Goal: Task Accomplishment & Management: Complete application form

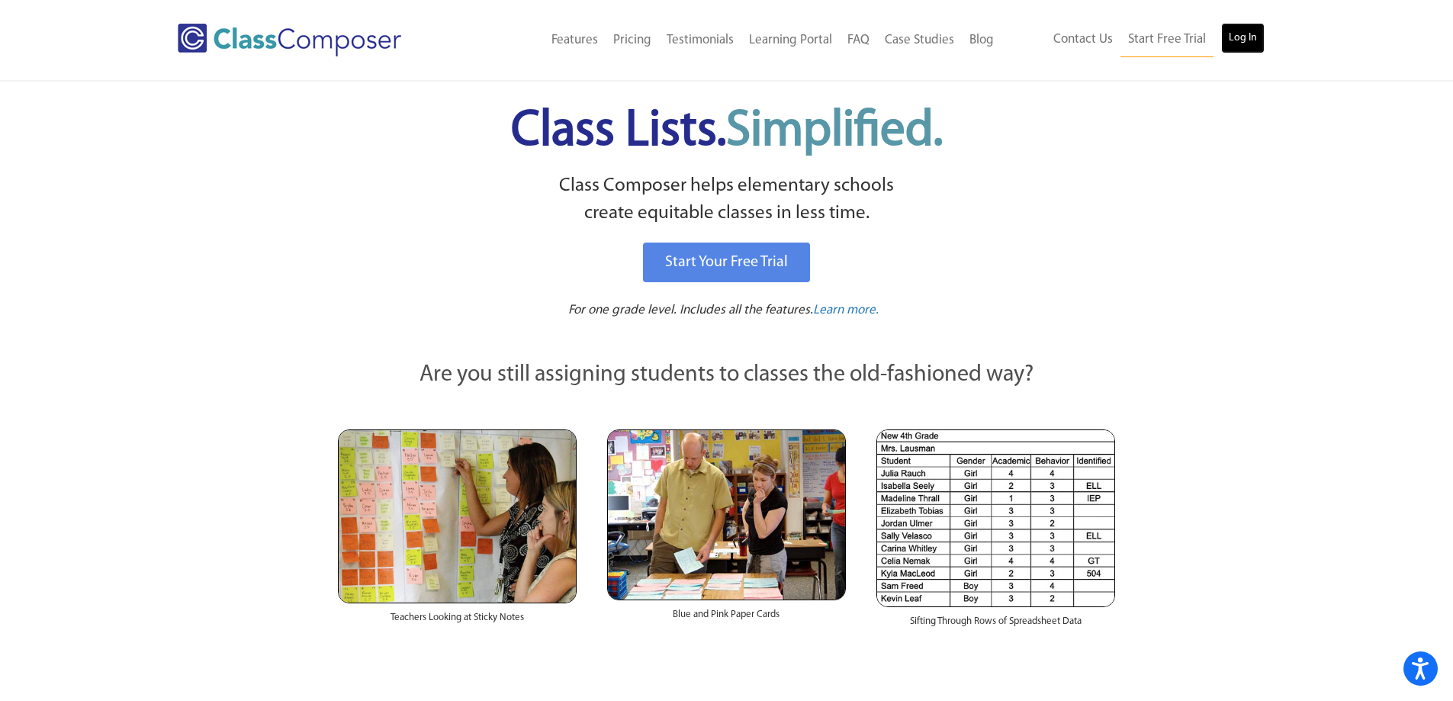
click at [1250, 32] on link "Log In" at bounding box center [1242, 38] width 43 height 31
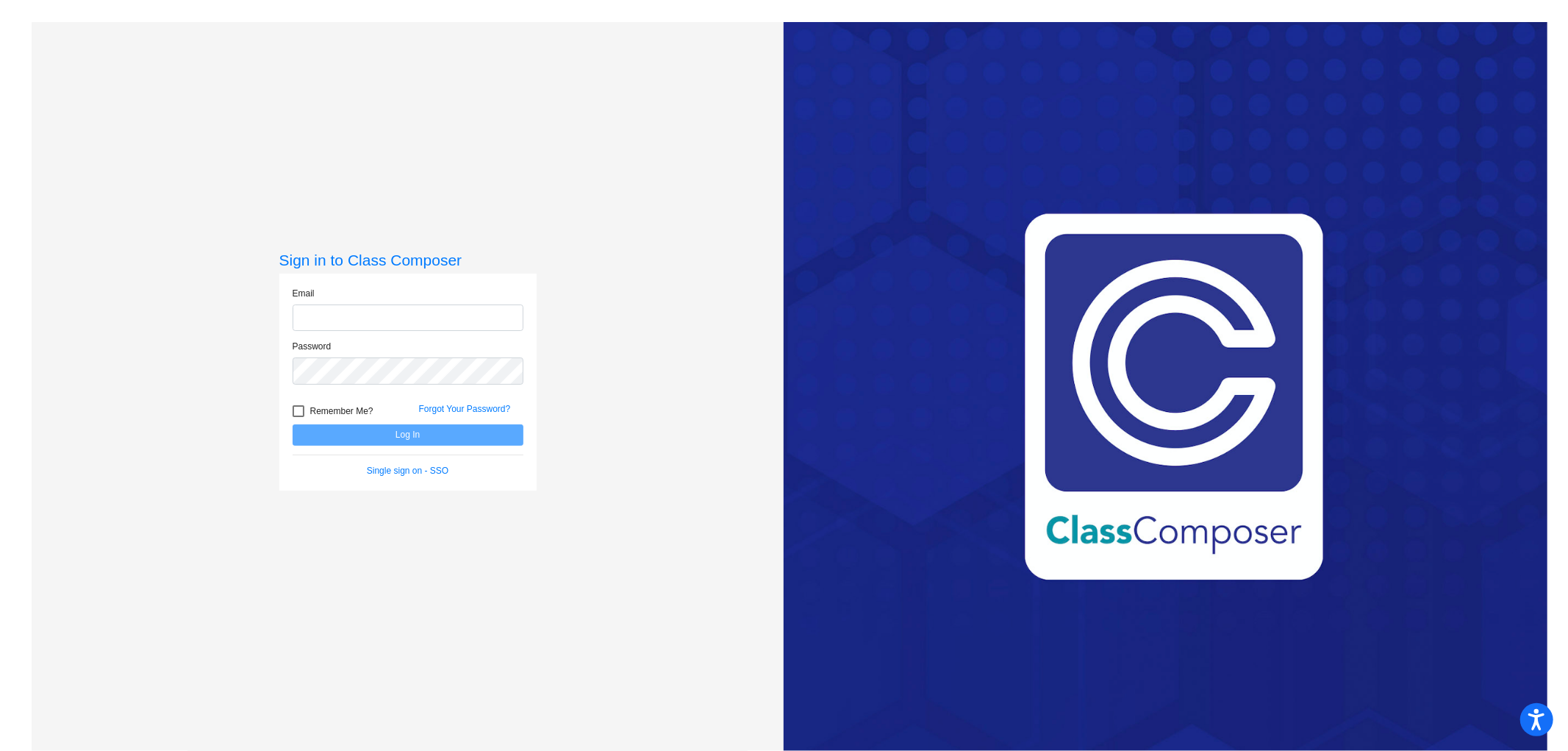
type input "[EMAIL_ADDRESS][DOMAIN_NAME]"
click at [466, 442] on button "Log In" at bounding box center [408, 435] width 230 height 21
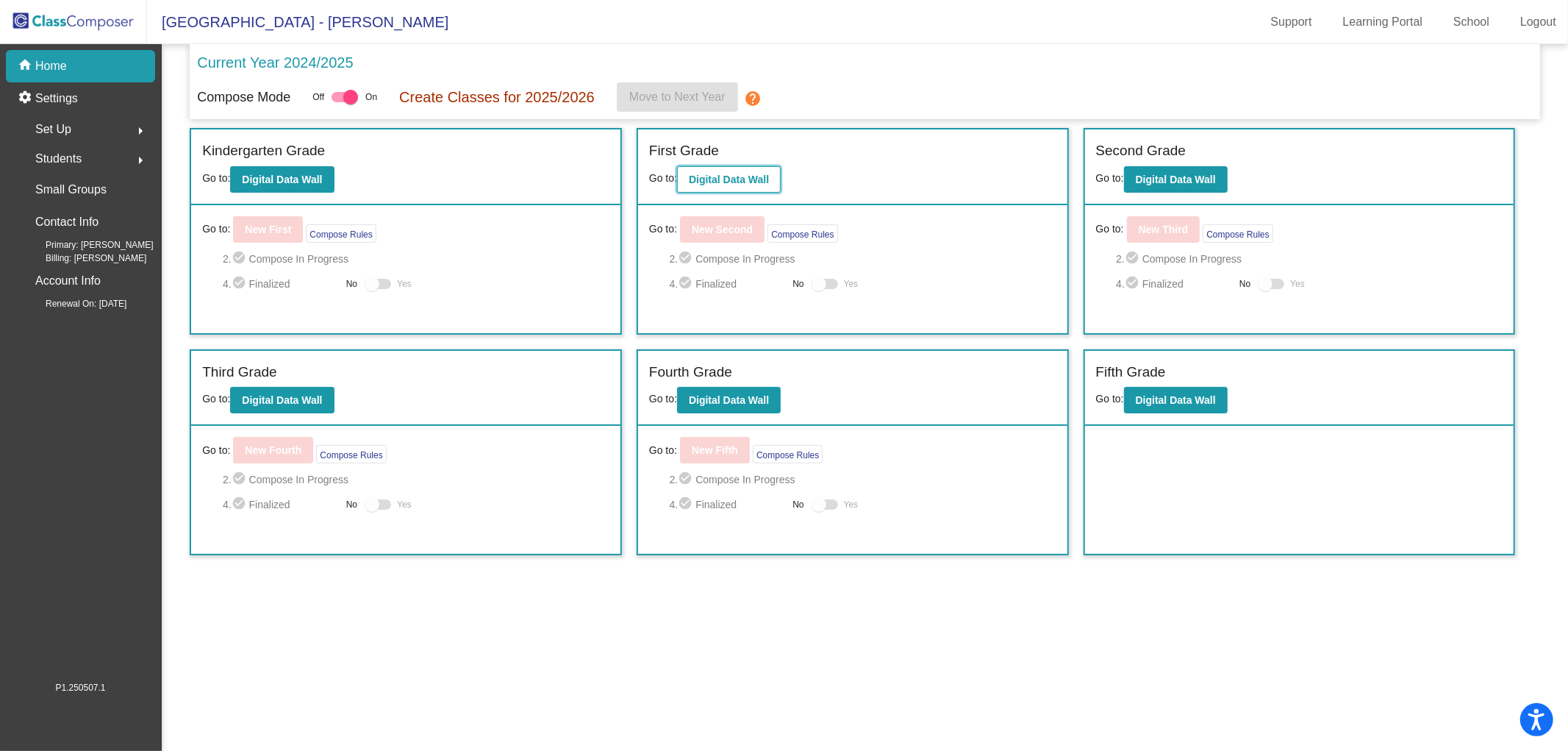
click at [744, 172] on button "Digital Data Wall" at bounding box center [729, 178] width 104 height 26
click at [288, 181] on b "Digital Data Wall" at bounding box center [281, 179] width 80 height 12
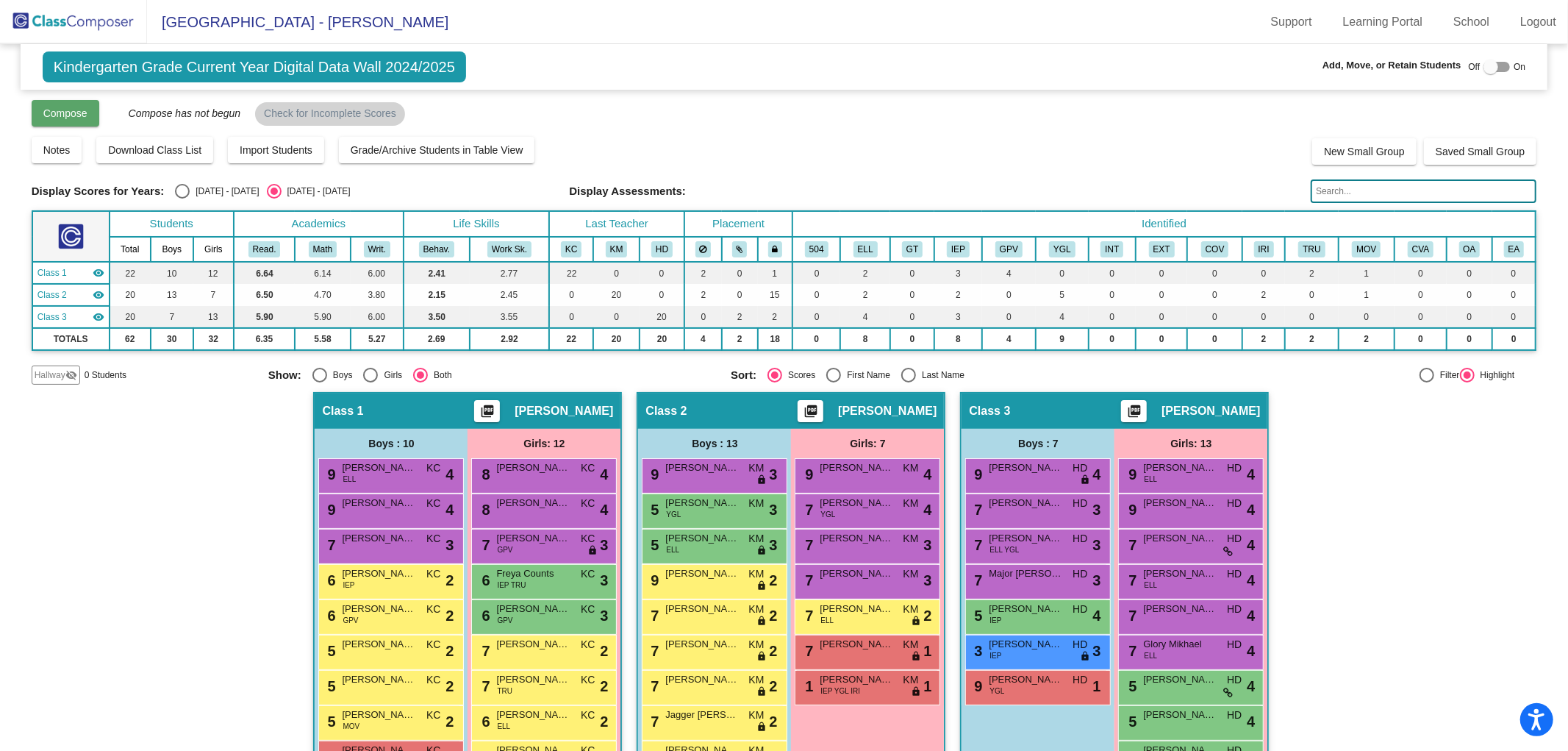
click at [60, 109] on span "Compose" at bounding box center [66, 113] width 44 height 12
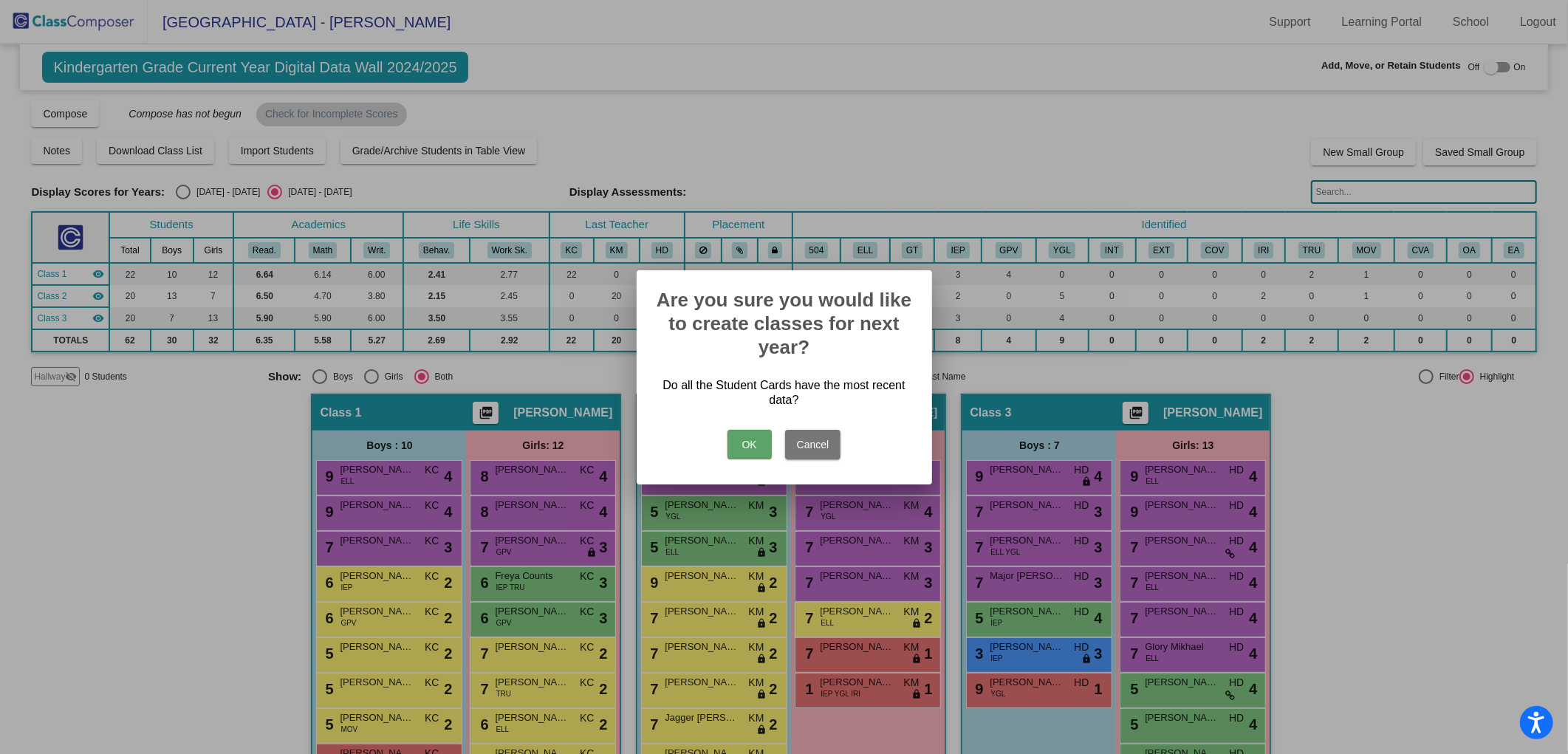
click at [752, 448] on button "OK" at bounding box center [750, 444] width 45 height 30
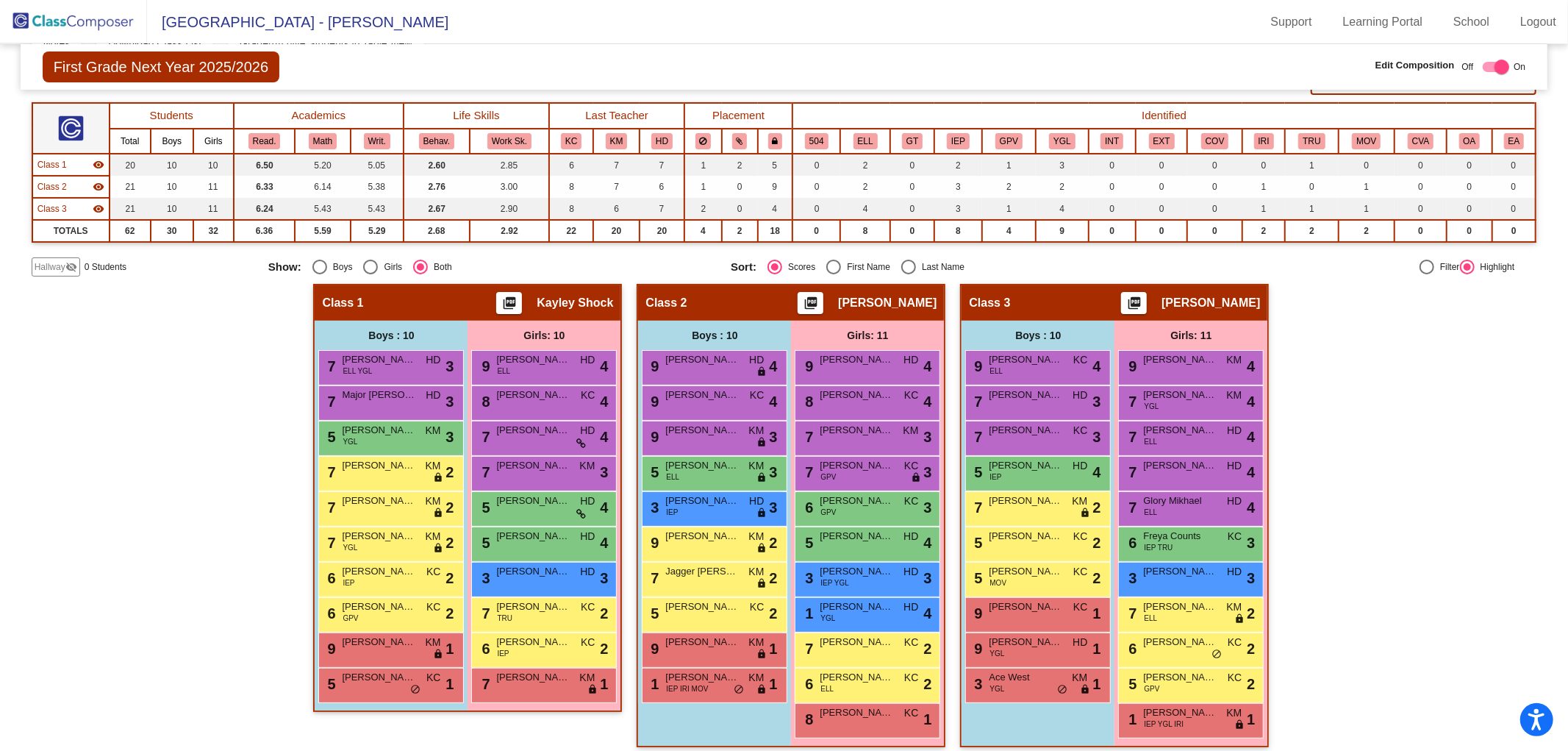
scroll to position [112, 0]
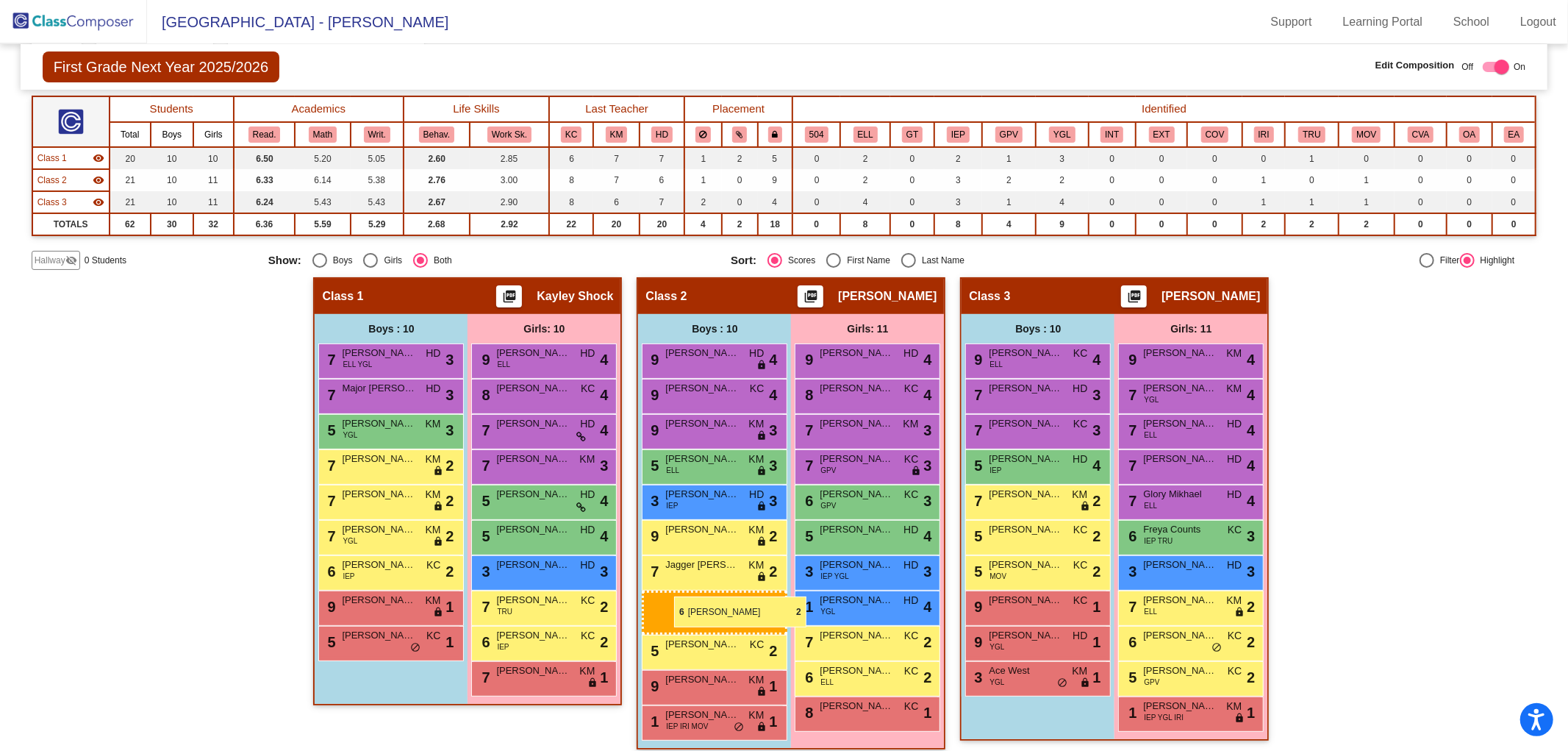
drag, startPoint x: 384, startPoint y: 594, endPoint x: 674, endPoint y: 597, distance: 290.0
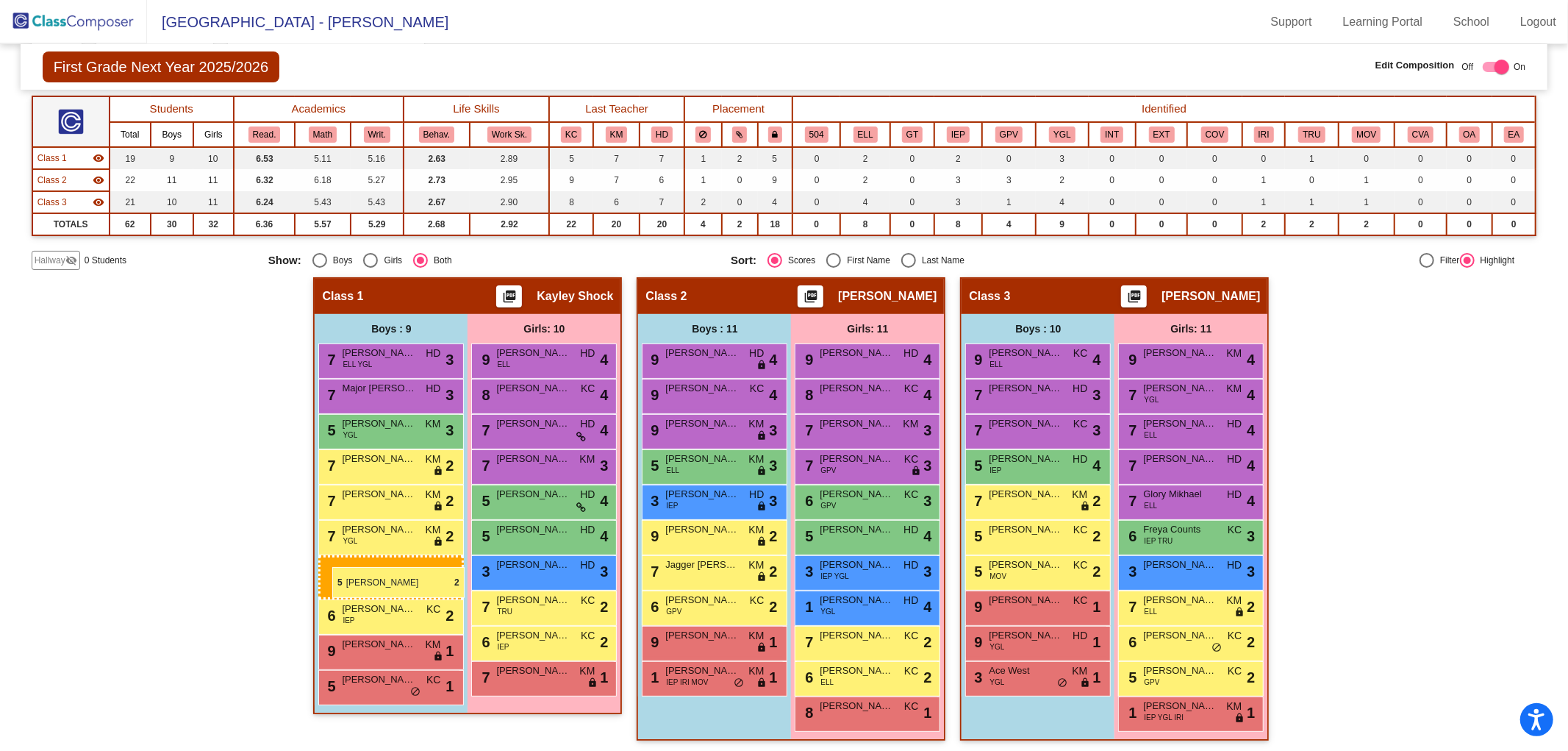
drag, startPoint x: 702, startPoint y: 637, endPoint x: 332, endPoint y: 567, distance: 376.6
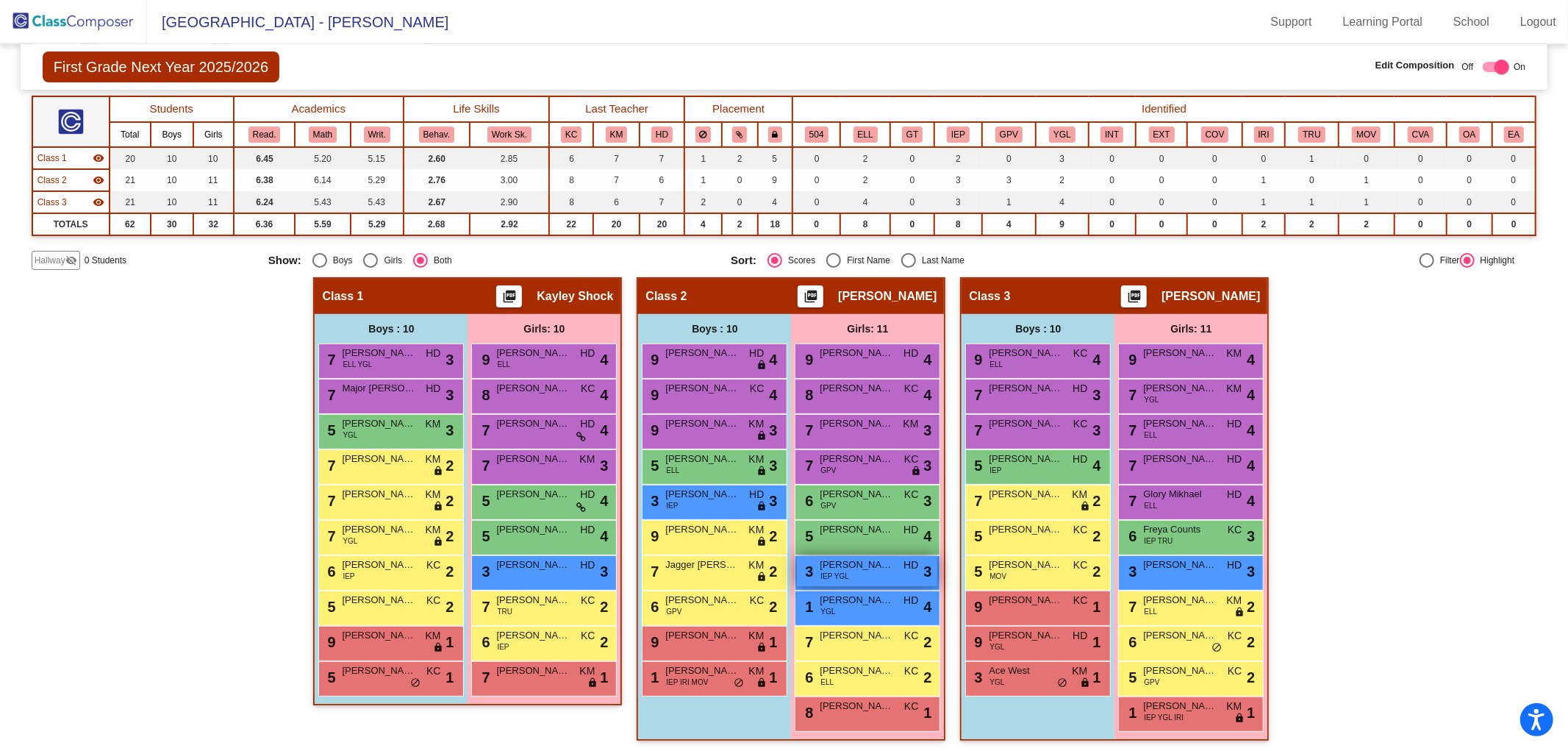
click at [875, 566] on span "[PERSON_NAME]" at bounding box center [856, 564] width 73 height 14
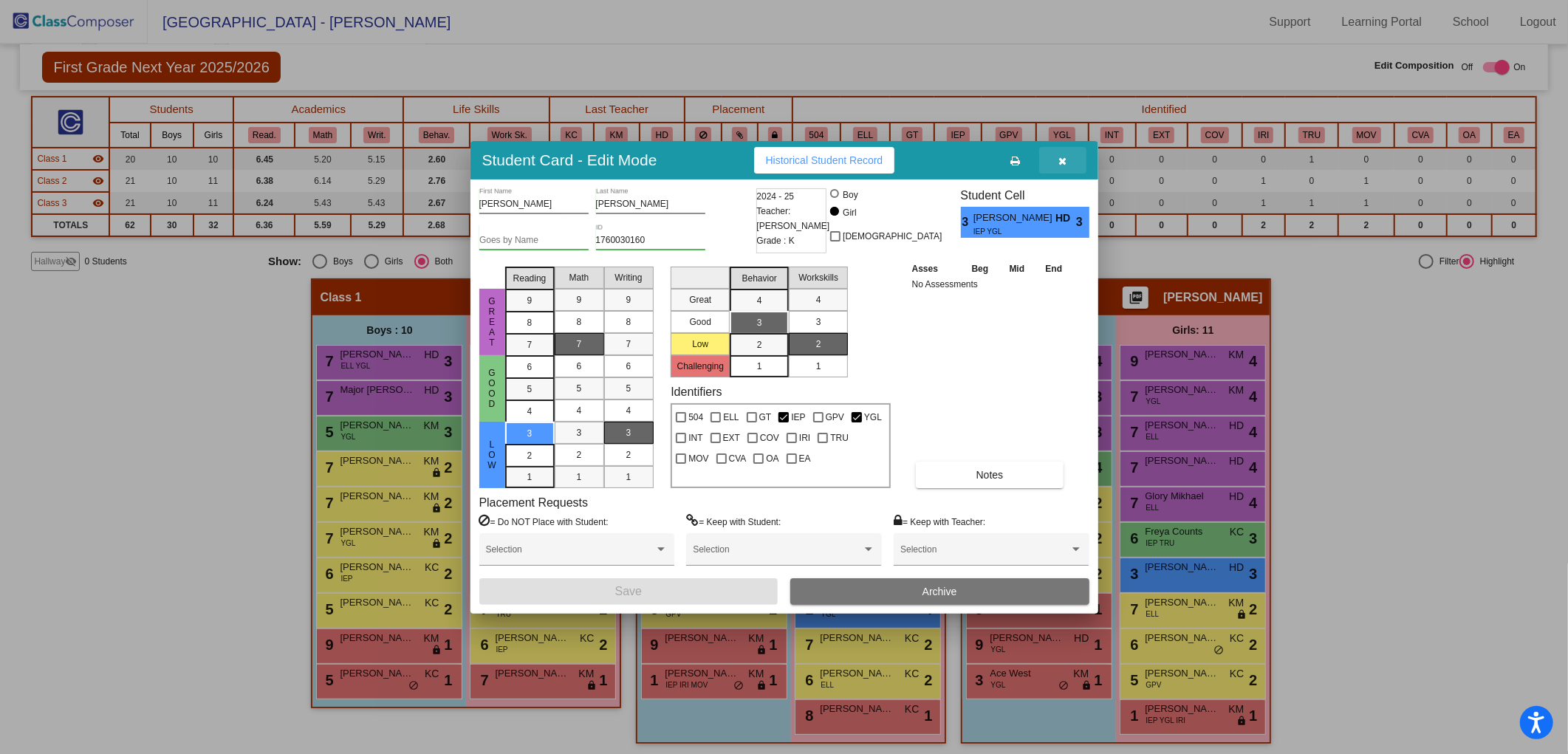
click at [1069, 157] on button "button" at bounding box center [1062, 160] width 47 height 26
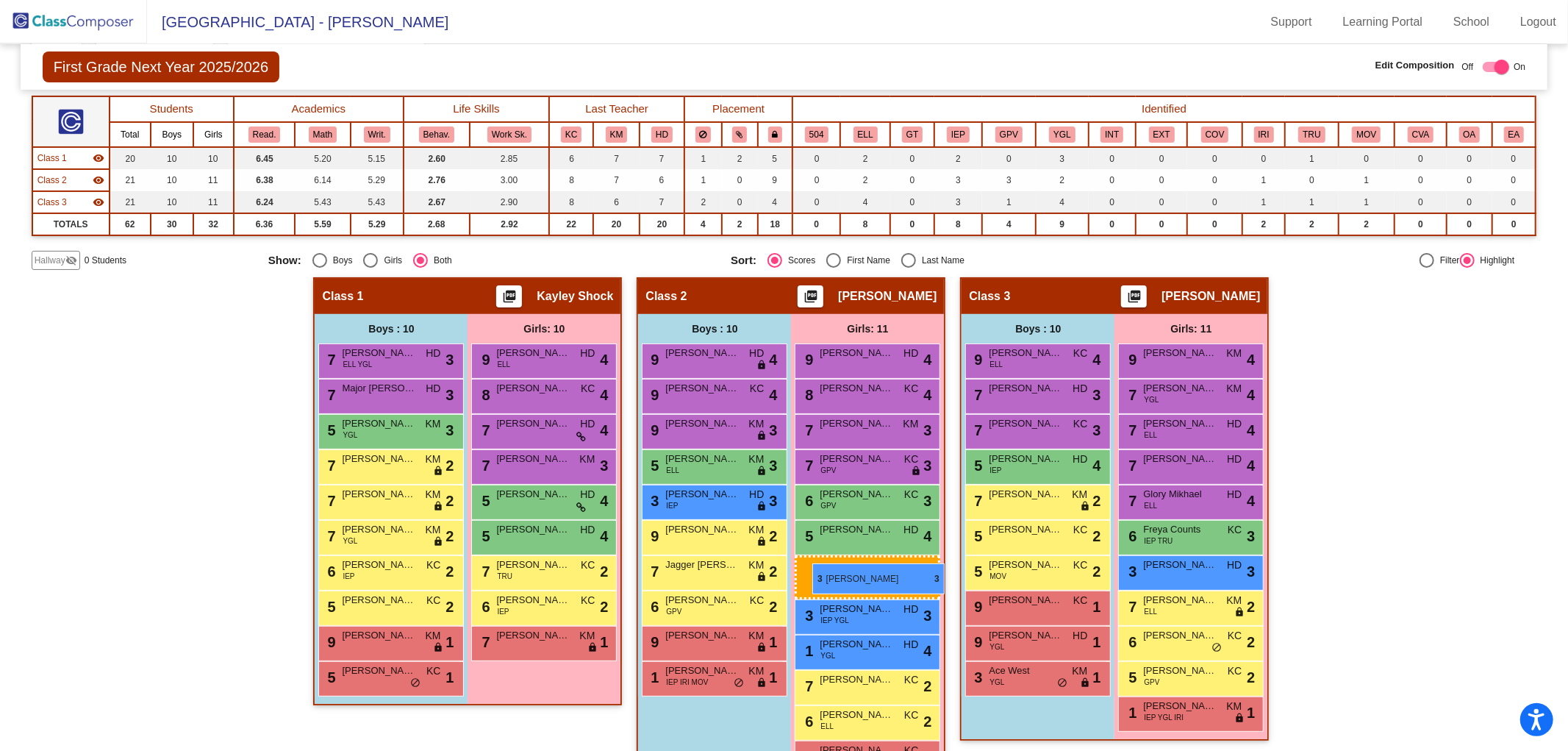
drag, startPoint x: 506, startPoint y: 566, endPoint x: 812, endPoint y: 563, distance: 306.0
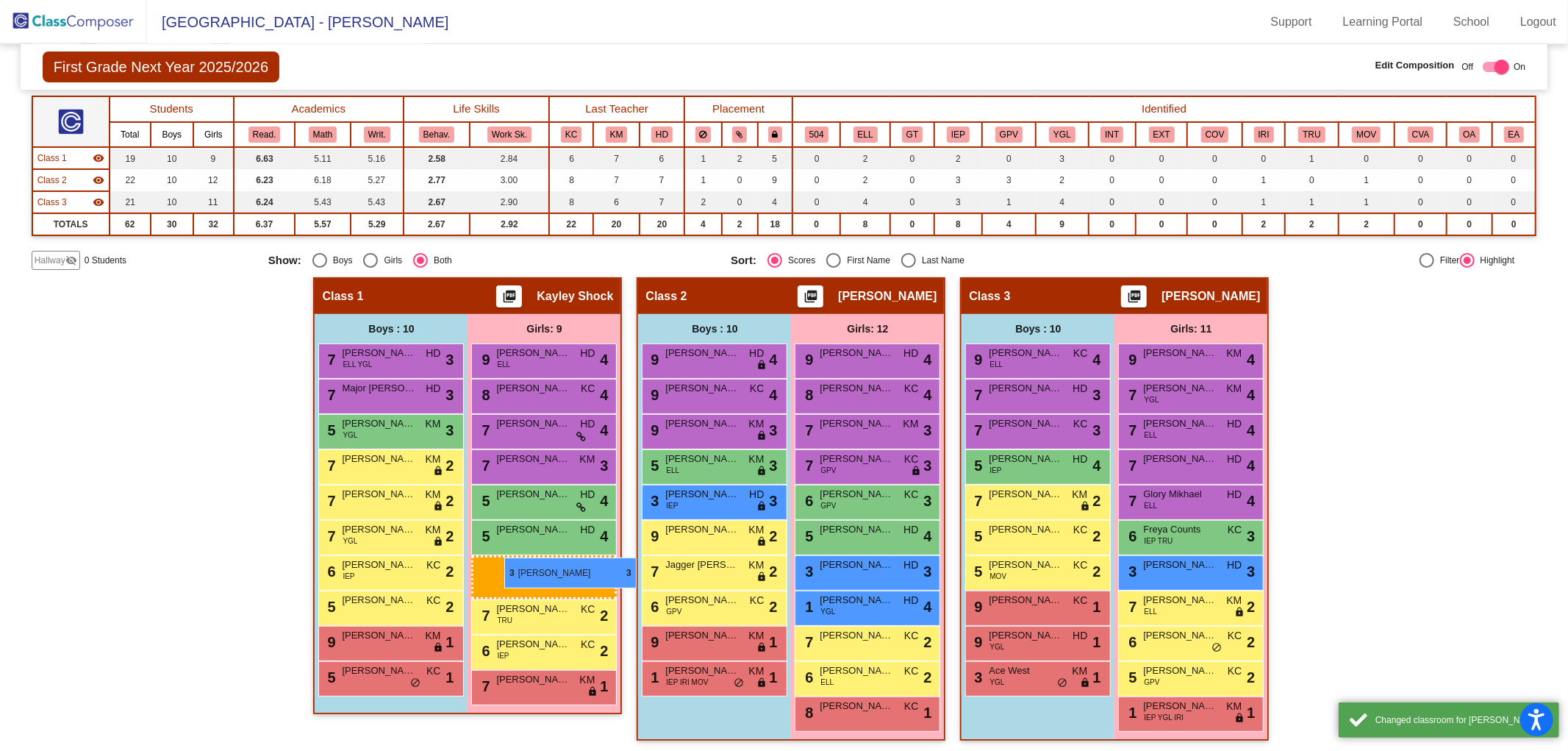
drag, startPoint x: 868, startPoint y: 566, endPoint x: 502, endPoint y: 559, distance: 366.1
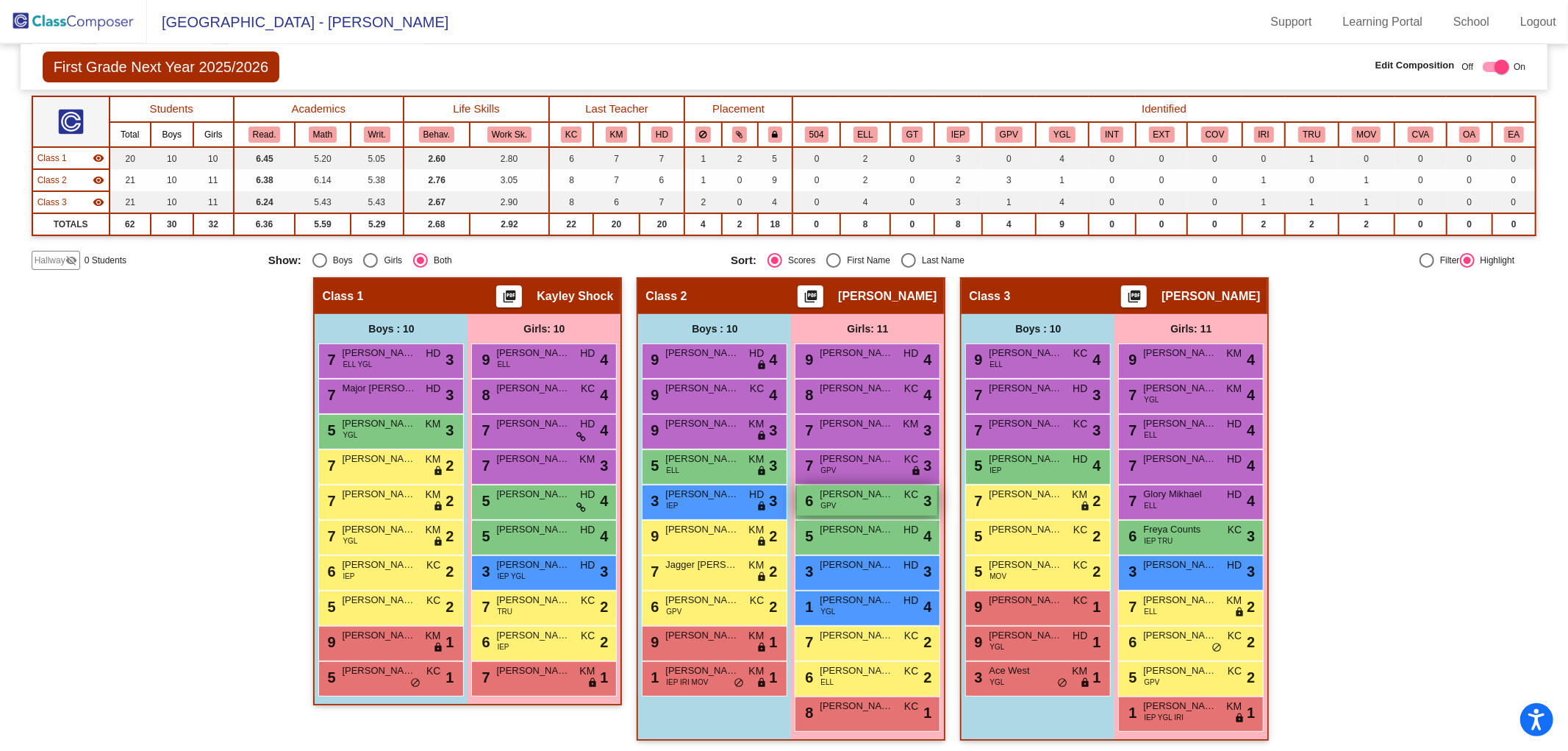
click at [854, 497] on span "[PERSON_NAME]" at bounding box center [856, 494] width 73 height 14
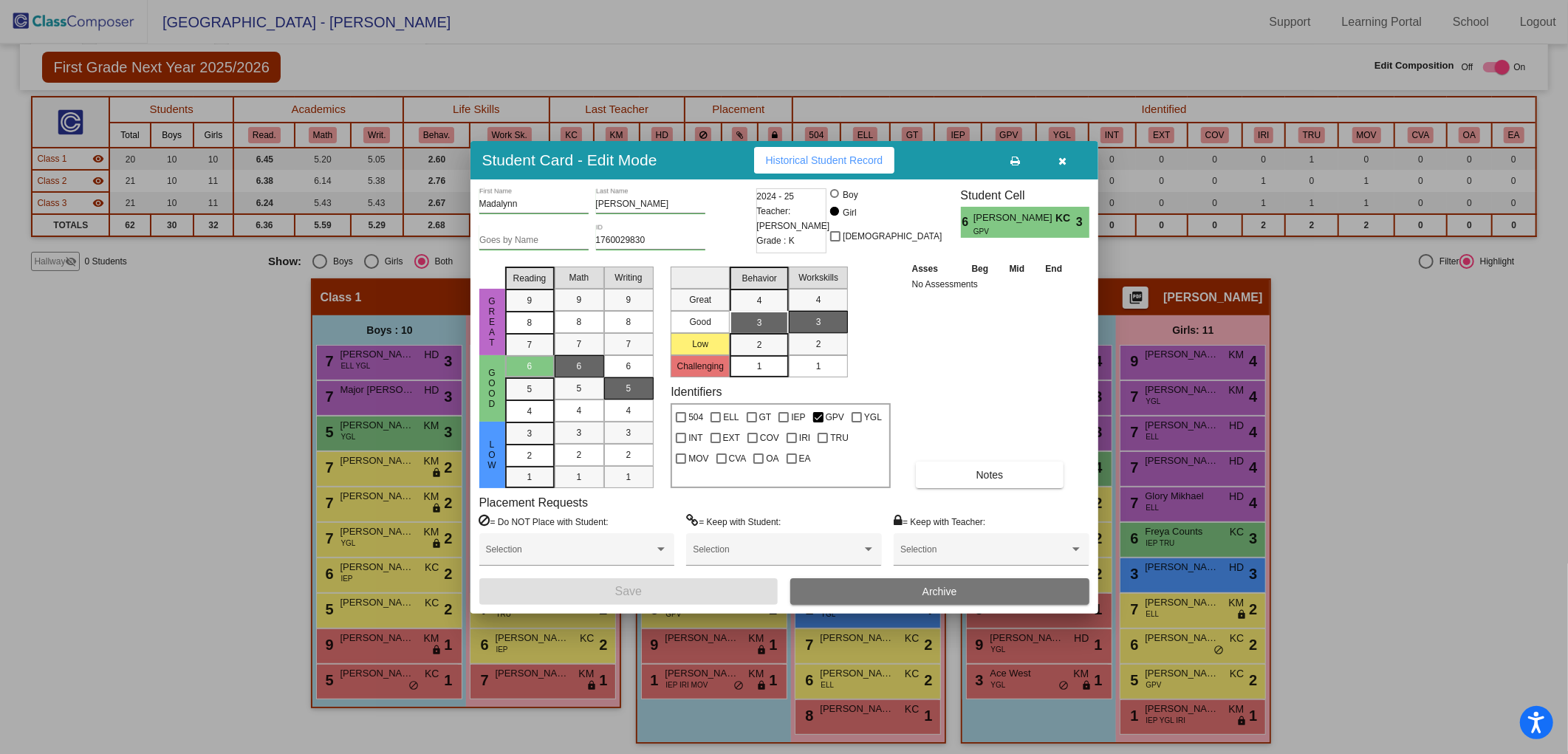
click at [1060, 163] on icon "button" at bounding box center [1062, 161] width 8 height 11
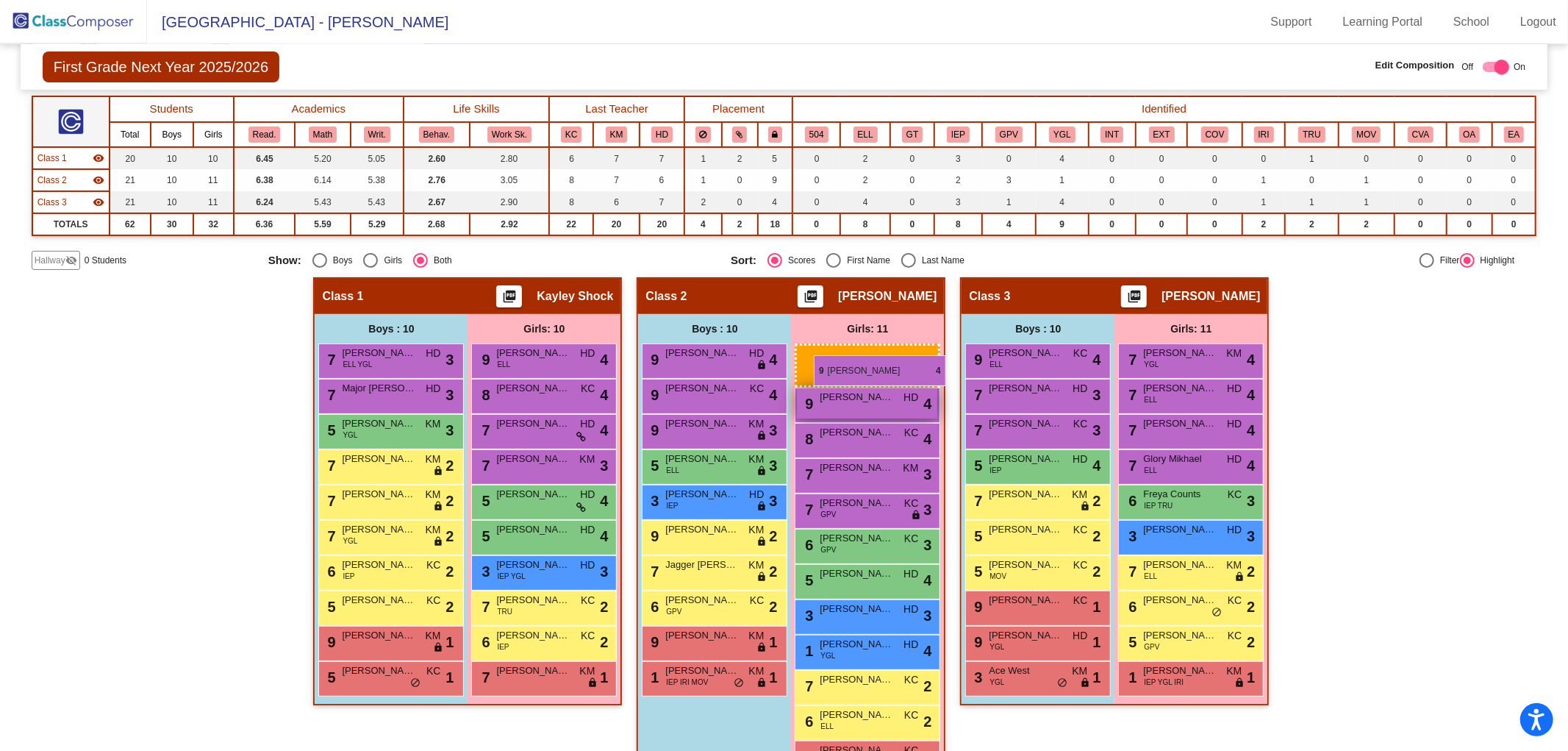
drag, startPoint x: 1183, startPoint y: 358, endPoint x: 811, endPoint y: 343, distance: 372.3
drag, startPoint x: 824, startPoint y: 386, endPoint x: 811, endPoint y: 348, distance: 40.2
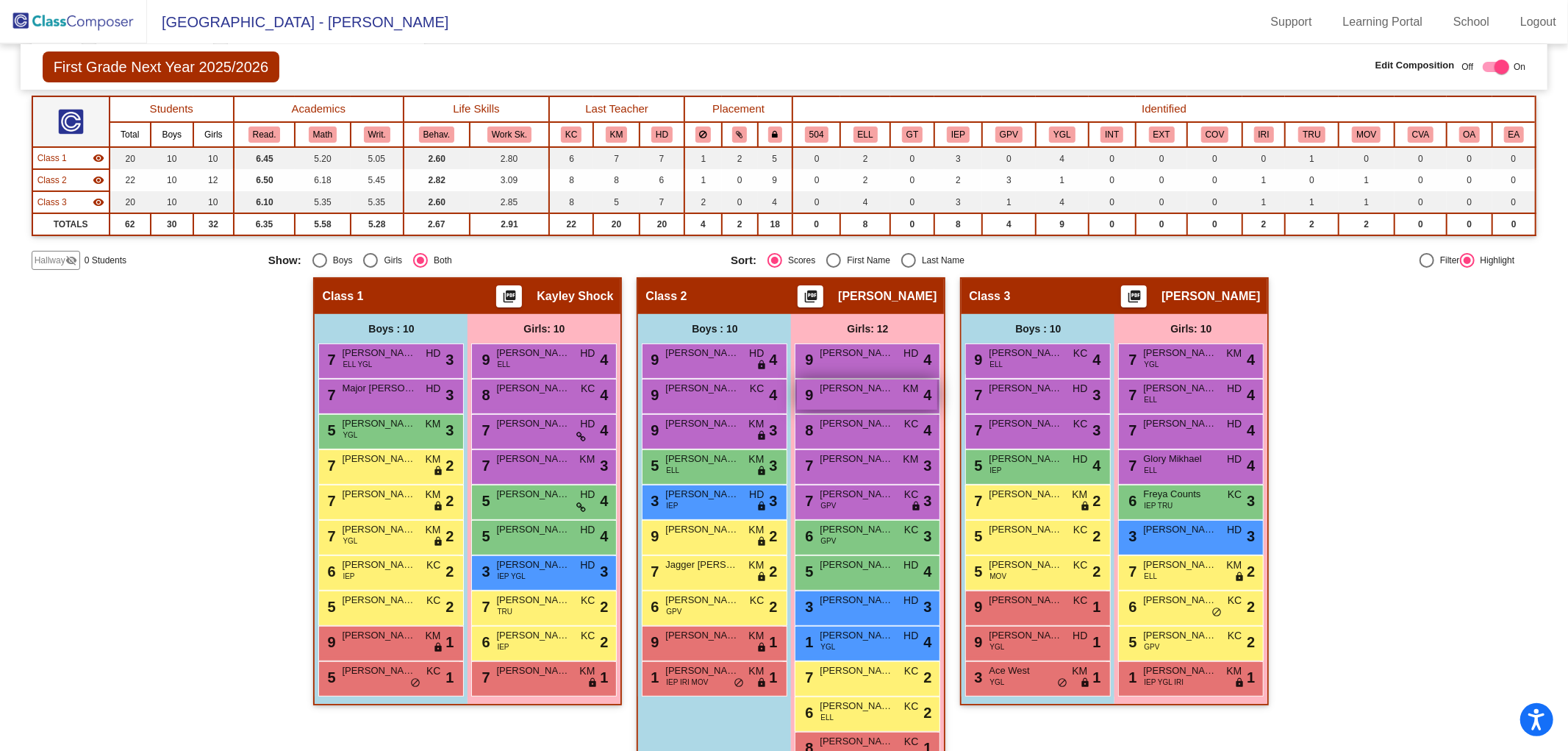
click at [829, 390] on span "[PERSON_NAME]" at bounding box center [856, 388] width 73 height 14
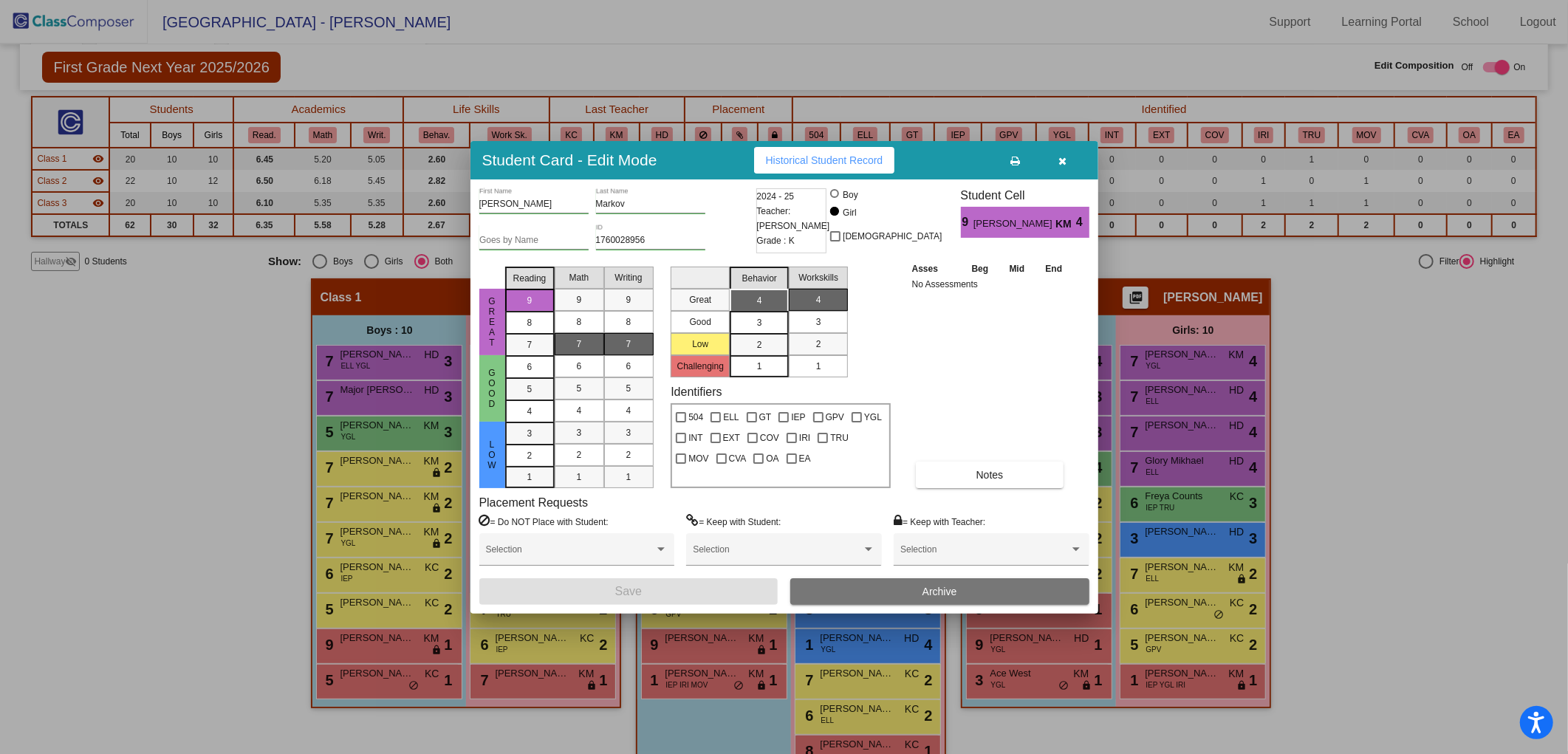
click at [1059, 163] on icon "button" at bounding box center [1062, 161] width 8 height 11
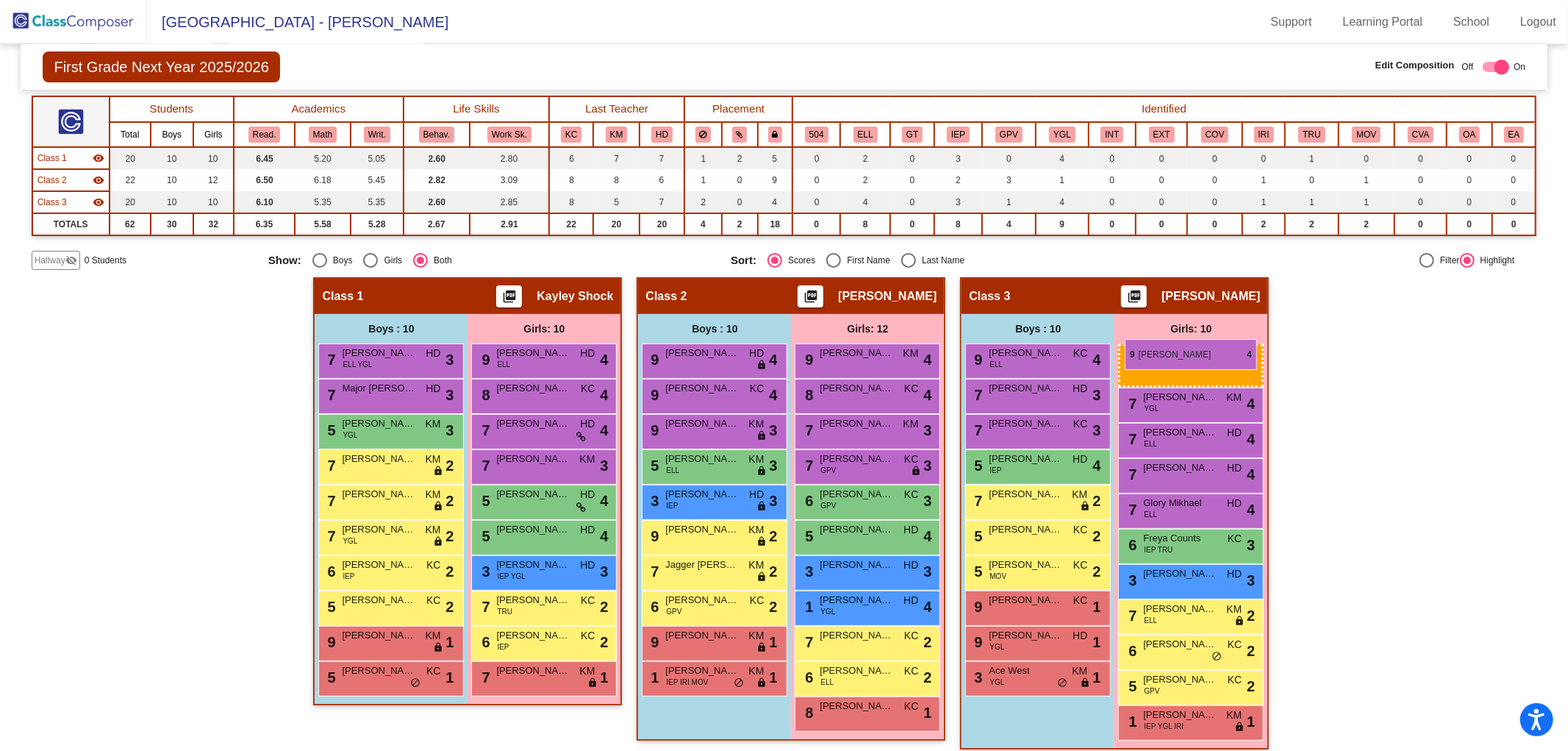
drag, startPoint x: 842, startPoint y: 358, endPoint x: 1125, endPoint y: 339, distance: 283.6
drag, startPoint x: 856, startPoint y: 347, endPoint x: 1129, endPoint y: 353, distance: 273.1
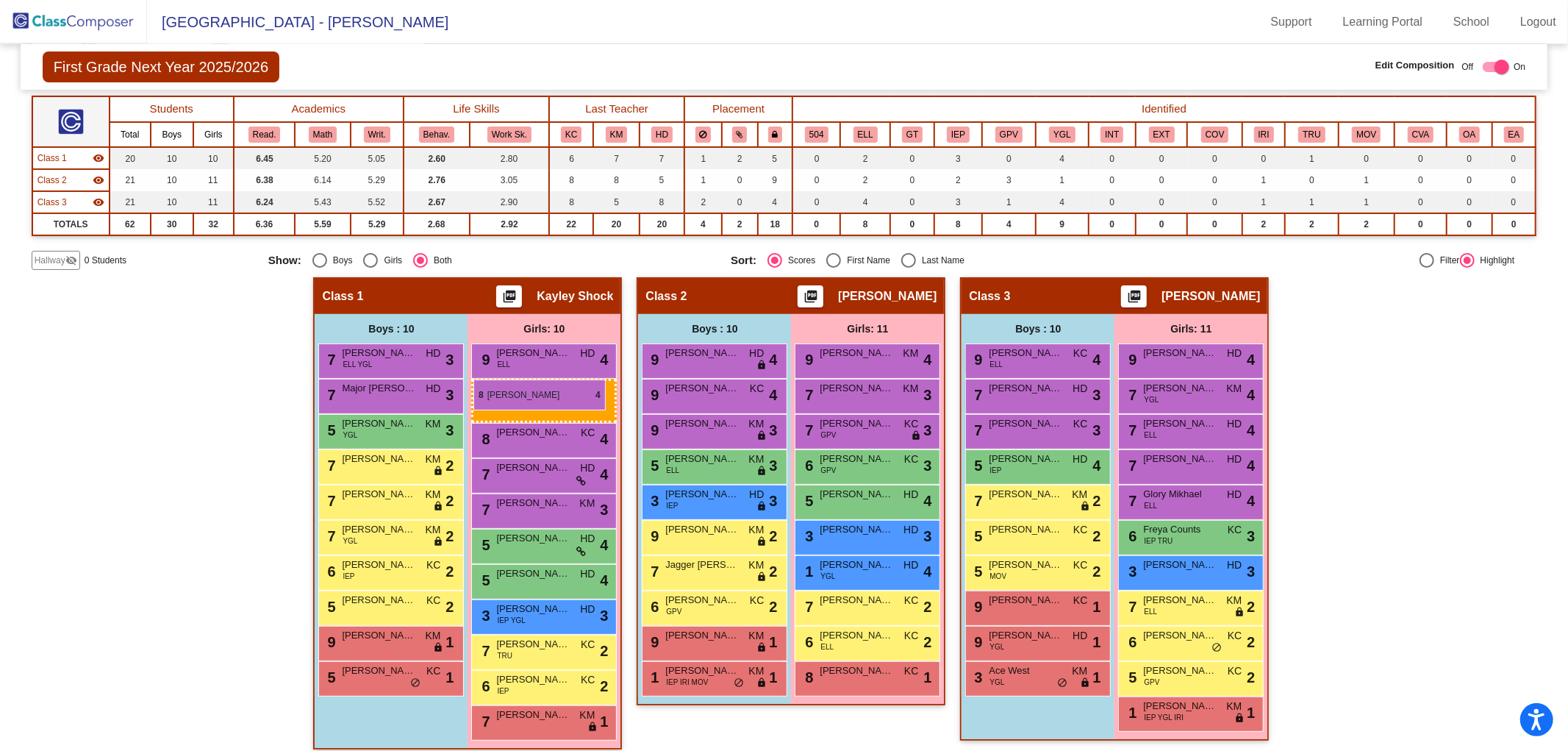
drag, startPoint x: 872, startPoint y: 395, endPoint x: 473, endPoint y: 380, distance: 399.3
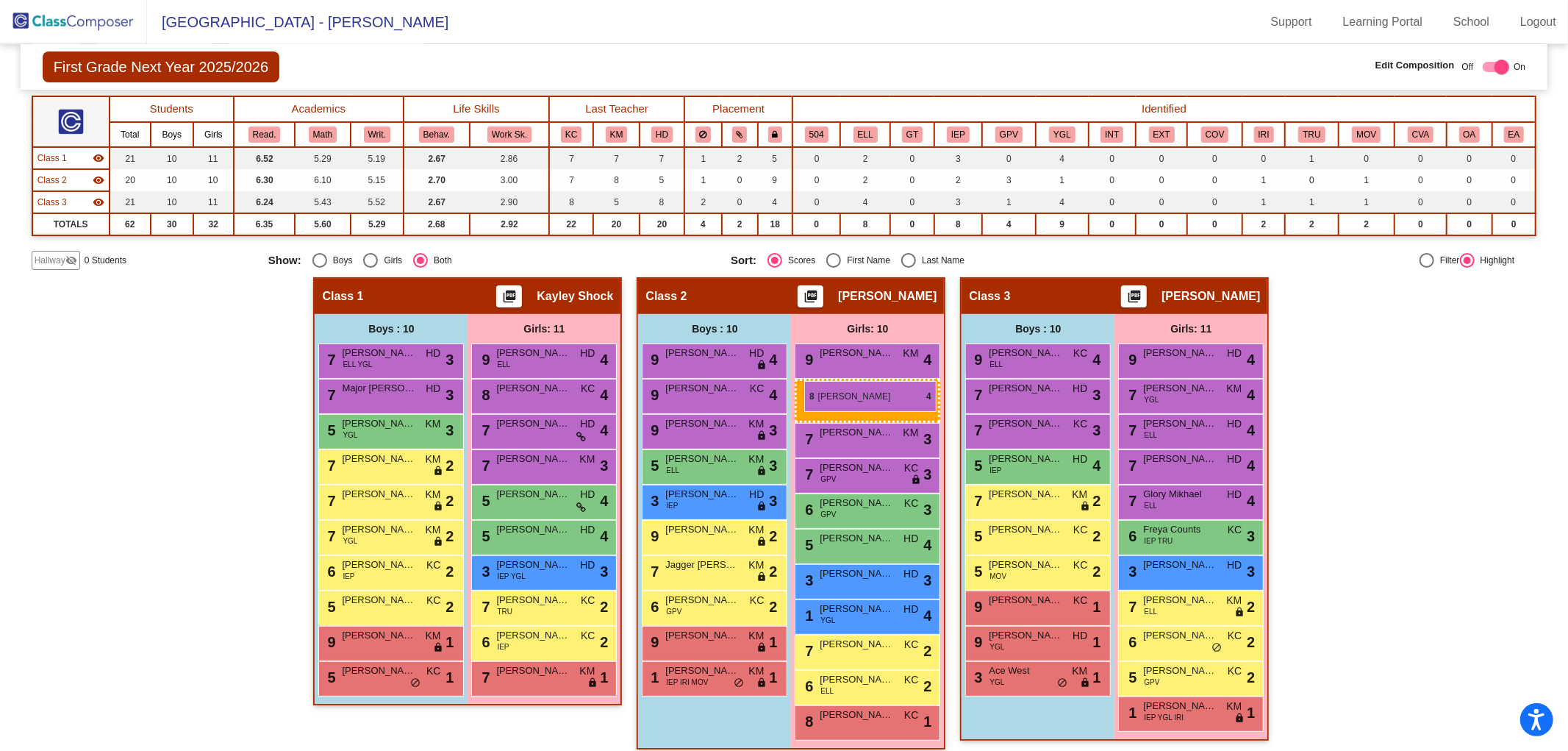
drag, startPoint x: 511, startPoint y: 389, endPoint x: 804, endPoint y: 381, distance: 293.1
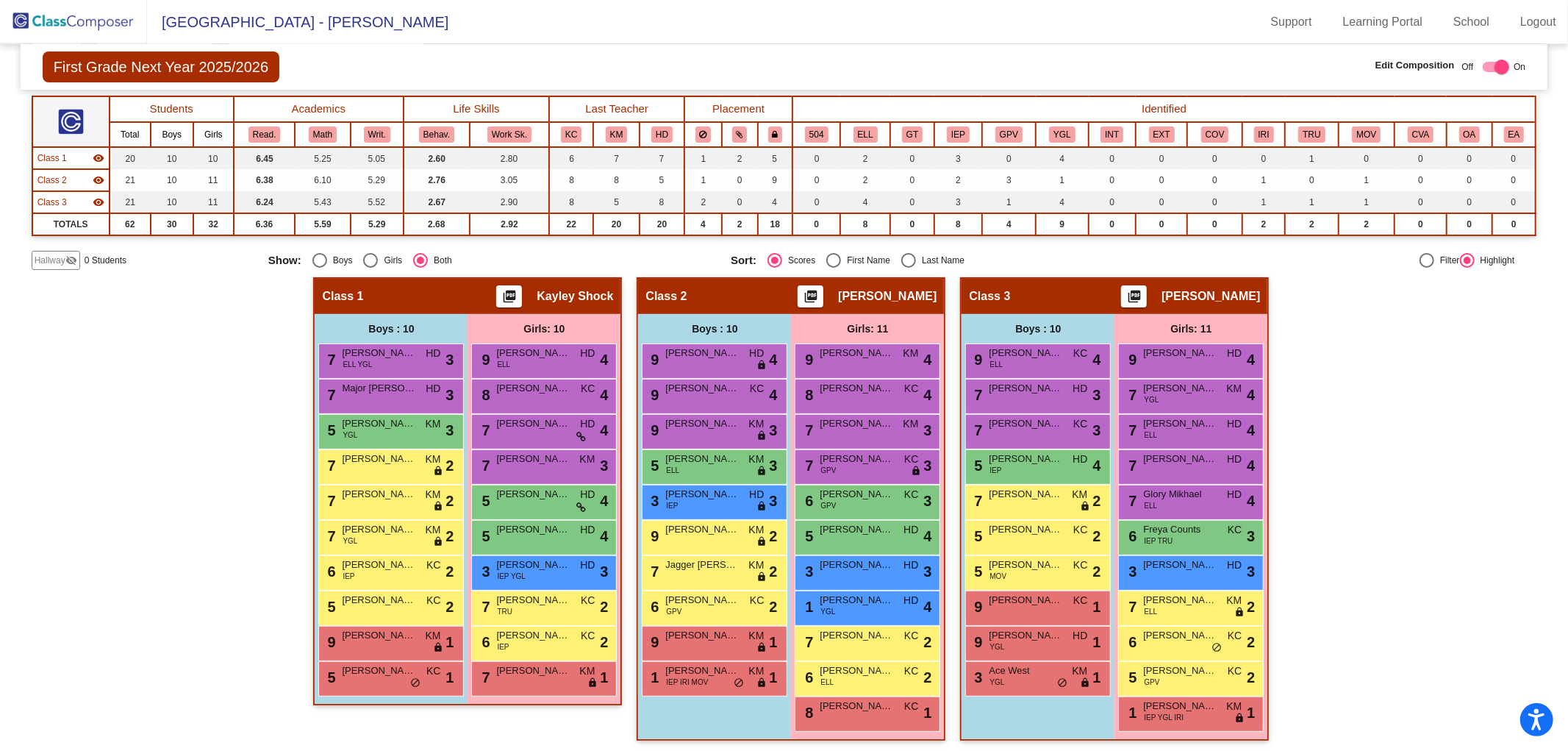
click at [77, 411] on div "Hallway - Hallway Class picture_as_pdf Add Student First Name Last Name Student…" at bounding box center [784, 517] width 1505 height 478
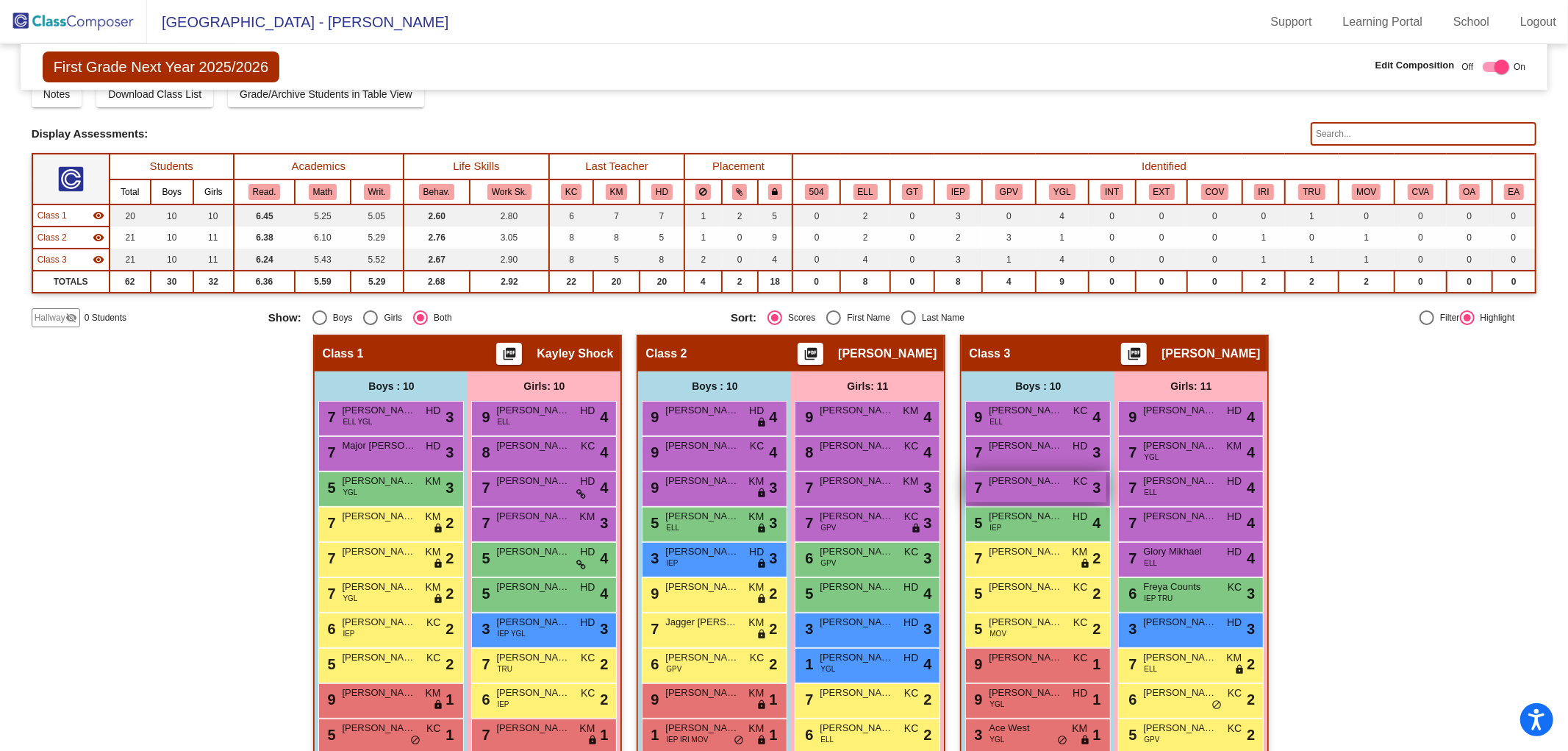
scroll to position [0, 0]
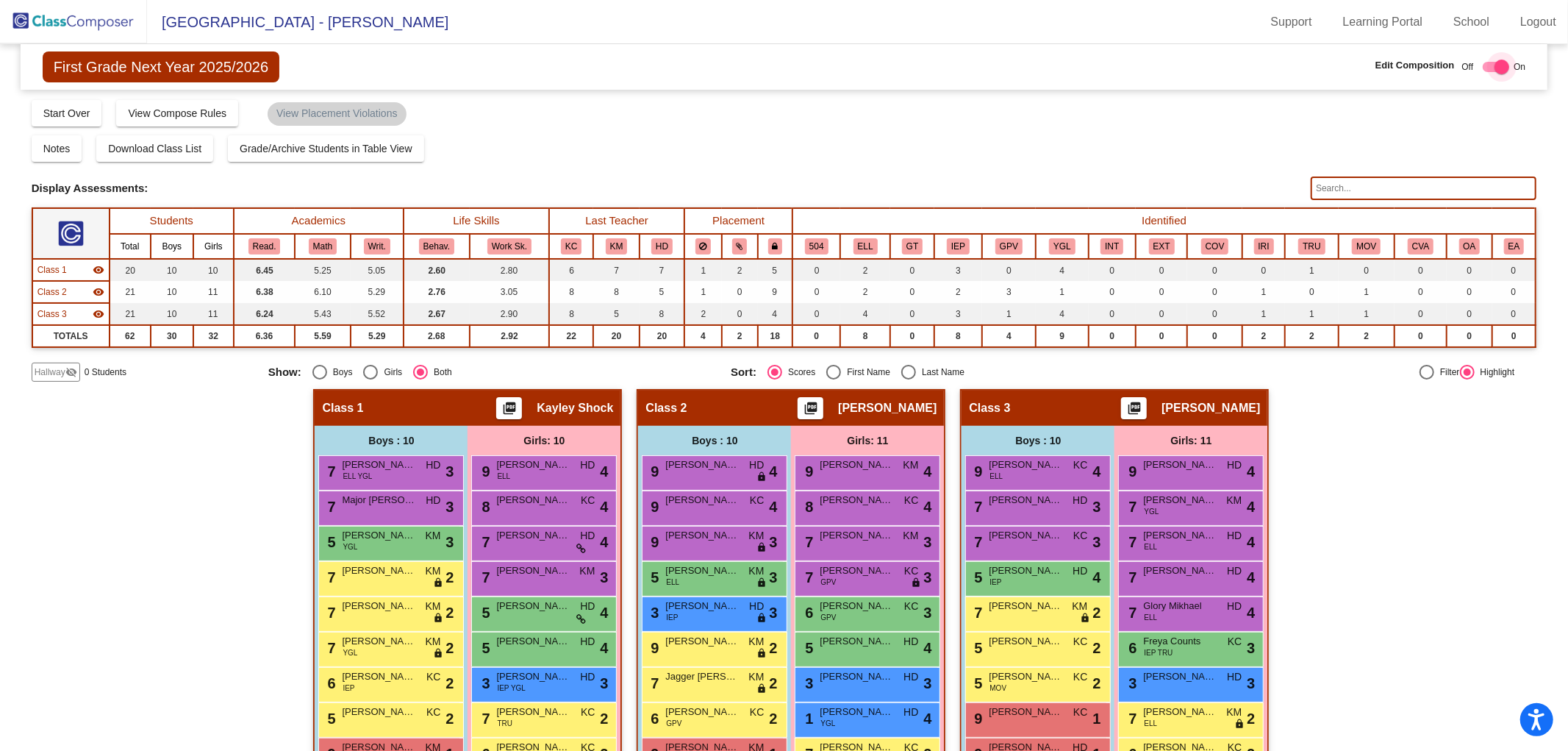
click at [1485, 69] on div at bounding box center [1495, 67] width 26 height 11
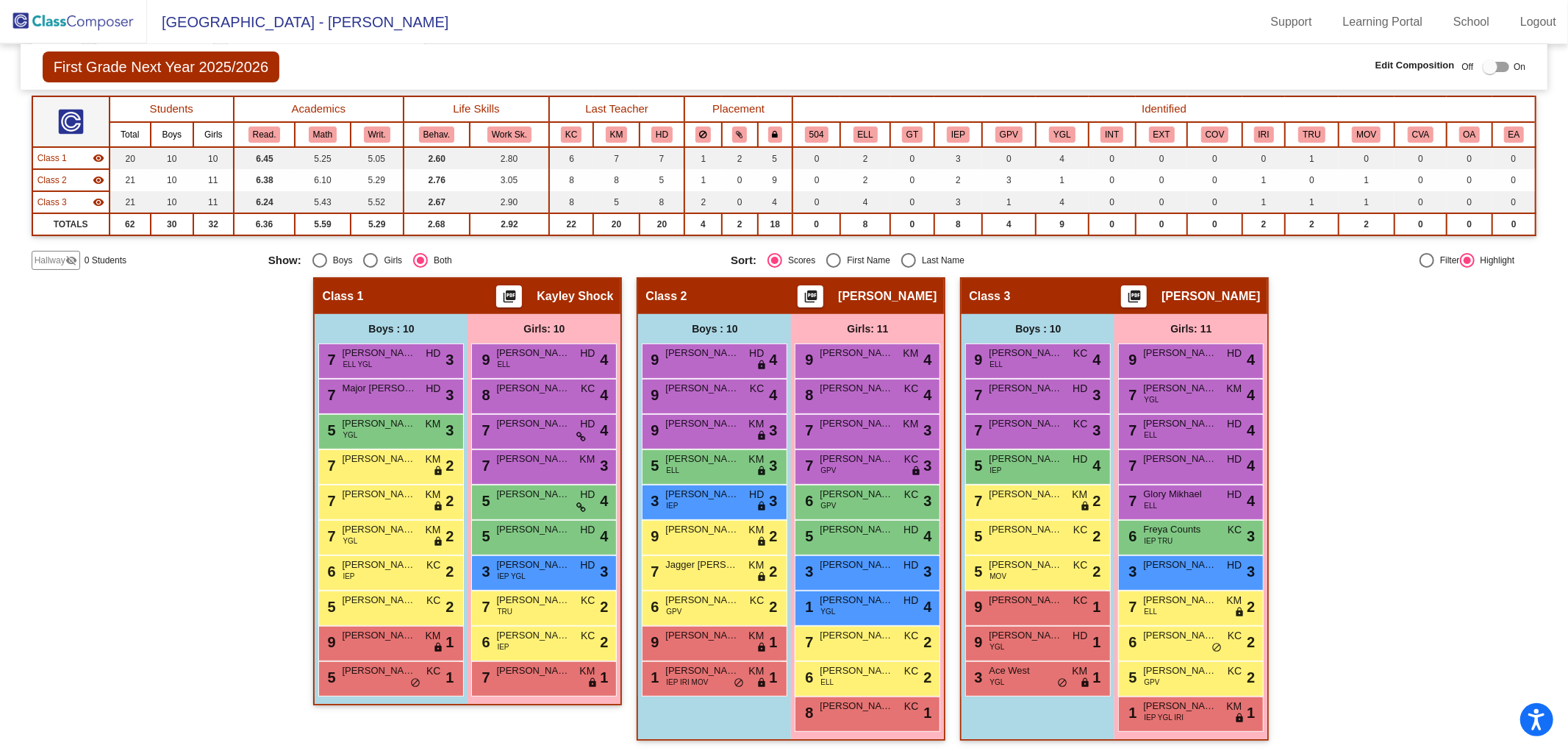
click at [1490, 70] on div at bounding box center [1489, 67] width 14 height 14
checkbox input "true"
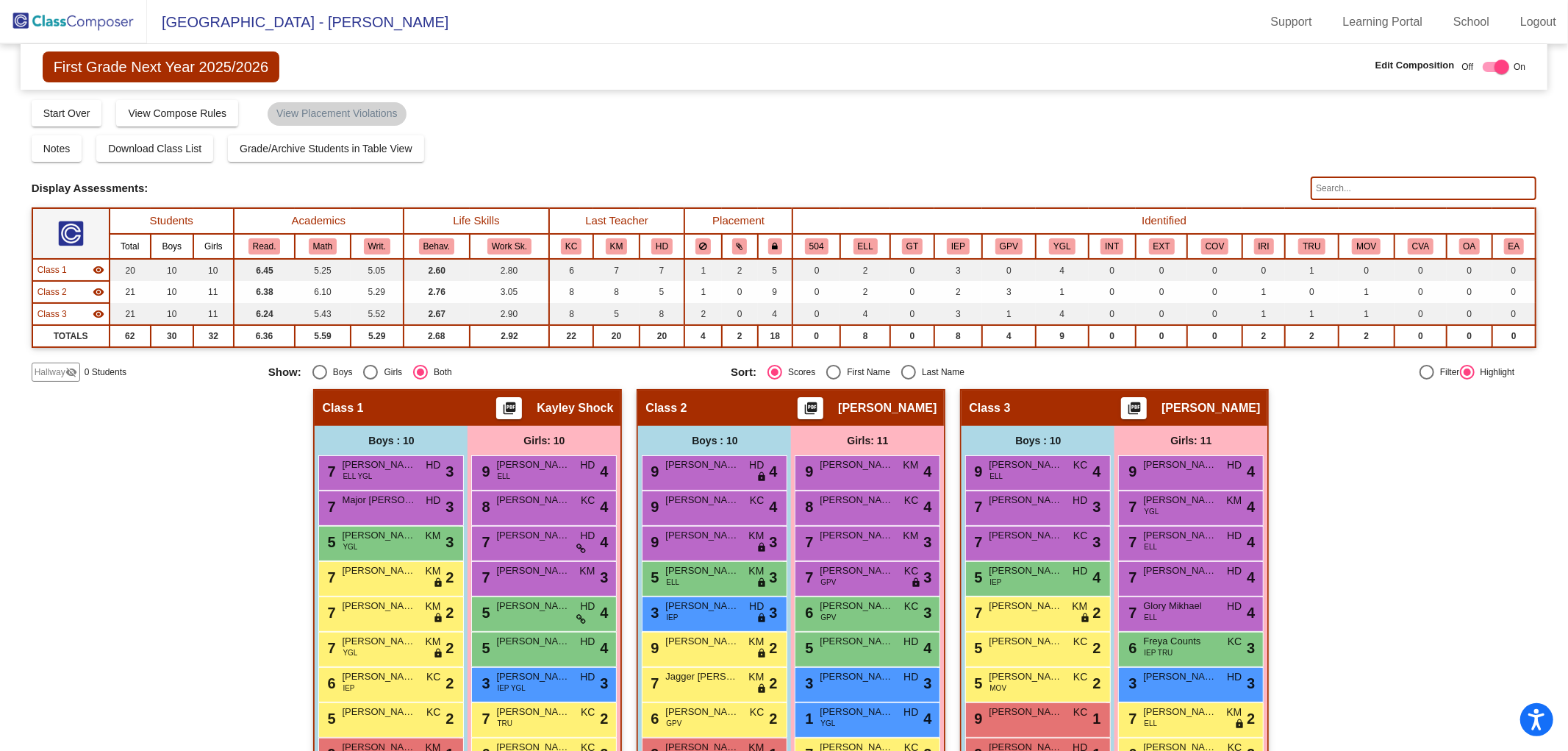
click at [574, 150] on div "Notes Download Class List Import Students Grade/Archive Students in Table View …" at bounding box center [784, 148] width 1505 height 26
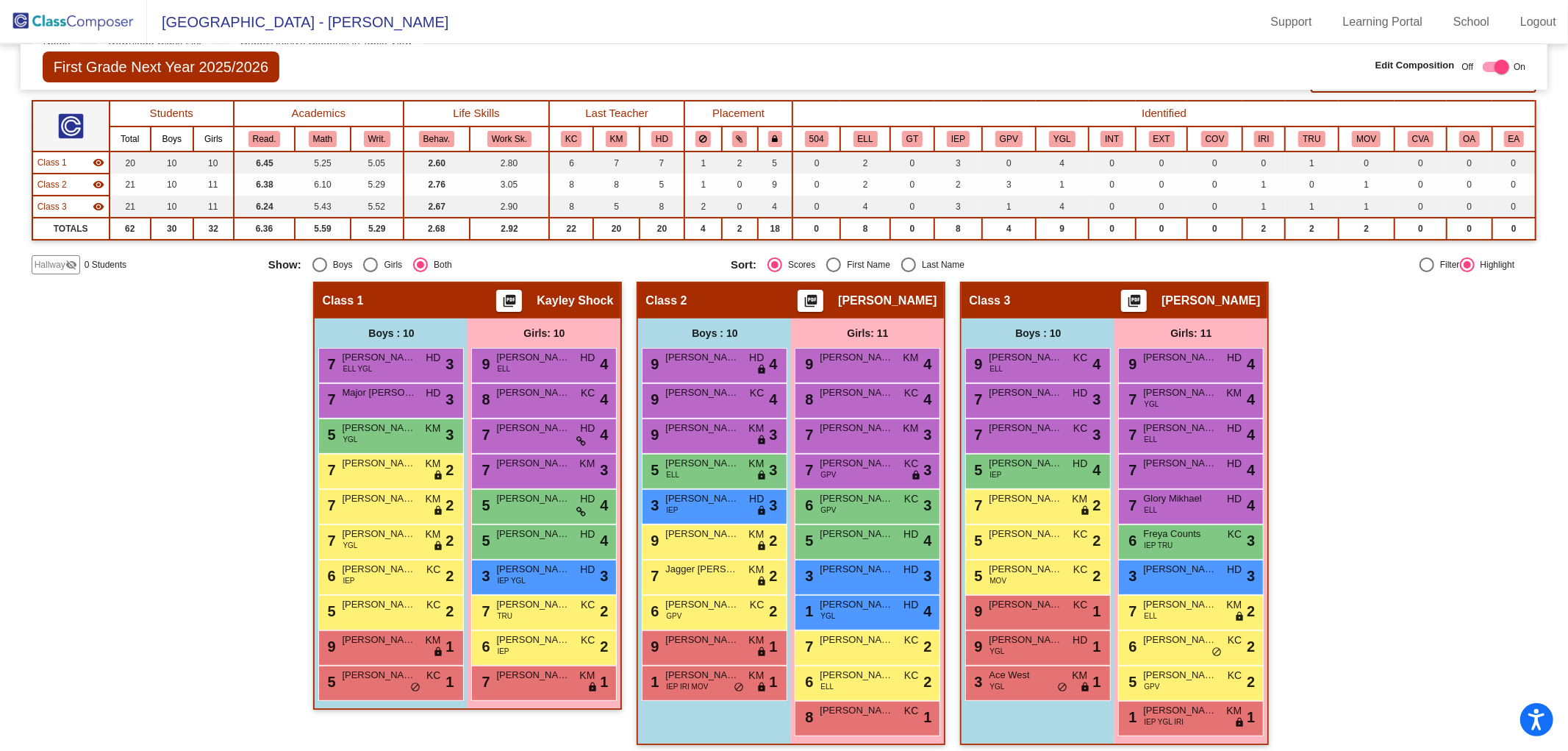
scroll to position [112, 0]
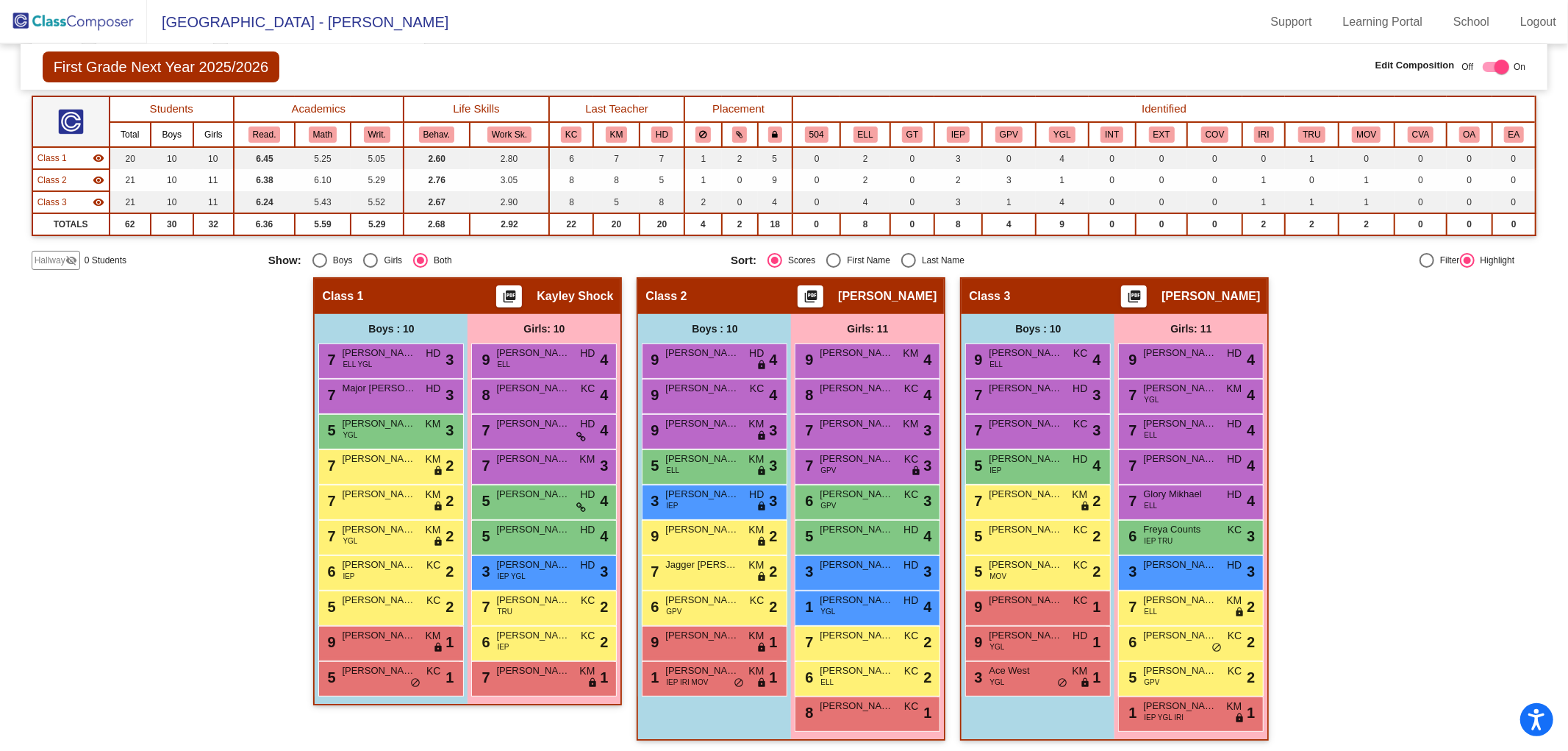
click at [1316, 427] on div "Hallway - Hallway Class picture_as_pdf Add Student First Name Last Name Student…" at bounding box center [784, 517] width 1505 height 478
click at [64, 254] on span "Hallway" at bounding box center [50, 260] width 31 height 13
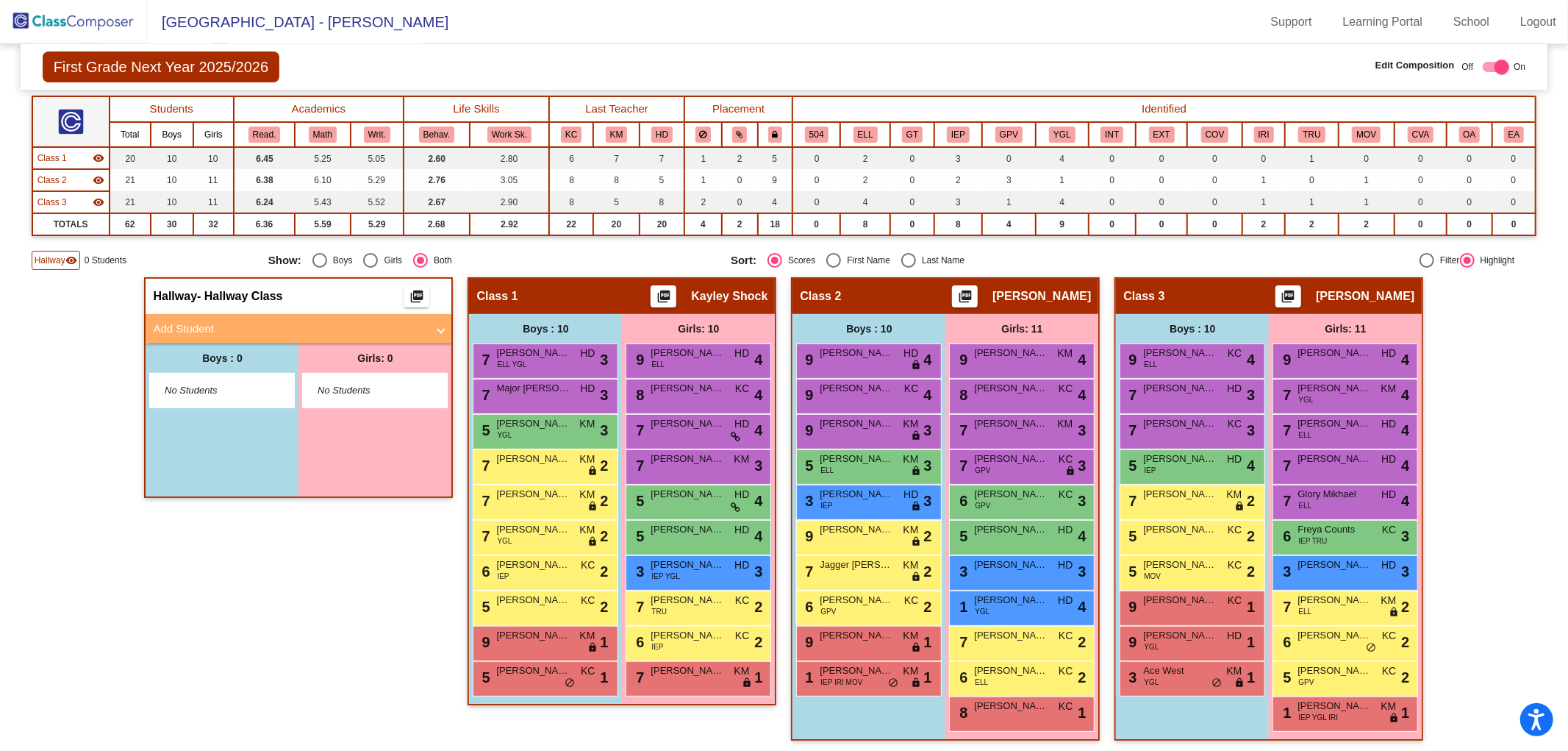
click at [270, 327] on mat-panel-title "Add Student" at bounding box center [290, 330] width 274 height 17
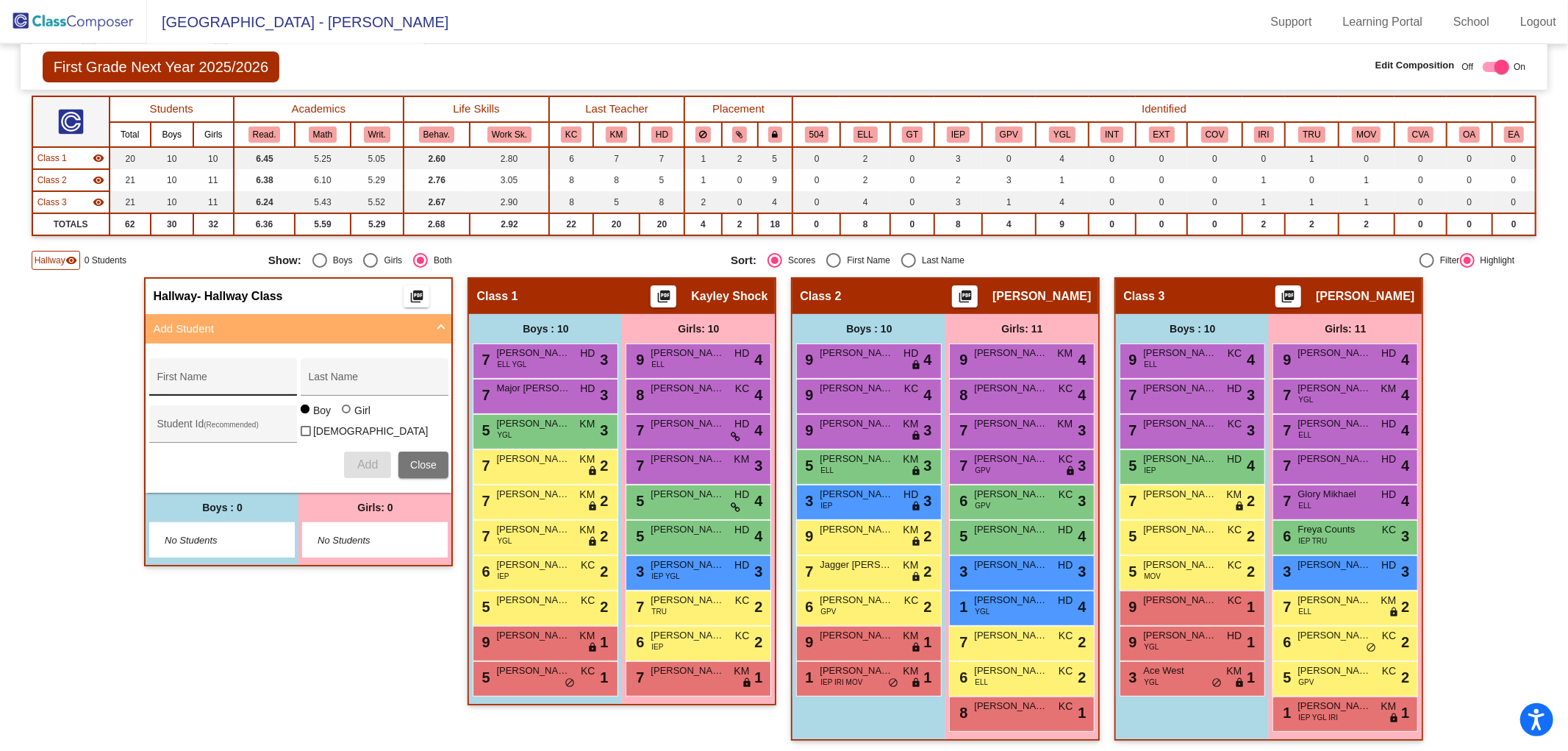
click at [237, 369] on div "First Name" at bounding box center [222, 381] width 132 height 30
type input "[PERSON_NAME]"
click at [347, 377] on input "Last Name" at bounding box center [374, 383] width 132 height 12
type input "Brighi"
click at [342, 416] on div at bounding box center [348, 410] width 12 height 12
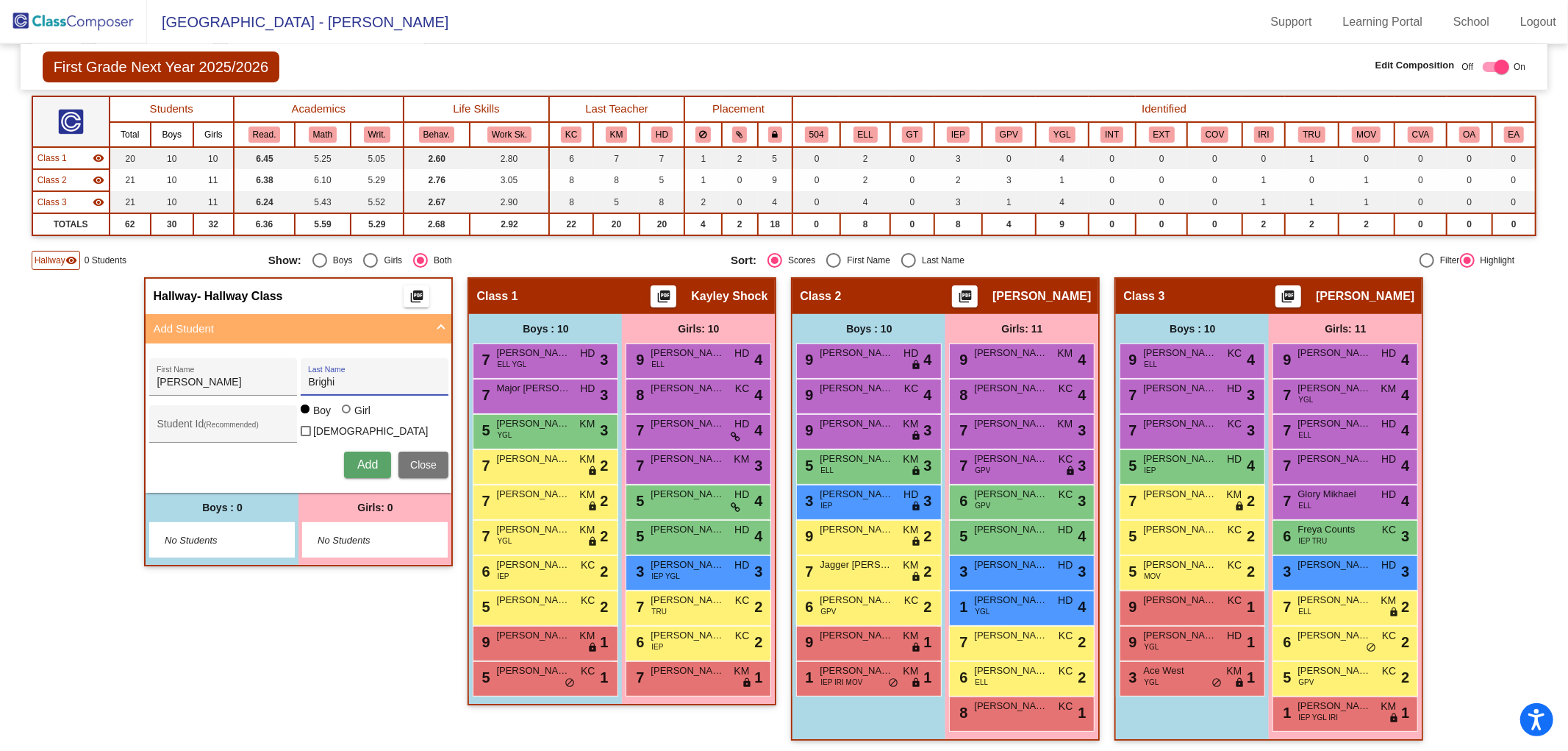
click at [347, 416] on input "Girl" at bounding box center [347, 416] width 1 height 1
radio input "true"
click at [360, 460] on span "Add" at bounding box center [367, 464] width 20 height 13
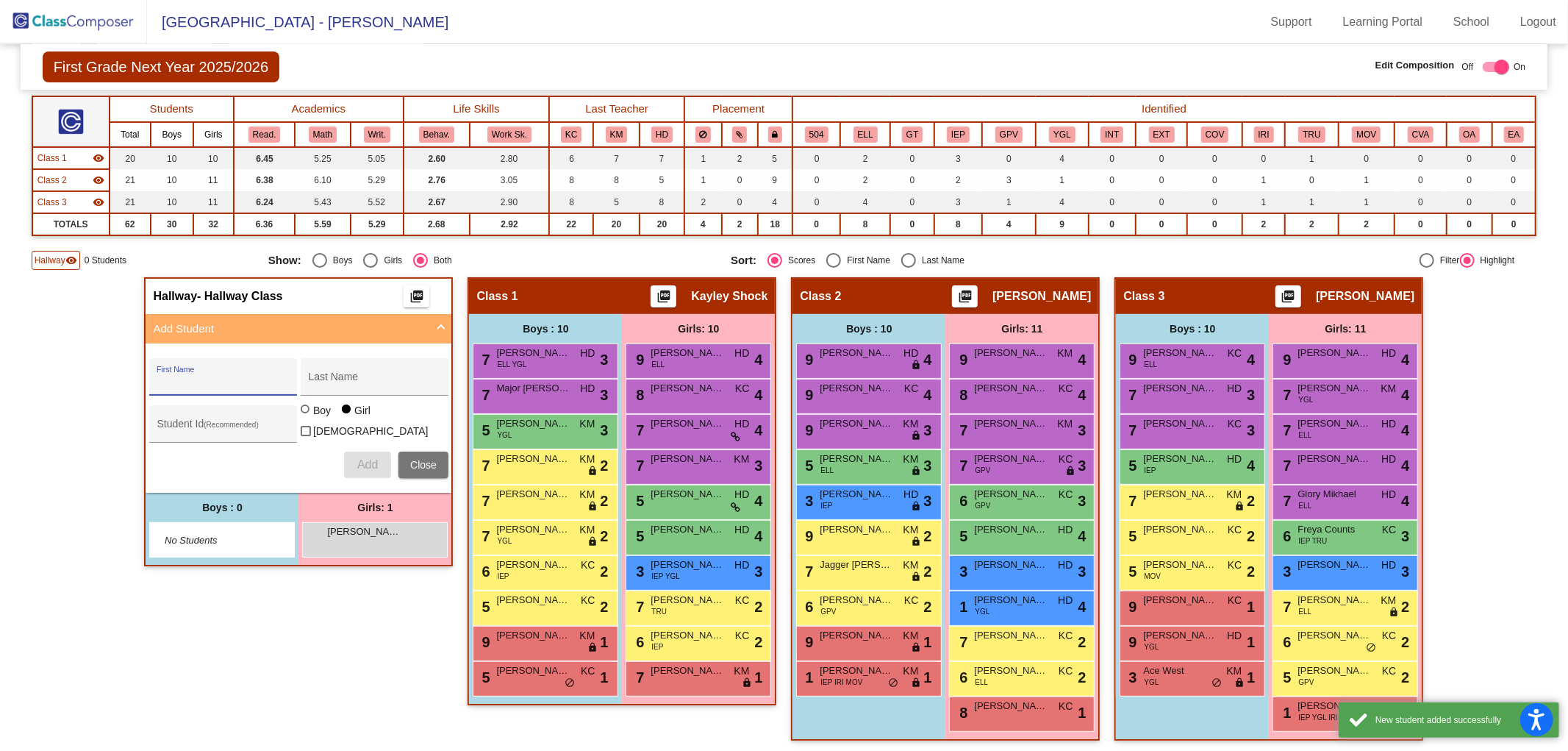
click at [219, 377] on input "First Name" at bounding box center [222, 383] width 132 height 12
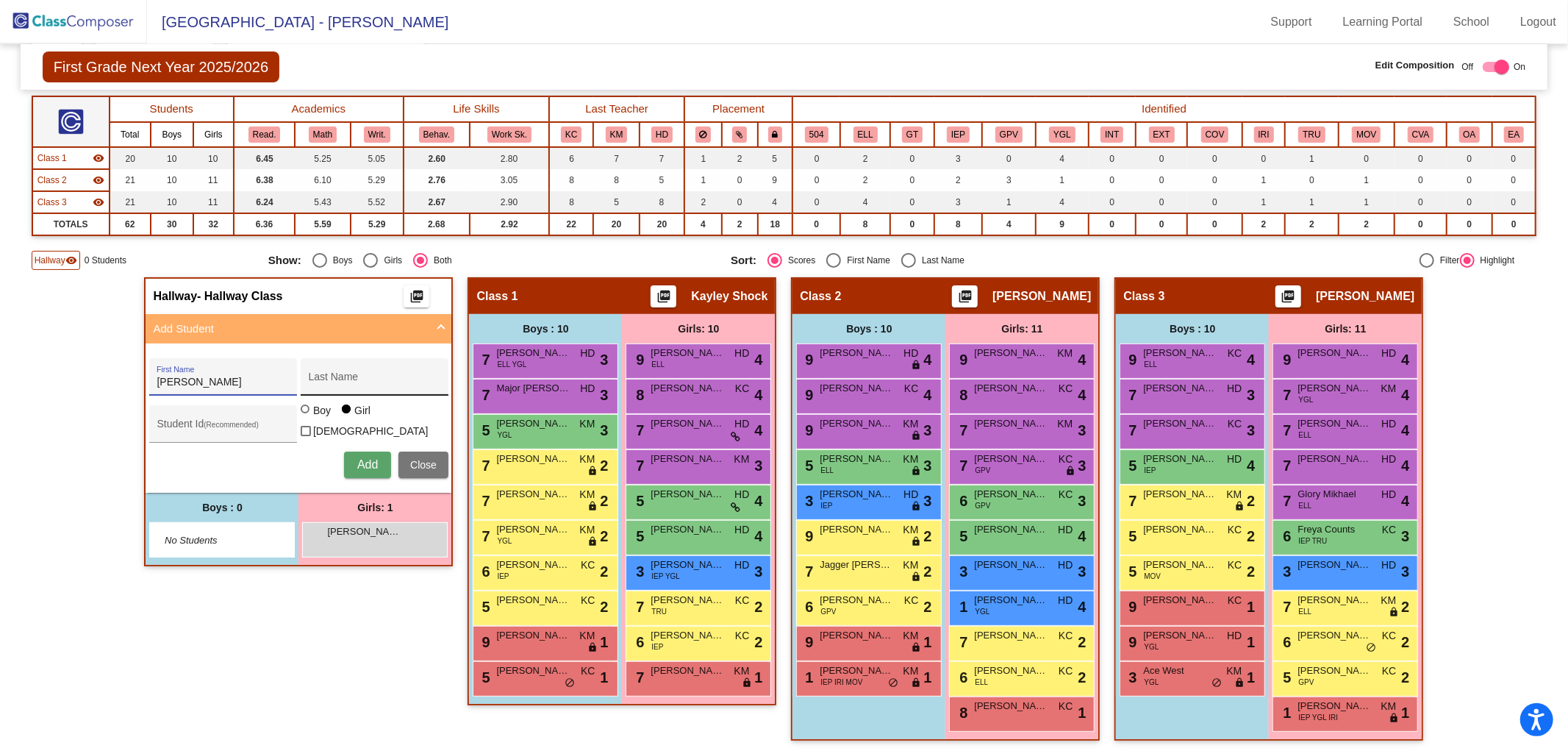
type input "[PERSON_NAME]"
click at [338, 369] on div "Last Name" at bounding box center [374, 381] width 132 height 30
type input "[PERSON_NAME]"
click at [358, 458] on span "Add" at bounding box center [367, 464] width 20 height 13
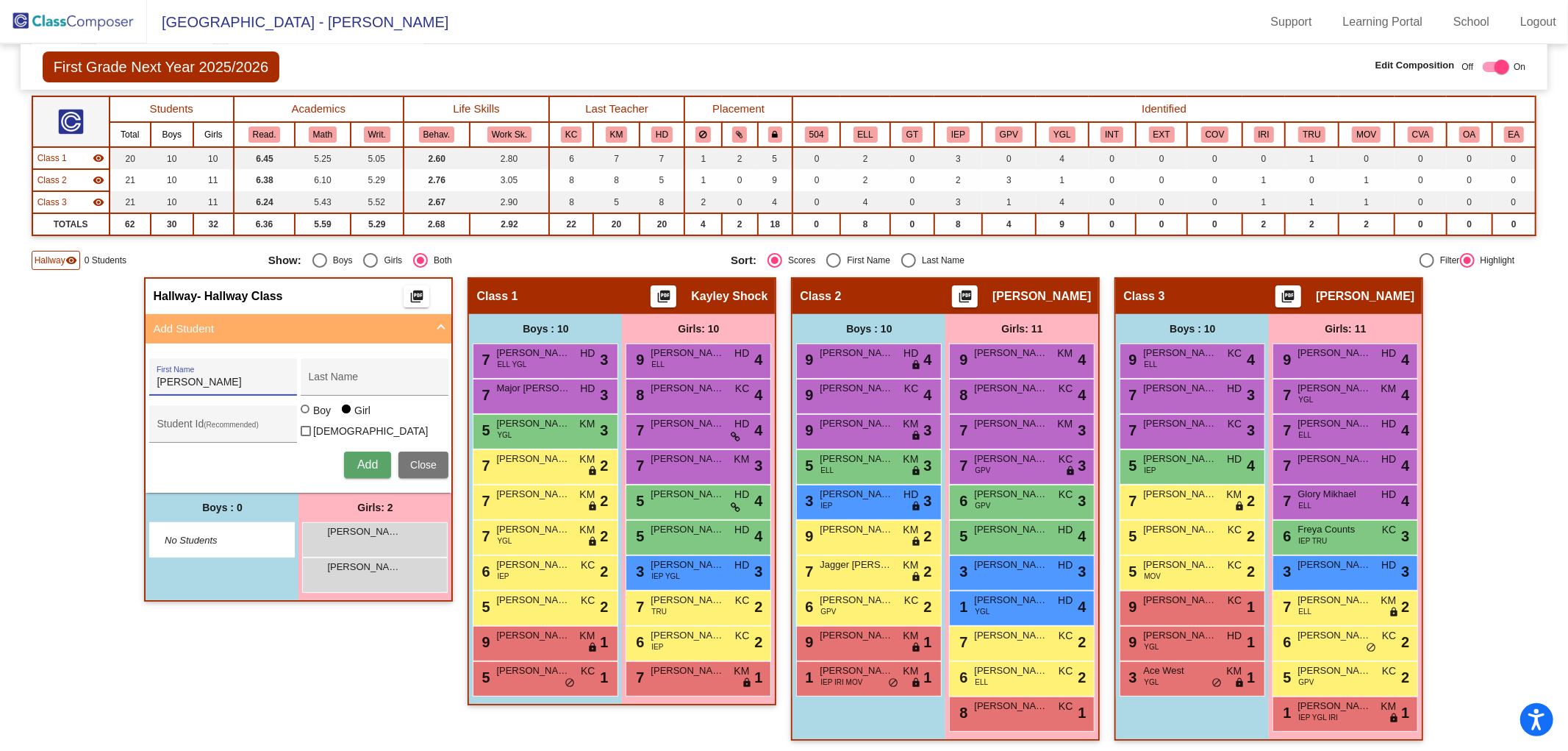
type input "[PERSON_NAME]"
type input "Karome"
click at [302, 414] on div at bounding box center [305, 408] width 9 height 9
click at [306, 416] on input "Boy" at bounding box center [306, 416] width 1 height 1
radio input "true"
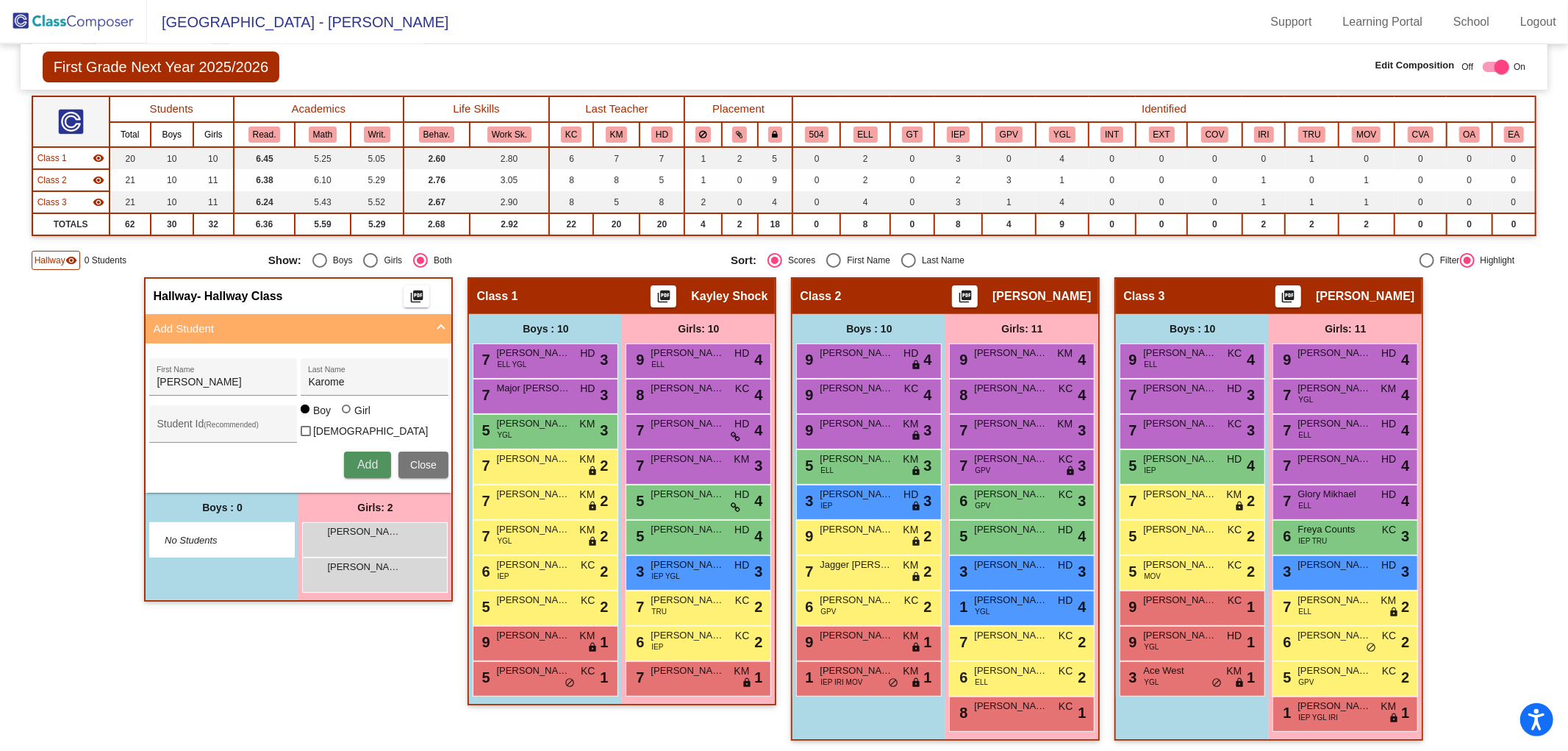
click at [370, 458] on span "Add" at bounding box center [367, 464] width 20 height 13
type input "Anniston"
click at [370, 385] on div "Last Name" at bounding box center [374, 381] width 132 height 30
type input "[PERSON_NAME]"
click at [416, 451] on button "Close" at bounding box center [423, 464] width 50 height 26
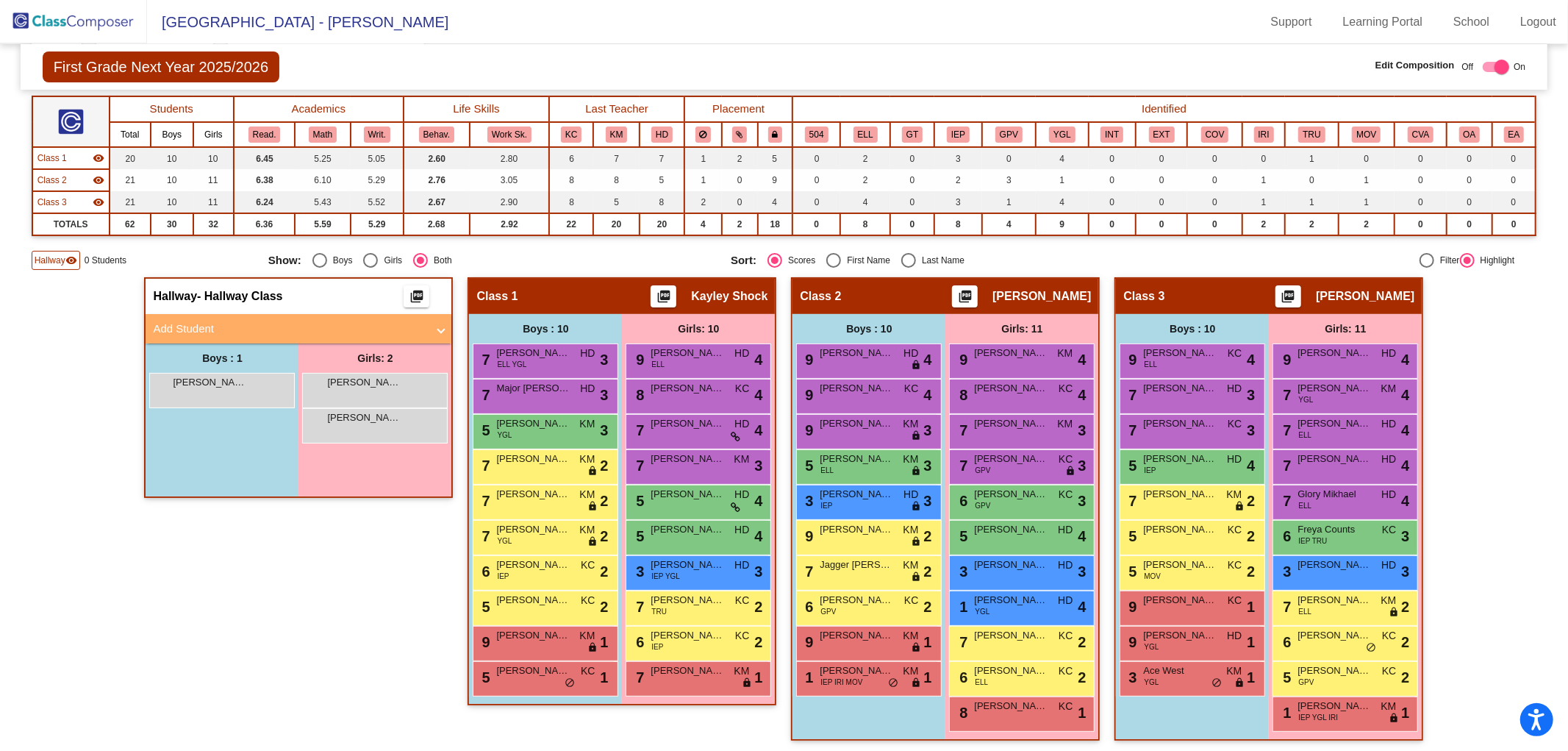
click at [275, 321] on mat-panel-title "Add Student" at bounding box center [290, 330] width 274 height 17
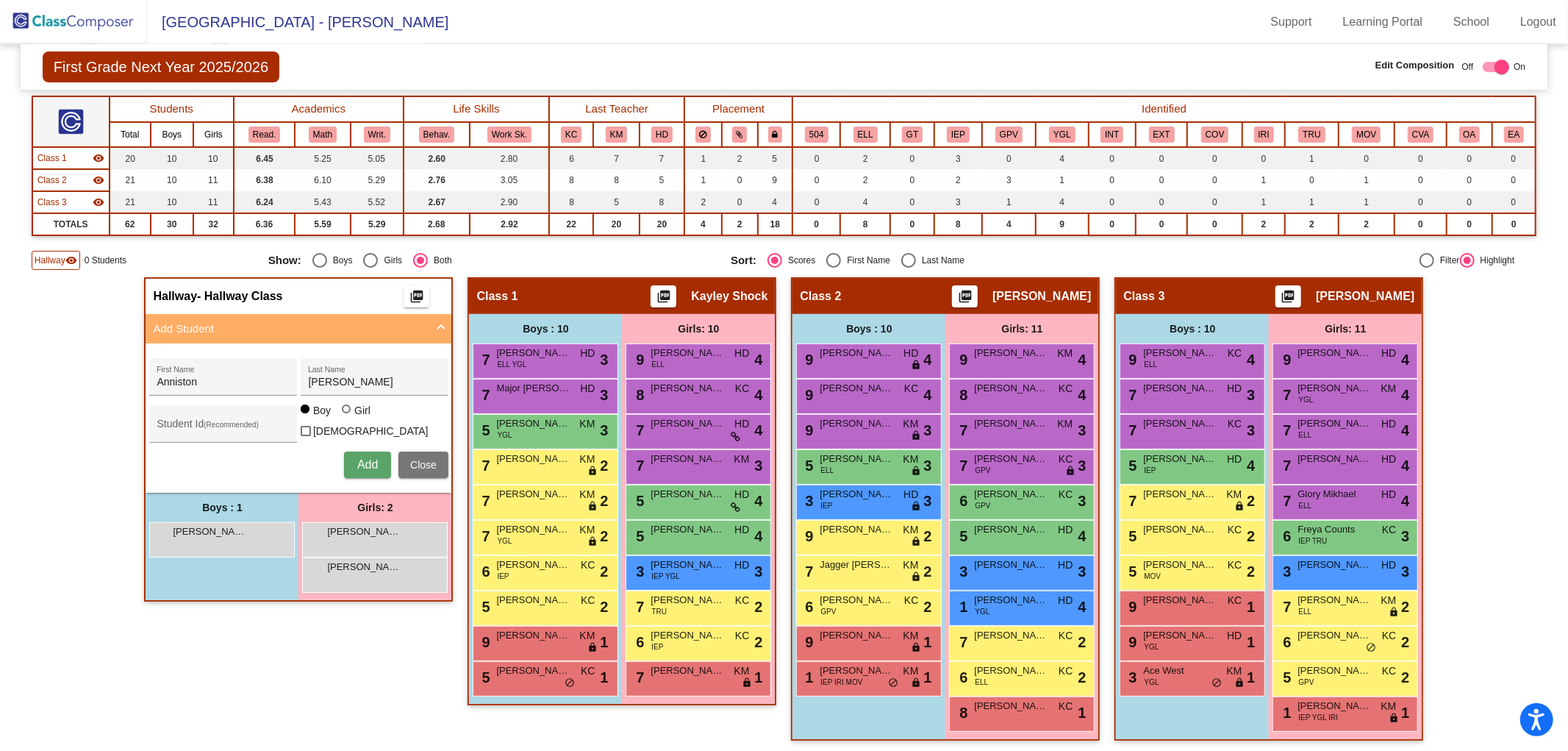
click at [345, 414] on div at bounding box center [346, 408] width 9 height 9
click at [347, 416] on input "Girl" at bounding box center [347, 416] width 1 height 1
radio input "true"
click at [362, 458] on span "Add" at bounding box center [367, 464] width 20 height 13
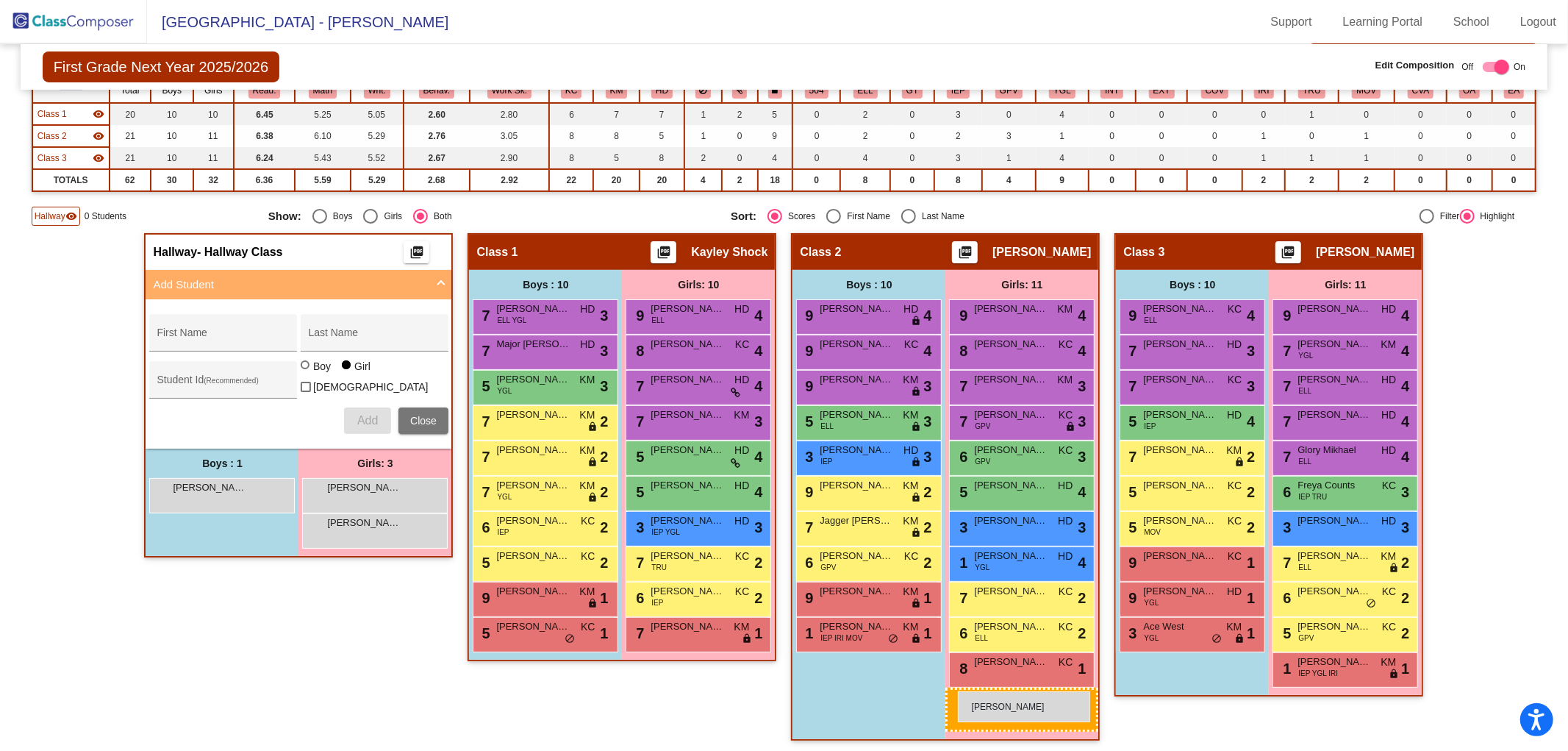
drag, startPoint x: 355, startPoint y: 600, endPoint x: 958, endPoint y: 691, distance: 609.8
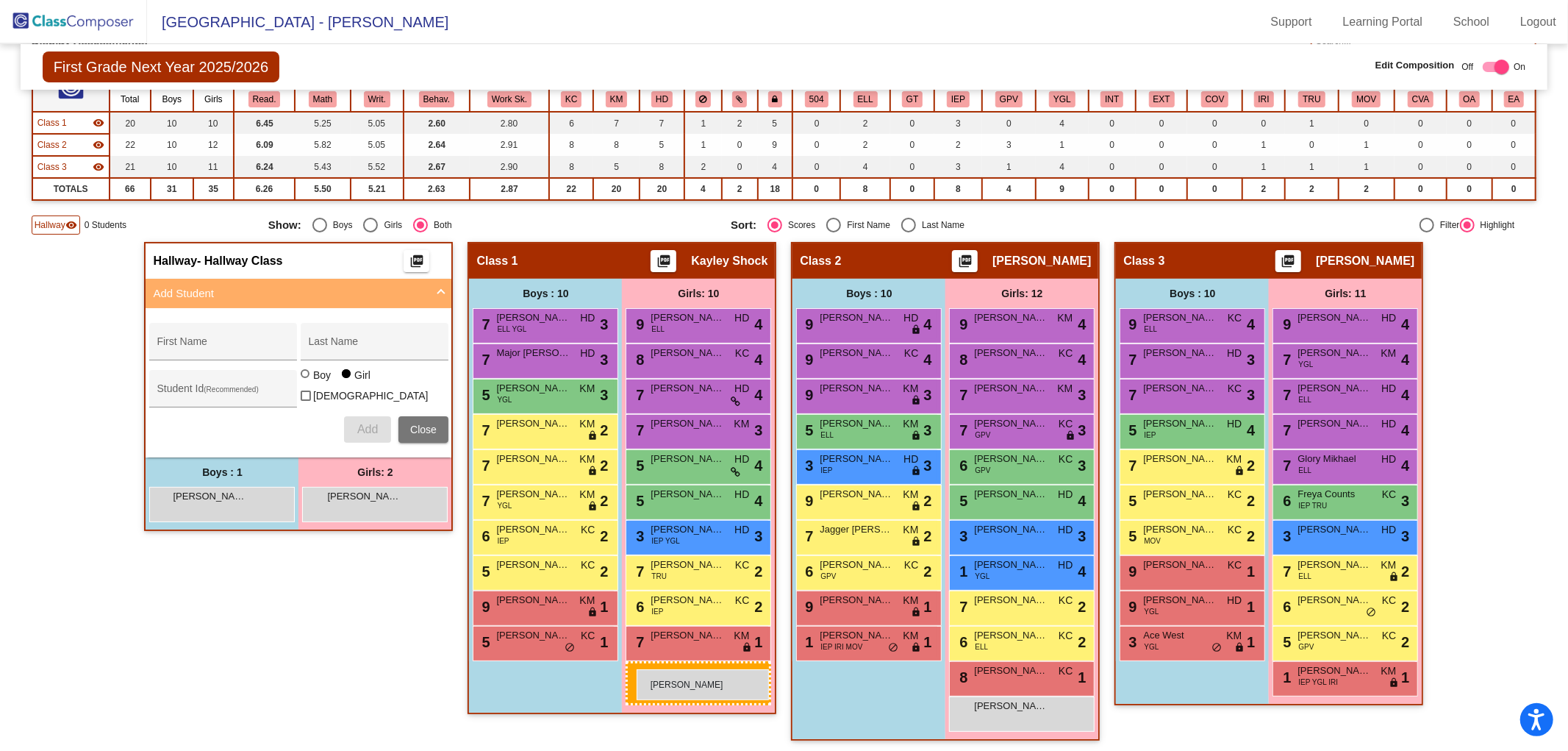
drag, startPoint x: 354, startPoint y: 531, endPoint x: 637, endPoint y: 669, distance: 314.9
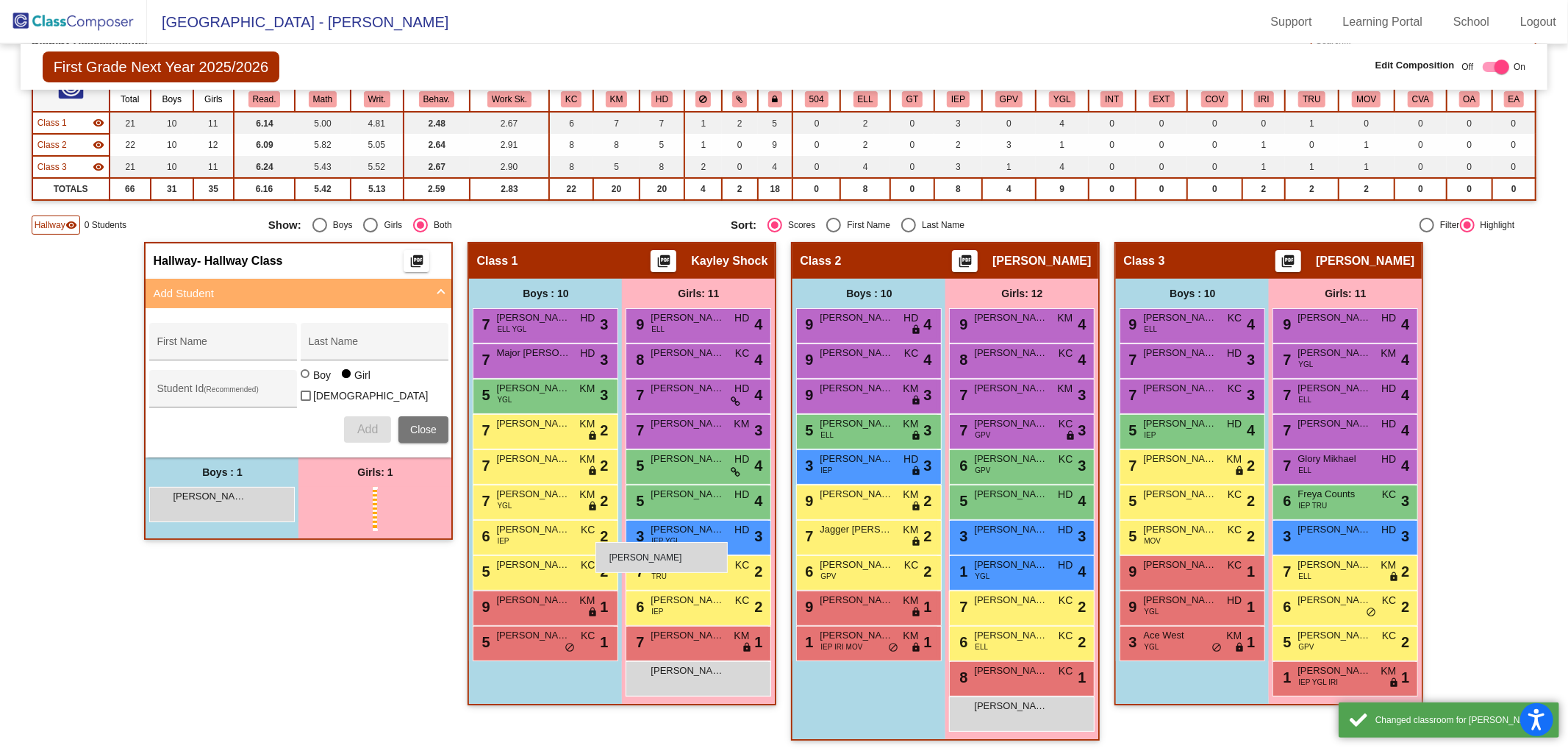
scroll to position [156, 0]
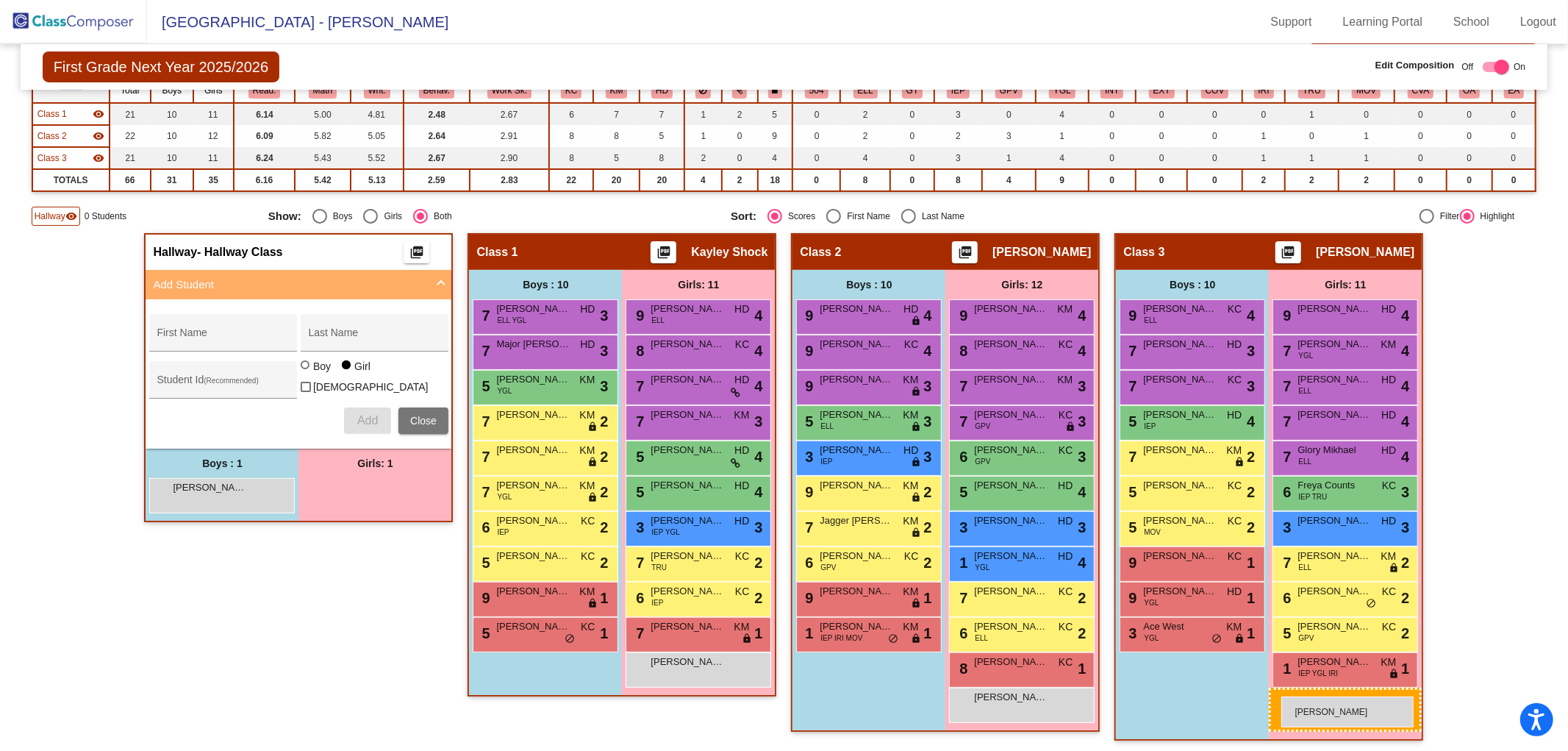
drag, startPoint x: 349, startPoint y: 493, endPoint x: 1281, endPoint y: 696, distance: 953.9
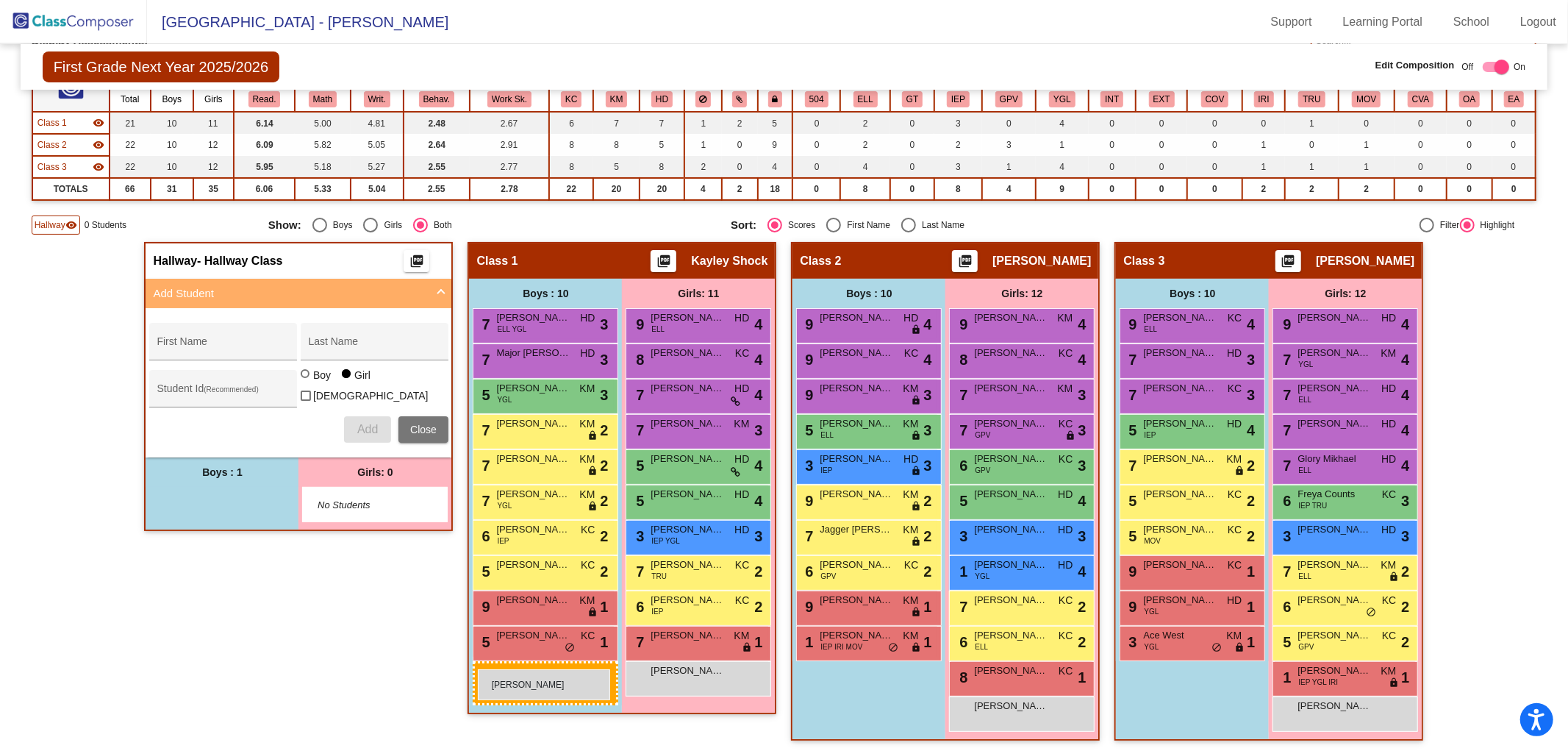
drag, startPoint x: 194, startPoint y: 482, endPoint x: 478, endPoint y: 669, distance: 340.0
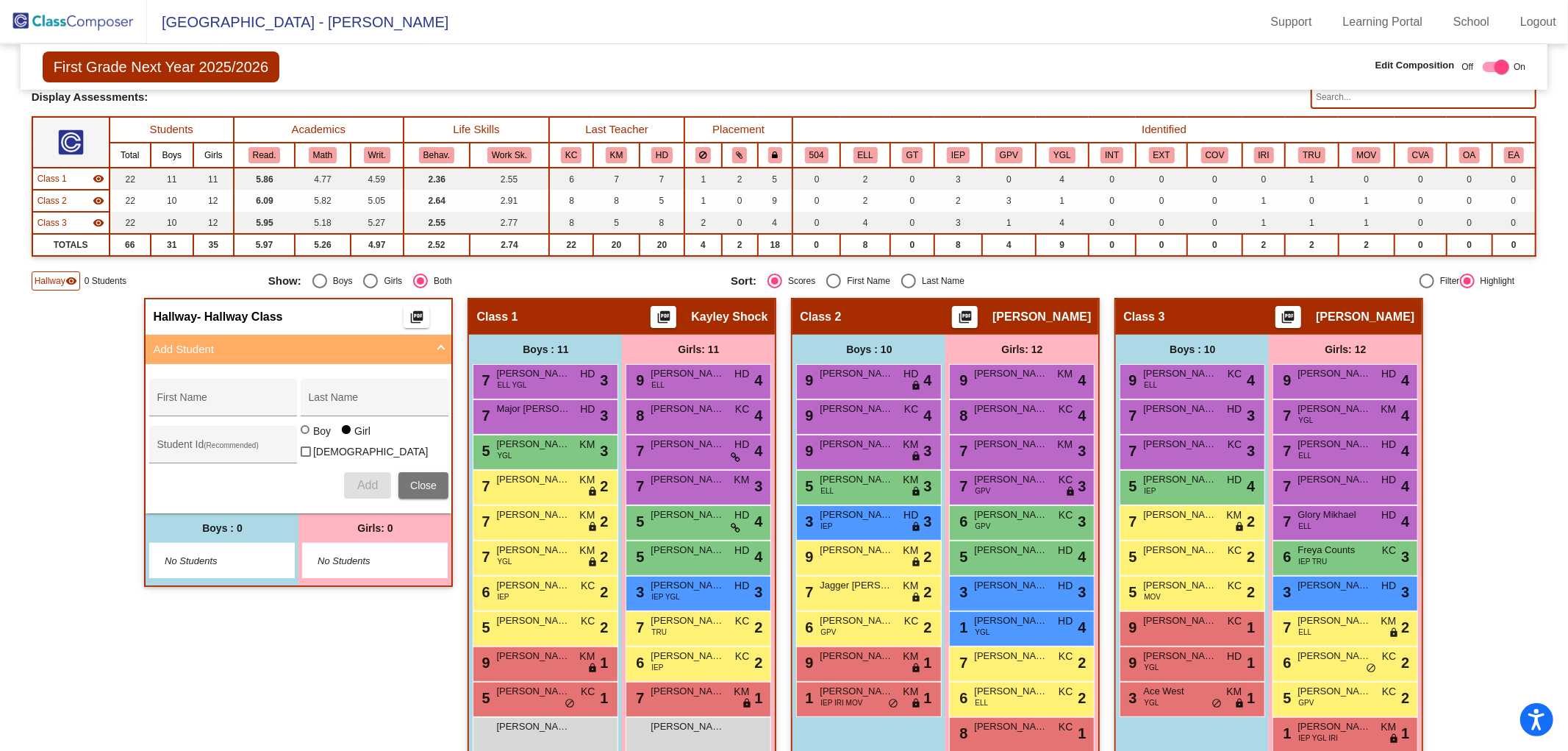
scroll to position [65, 0]
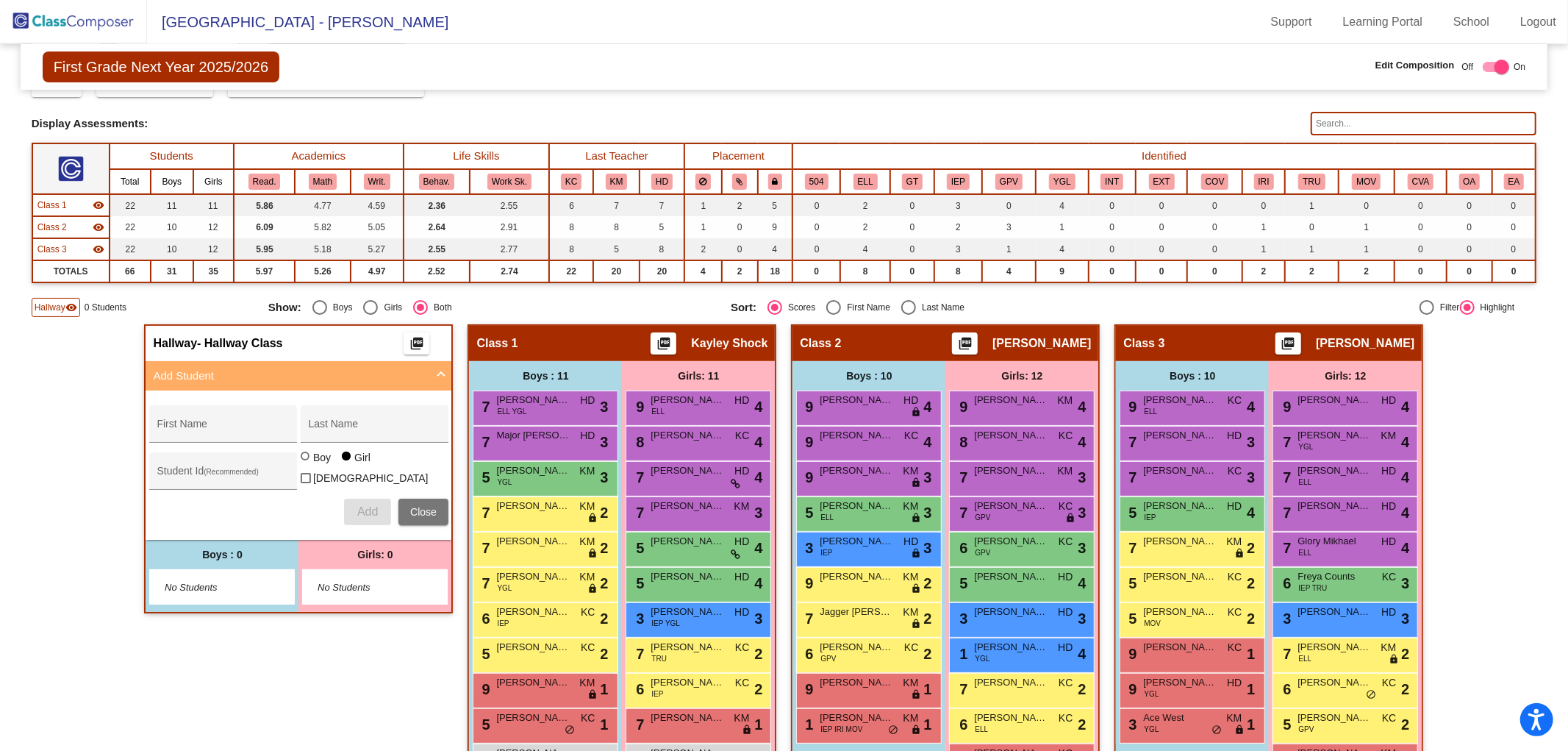
click at [1489, 405] on div "Hallway - Hallway Class picture_as_pdf Add Student First Name Last Name Student…" at bounding box center [784, 580] width 1505 height 513
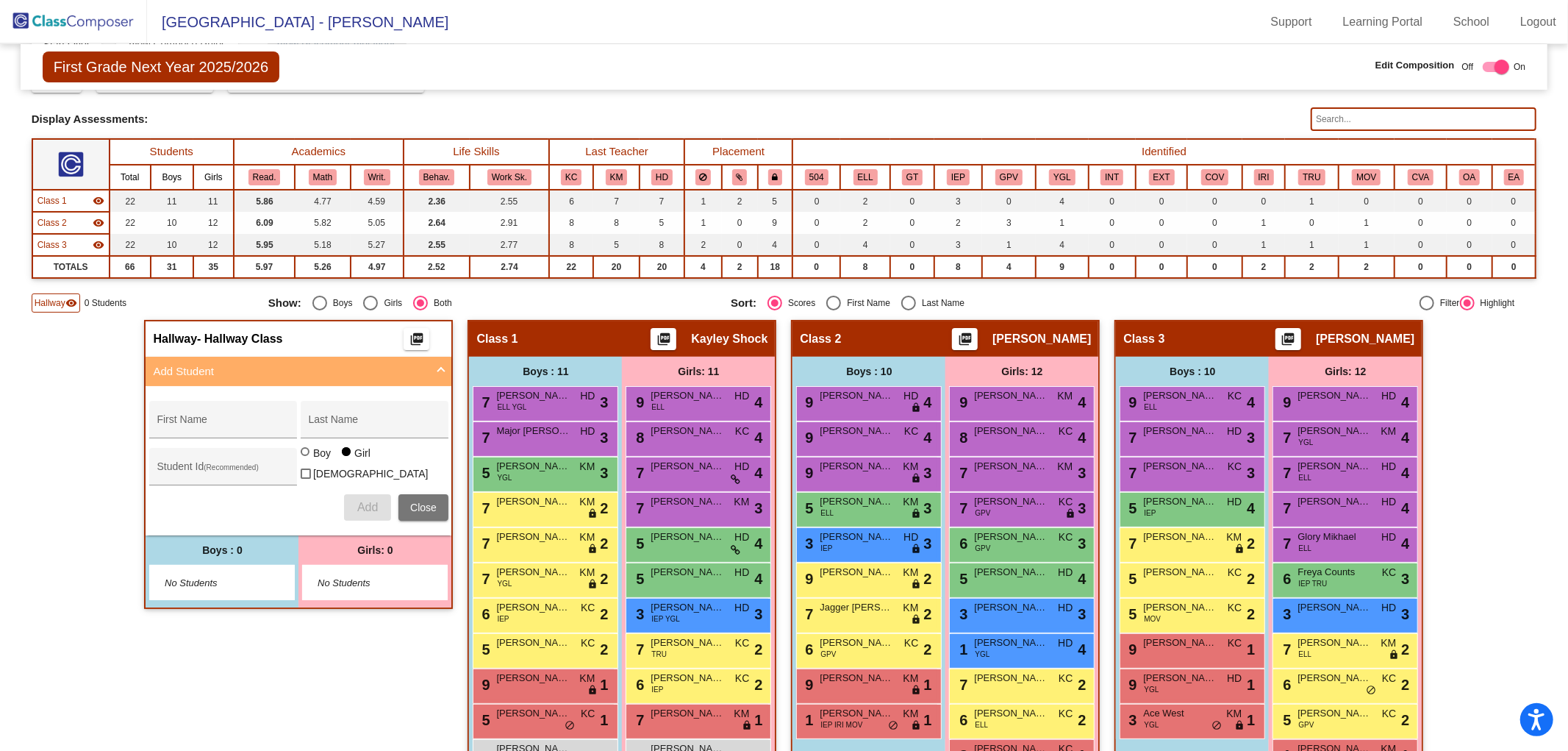
scroll to position [0, 0]
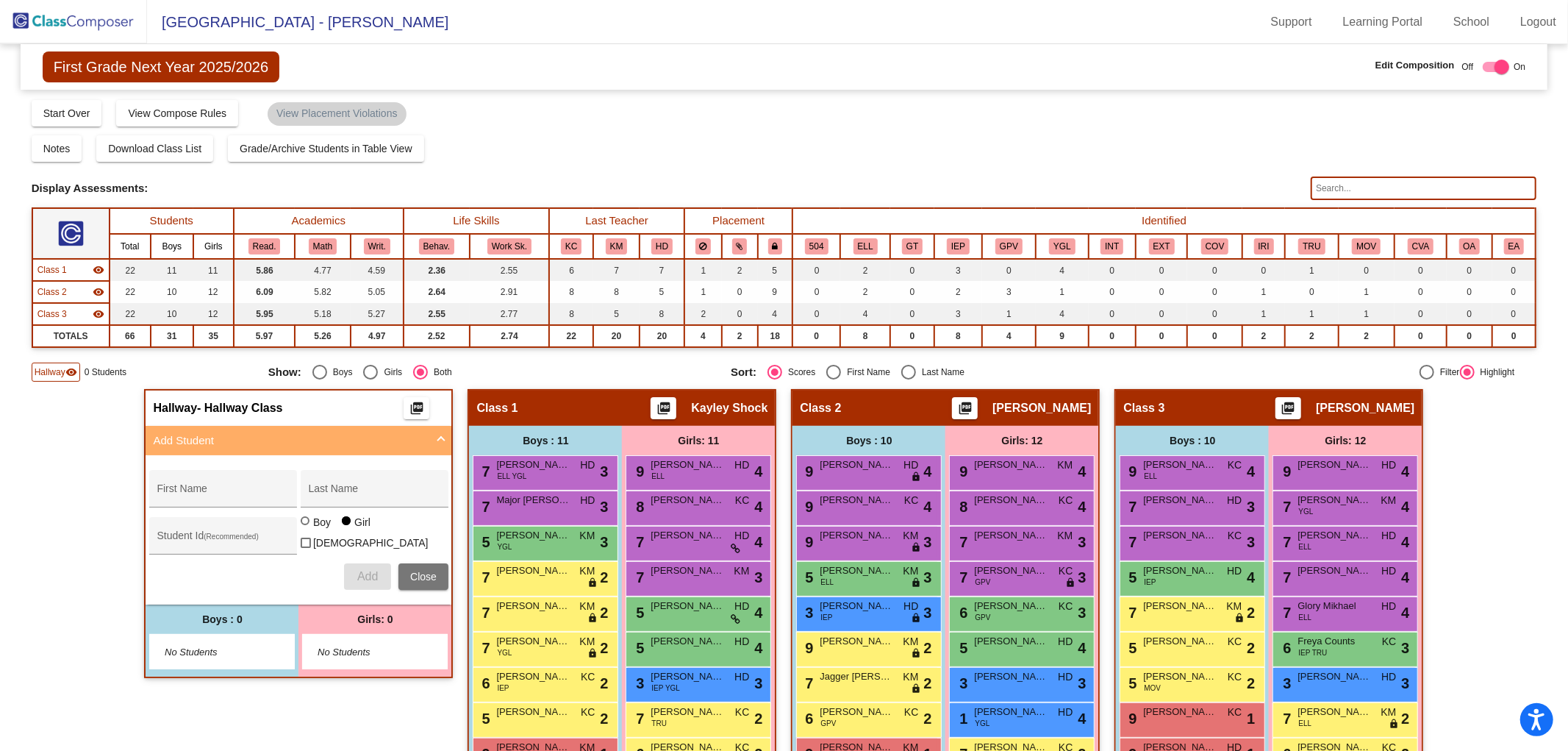
click at [97, 22] on img at bounding box center [73, 21] width 147 height 43
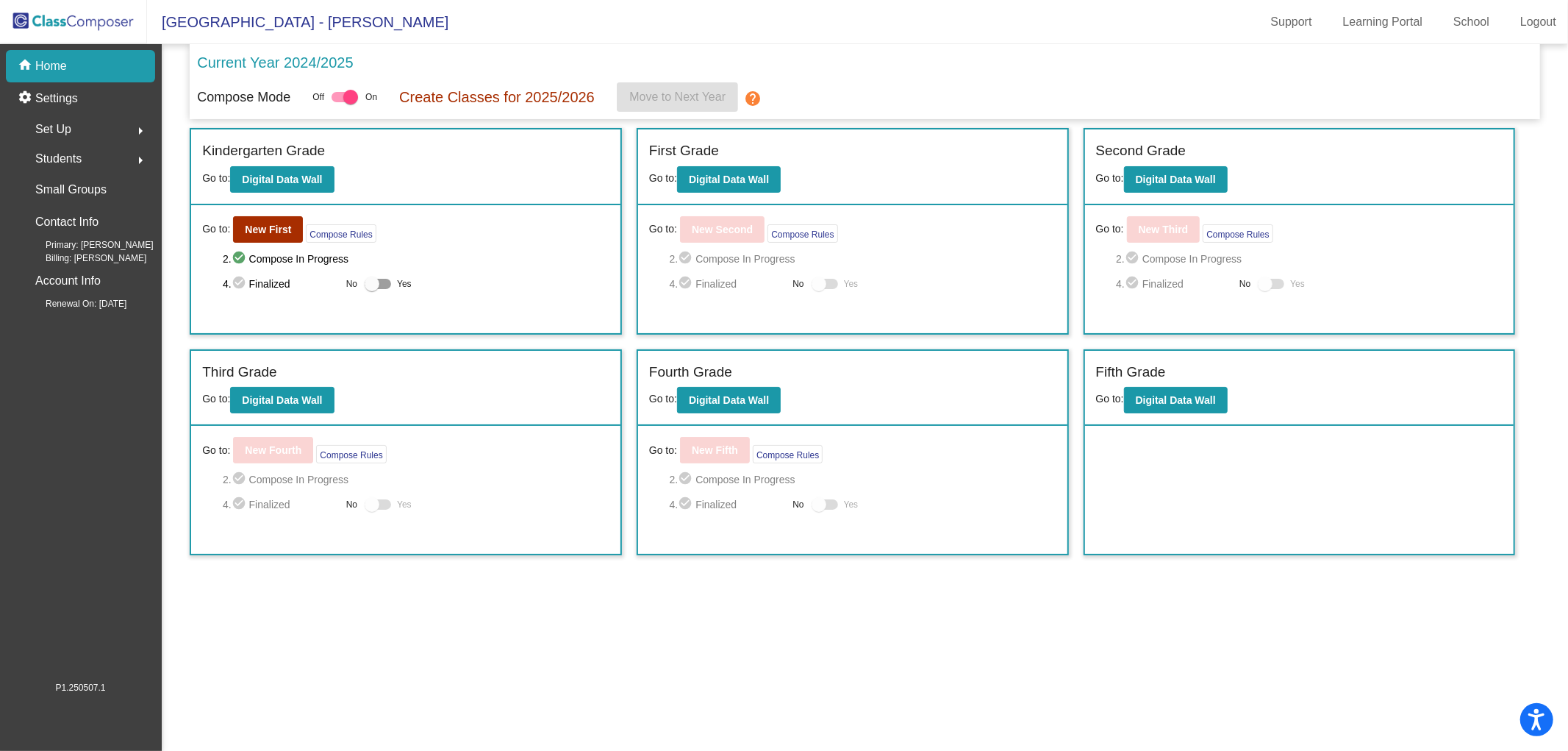
click at [755, 164] on div "First Grade" at bounding box center [852, 153] width 408 height 26
click at [752, 177] on b "Digital Data Wall" at bounding box center [729, 179] width 80 height 12
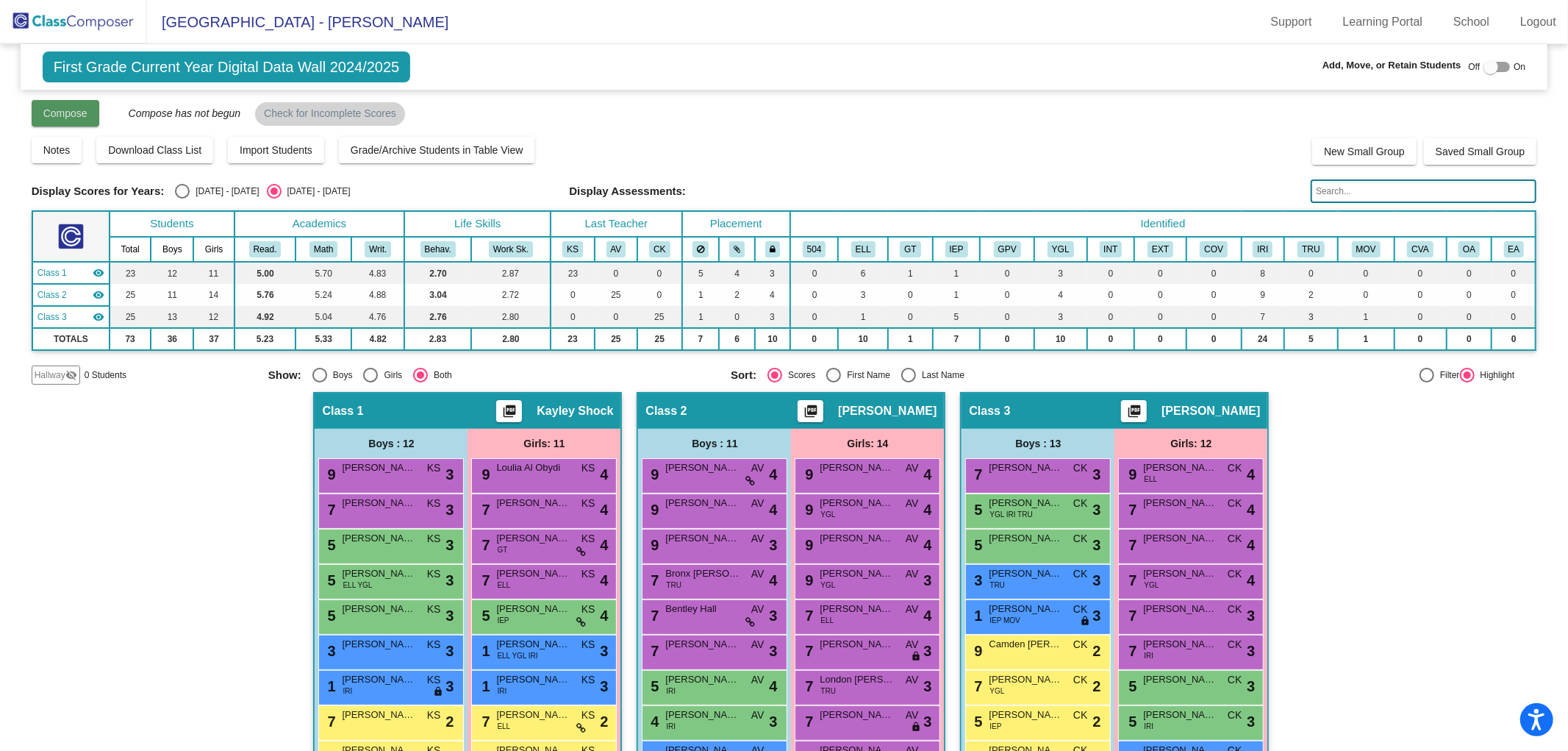
click at [75, 116] on span "Compose" at bounding box center [66, 113] width 44 height 12
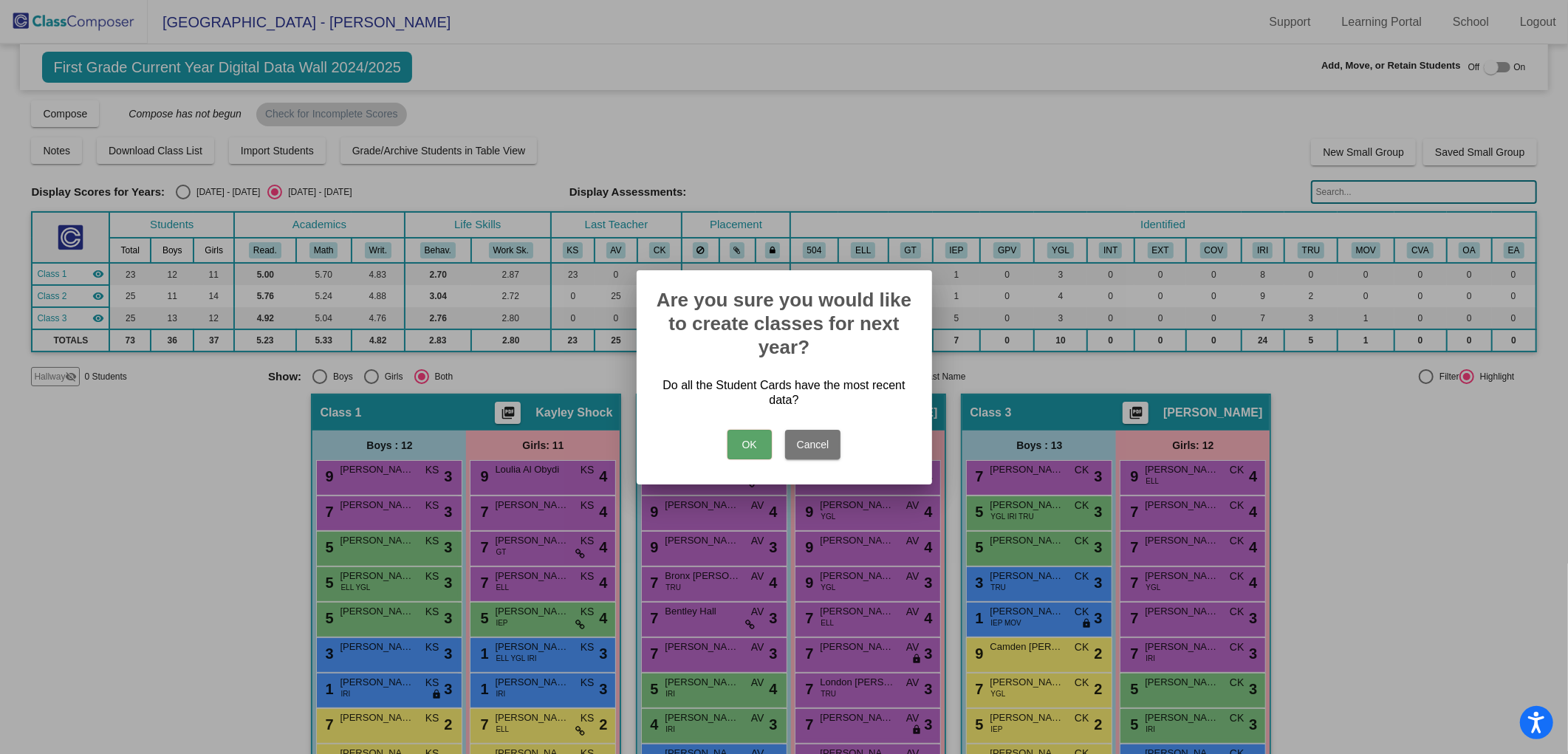
click at [749, 446] on button "OK" at bounding box center [750, 444] width 45 height 30
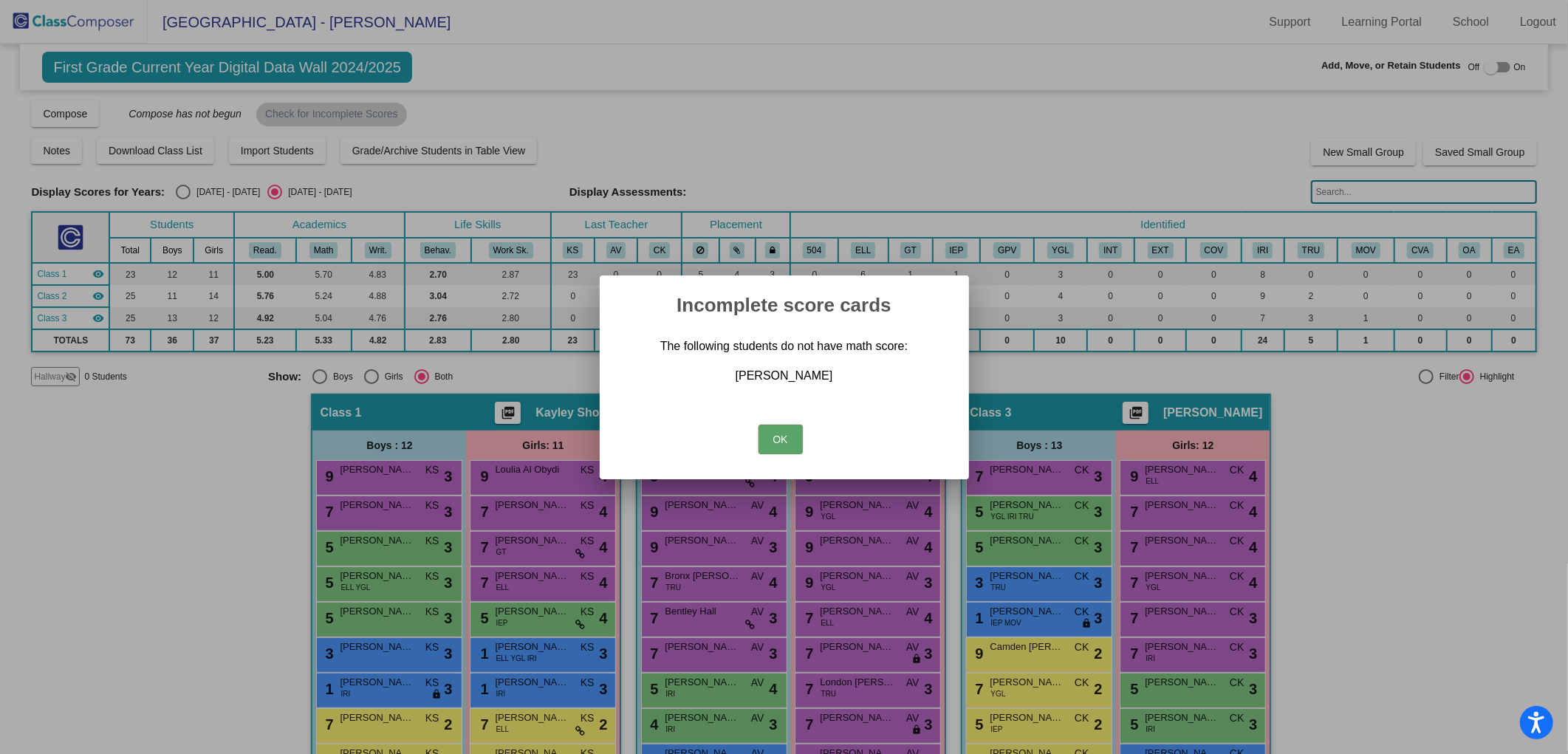
click at [783, 439] on button "OK" at bounding box center [781, 439] width 45 height 30
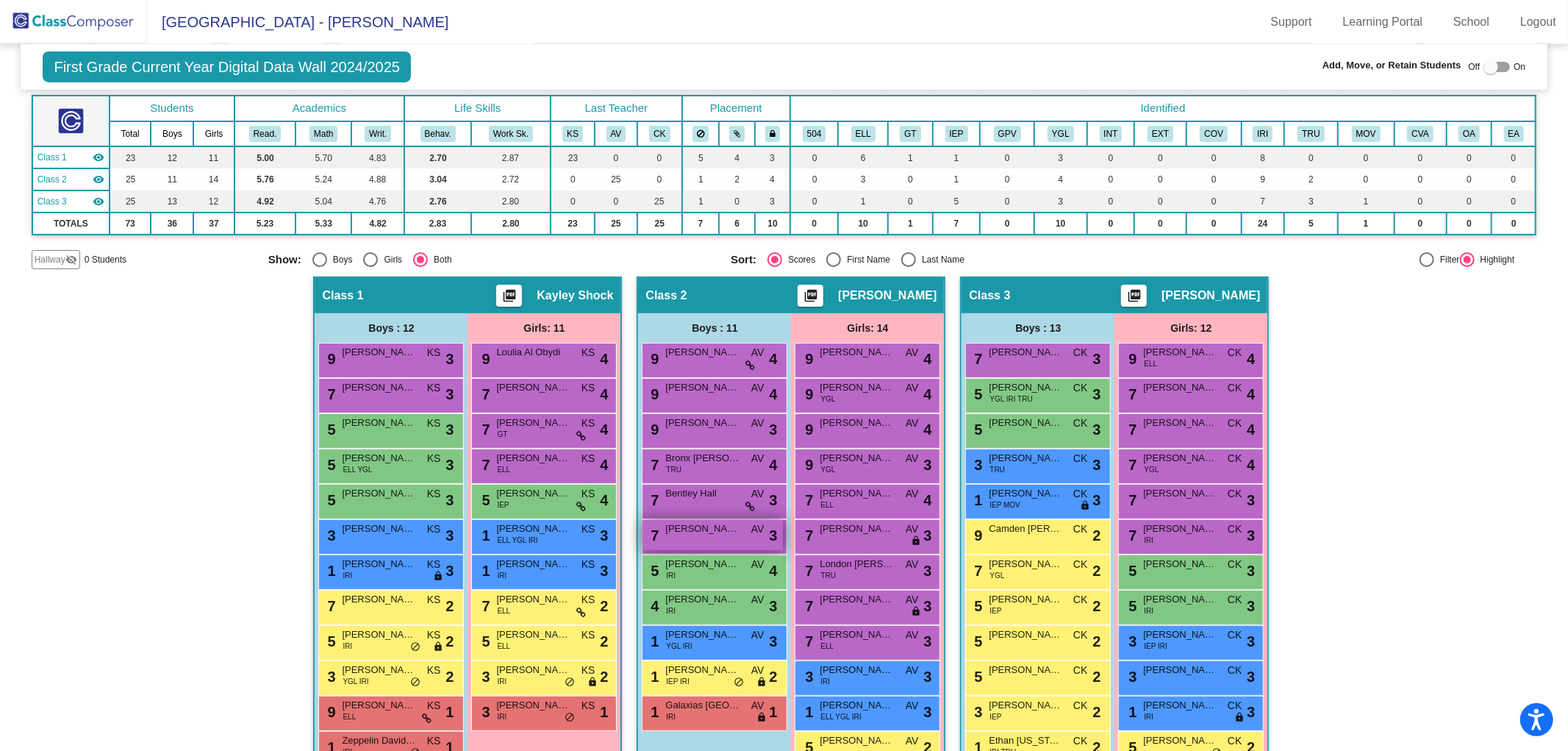
scroll to position [221, 0]
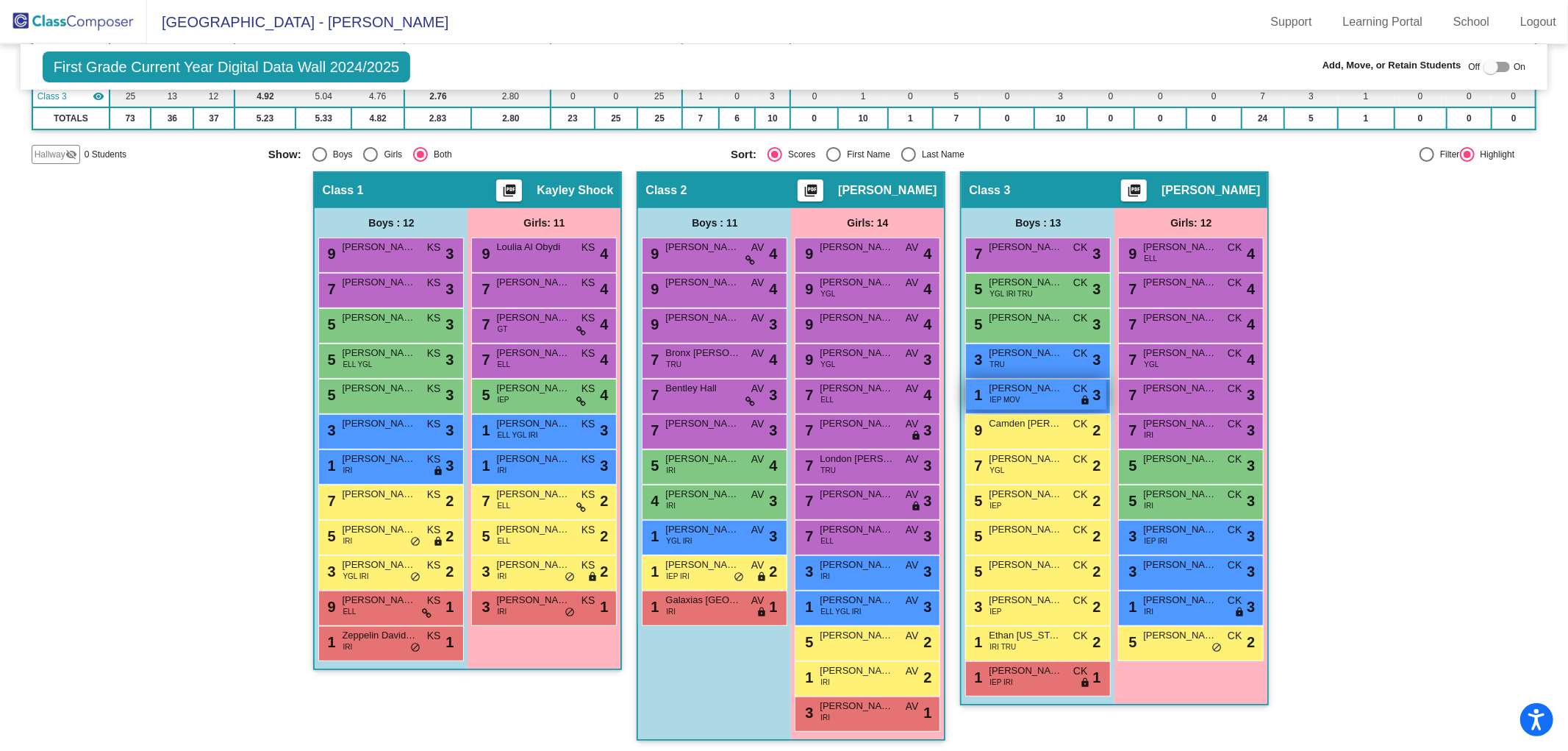
click at [1020, 394] on div "1 [PERSON_NAME] IEP MOV CK lock do_not_disturb_alt 3" at bounding box center [1036, 394] width 141 height 30
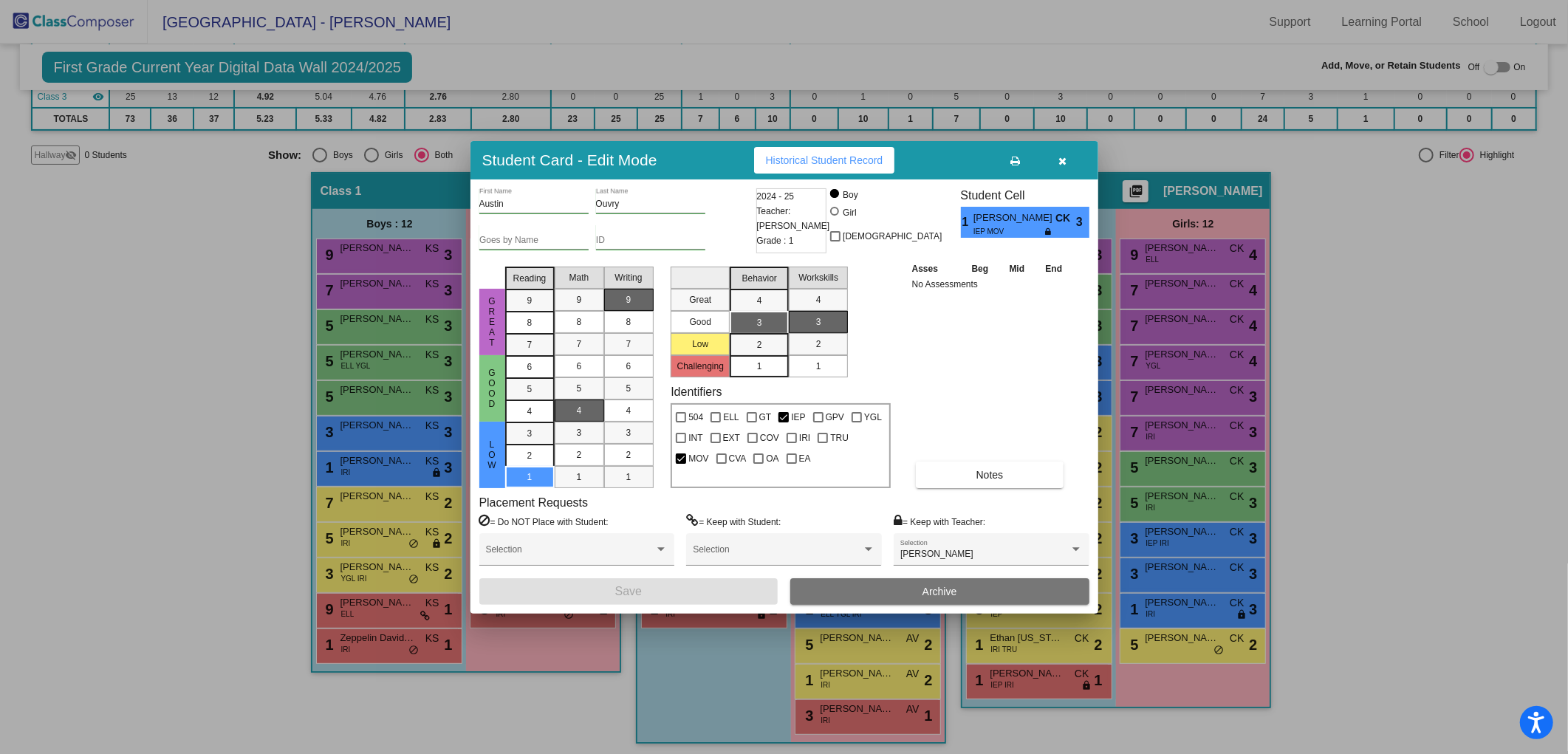
click at [577, 412] on span "4" at bounding box center [579, 410] width 5 height 14
click at [649, 599] on button "Save" at bounding box center [629, 590] width 299 height 26
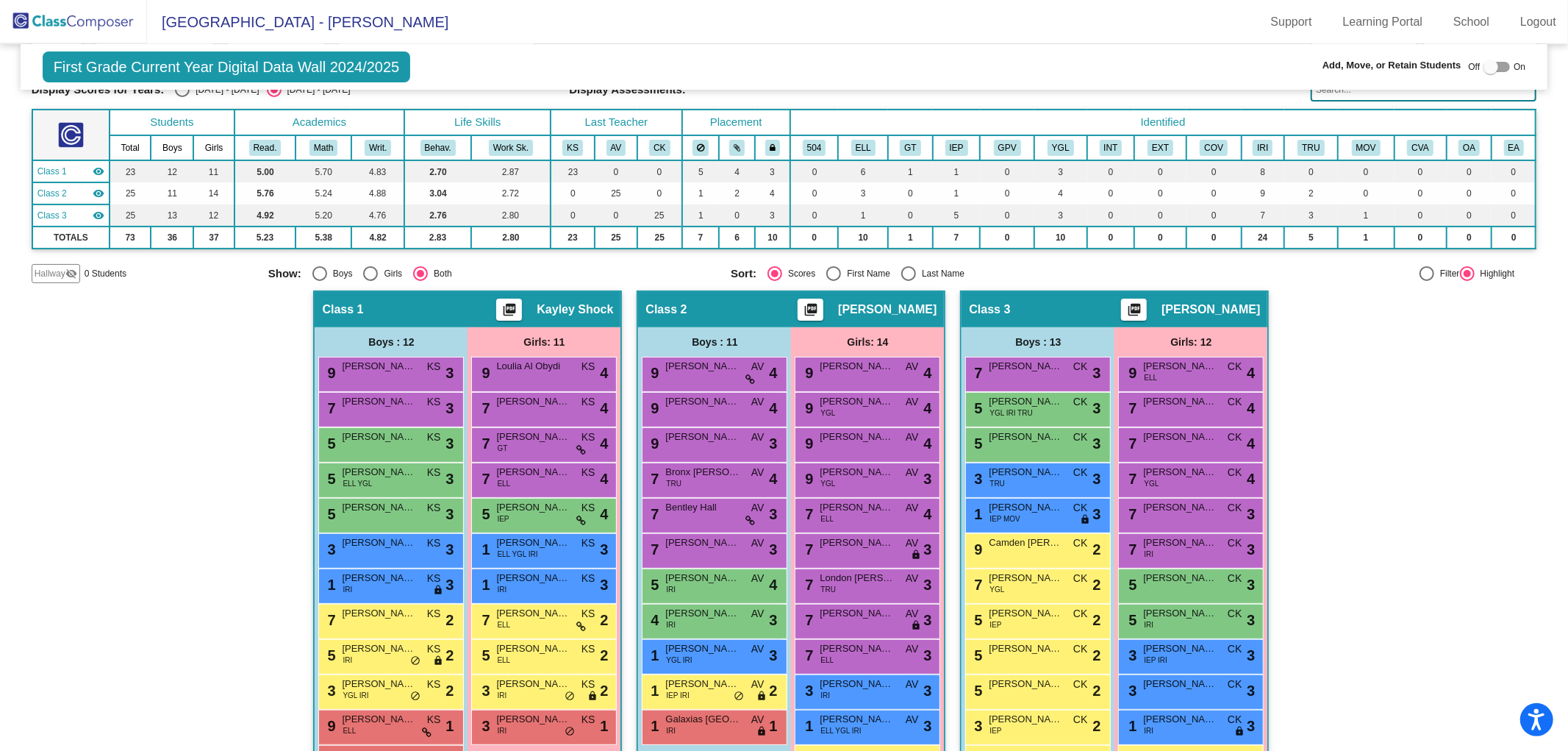
scroll to position [0, 0]
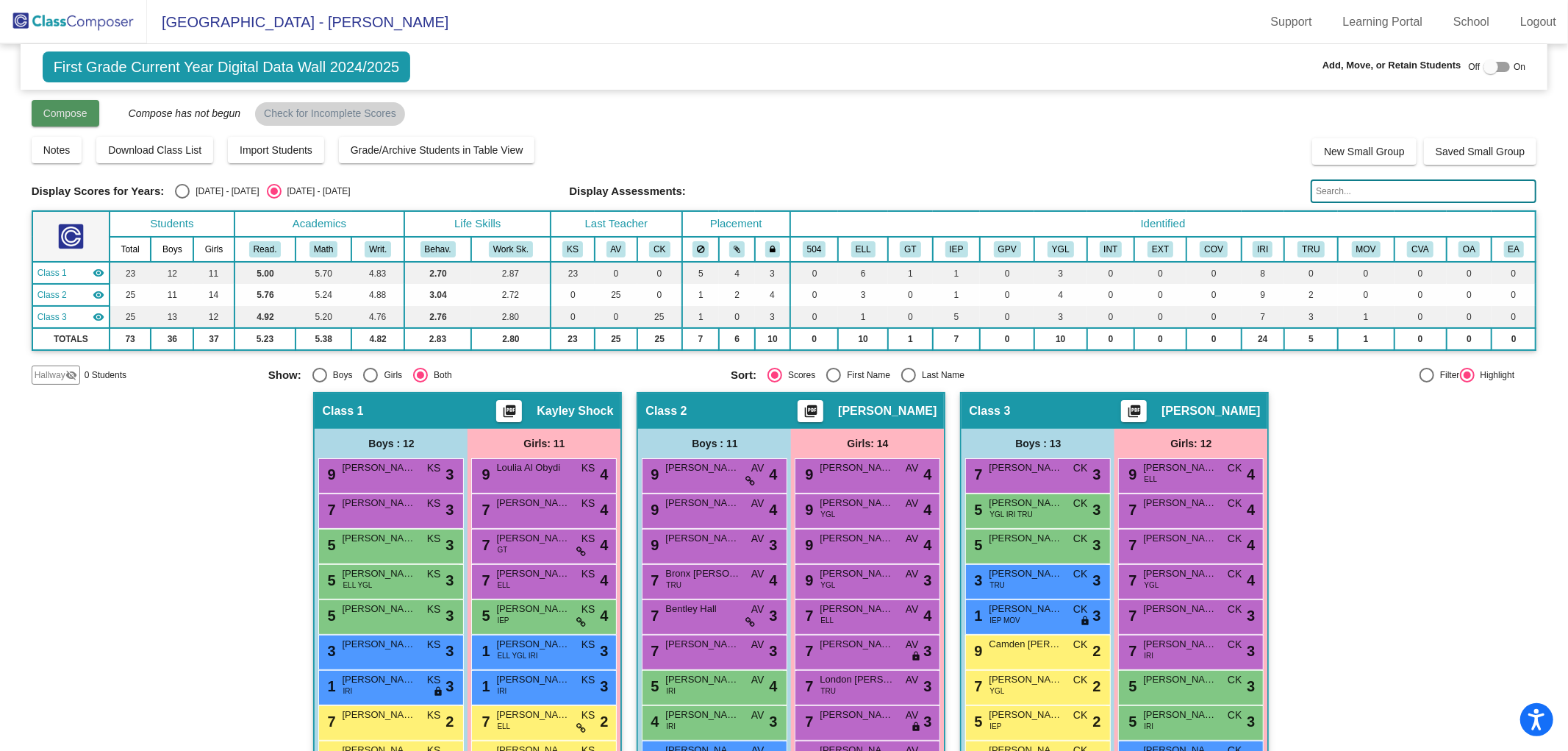
click at [65, 121] on button "Compose" at bounding box center [66, 113] width 67 height 26
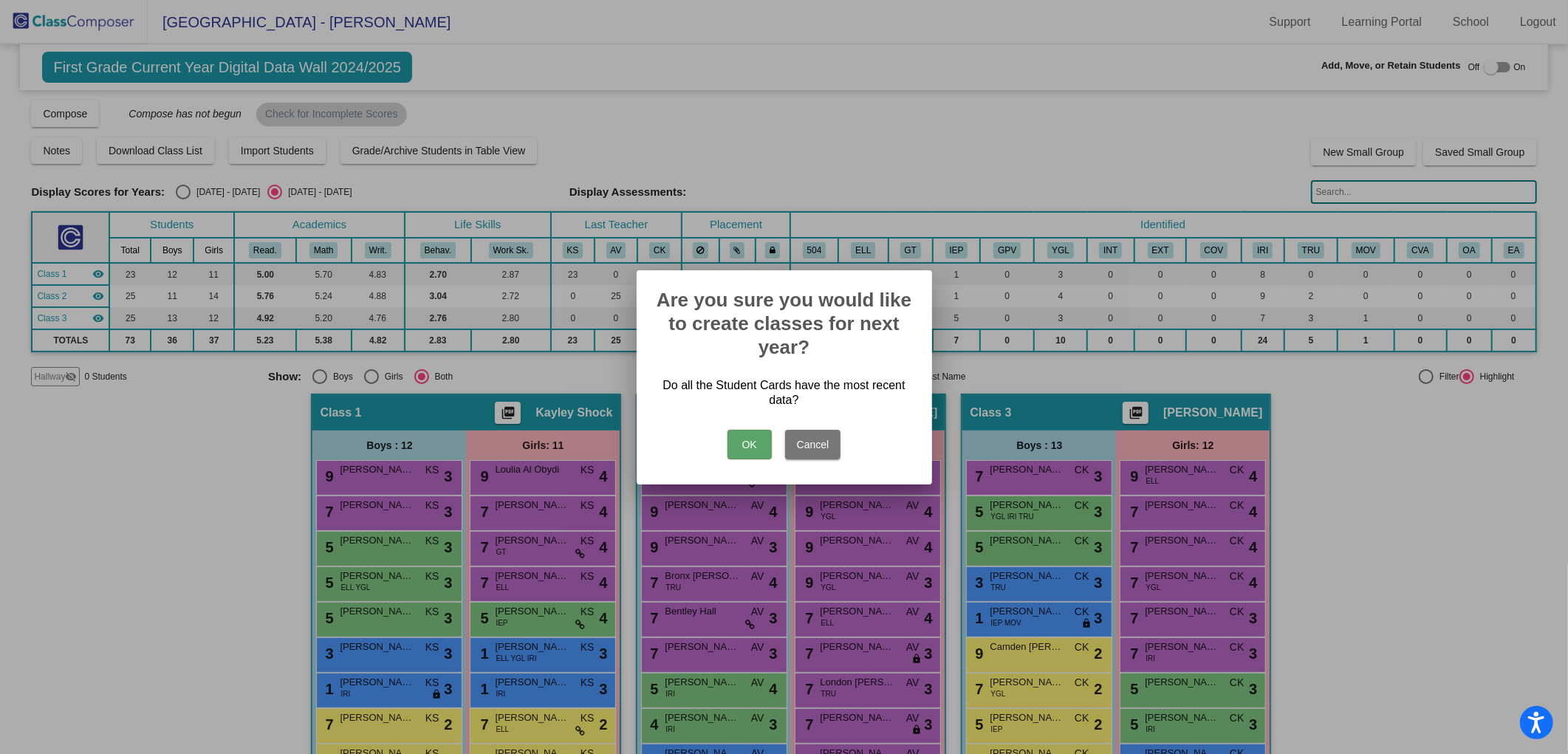
click at [744, 448] on button "OK" at bounding box center [750, 444] width 45 height 30
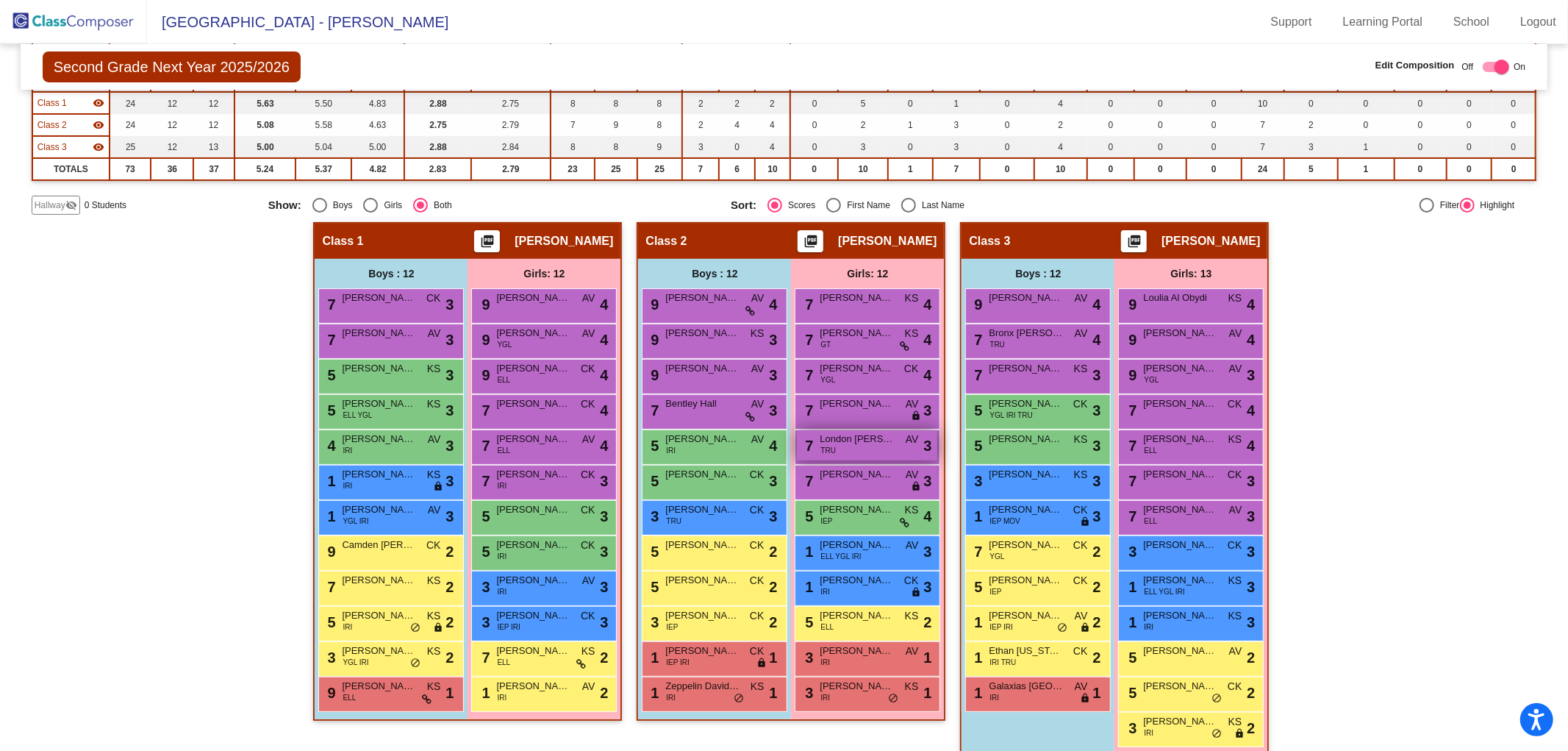
scroll to position [181, 0]
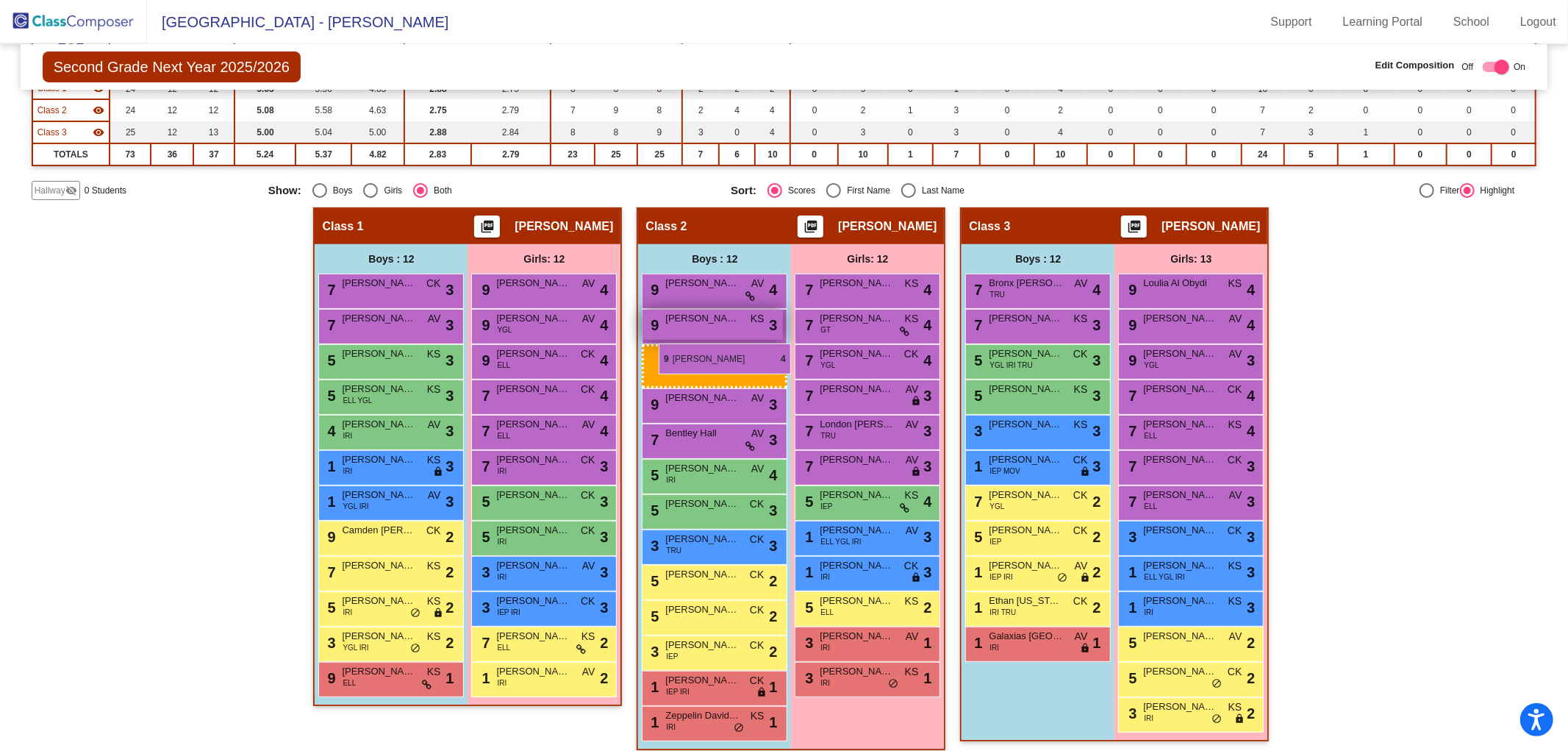
drag, startPoint x: 1021, startPoint y: 289, endPoint x: 657, endPoint y: 342, distance: 367.8
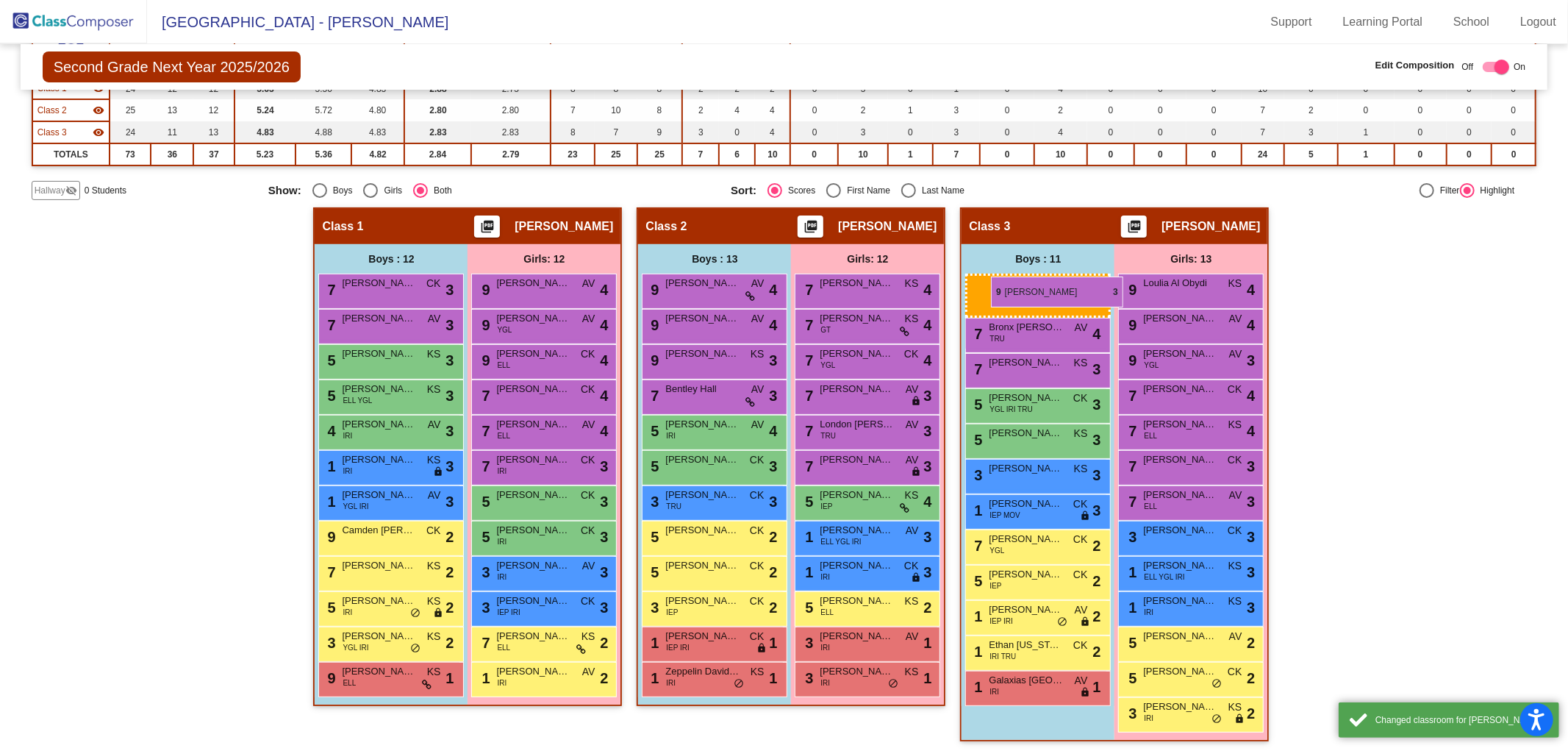
drag, startPoint x: 694, startPoint y: 389, endPoint x: 982, endPoint y: 274, distance: 310.1
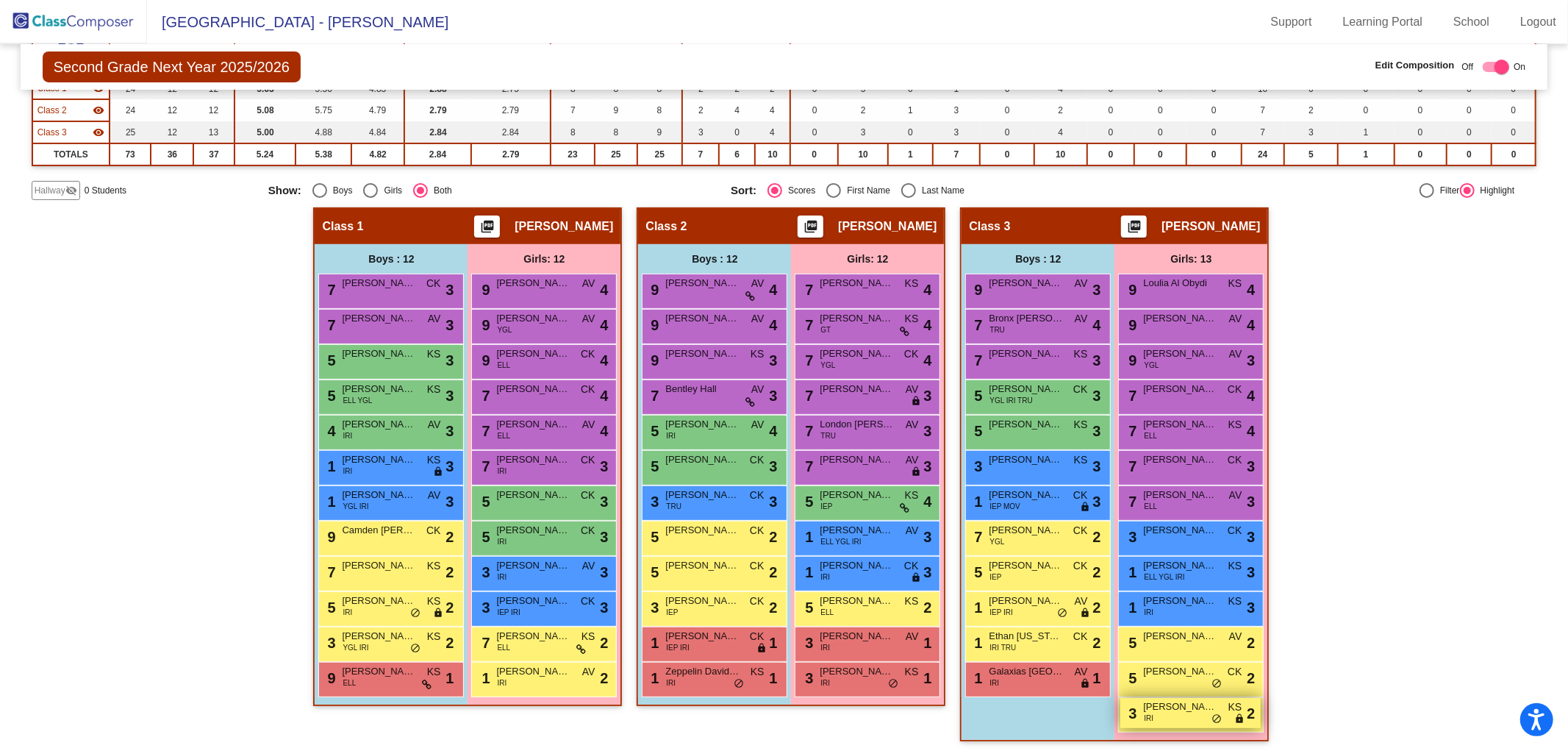
click at [1193, 703] on span "[PERSON_NAME]" at bounding box center [1180, 706] width 73 height 14
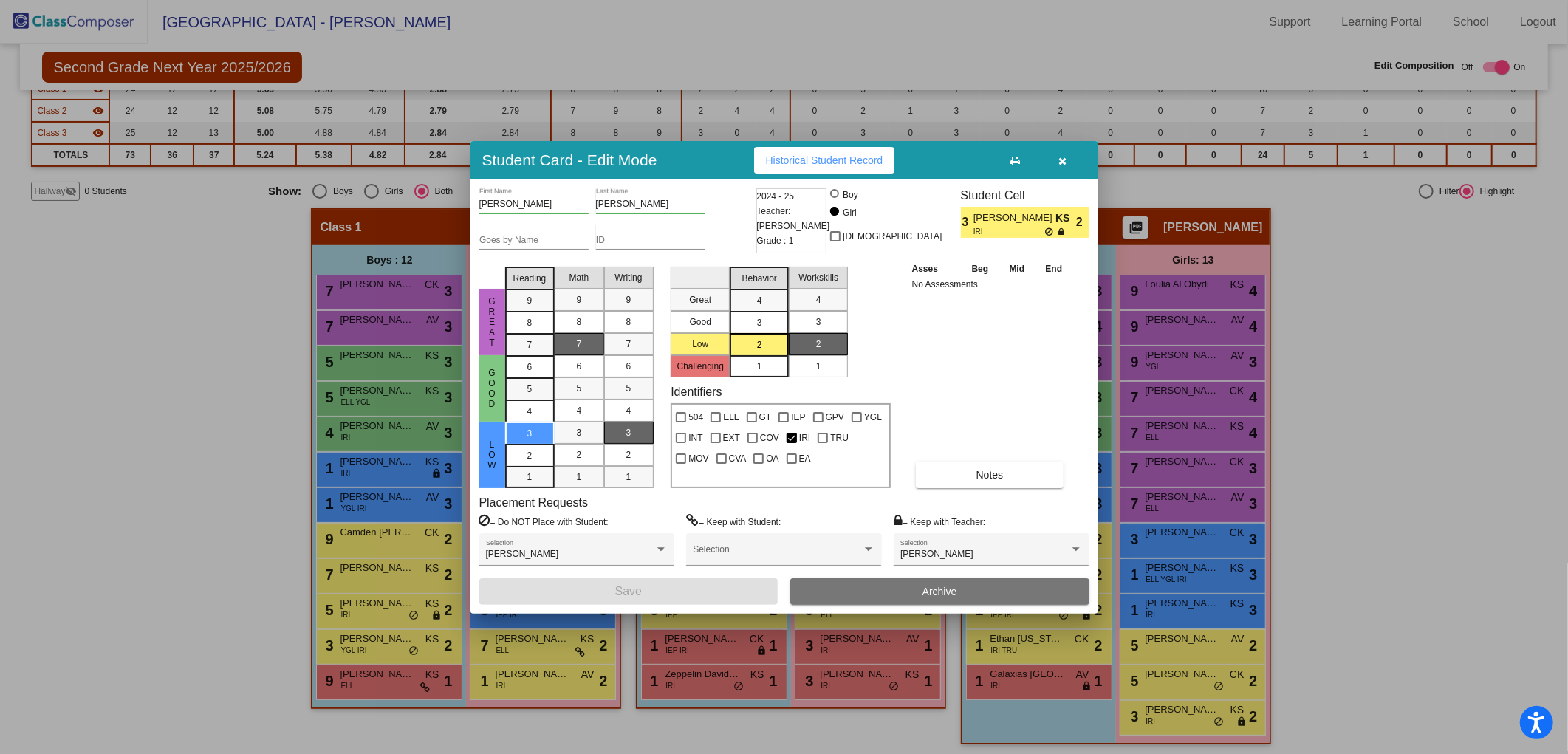
click at [1072, 160] on button "button" at bounding box center [1062, 160] width 47 height 26
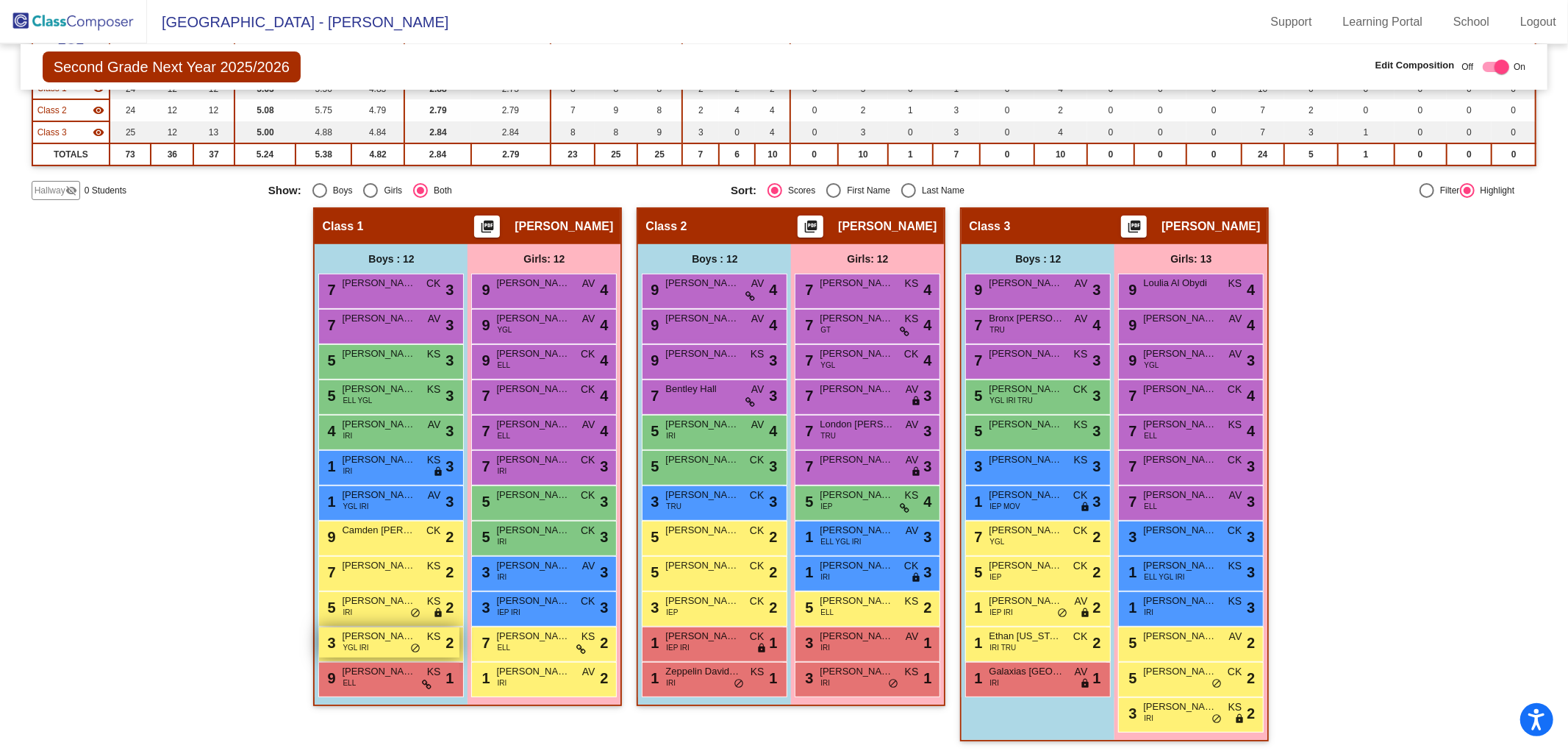
click at [373, 633] on span "[PERSON_NAME]" at bounding box center [379, 635] width 73 height 14
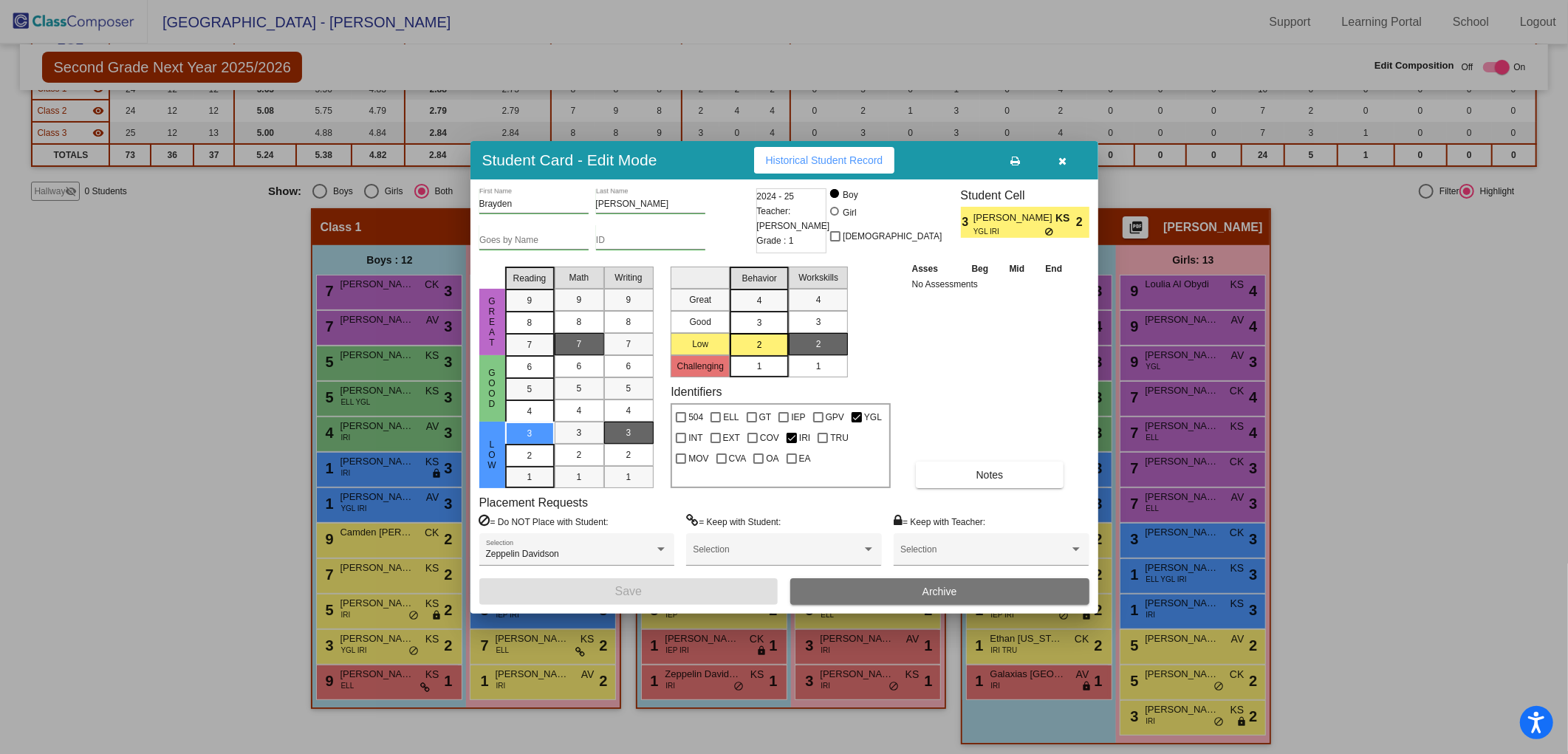
click at [1075, 161] on button "button" at bounding box center [1062, 160] width 47 height 26
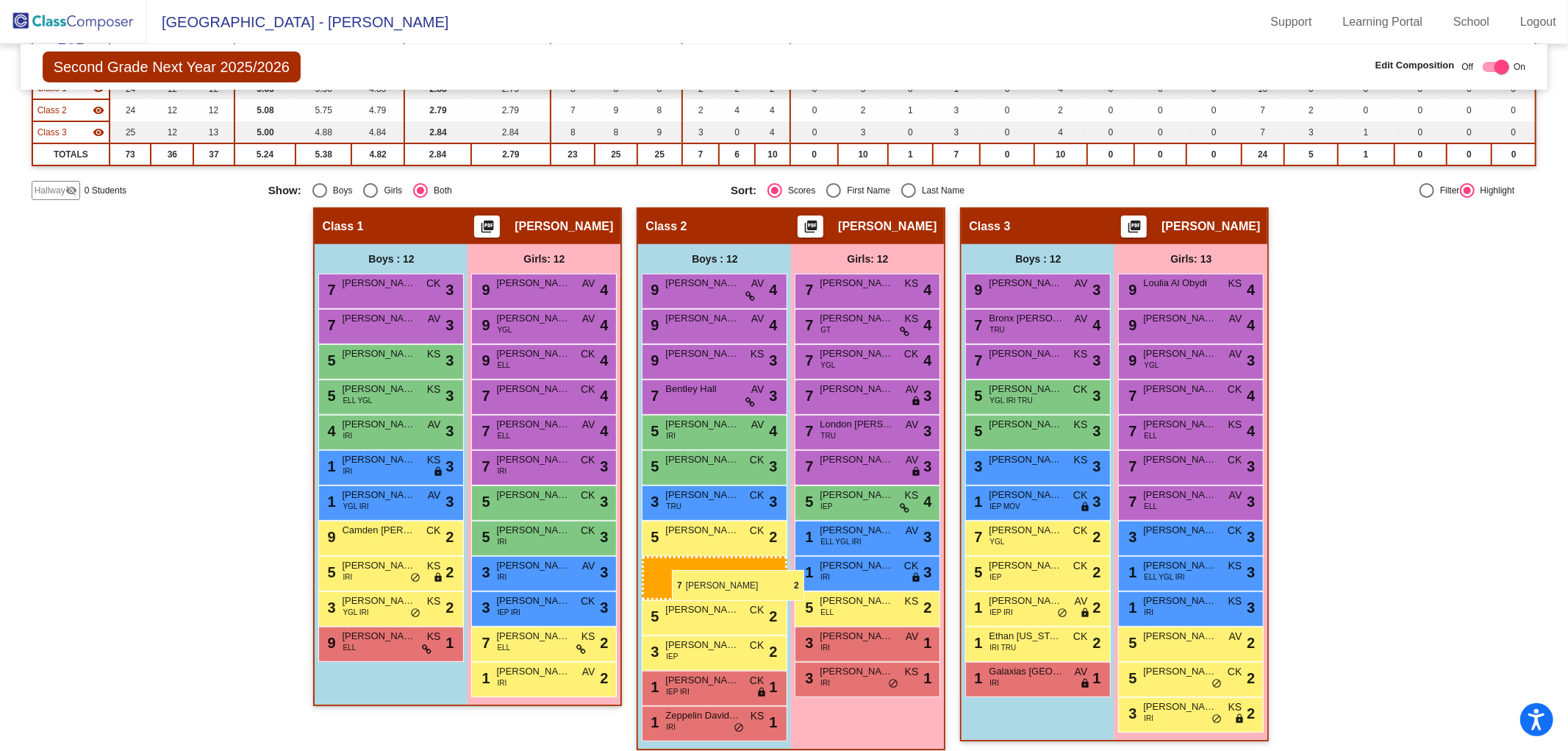
drag, startPoint x: 376, startPoint y: 567, endPoint x: 672, endPoint y: 570, distance: 296.0
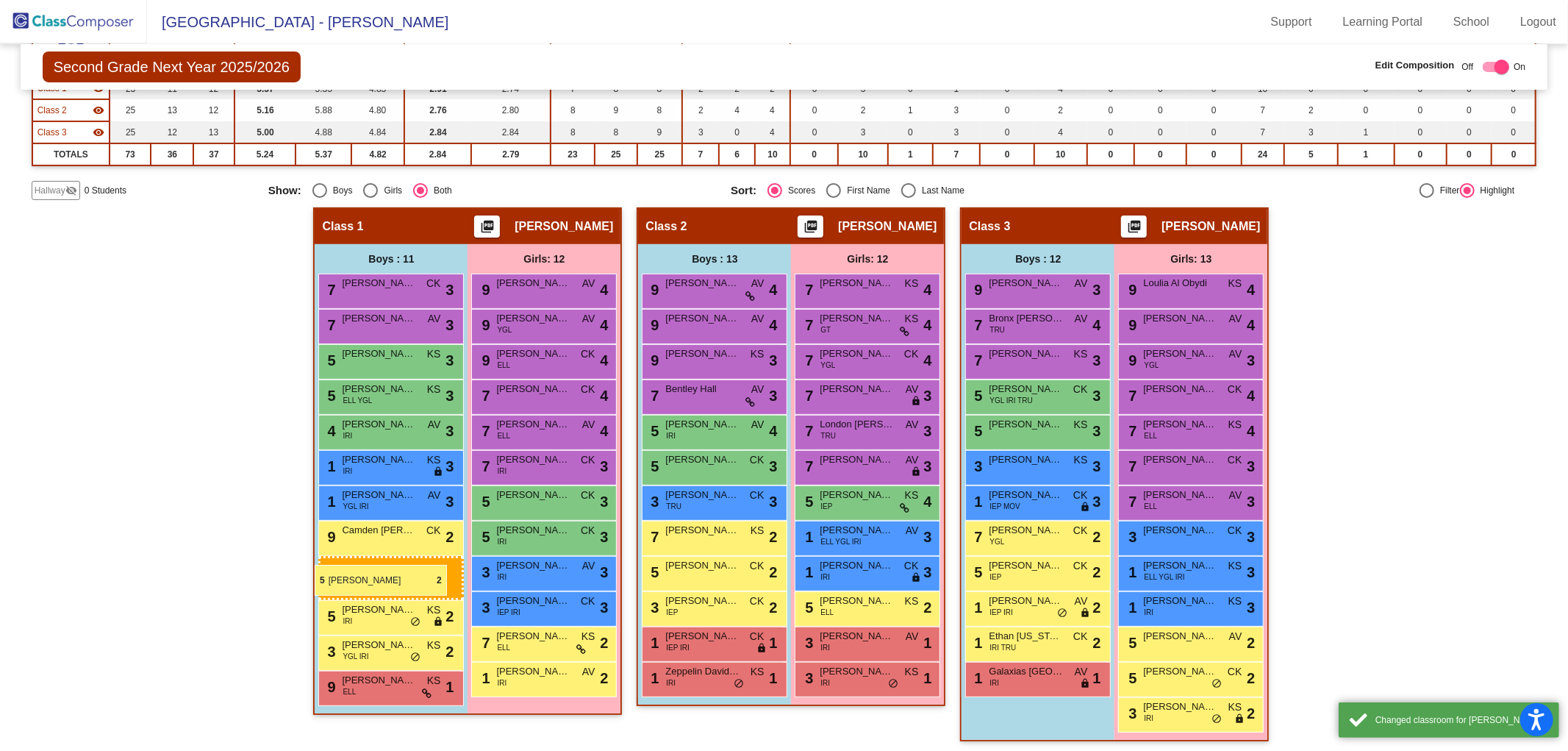
drag, startPoint x: 703, startPoint y: 606, endPoint x: 313, endPoint y: 565, distance: 392.1
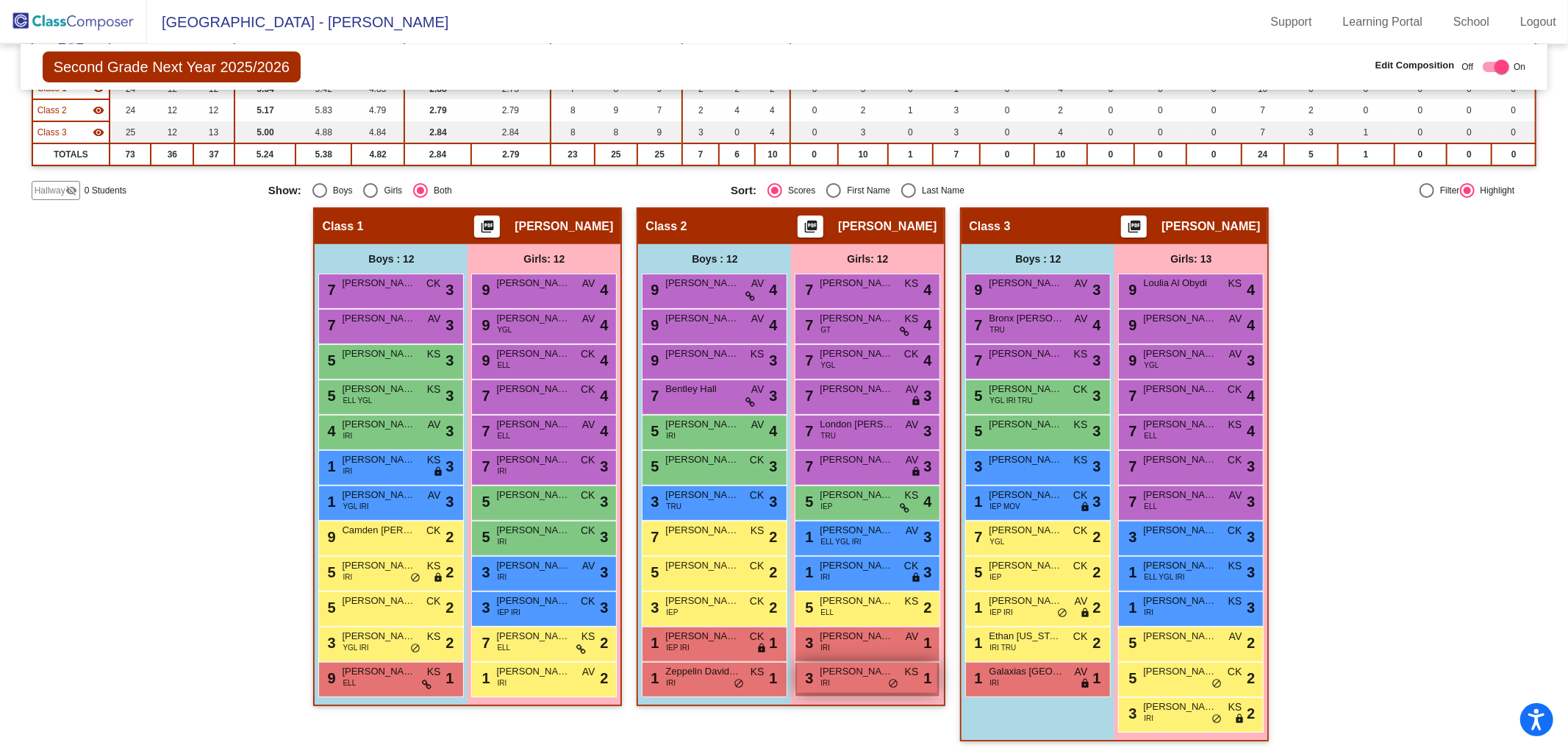
click at [850, 667] on span "[PERSON_NAME]" at bounding box center [856, 671] width 73 height 14
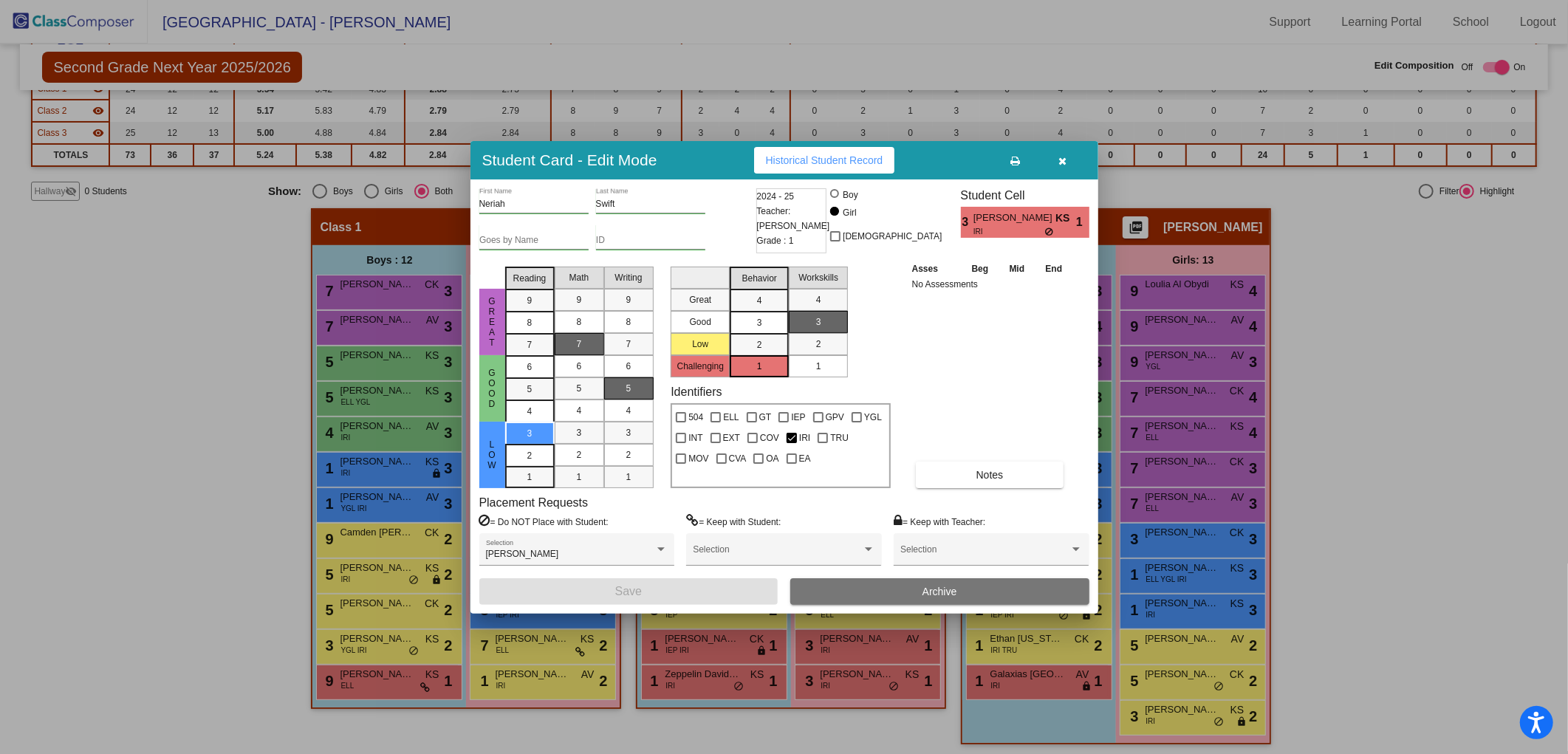
click at [1060, 160] on icon "button" at bounding box center [1062, 161] width 8 height 11
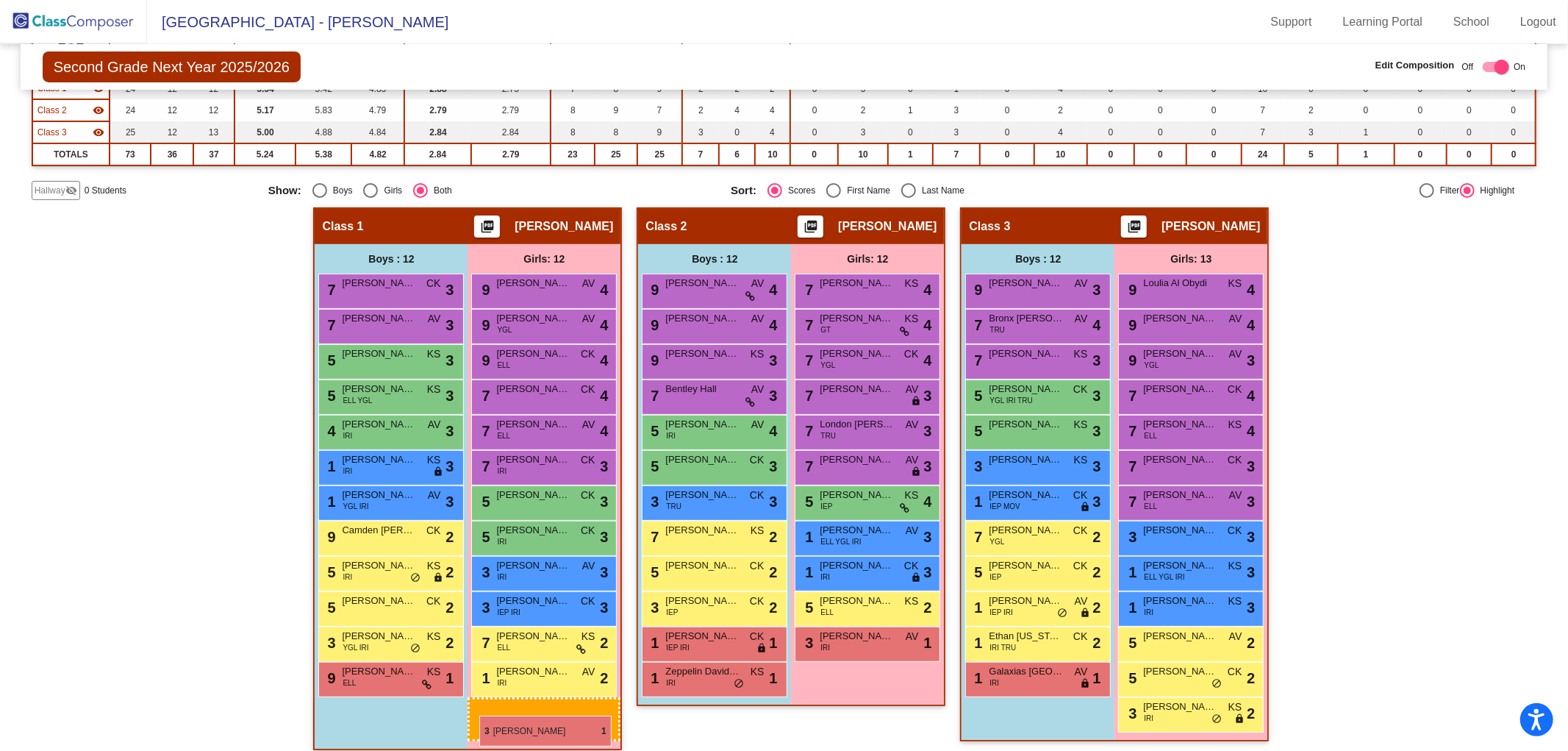
drag, startPoint x: 837, startPoint y: 668, endPoint x: 473, endPoint y: 705, distance: 365.9
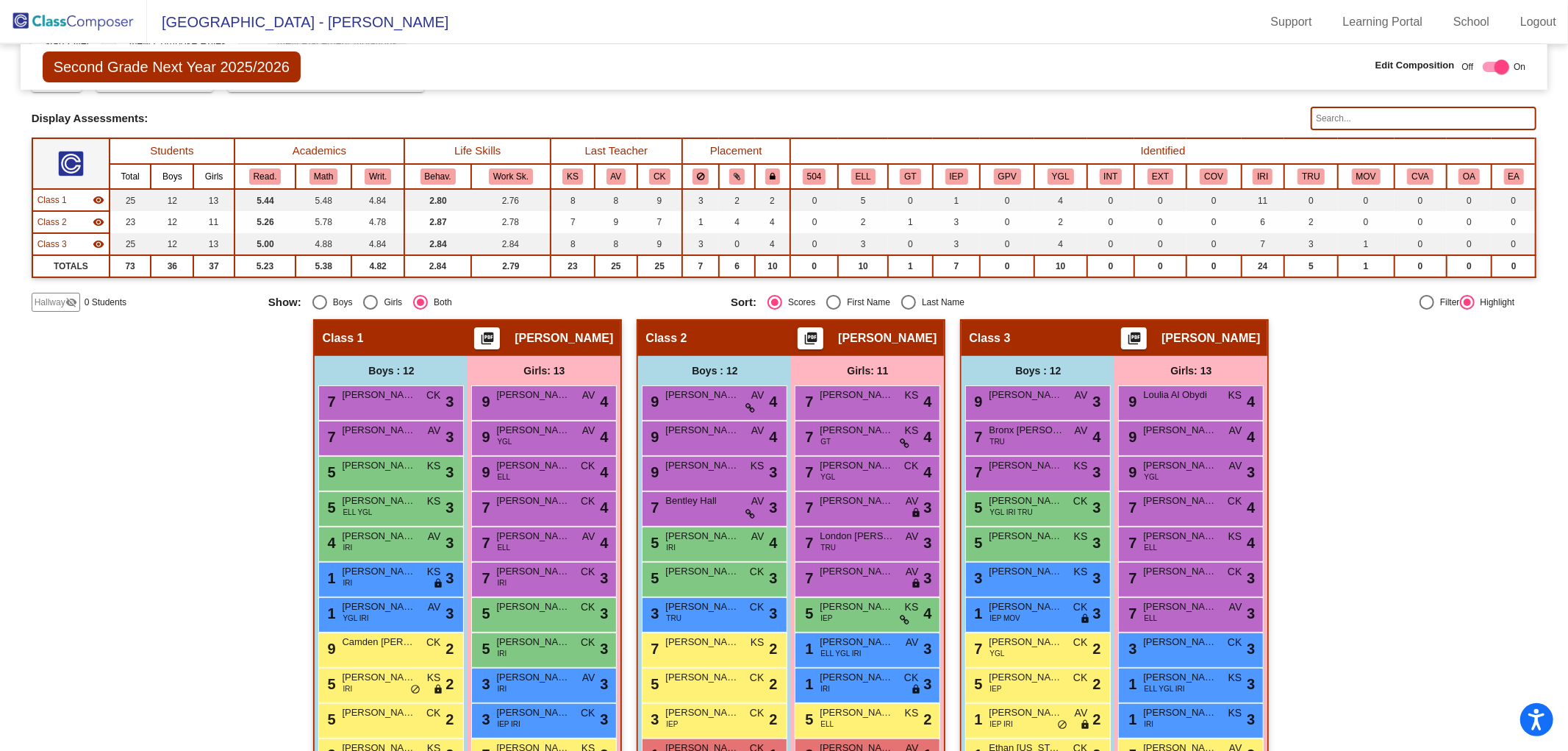
scroll to position [0, 0]
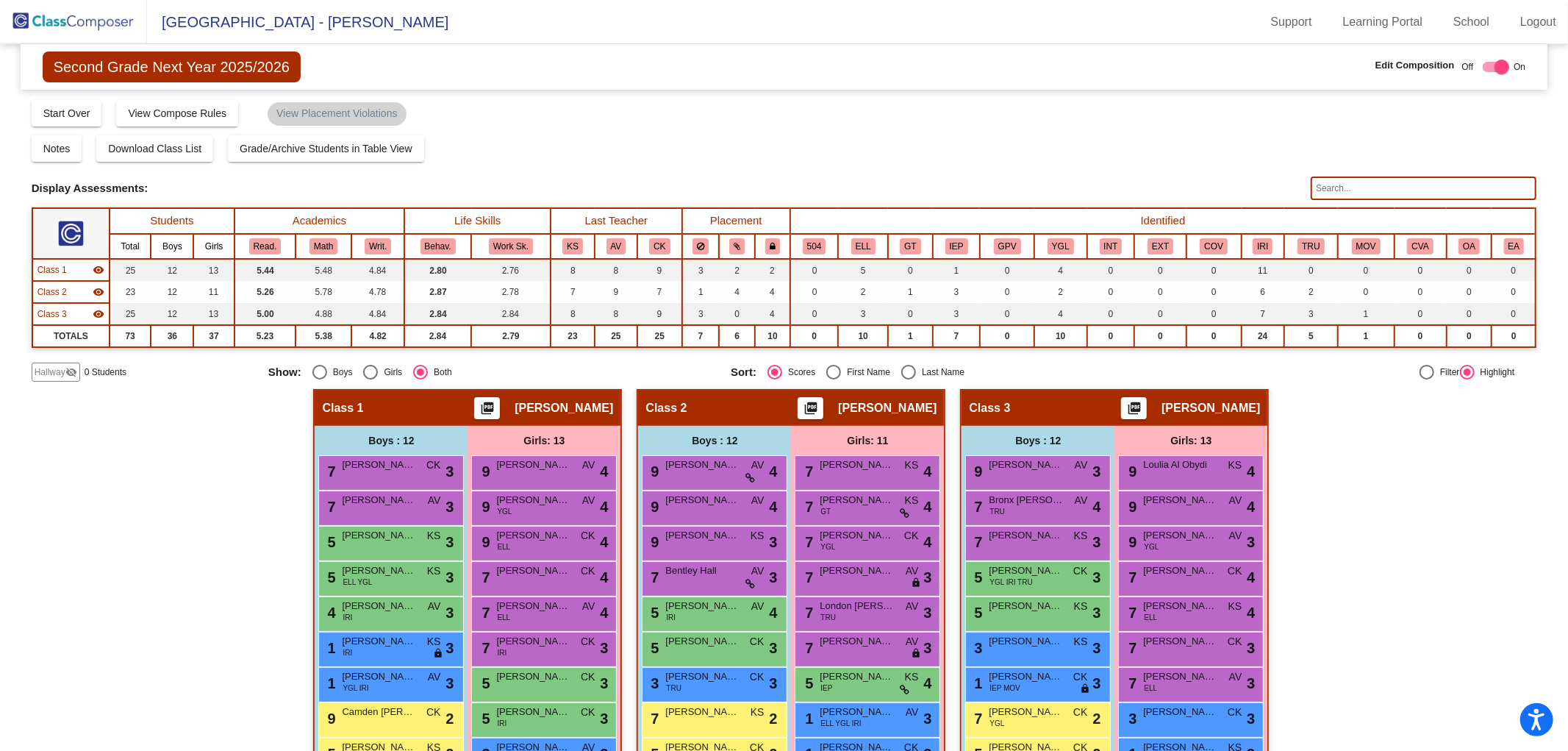
click at [41, 376] on span "Hallway" at bounding box center [50, 372] width 31 height 13
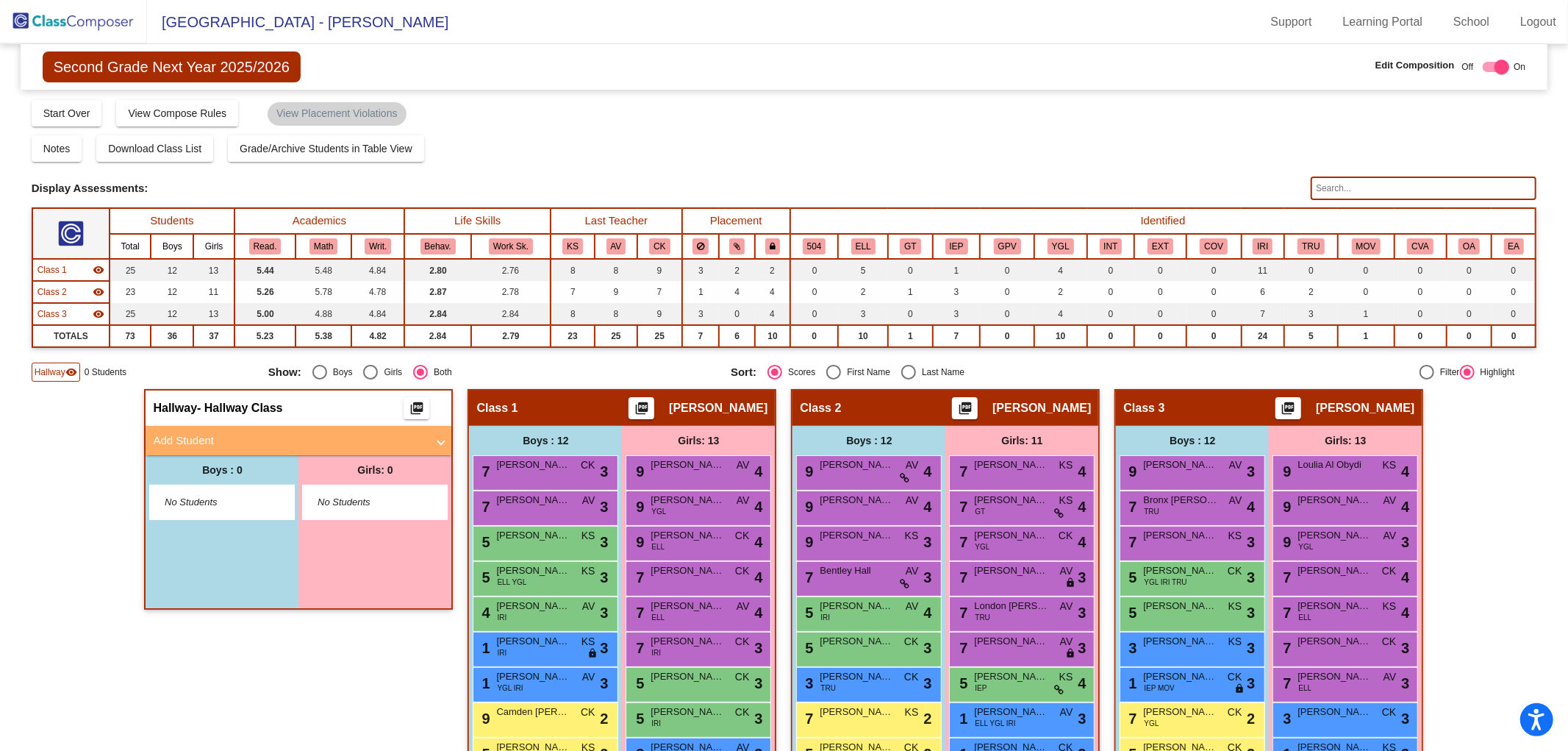
click at [165, 432] on mat-panel-title "Add Student" at bounding box center [290, 441] width 274 height 17
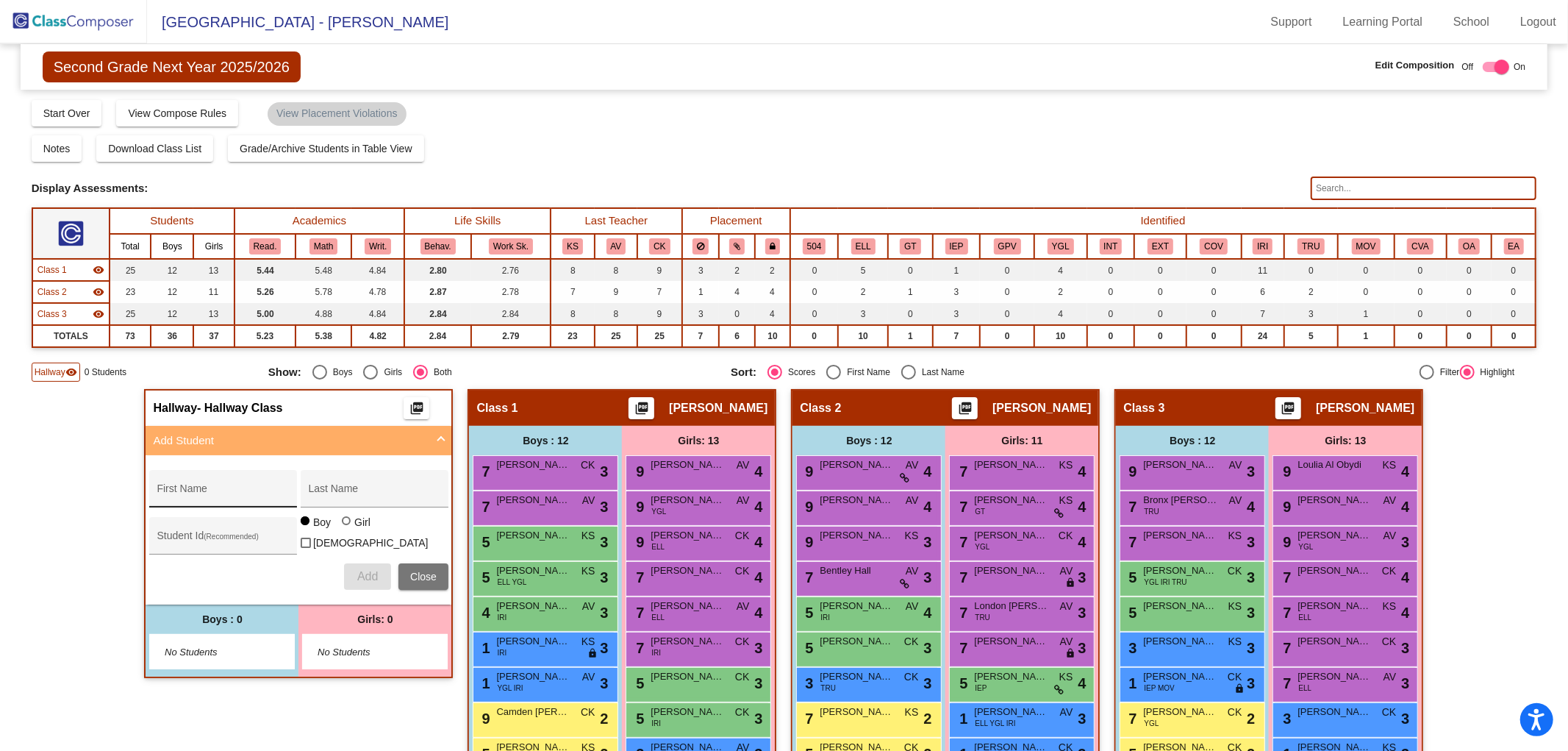
click at [192, 488] on input "First Name" at bounding box center [222, 494] width 132 height 12
type input "[PERSON_NAME]"
click at [321, 481] on div "Last Name" at bounding box center [374, 493] width 132 height 30
type input "[PERSON_NAME]"
click at [344, 525] on div at bounding box center [346, 520] width 9 height 9
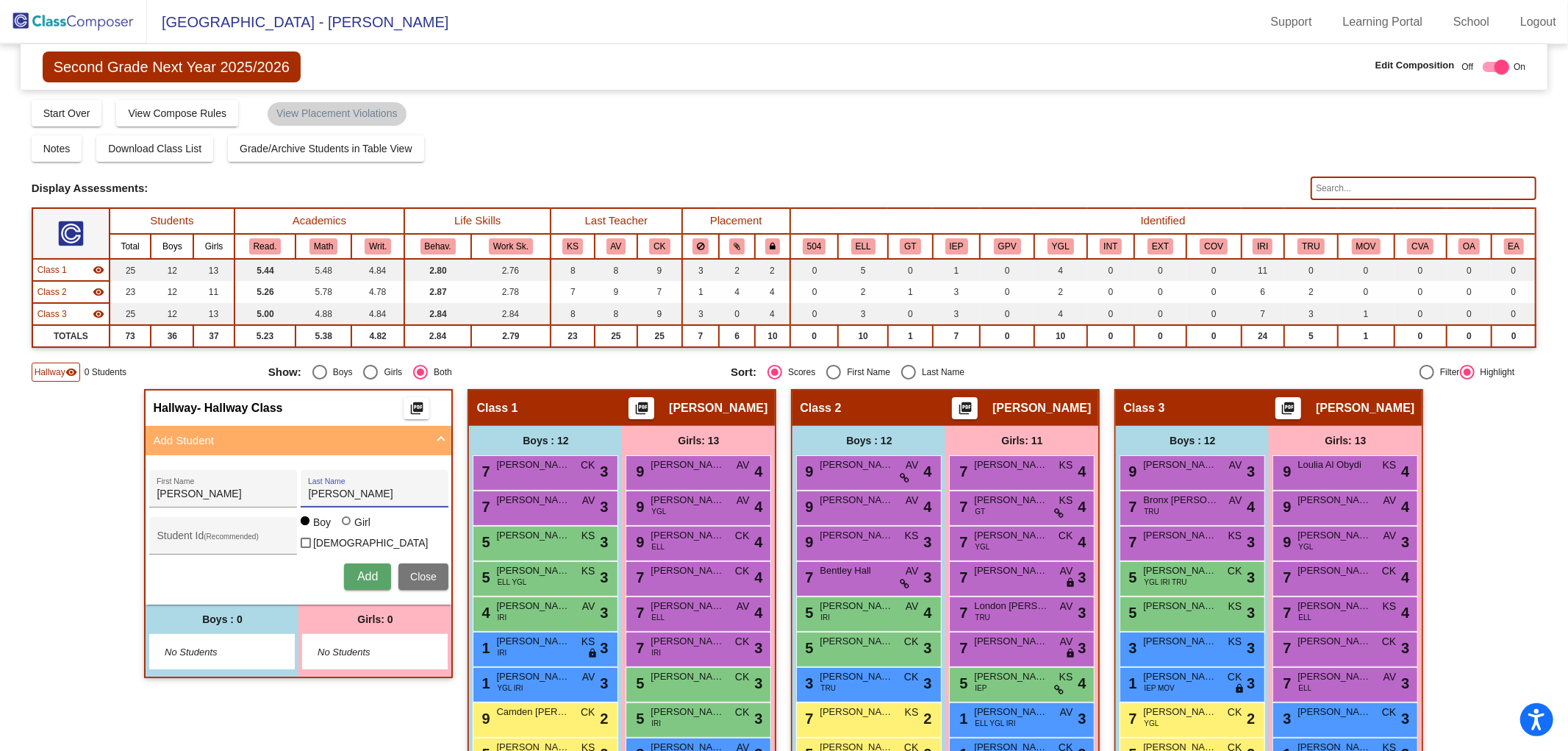
click at [347, 528] on input "Girl" at bounding box center [347, 528] width 1 height 1
radio input "true"
click at [359, 570] on span "Add" at bounding box center [367, 576] width 20 height 13
type input "Kaiden"
type input "[PERSON_NAME]"
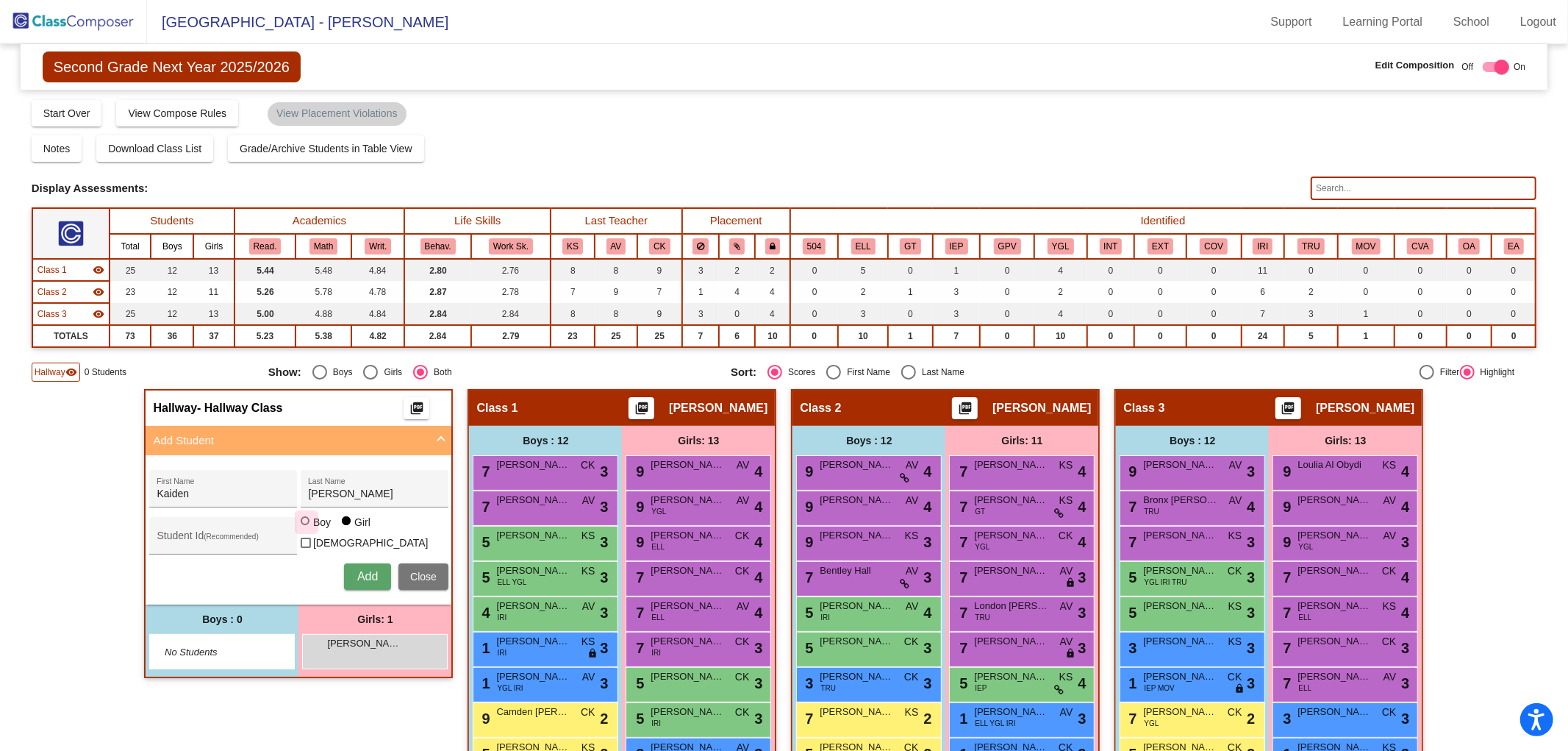
click at [303, 524] on div at bounding box center [305, 520] width 9 height 9
click at [306, 528] on input "Boy" at bounding box center [306, 528] width 1 height 1
radio input "true"
click at [367, 570] on span "Add" at bounding box center [367, 576] width 20 height 13
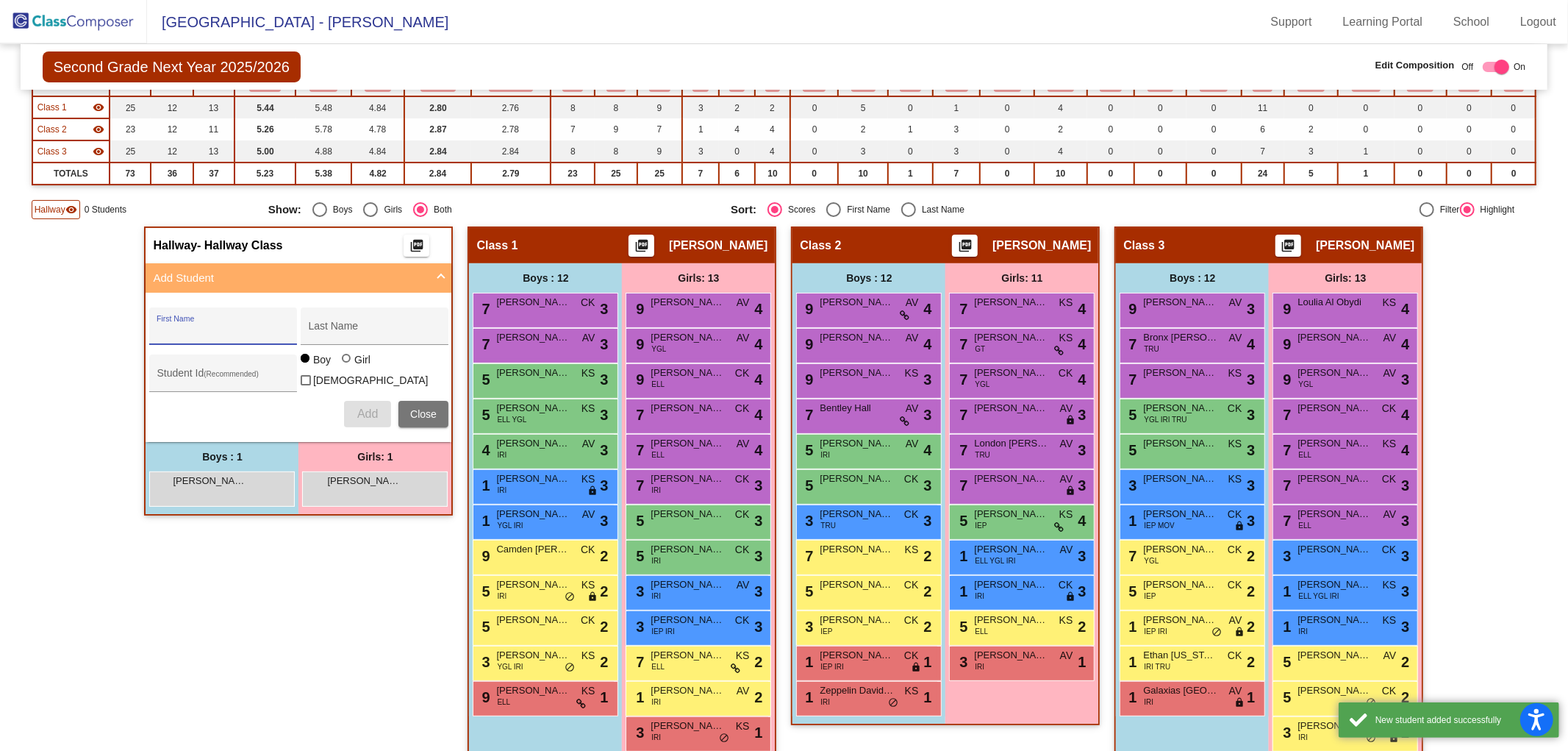
scroll to position [181, 0]
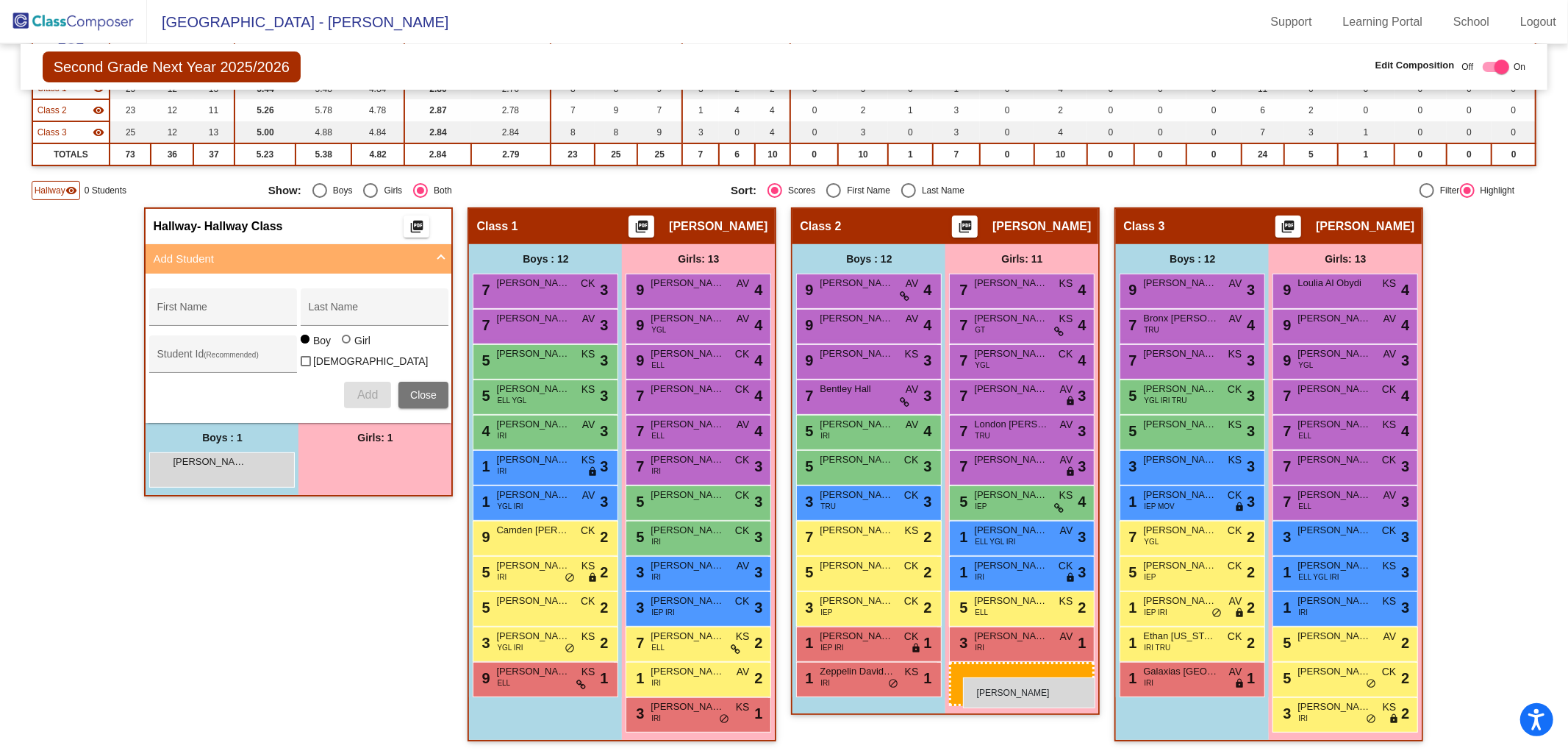
drag, startPoint x: 361, startPoint y: 459, endPoint x: 960, endPoint y: 675, distance: 636.8
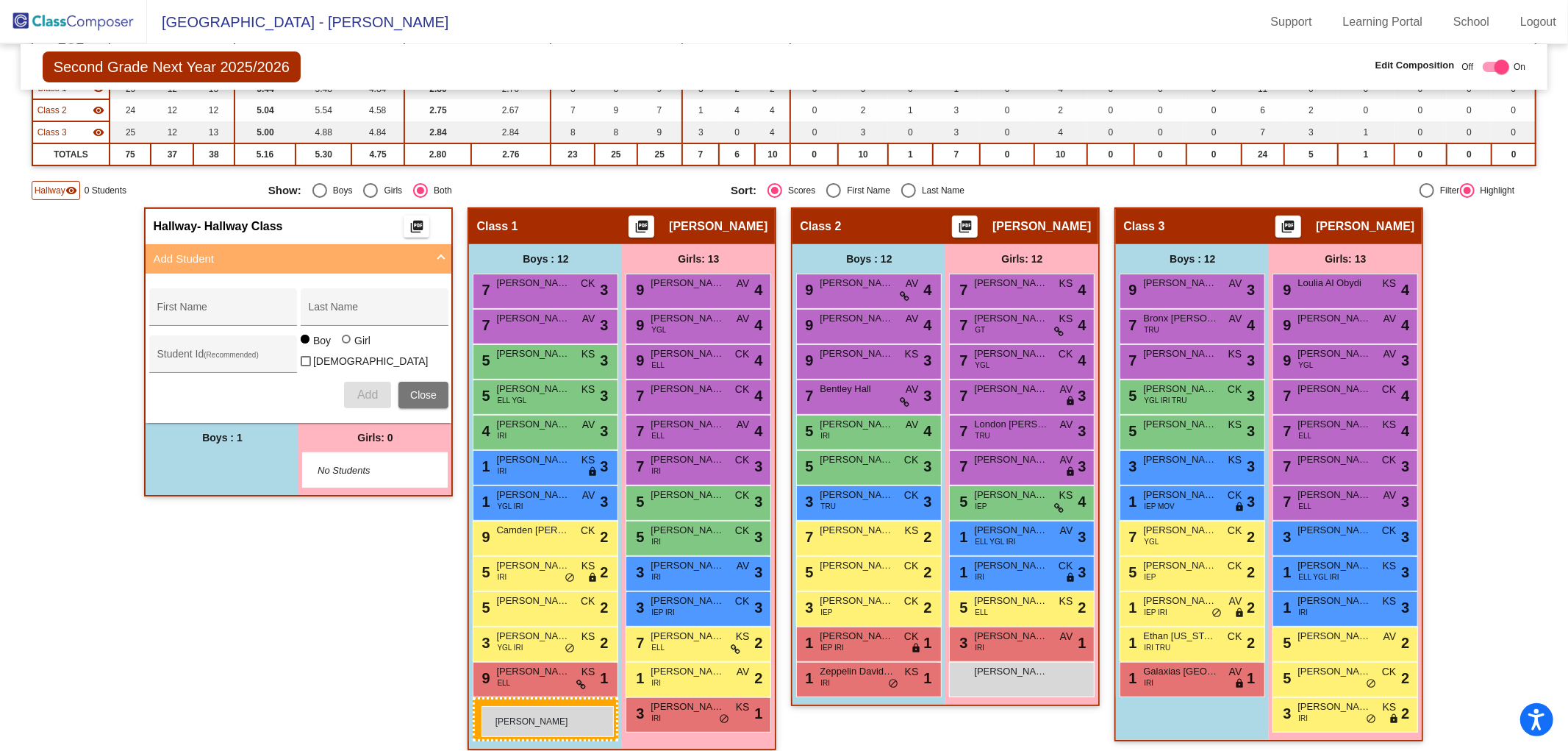
drag, startPoint x: 194, startPoint y: 451, endPoint x: 483, endPoint y: 704, distance: 384.1
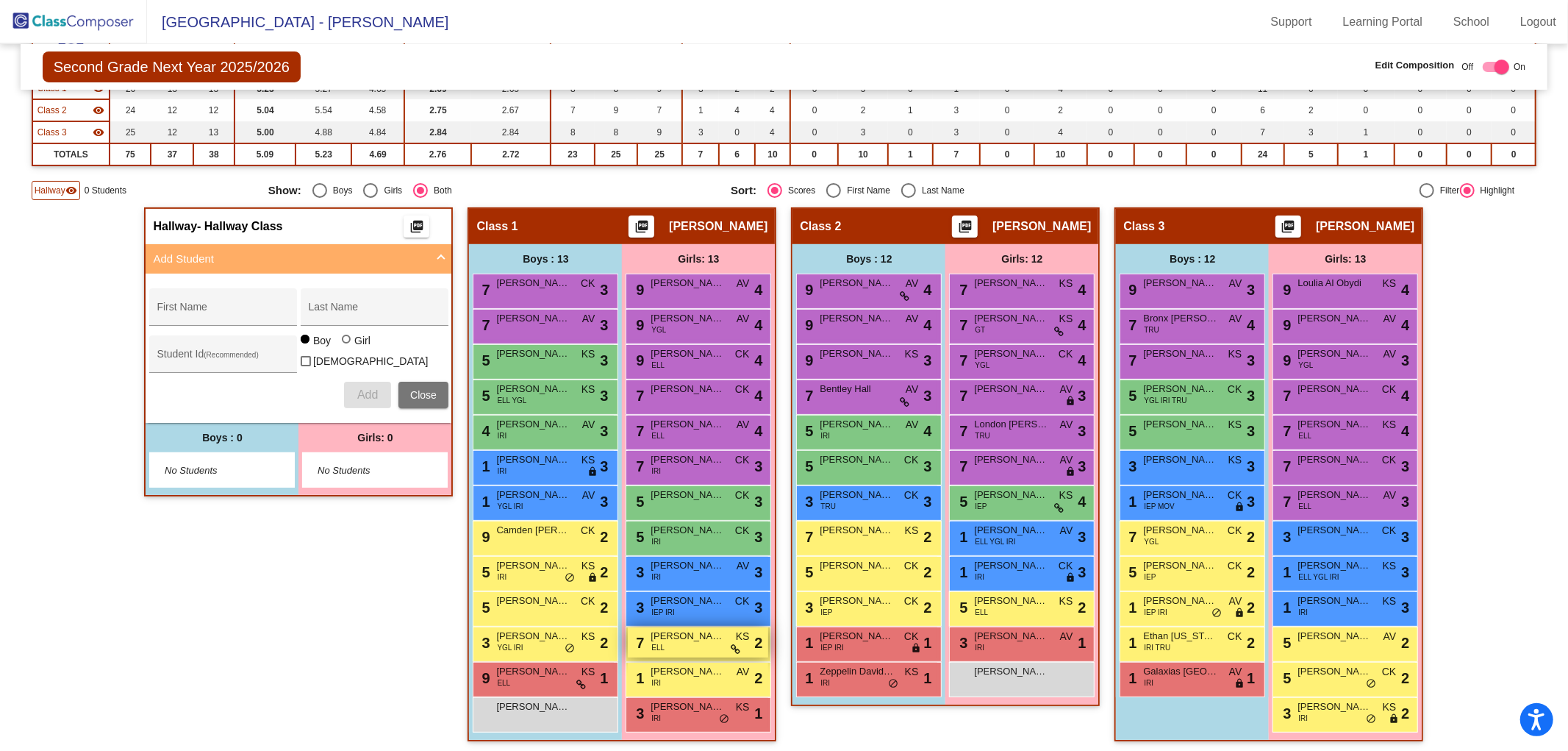
click at [667, 640] on div "7 [PERSON_NAME] ELL KS lock do_not_disturb_alt 2" at bounding box center [698, 642] width 141 height 30
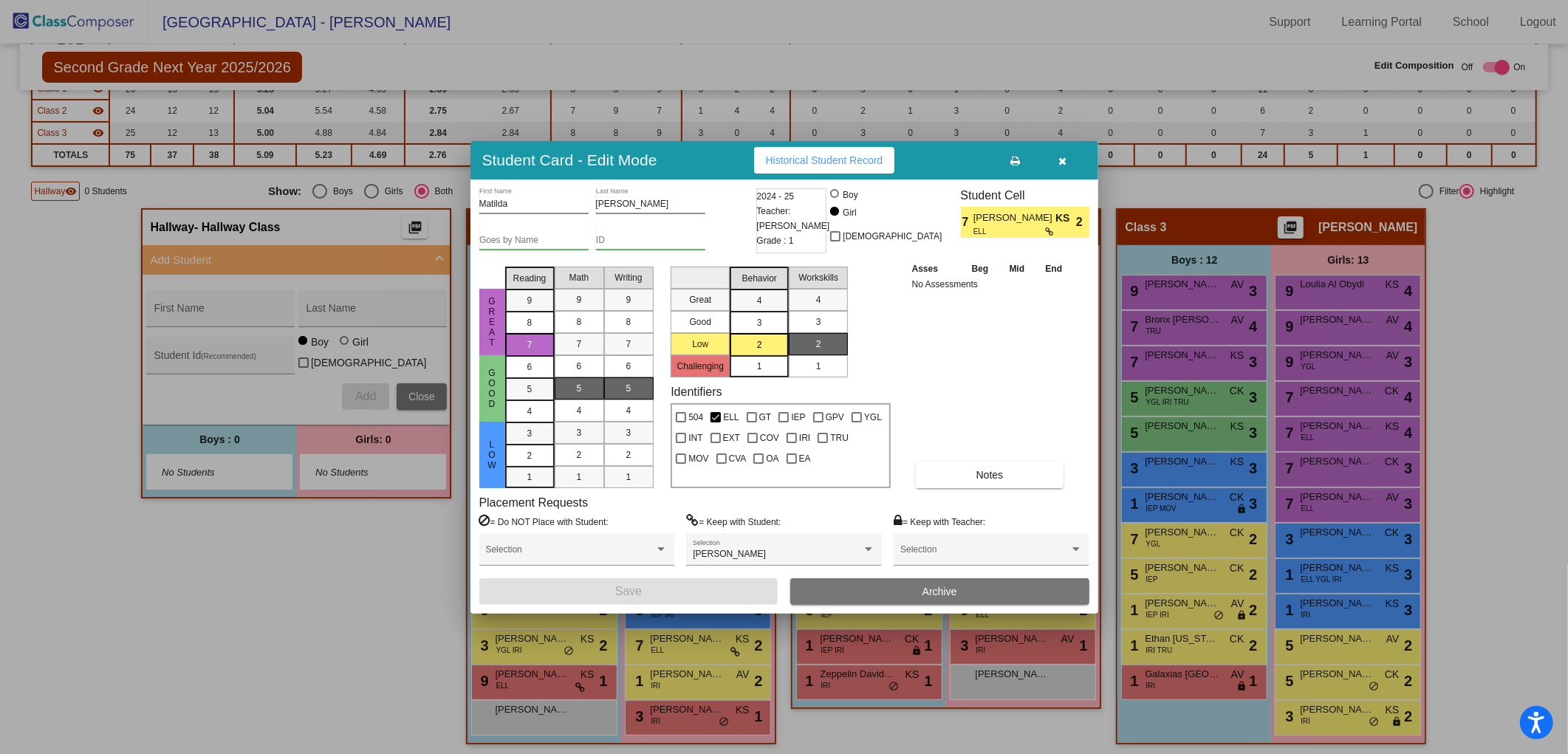
click at [1061, 161] on icon "button" at bounding box center [1062, 161] width 8 height 11
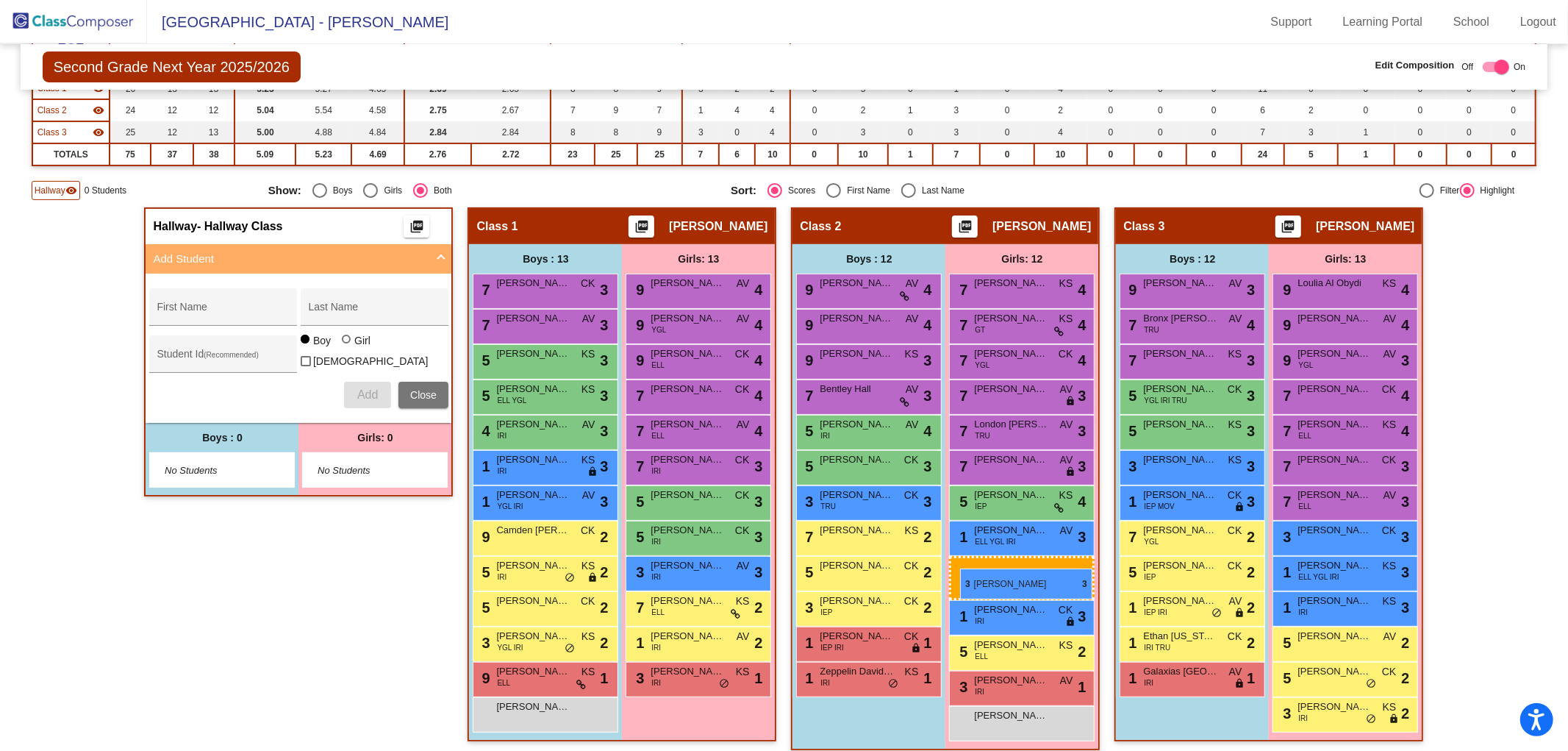
drag, startPoint x: 669, startPoint y: 602, endPoint x: 959, endPoint y: 565, distance: 292.4
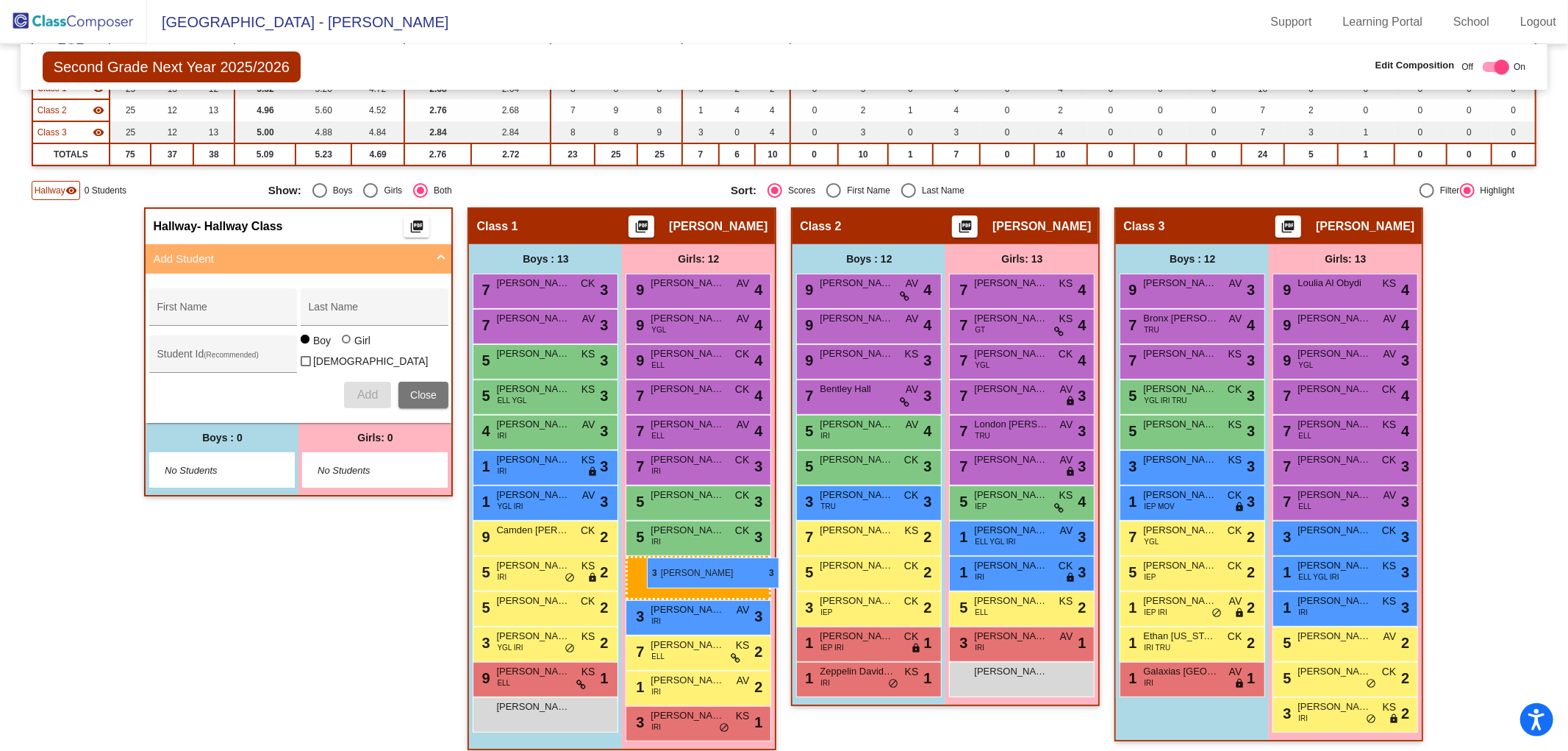
drag, startPoint x: 997, startPoint y: 534, endPoint x: 647, endPoint y: 557, distance: 350.8
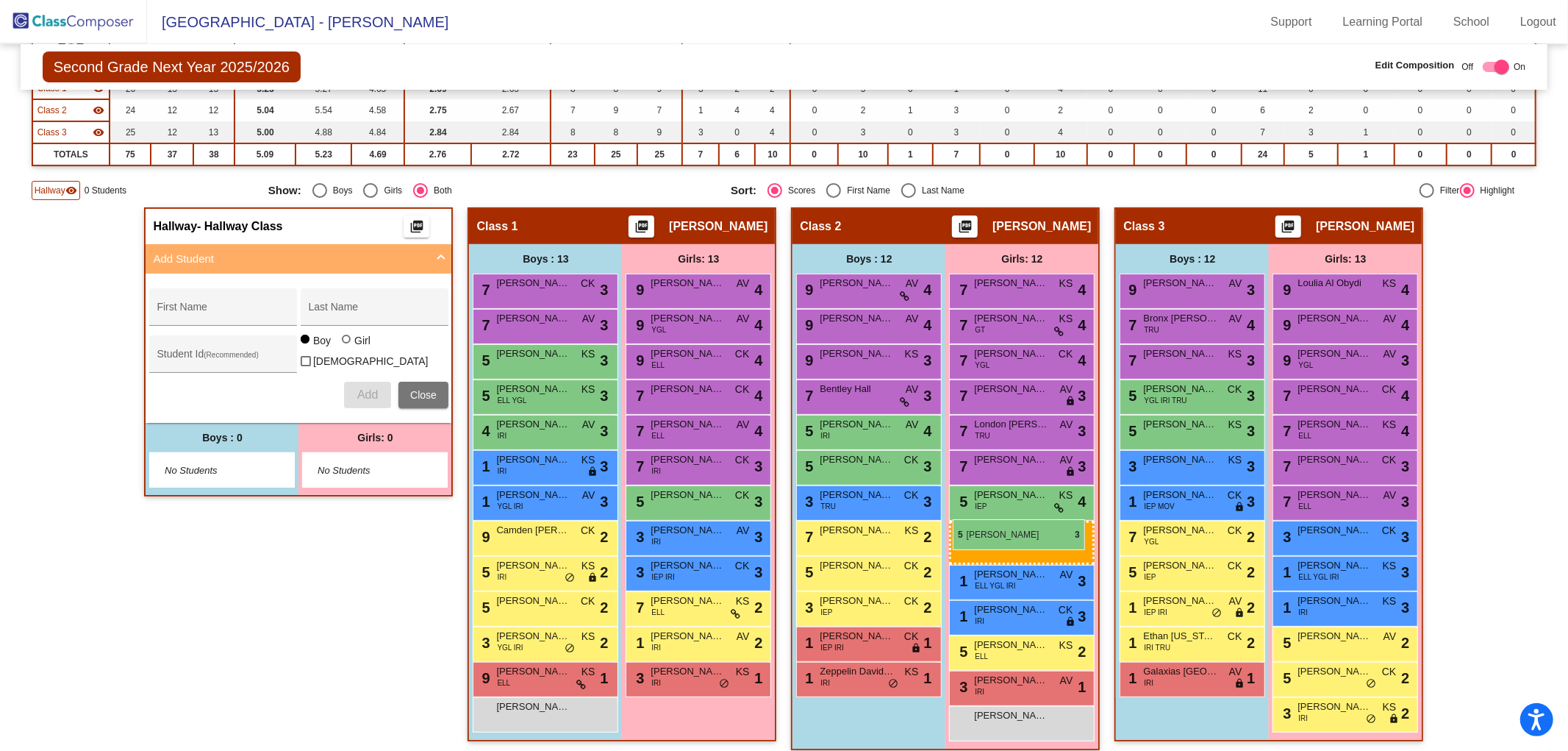
drag, startPoint x: 658, startPoint y: 530, endPoint x: 952, endPoint y: 519, distance: 294.2
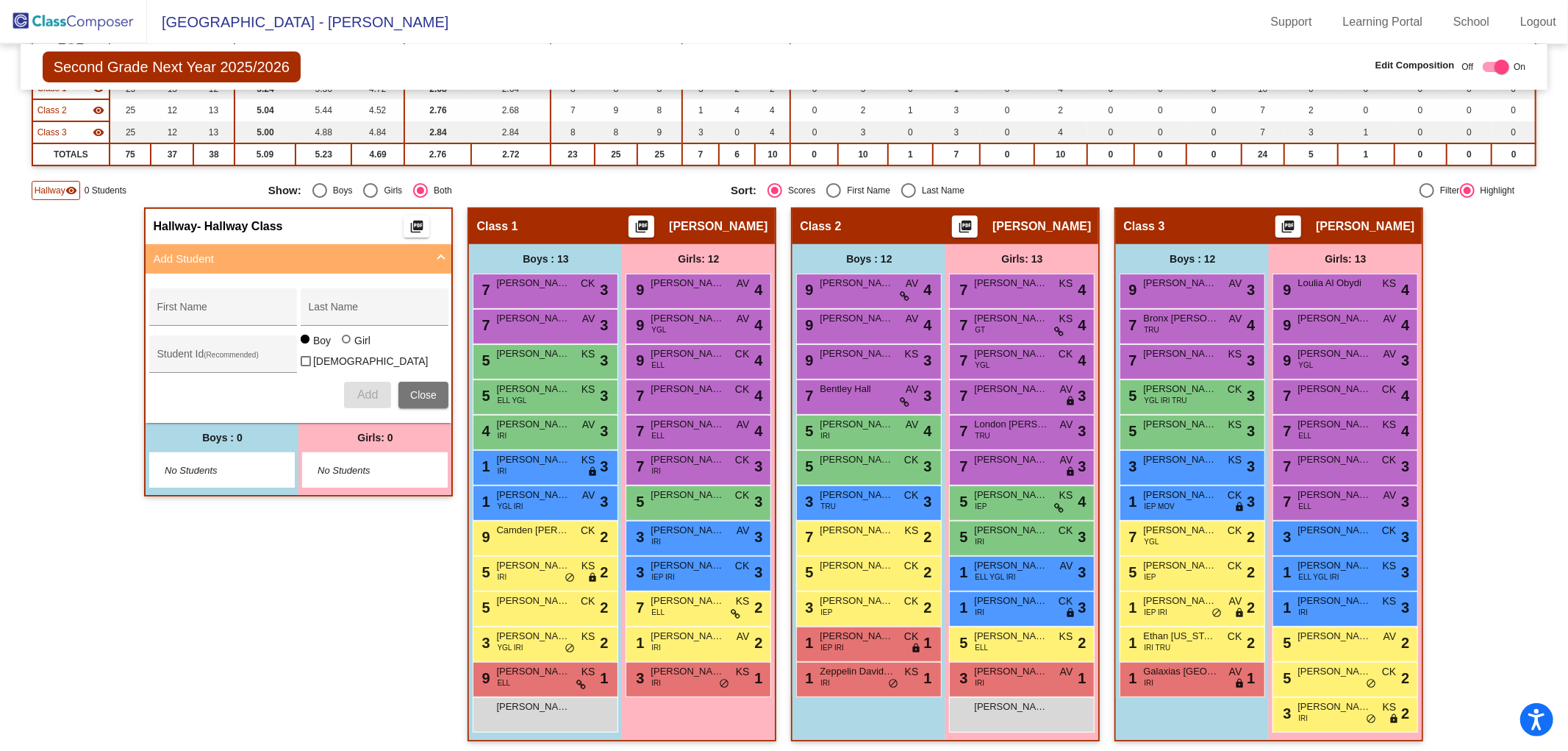
scroll to position [0, 0]
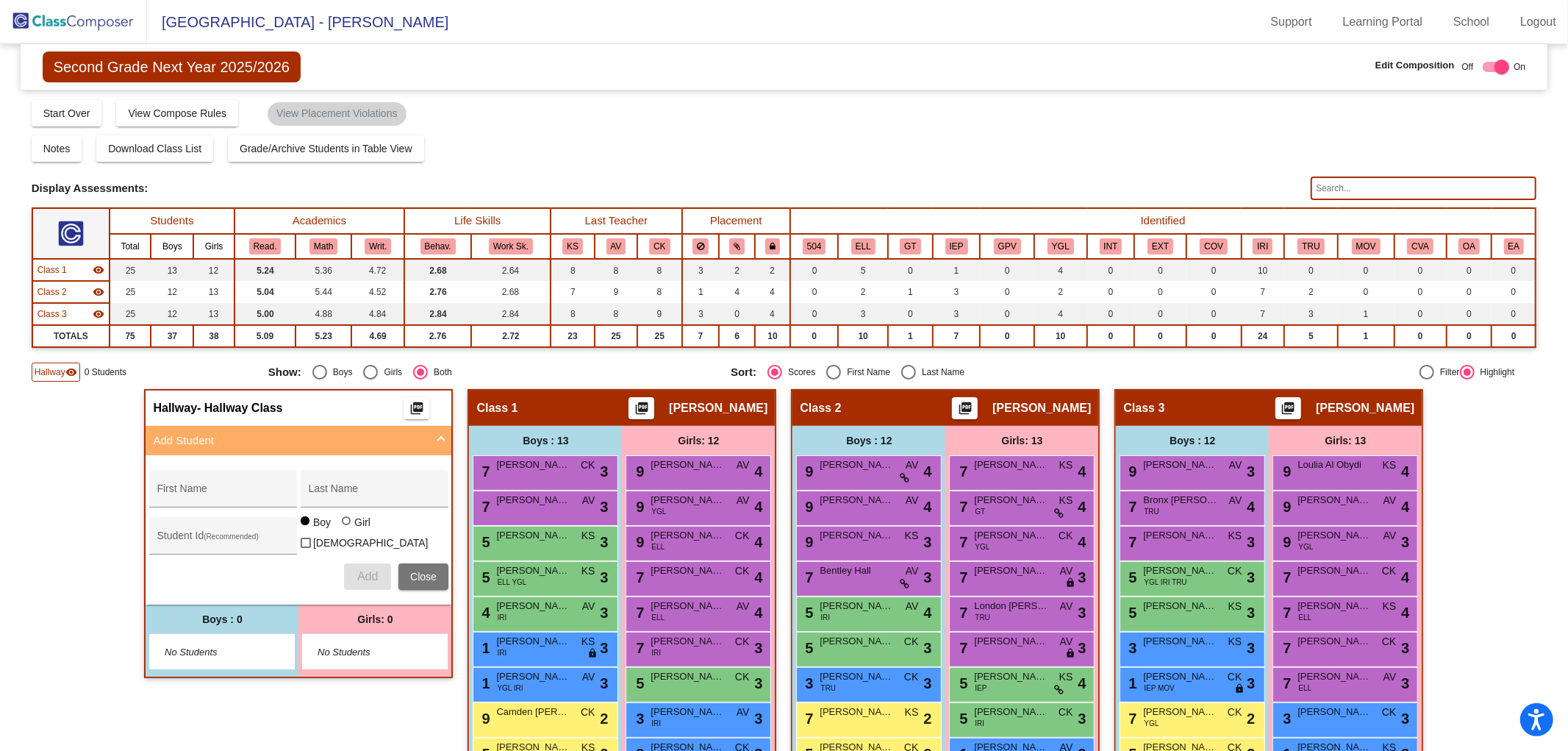
click at [97, 17] on img at bounding box center [73, 21] width 147 height 43
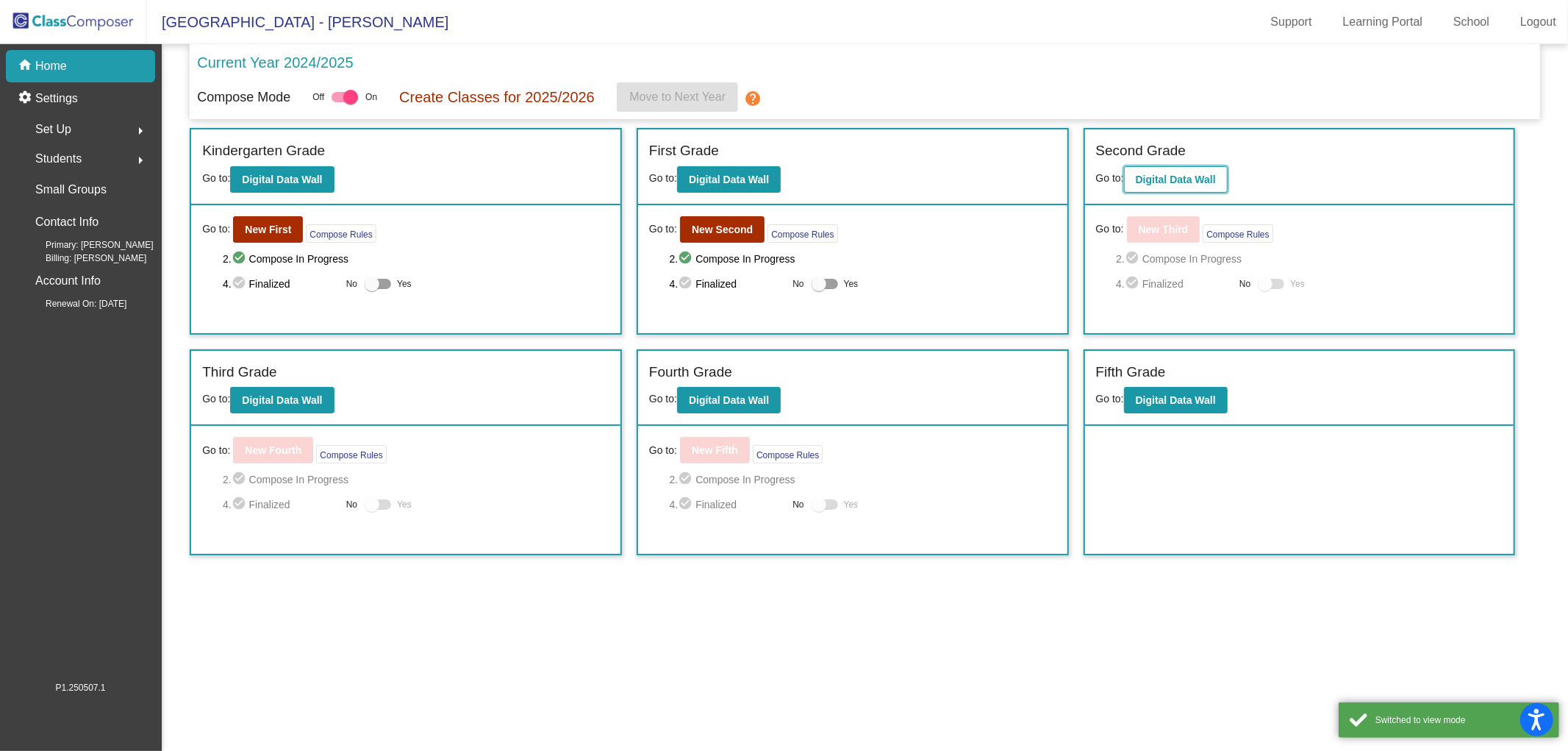
click at [1163, 178] on b "Digital Data Wall" at bounding box center [1175, 179] width 80 height 12
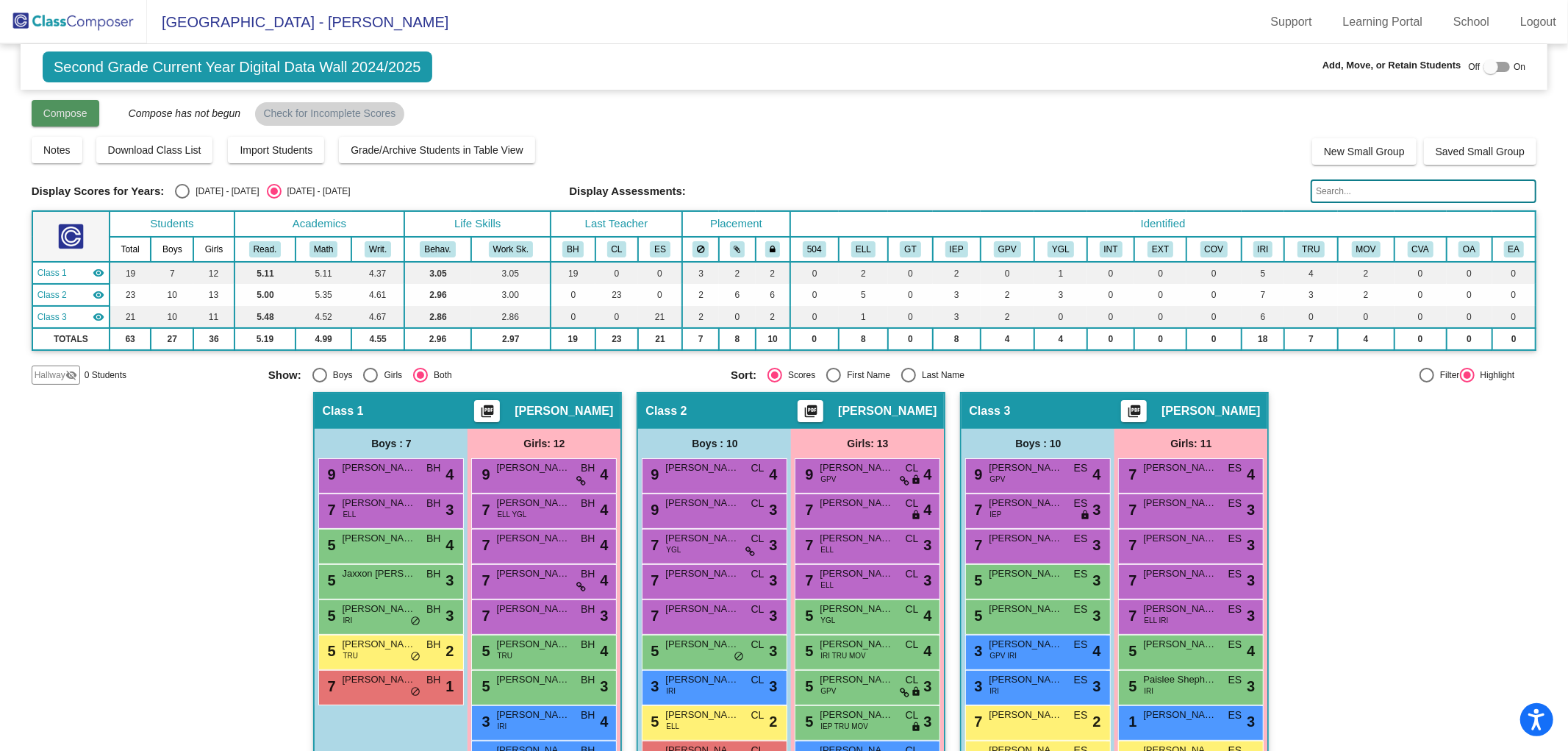
click at [48, 104] on button "Compose" at bounding box center [66, 113] width 67 height 26
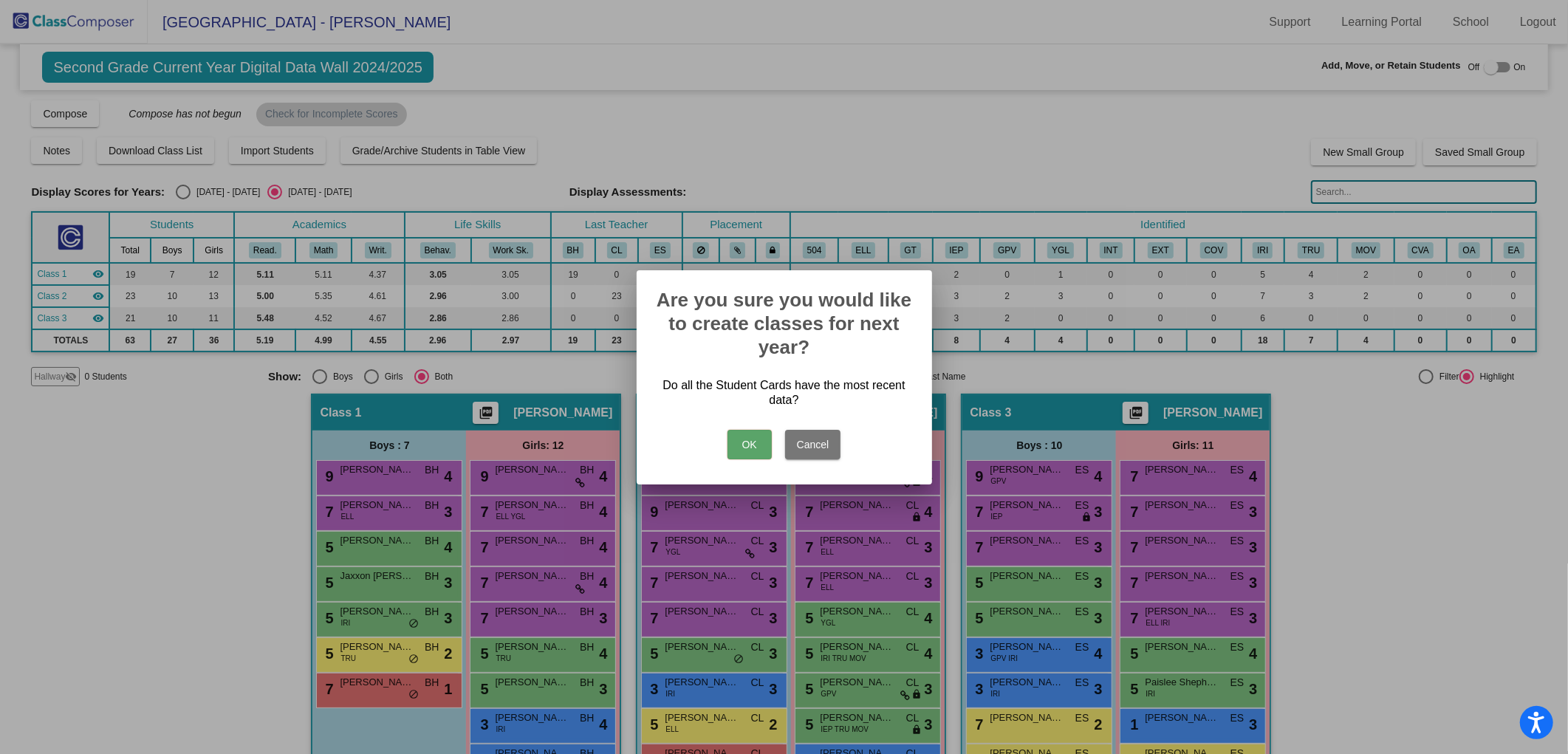
click at [743, 444] on button "OK" at bounding box center [750, 444] width 45 height 30
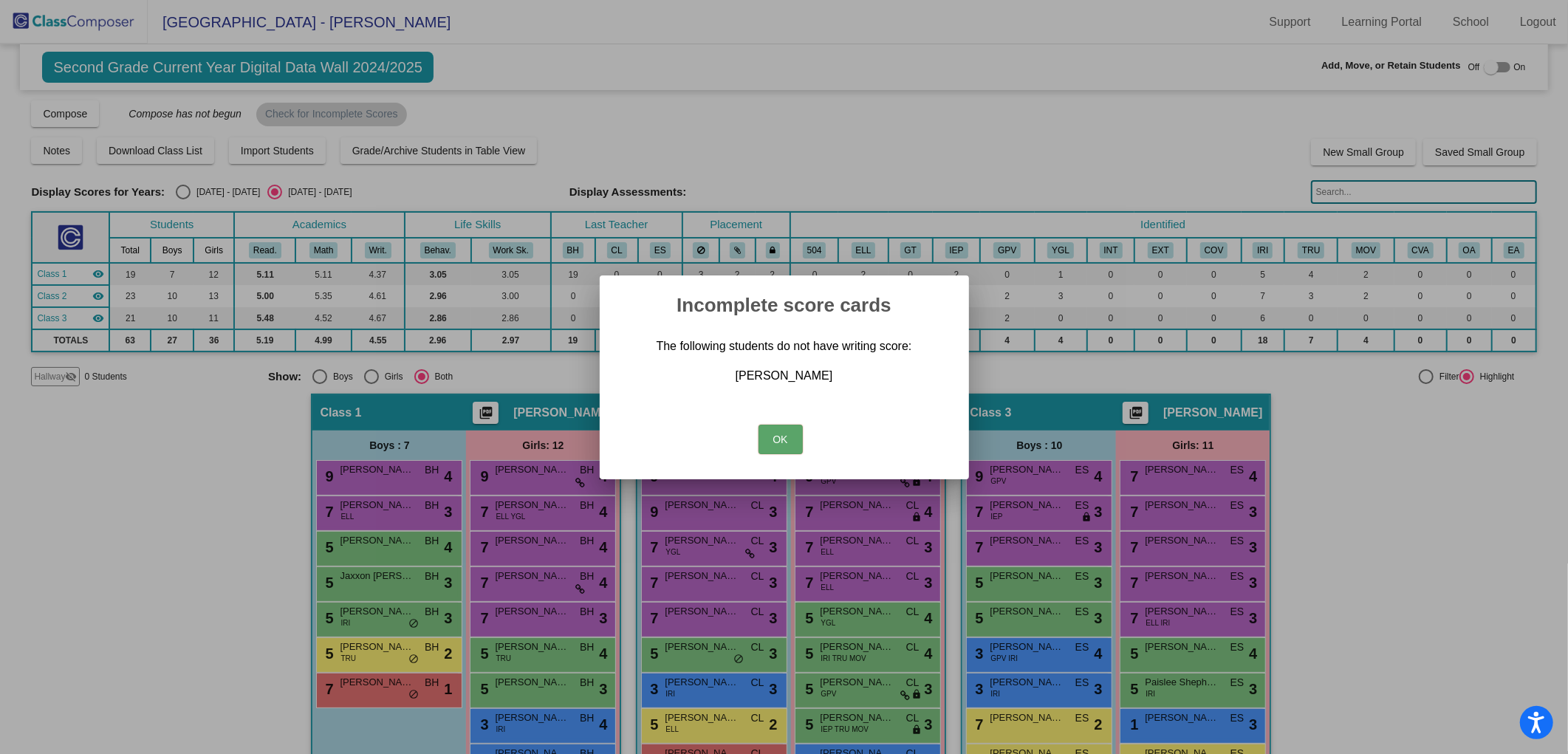
click at [792, 436] on button "OK" at bounding box center [781, 439] width 45 height 30
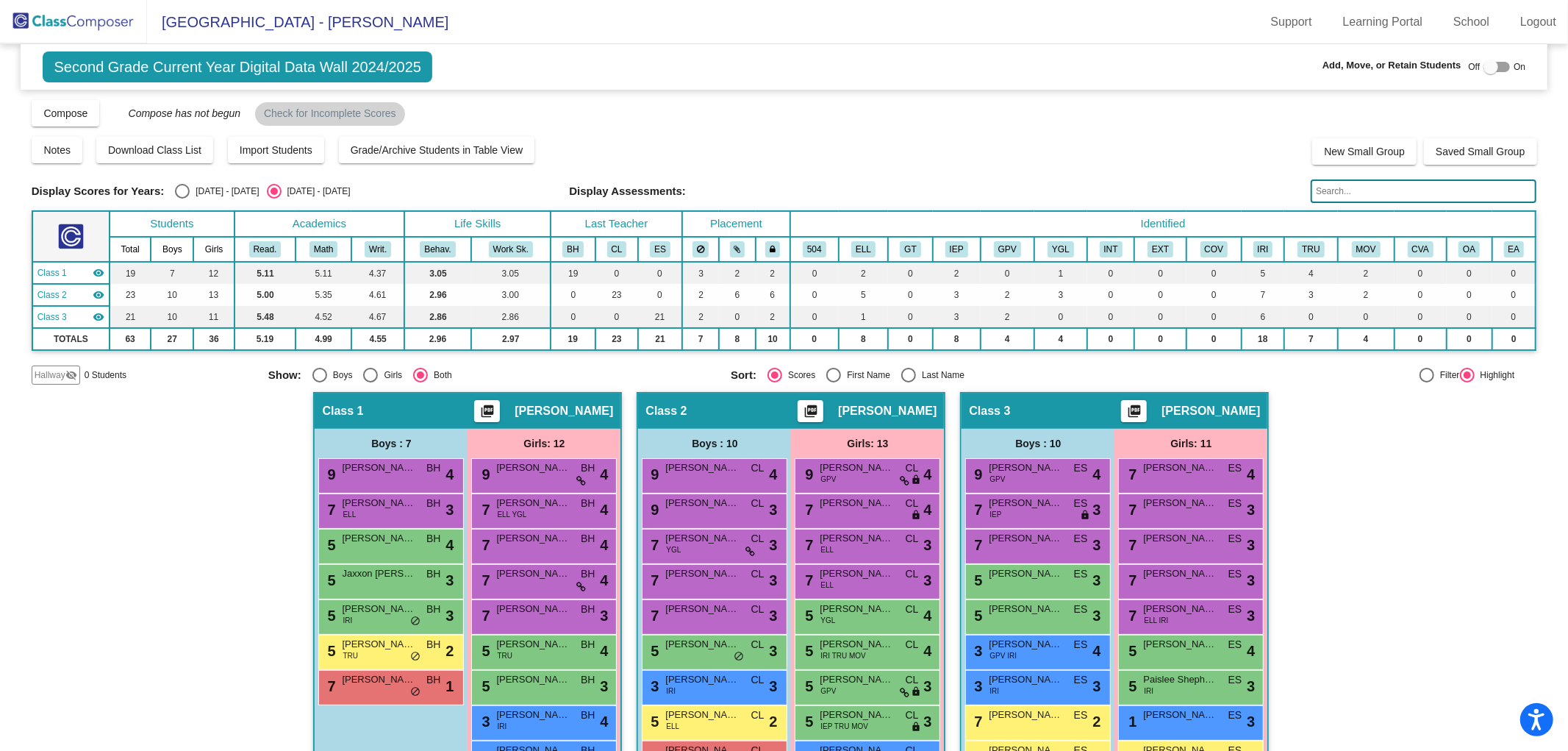
scroll to position [185, 0]
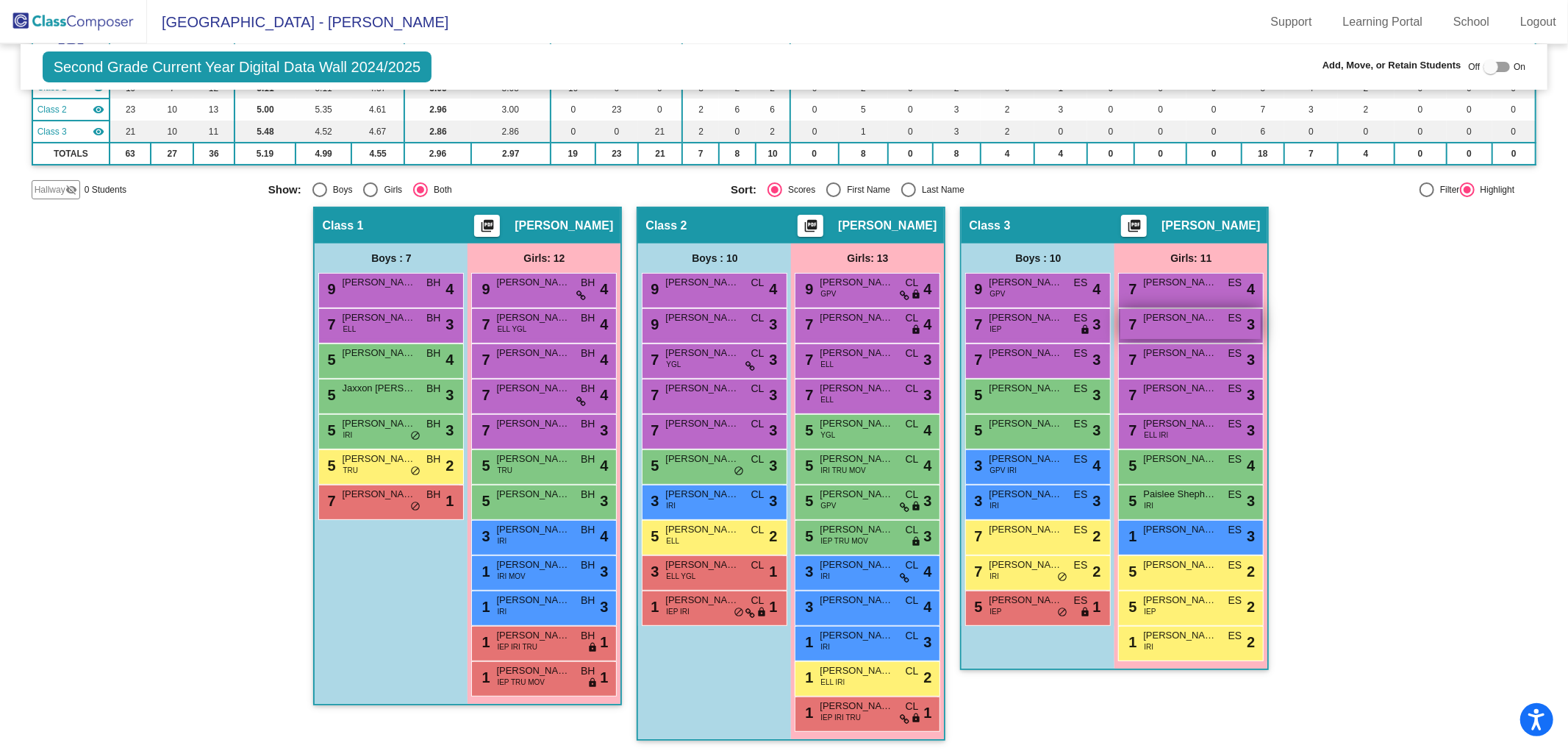
click at [1157, 322] on div "7 [PERSON_NAME] ES lock do_not_disturb_alt 3" at bounding box center [1190, 323] width 141 height 30
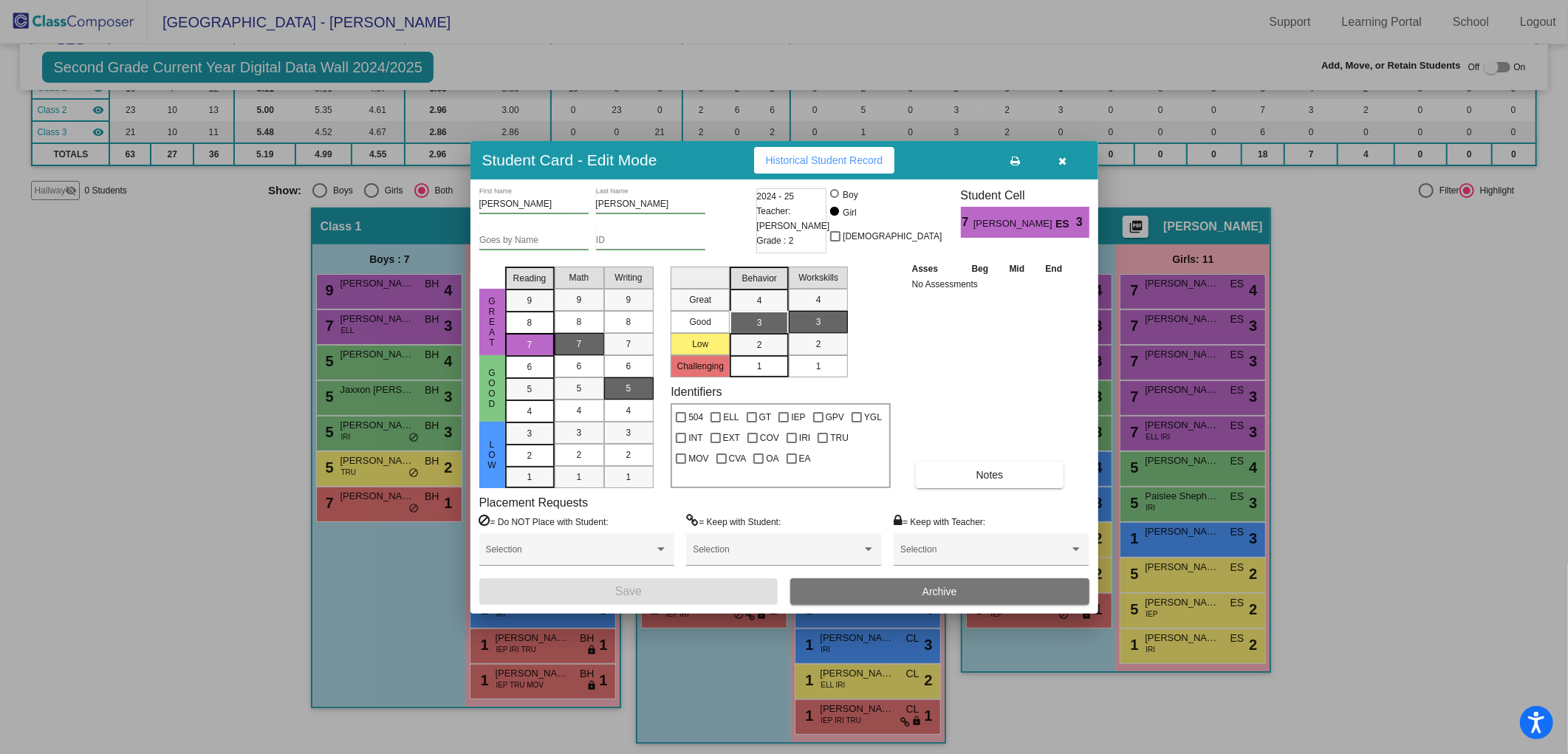
click at [637, 381] on div "5" at bounding box center [630, 388] width 29 height 22
click at [699, 588] on button "Save" at bounding box center [629, 590] width 299 height 26
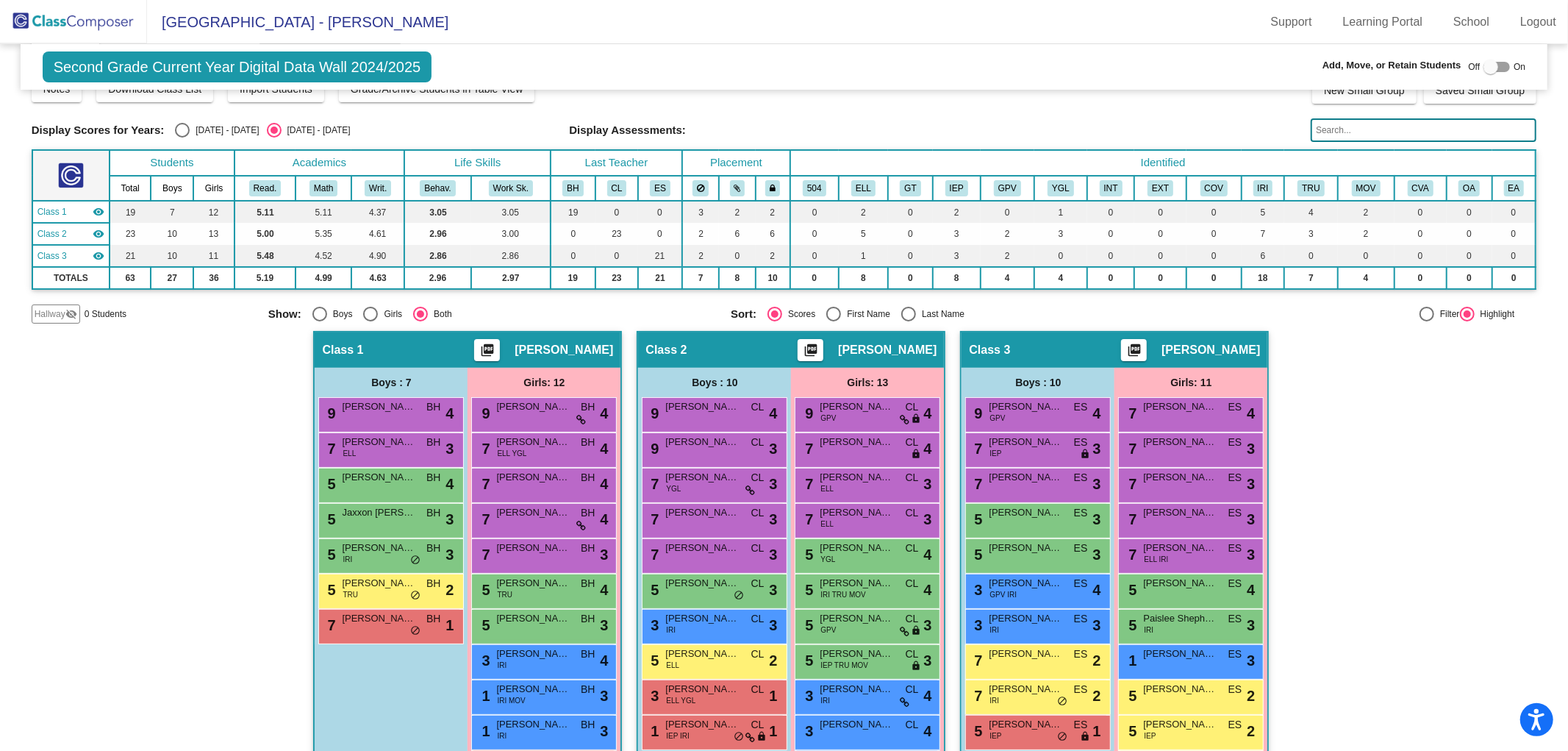
scroll to position [0, 0]
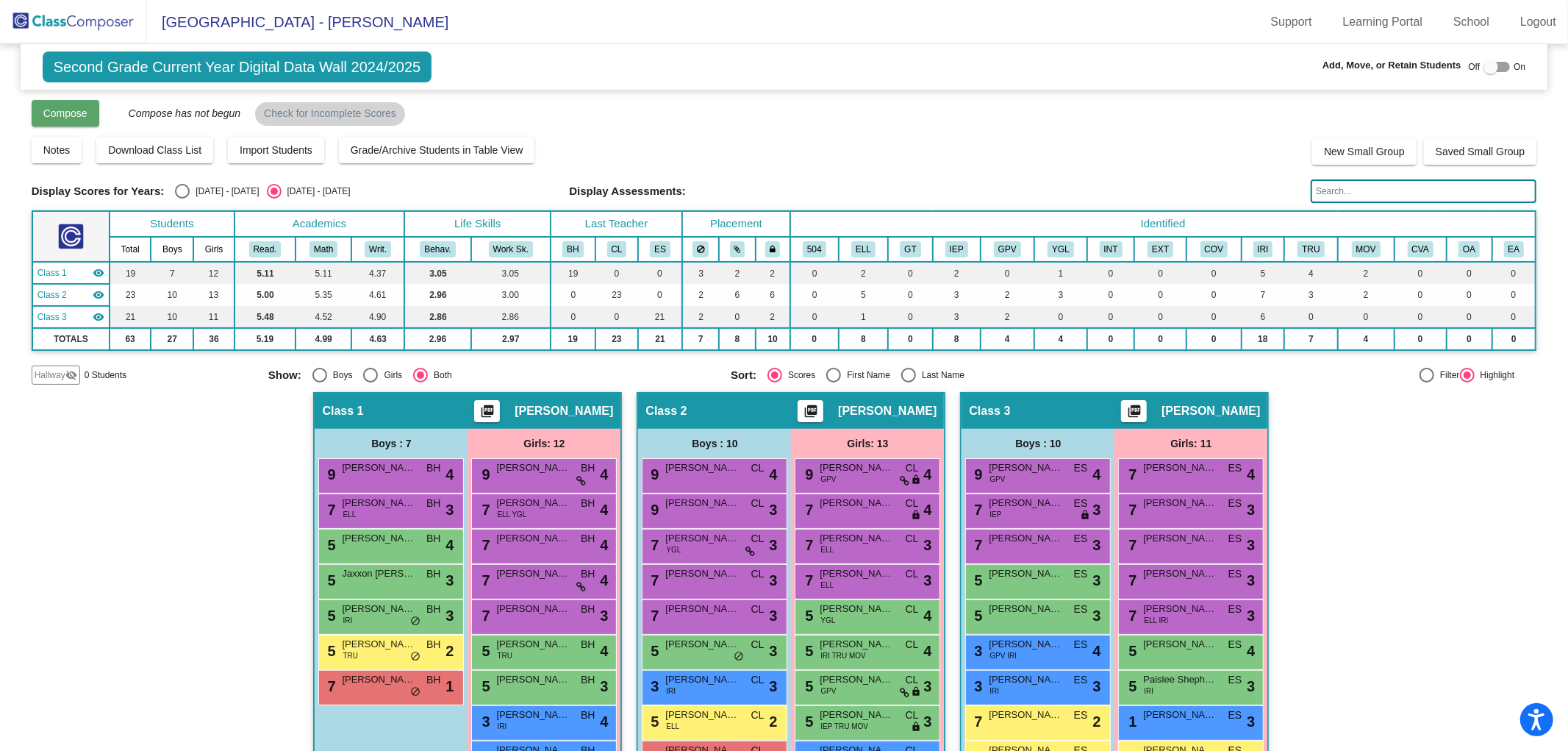
click at [71, 118] on span "Compose" at bounding box center [66, 113] width 44 height 12
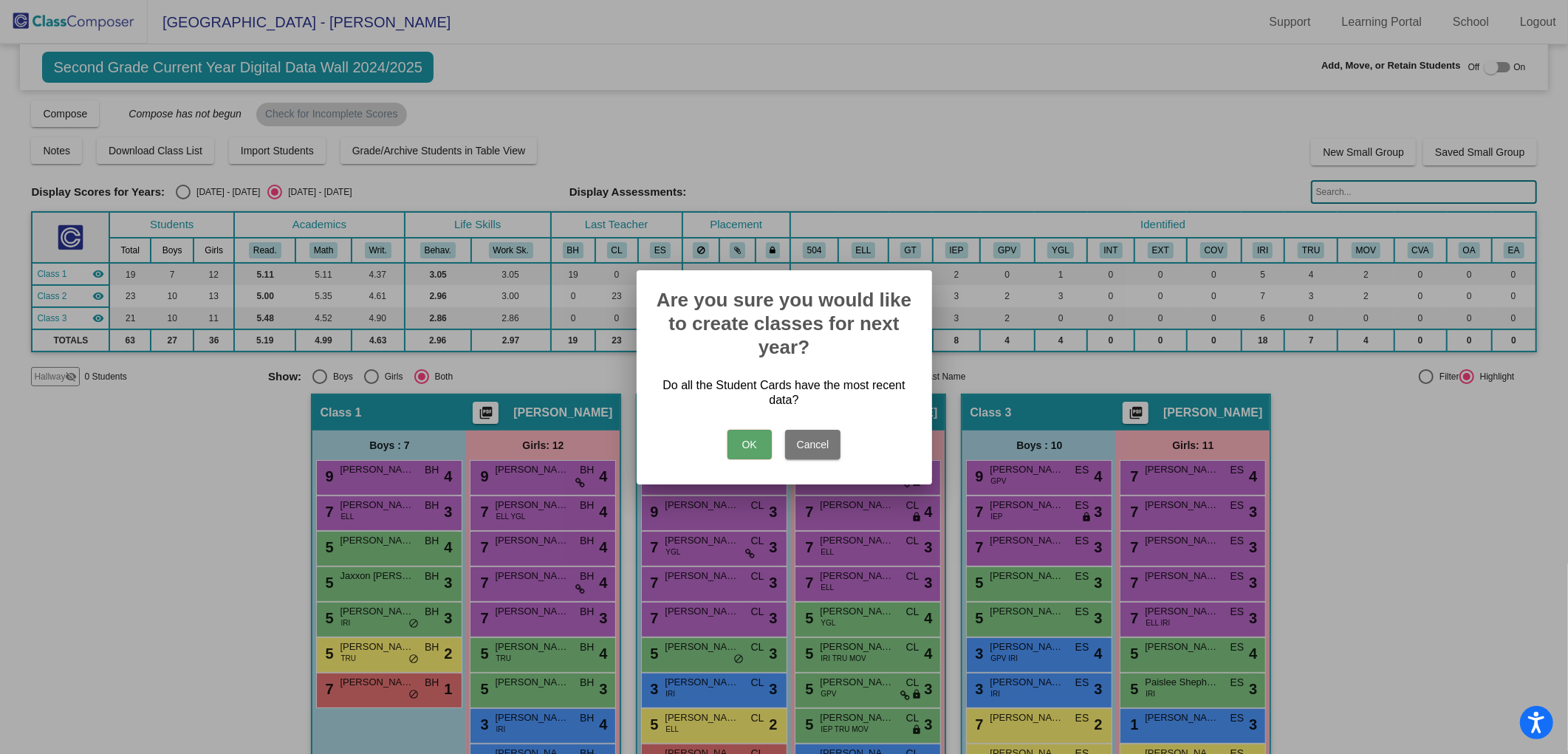
click at [755, 443] on button "OK" at bounding box center [750, 444] width 45 height 30
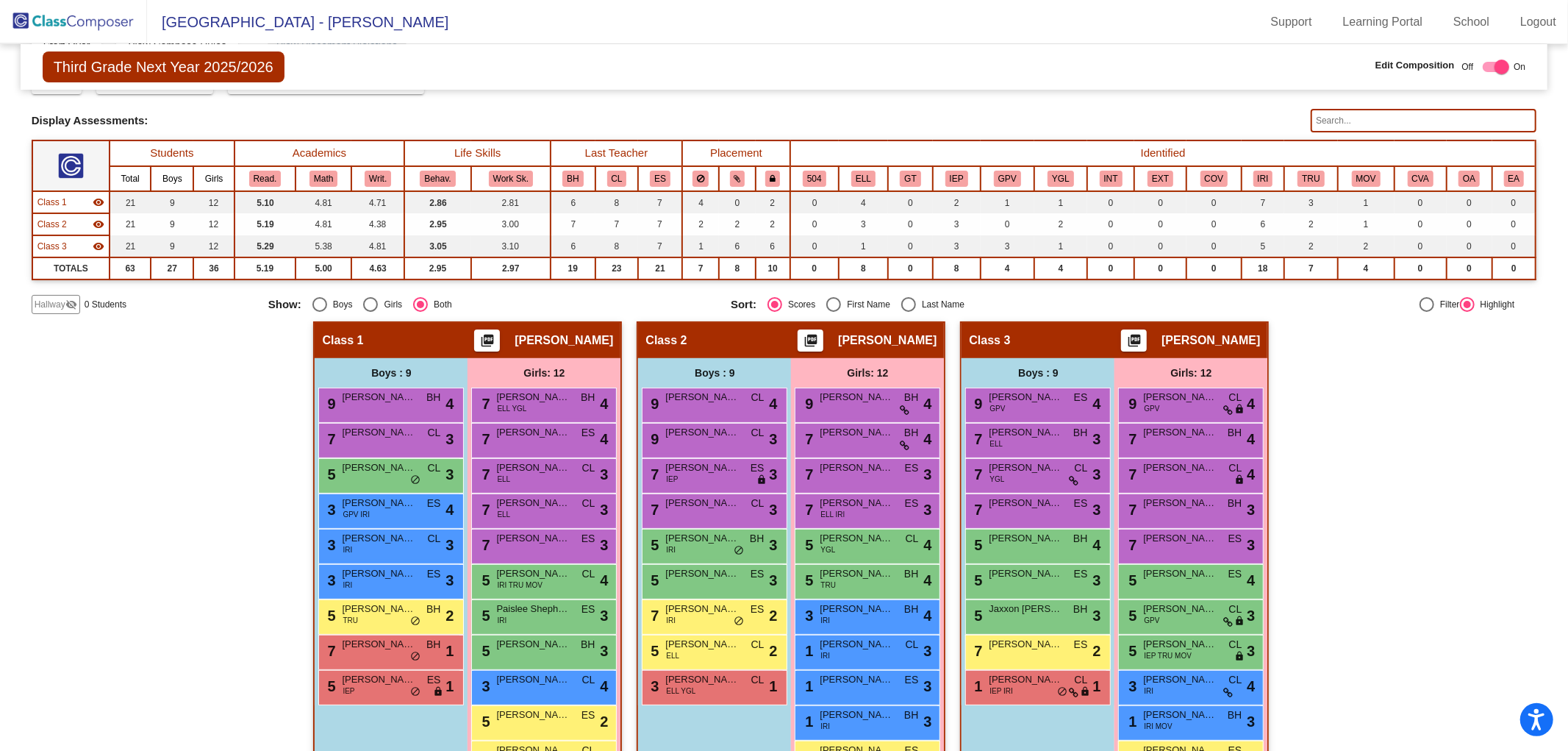
scroll to position [148, 0]
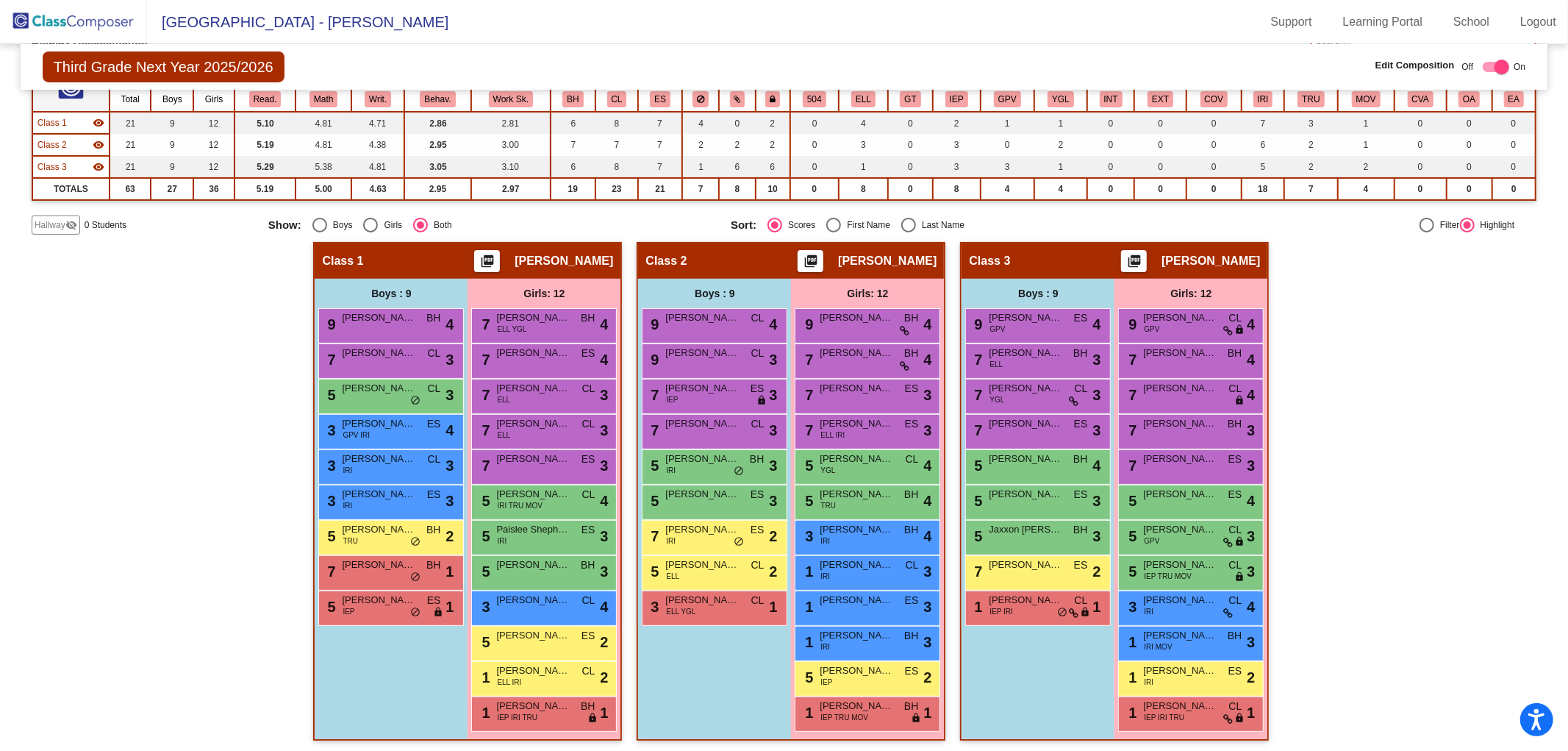
click at [55, 225] on span "Hallway" at bounding box center [50, 226] width 31 height 13
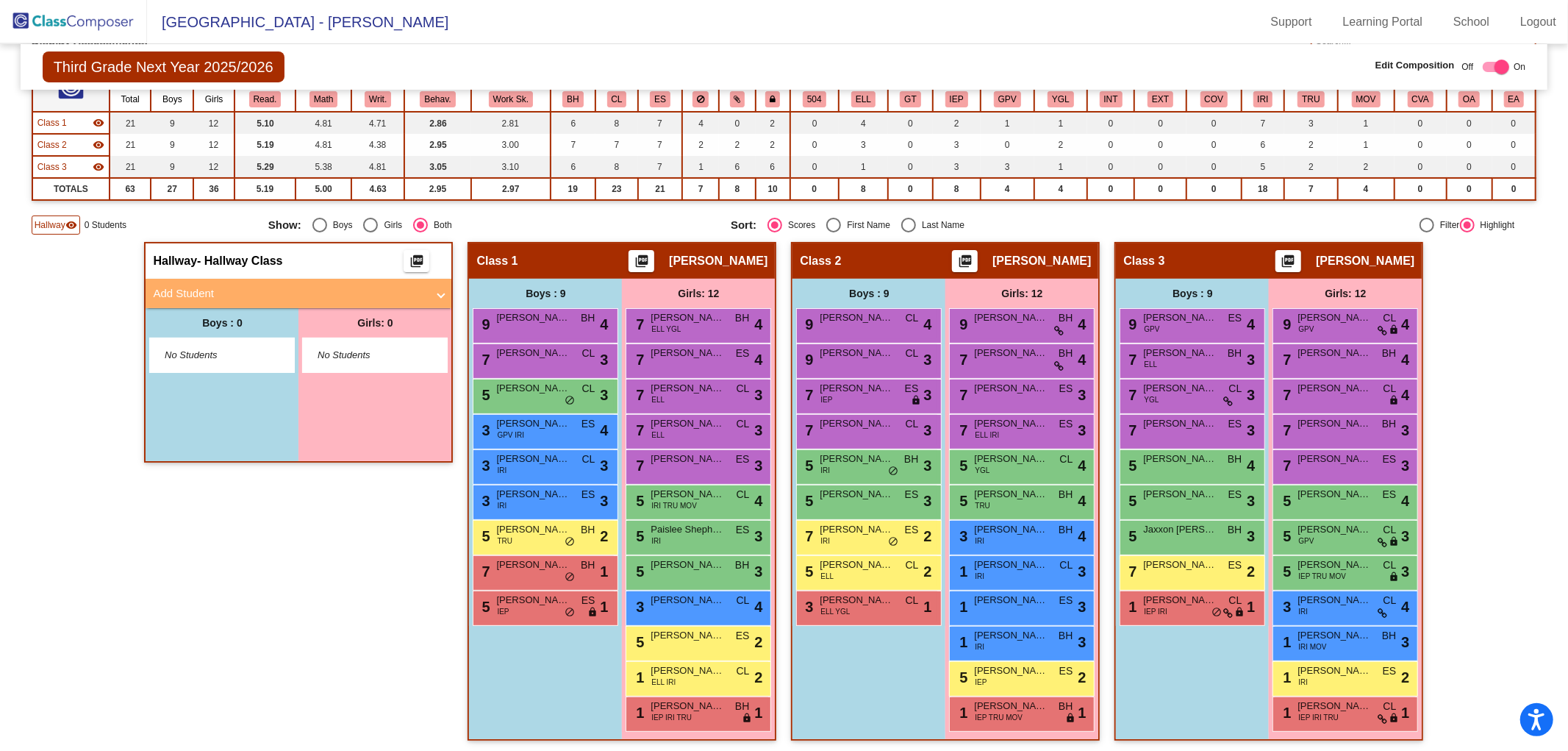
click at [212, 348] on span "No Students" at bounding box center [210, 355] width 92 height 14
click at [203, 285] on mat-panel-title "Add Student" at bounding box center [290, 294] width 274 height 17
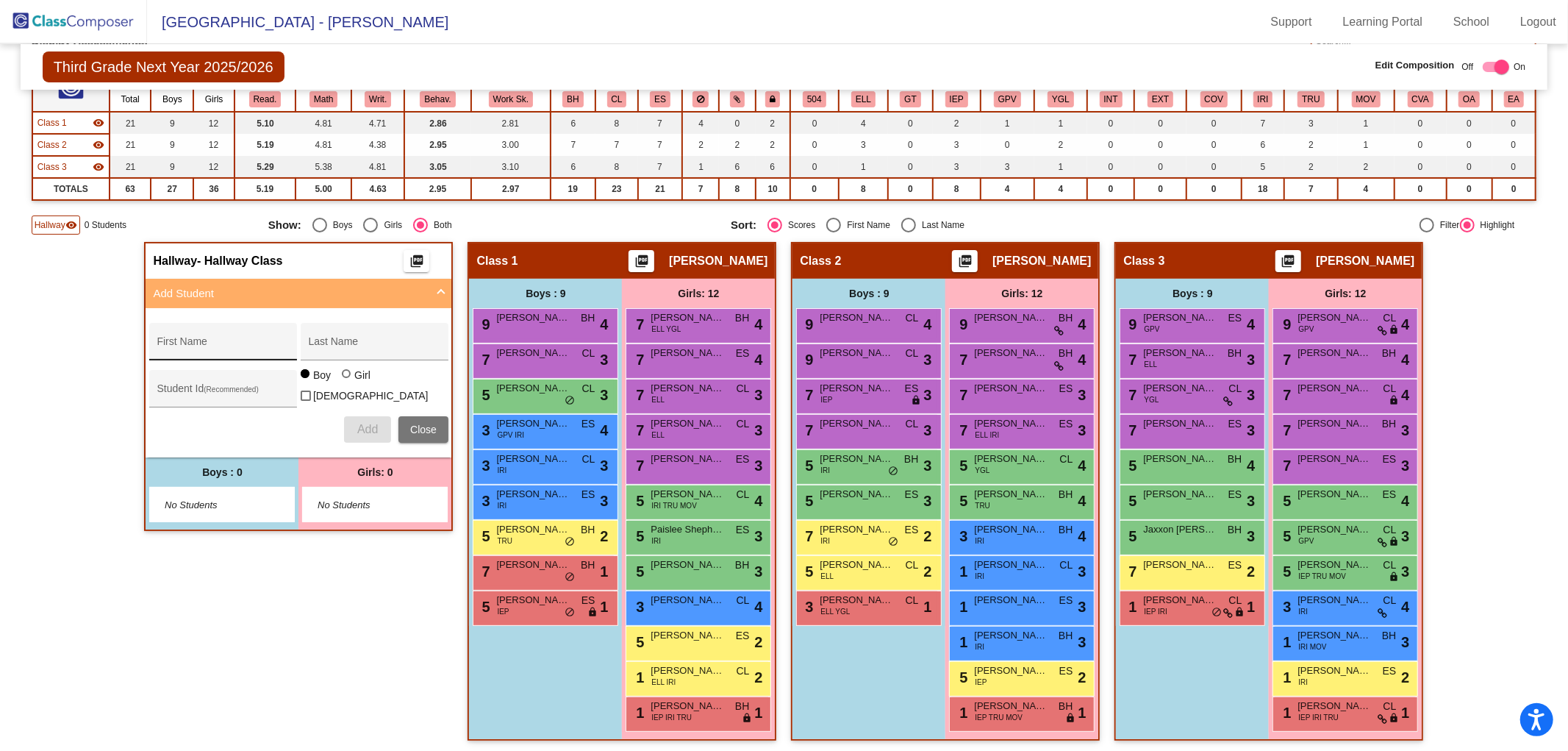
click at [215, 341] on input "First Name" at bounding box center [222, 347] width 132 height 12
type input "[PERSON_NAME]"
type input "Bahnan"
click at [342, 378] on div at bounding box center [346, 373] width 9 height 9
click at [347, 381] on input "Girl" at bounding box center [347, 381] width 1 height 1
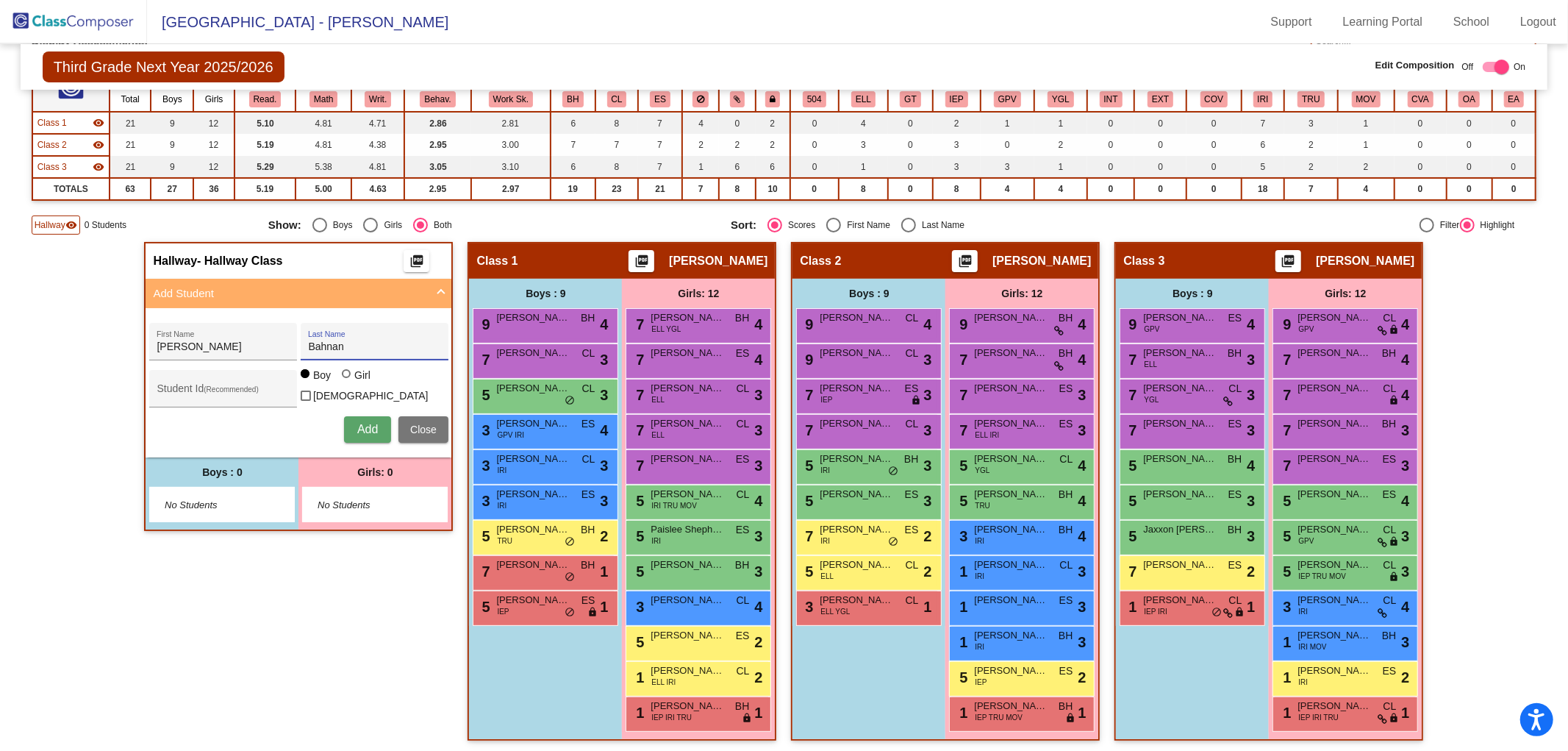
radio input "true"
click at [375, 417] on button "Add" at bounding box center [367, 429] width 47 height 26
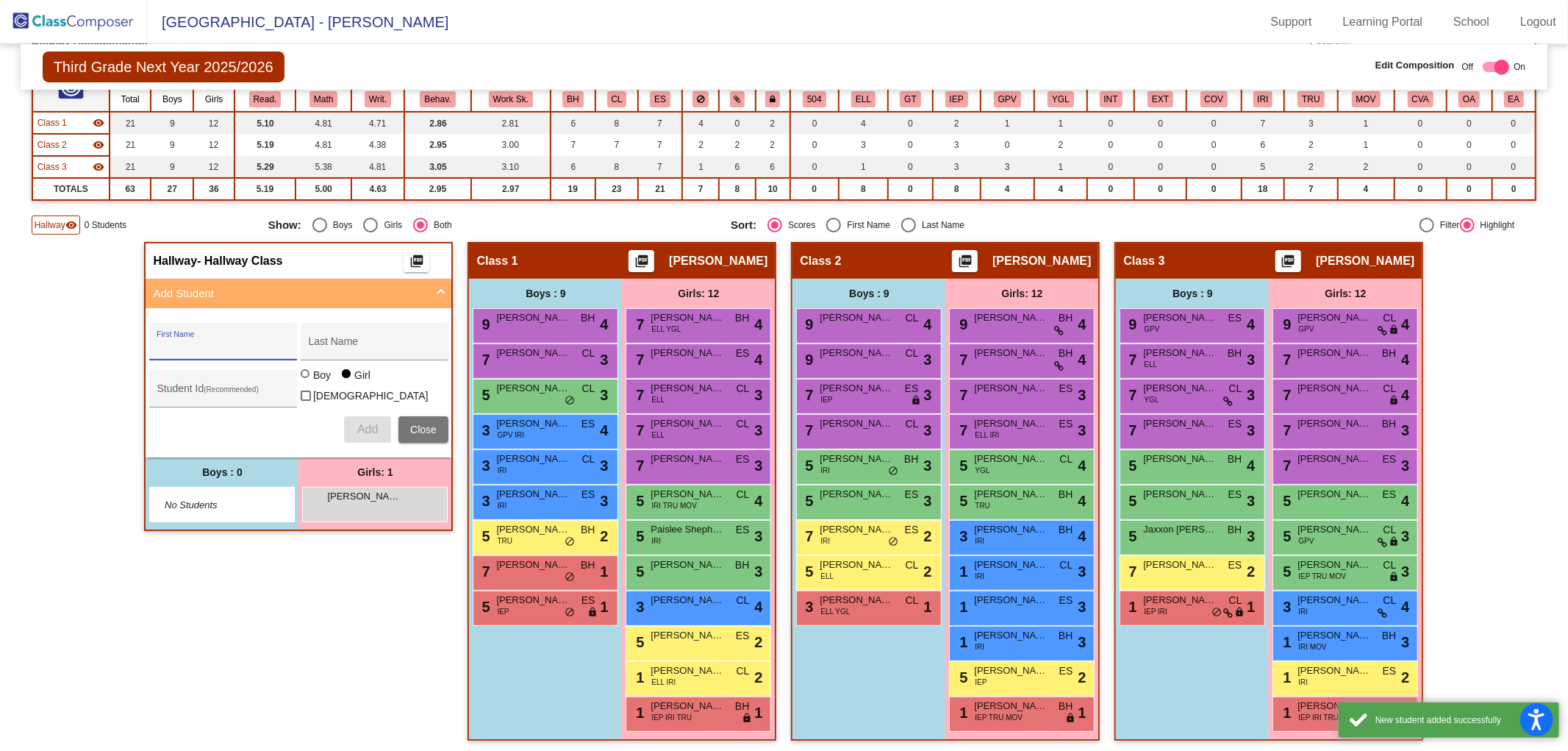
click at [203, 342] on input "First Name" at bounding box center [222, 347] width 132 height 12
click at [199, 341] on input "First Name" at bounding box center [222, 347] width 132 height 12
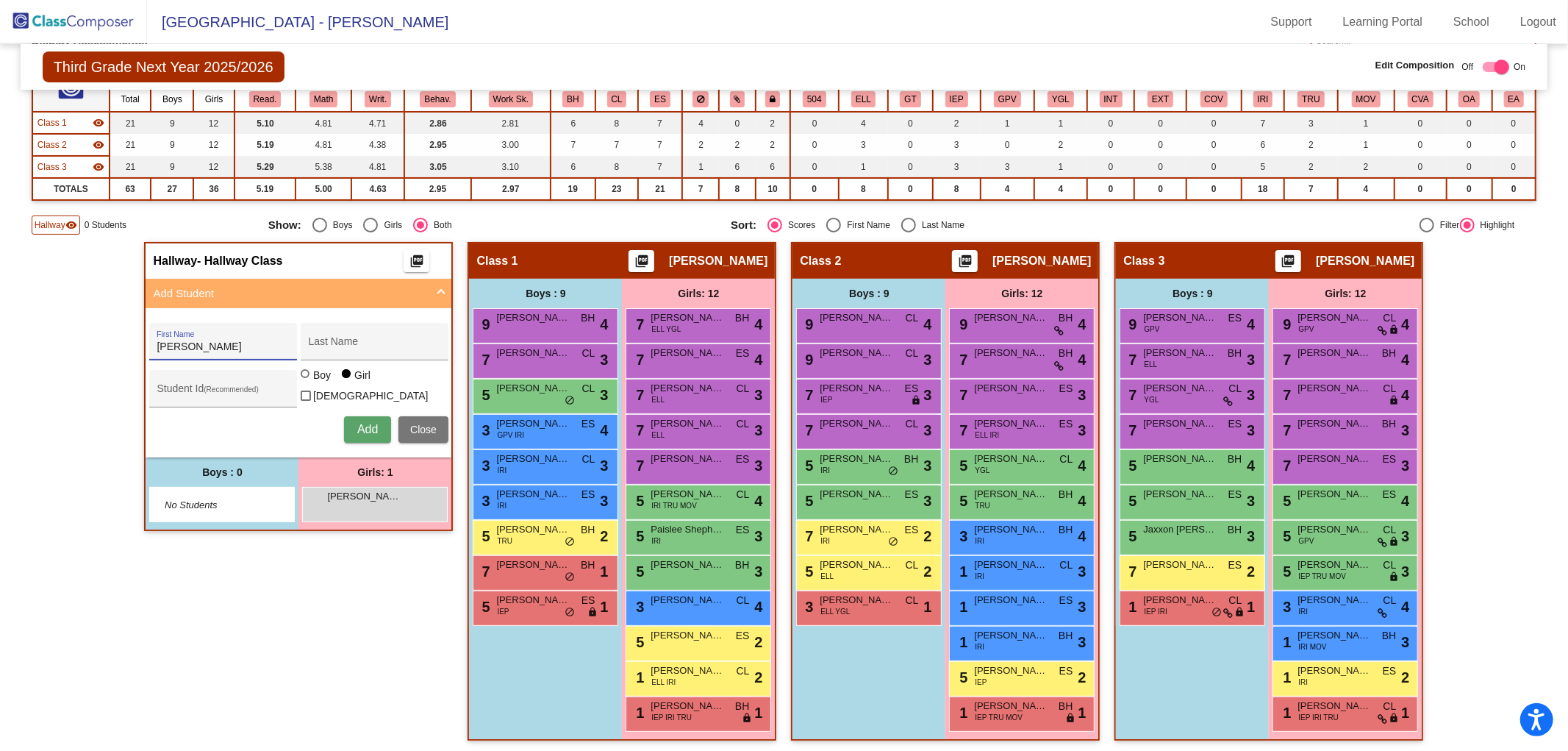
drag, startPoint x: 244, startPoint y: 339, endPoint x: 178, endPoint y: 339, distance: 66.0
click at [178, 341] on input "[PERSON_NAME]" at bounding box center [222, 347] width 132 height 12
type input "Misa"
type input "[PERSON_NAME]"
click at [373, 432] on button "Add" at bounding box center [367, 429] width 47 height 26
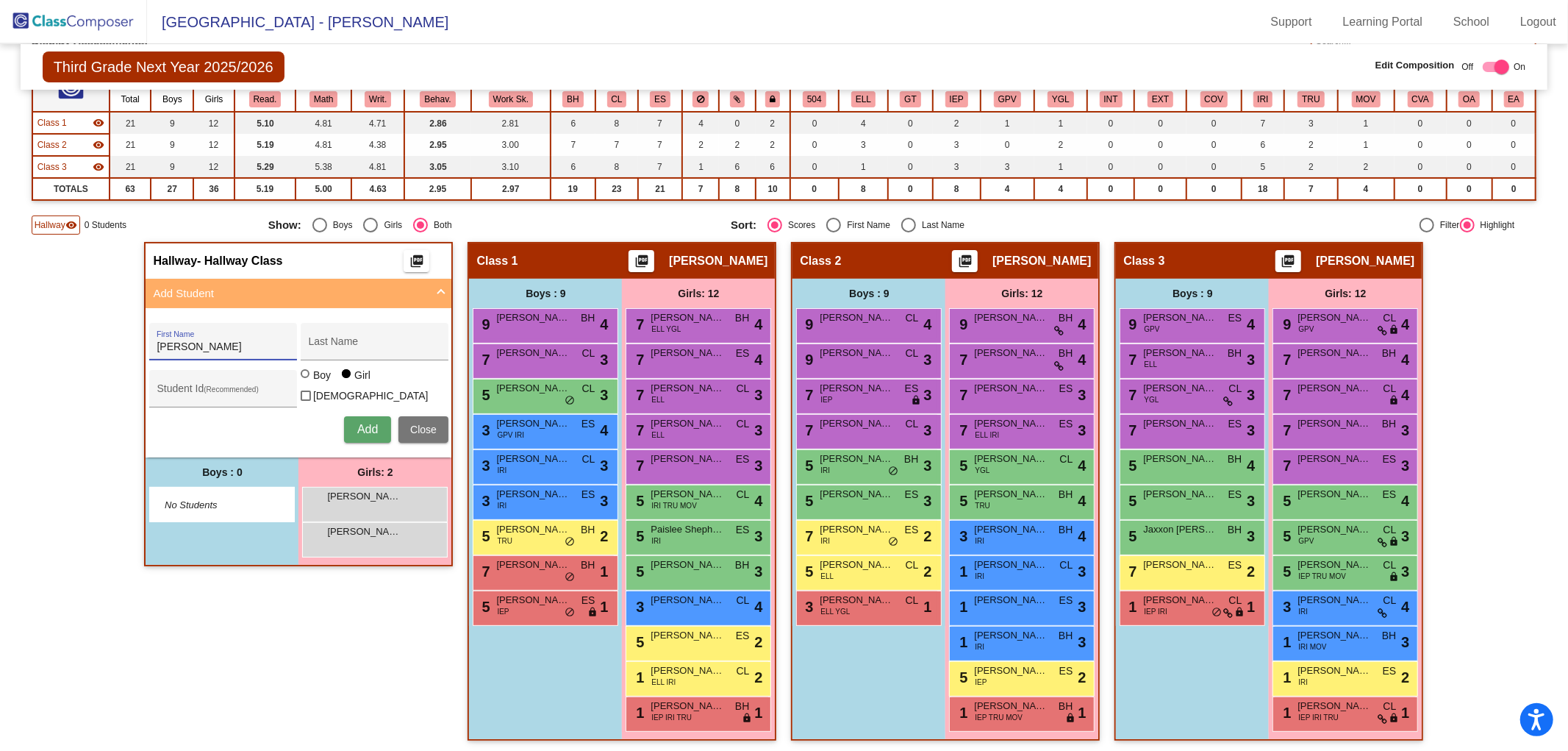
type input "[PERSON_NAME]"
click at [304, 378] on div at bounding box center [305, 373] width 9 height 9
click at [306, 381] on input "Boy" at bounding box center [306, 381] width 1 height 1
radio input "true"
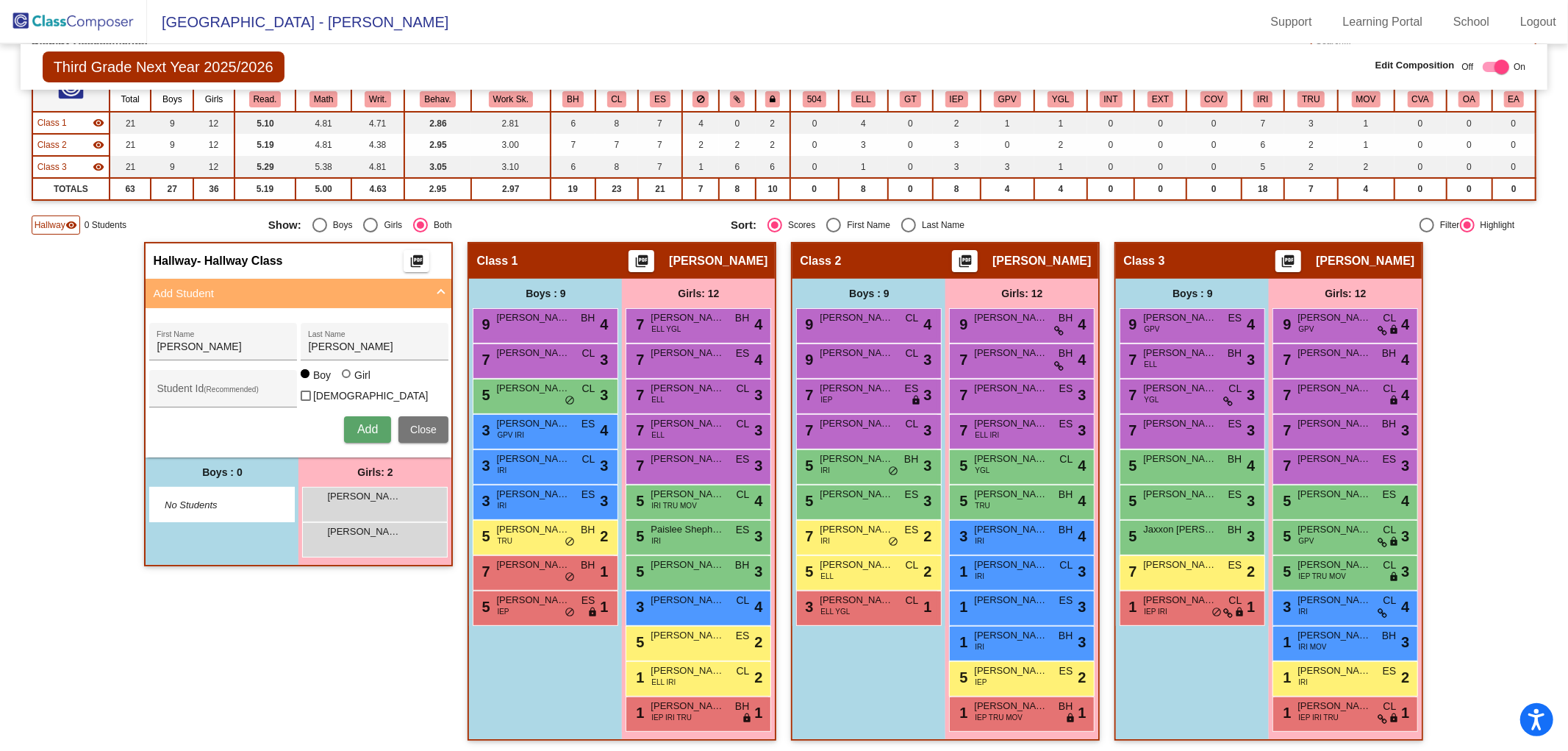
click at [371, 424] on span "Add" at bounding box center [367, 429] width 20 height 13
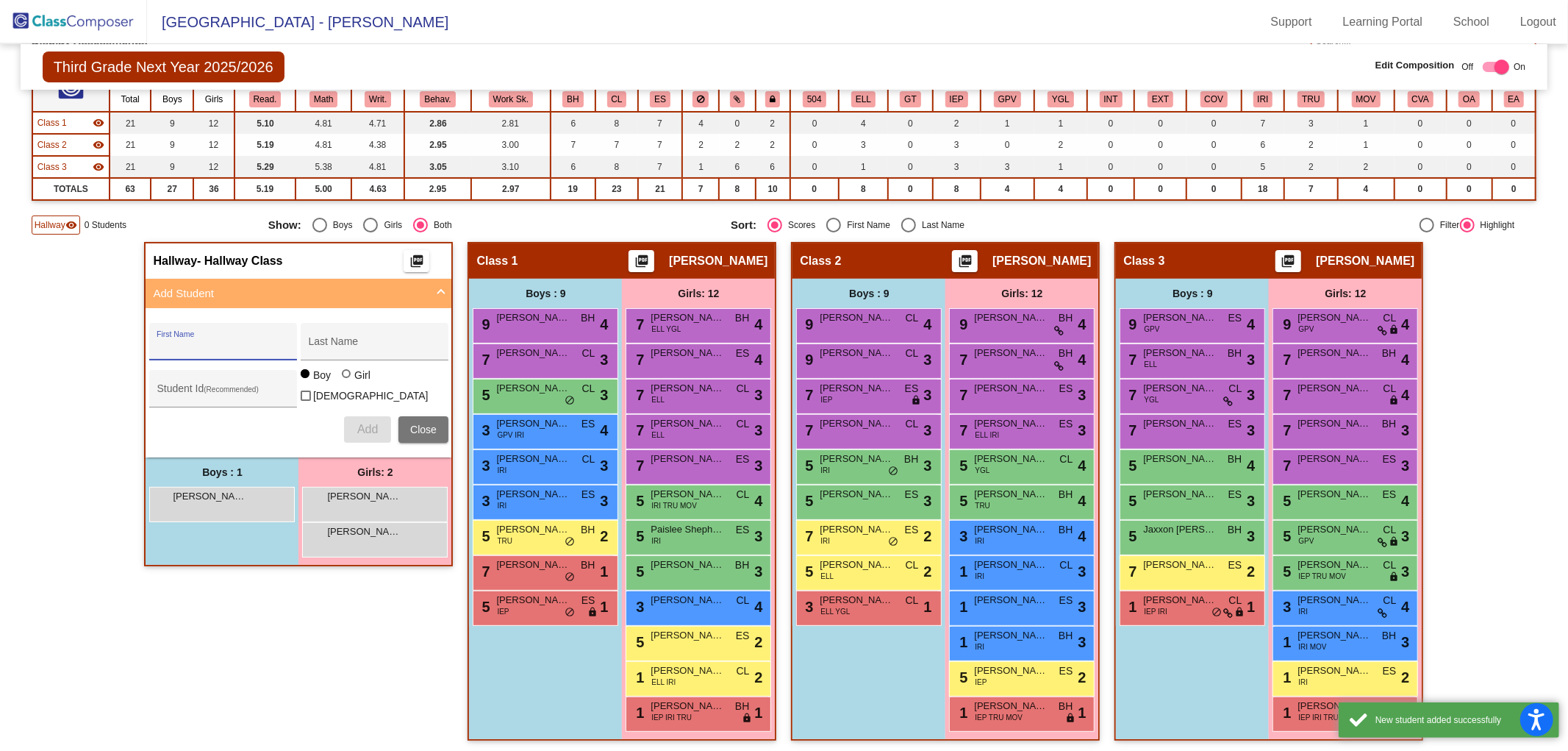
click at [224, 341] on input "First Name" at bounding box center [222, 347] width 132 height 12
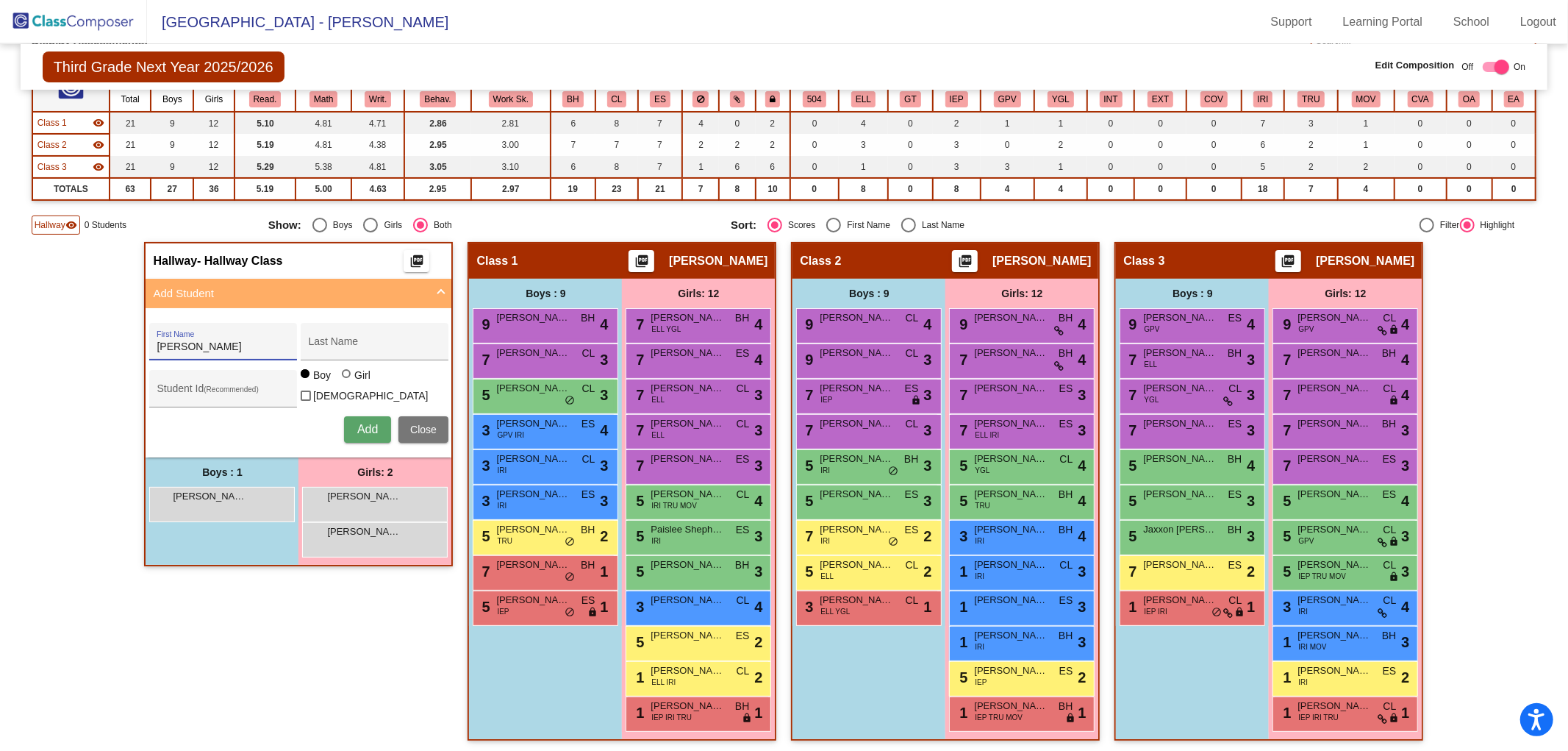
type input "[PERSON_NAME]"
click at [365, 423] on span "Add" at bounding box center [367, 429] width 20 height 13
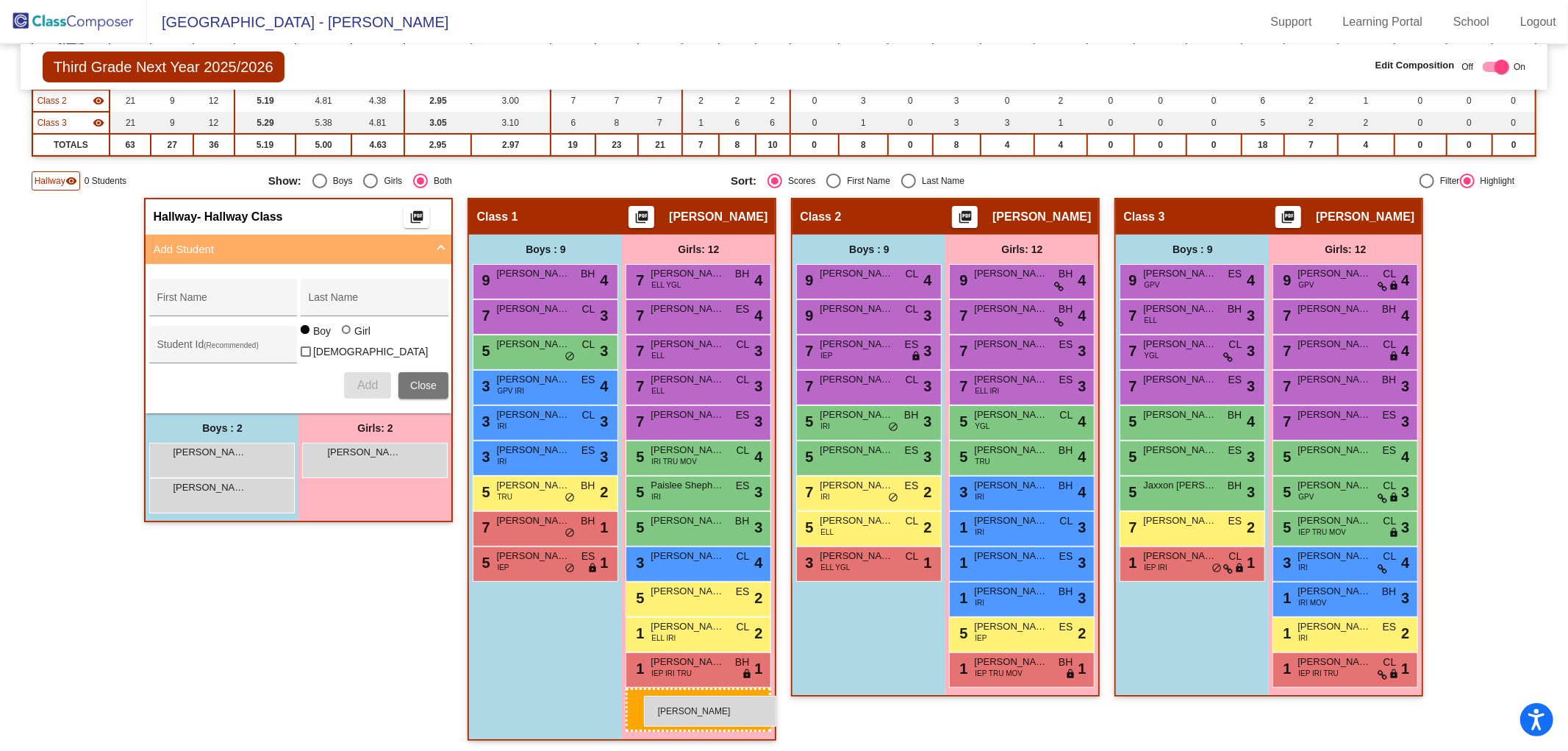
drag, startPoint x: 365, startPoint y: 504, endPoint x: 644, endPoint y: 696, distance: 338.7
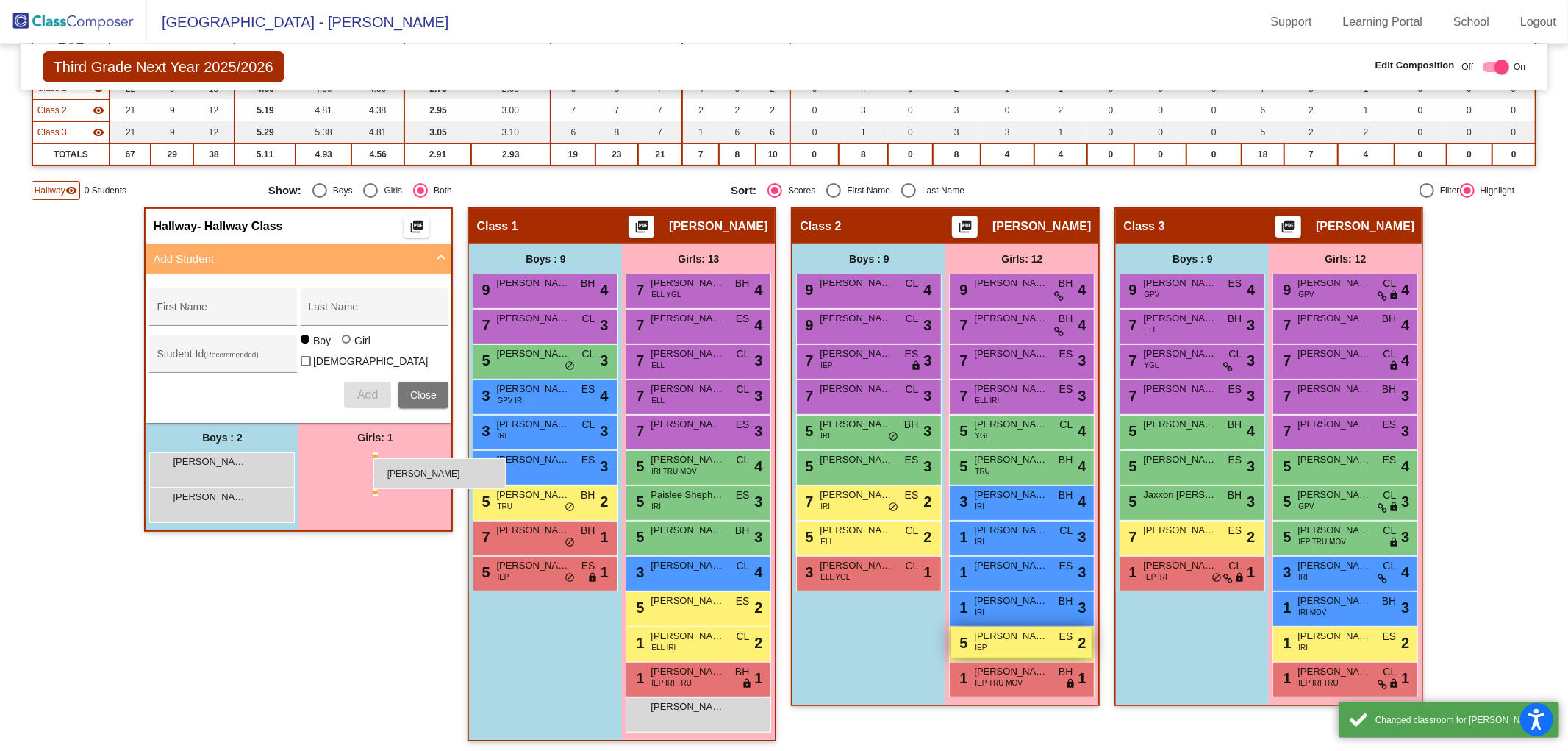
scroll to position [191, 0]
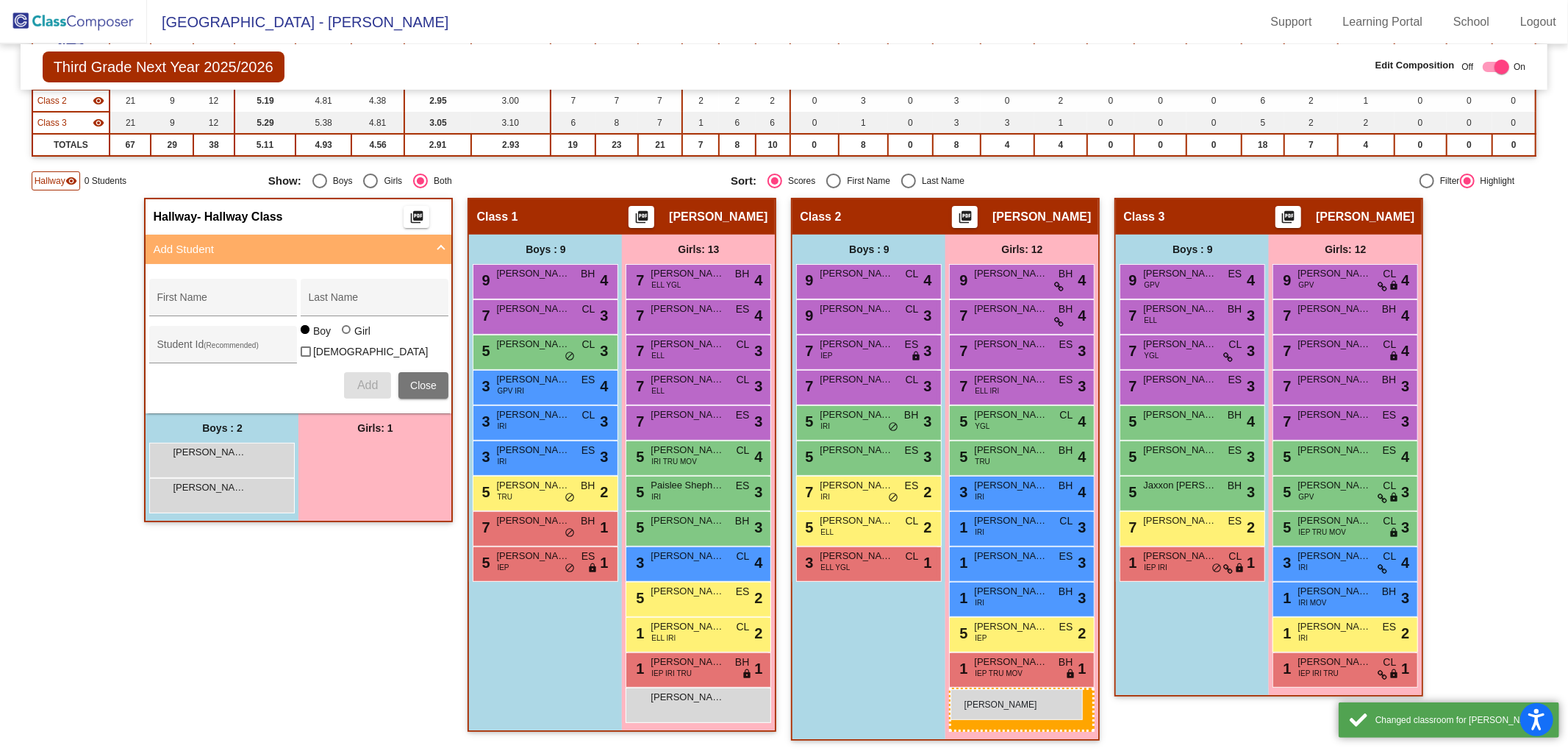
drag, startPoint x: 377, startPoint y: 460, endPoint x: 950, endPoint y: 689, distance: 617.1
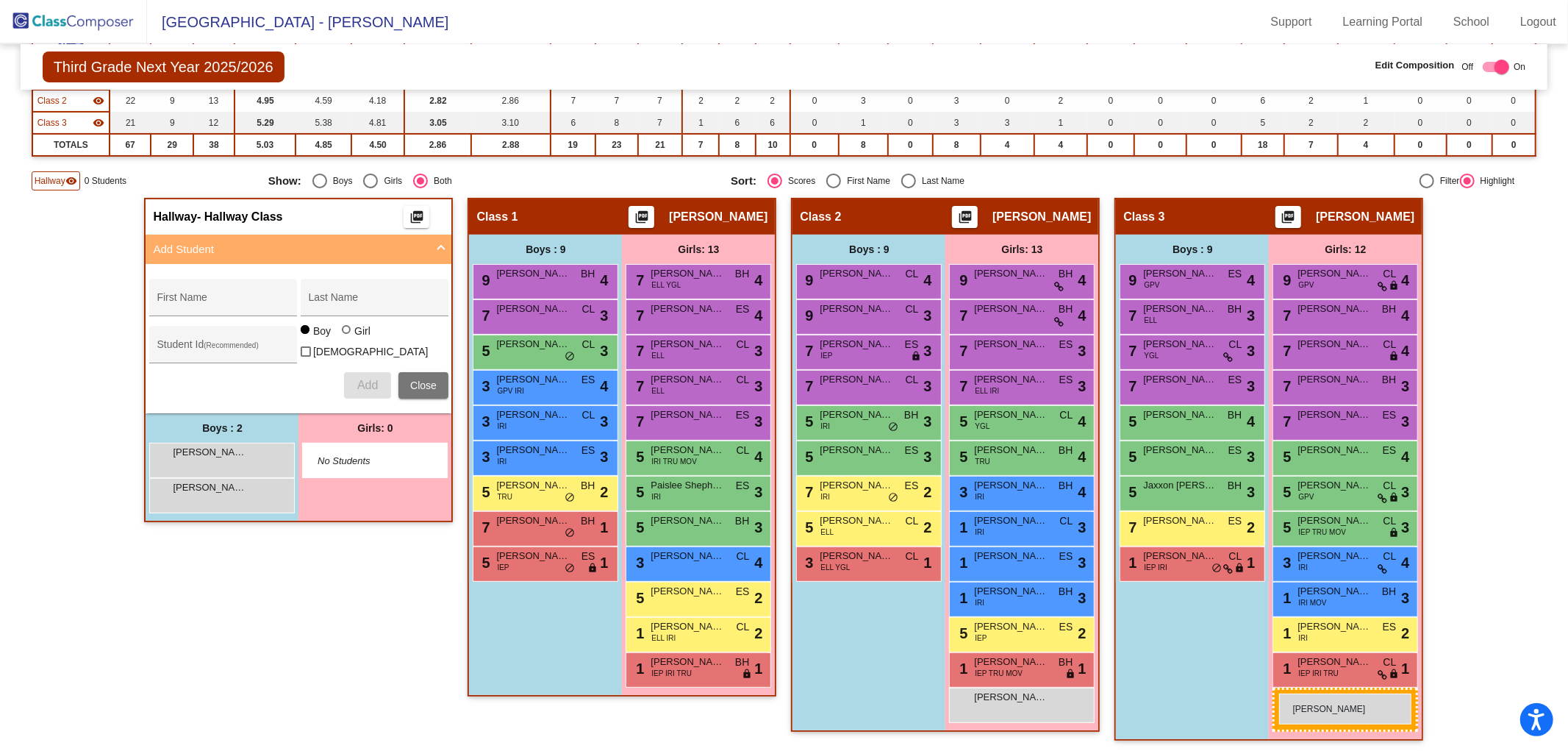
drag, startPoint x: 701, startPoint y: 715, endPoint x: 1279, endPoint y: 693, distance: 578.4
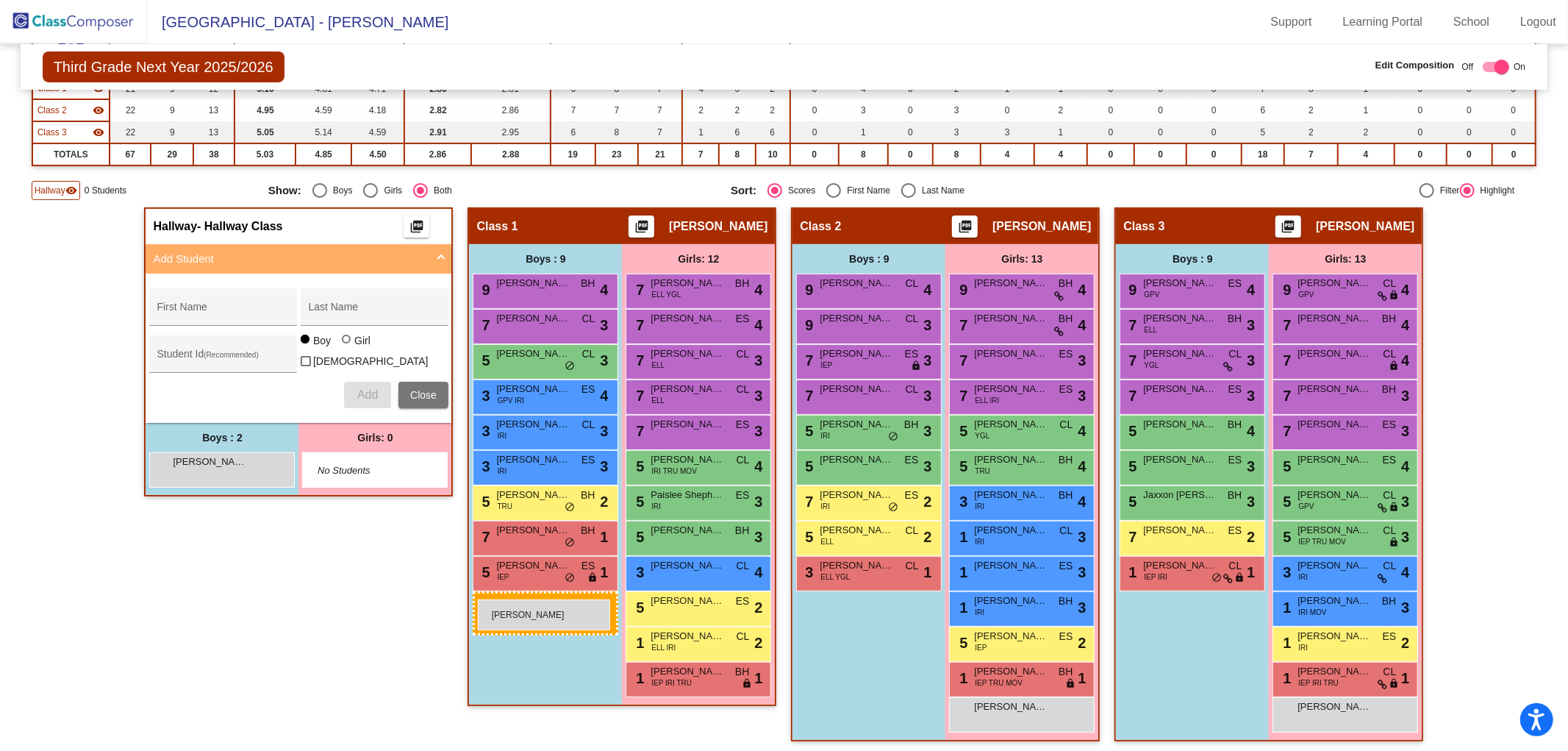
drag, startPoint x: 206, startPoint y: 497, endPoint x: 478, endPoint y: 600, distance: 290.8
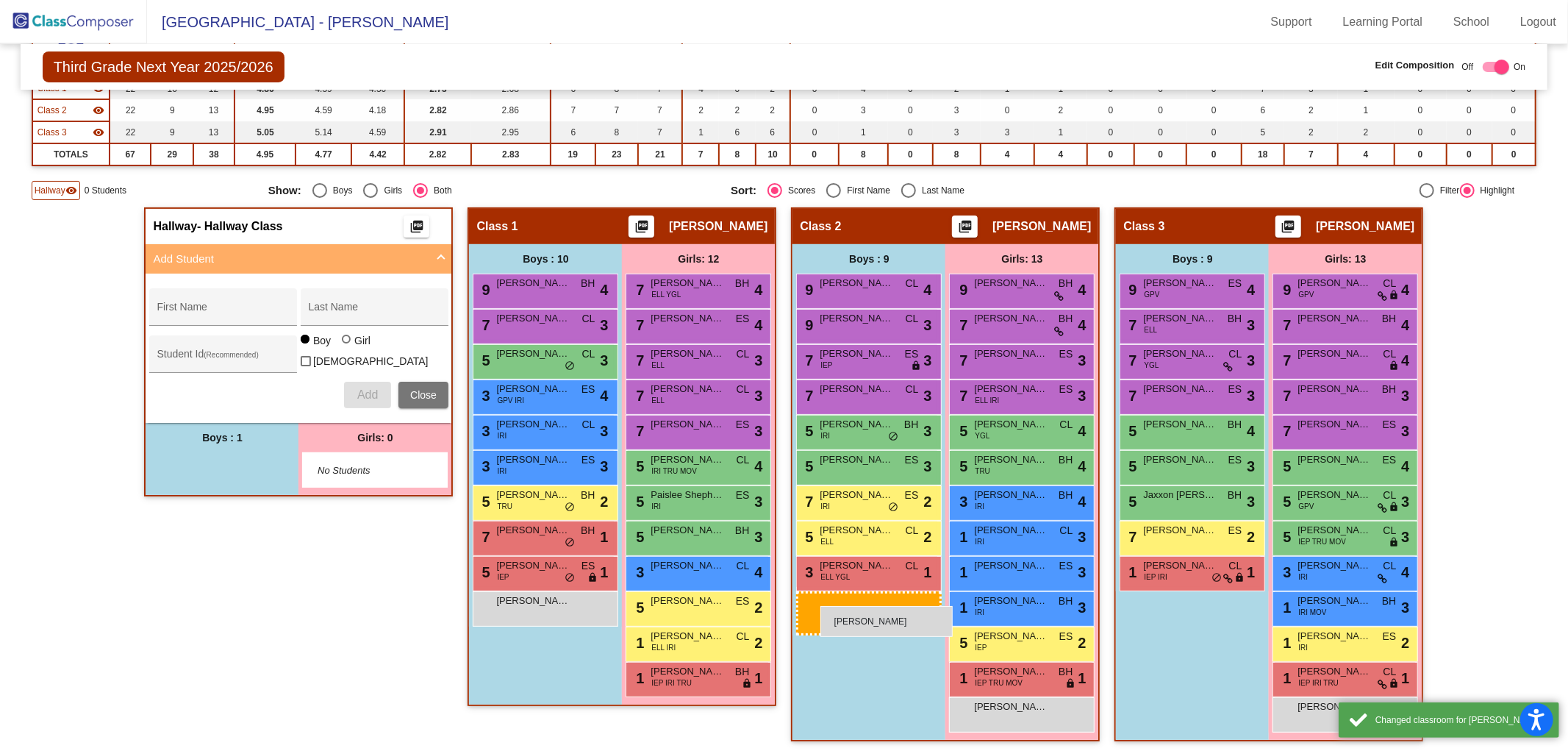
drag, startPoint x: 226, startPoint y: 465, endPoint x: 814, endPoint y: 600, distance: 603.3
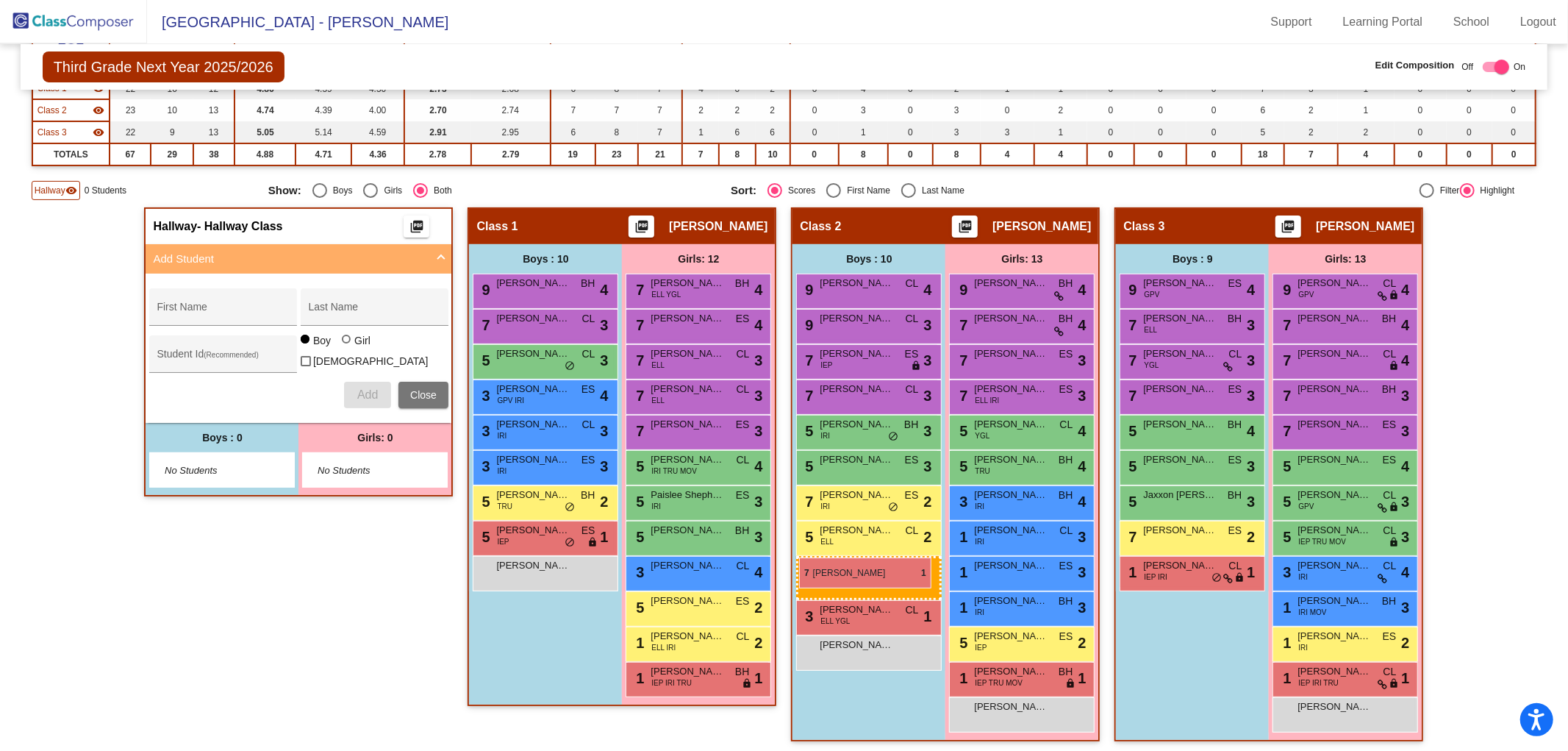
drag, startPoint x: 524, startPoint y: 533, endPoint x: 799, endPoint y: 557, distance: 276.0
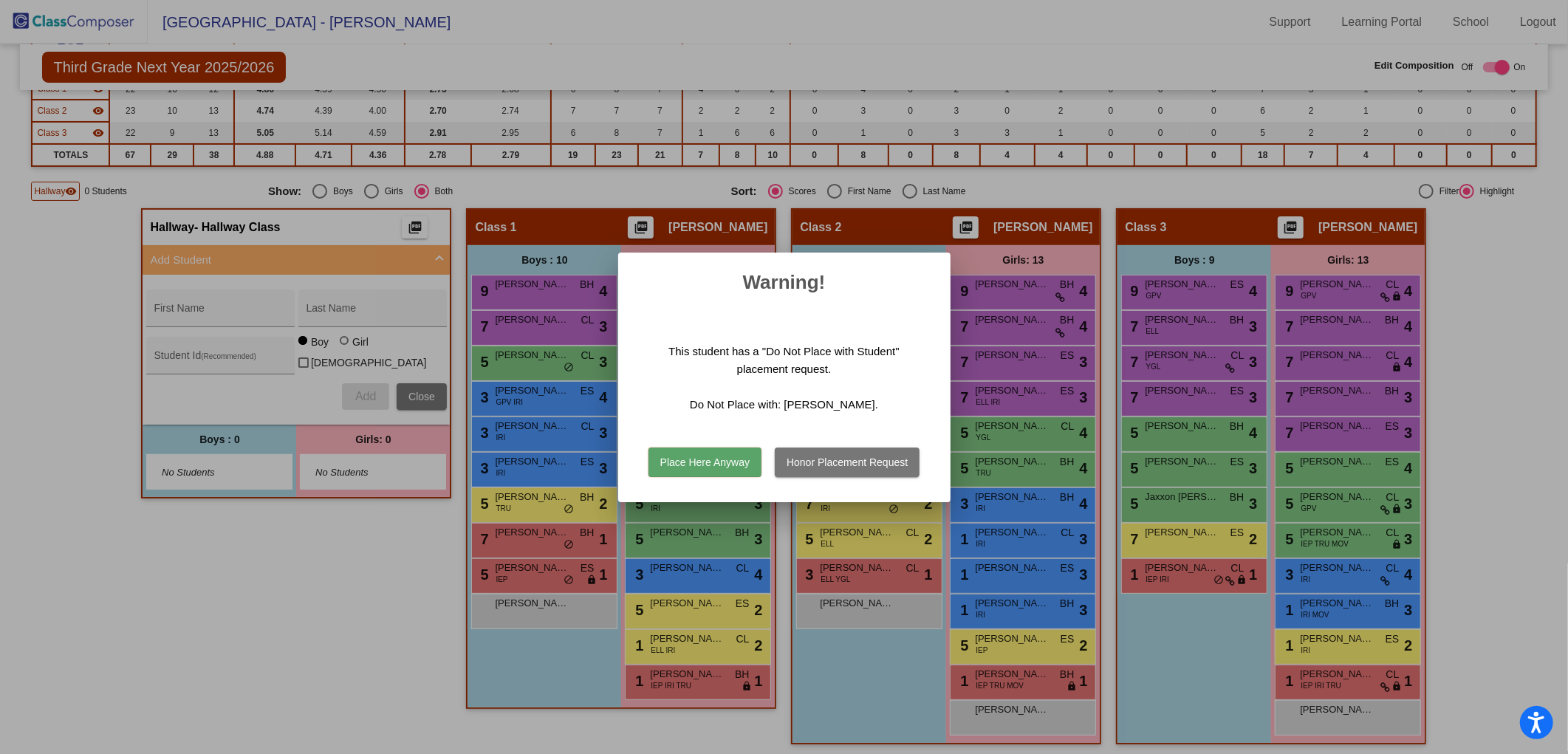
click at [715, 470] on button "Place Here Anyway" at bounding box center [705, 462] width 113 height 30
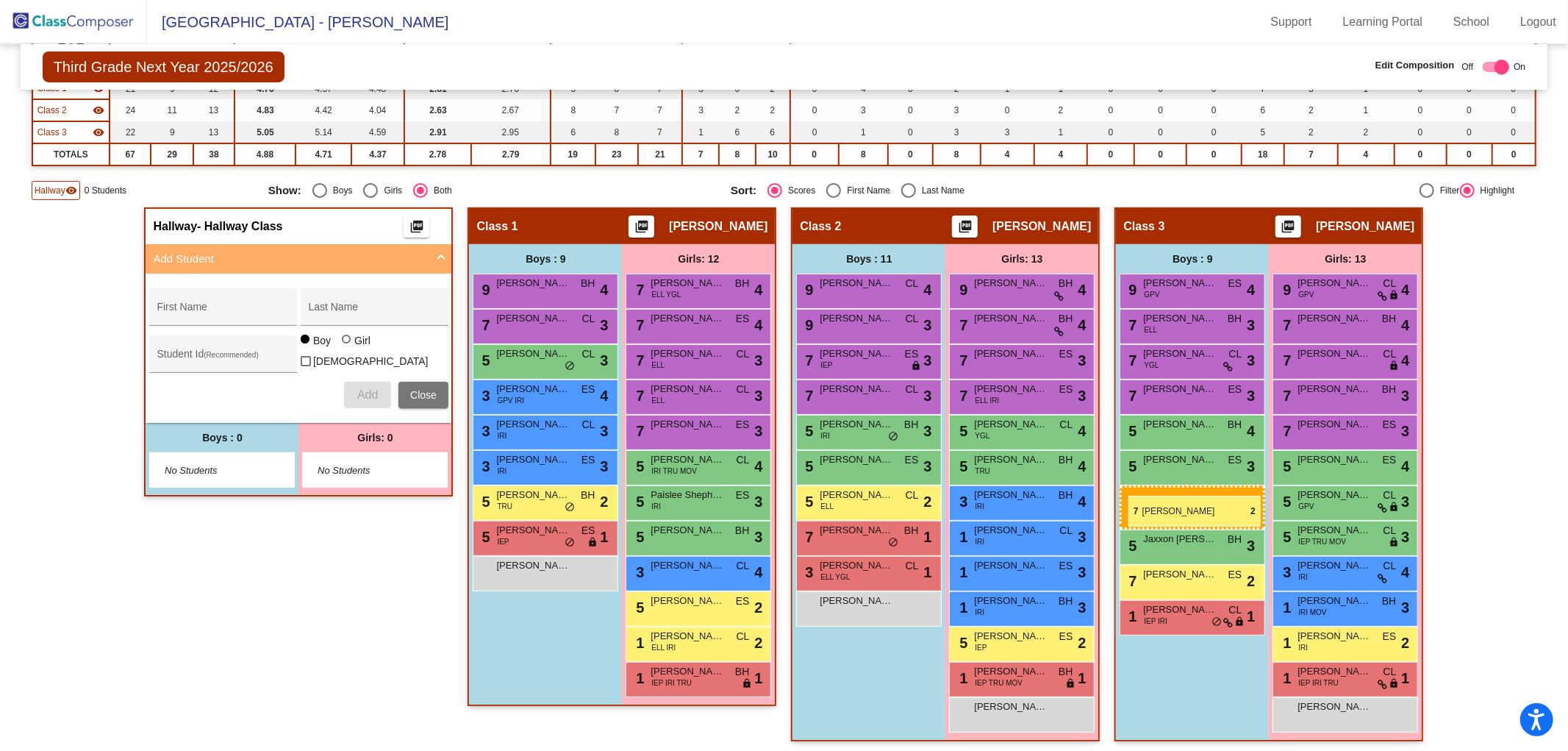
drag, startPoint x: 848, startPoint y: 497, endPoint x: 1129, endPoint y: 496, distance: 281.0
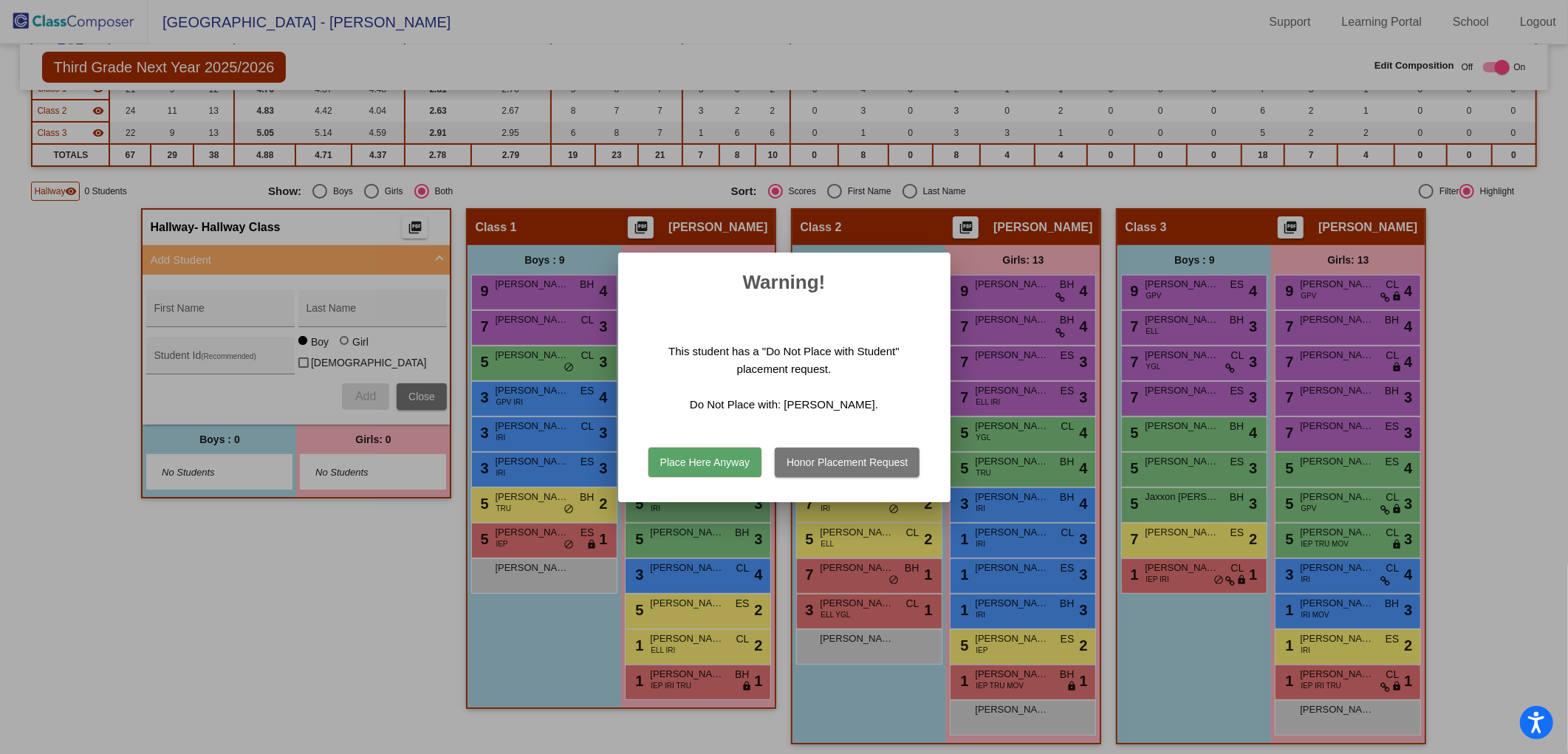
click at [1235, 679] on div at bounding box center [784, 377] width 1568 height 754
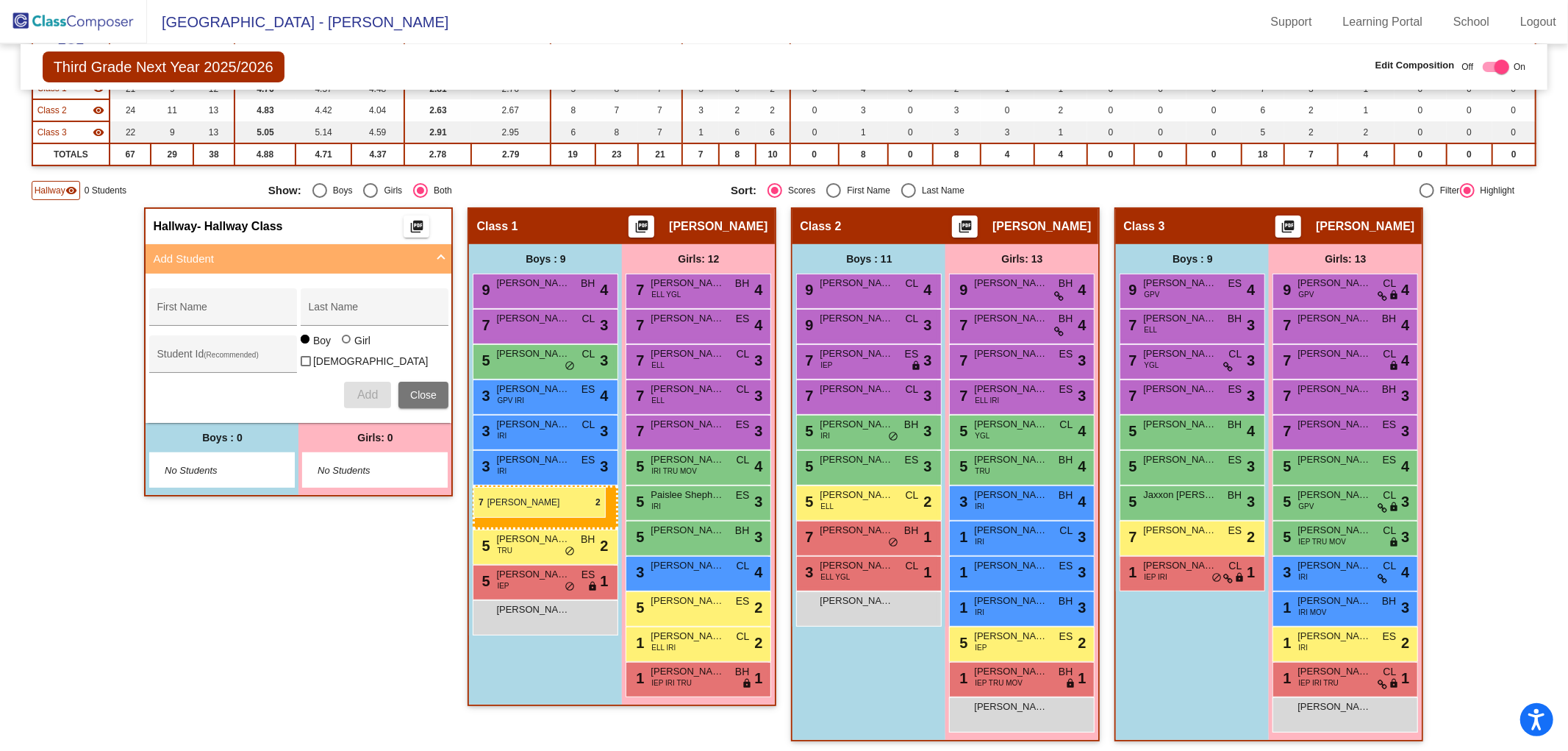
drag, startPoint x: 853, startPoint y: 496, endPoint x: 473, endPoint y: 487, distance: 380.1
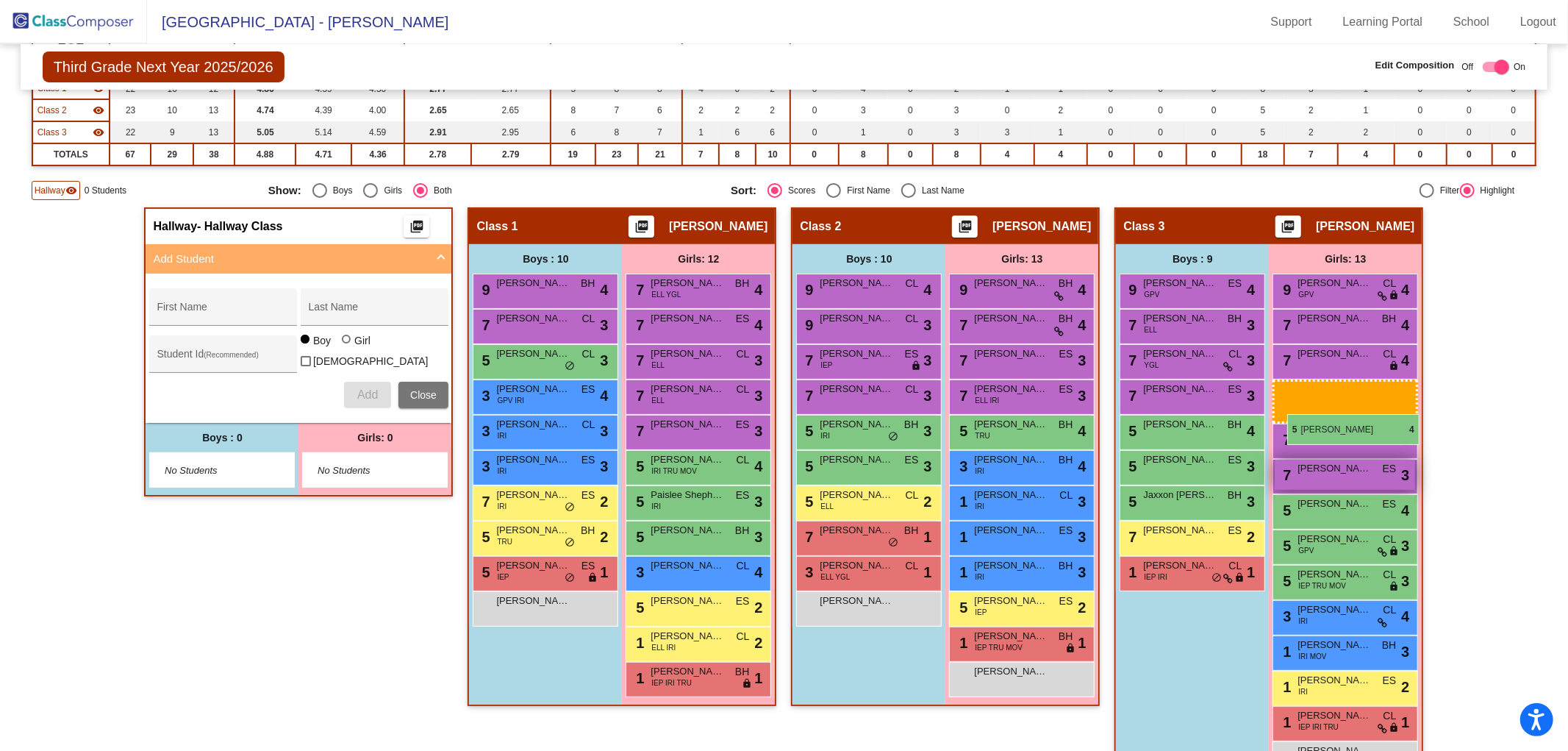
drag, startPoint x: 997, startPoint y: 426, endPoint x: 1289, endPoint y: 414, distance: 292.2
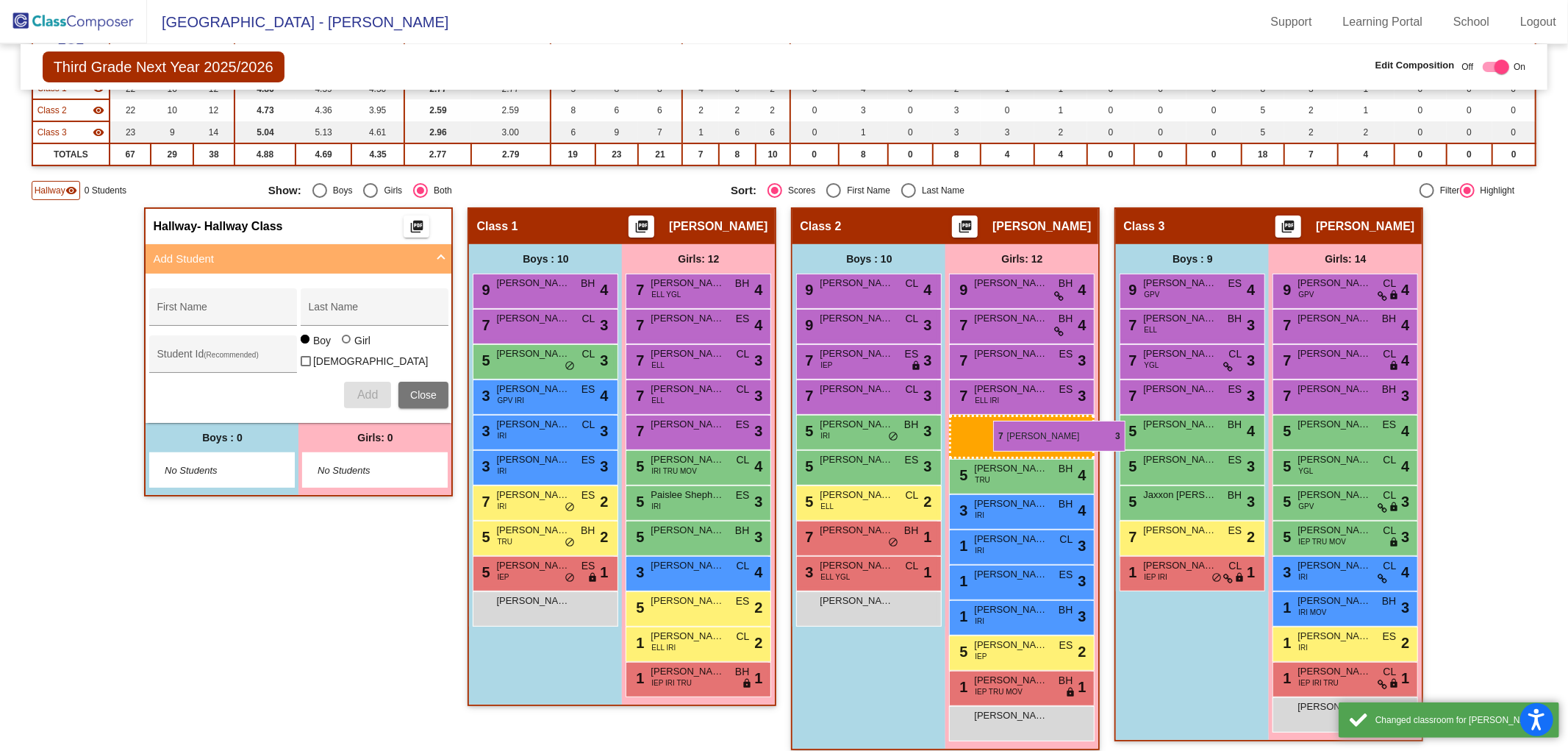
drag, startPoint x: 1312, startPoint y: 423, endPoint x: 965, endPoint y: 416, distance: 347.1
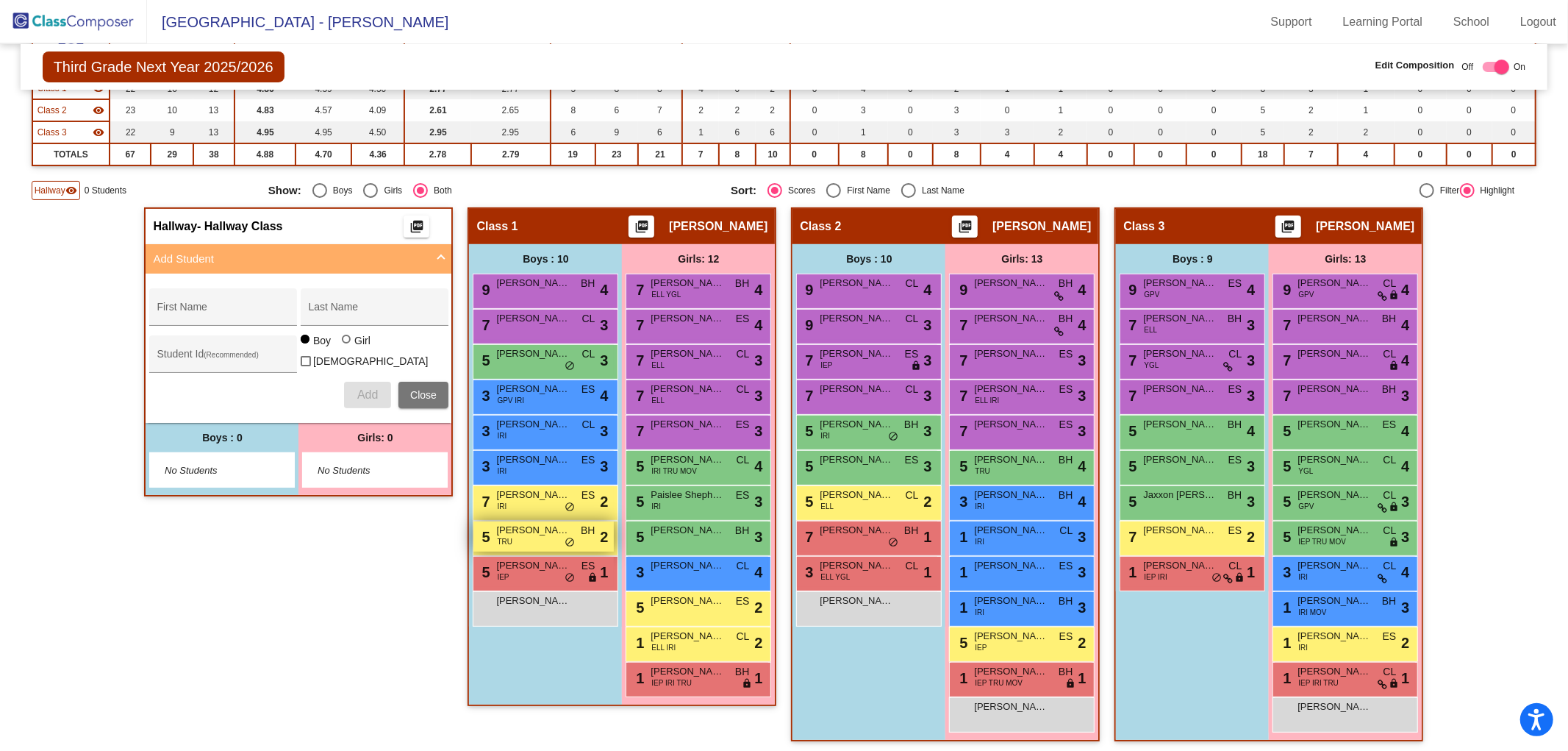
click at [532, 534] on div "5 [PERSON_NAME] TRU BH lock do_not_disturb_alt 2" at bounding box center [544, 536] width 141 height 30
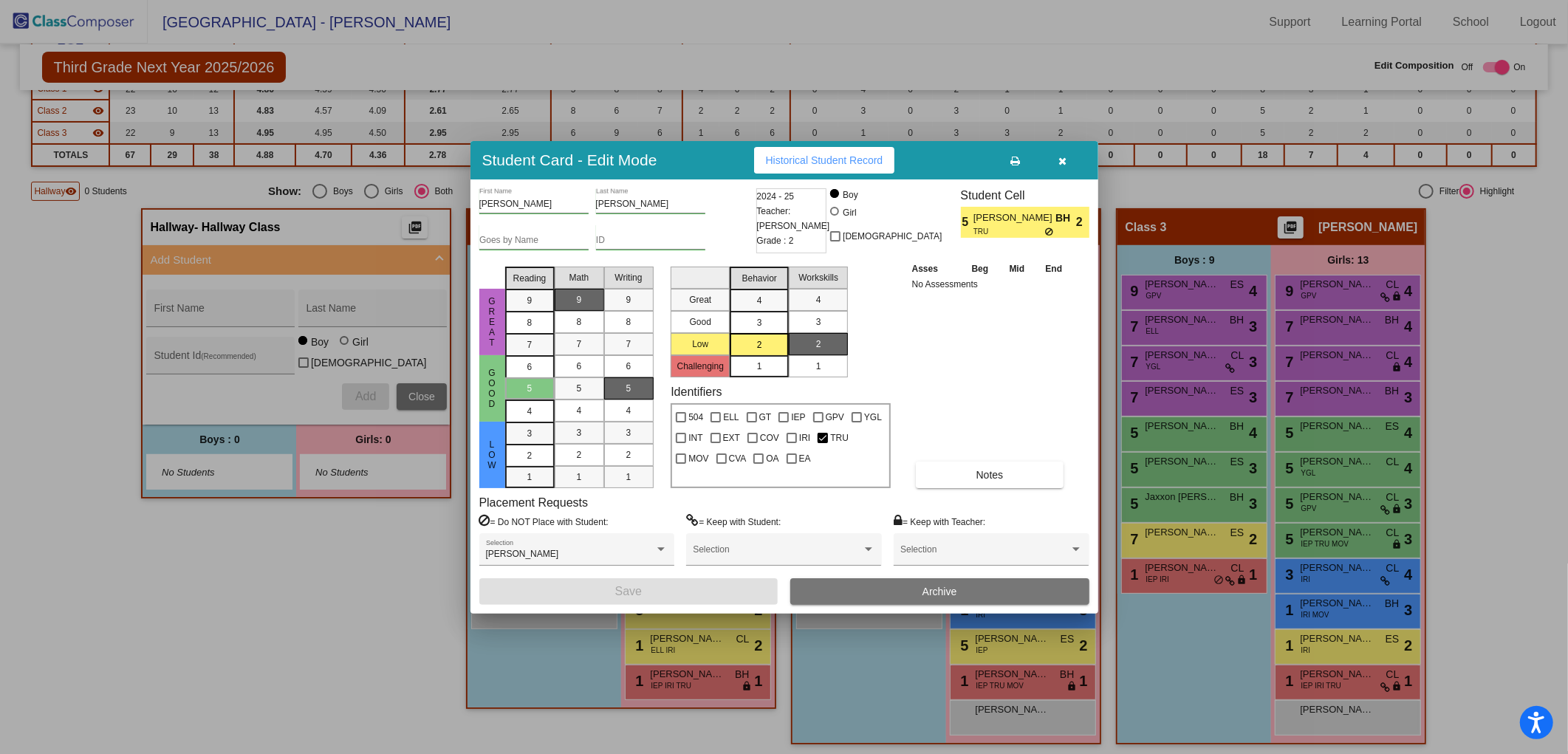
click at [1066, 164] on button "button" at bounding box center [1062, 160] width 47 height 26
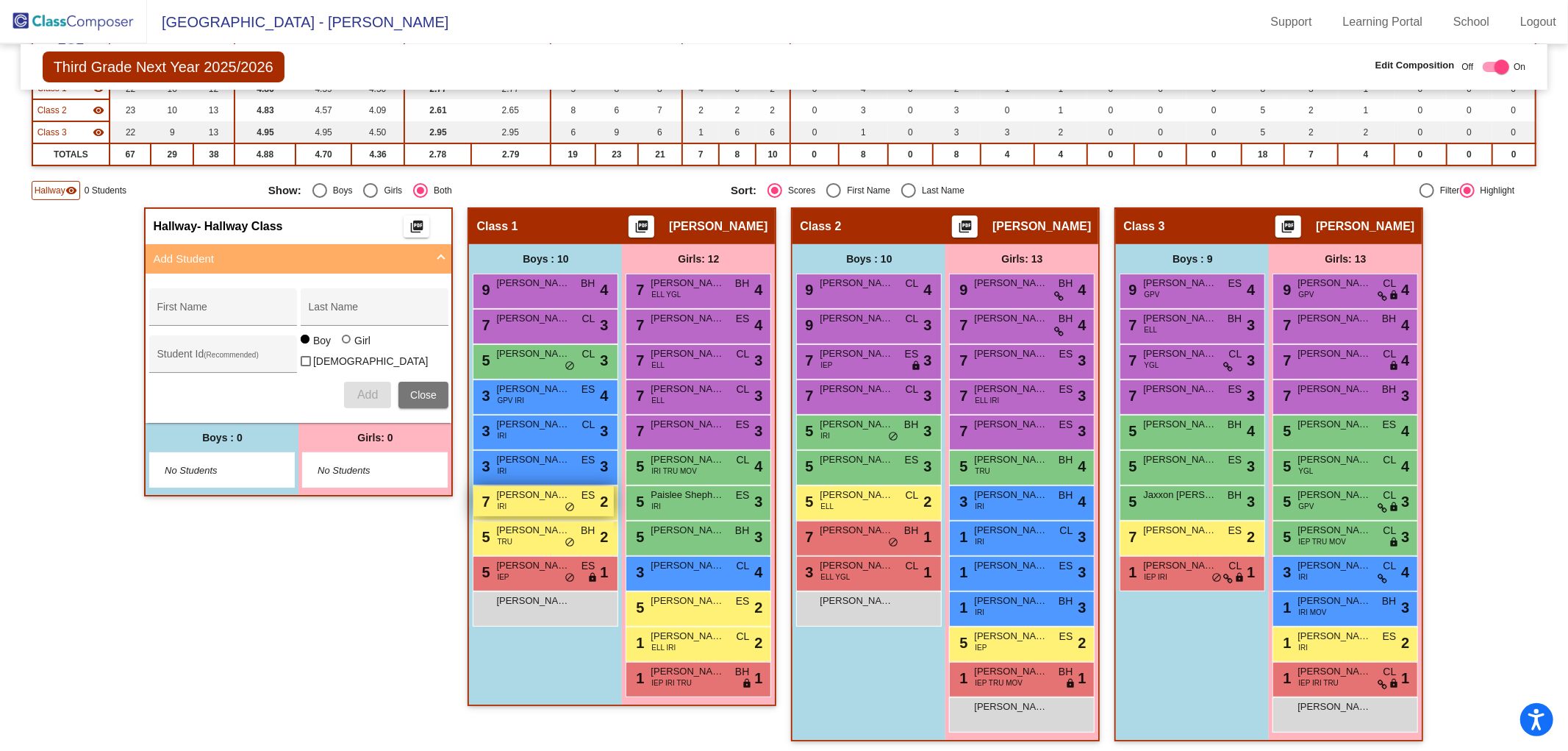
click at [516, 498] on div "7 [PERSON_NAME] IRI ES lock do_not_disturb_alt 2" at bounding box center [544, 500] width 141 height 30
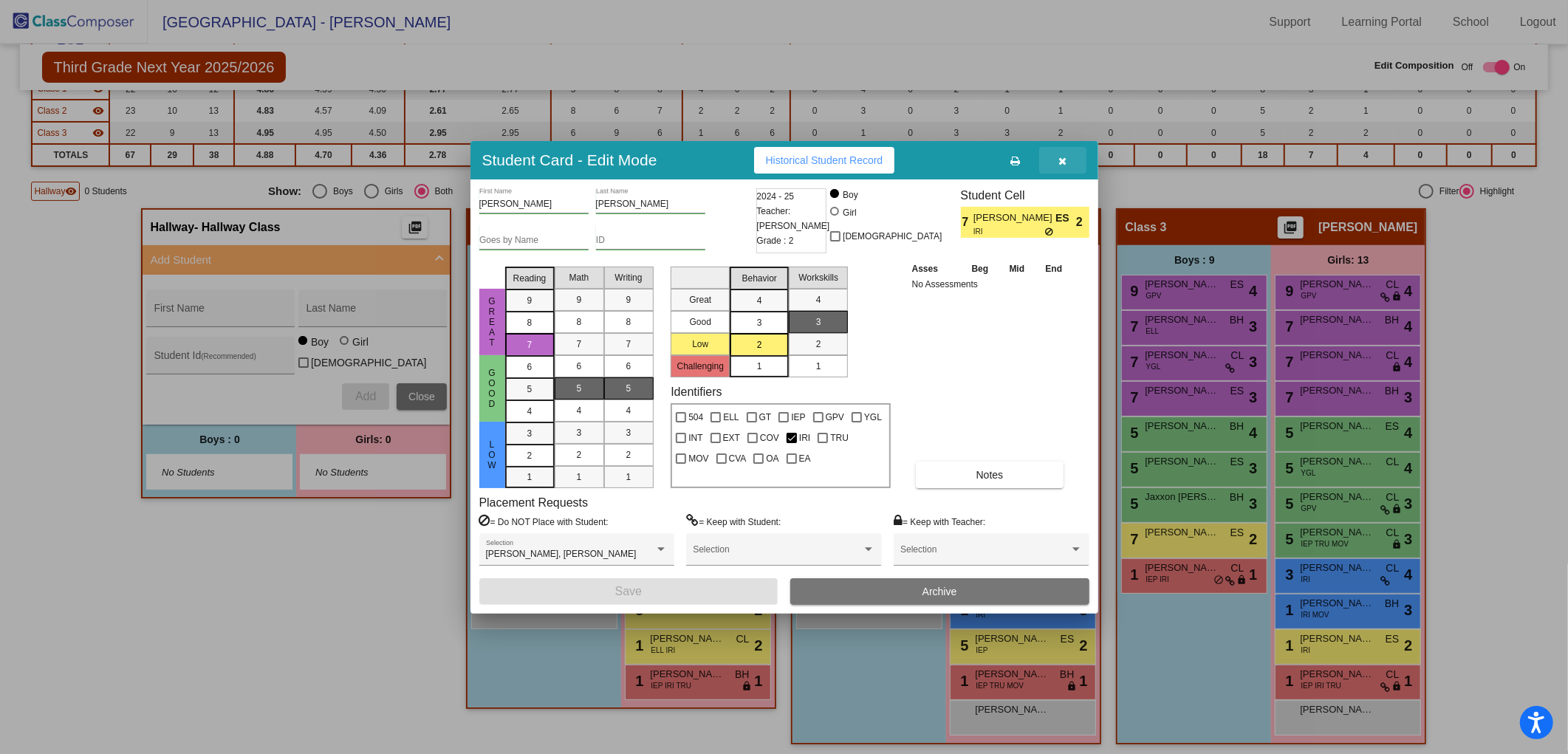
click at [1068, 164] on button "button" at bounding box center [1062, 160] width 47 height 26
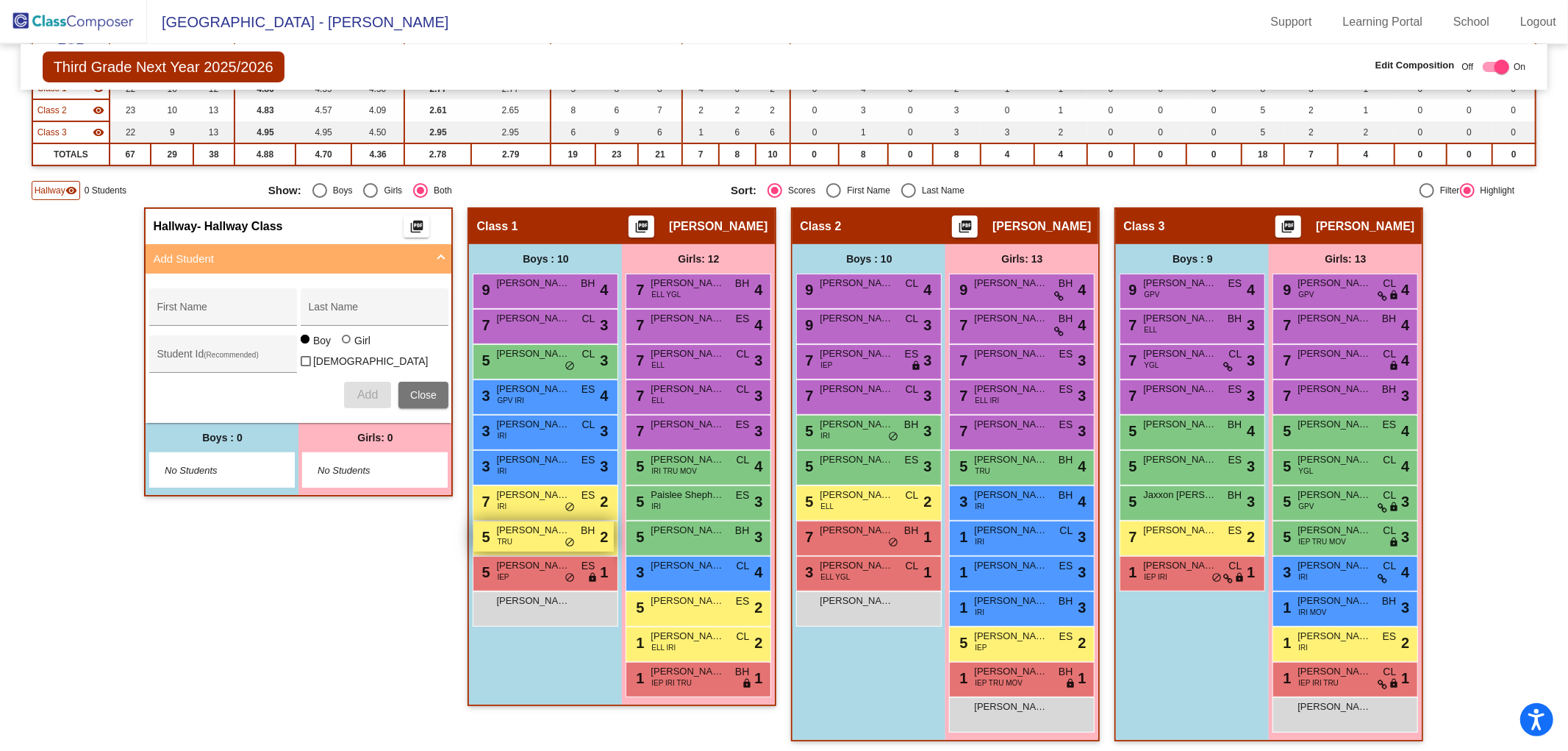
click at [526, 537] on div "5 [PERSON_NAME] TRU BH lock do_not_disturb_alt 2" at bounding box center [544, 536] width 141 height 30
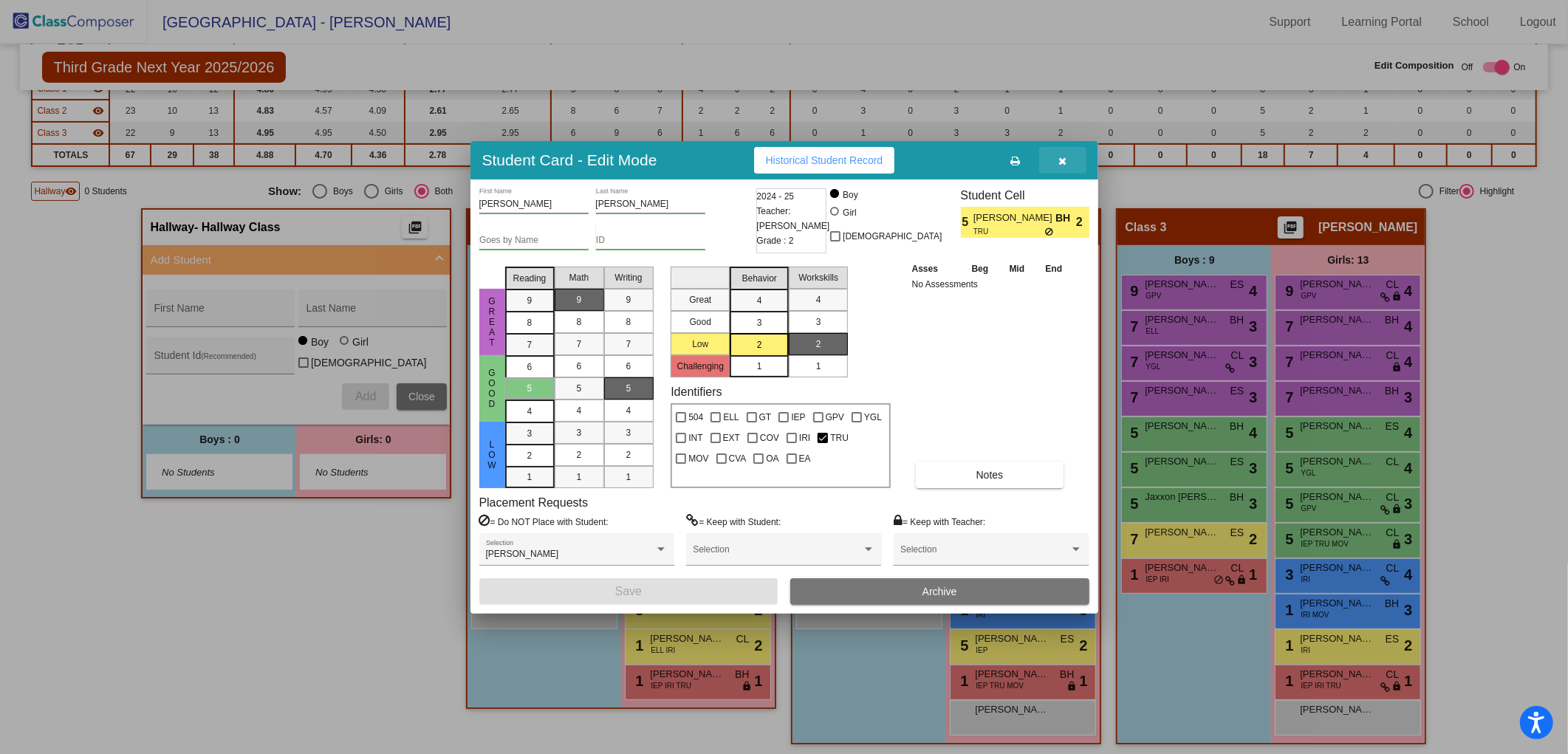
click at [1067, 166] on button "button" at bounding box center [1062, 160] width 47 height 26
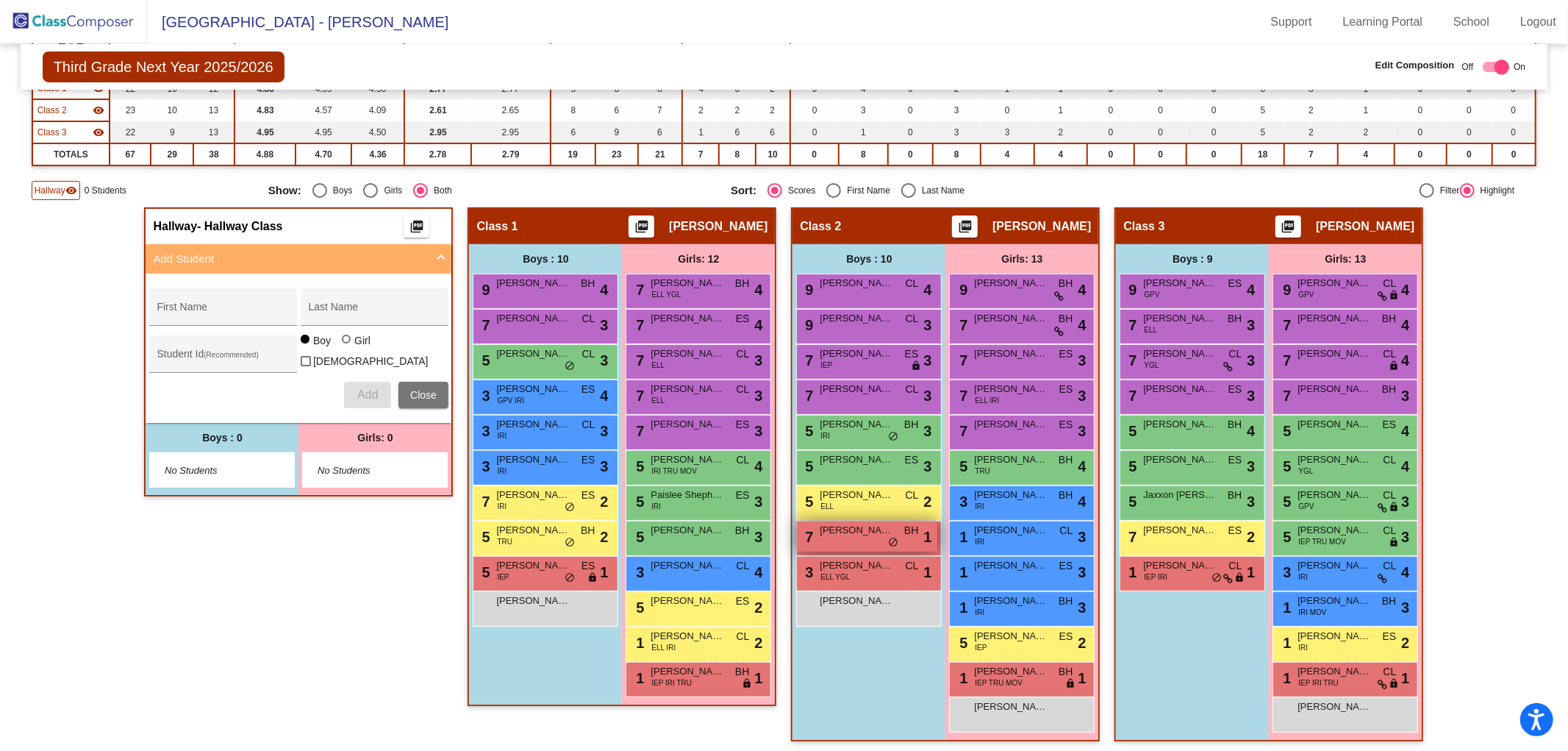
click at [846, 534] on div "7 [PERSON_NAME] BH lock do_not_disturb_alt 1" at bounding box center [867, 536] width 141 height 30
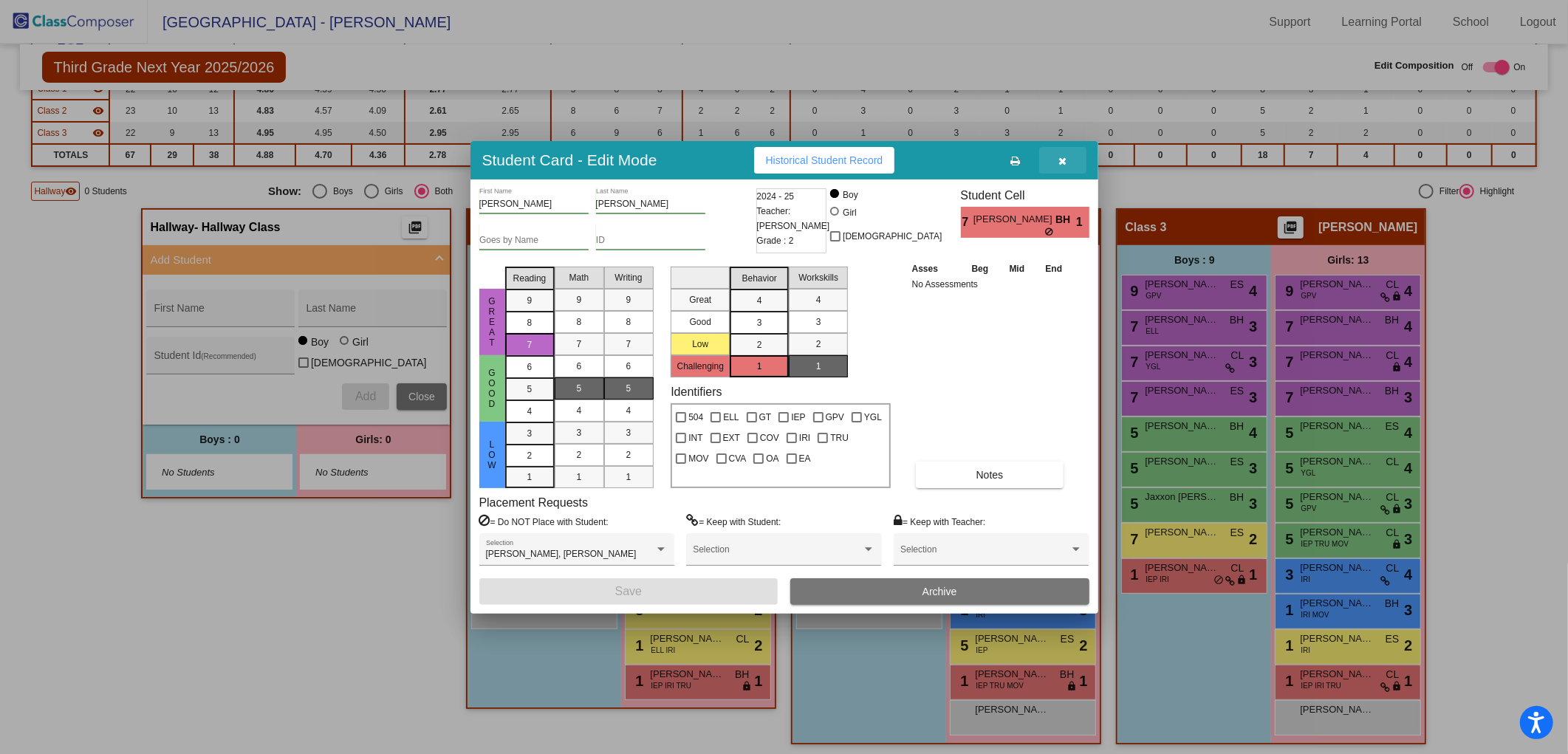
click at [1061, 161] on icon "button" at bounding box center [1062, 161] width 8 height 11
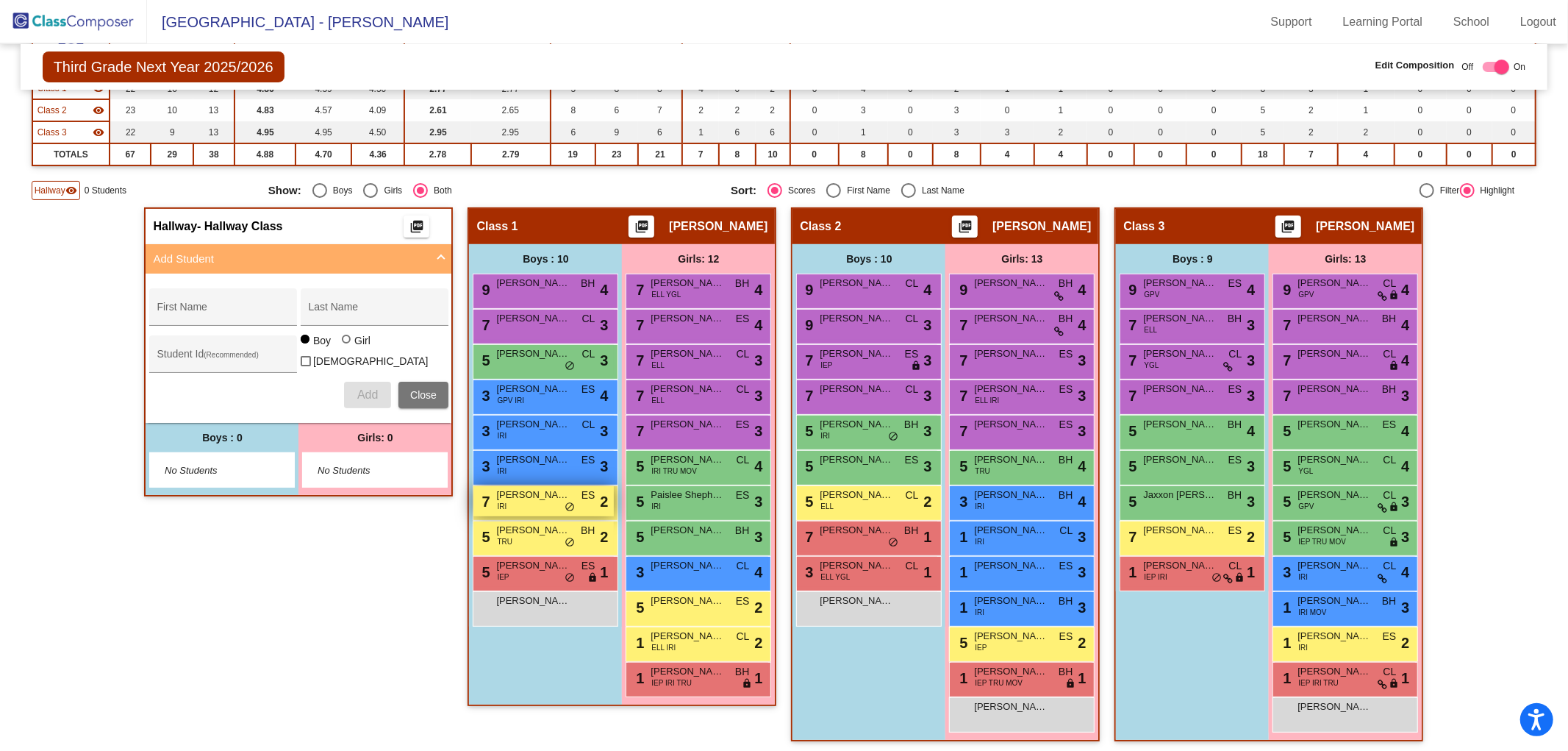
click at [518, 497] on div "7 [PERSON_NAME] IRI ES lock do_not_disturb_alt 2" at bounding box center [544, 500] width 141 height 30
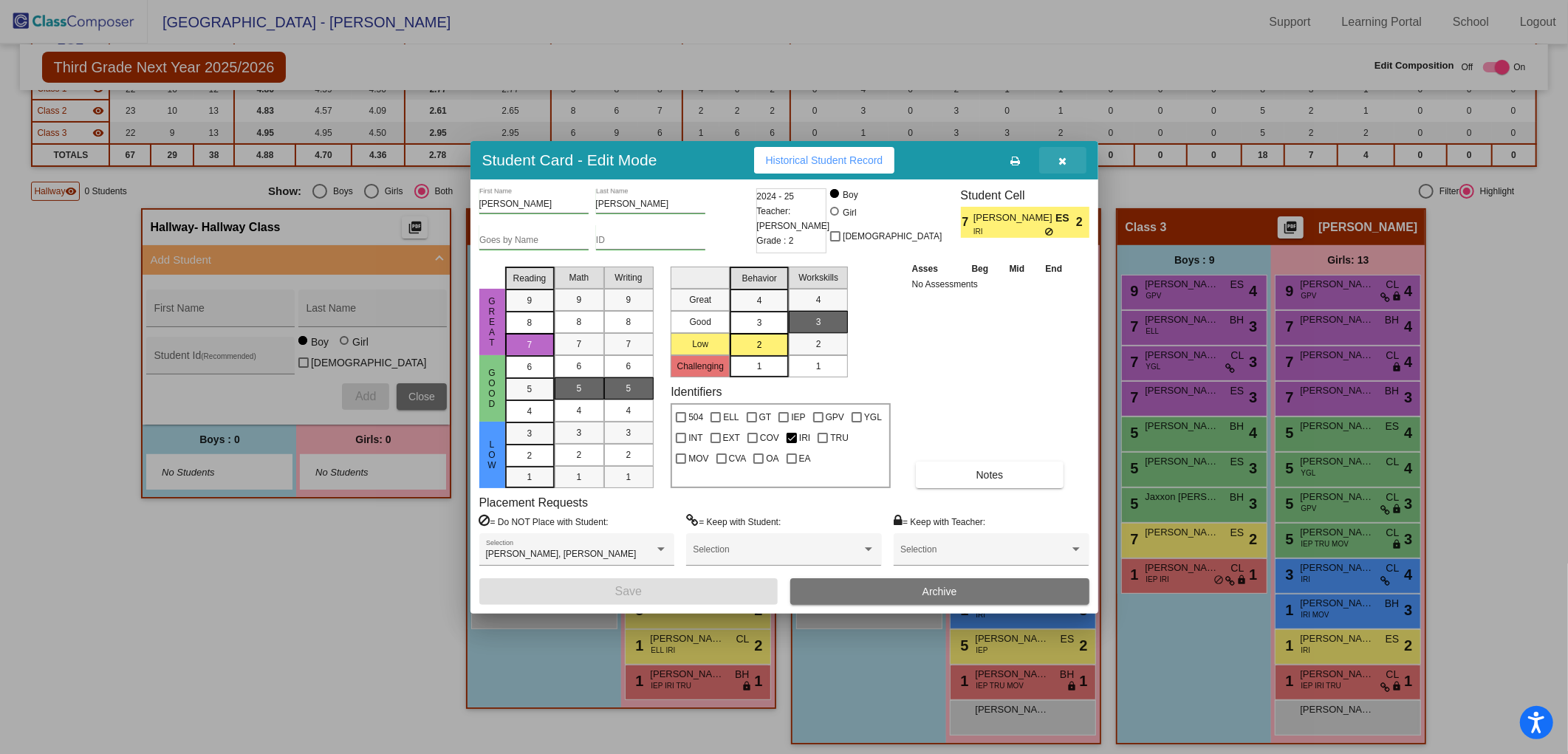
click at [1065, 157] on icon "button" at bounding box center [1062, 161] width 8 height 11
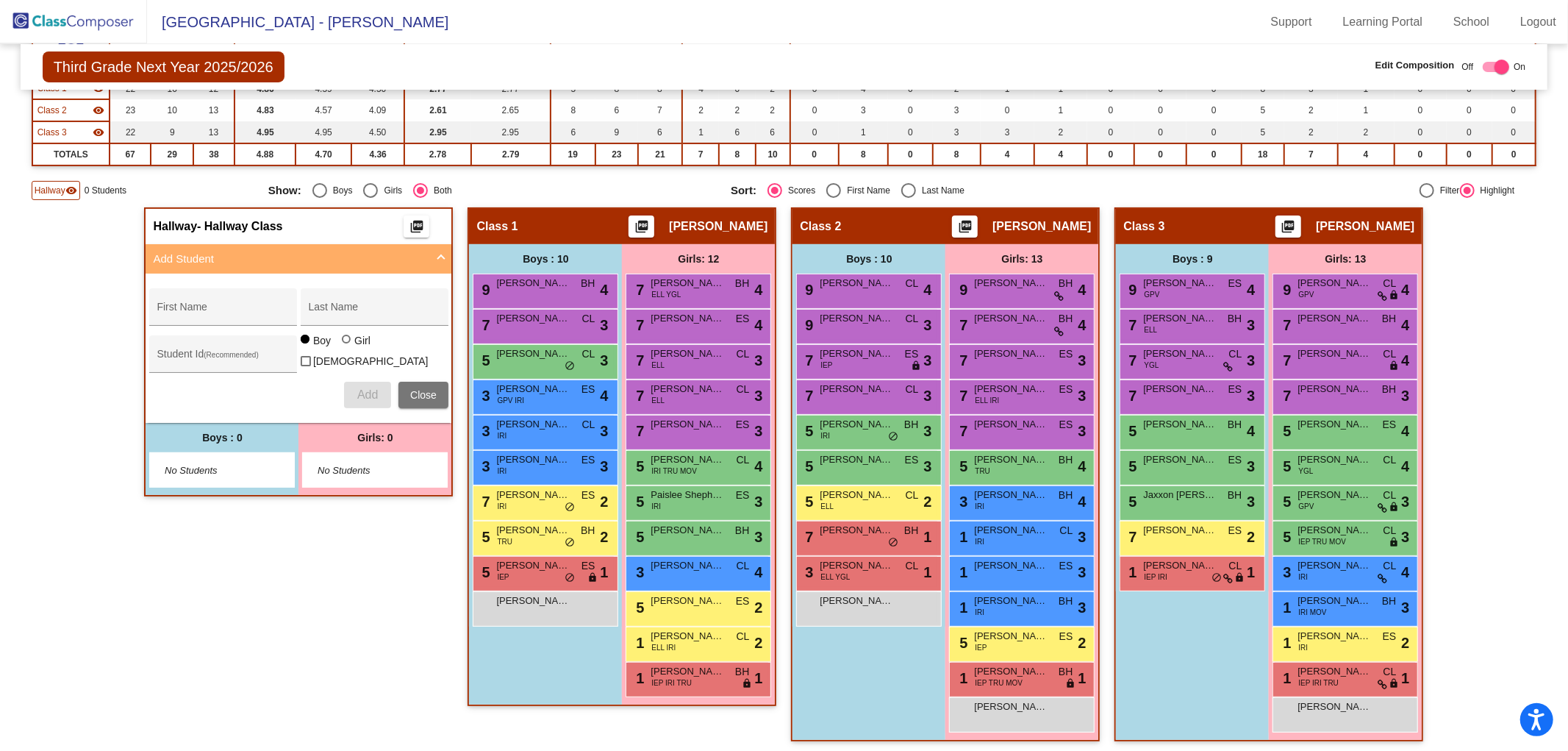
click at [1482, 355] on div "Hallway - Hallway Class picture_as_pdf Add Student First Name Last Name Student…" at bounding box center [784, 481] width 1505 height 549
click at [56, 25] on img at bounding box center [73, 21] width 147 height 43
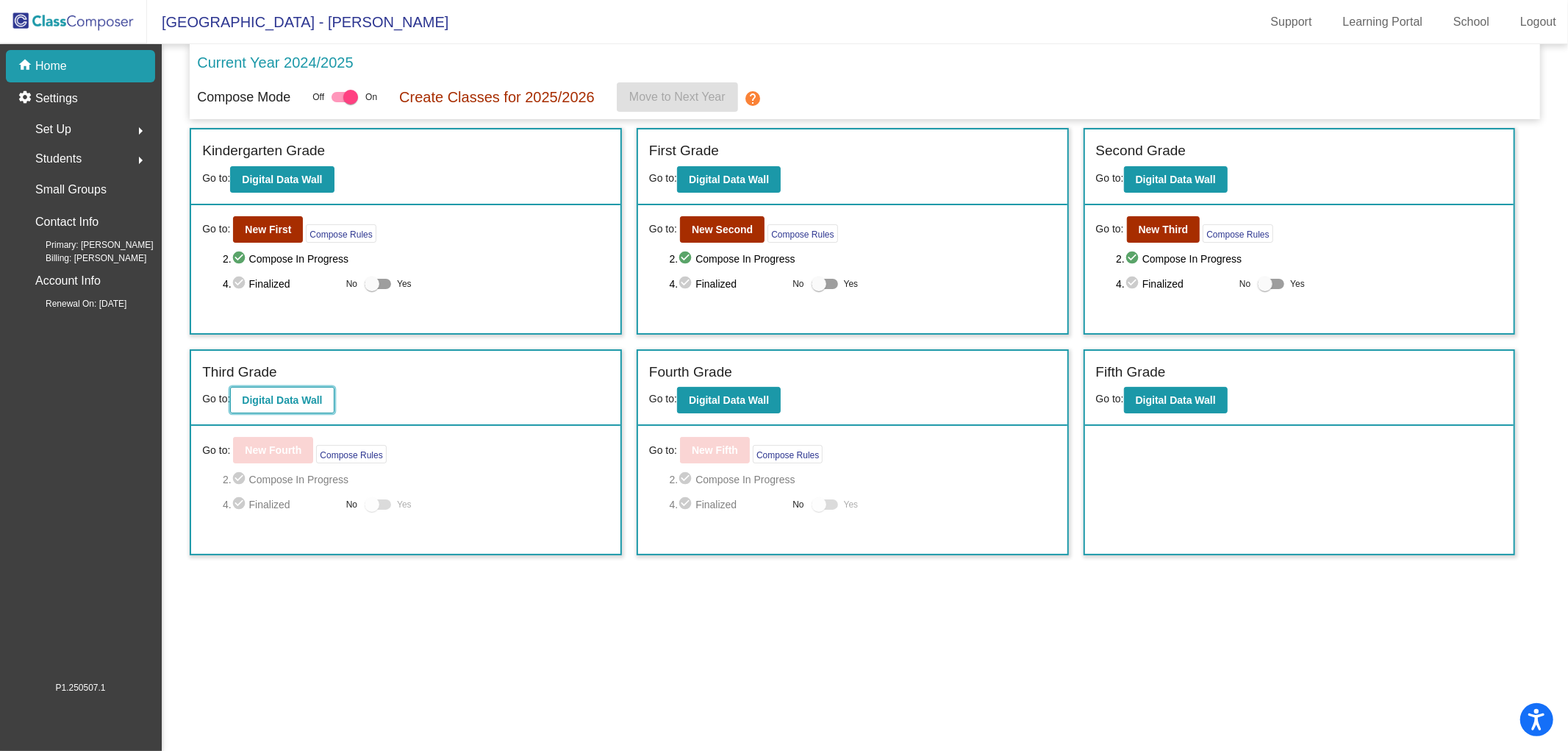
click at [296, 401] on b "Digital Data Wall" at bounding box center [281, 400] width 80 height 12
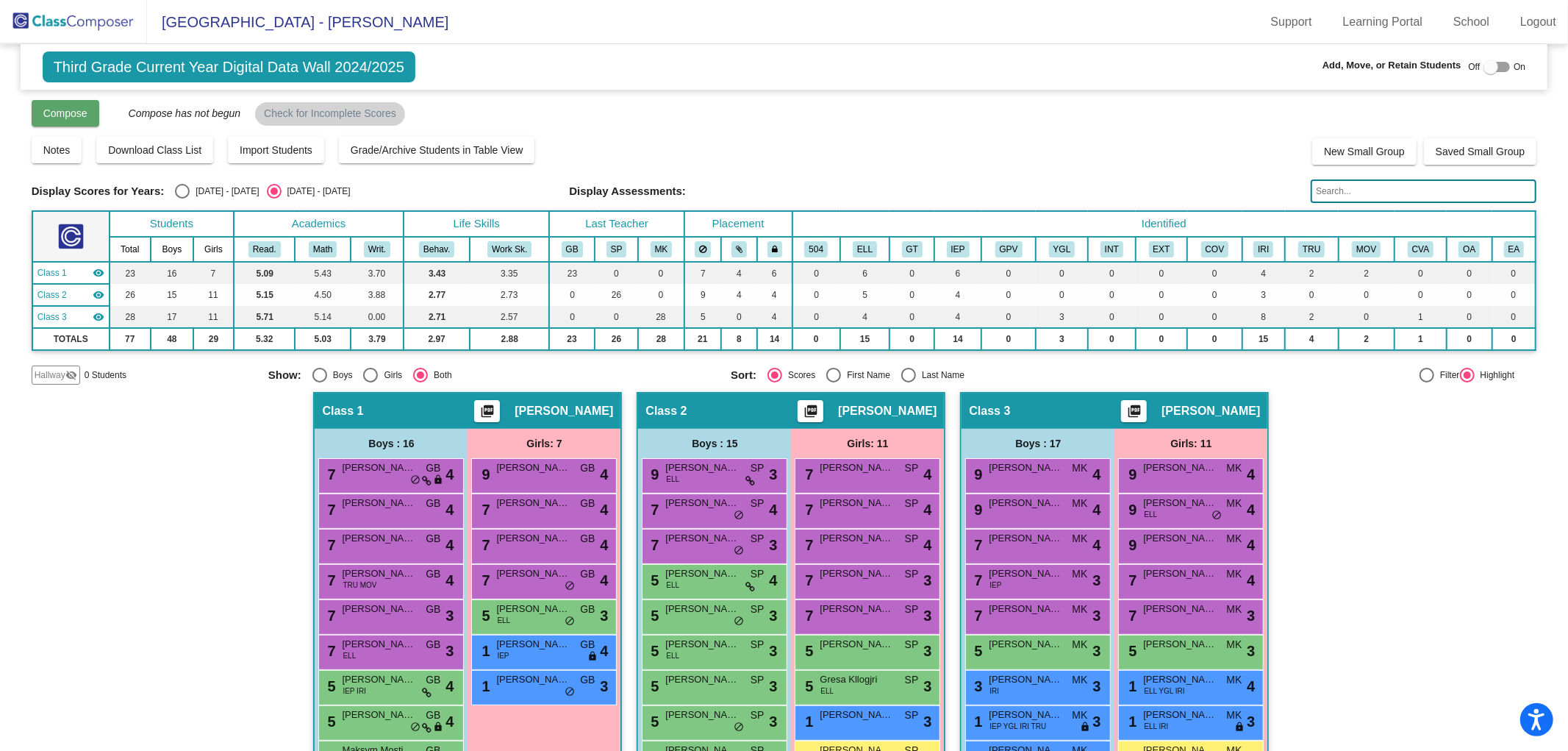
click at [72, 120] on button "Compose" at bounding box center [66, 113] width 67 height 26
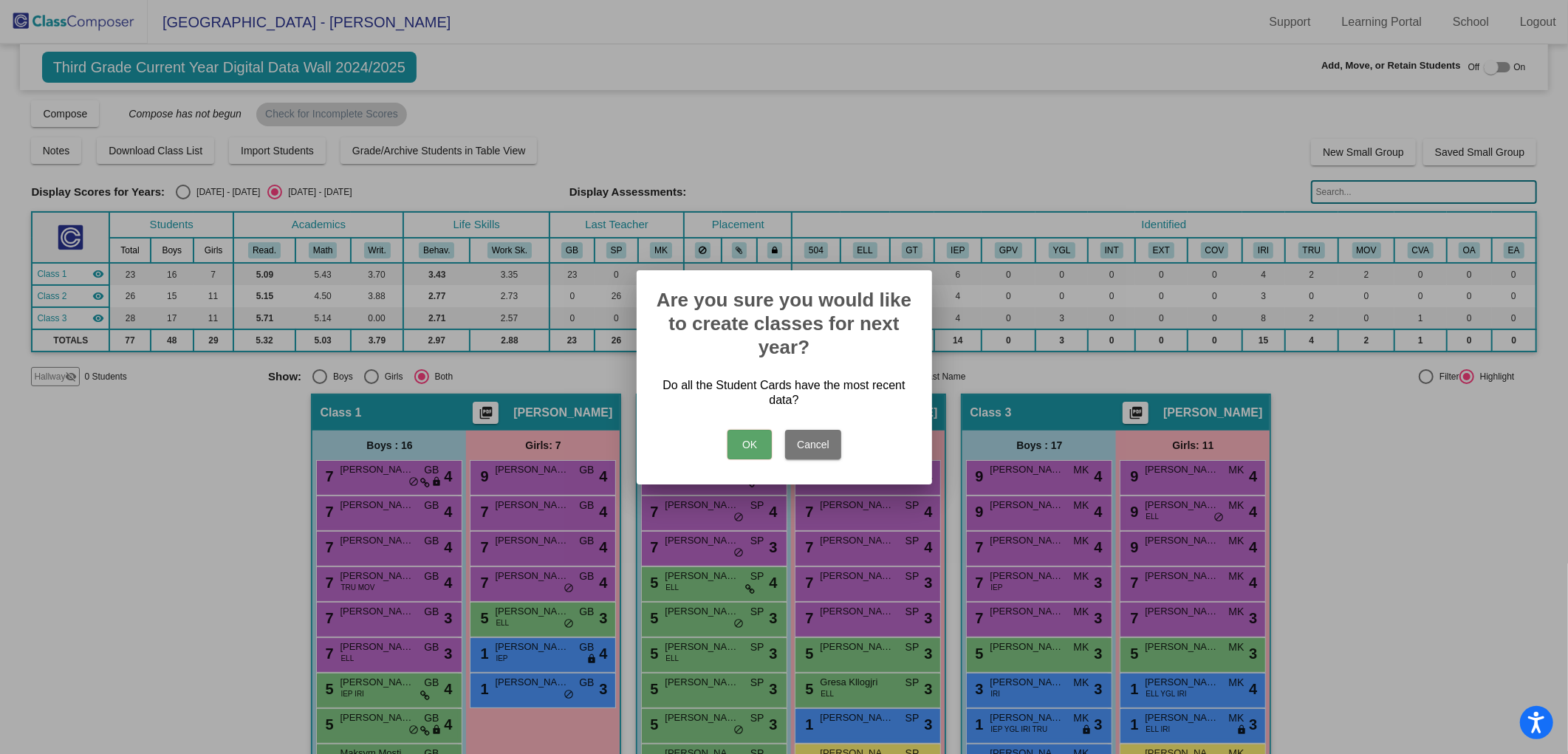
click at [741, 440] on button "OK" at bounding box center [750, 444] width 45 height 30
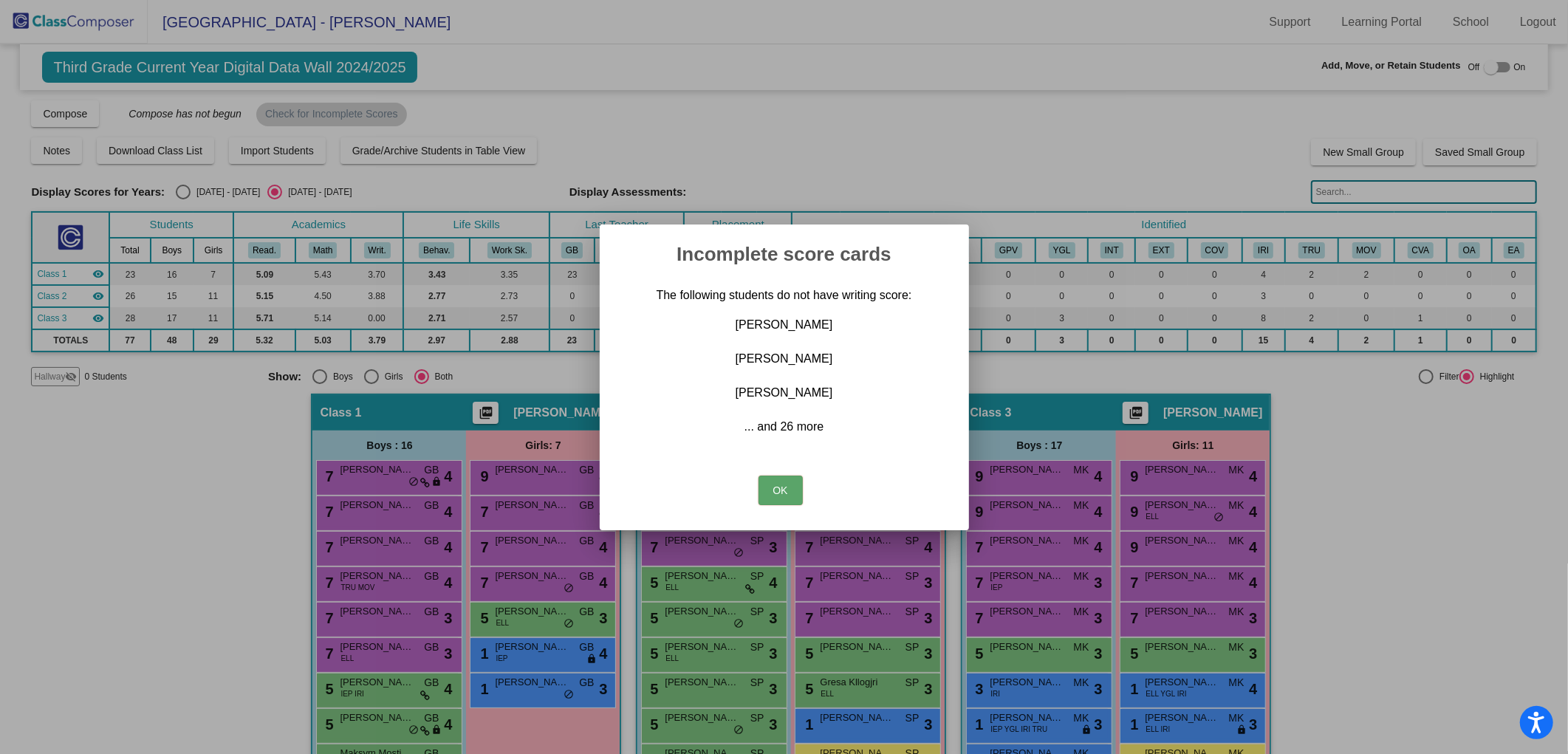
click at [780, 488] on button "OK" at bounding box center [781, 490] width 45 height 30
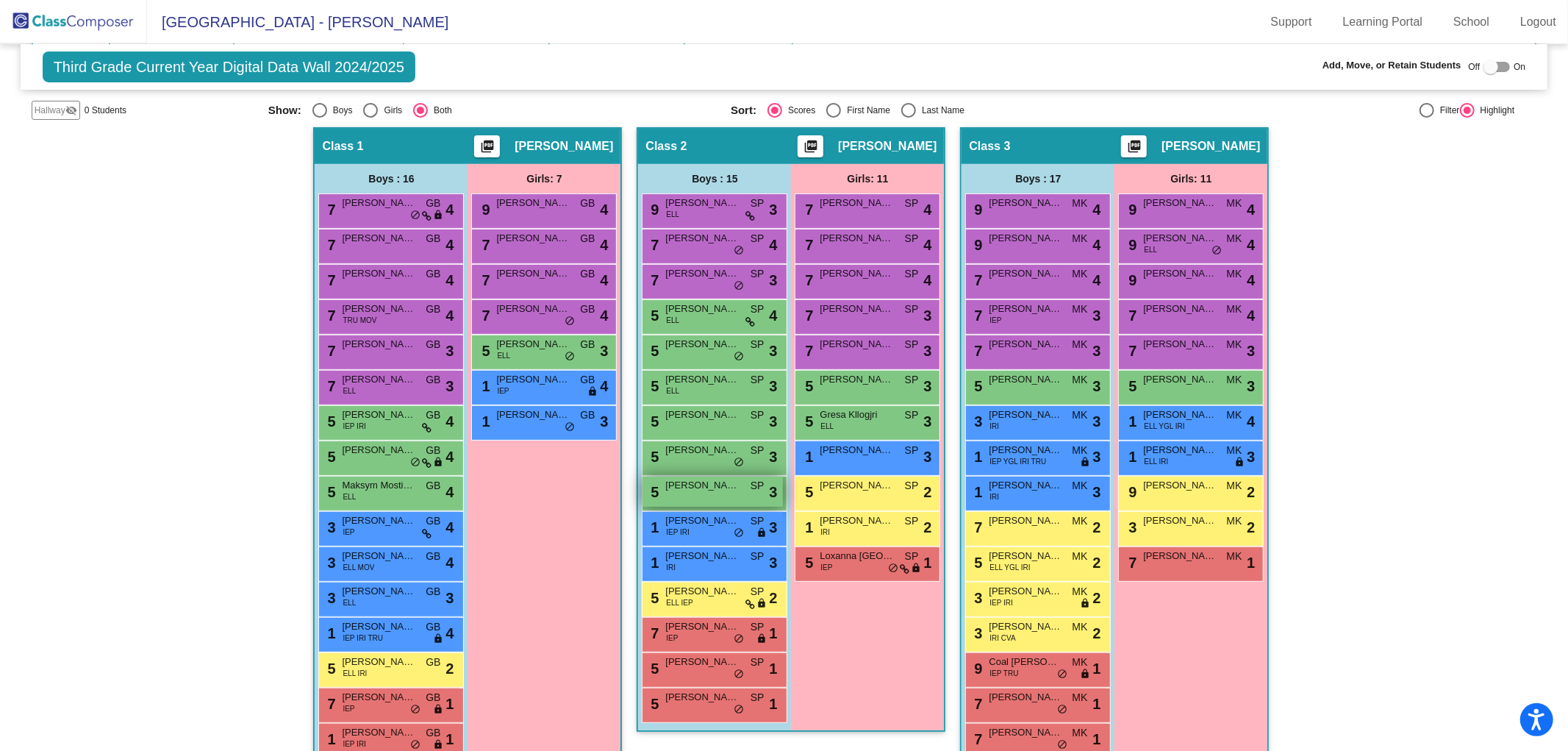
scroll to position [163, 0]
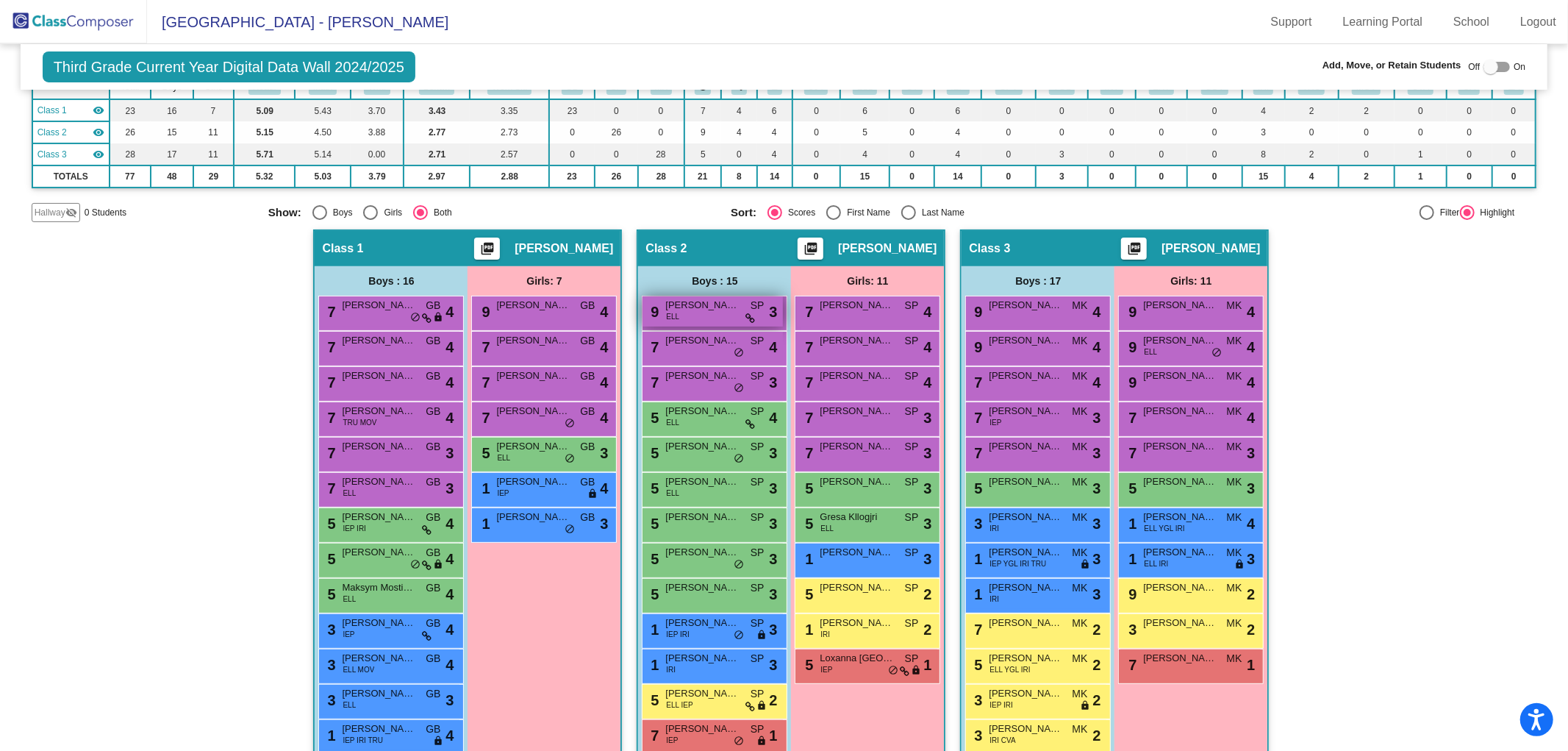
click at [696, 311] on div "9 [PERSON_NAME] ELL SP lock do_not_disturb_alt 3" at bounding box center [713, 310] width 141 height 30
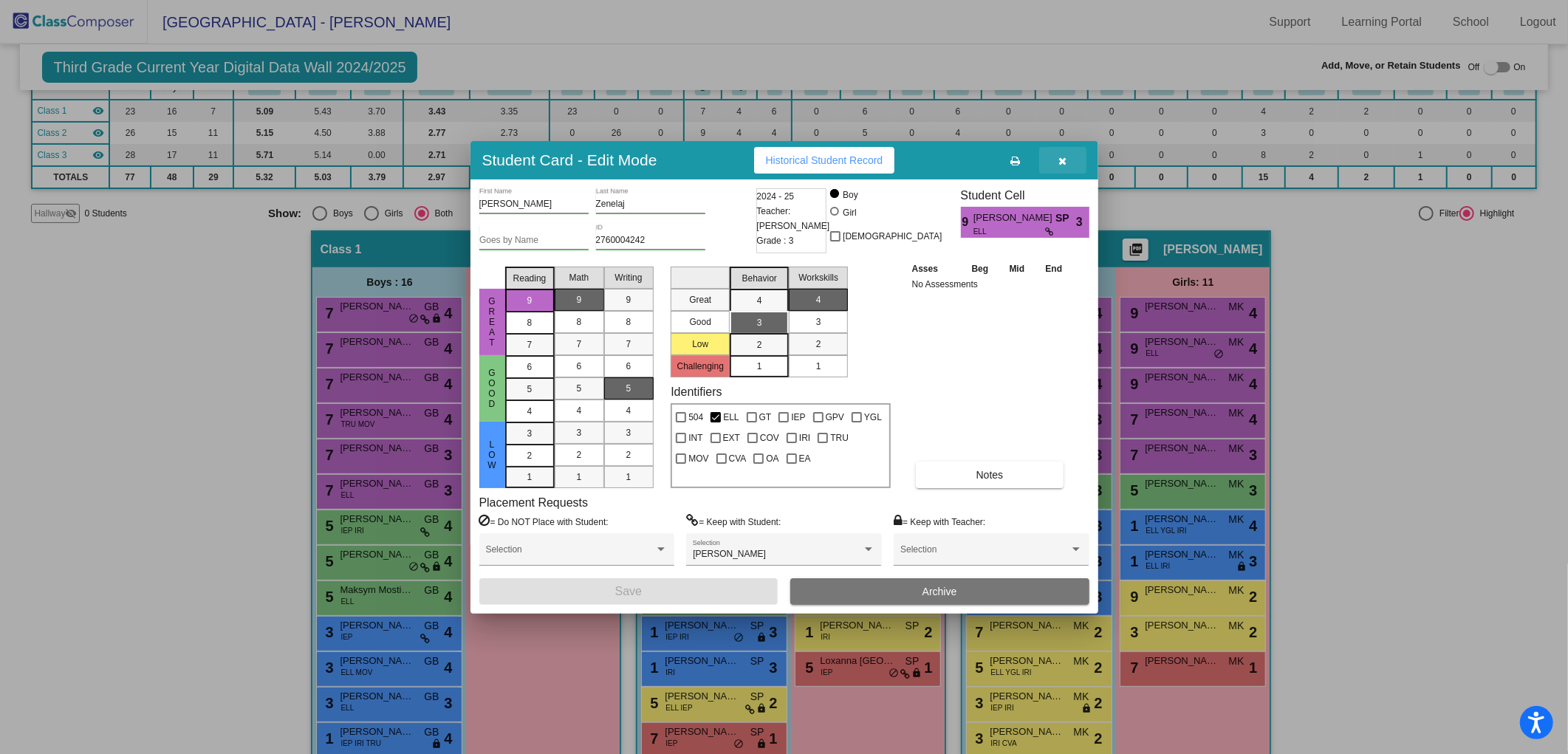
click at [1066, 158] on icon "button" at bounding box center [1062, 161] width 8 height 11
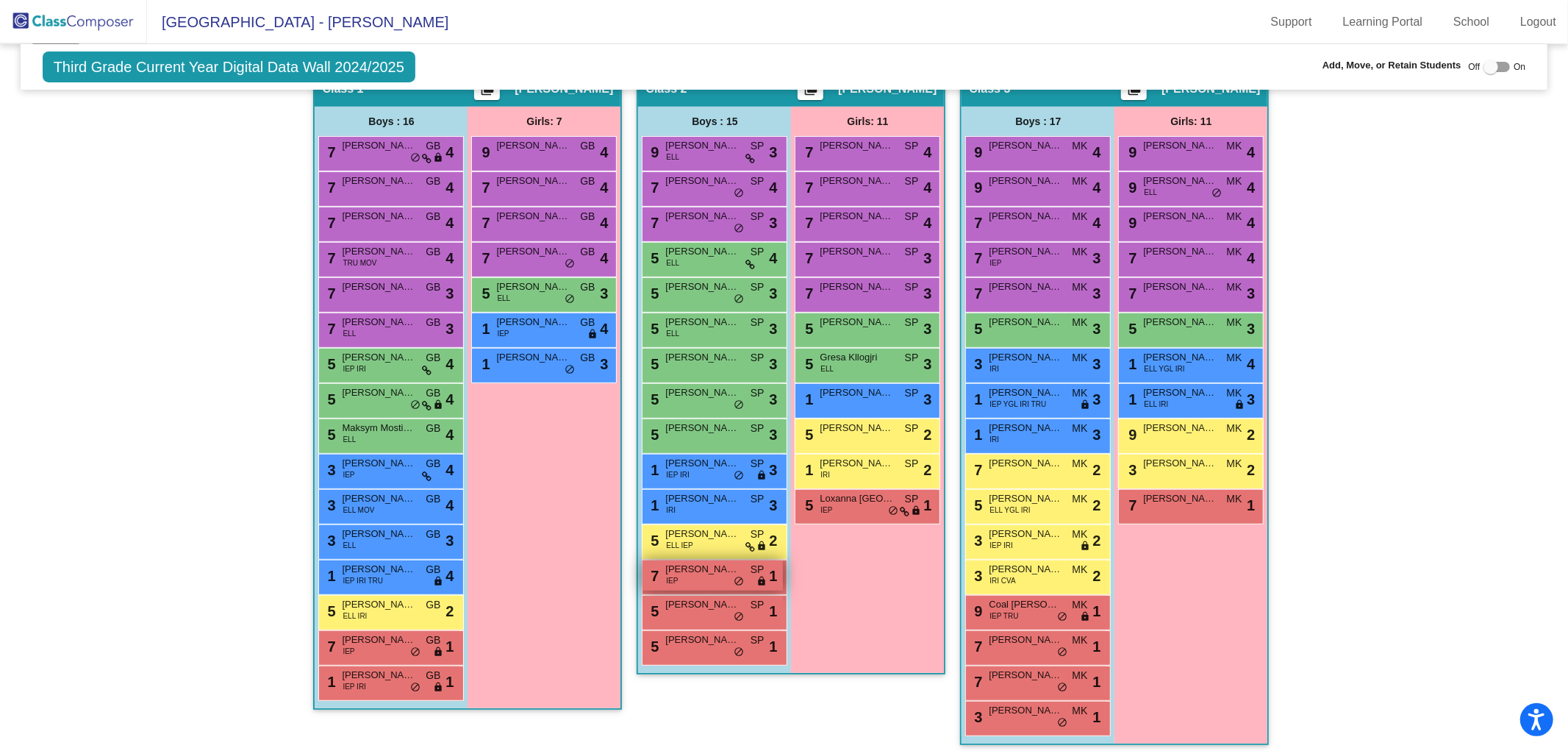
scroll to position [326, 0]
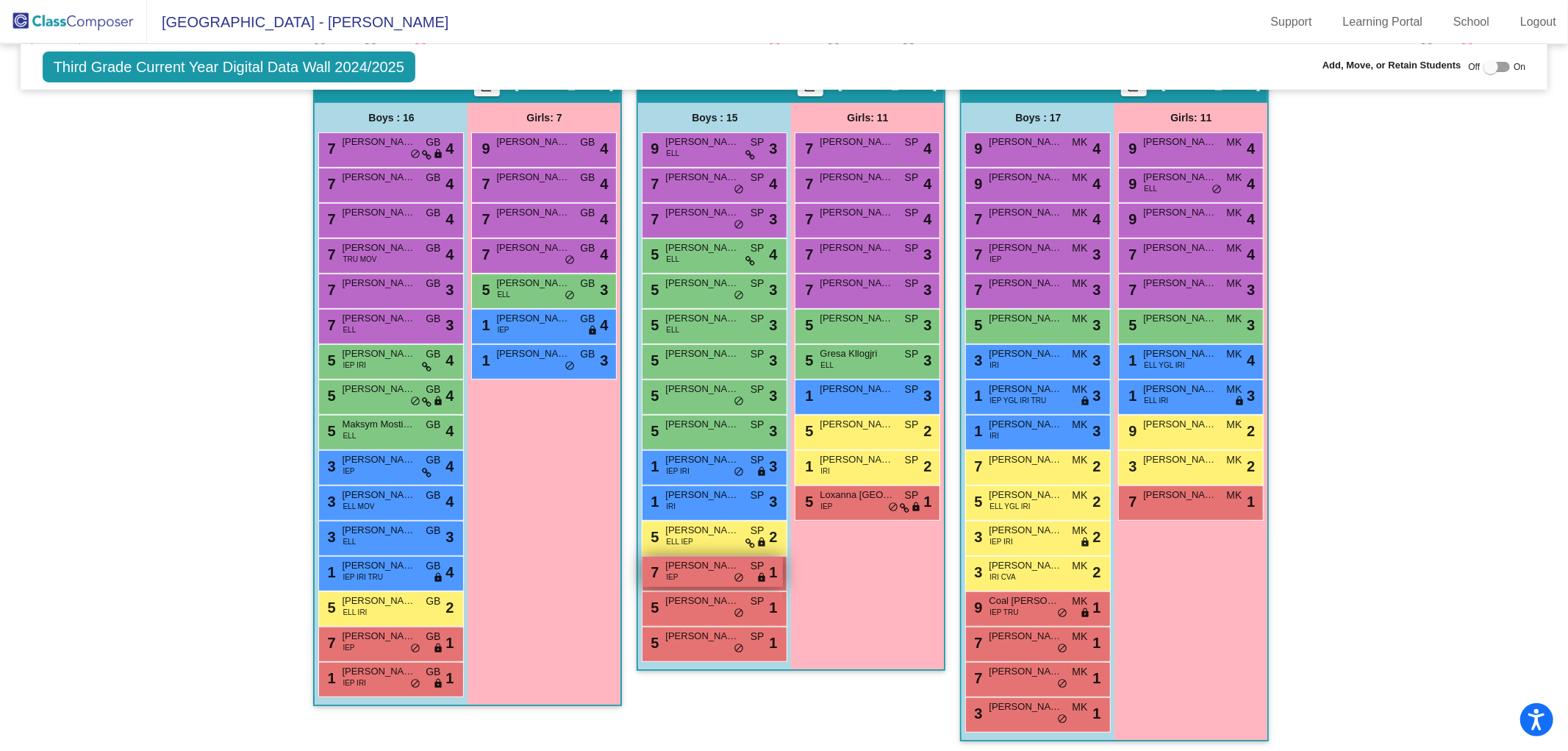
click at [701, 570] on div "7 [PERSON_NAME] IEP SP lock do_not_disturb_alt 1" at bounding box center [713, 571] width 141 height 30
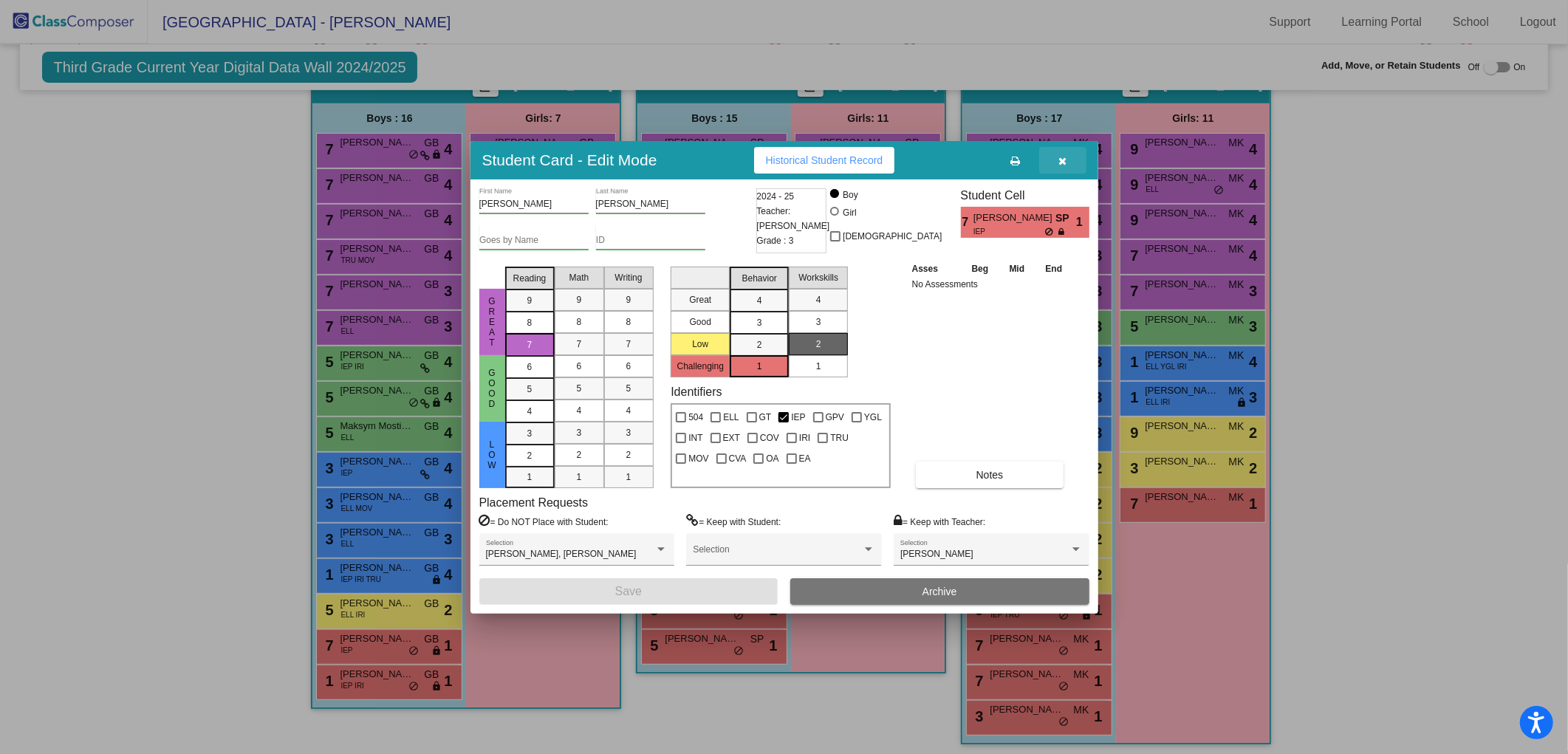
click at [1061, 164] on icon "button" at bounding box center [1062, 161] width 8 height 11
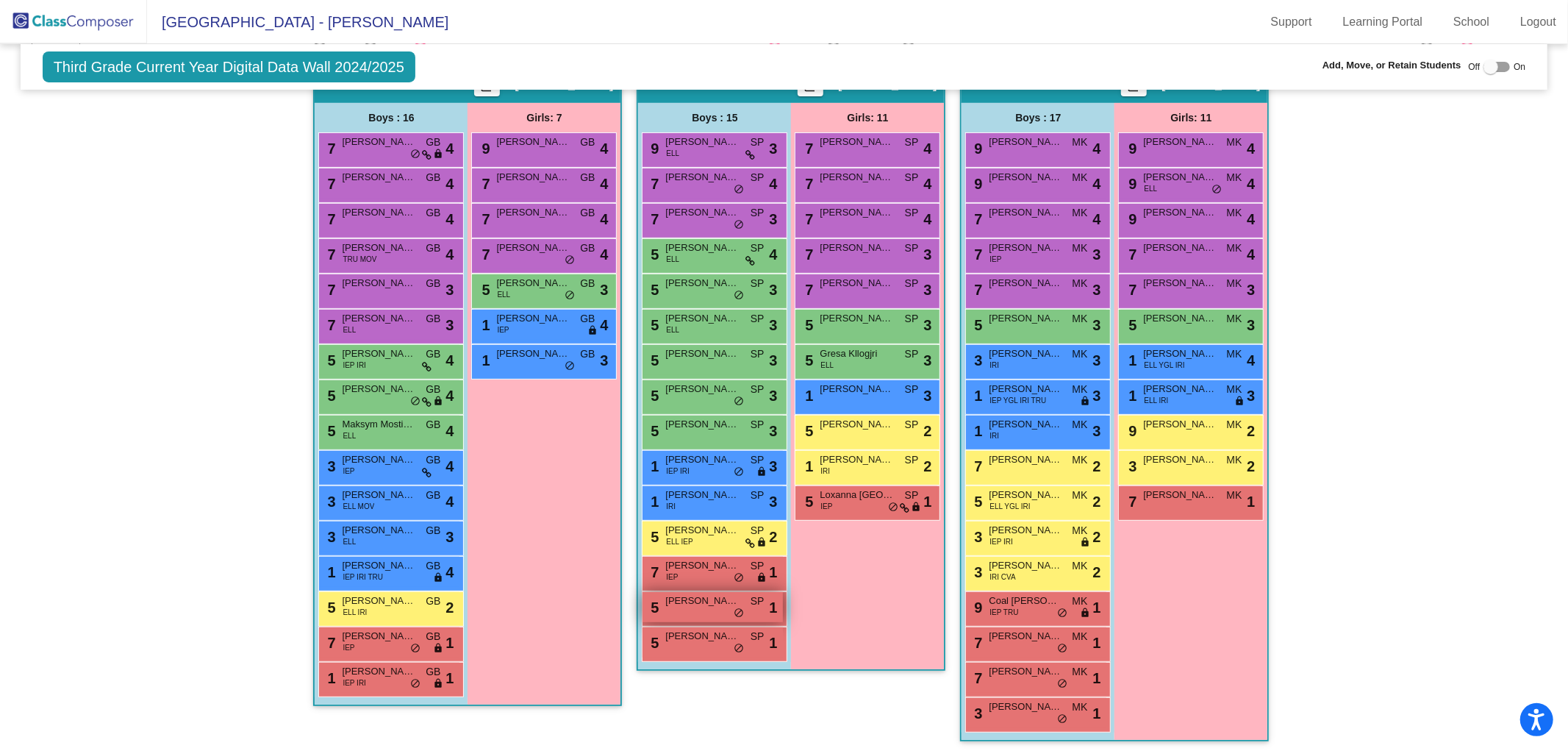
click at [678, 604] on div "5 [PERSON_NAME] SP lock do_not_disturb_alt 1" at bounding box center [713, 606] width 141 height 30
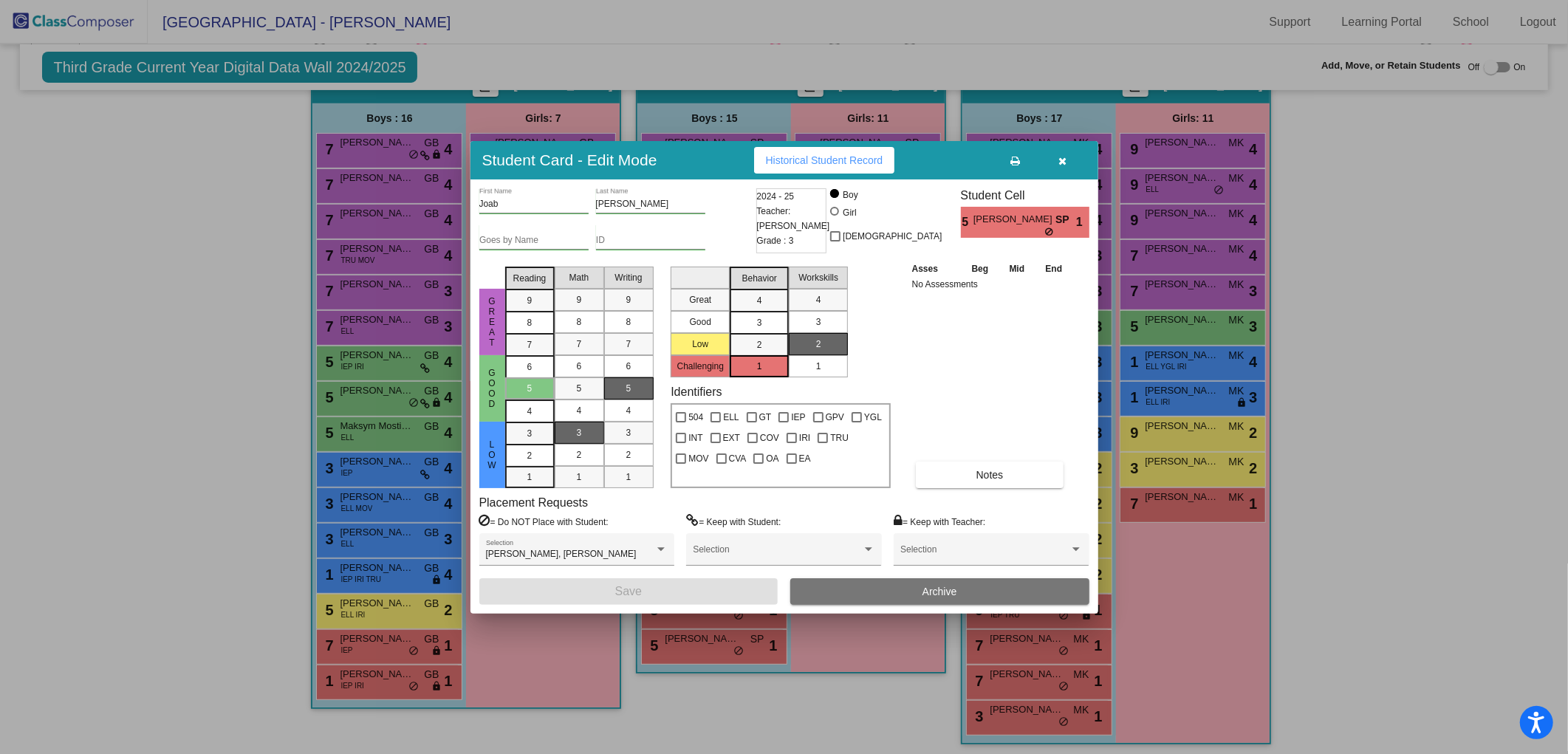
click at [1060, 158] on icon "button" at bounding box center [1062, 161] width 8 height 11
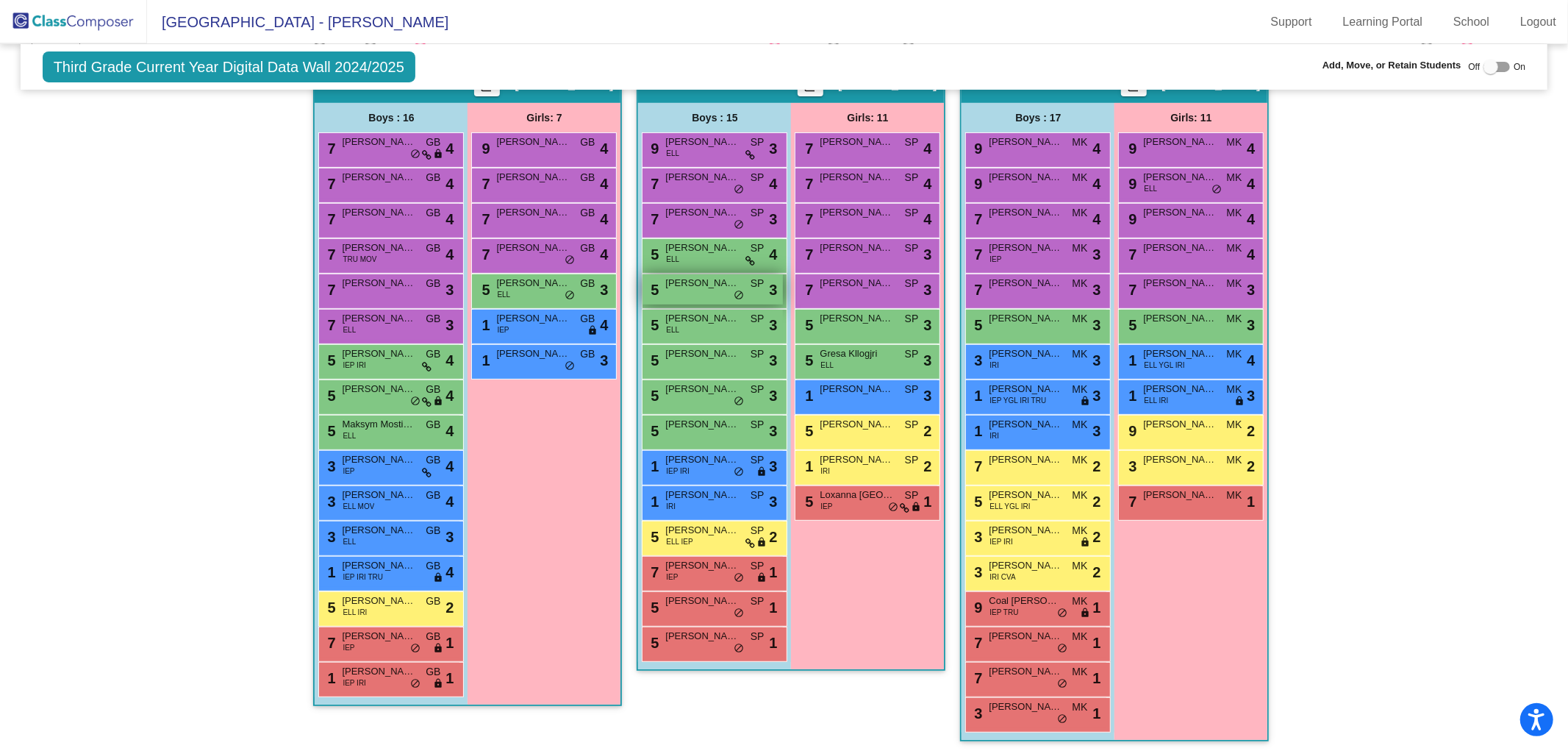
click at [689, 282] on span "[PERSON_NAME]" at bounding box center [702, 282] width 73 height 14
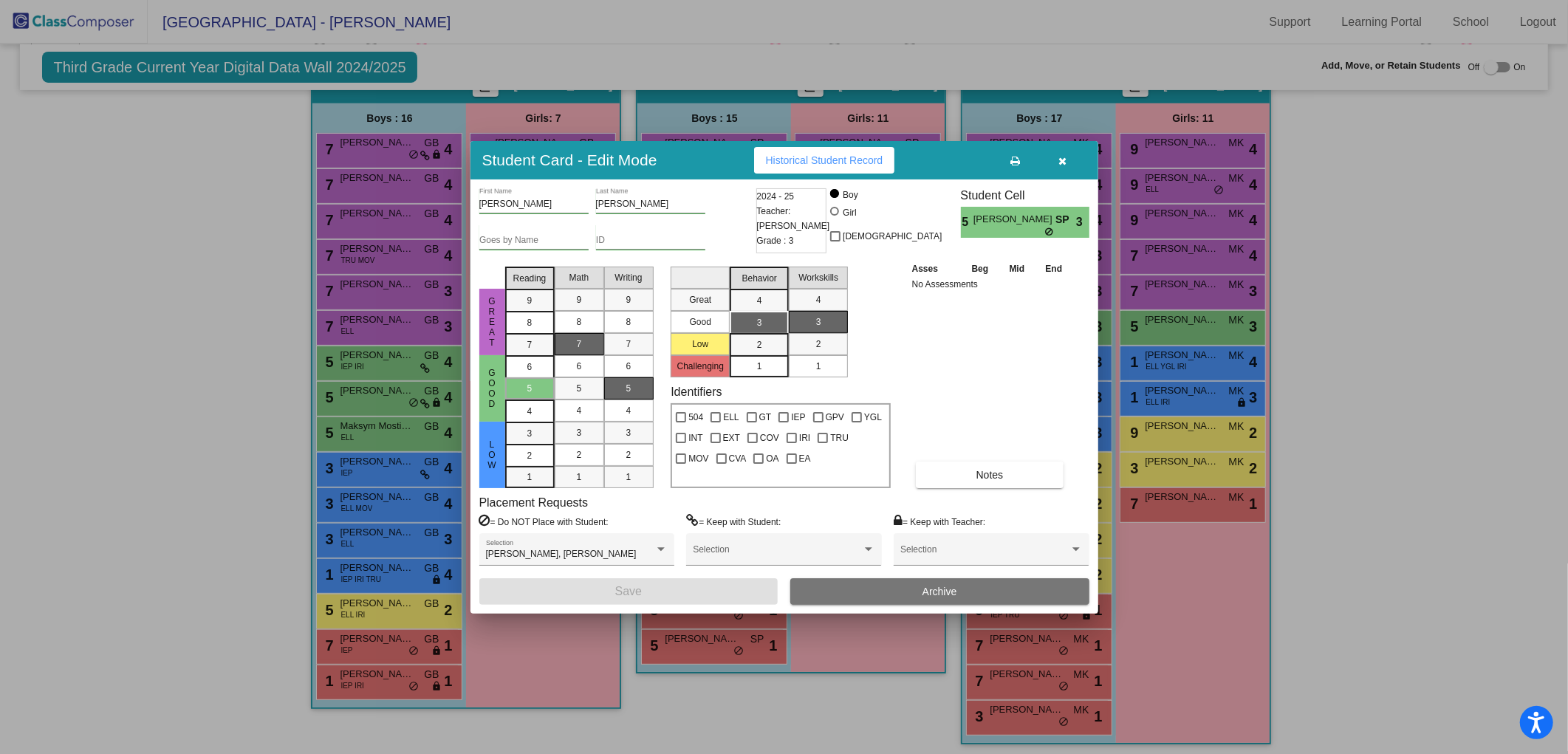
click at [1068, 158] on button "button" at bounding box center [1062, 160] width 47 height 26
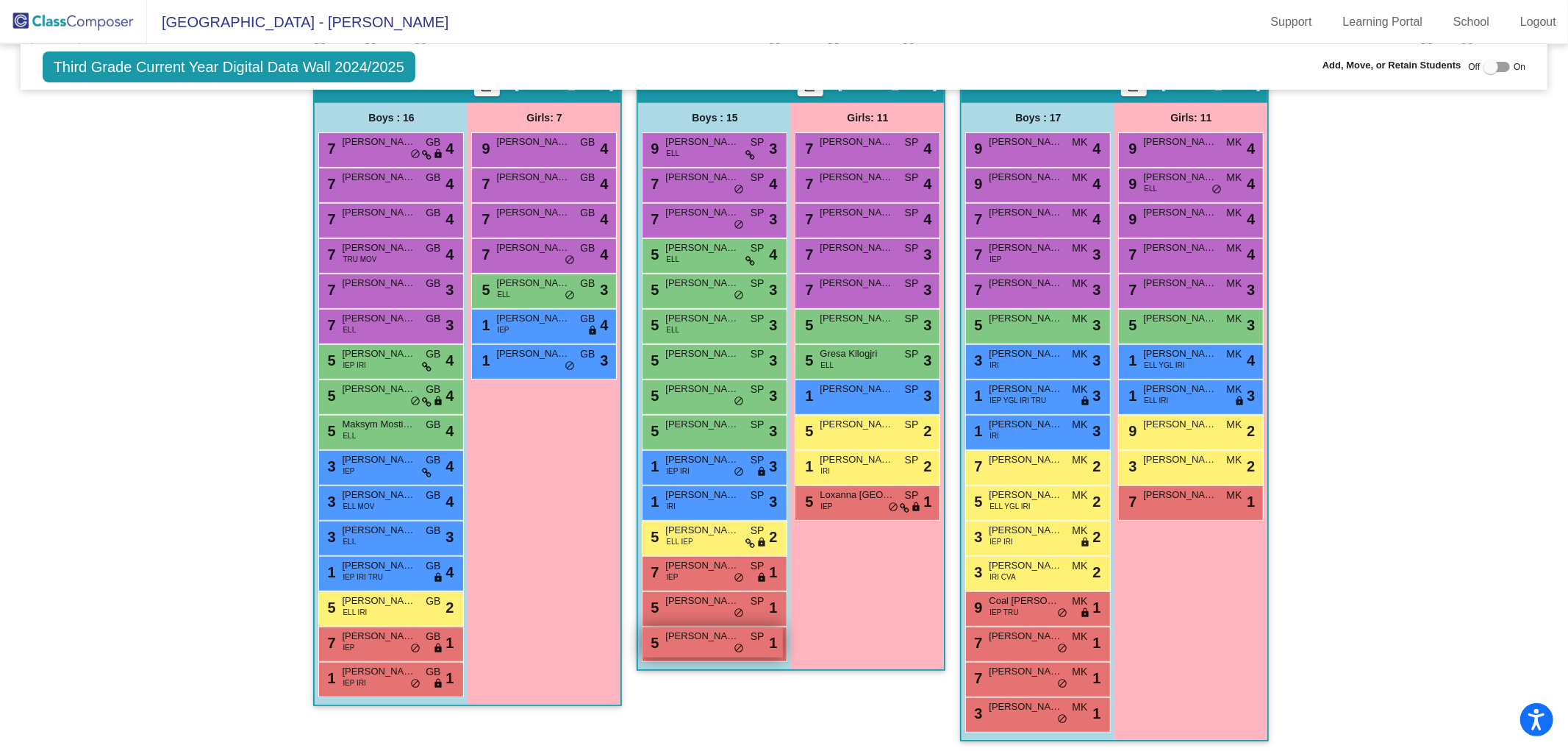
click at [677, 636] on span "[PERSON_NAME]" at bounding box center [702, 635] width 73 height 14
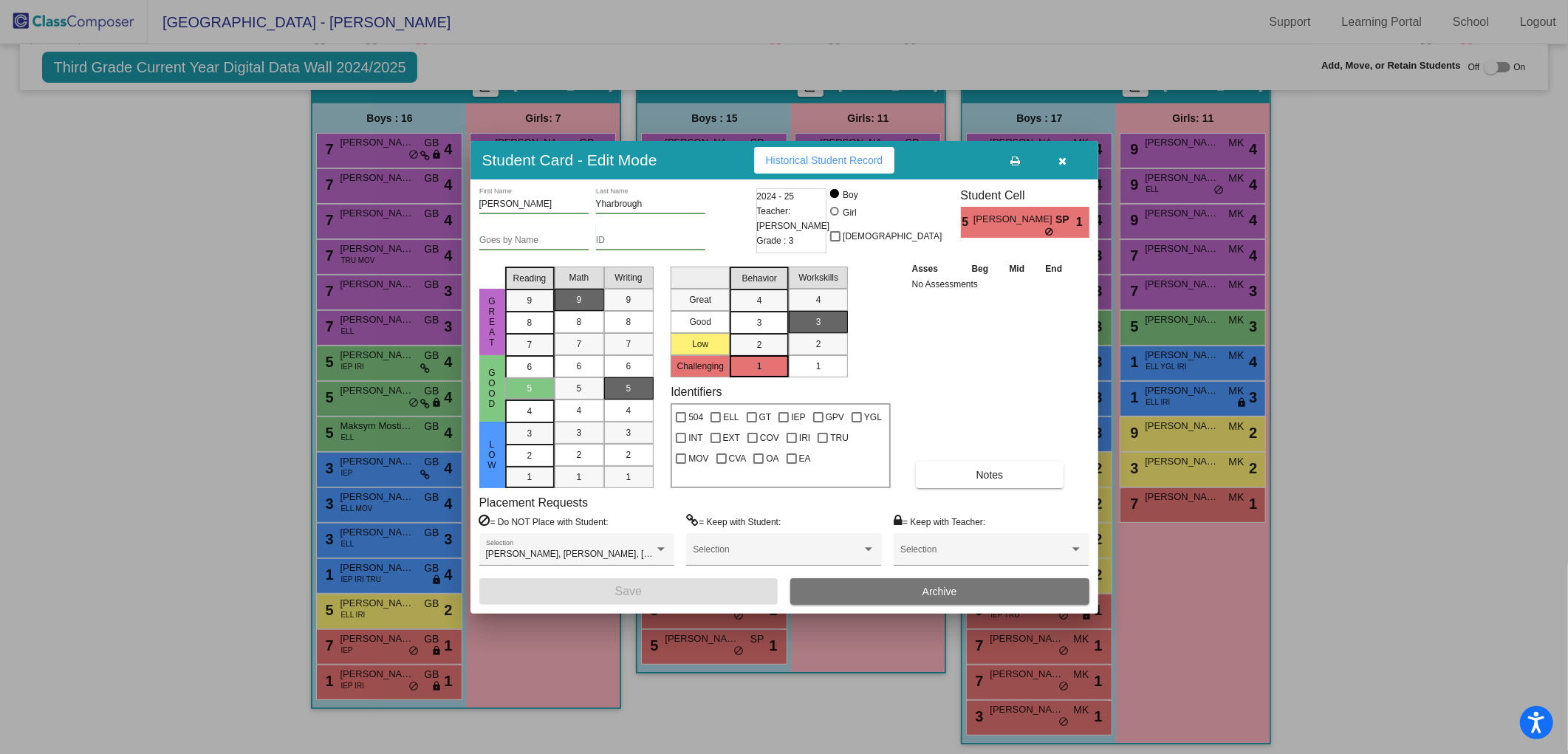
click at [1068, 154] on button "button" at bounding box center [1062, 160] width 47 height 26
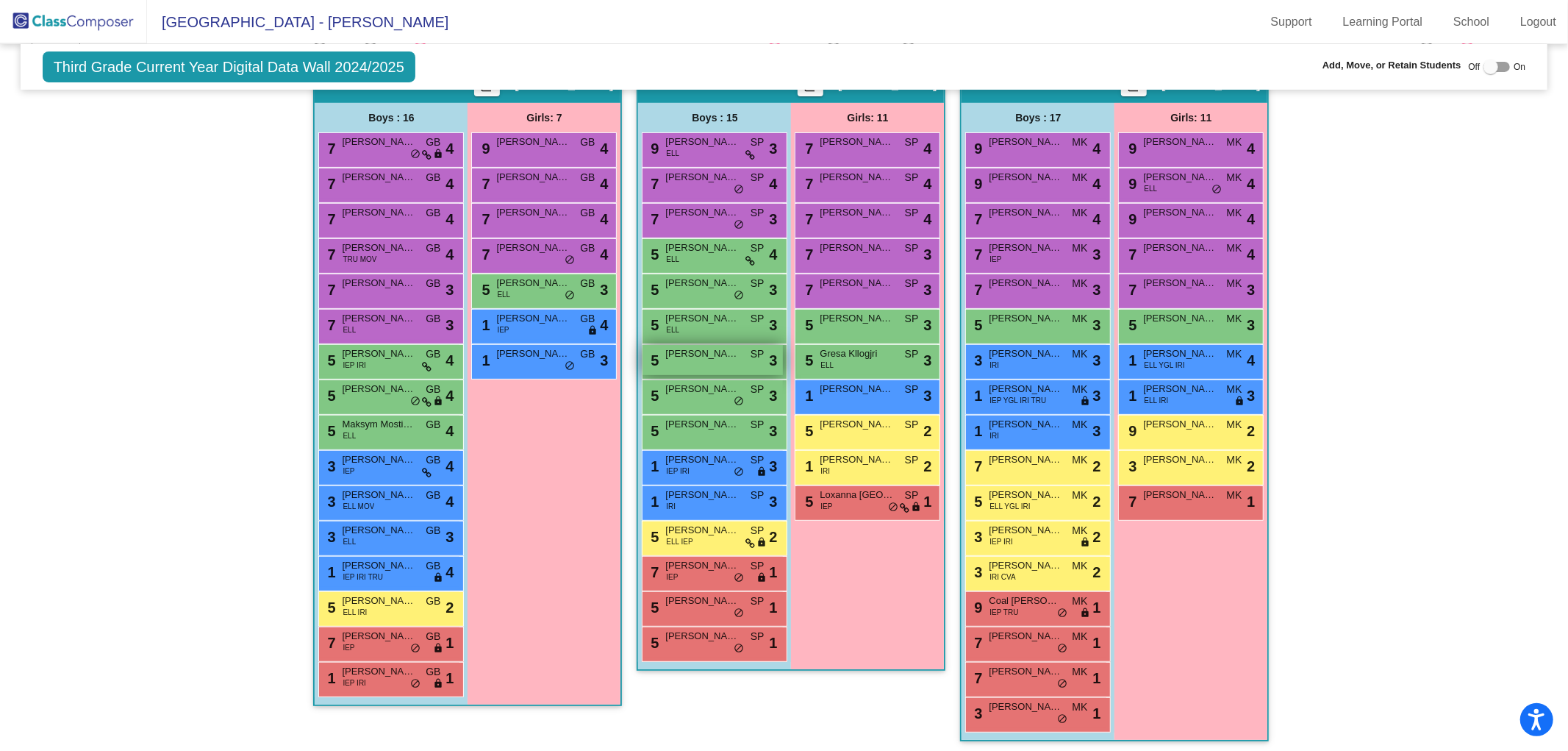
click at [696, 346] on span "[PERSON_NAME]" at bounding box center [702, 353] width 73 height 14
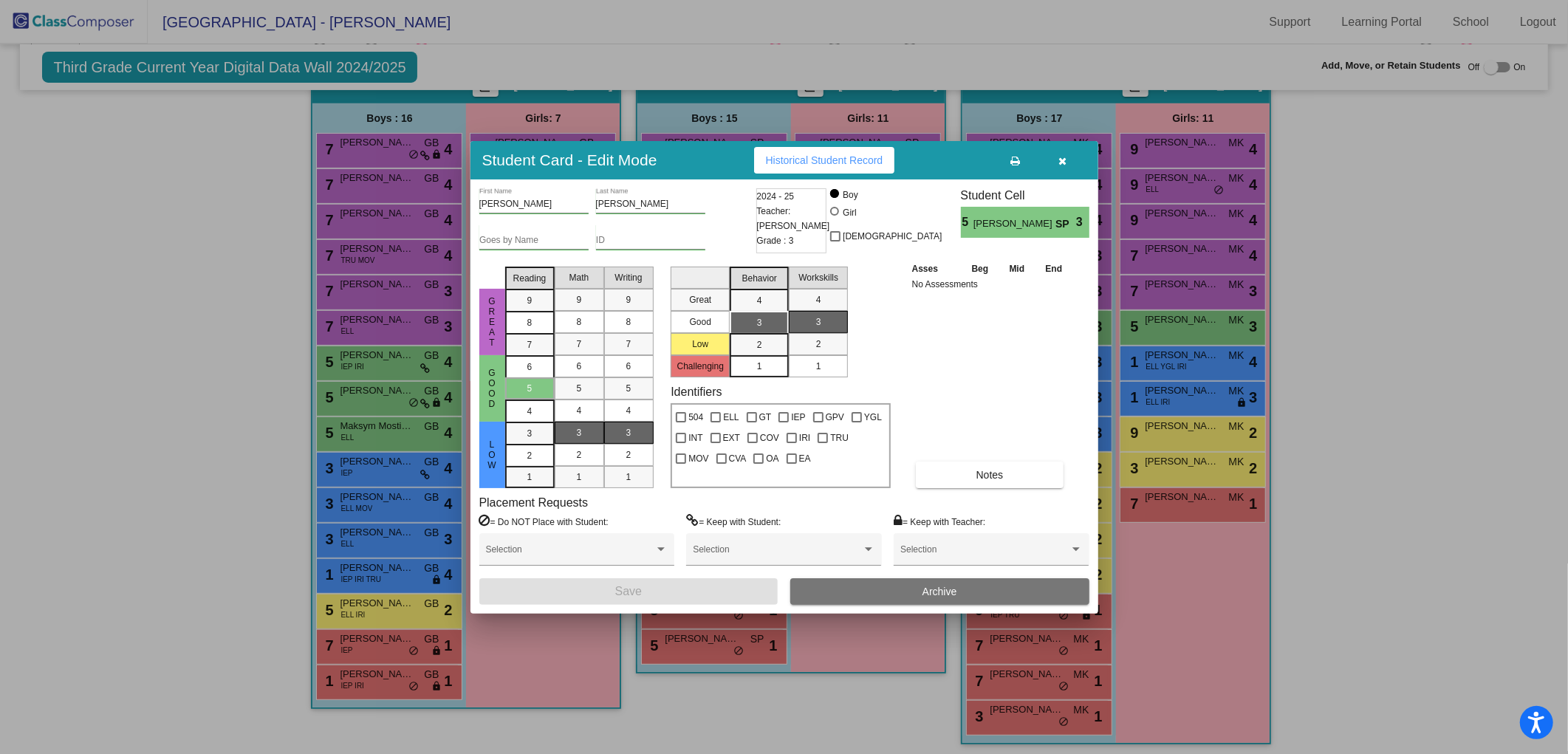
click at [1068, 153] on button "button" at bounding box center [1062, 160] width 47 height 26
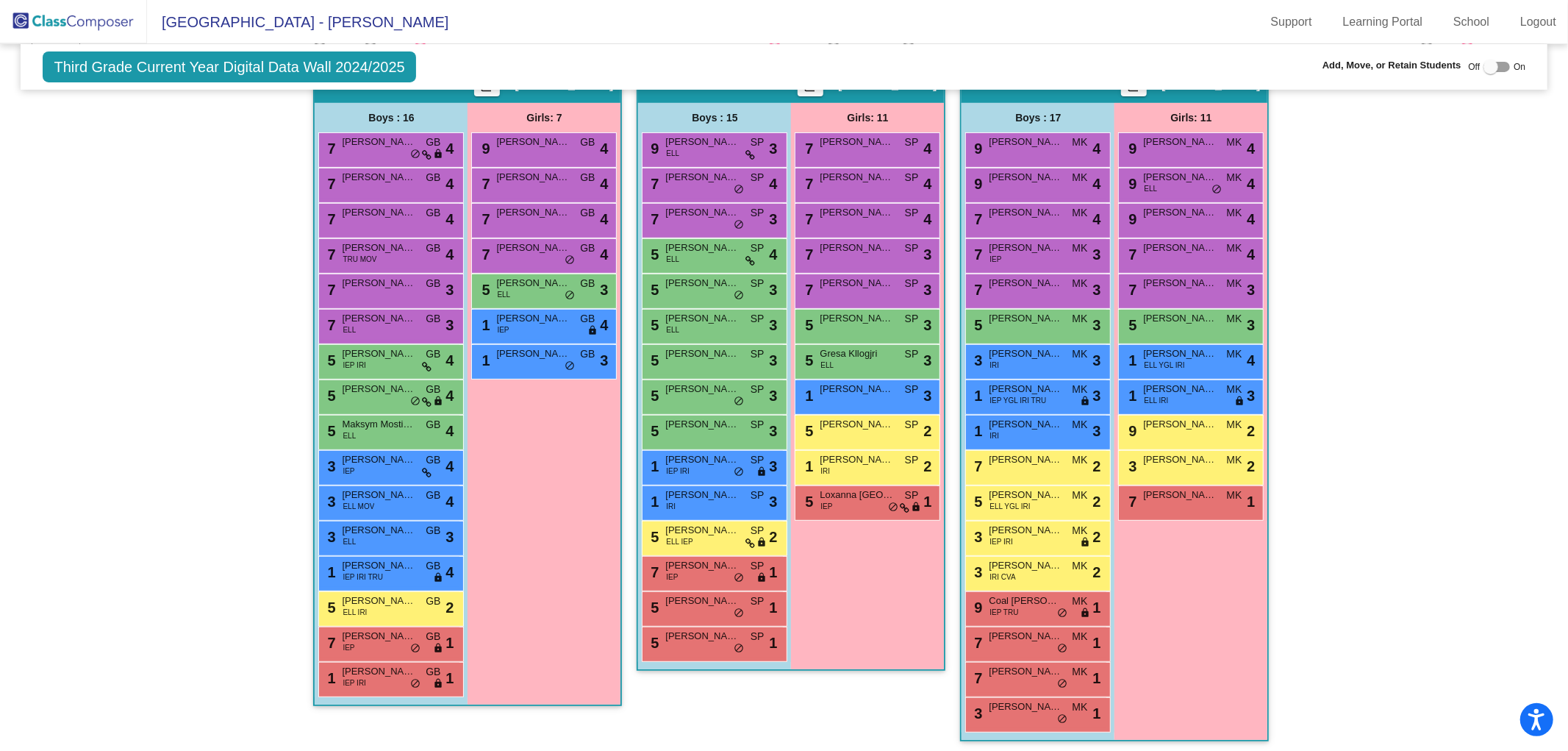
scroll to position [0, 0]
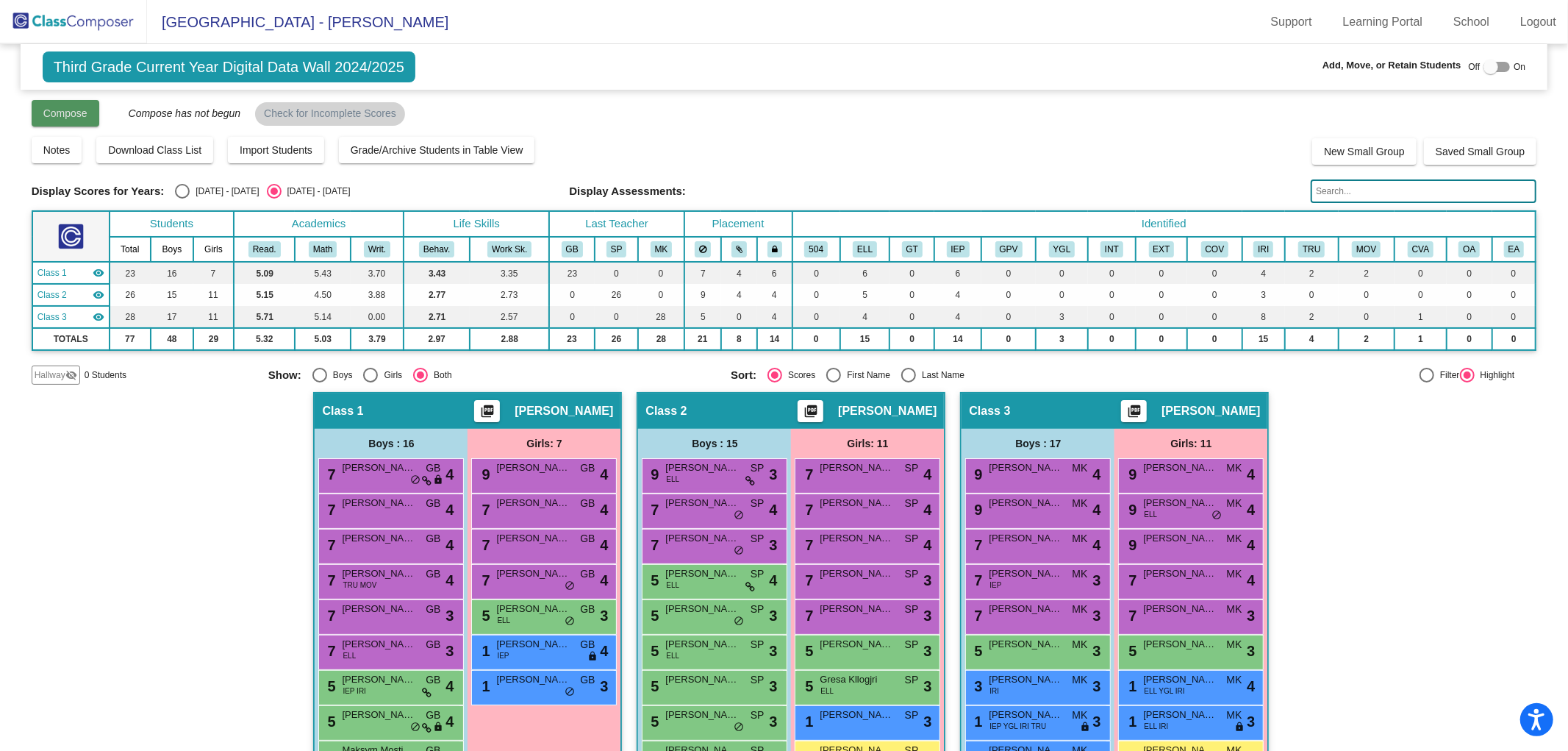
click at [57, 116] on span "Compose" at bounding box center [66, 113] width 44 height 12
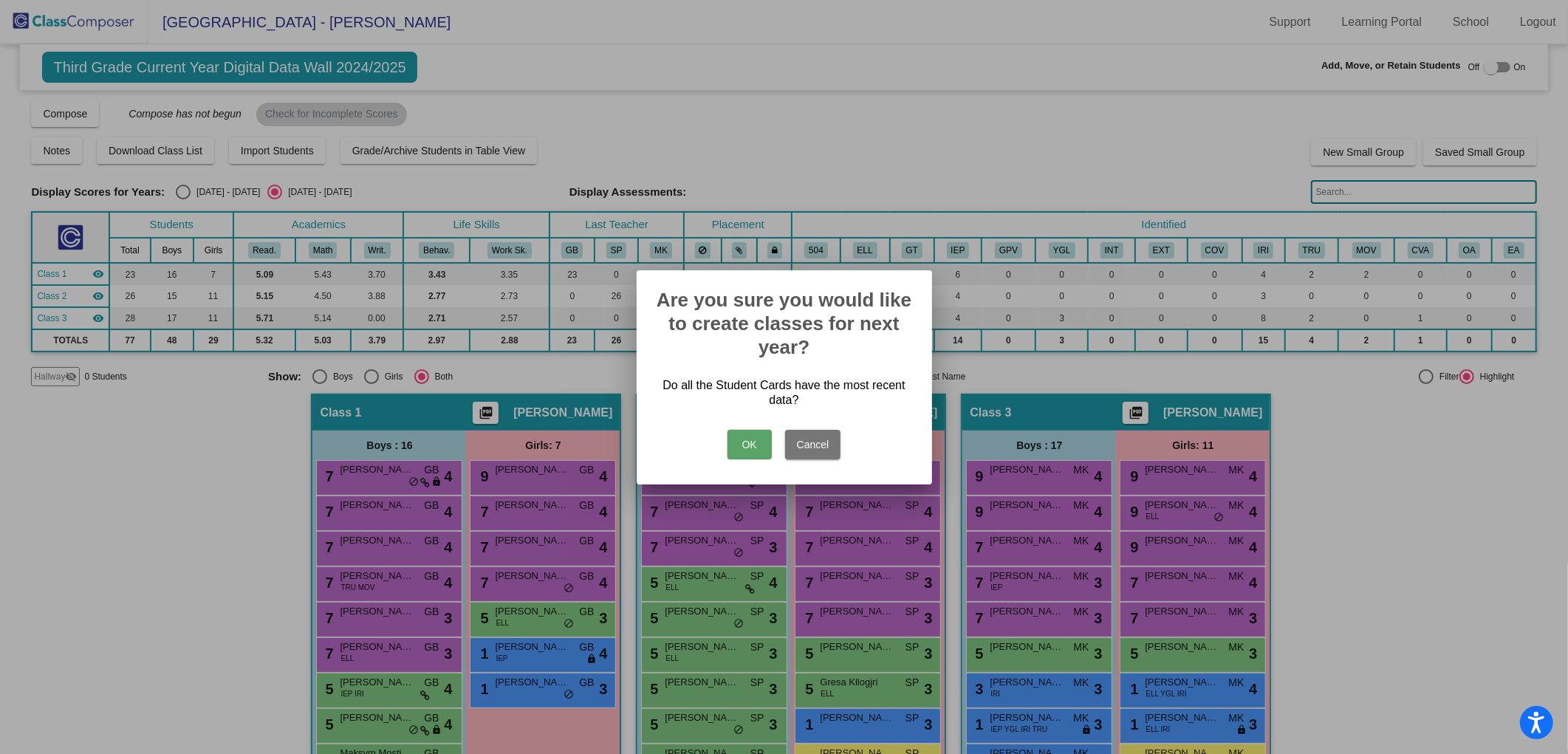
click at [752, 446] on button "OK" at bounding box center [750, 444] width 45 height 30
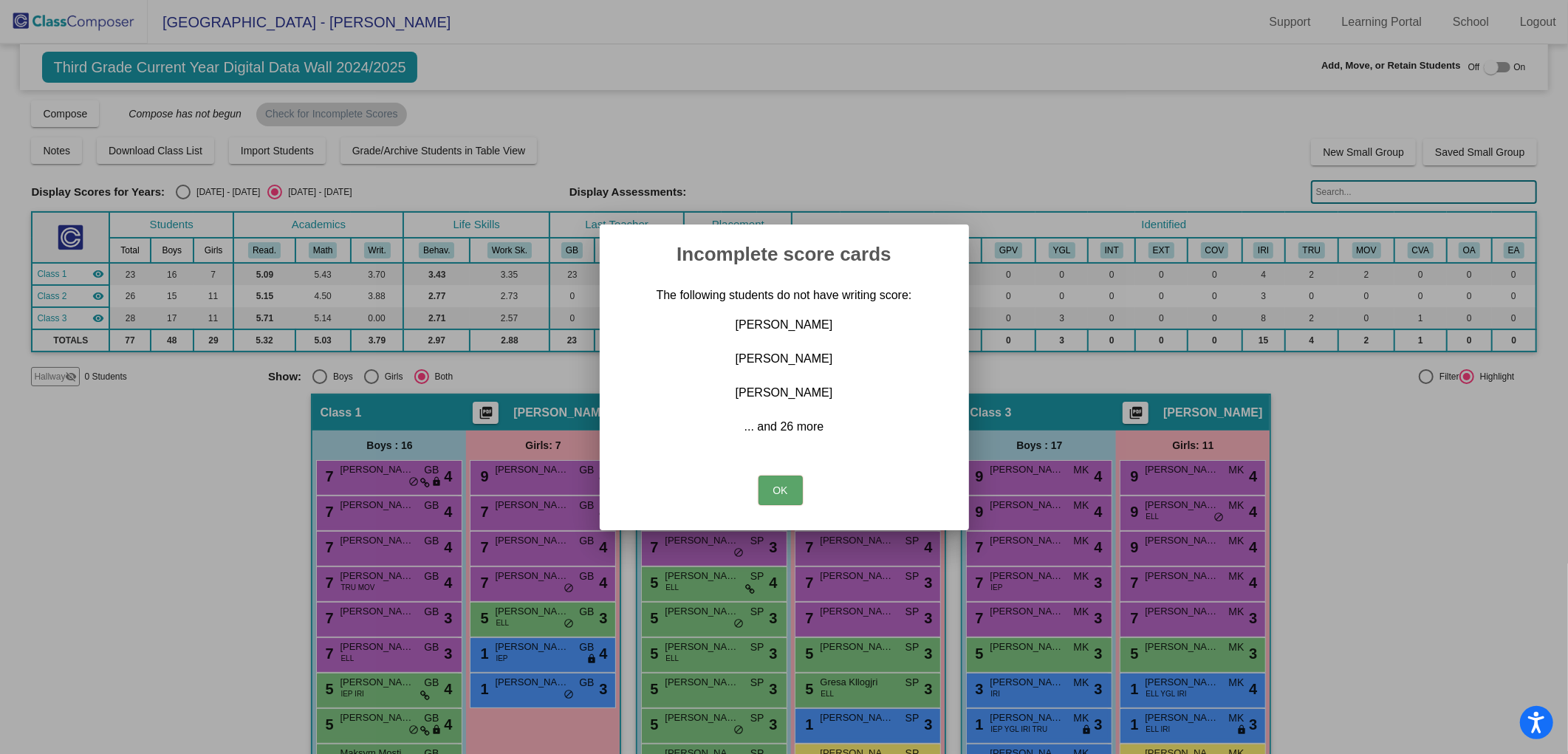
click at [782, 430] on label "... and 26 more" at bounding box center [784, 426] width 319 height 15
click at [774, 489] on button "OK" at bounding box center [781, 490] width 45 height 30
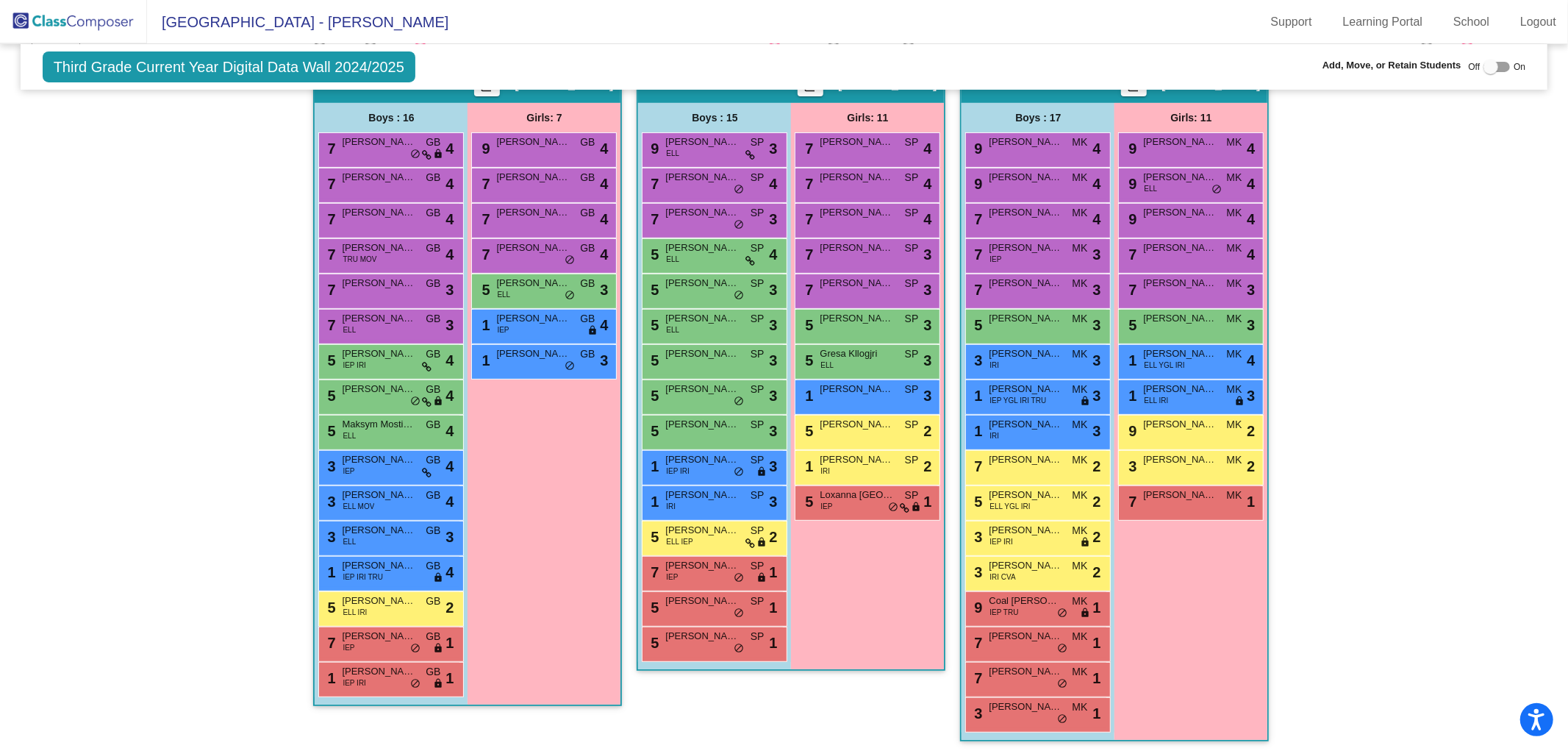
scroll to position [244, 0]
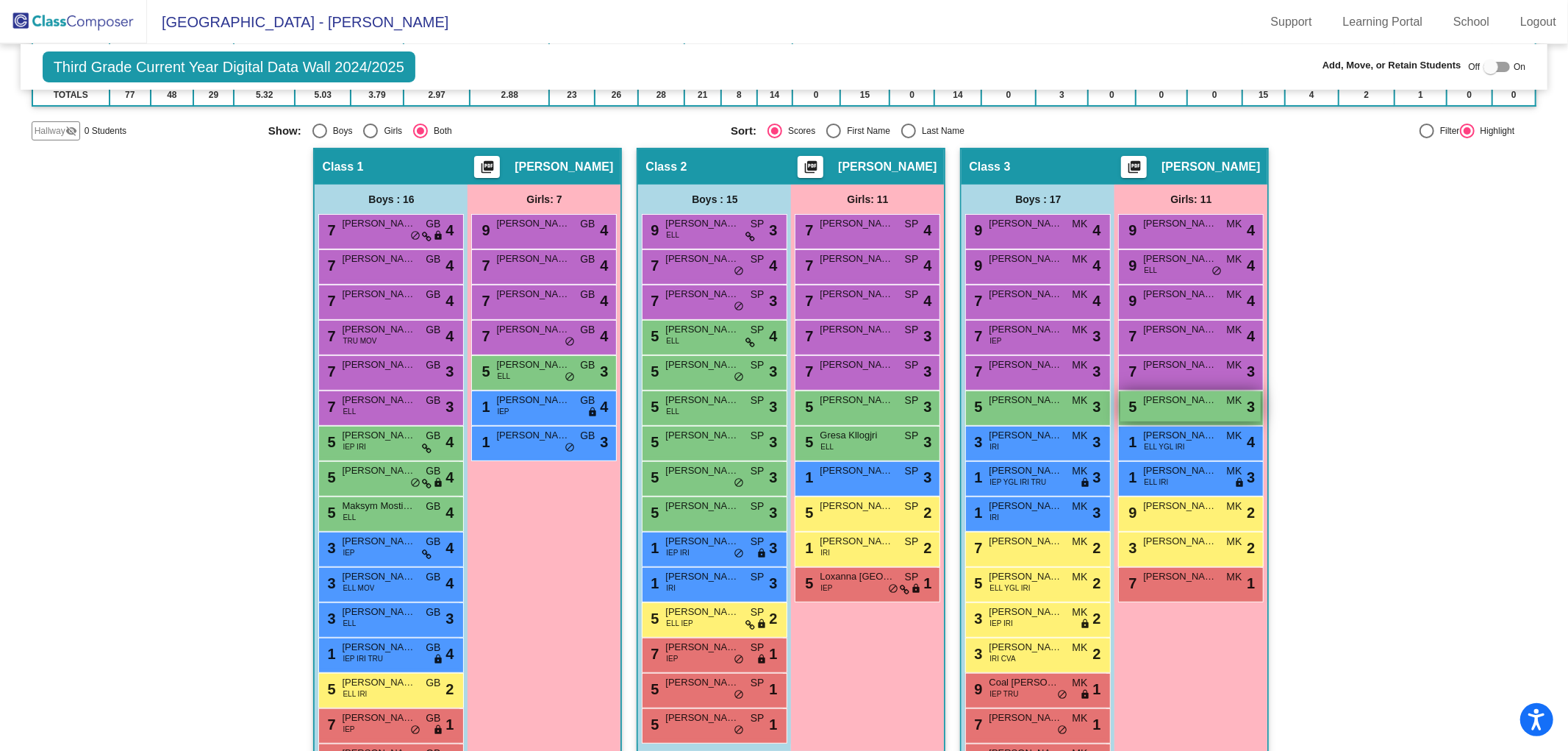
click at [1199, 400] on span "[PERSON_NAME]" at bounding box center [1180, 399] width 73 height 14
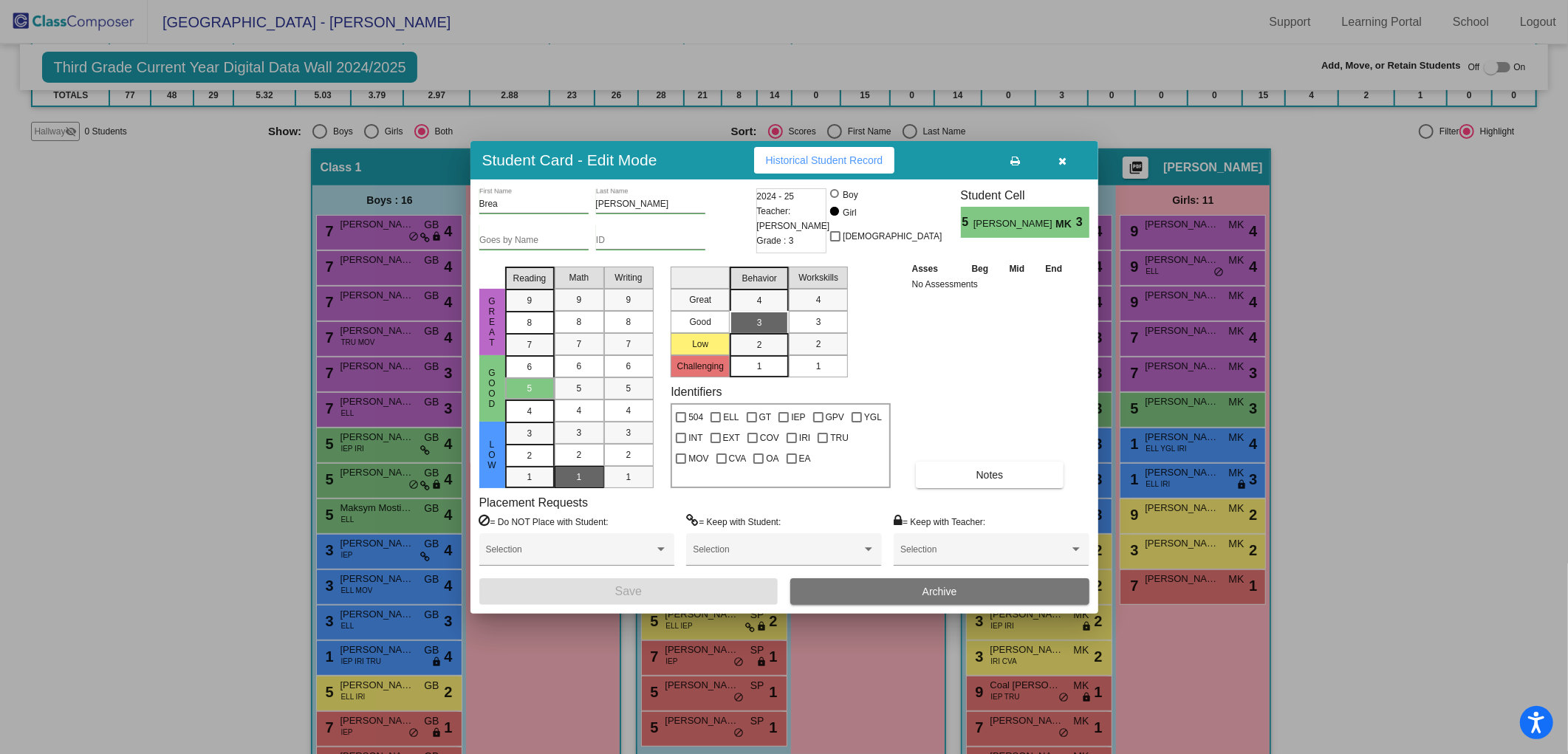
click at [1063, 157] on icon "button" at bounding box center [1062, 161] width 8 height 11
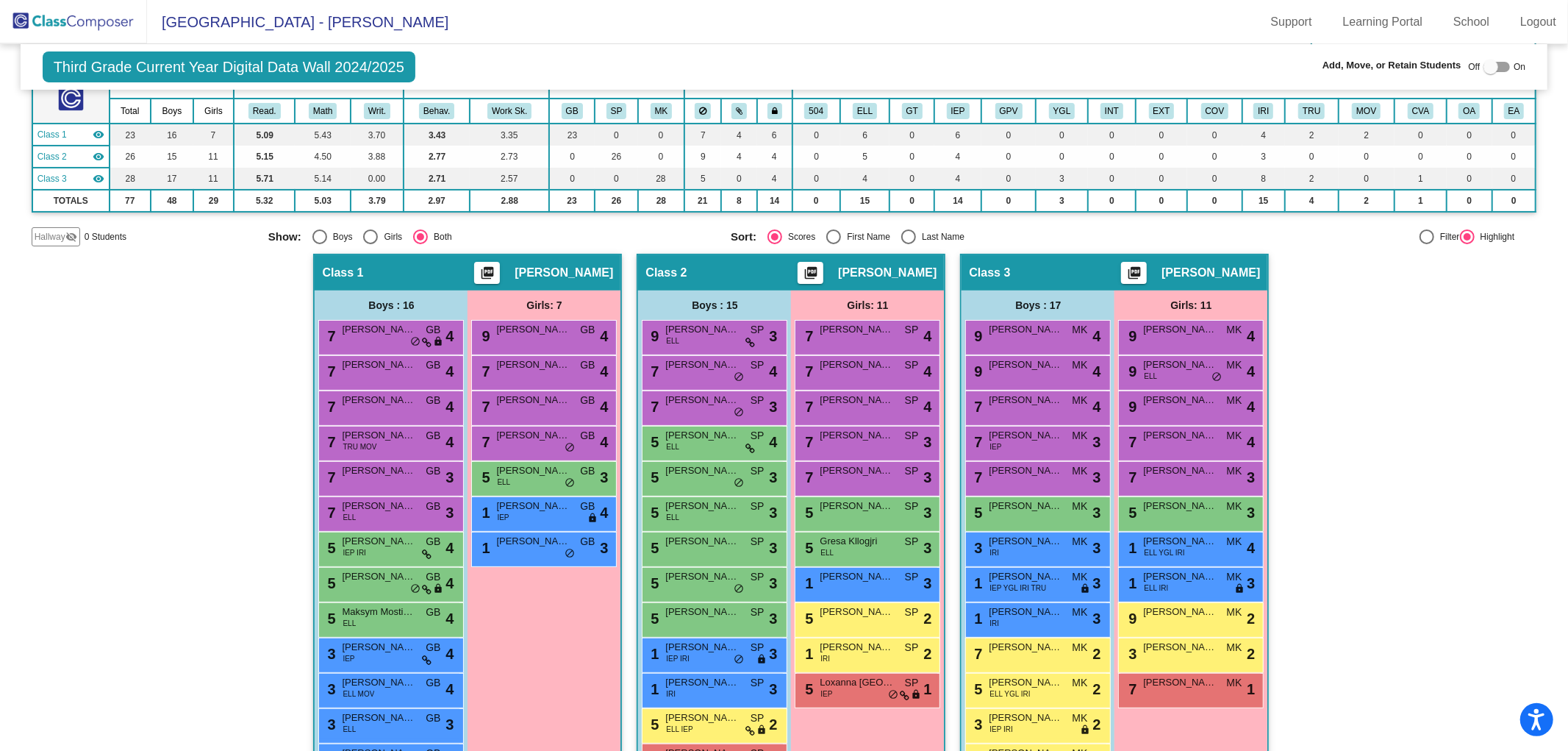
scroll to position [0, 0]
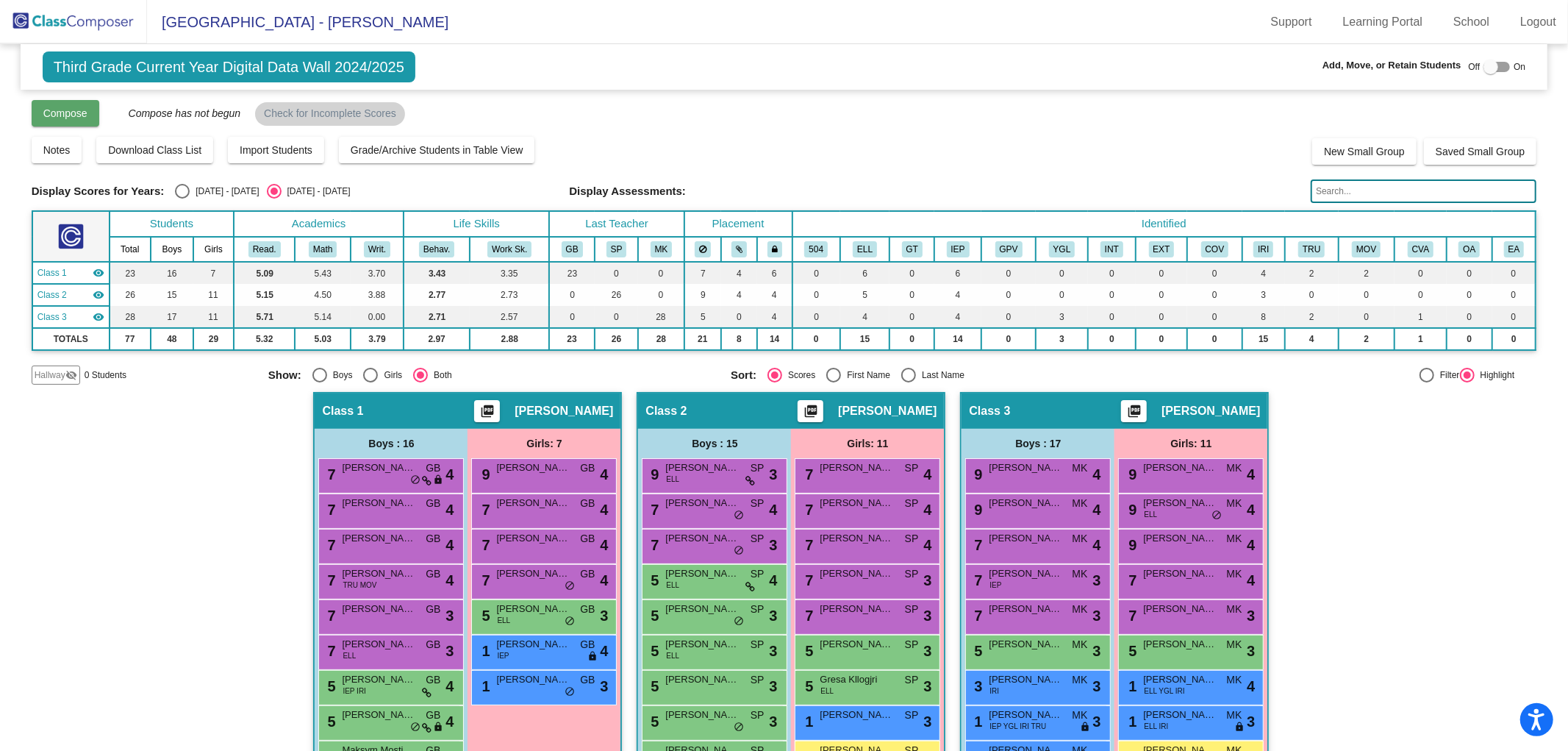
click at [62, 121] on button "Compose" at bounding box center [66, 113] width 67 height 26
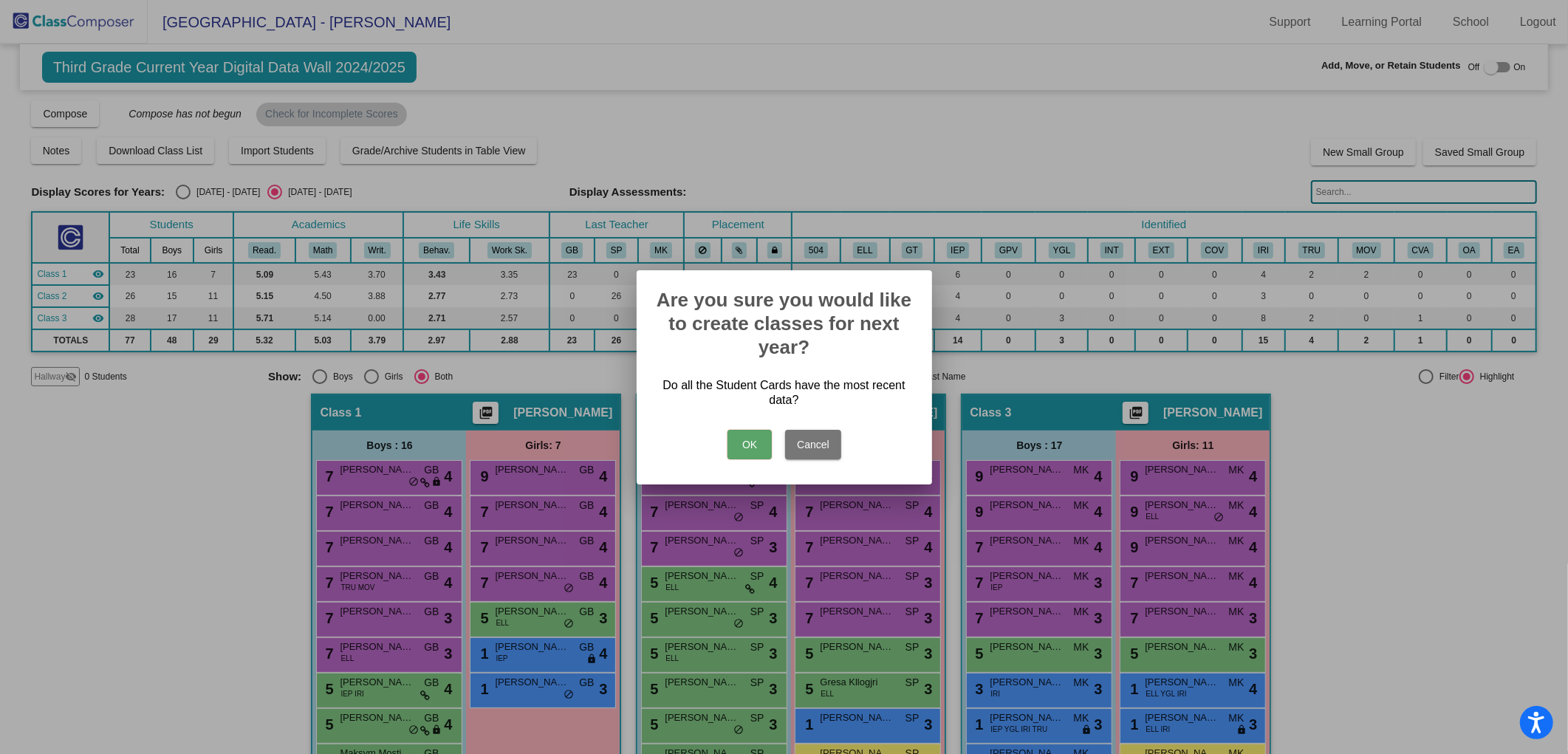
click at [736, 434] on button "OK" at bounding box center [750, 444] width 45 height 30
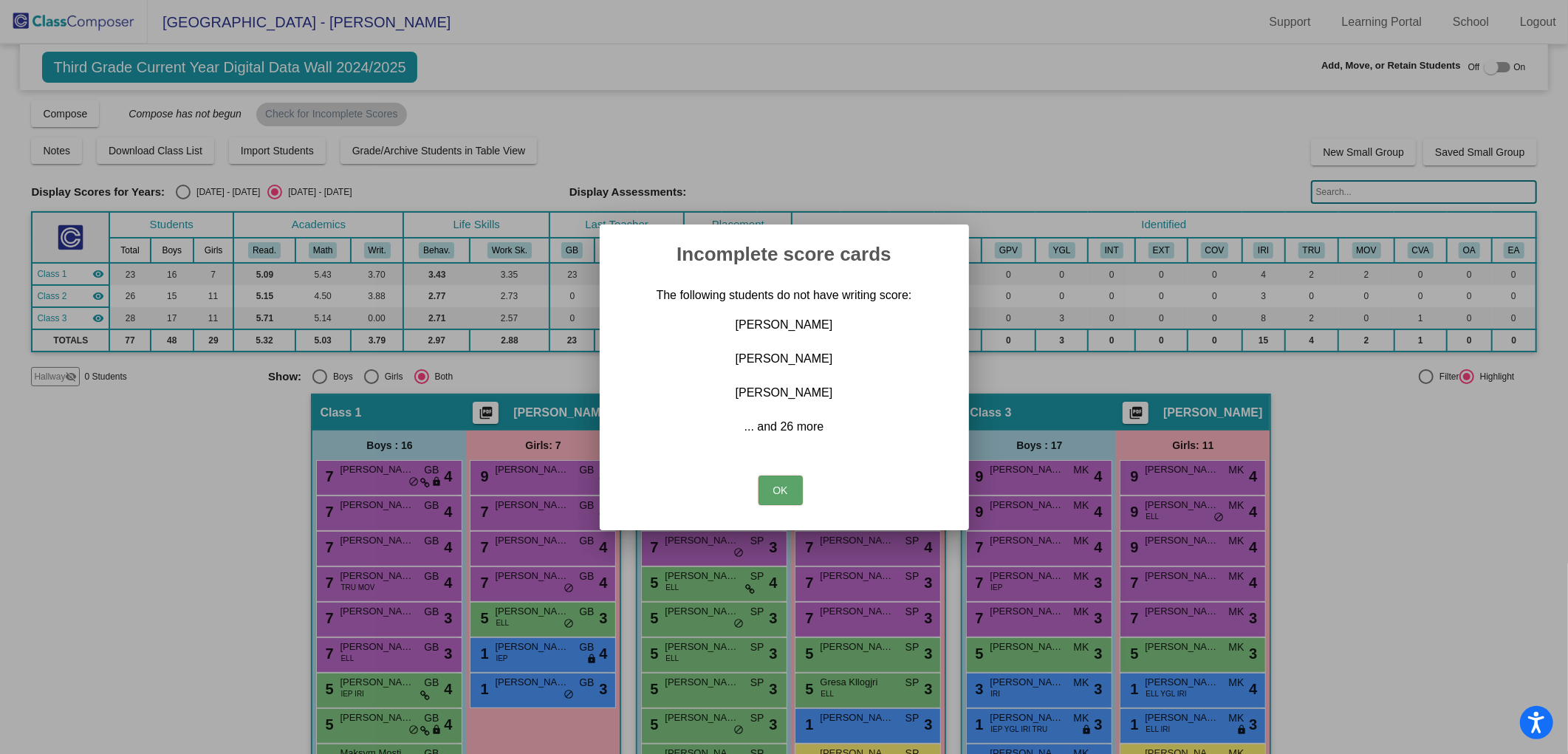
click at [790, 423] on label "... and 26 more" at bounding box center [784, 426] width 319 height 15
click at [782, 489] on button "OK" at bounding box center [781, 490] width 45 height 30
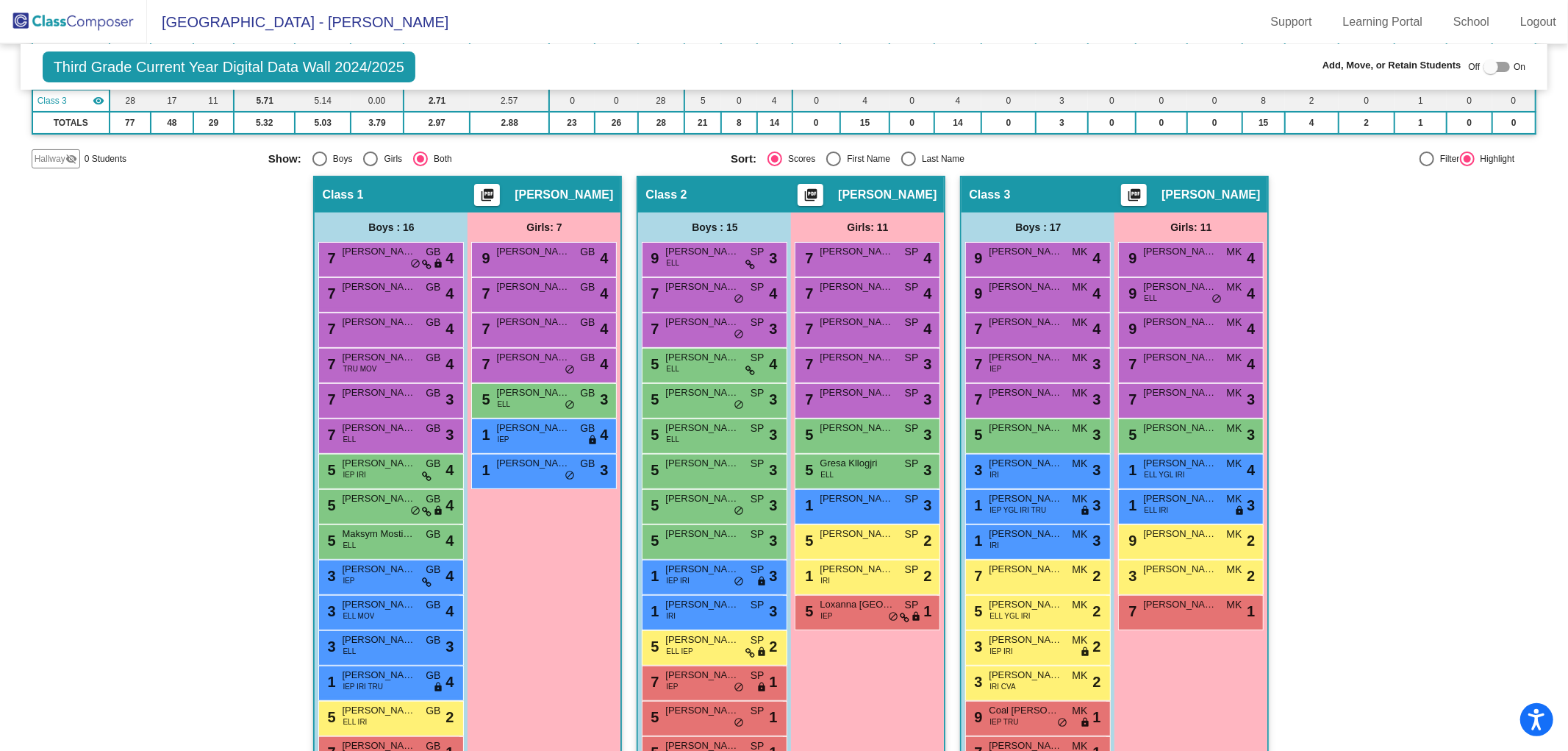
scroll to position [245, 0]
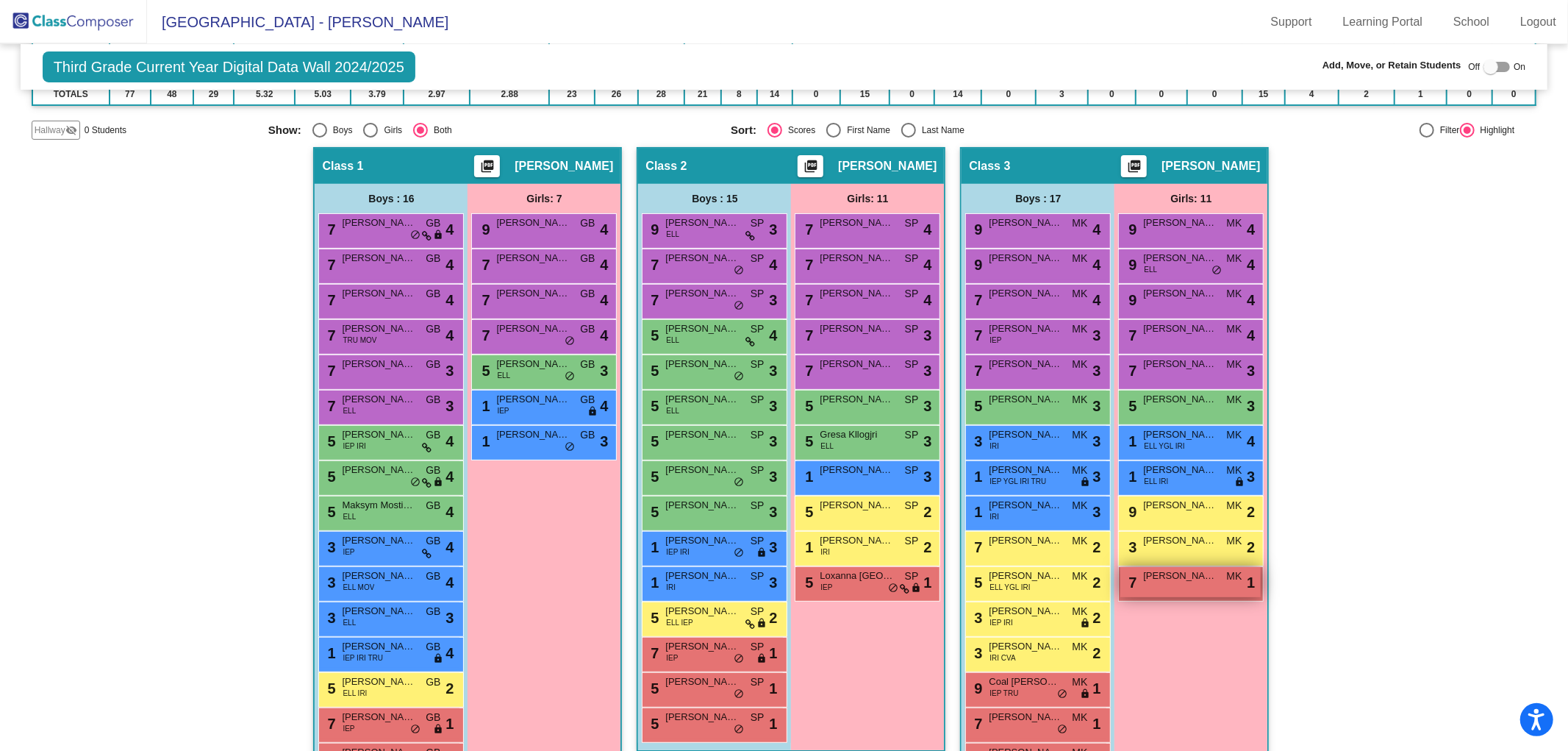
click at [1180, 583] on div "7 Anya [PERSON_NAME] lock do_not_disturb_alt 1" at bounding box center [1190, 581] width 141 height 30
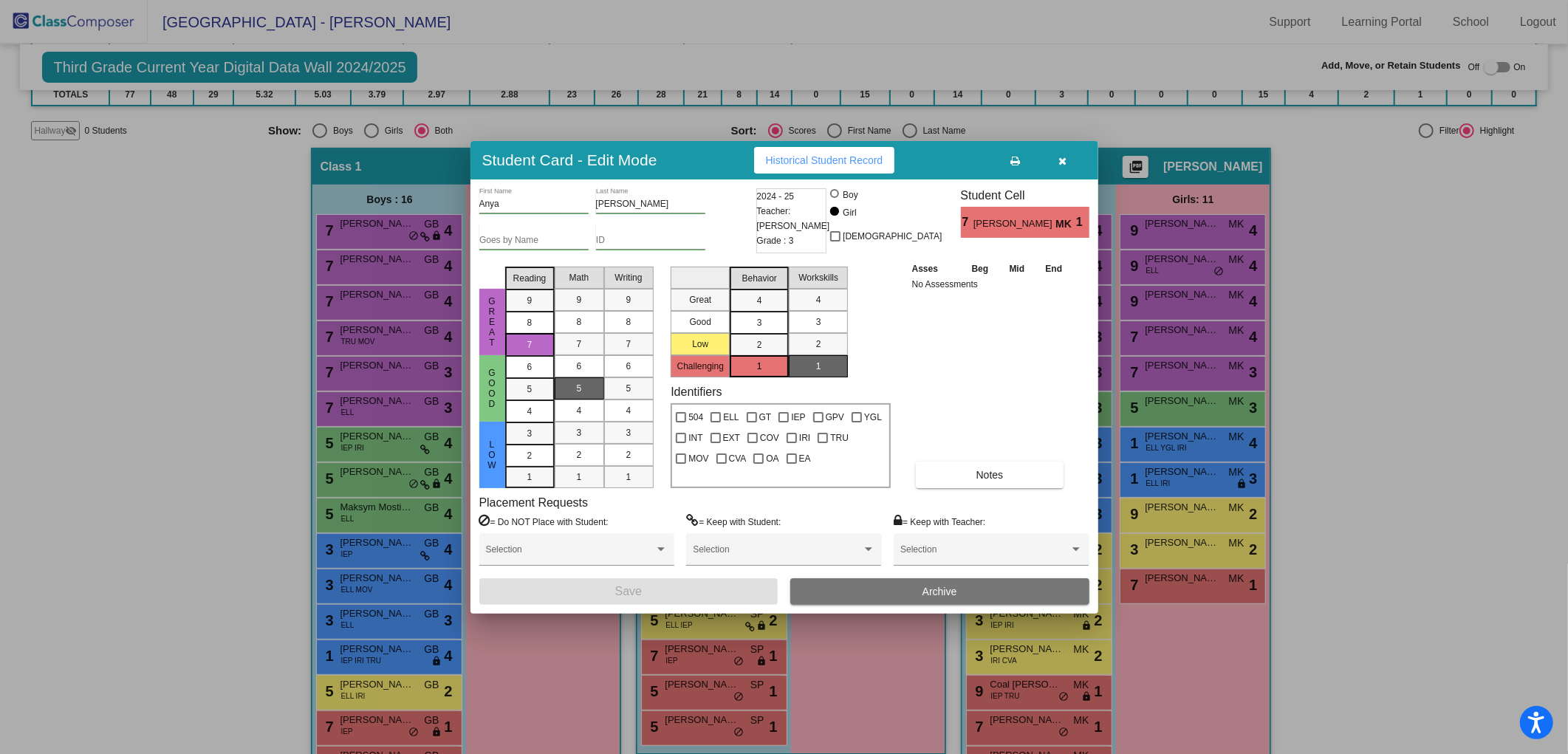
click at [1064, 158] on icon "button" at bounding box center [1062, 161] width 8 height 11
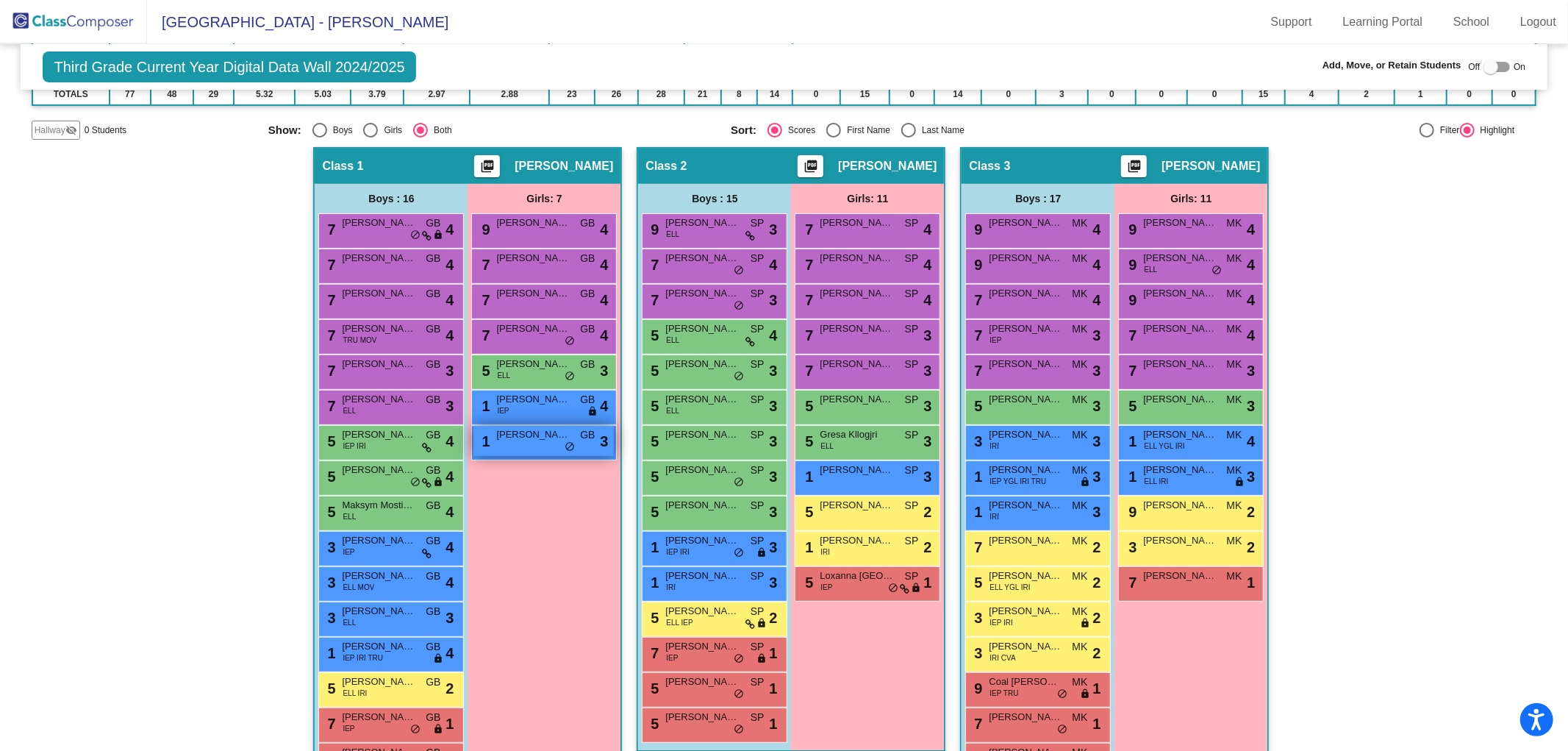
click at [533, 432] on span "[PERSON_NAME]" at bounding box center [533, 434] width 73 height 14
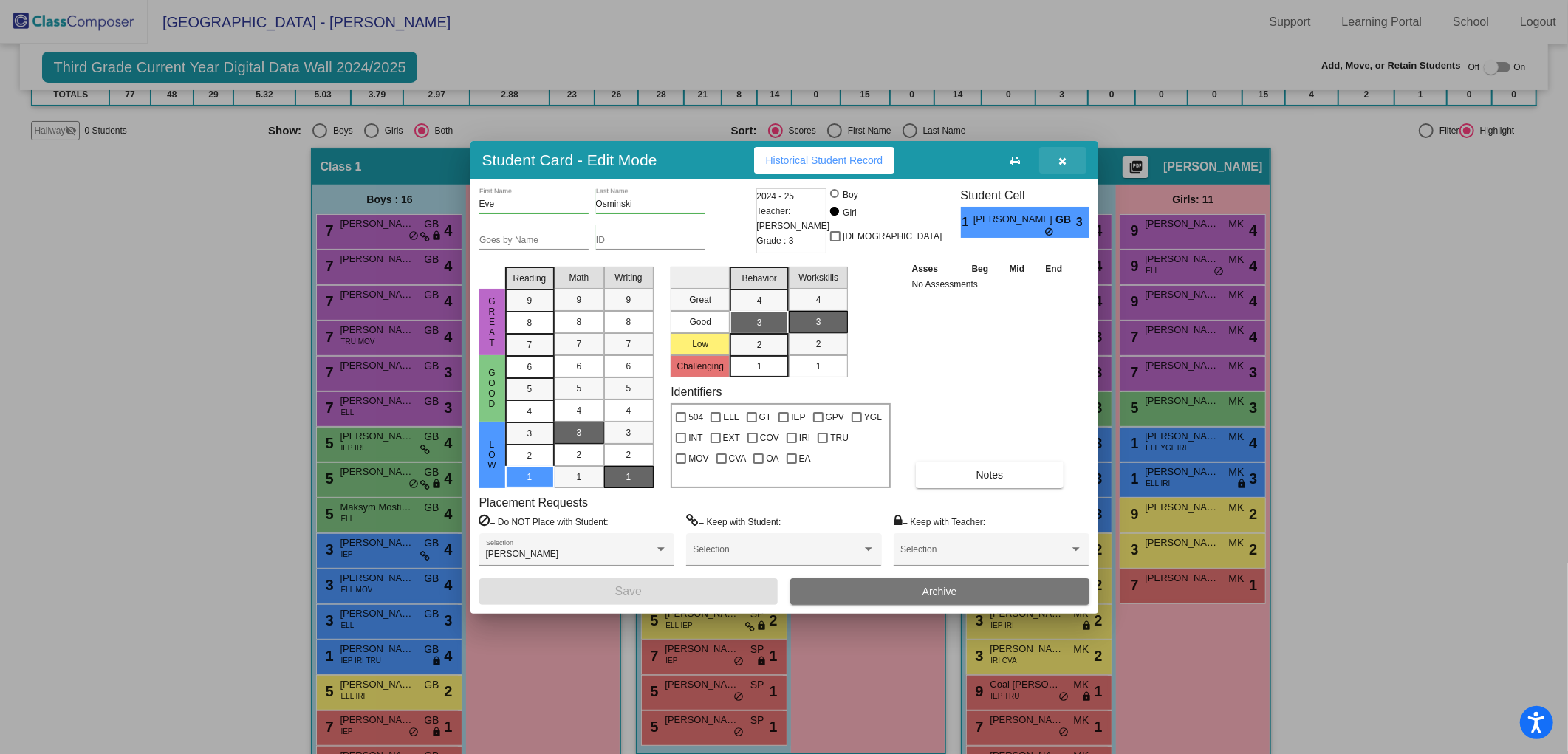
click at [1058, 151] on button "button" at bounding box center [1062, 160] width 47 height 26
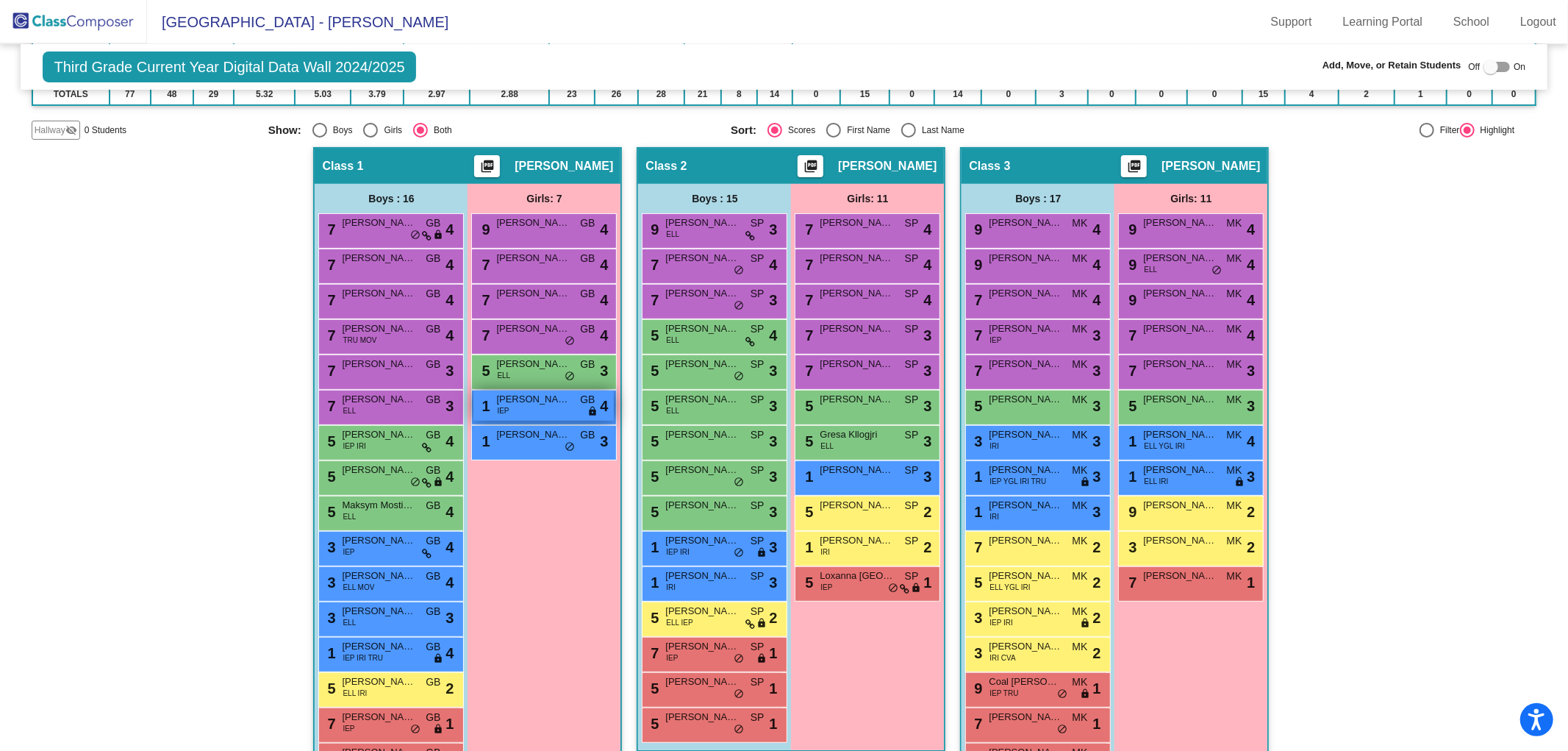
click at [513, 401] on span "[PERSON_NAME]" at bounding box center [533, 399] width 73 height 14
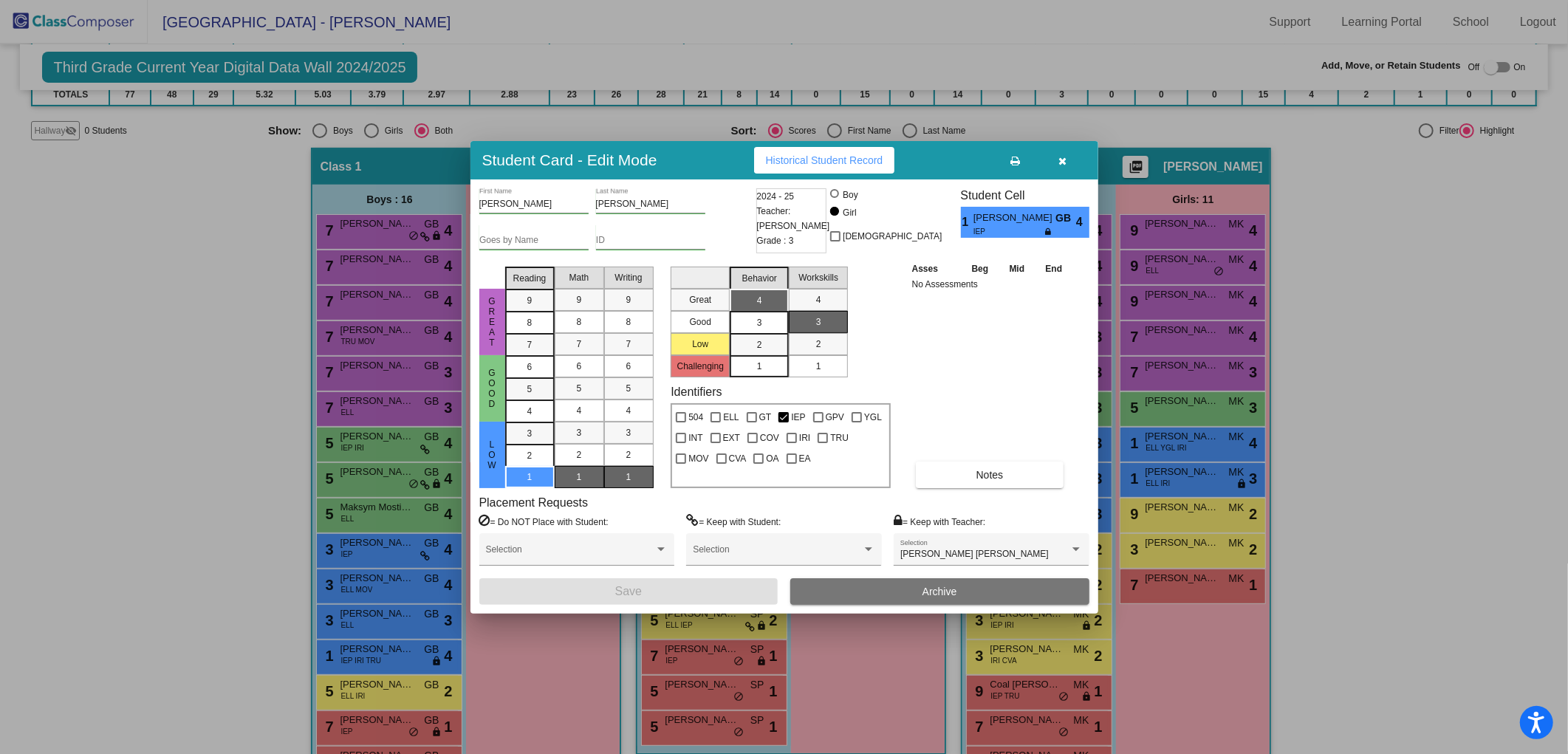
click at [1072, 158] on button "button" at bounding box center [1062, 160] width 47 height 26
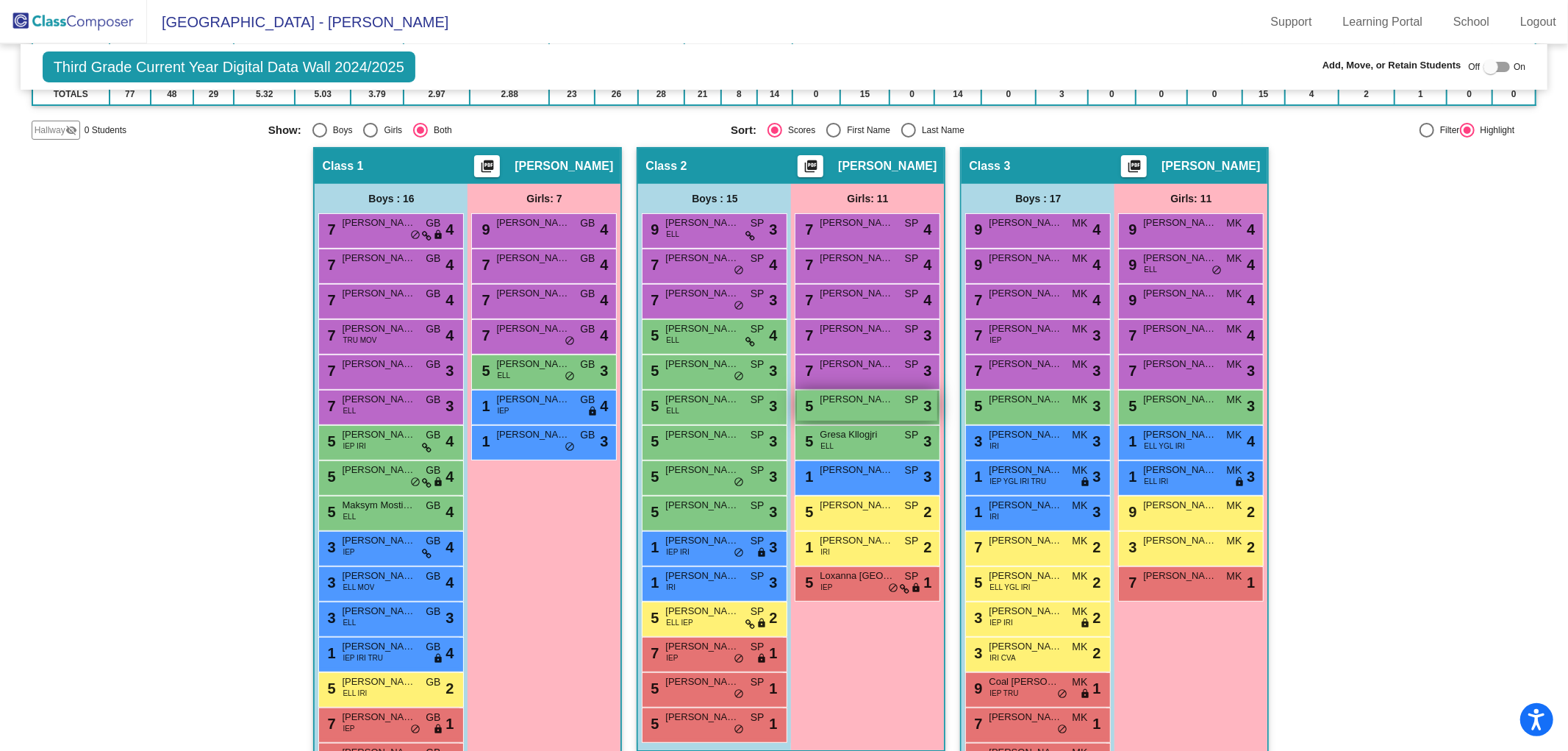
click at [873, 399] on span "[PERSON_NAME]" at bounding box center [856, 399] width 73 height 14
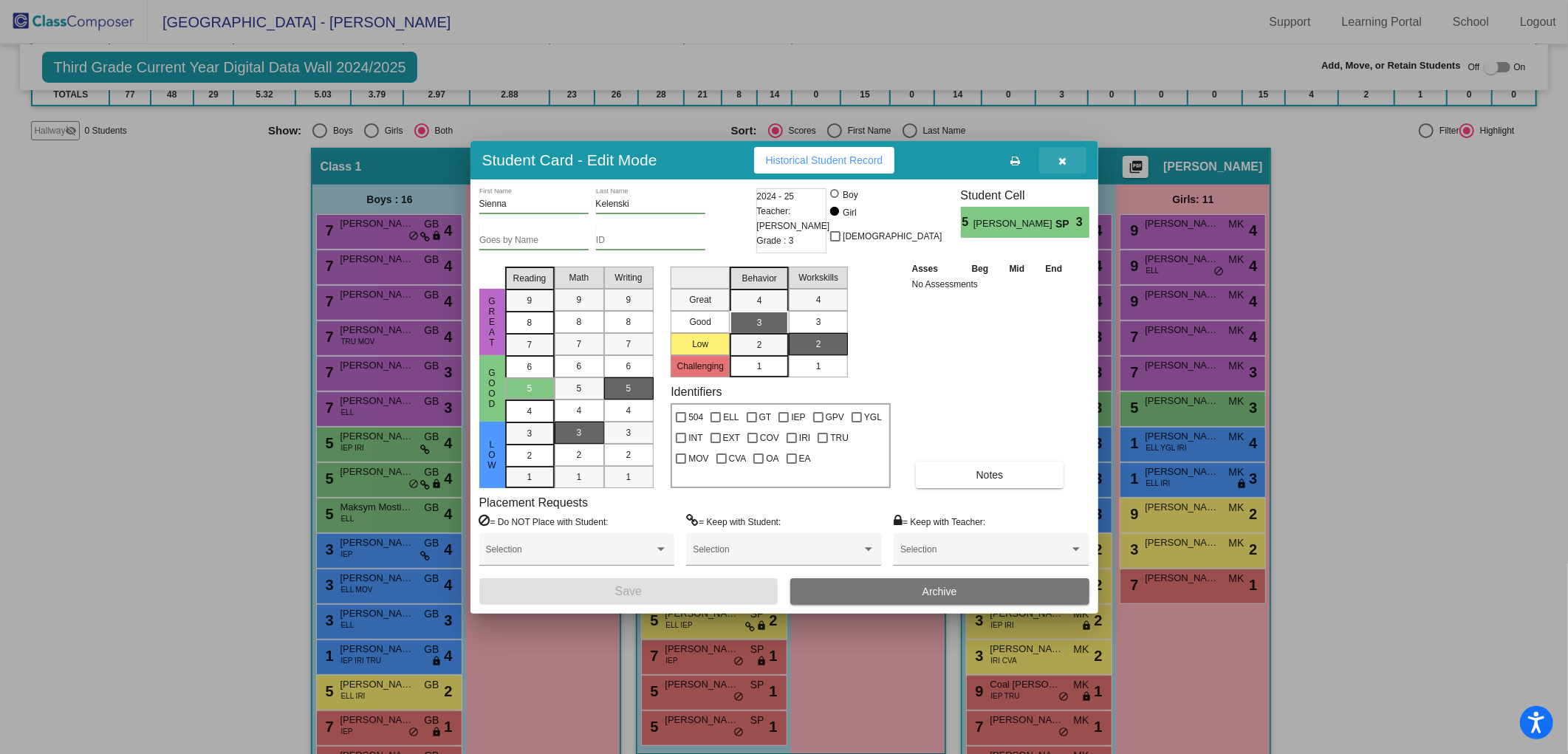
click at [1059, 158] on icon "button" at bounding box center [1062, 161] width 8 height 11
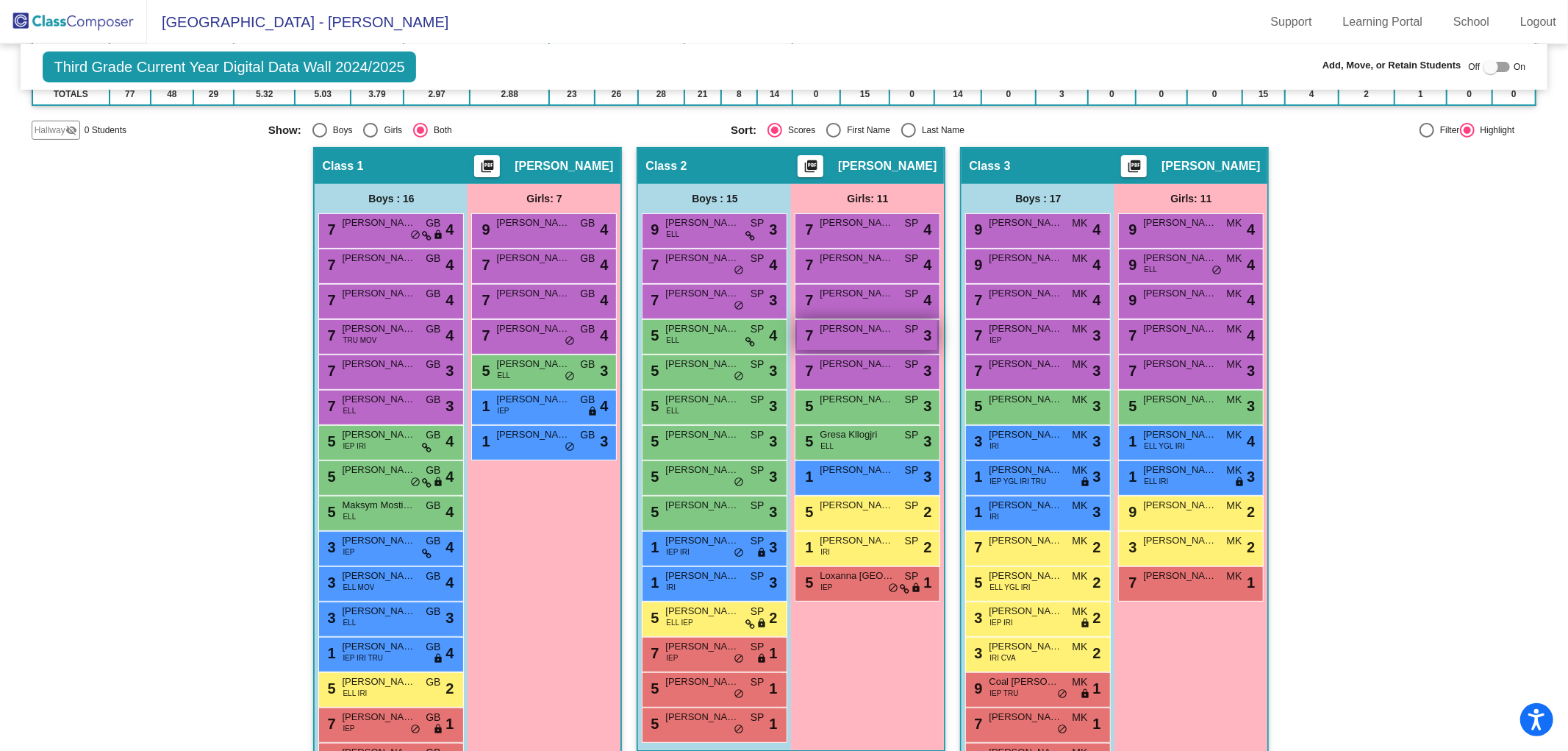
click at [850, 324] on span "[PERSON_NAME]" at bounding box center [856, 328] width 73 height 14
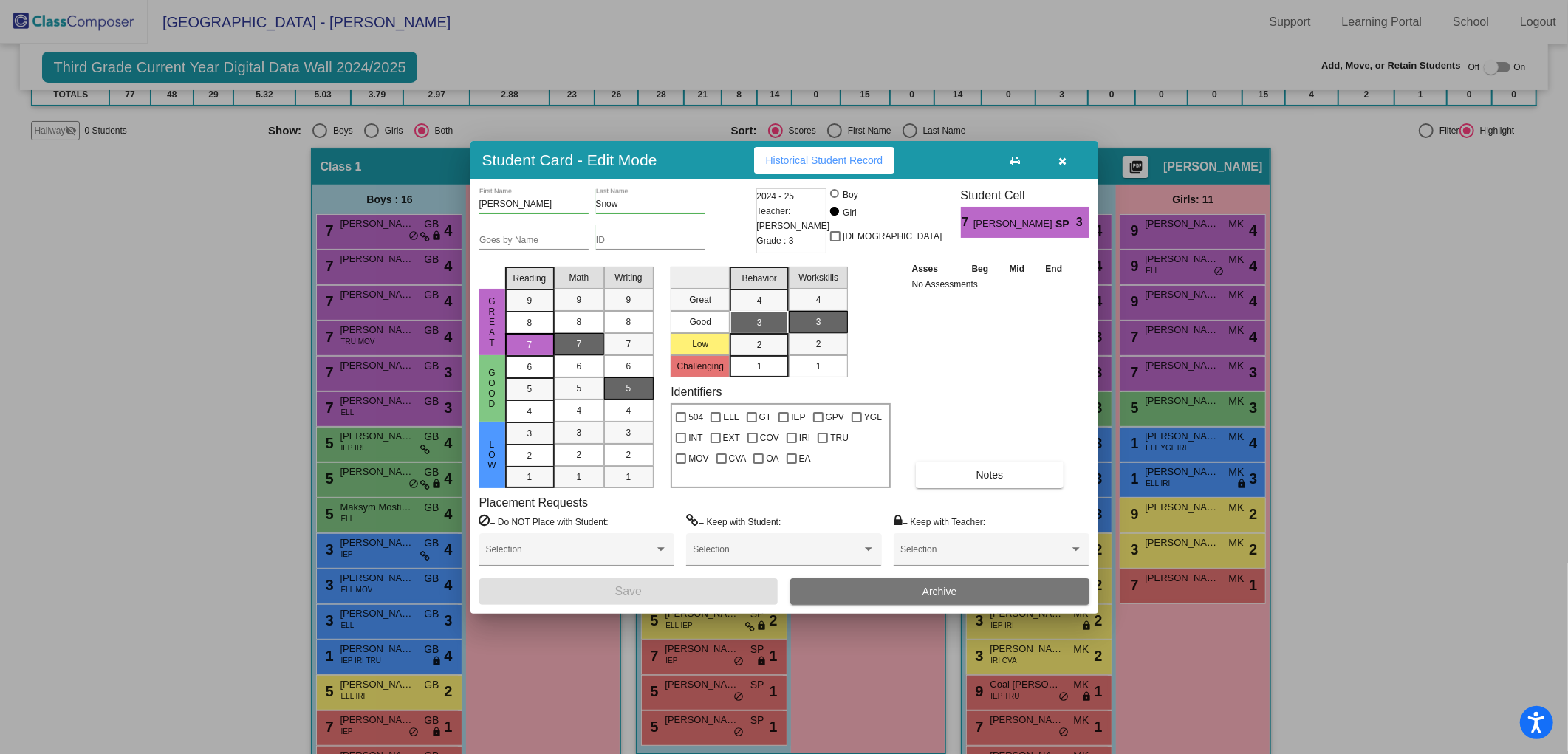
click at [1064, 158] on icon "button" at bounding box center [1062, 161] width 8 height 11
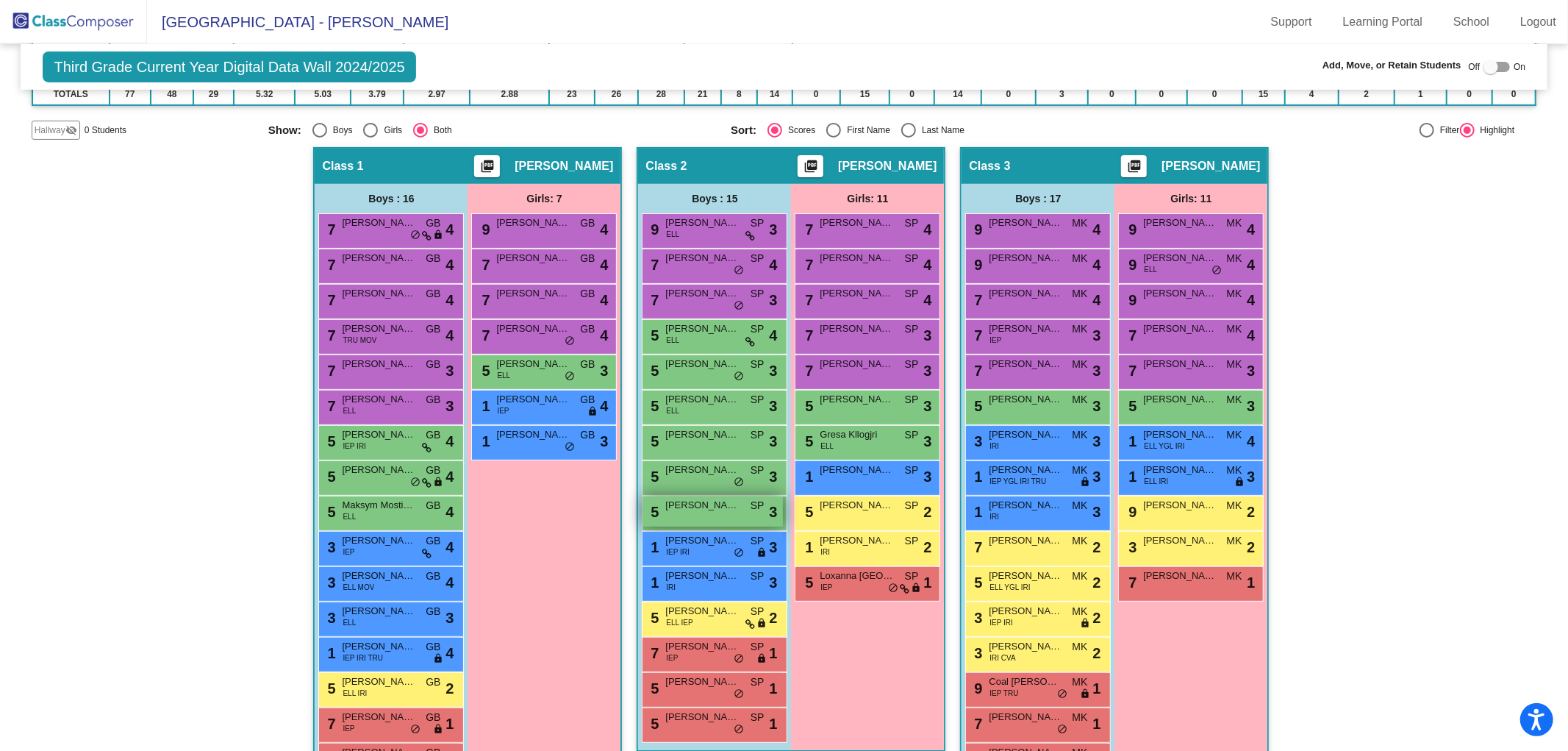
scroll to position [326, 0]
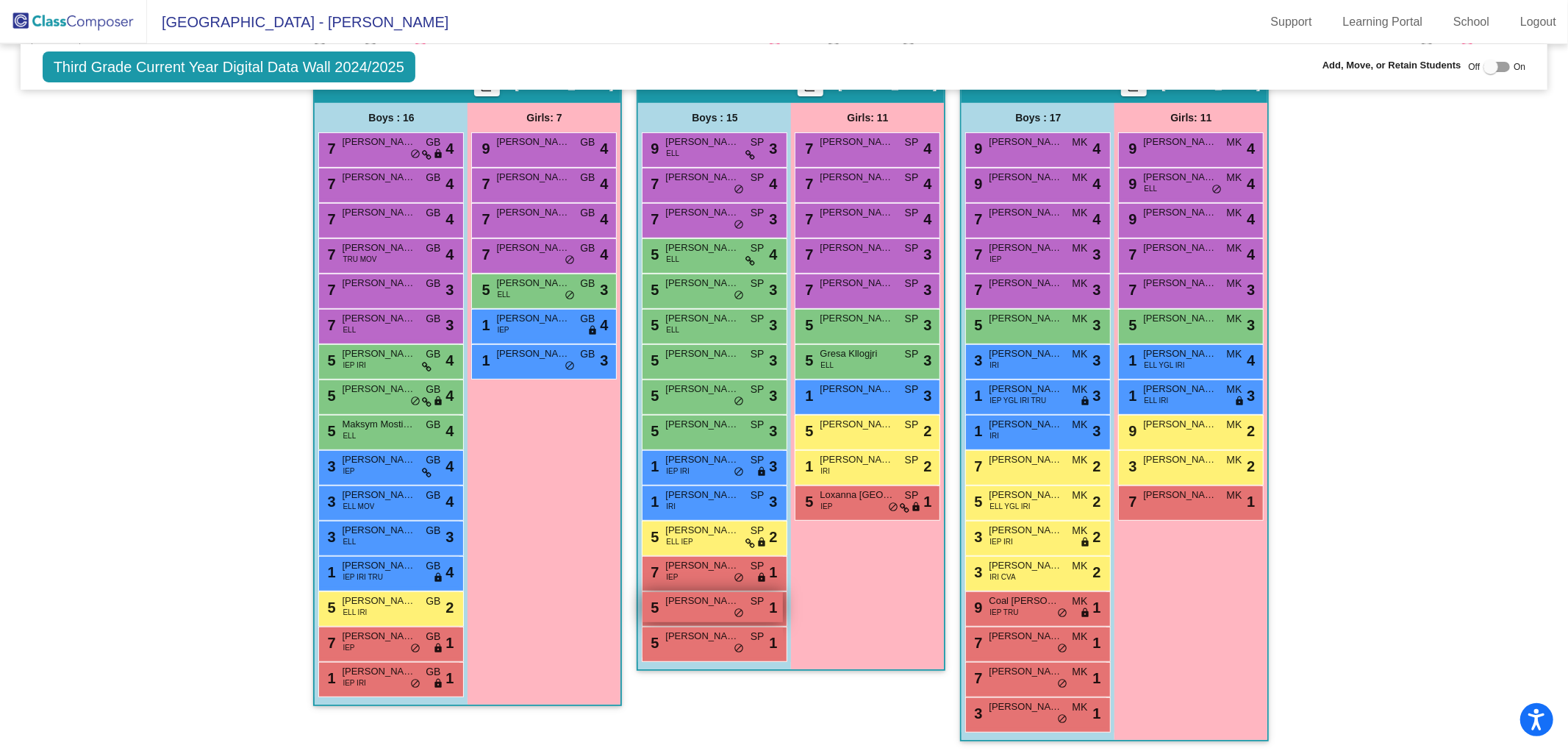
click at [683, 606] on div "5 [PERSON_NAME] SP lock do_not_disturb_alt 1" at bounding box center [713, 606] width 141 height 30
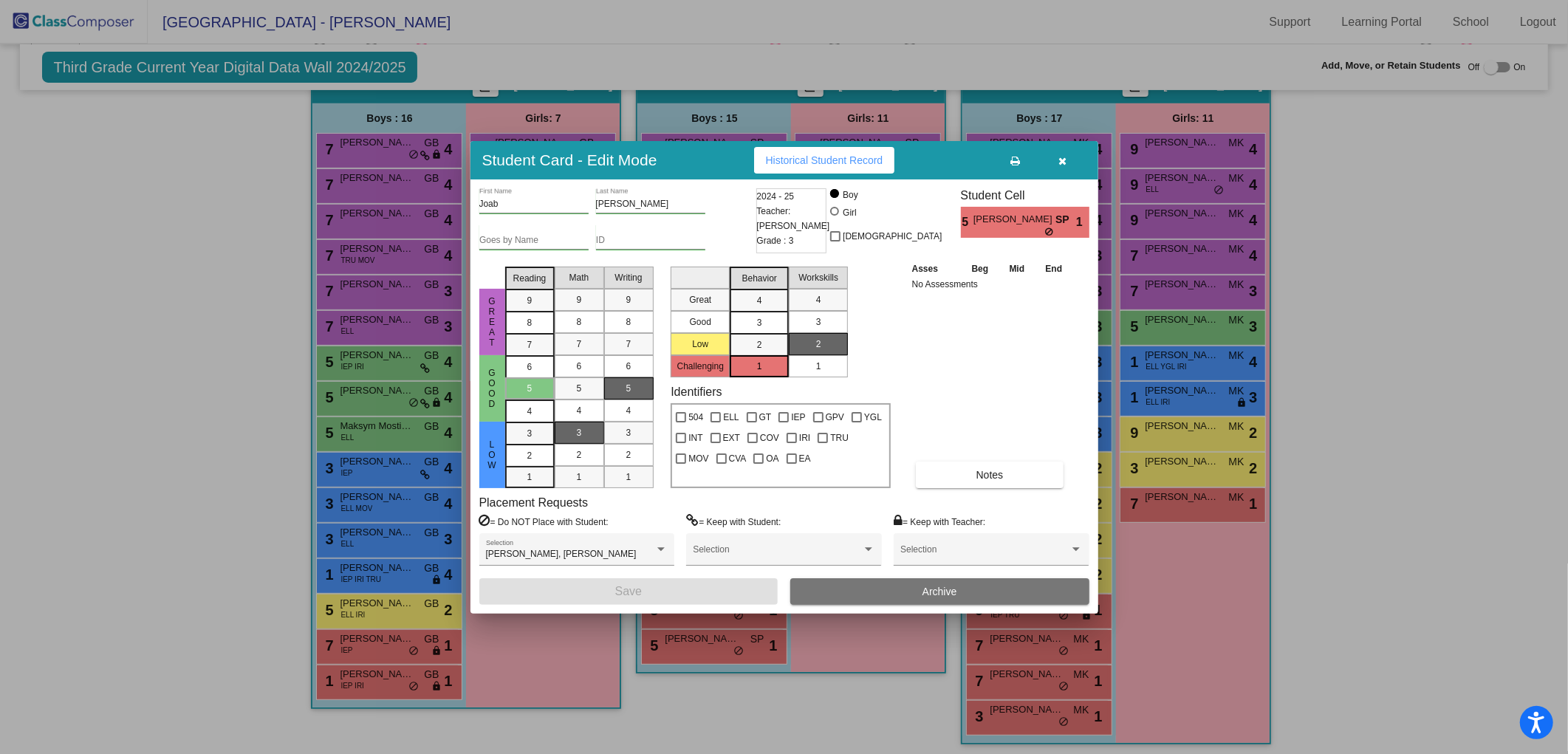
click at [1061, 160] on icon "button" at bounding box center [1062, 161] width 8 height 11
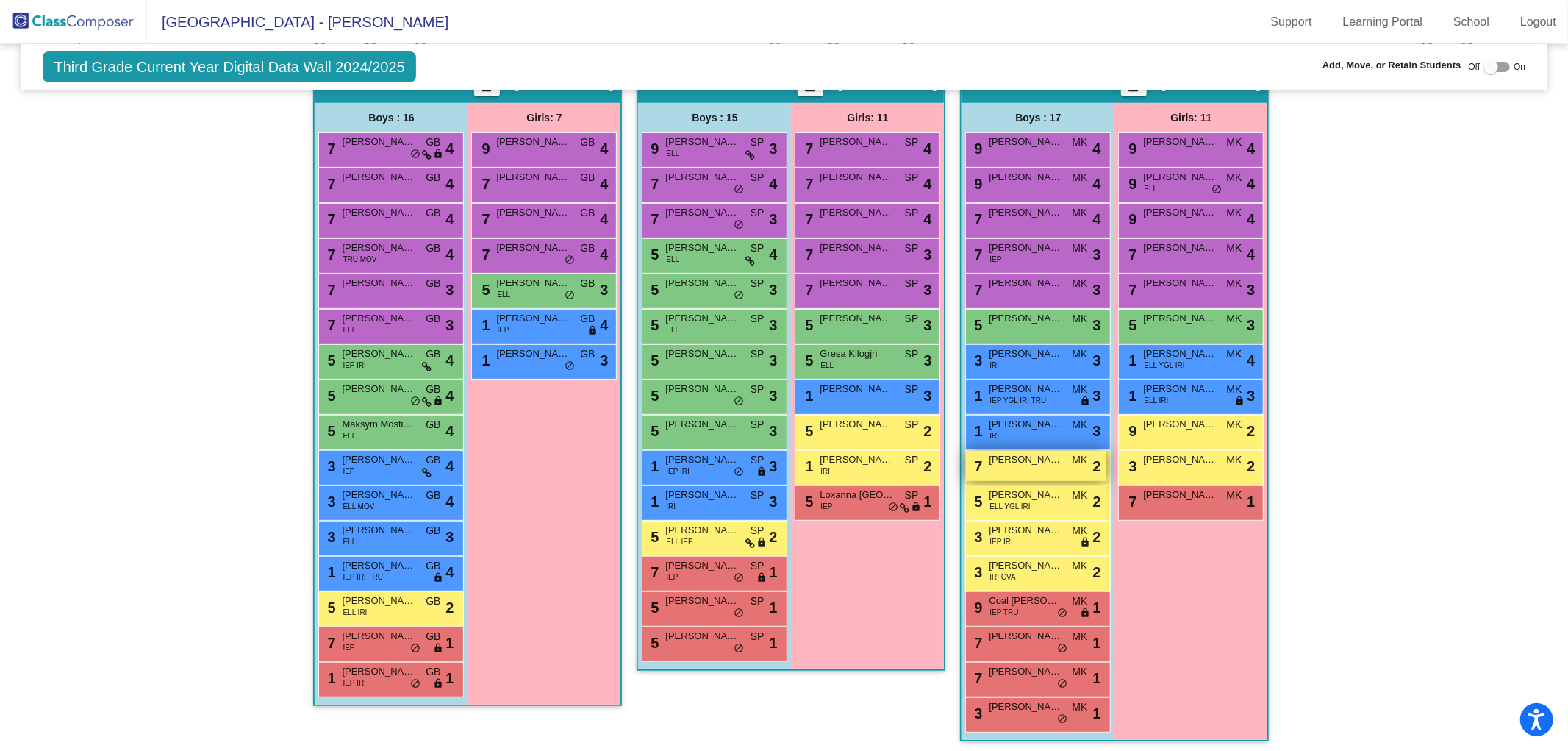
click at [1016, 464] on div "7 [PERSON_NAME] MK lock do_not_disturb_alt 2" at bounding box center [1036, 466] width 141 height 30
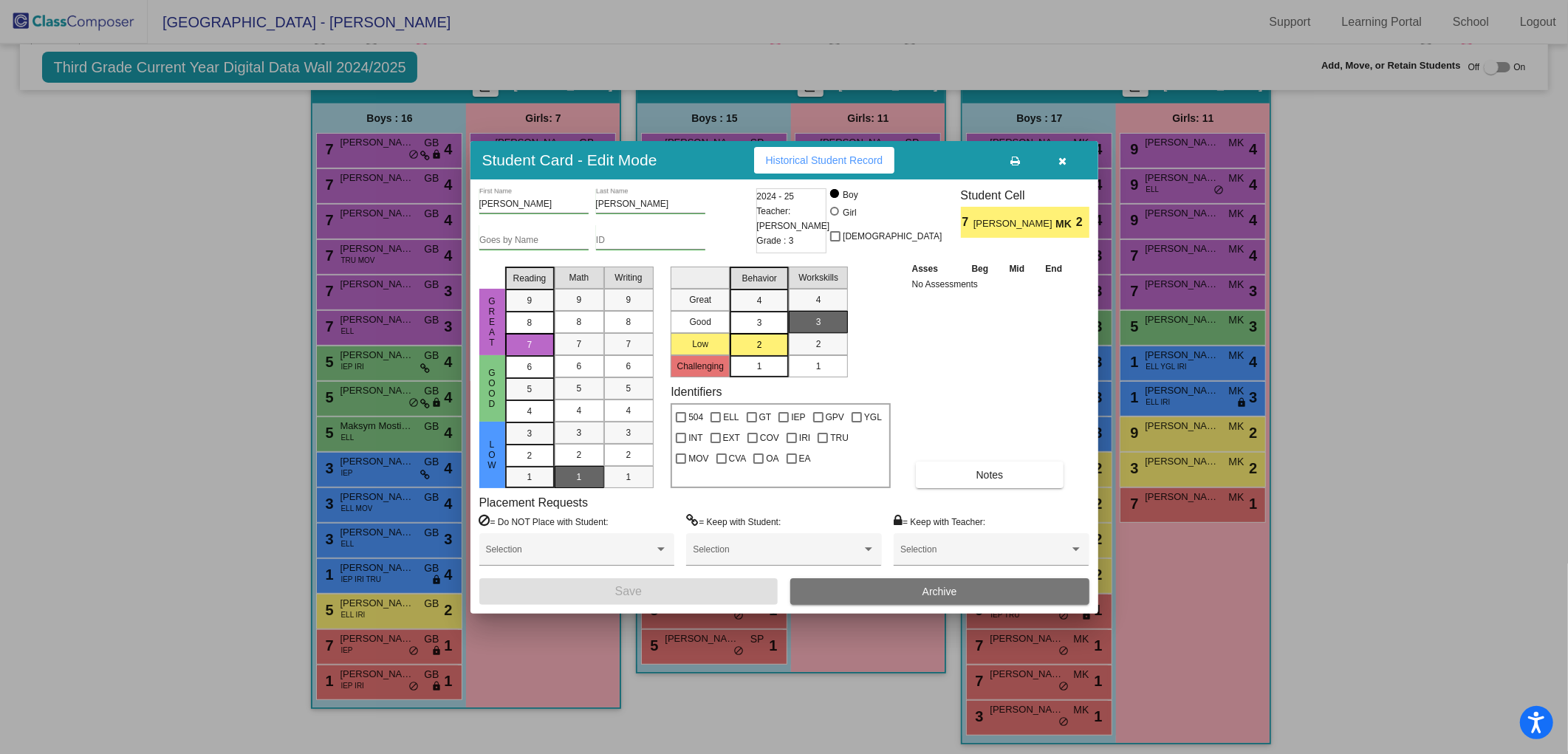
click at [1066, 166] on button "button" at bounding box center [1062, 160] width 47 height 26
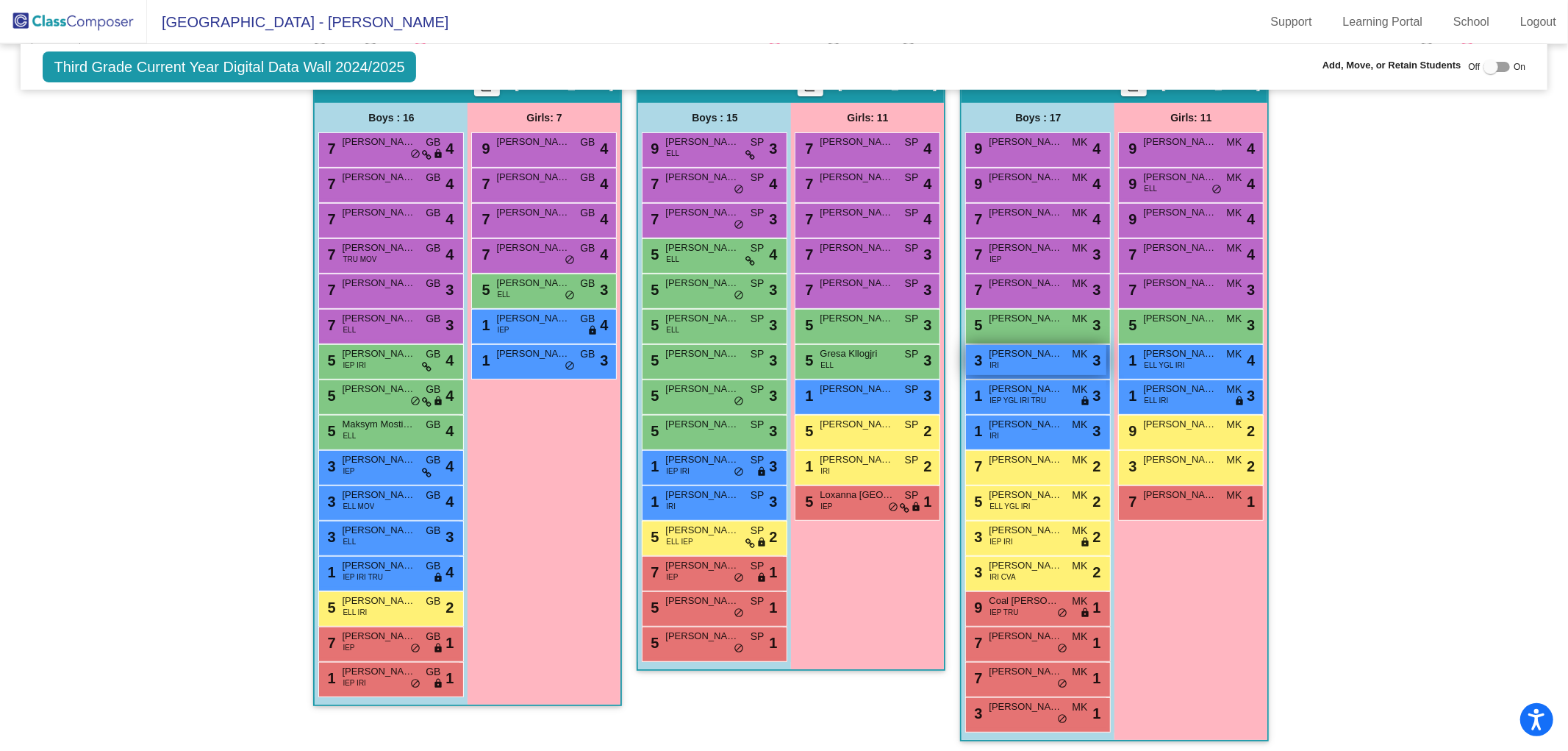
click at [1047, 359] on div "3 [PERSON_NAME] IRI MK lock do_not_disturb_alt 3" at bounding box center [1036, 360] width 141 height 30
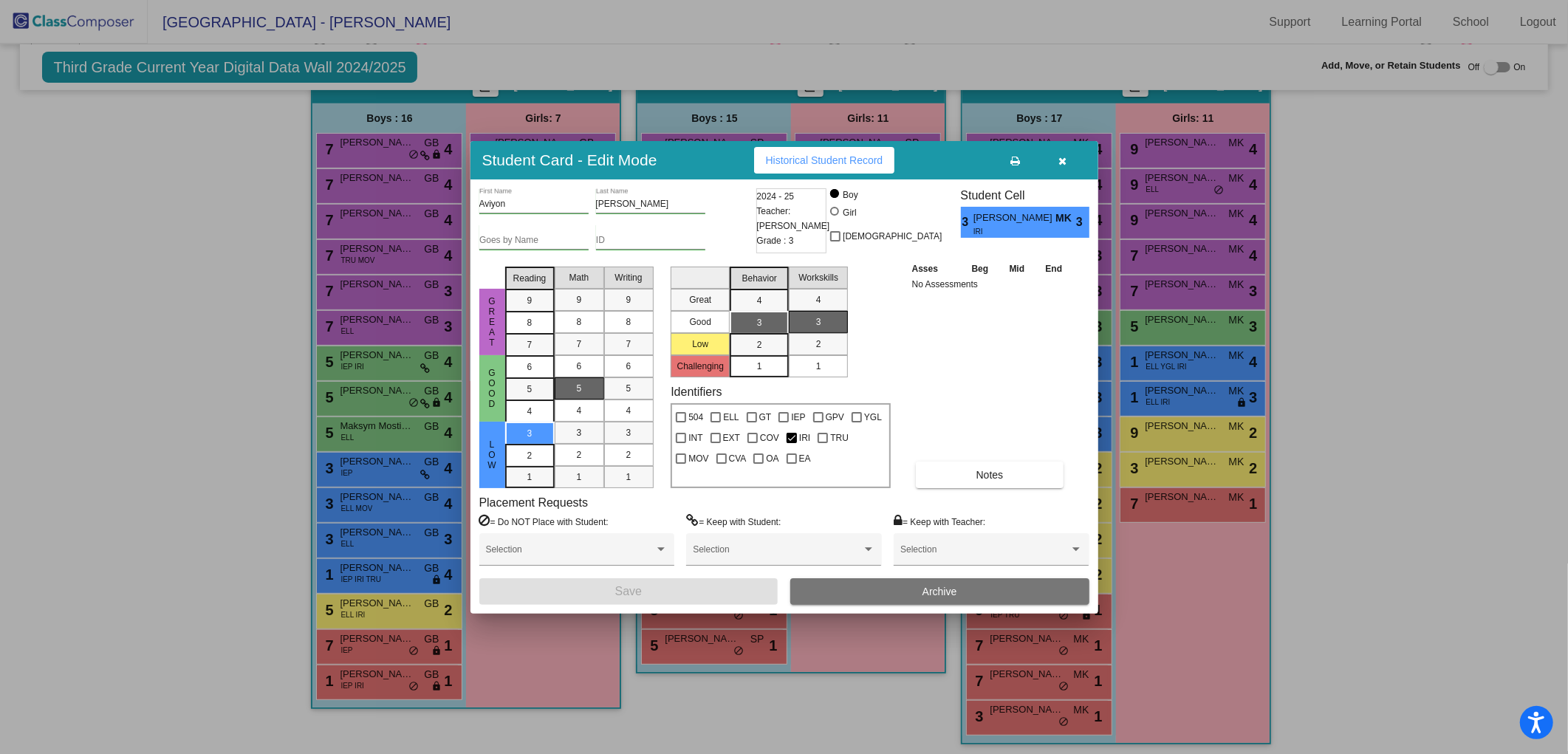
click at [1068, 164] on button "button" at bounding box center [1062, 160] width 47 height 26
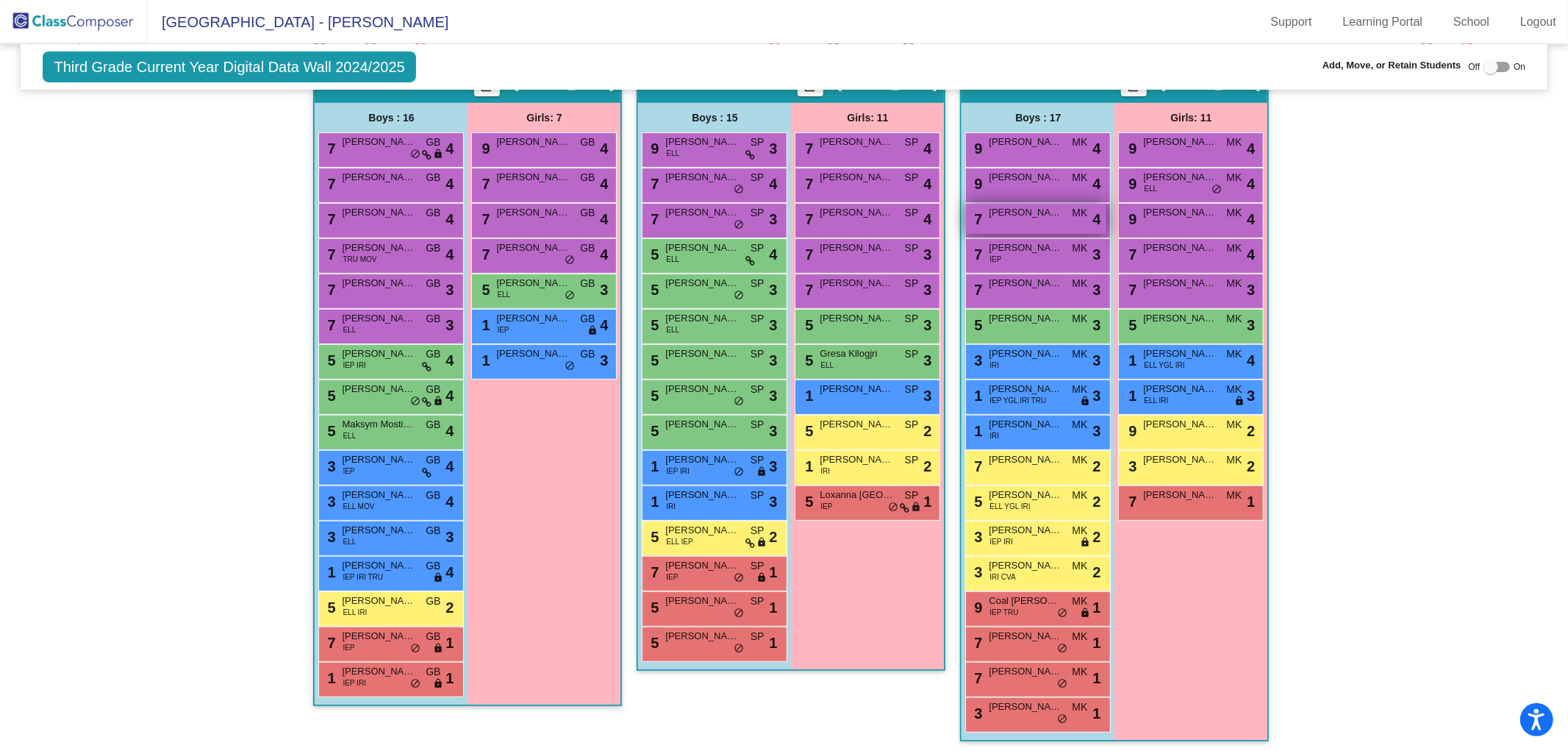
click at [1033, 216] on div "7 [PERSON_NAME] [PERSON_NAME] lock do_not_disturb_alt 4" at bounding box center [1036, 218] width 141 height 30
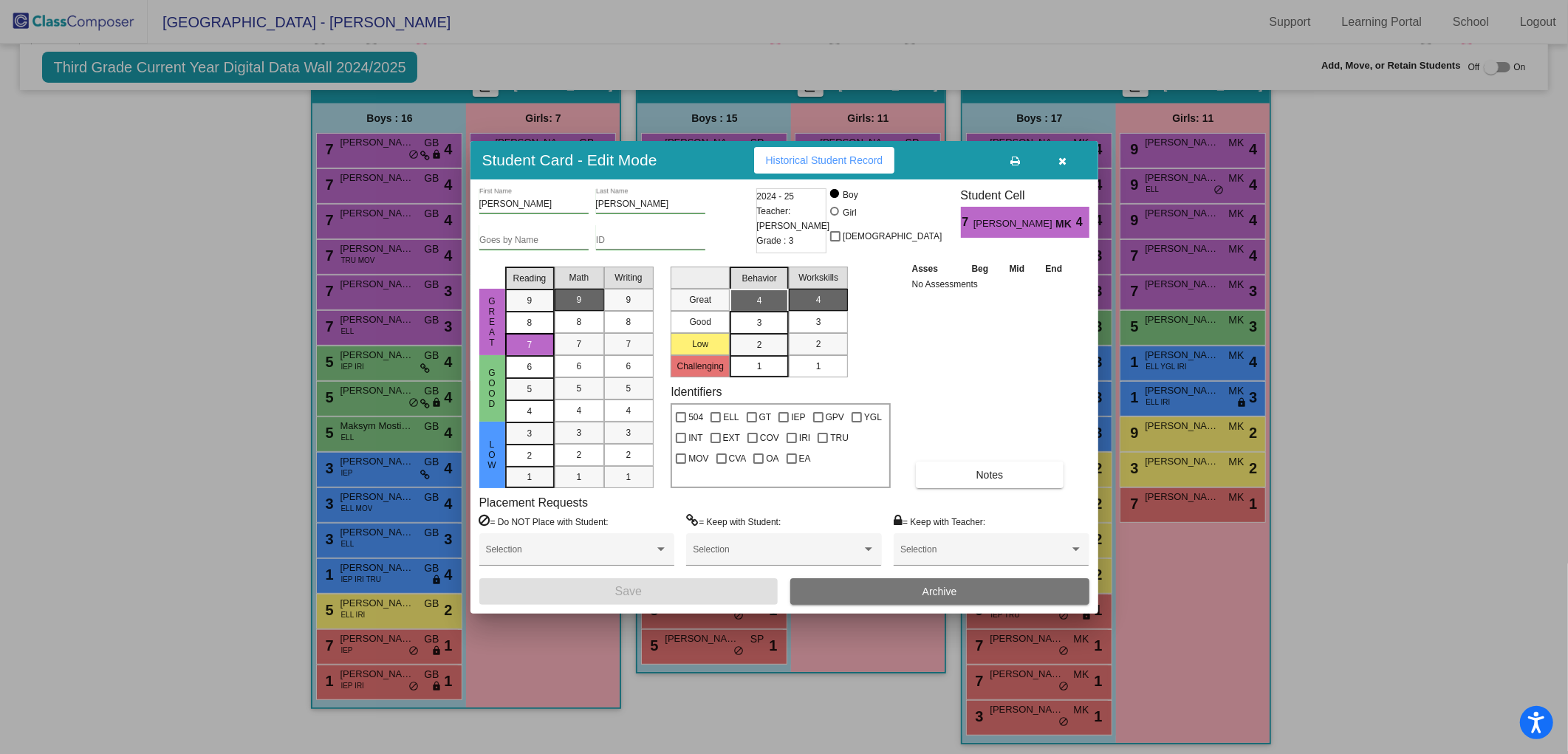
click at [1061, 159] on icon "button" at bounding box center [1062, 161] width 8 height 11
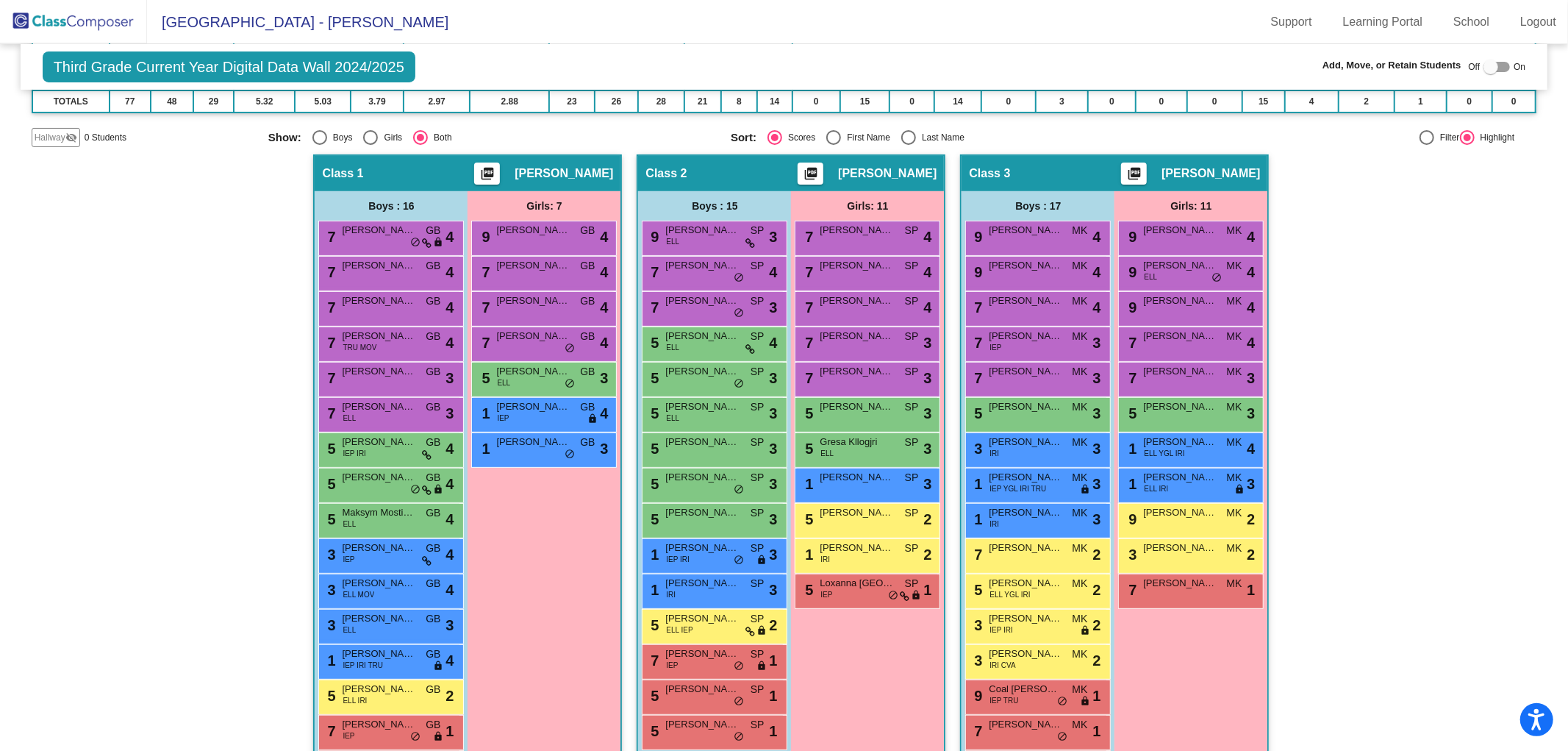
scroll to position [245, 0]
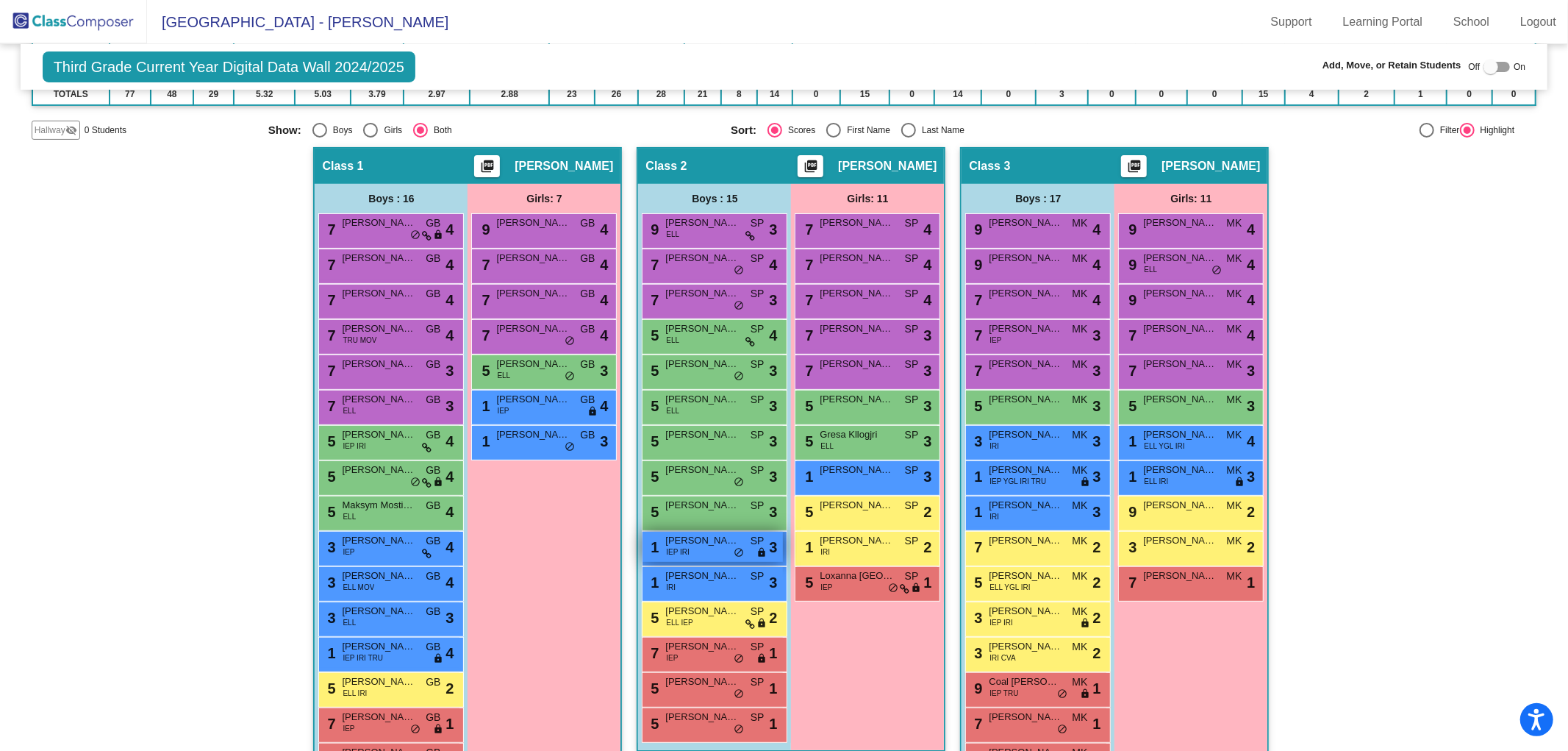
click at [700, 544] on div "1 [PERSON_NAME] IEP IRI SP lock do_not_disturb_alt 3" at bounding box center [713, 546] width 141 height 30
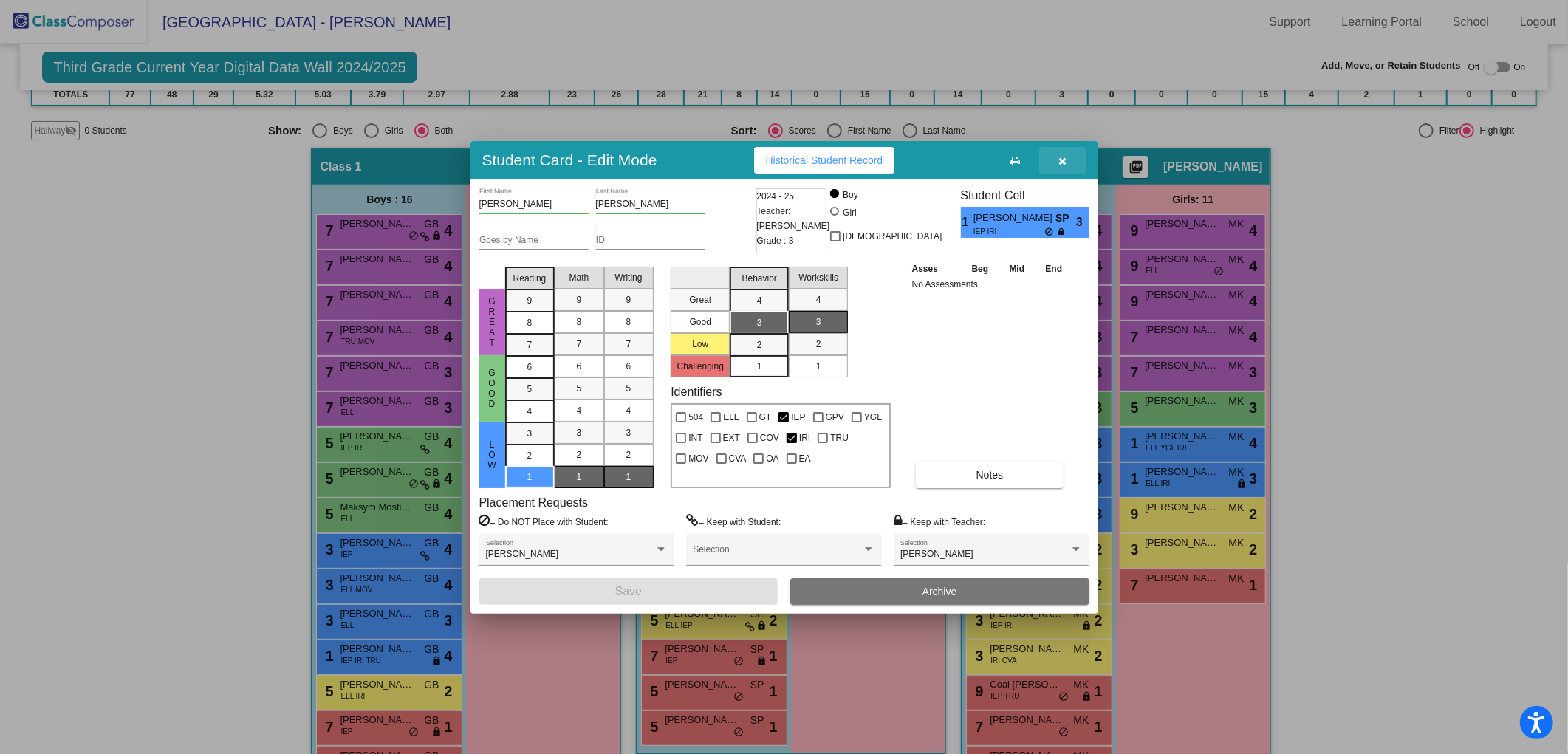
click at [1057, 154] on button "button" at bounding box center [1062, 160] width 47 height 26
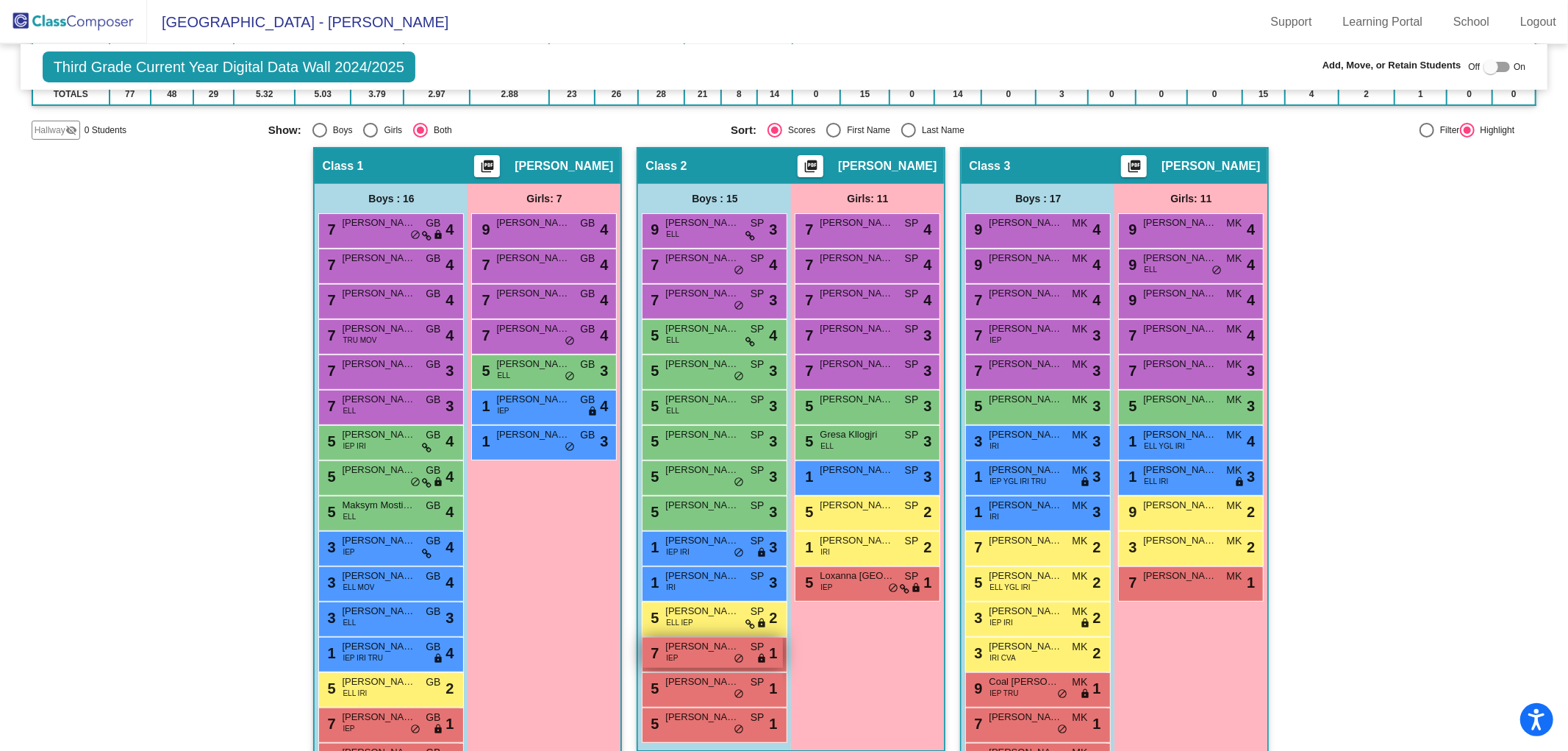
click at [684, 658] on div "7 [PERSON_NAME] IEP SP lock do_not_disturb_alt 1" at bounding box center [713, 652] width 141 height 30
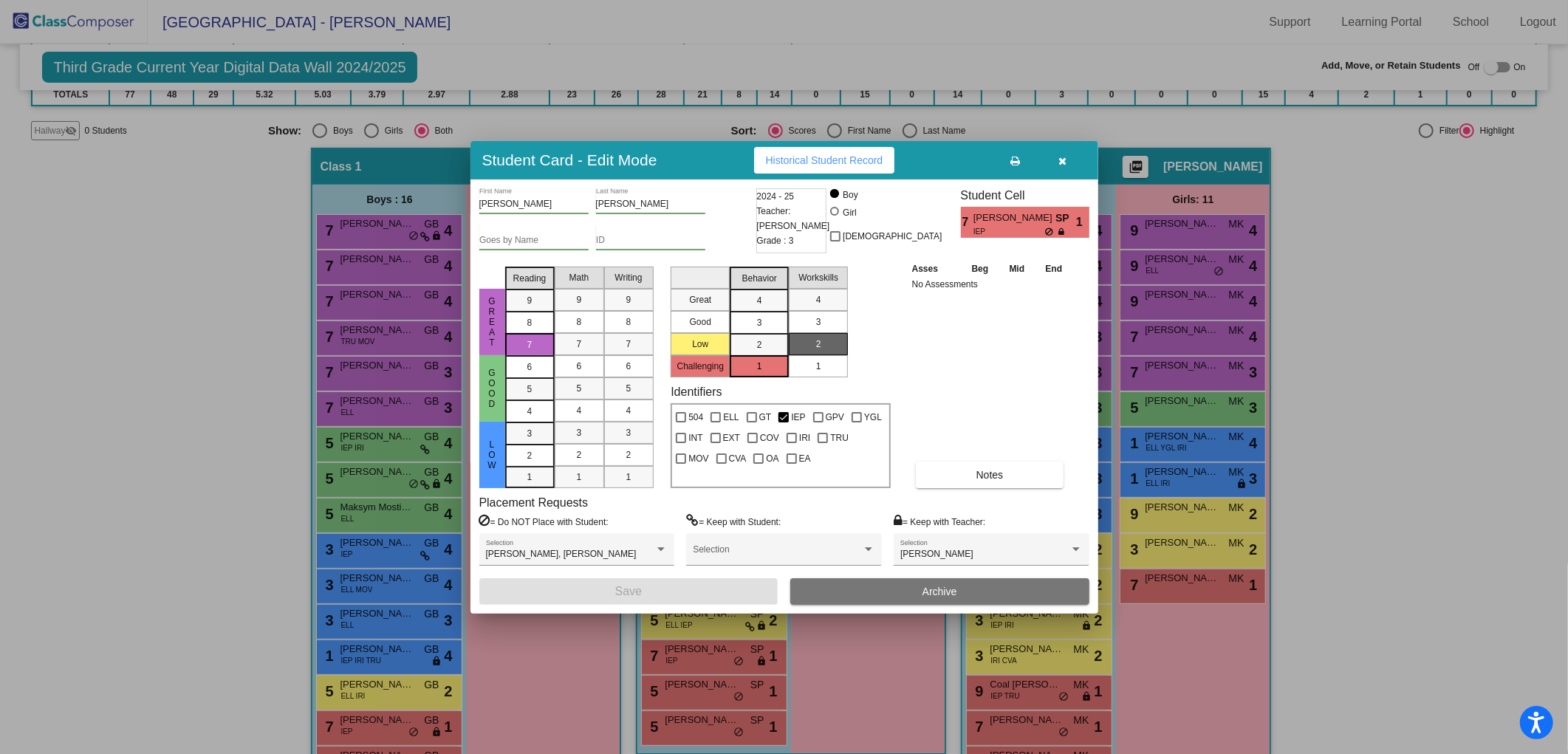
click at [1069, 160] on button "button" at bounding box center [1062, 160] width 47 height 26
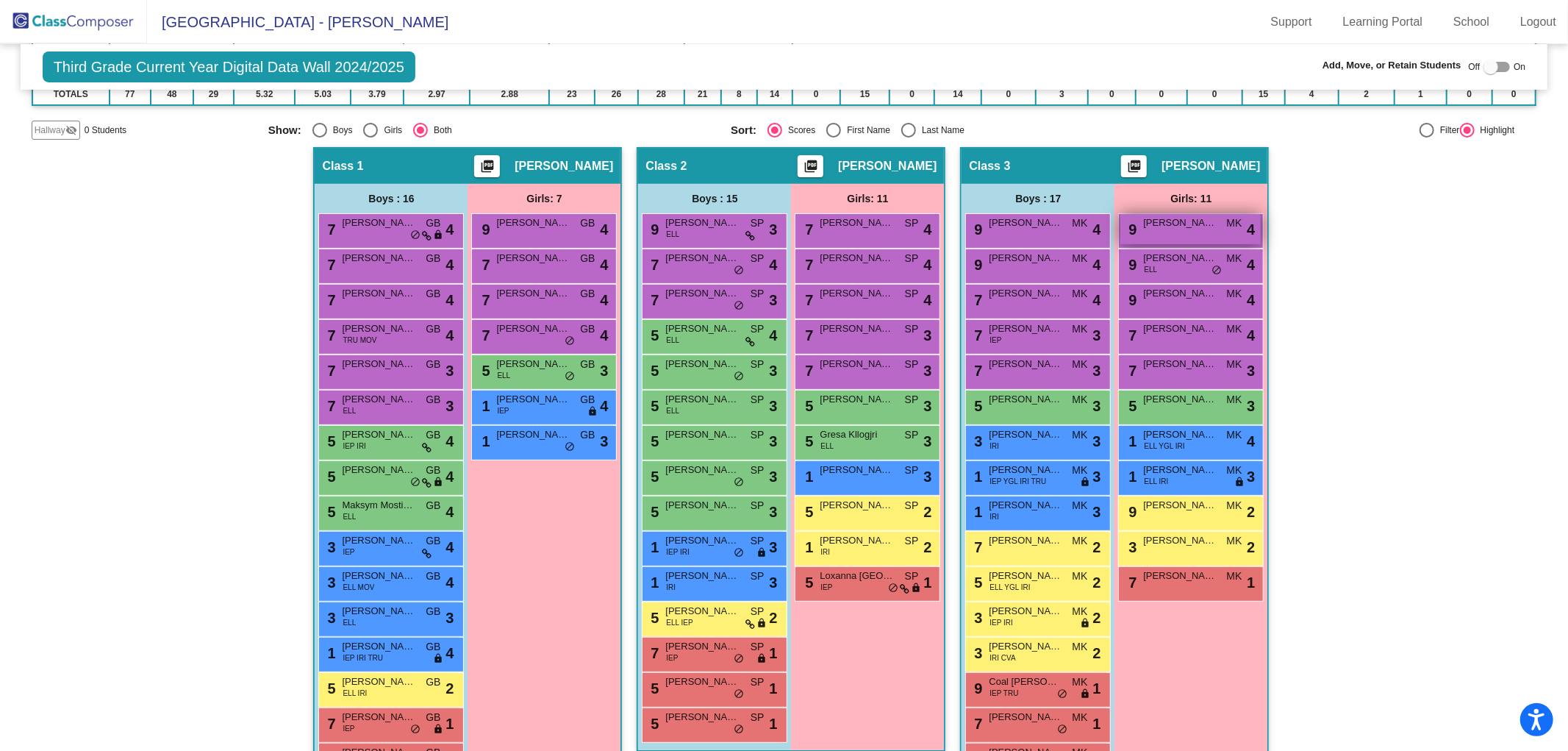
click at [1166, 215] on span "[PERSON_NAME]" at bounding box center [1180, 222] width 73 height 14
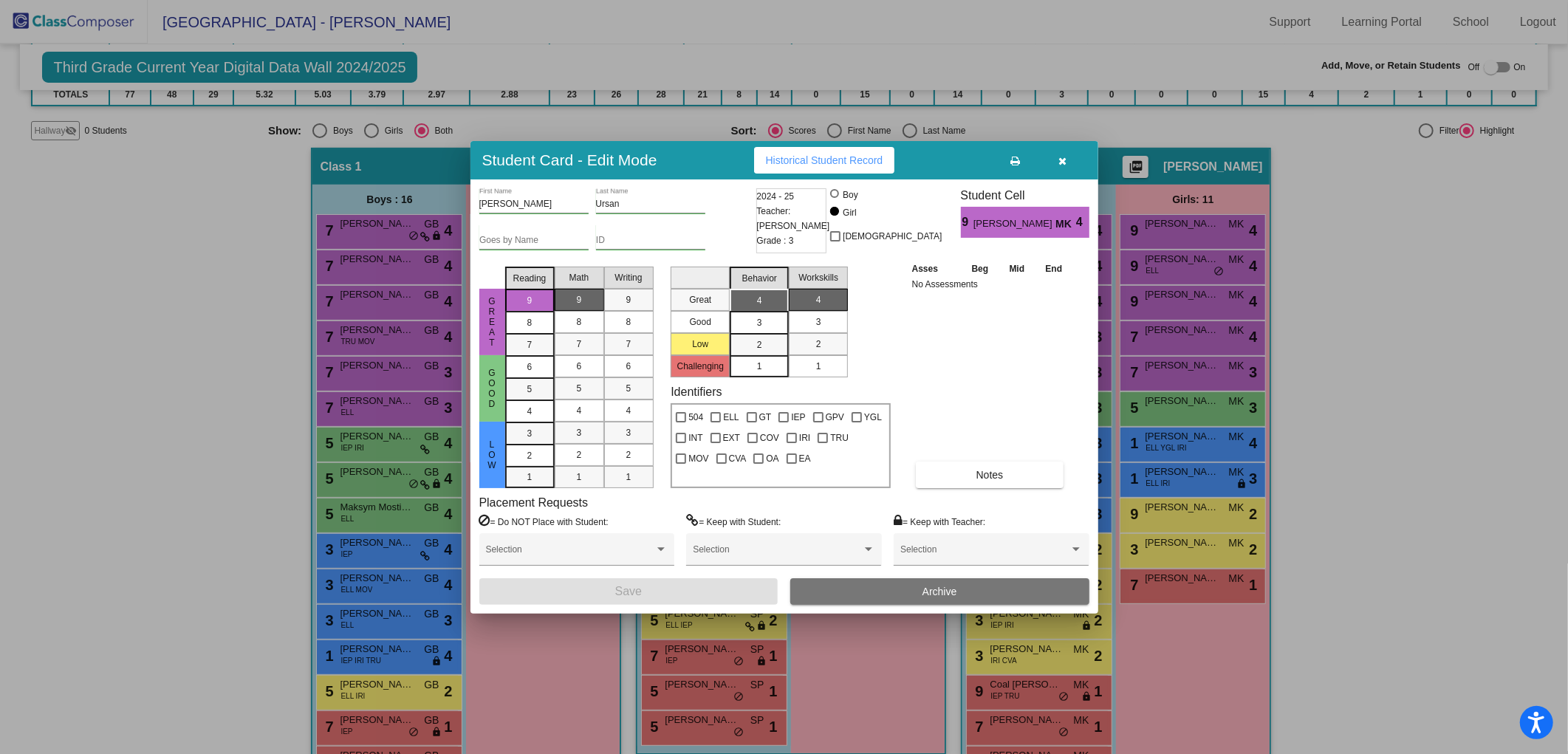
click at [1072, 164] on button "button" at bounding box center [1062, 160] width 47 height 26
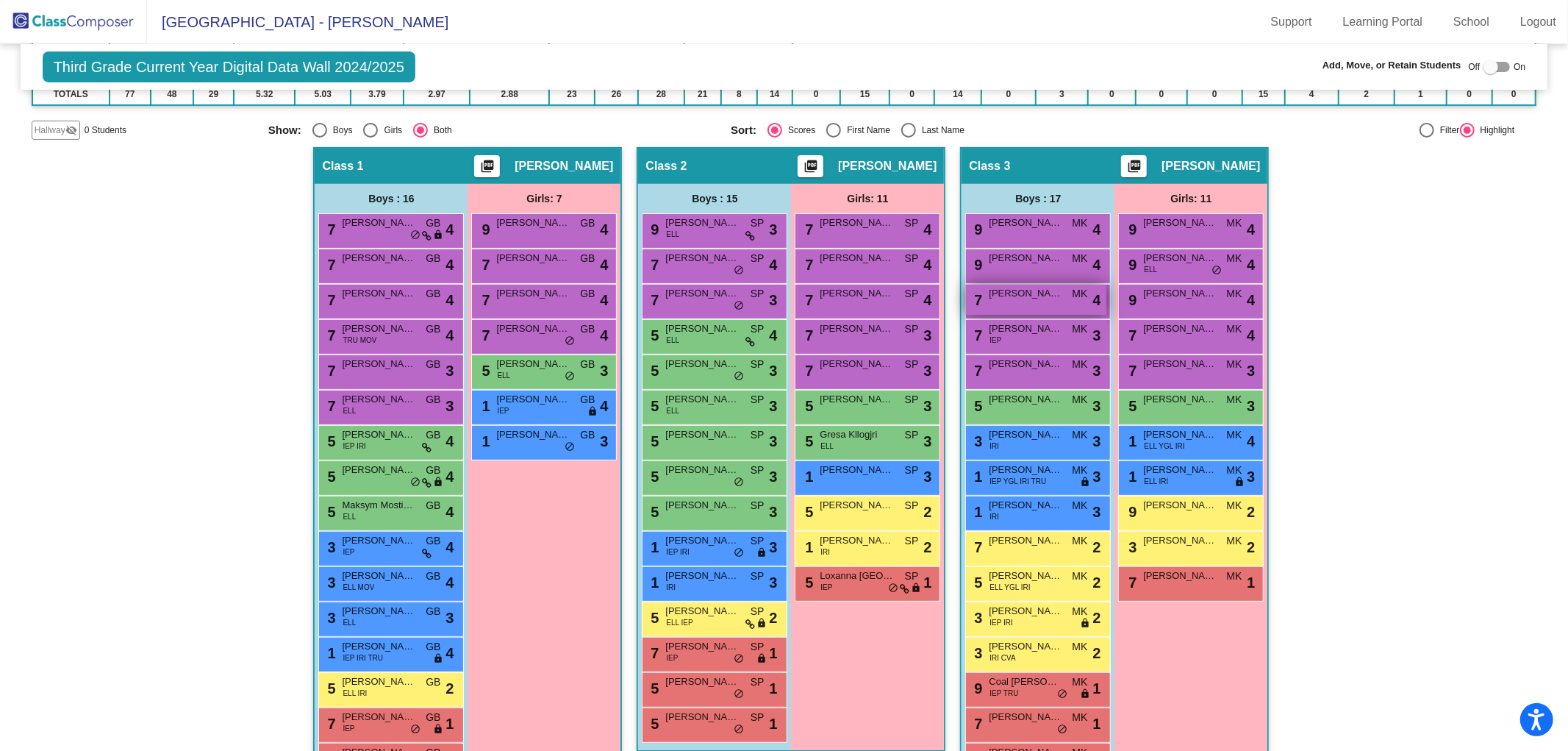
click at [1020, 290] on span "[PERSON_NAME]" at bounding box center [1025, 293] width 73 height 14
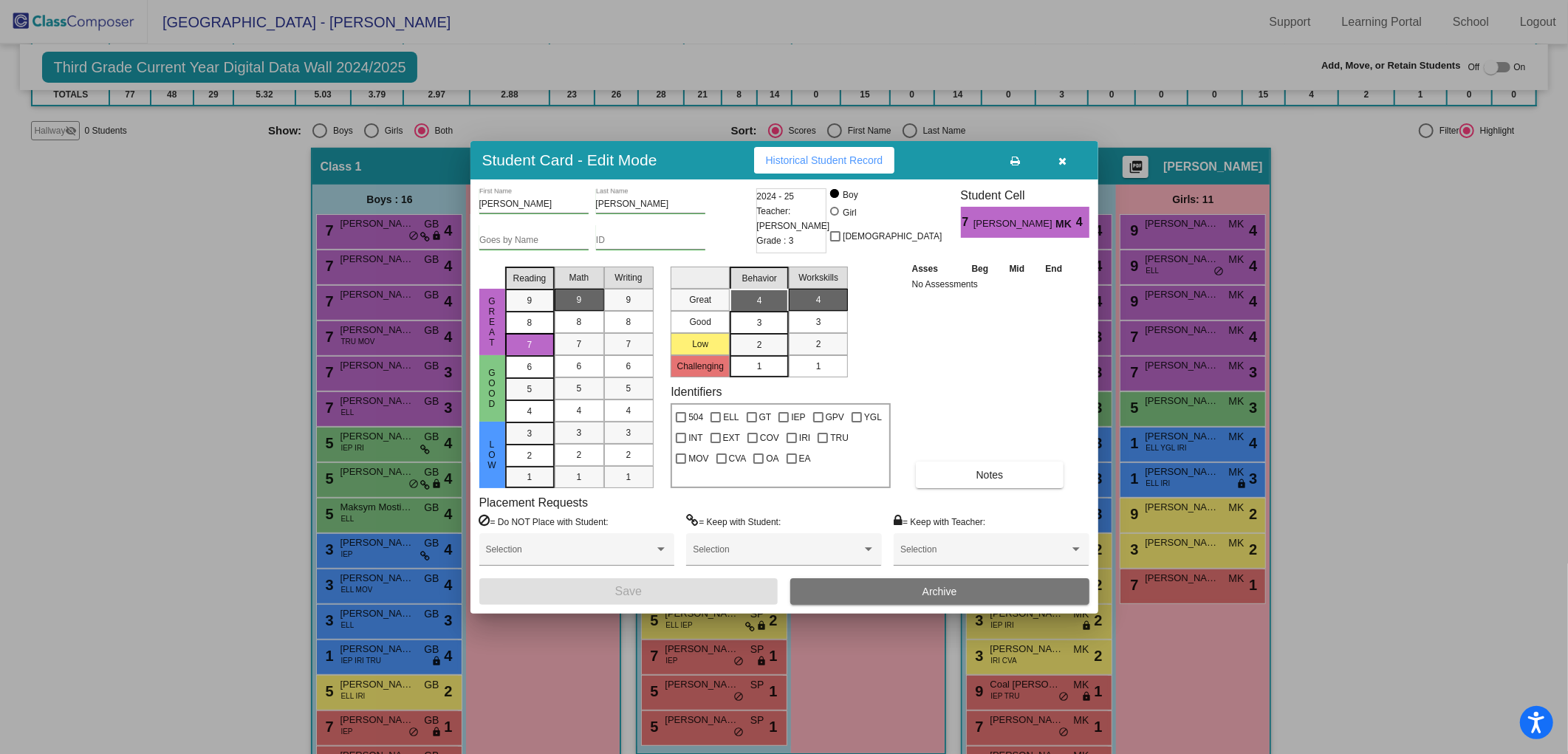
click at [1062, 164] on icon "button" at bounding box center [1062, 161] width 8 height 11
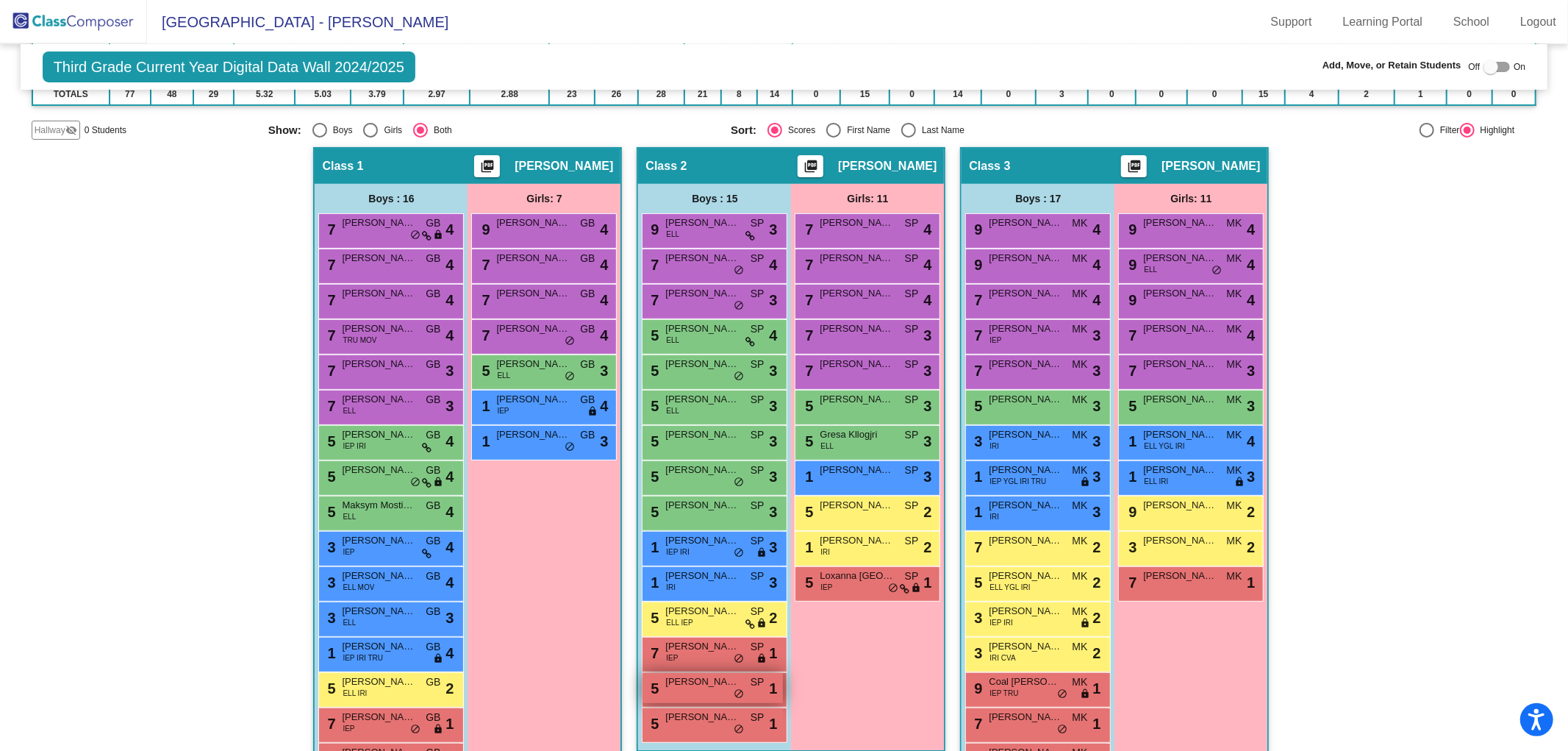
click at [675, 674] on span "[PERSON_NAME]" at bounding box center [702, 681] width 73 height 14
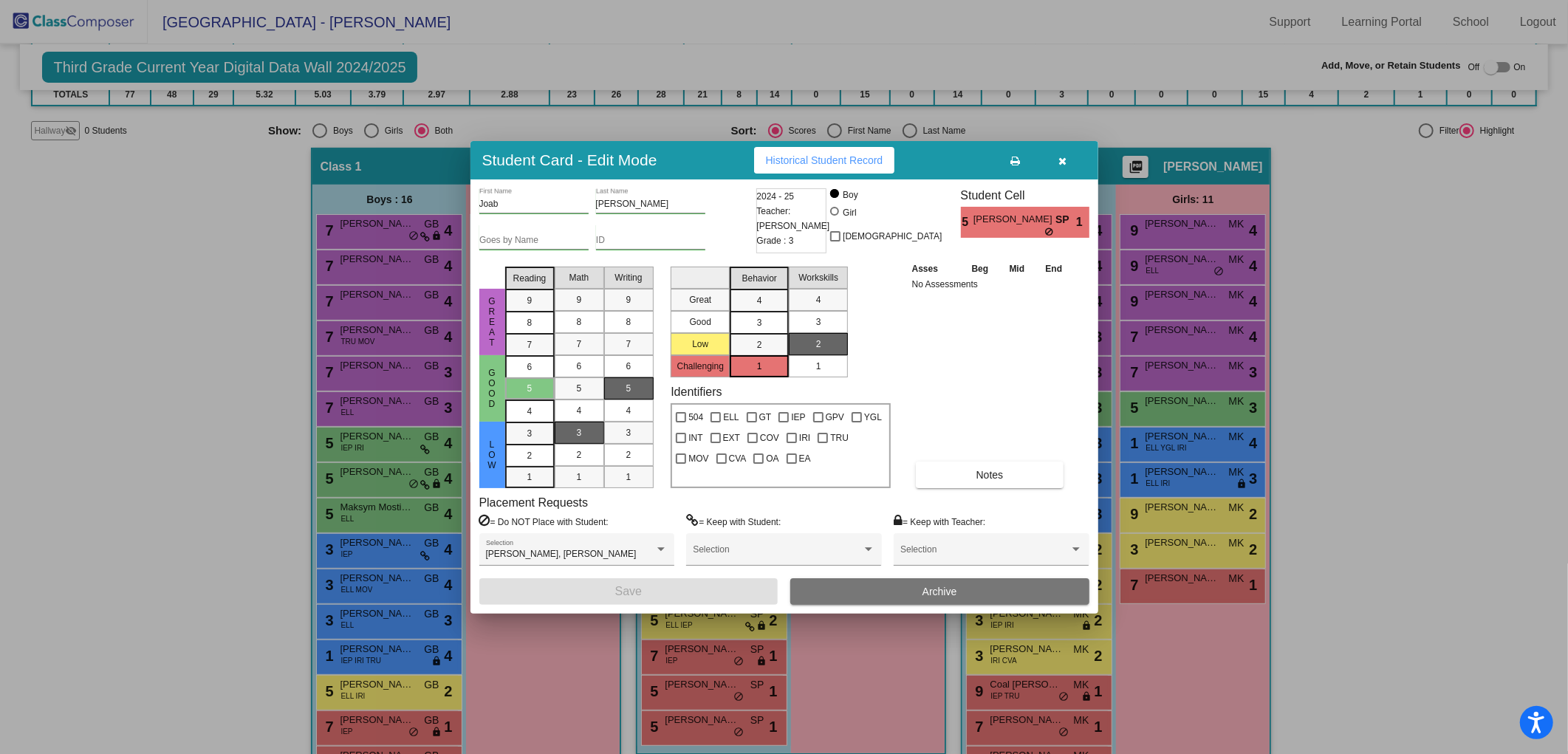
click at [1061, 161] on icon "button" at bounding box center [1062, 161] width 8 height 11
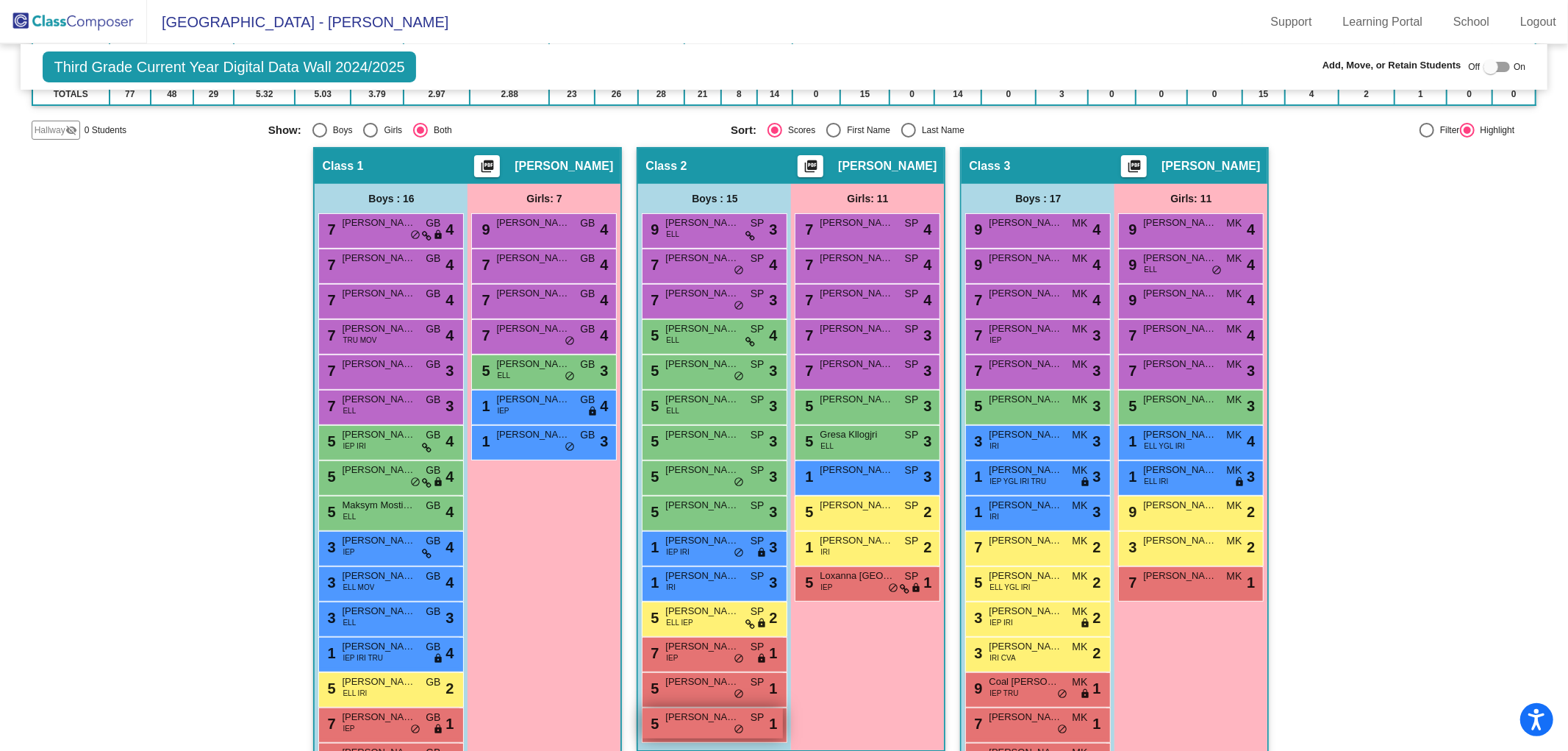
click at [704, 717] on span "[PERSON_NAME]" at bounding box center [702, 716] width 73 height 14
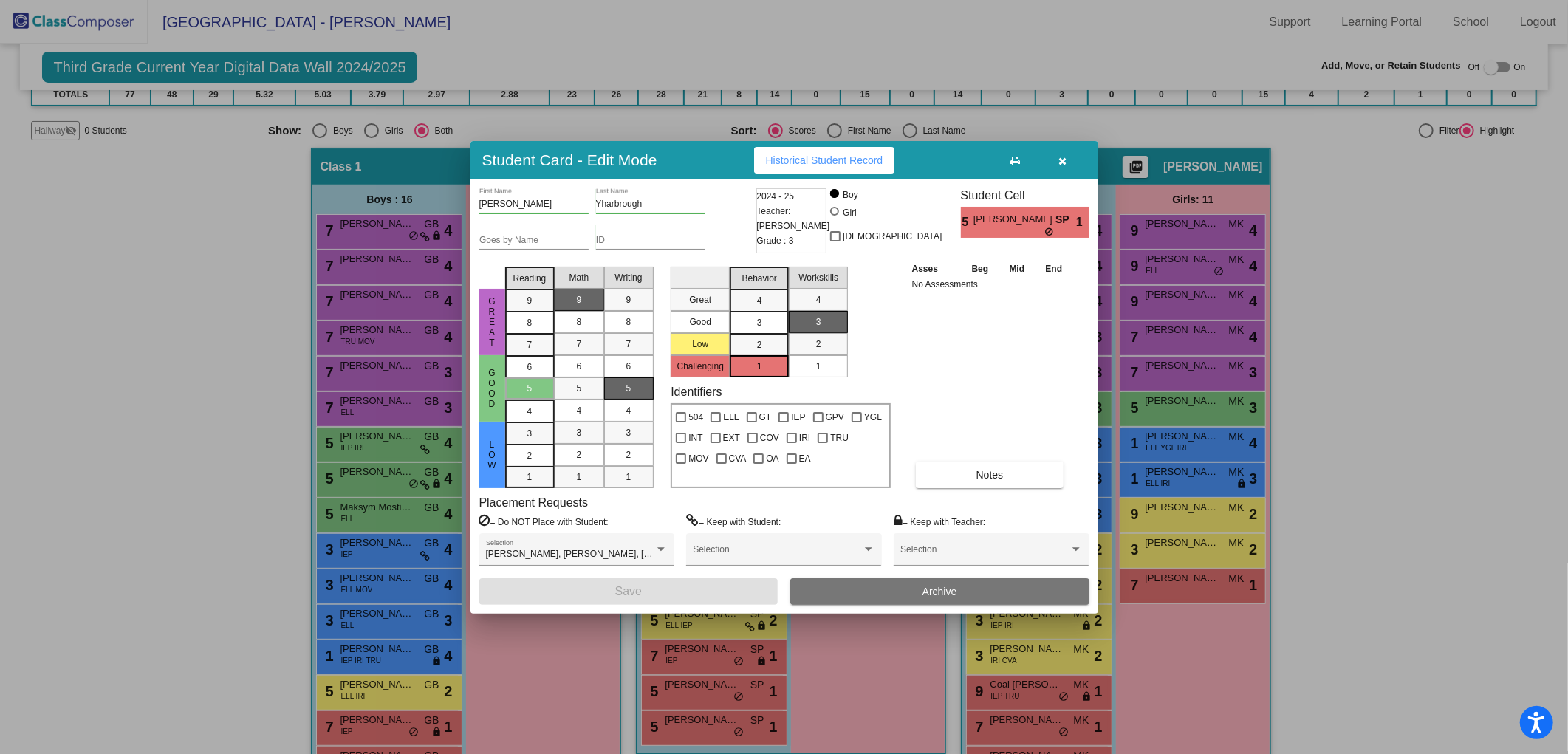
click at [1067, 166] on button "button" at bounding box center [1062, 160] width 47 height 26
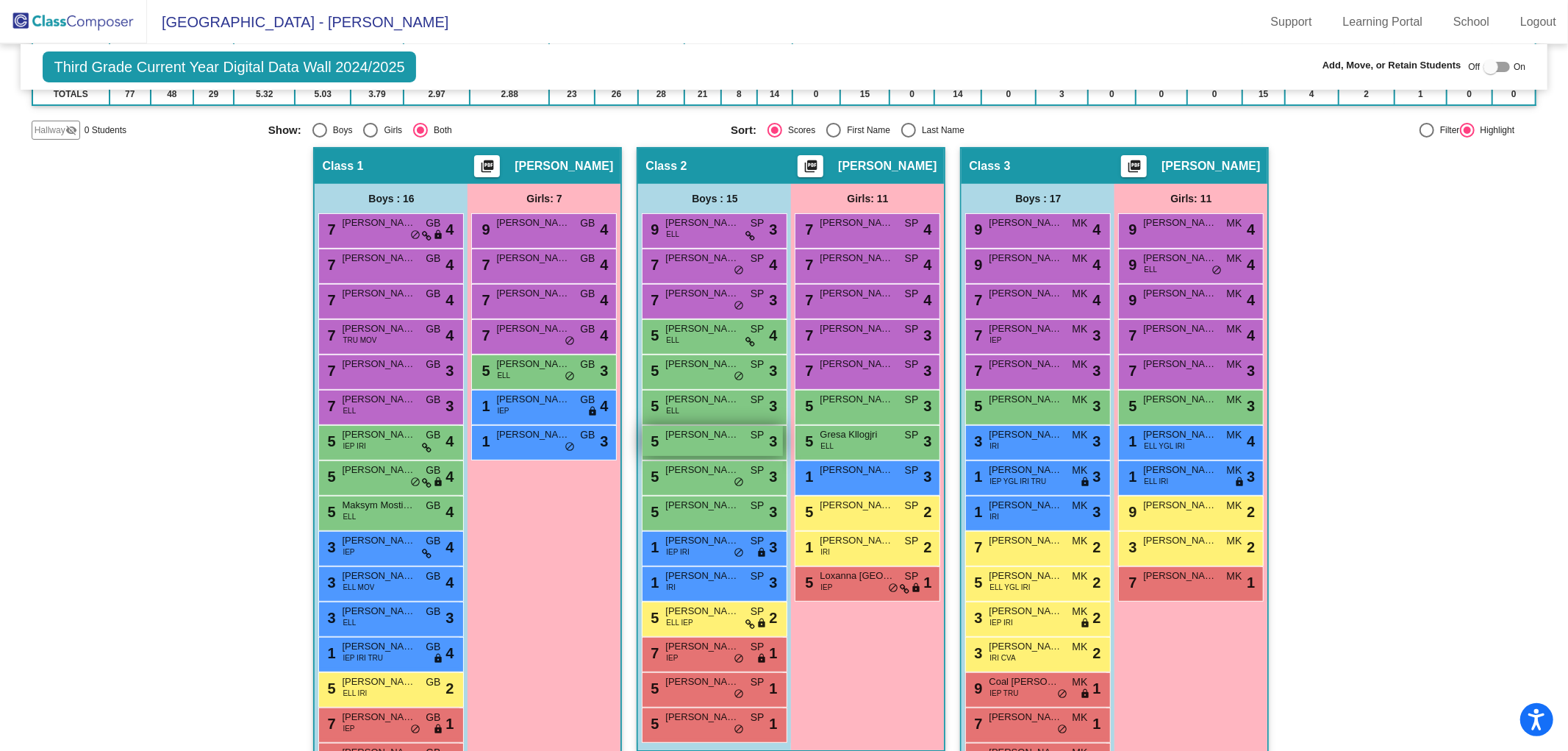
click at [710, 436] on span "[PERSON_NAME]" at bounding box center [702, 434] width 73 height 14
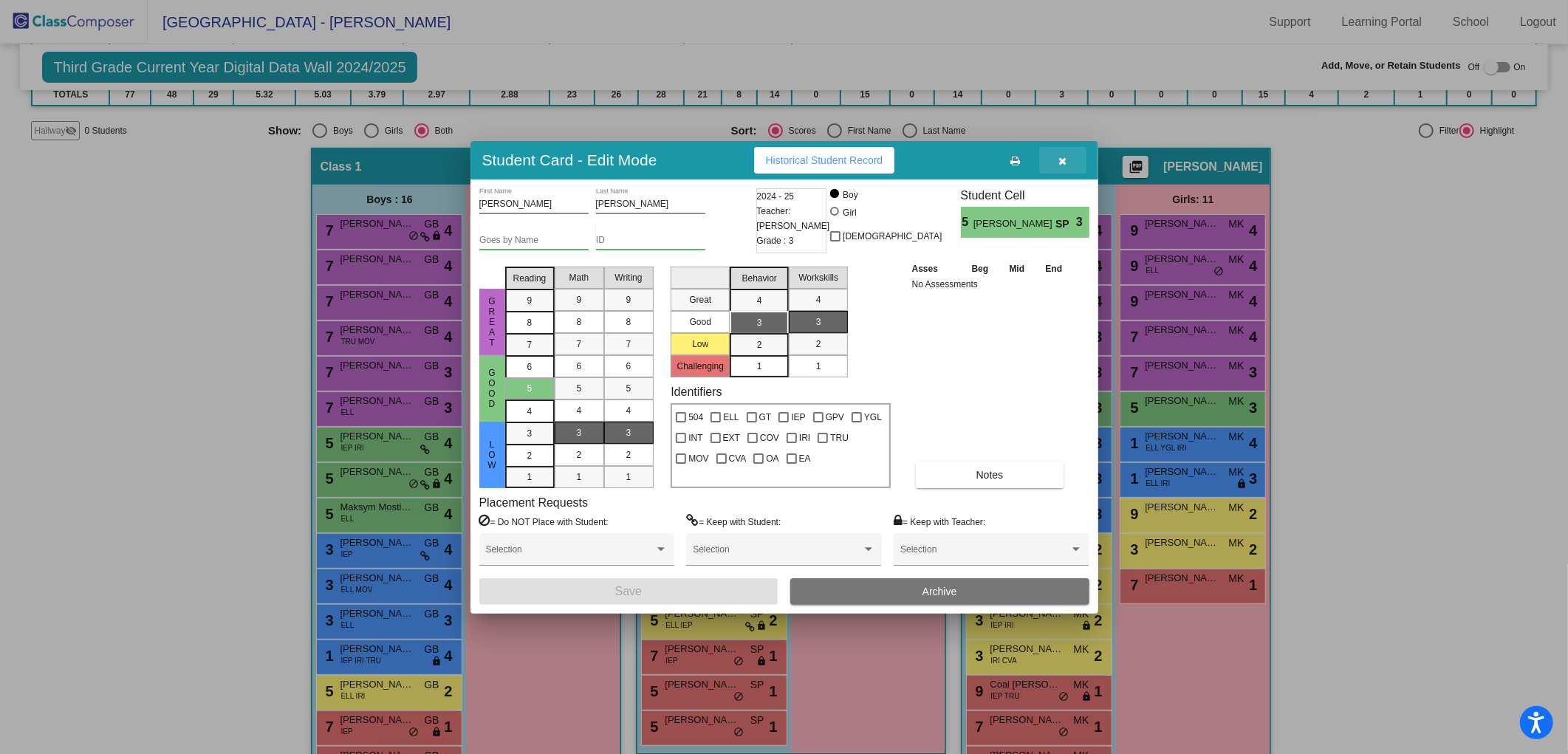
click at [1061, 161] on icon "button" at bounding box center [1062, 161] width 8 height 11
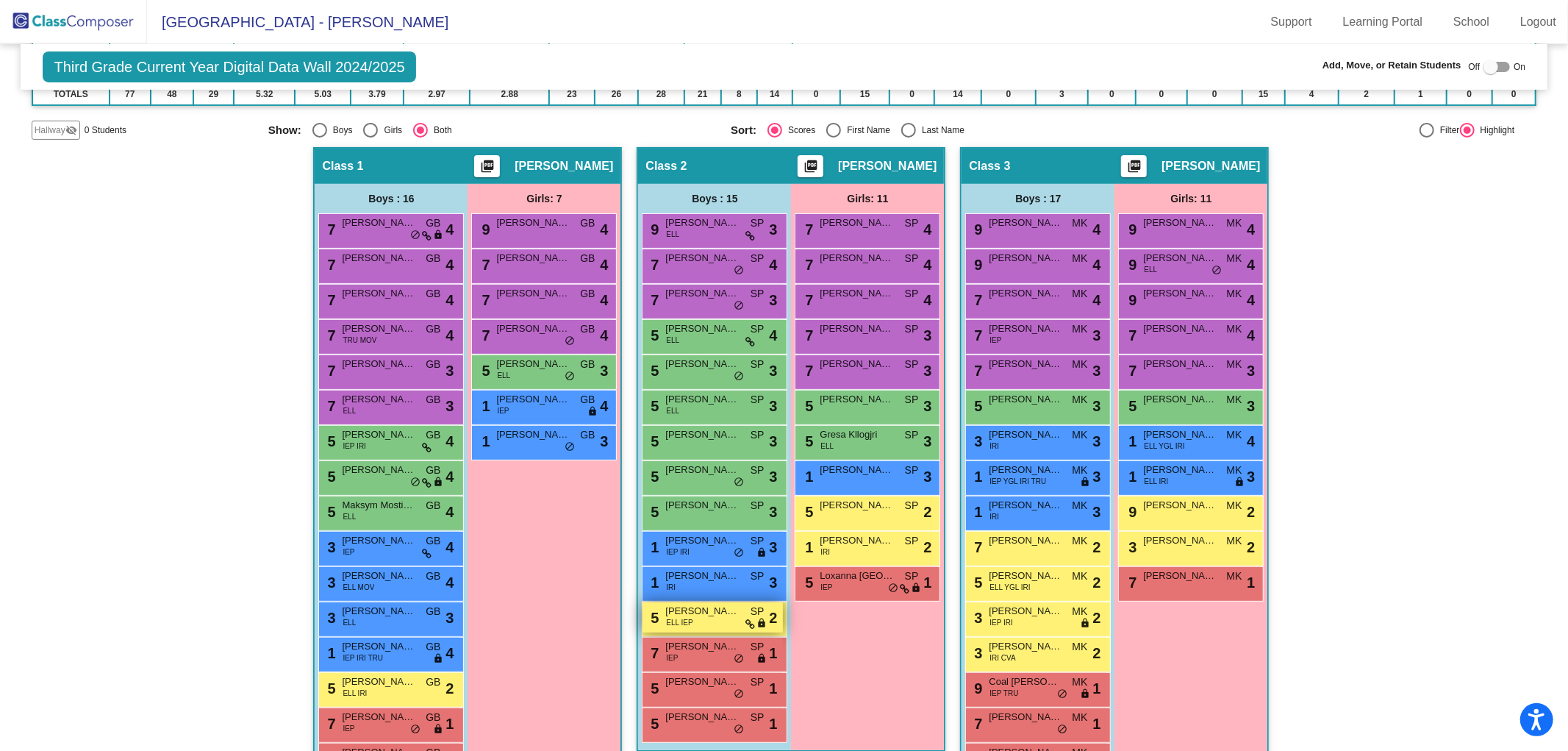
click at [714, 621] on div "5 [PERSON_NAME] [PERSON_NAME] ELL IEP SP lock do_not_disturb_alt 2" at bounding box center [713, 617] width 141 height 30
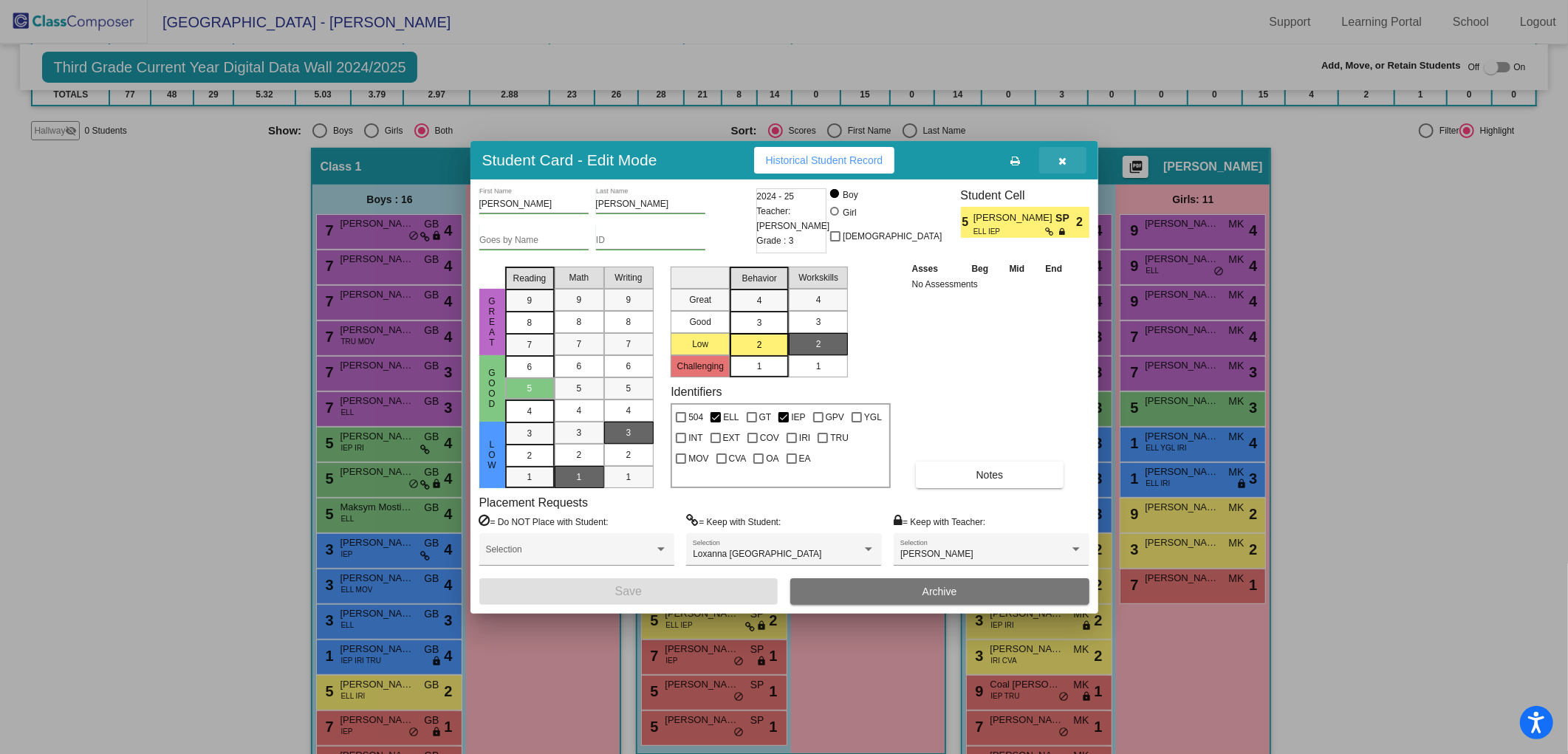
click at [1066, 166] on button "button" at bounding box center [1062, 160] width 47 height 26
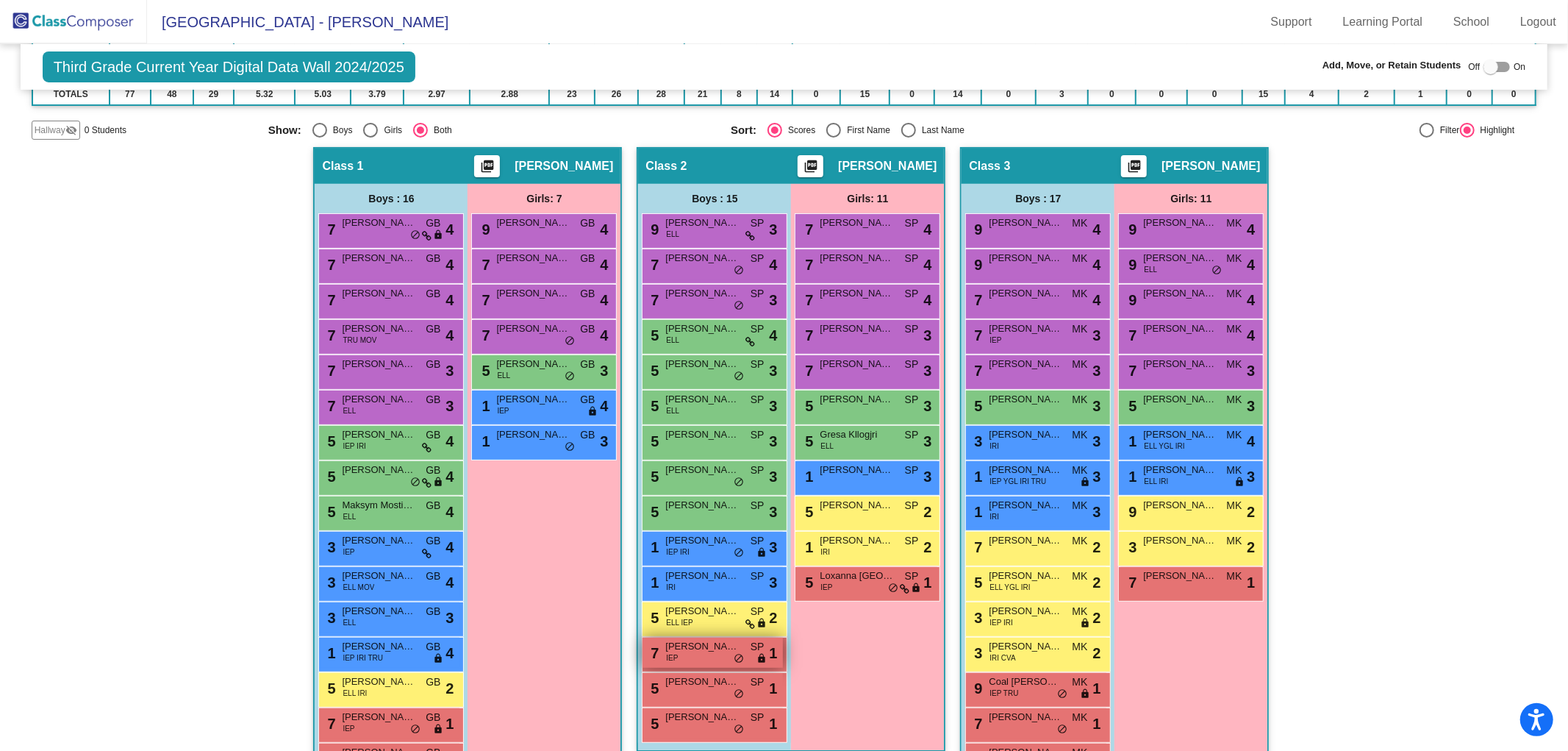
click at [692, 653] on div "7 [PERSON_NAME] IEP SP lock do_not_disturb_alt 1" at bounding box center [713, 652] width 141 height 30
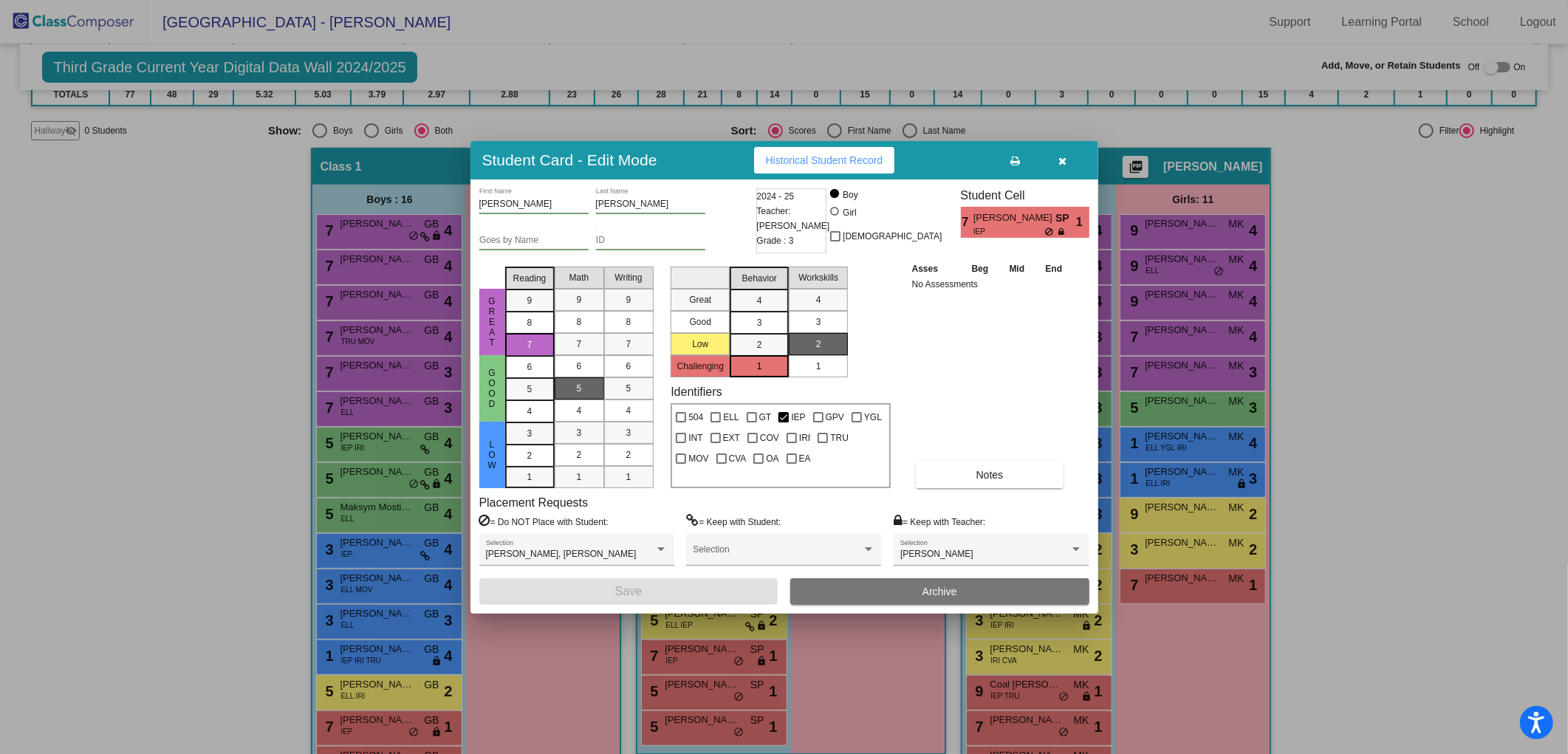
click at [587, 384] on div "5" at bounding box center [579, 388] width 29 height 22
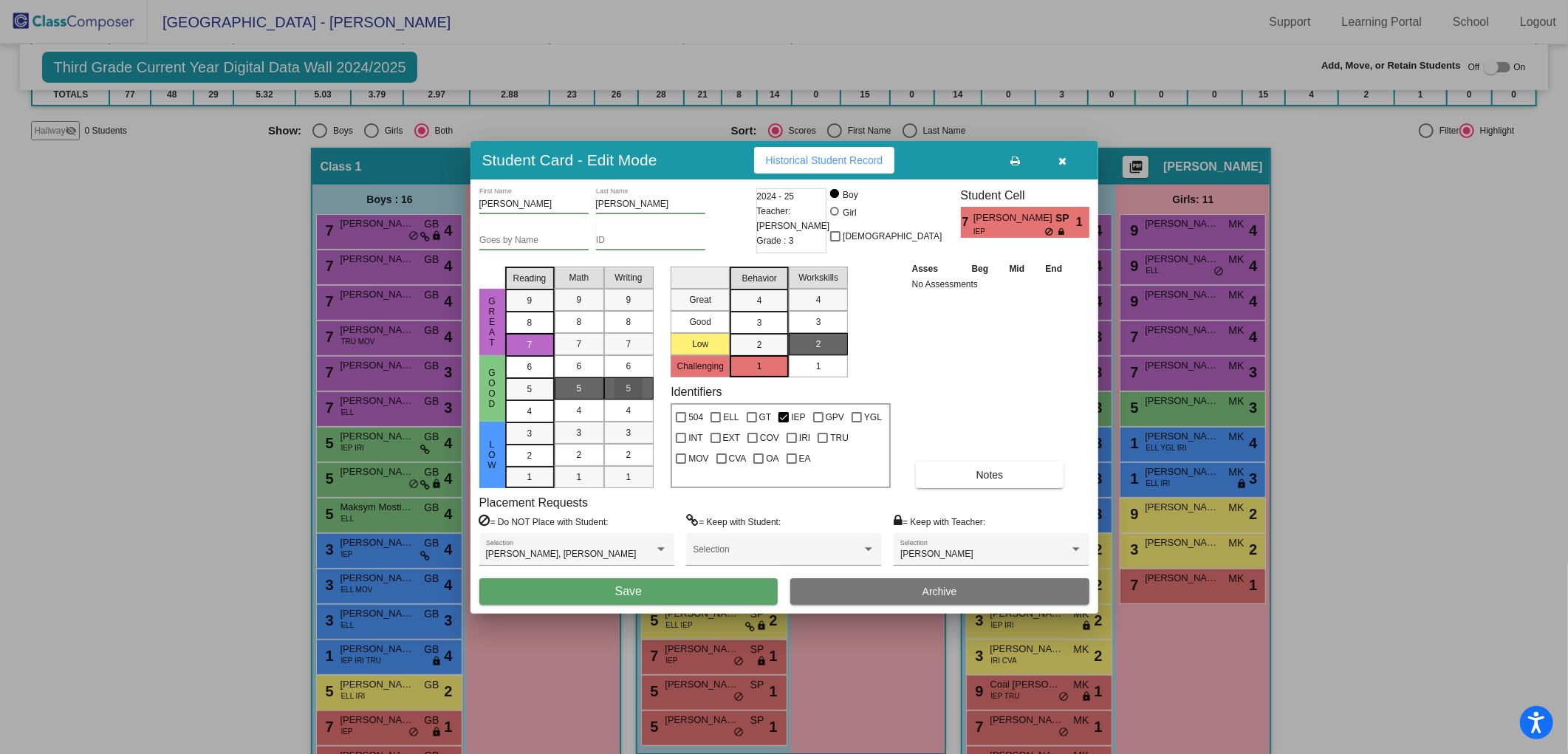
click at [641, 386] on div "5" at bounding box center [630, 388] width 29 height 22
click at [696, 591] on button "Save" at bounding box center [629, 590] width 299 height 26
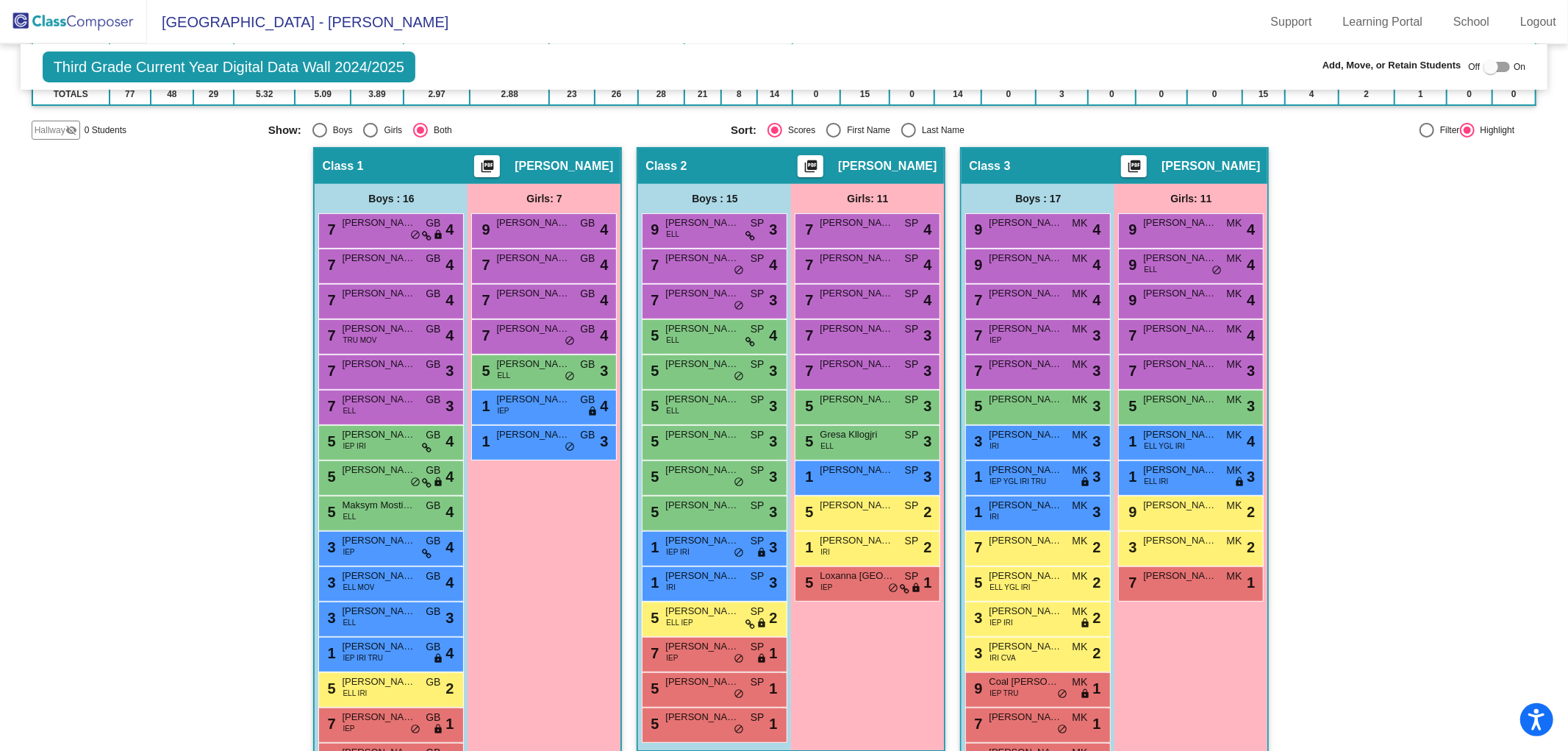
click at [94, 26] on img at bounding box center [73, 21] width 147 height 43
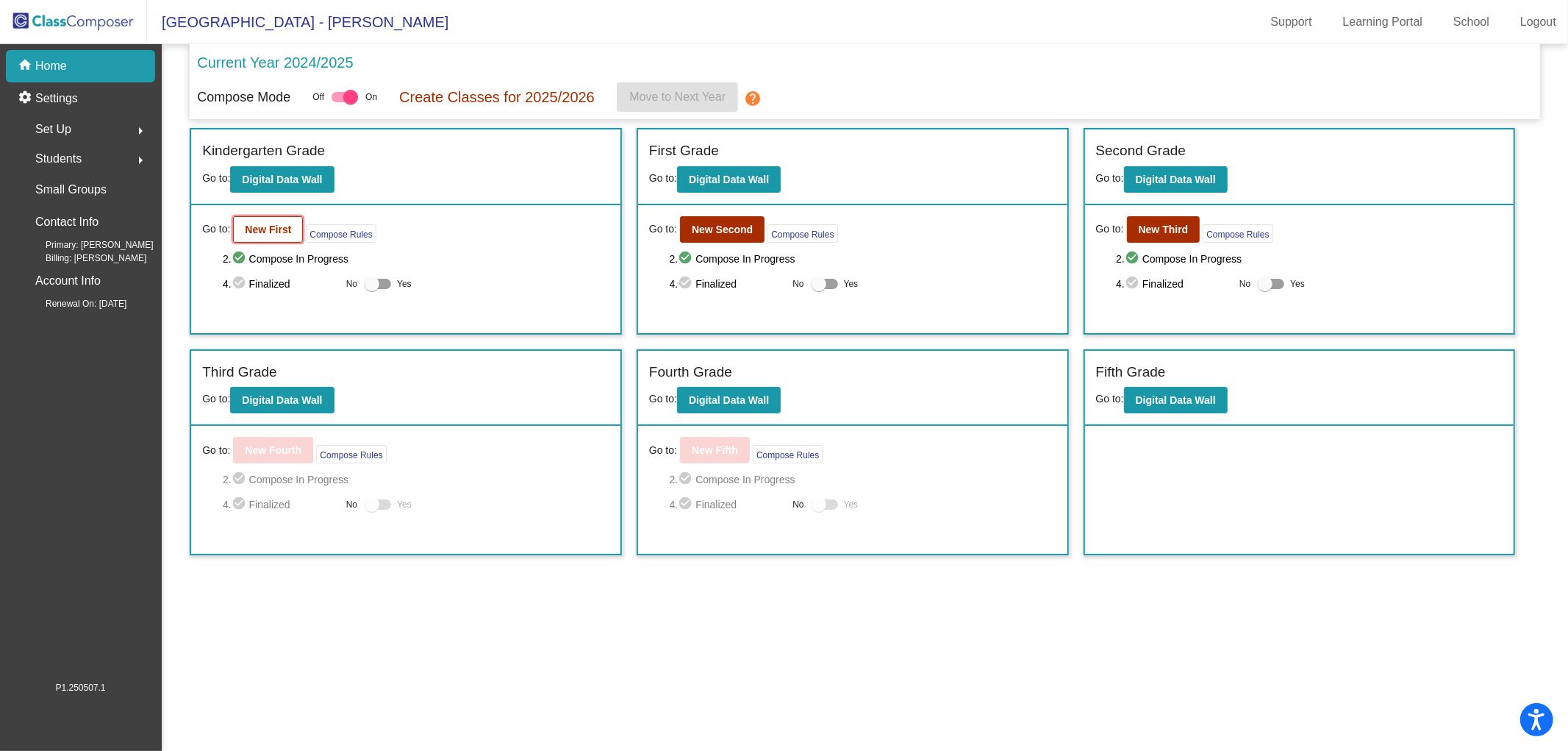
click at [262, 229] on b "New First" at bounding box center [268, 229] width 46 height 12
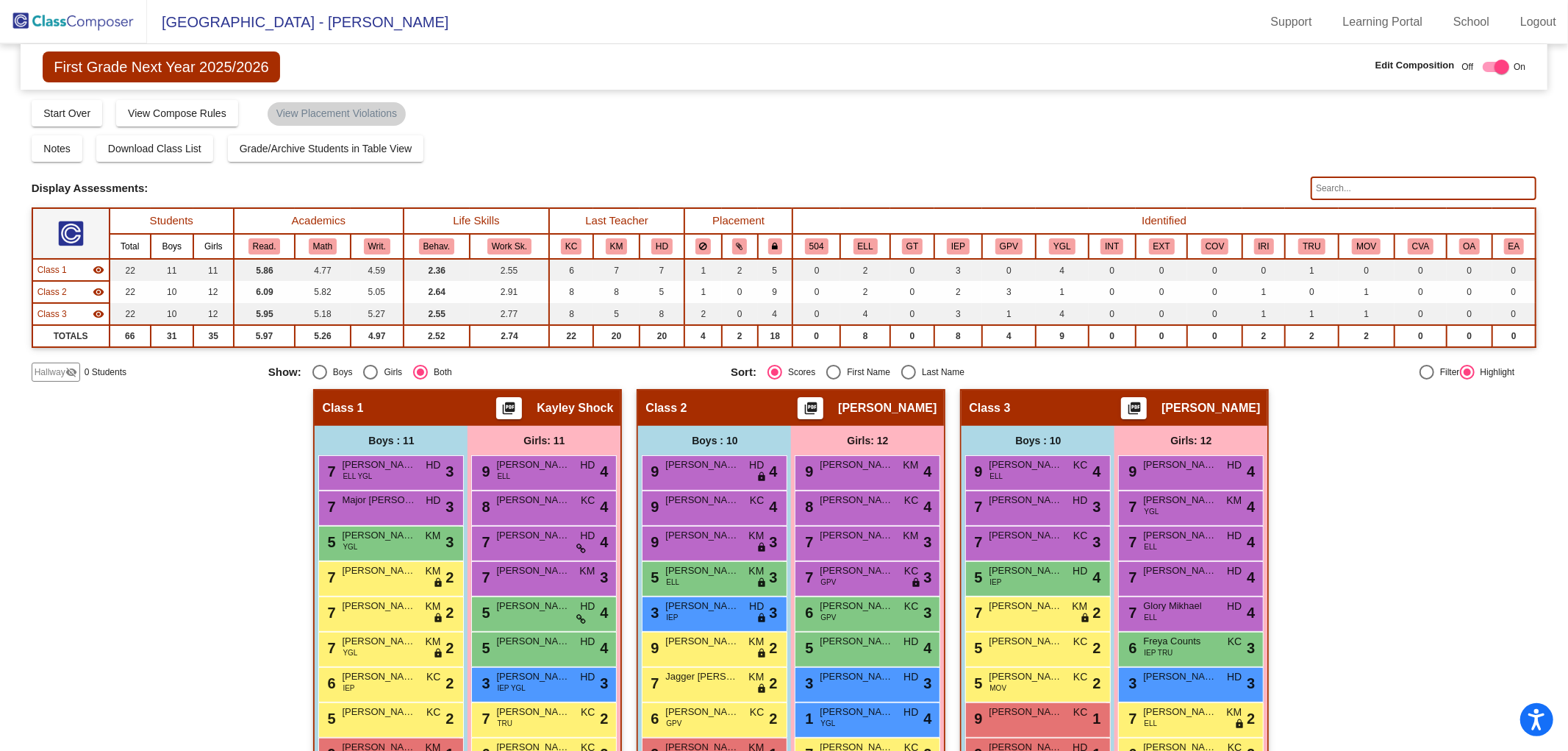
scroll to position [148, 0]
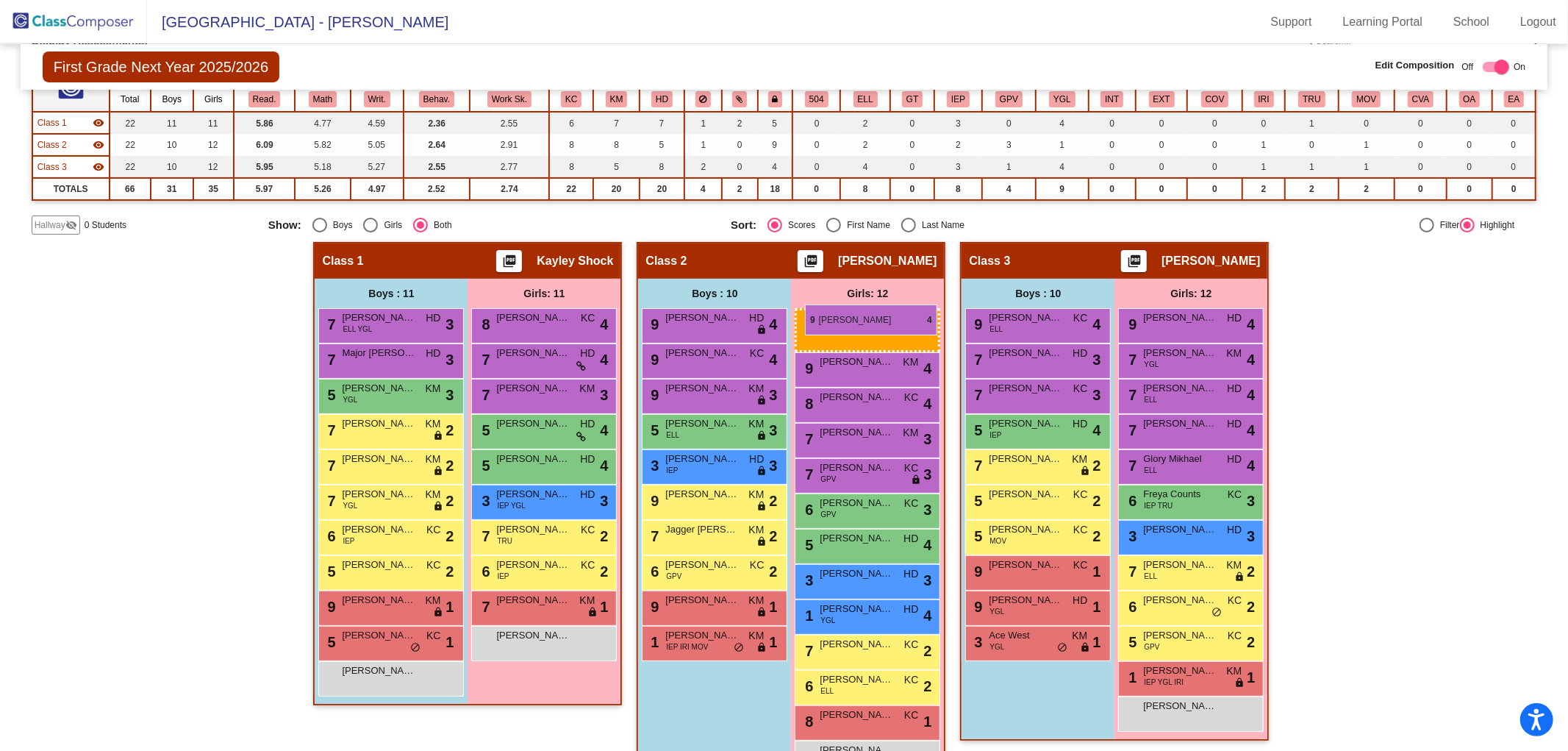
drag, startPoint x: 542, startPoint y: 314, endPoint x: 805, endPoint y: 305, distance: 263.2
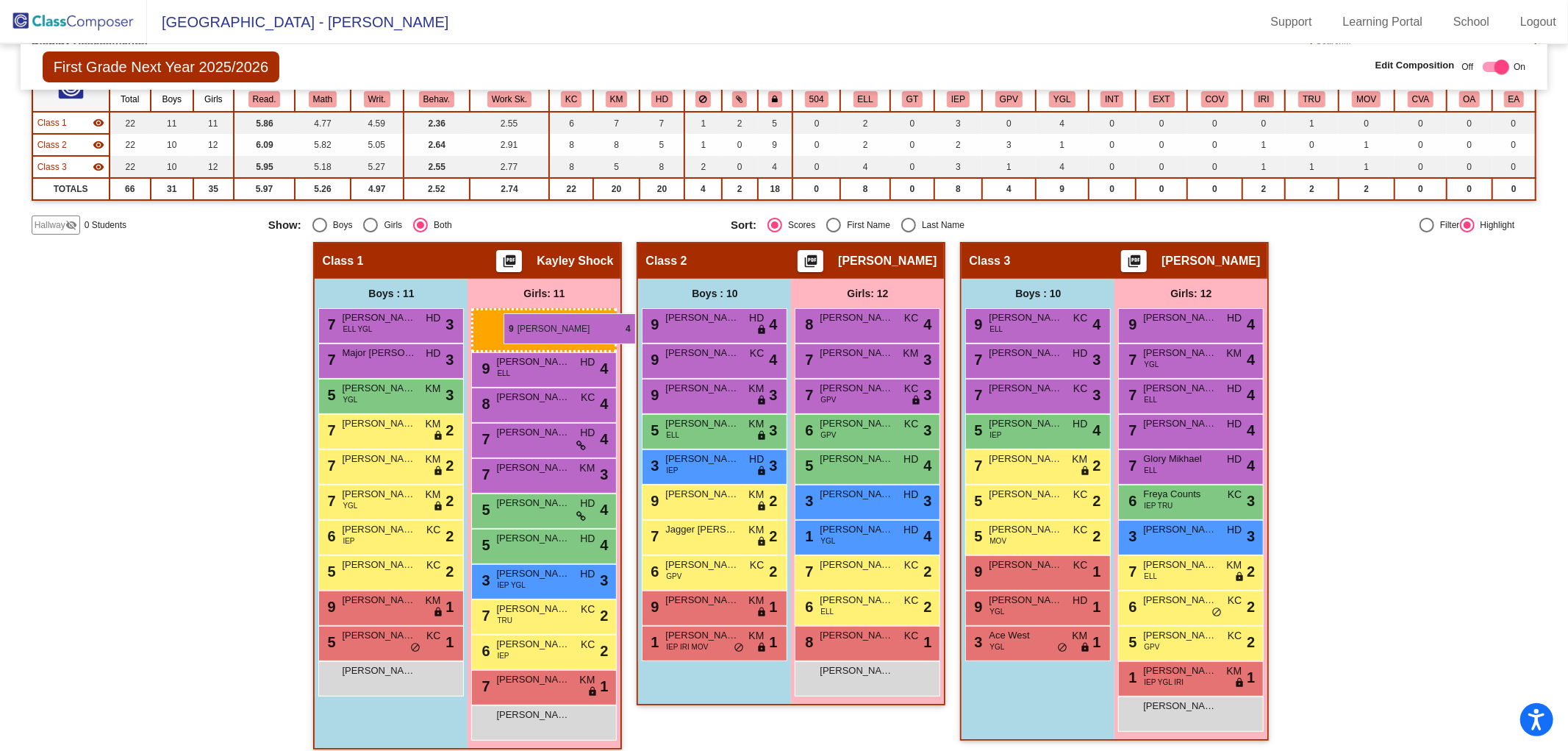
drag, startPoint x: 850, startPoint y: 320, endPoint x: 481, endPoint y: 313, distance: 369.1
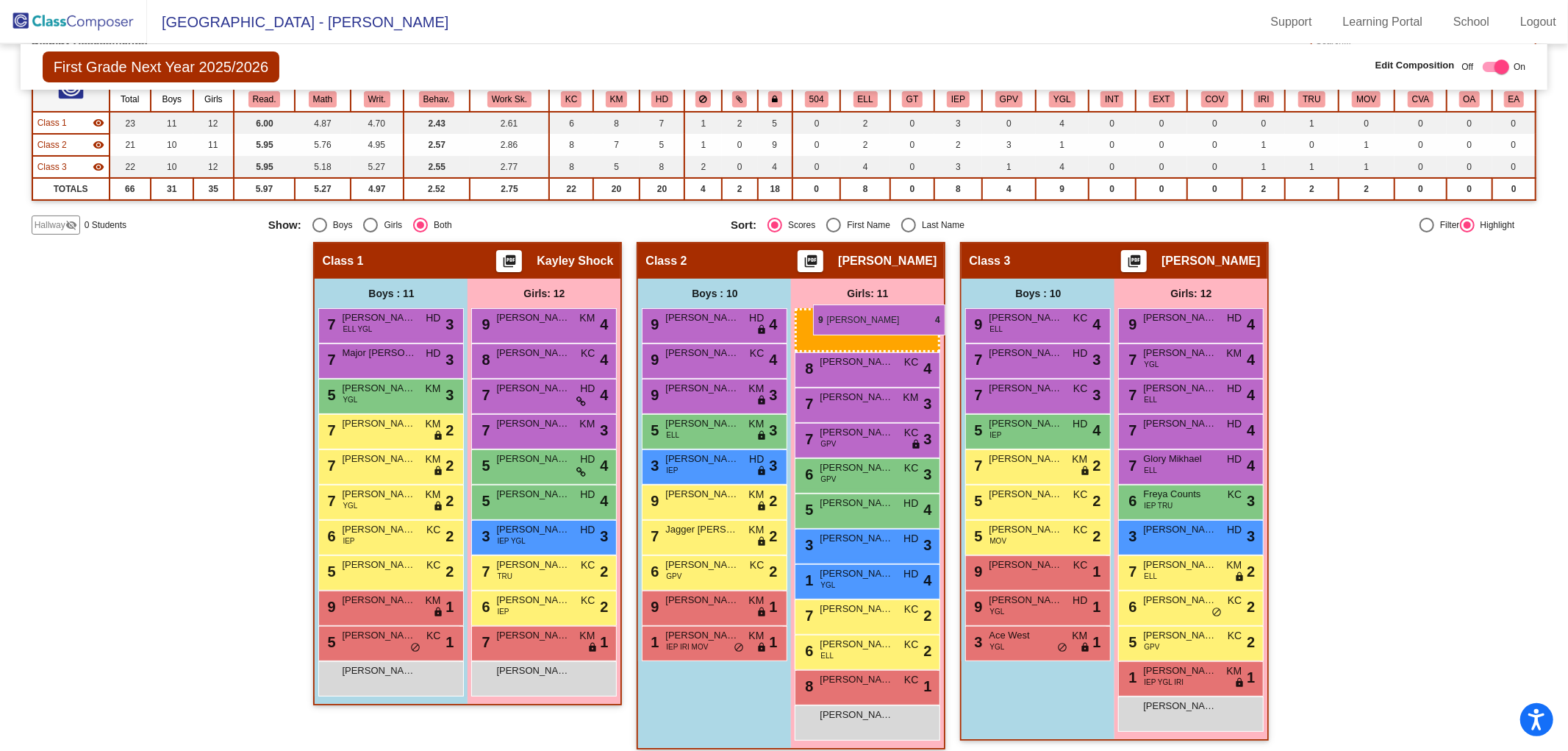
drag, startPoint x: 523, startPoint y: 319, endPoint x: 810, endPoint y: 308, distance: 287.2
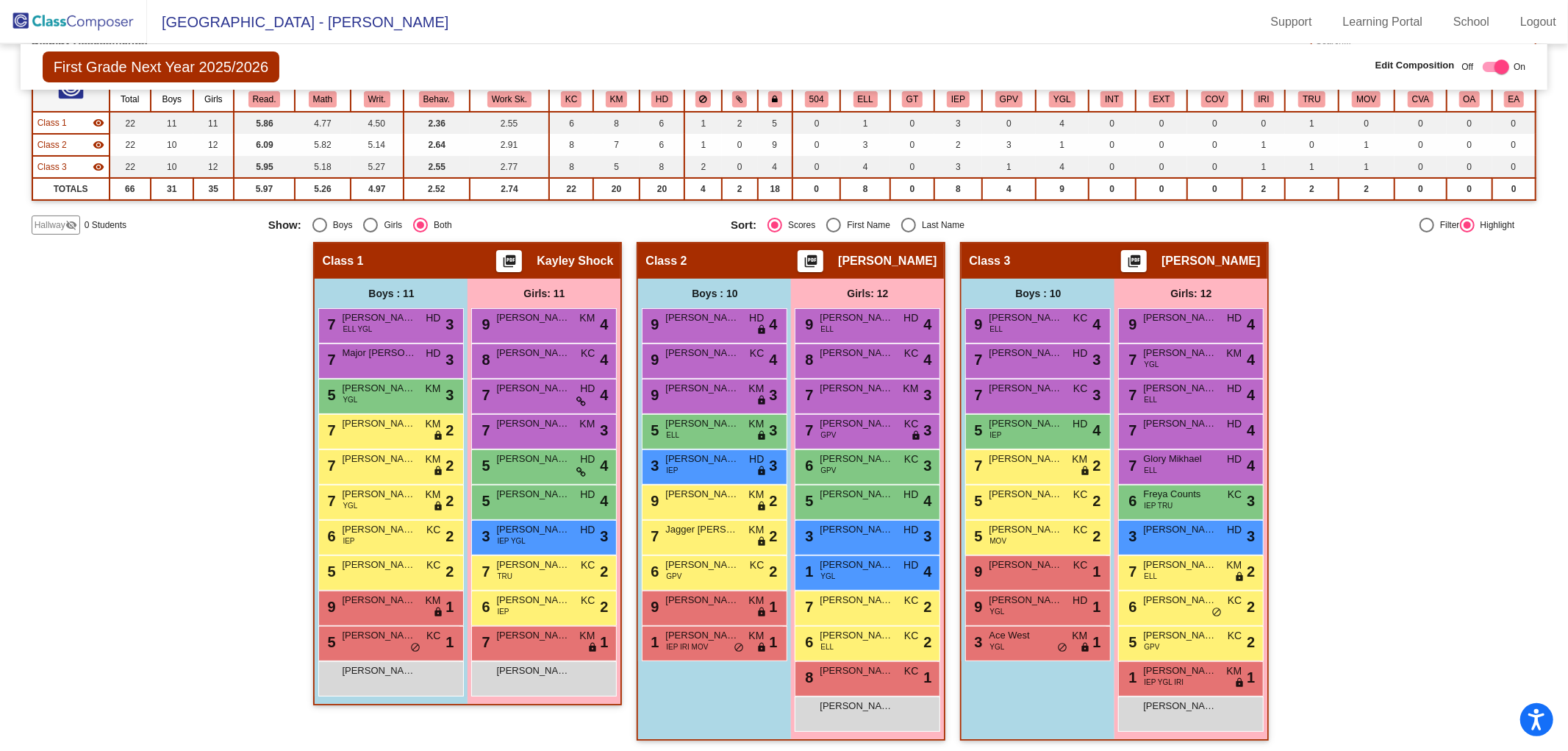
scroll to position [0, 0]
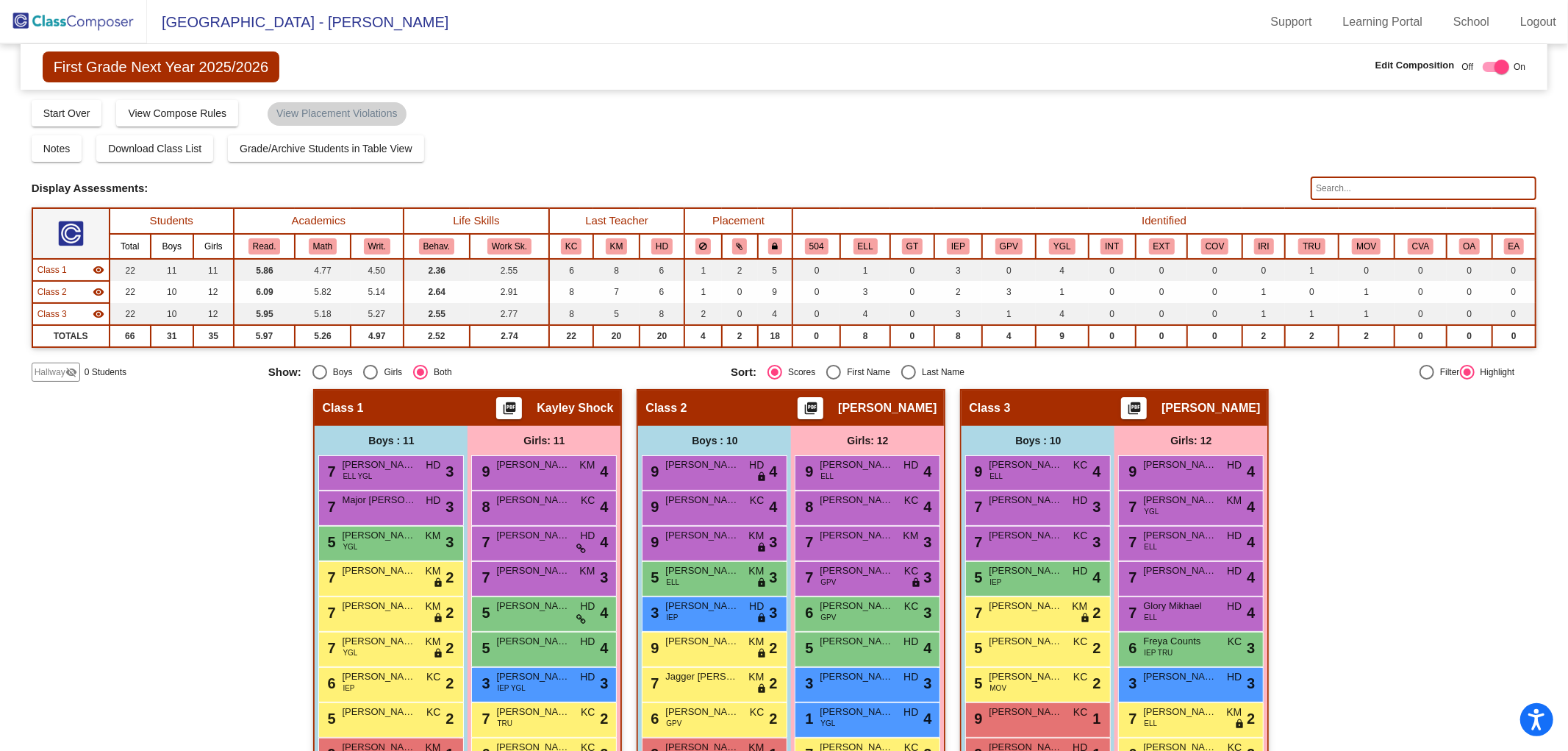
click at [90, 22] on img at bounding box center [73, 21] width 147 height 43
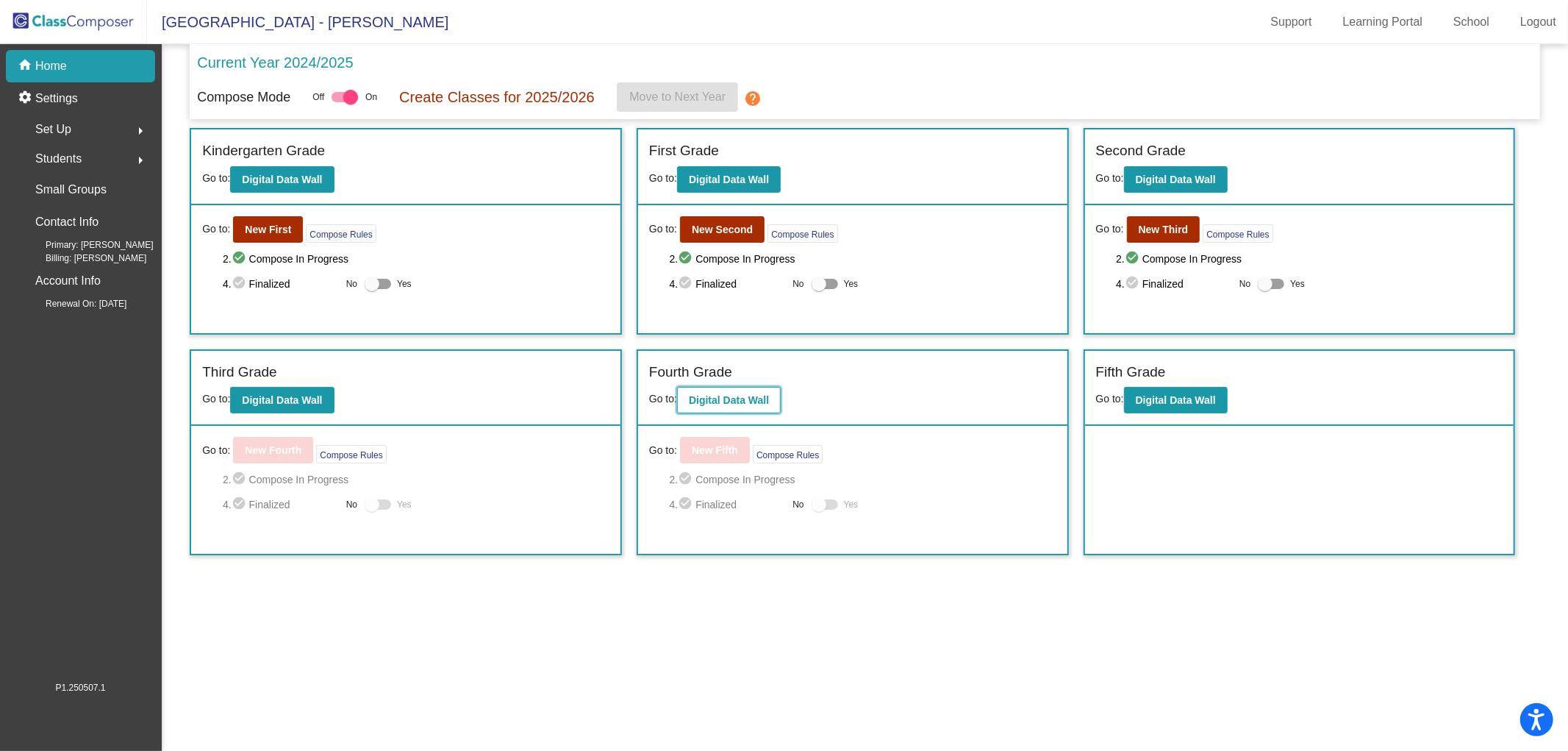
click at [765, 401] on b "Digital Data Wall" at bounding box center [729, 400] width 80 height 12
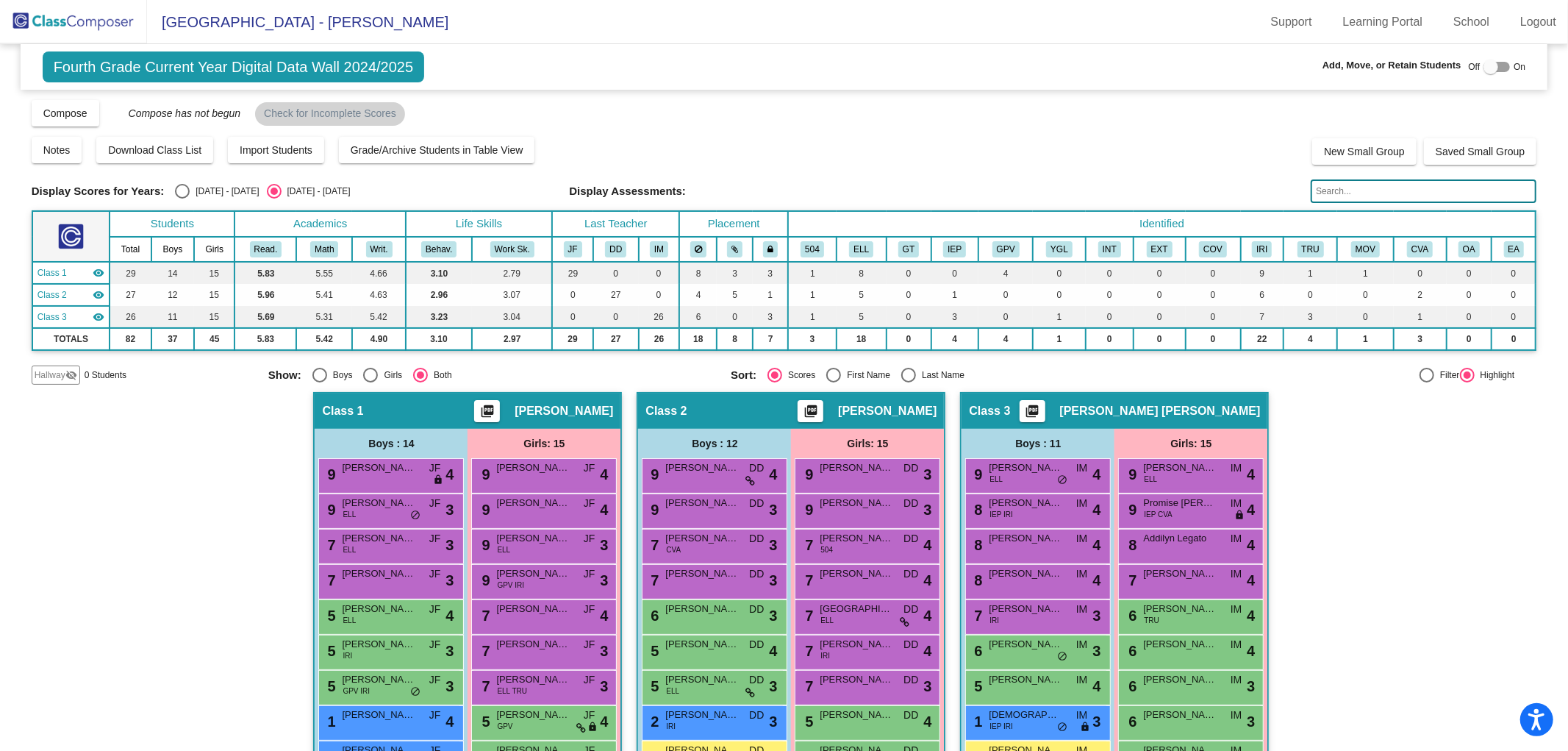
click at [35, 5] on img at bounding box center [73, 21] width 147 height 43
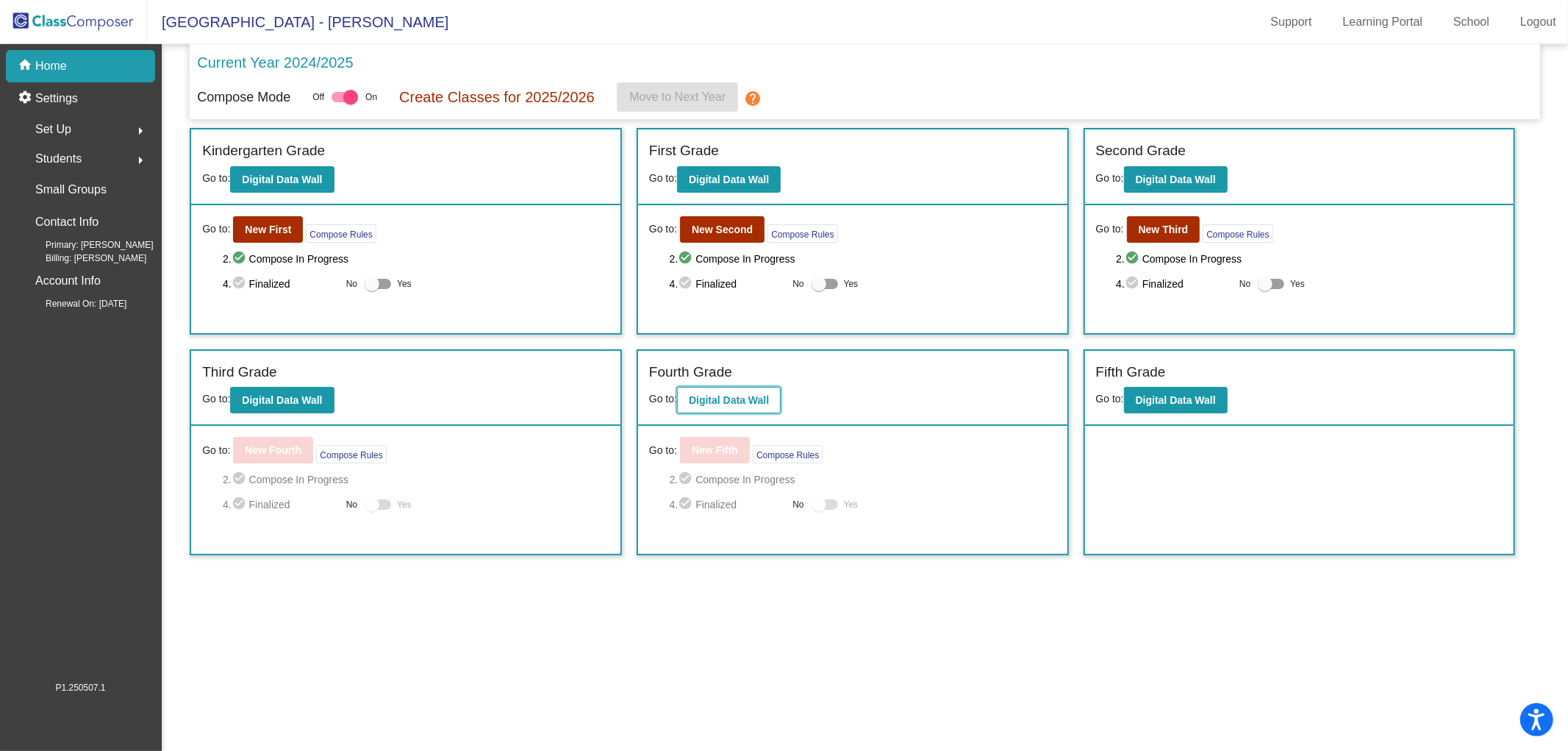
click at [731, 404] on button "Digital Data Wall" at bounding box center [729, 399] width 104 height 26
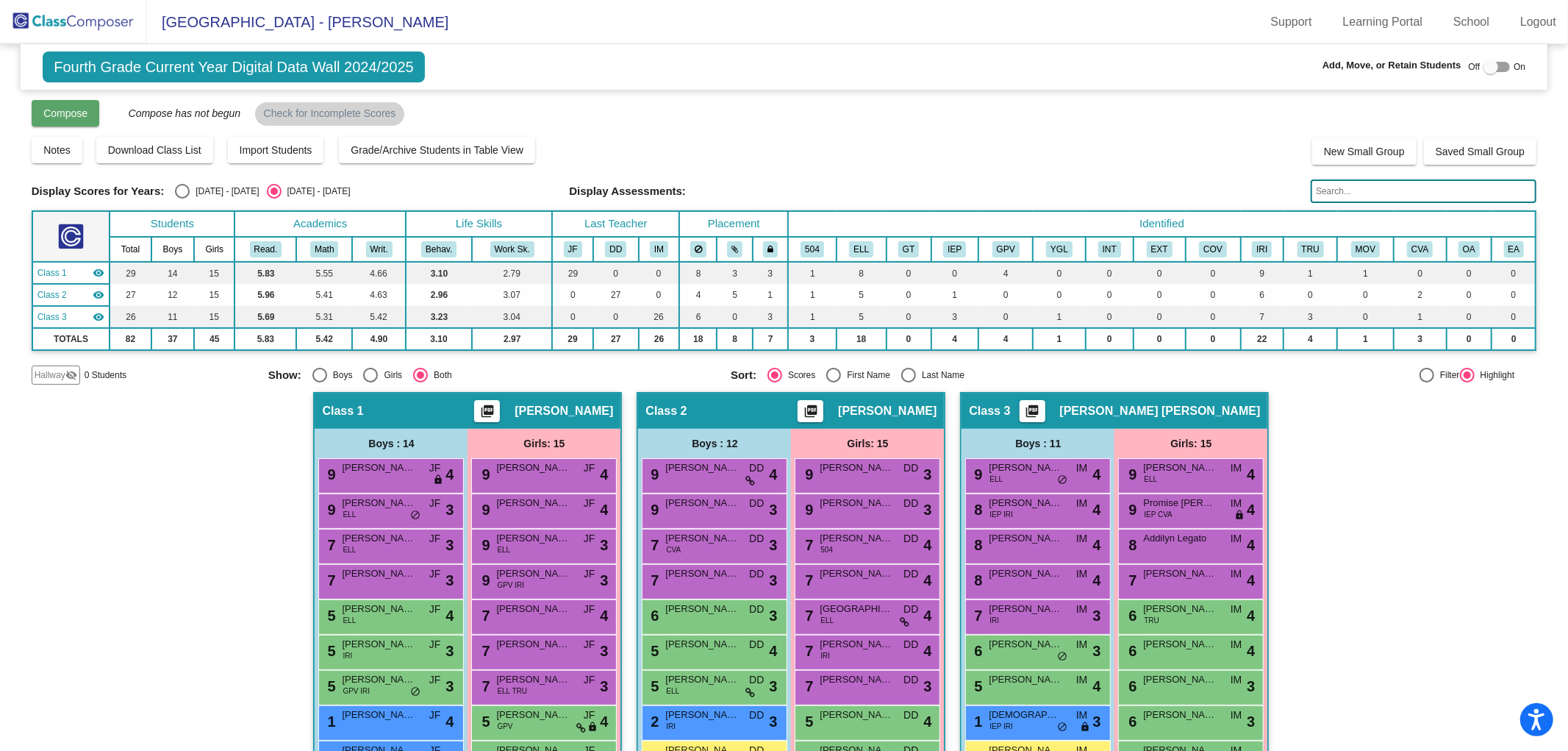
click at [74, 112] on span "Compose" at bounding box center [66, 113] width 44 height 12
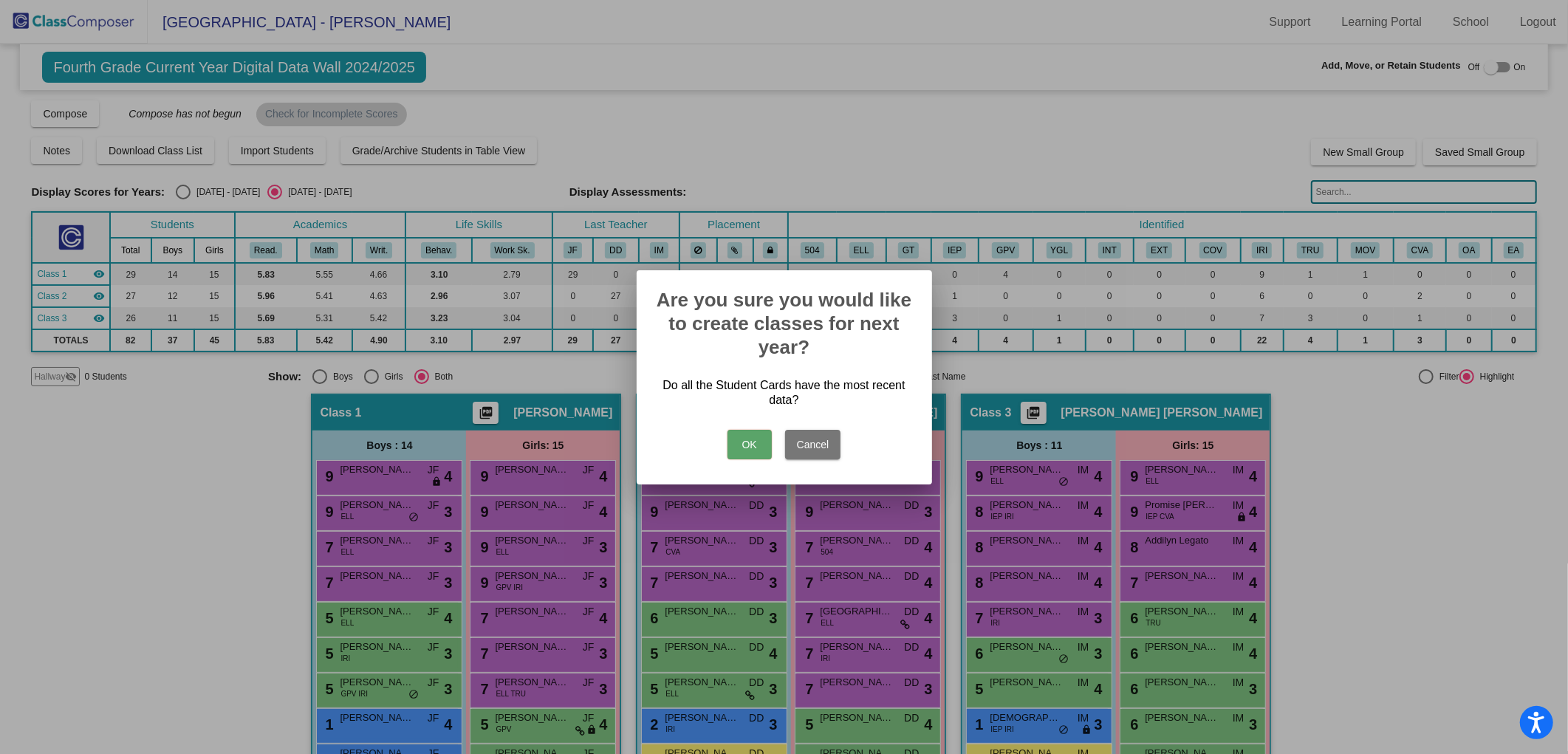
click at [739, 446] on button "OK" at bounding box center [750, 444] width 45 height 30
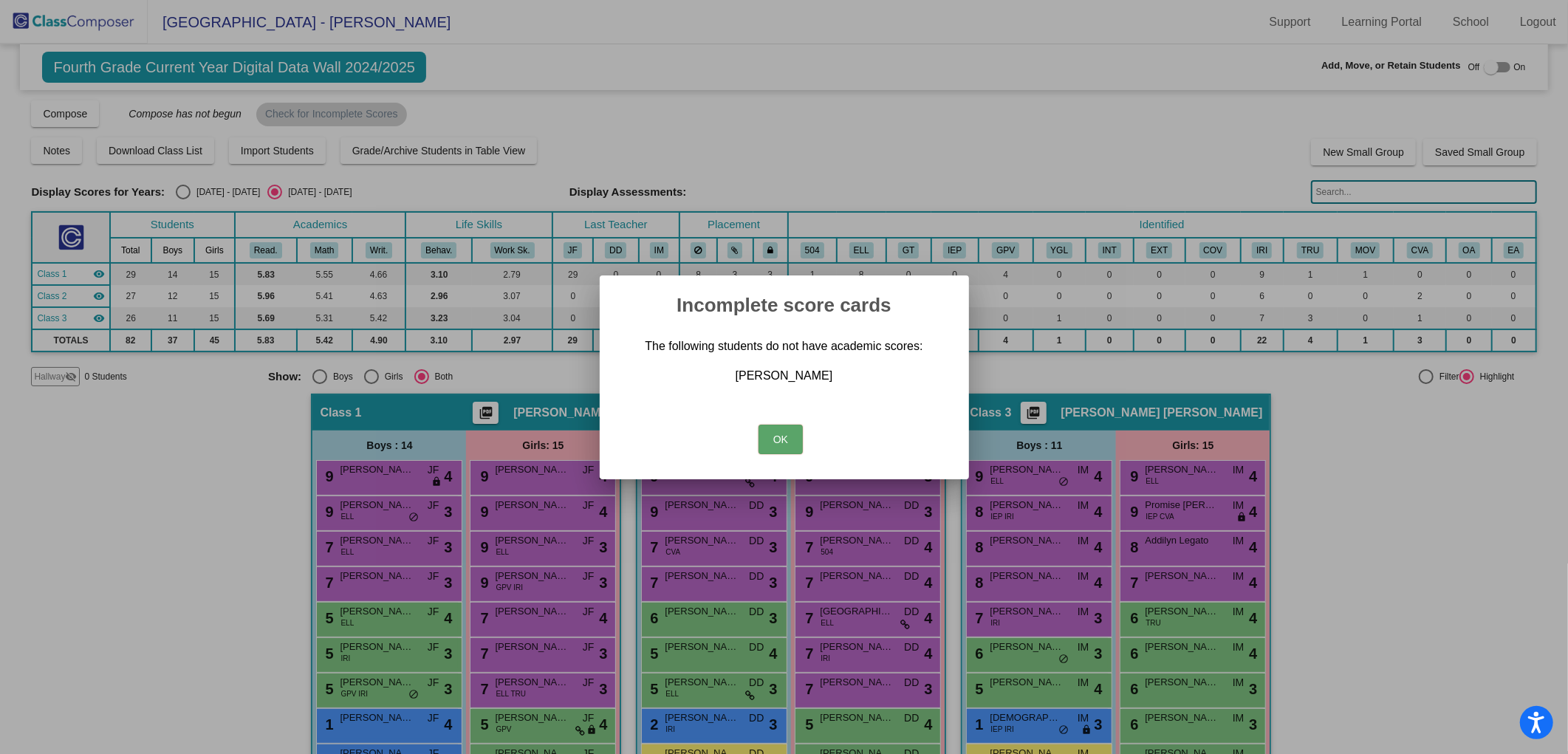
click at [770, 441] on button "OK" at bounding box center [781, 439] width 45 height 30
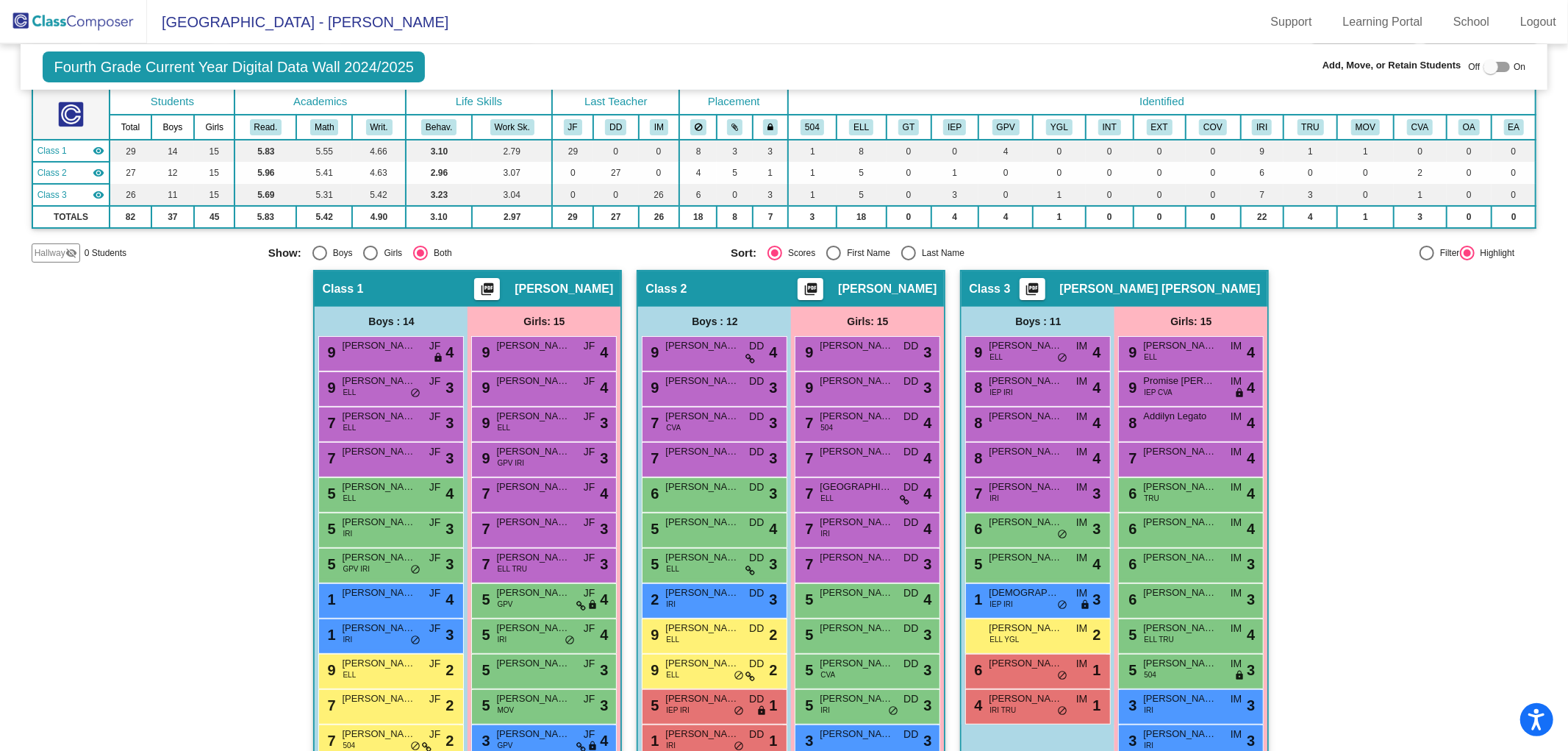
scroll to position [255, 0]
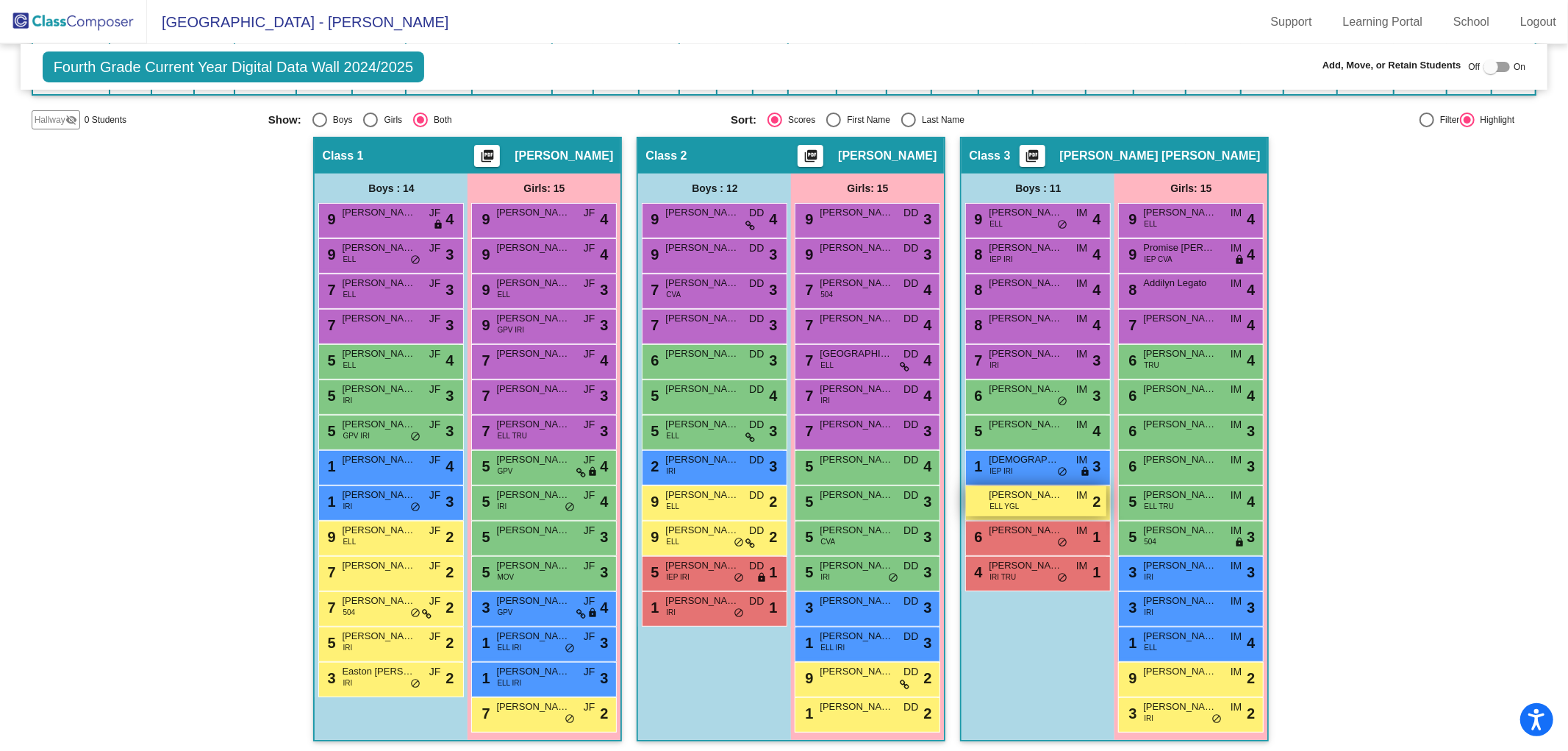
click at [1011, 495] on span "[PERSON_NAME]" at bounding box center [1025, 495] width 73 height 14
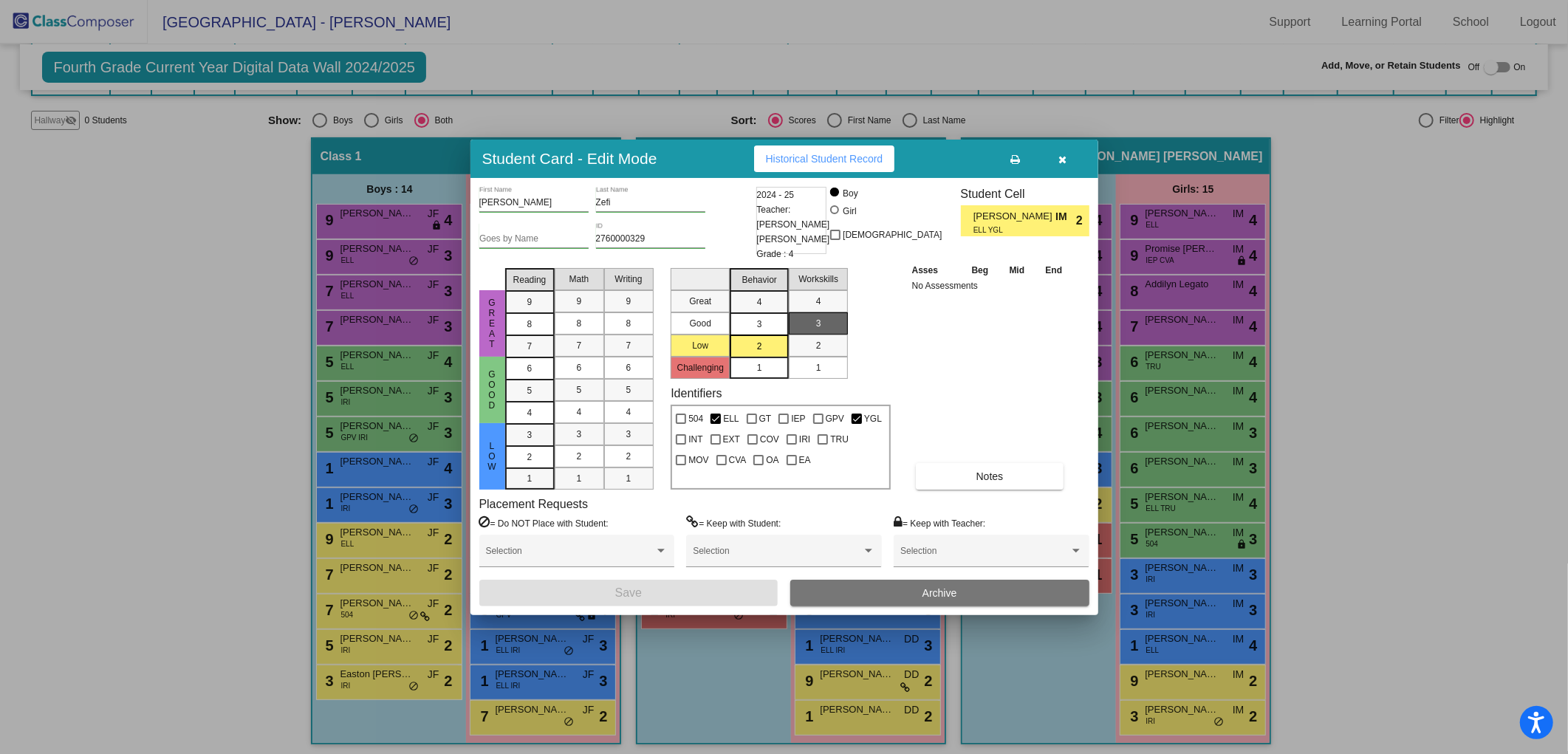
click at [1069, 164] on button "button" at bounding box center [1062, 158] width 47 height 26
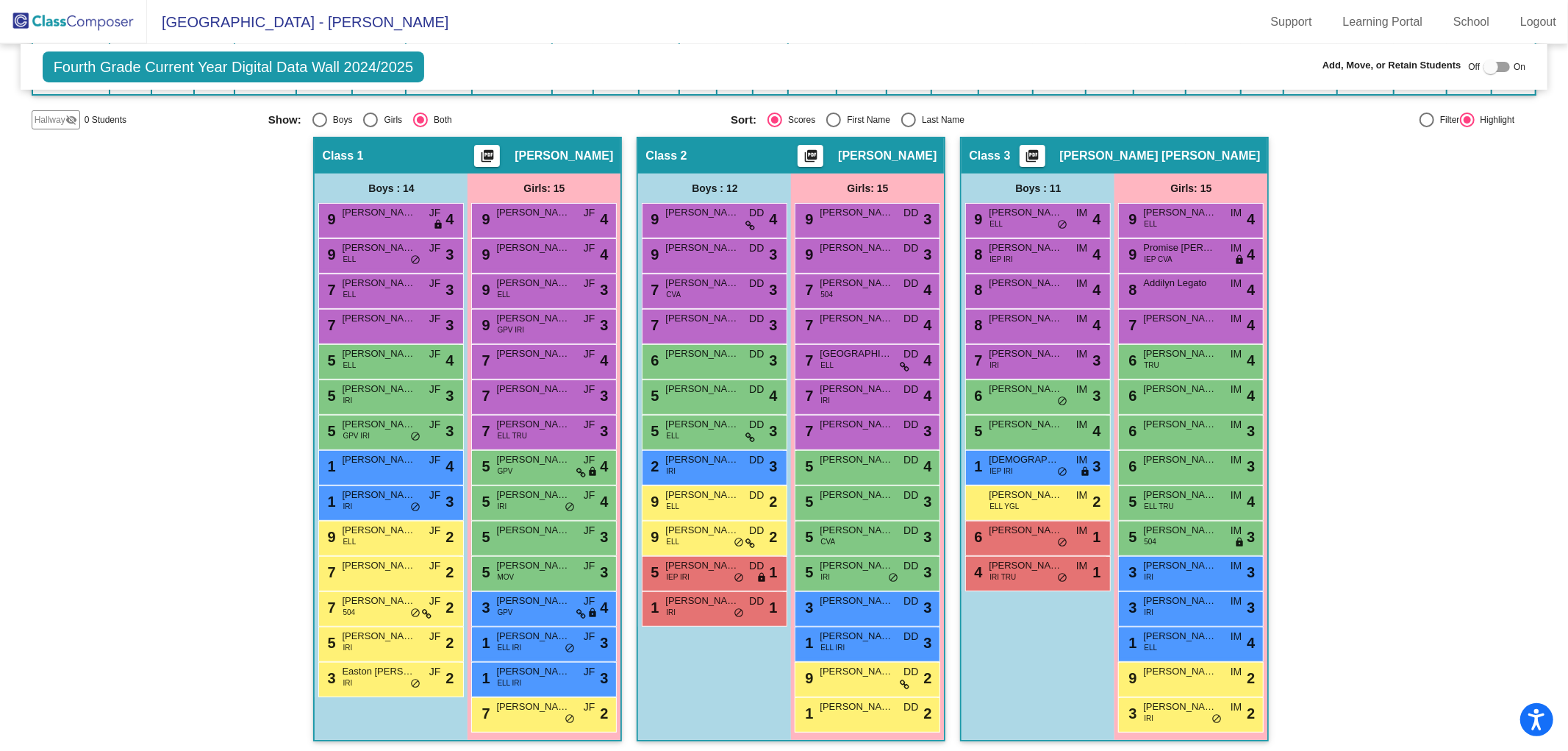
click at [85, 16] on img at bounding box center [73, 21] width 147 height 43
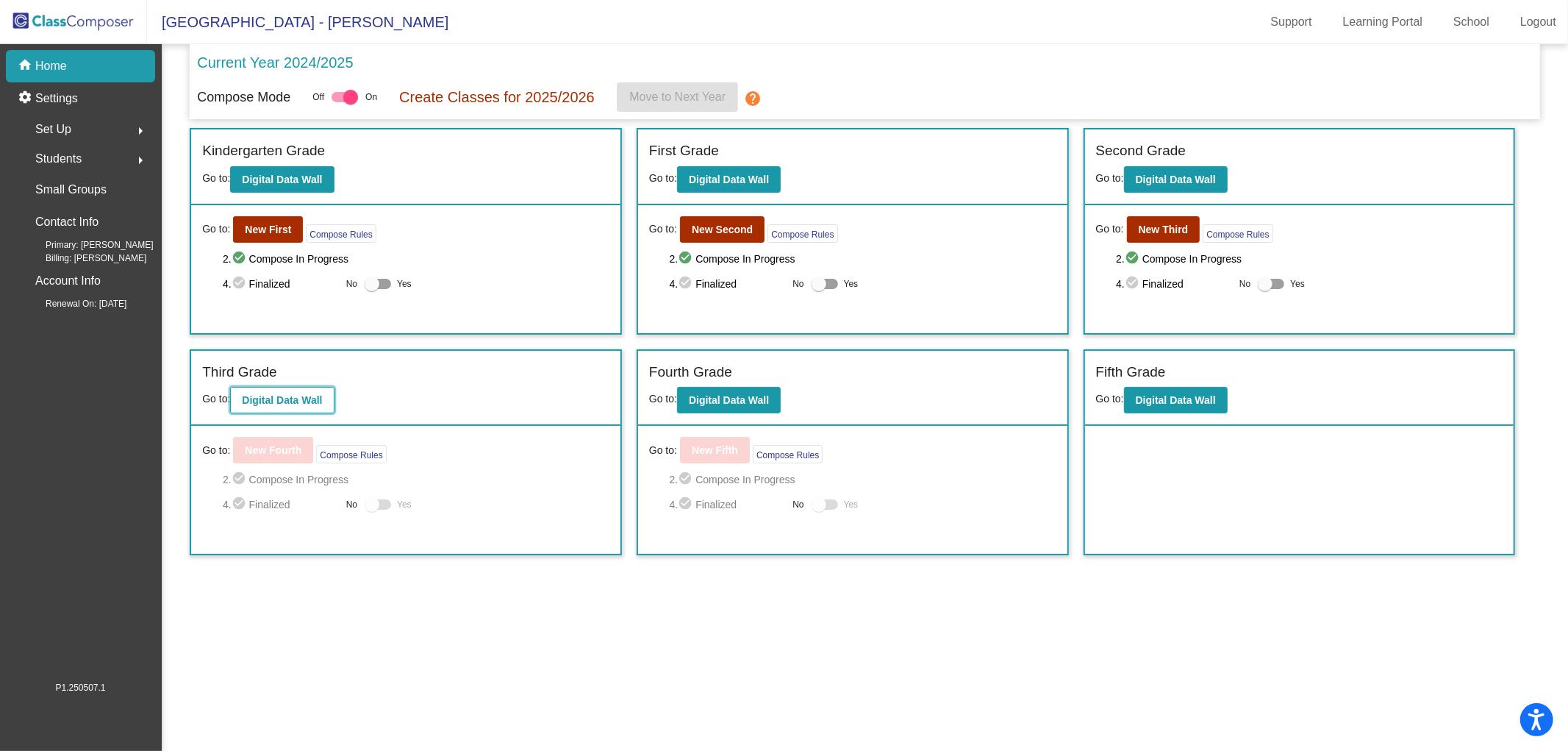
click at [284, 398] on b "Digital Data Wall" at bounding box center [281, 400] width 80 height 12
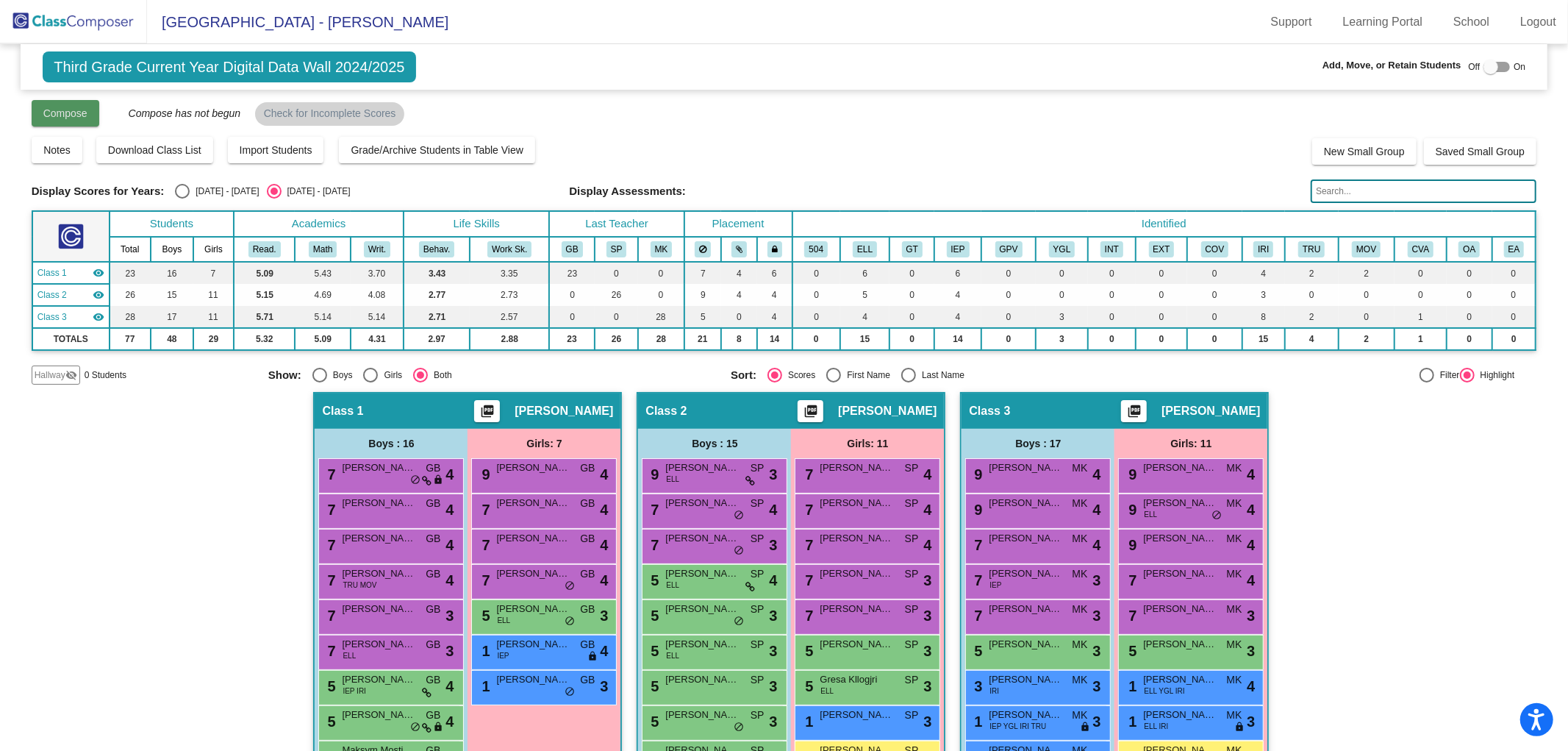
click at [44, 118] on span "Compose" at bounding box center [66, 113] width 44 height 12
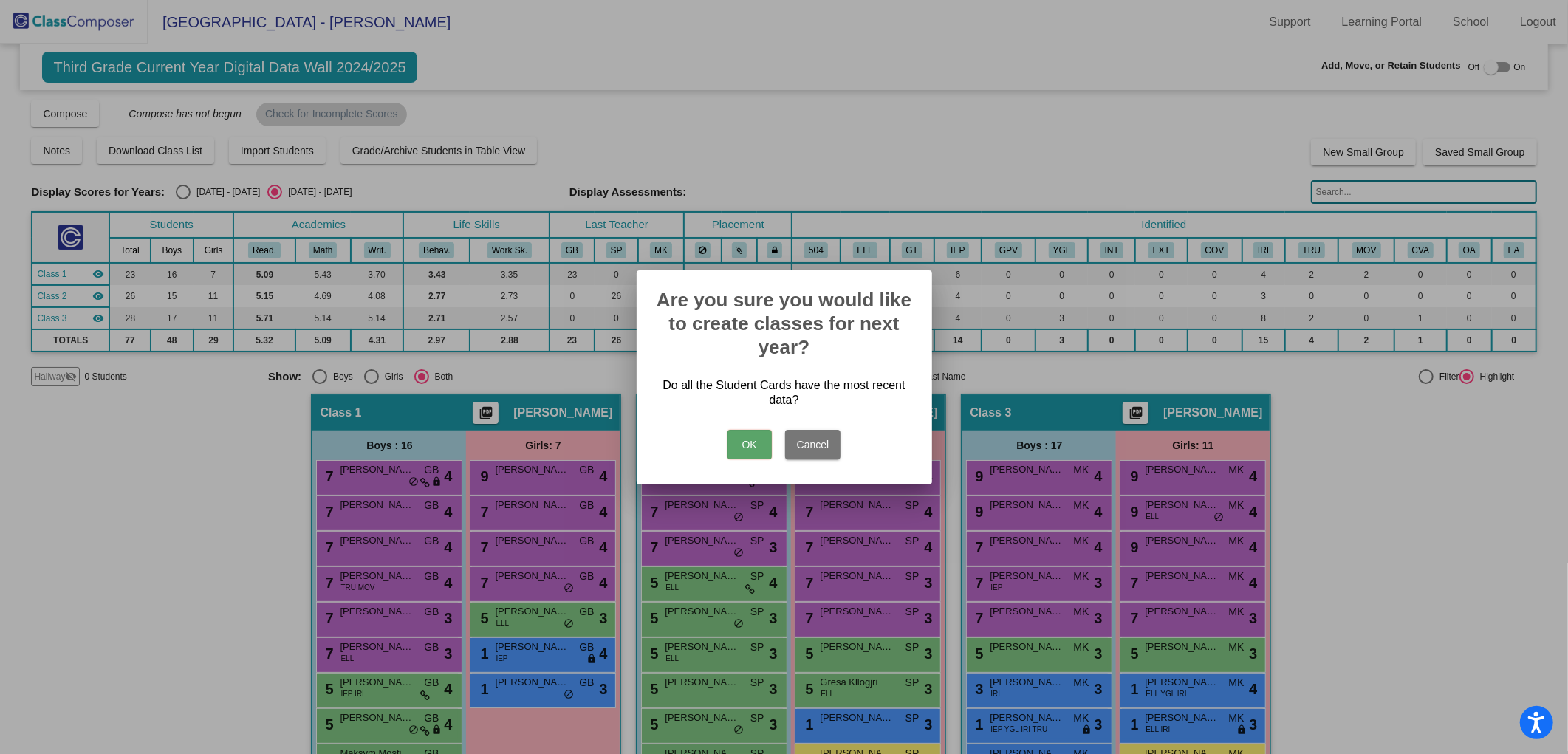
click at [737, 441] on button "OK" at bounding box center [750, 444] width 45 height 30
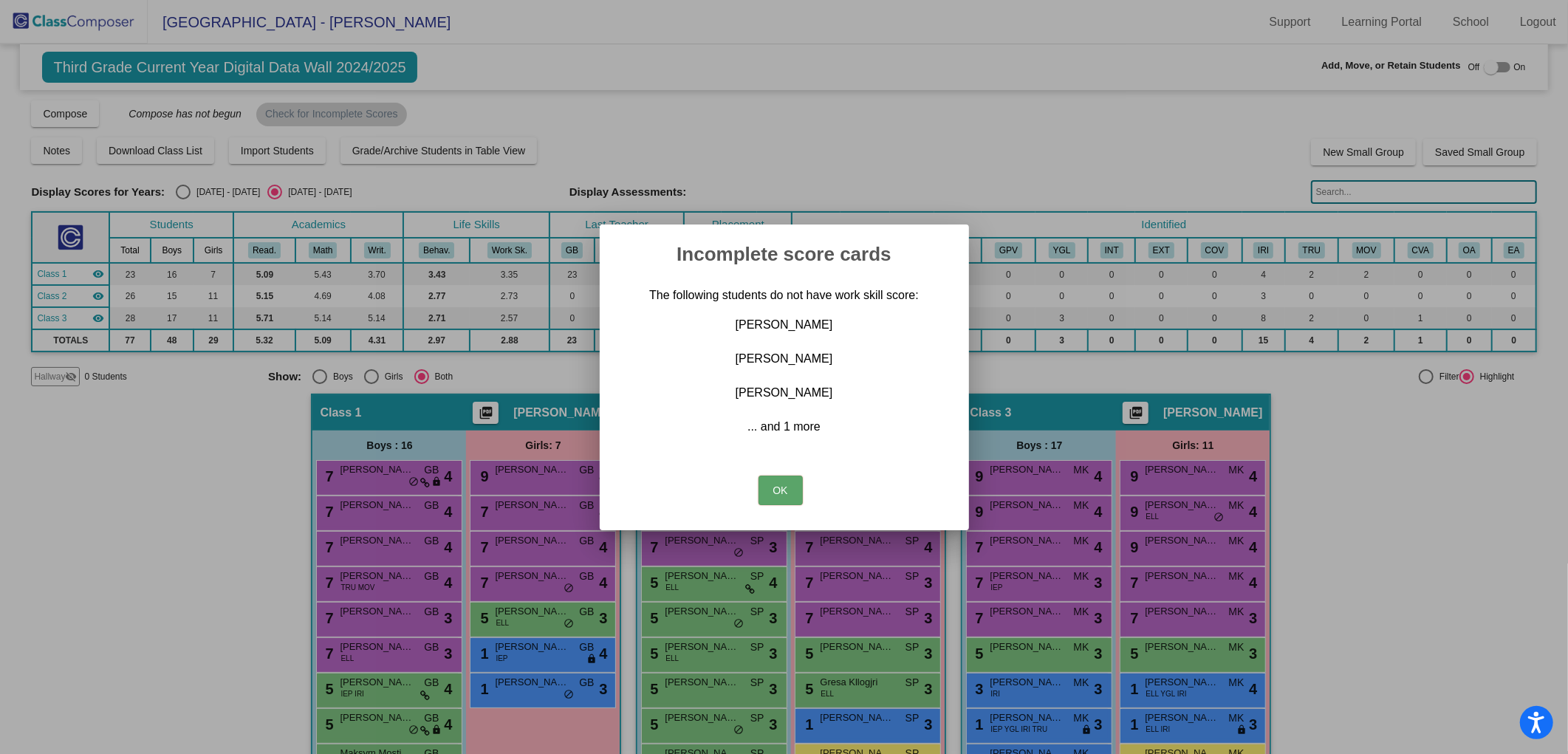
click at [789, 487] on button "OK" at bounding box center [781, 490] width 45 height 30
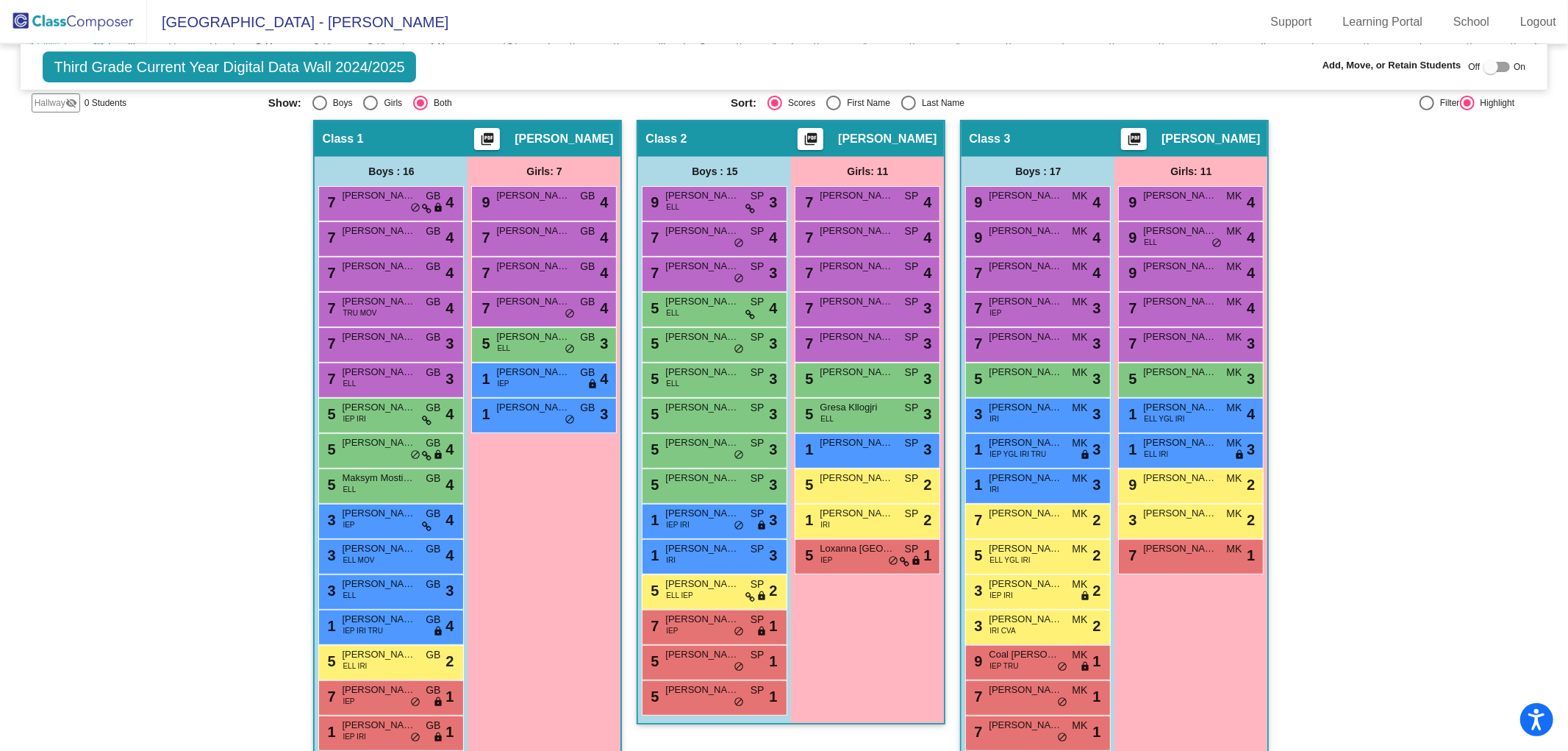
scroll to position [326, 0]
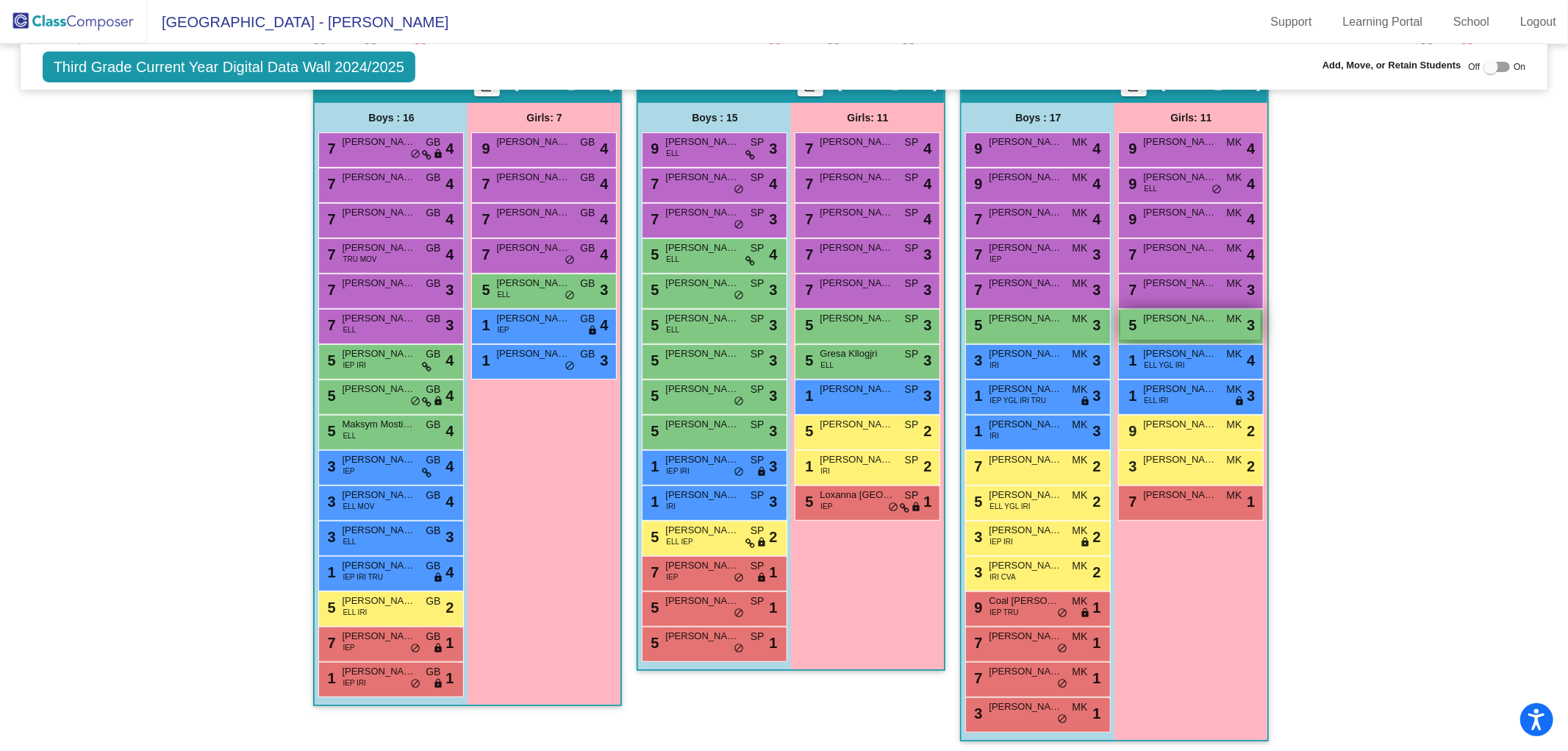
click at [1165, 321] on div "5 [PERSON_NAME] lock do_not_disturb_alt 3" at bounding box center [1190, 324] width 141 height 30
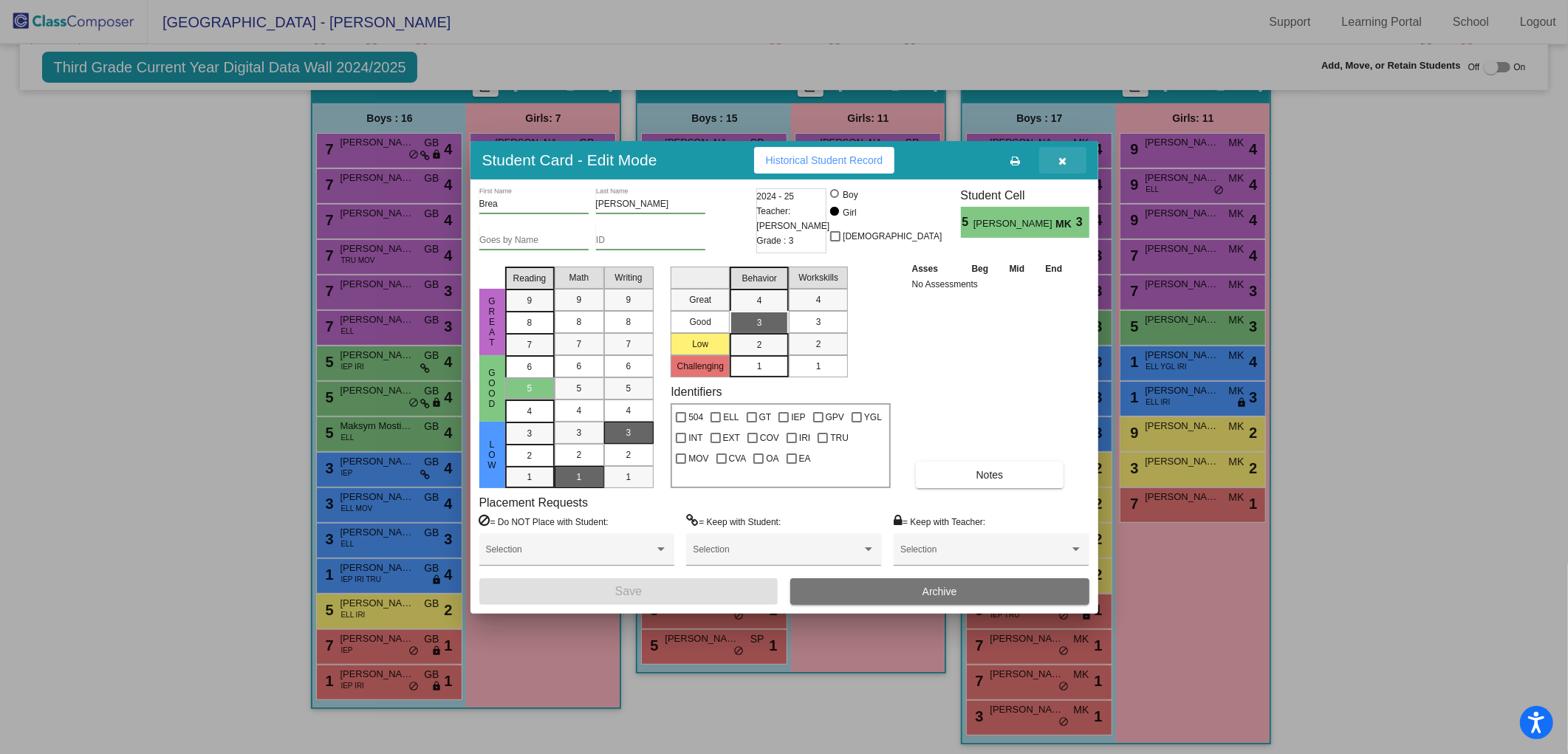
click at [1062, 156] on icon "button" at bounding box center [1062, 161] width 8 height 11
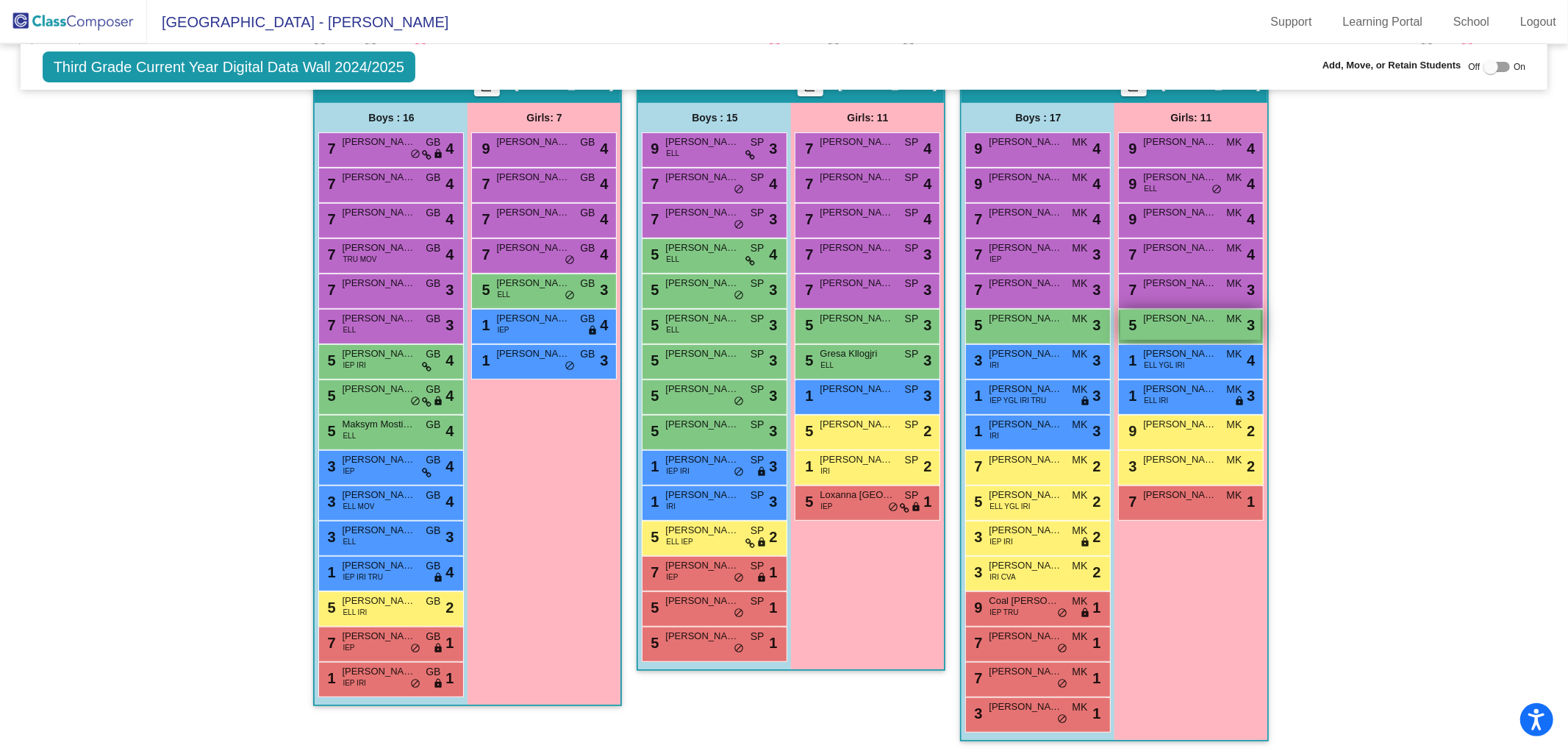
click at [1145, 318] on span "[PERSON_NAME]" at bounding box center [1180, 318] width 73 height 14
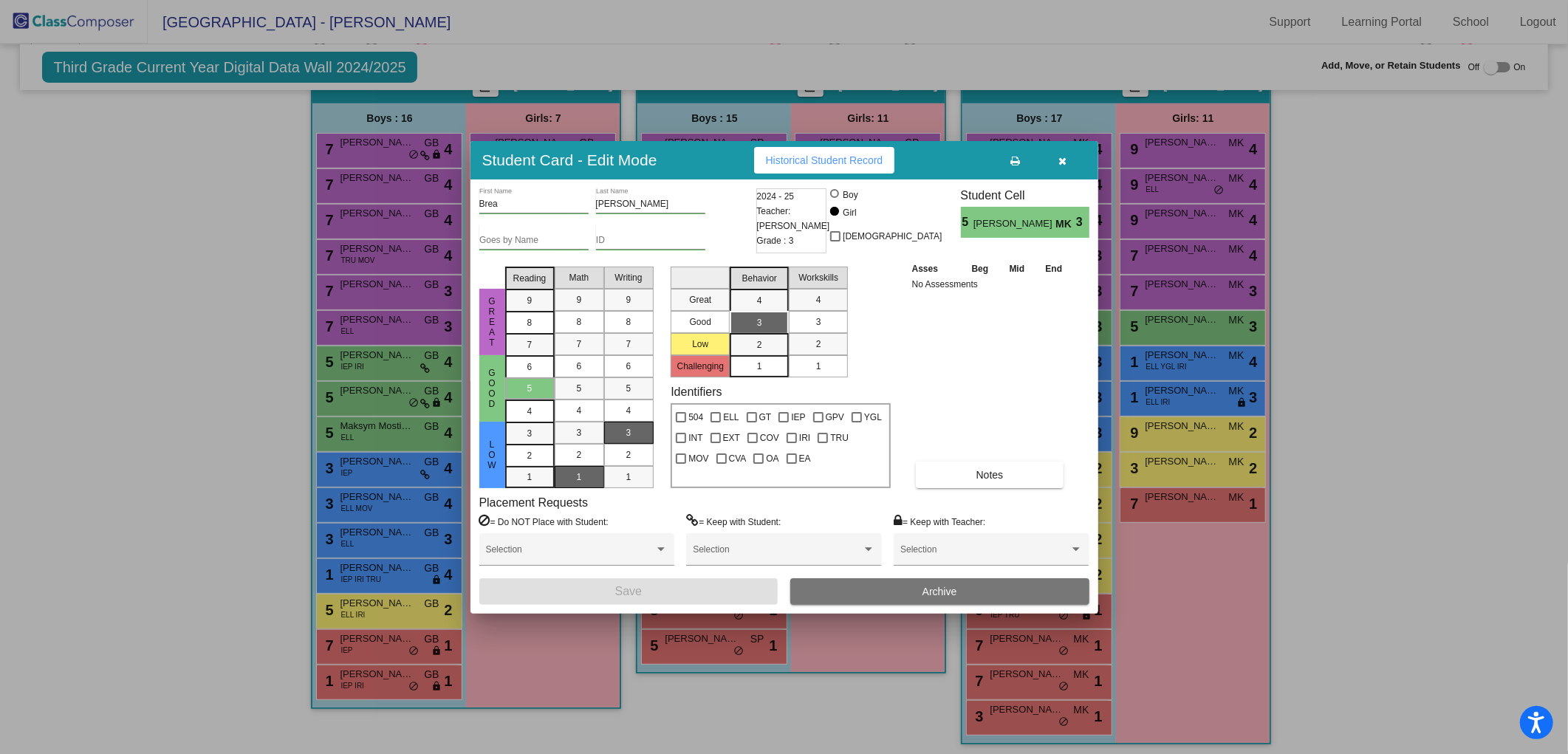
click at [809, 320] on div "3" at bounding box center [819, 321] width 29 height 22
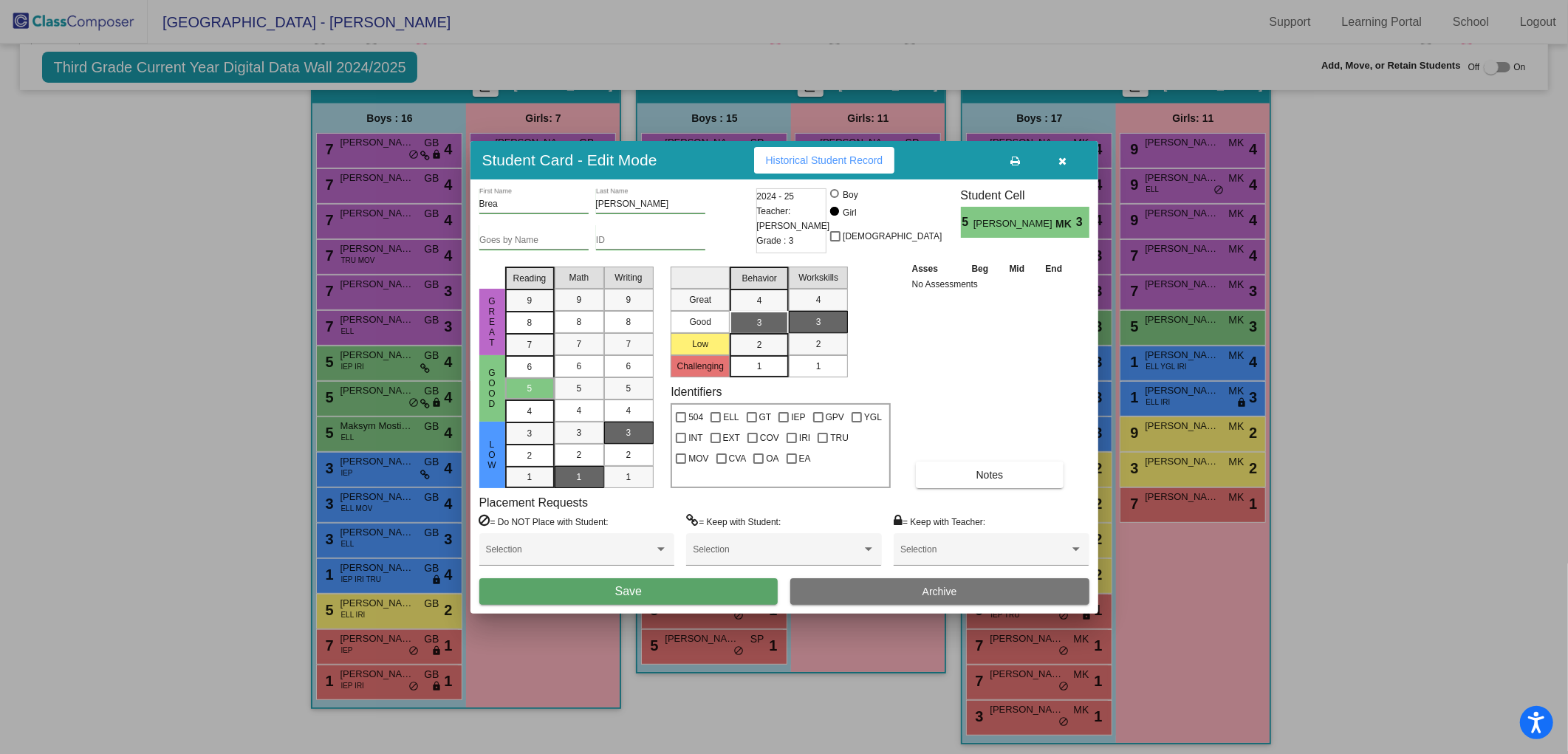
click at [702, 584] on button "Save" at bounding box center [629, 590] width 299 height 26
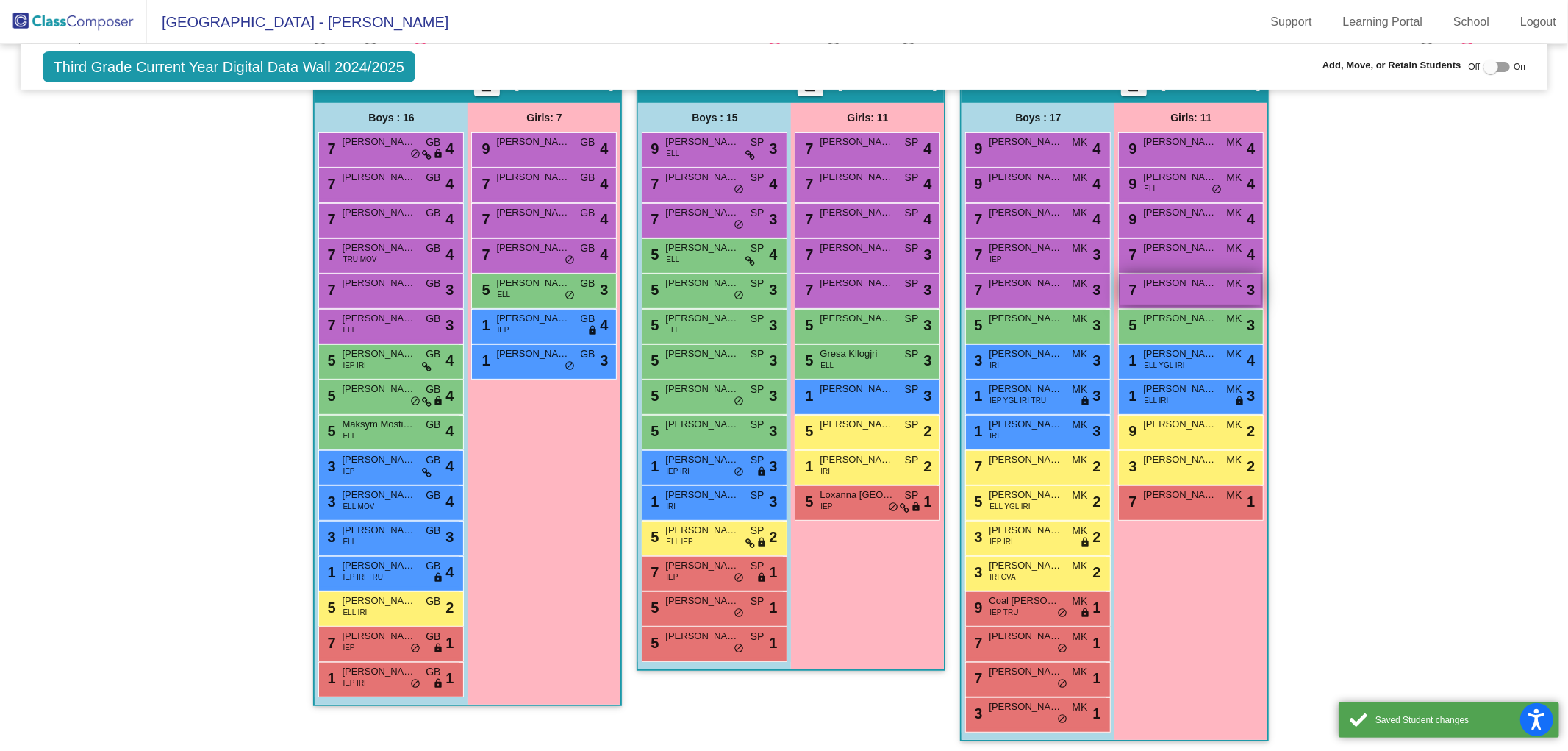
click at [1179, 284] on span "[PERSON_NAME]" at bounding box center [1180, 282] width 73 height 14
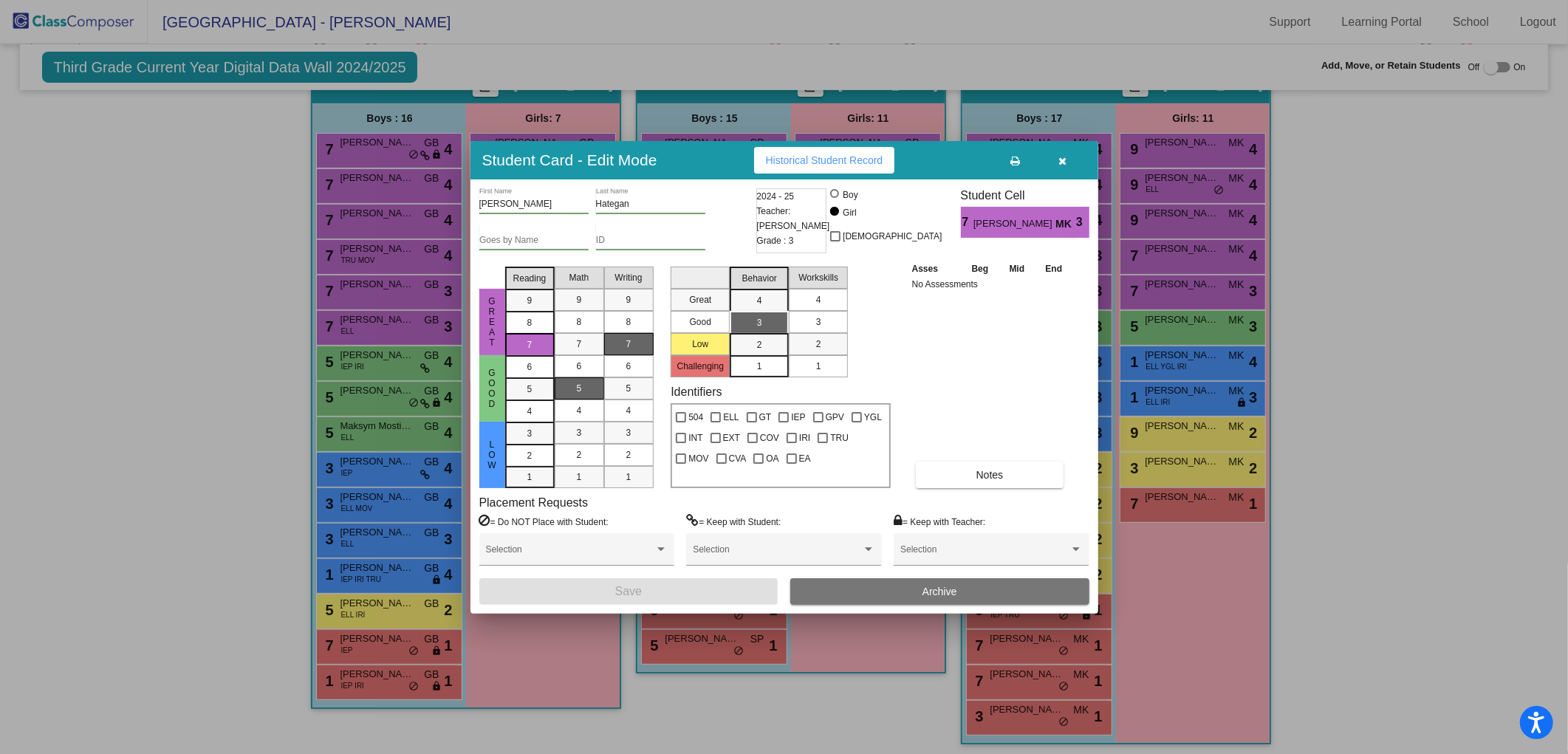
click at [838, 300] on mat-list-option "4" at bounding box center [818, 299] width 59 height 22
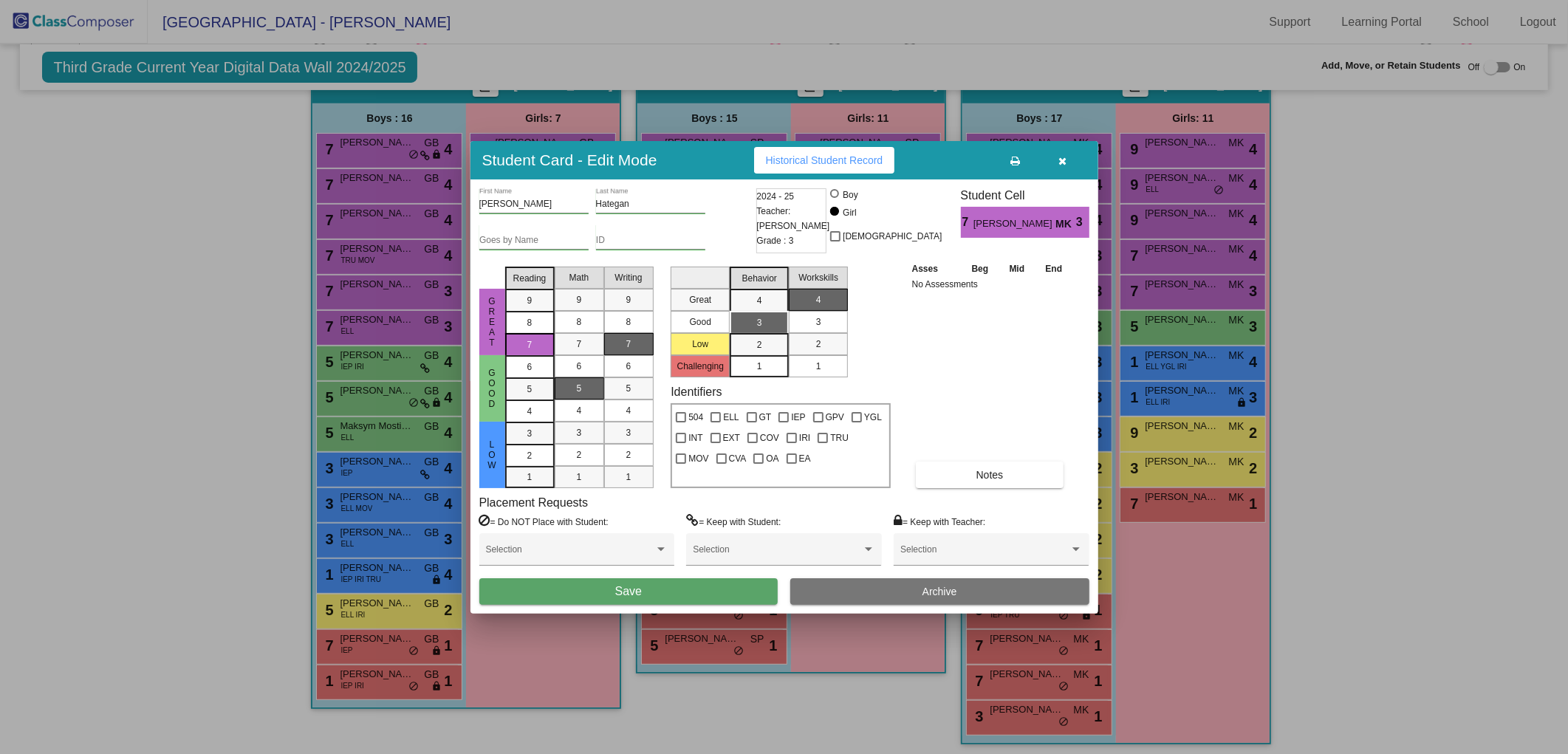
click at [640, 595] on span "Save" at bounding box center [628, 590] width 26 height 13
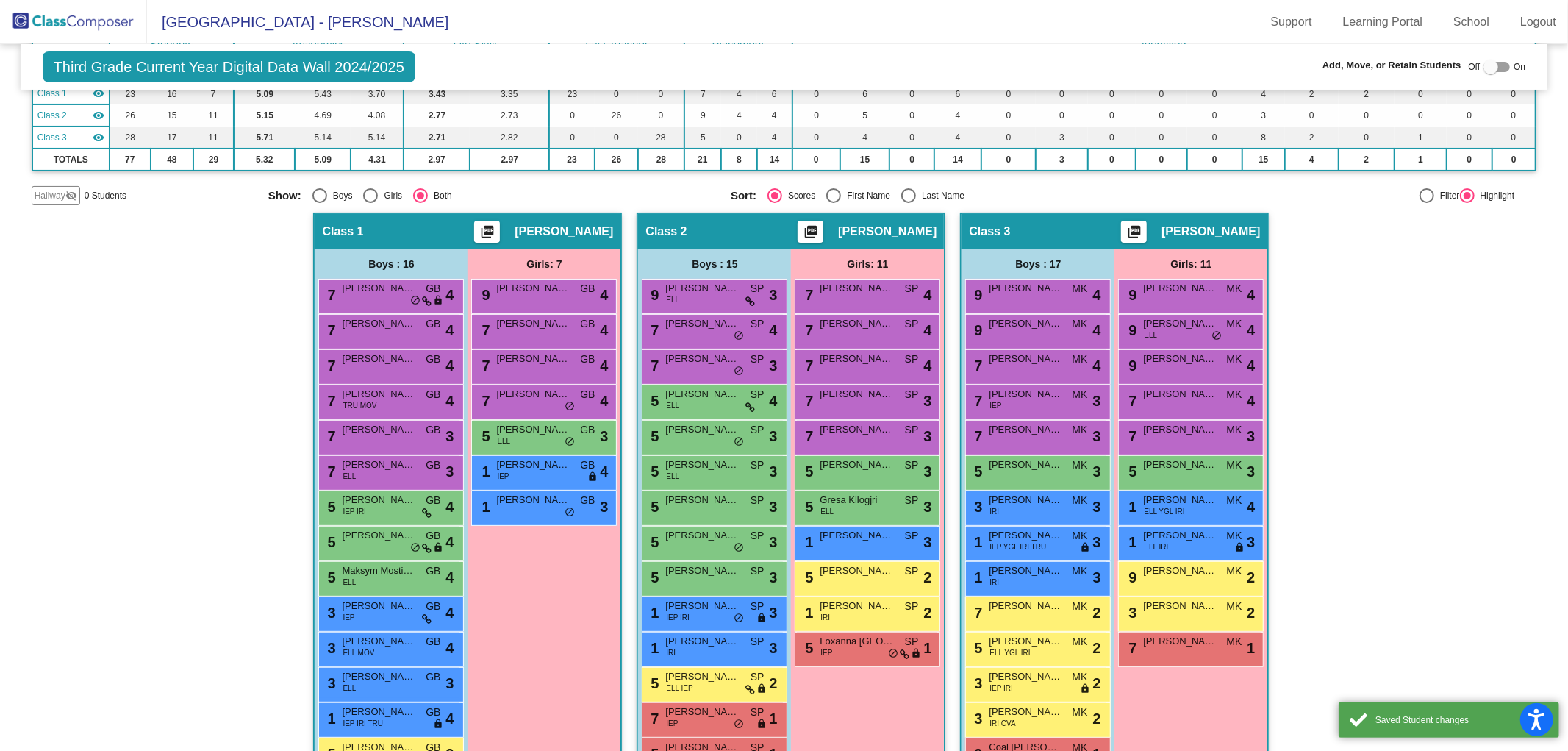
scroll to position [0, 0]
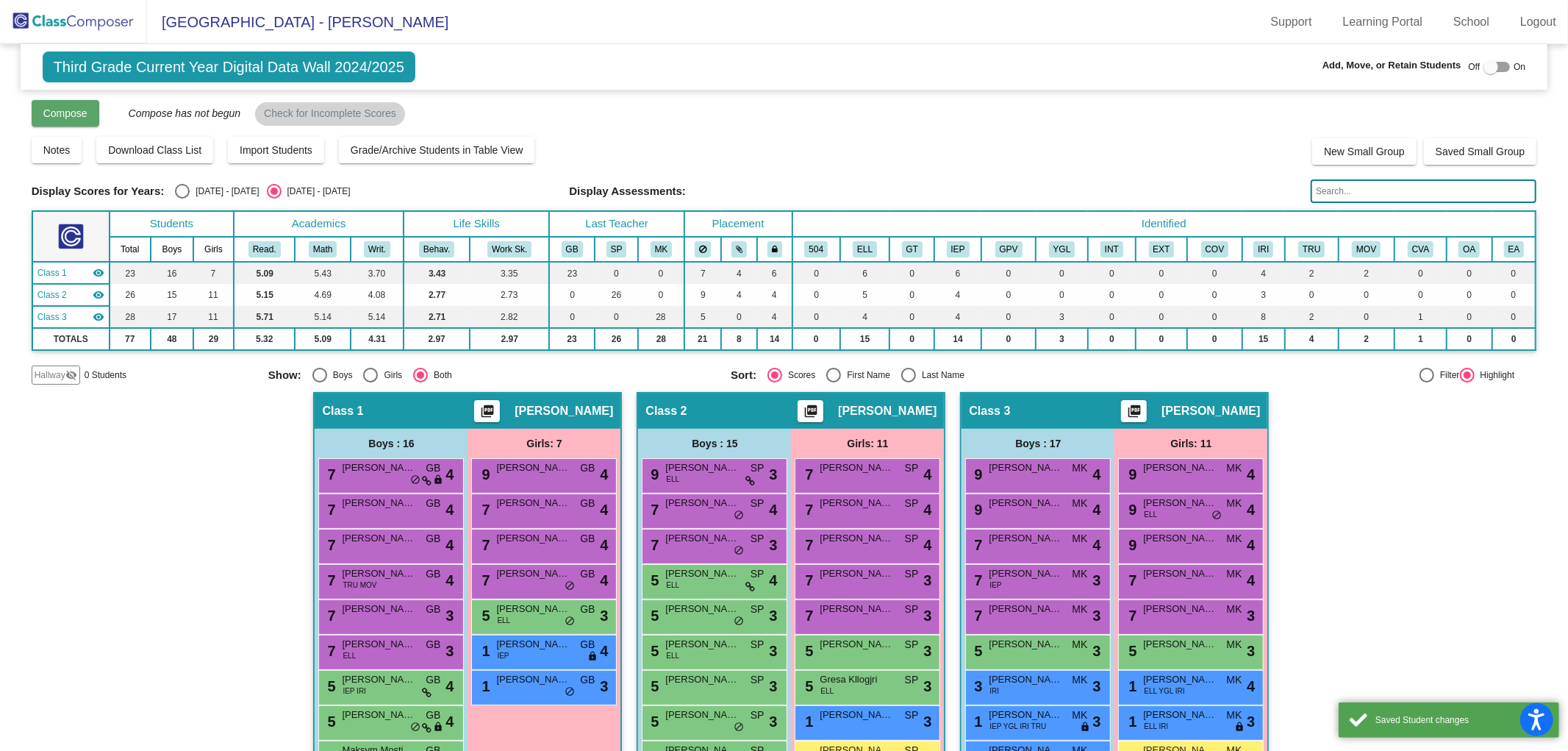
click at [52, 104] on button "Compose" at bounding box center [66, 113] width 67 height 26
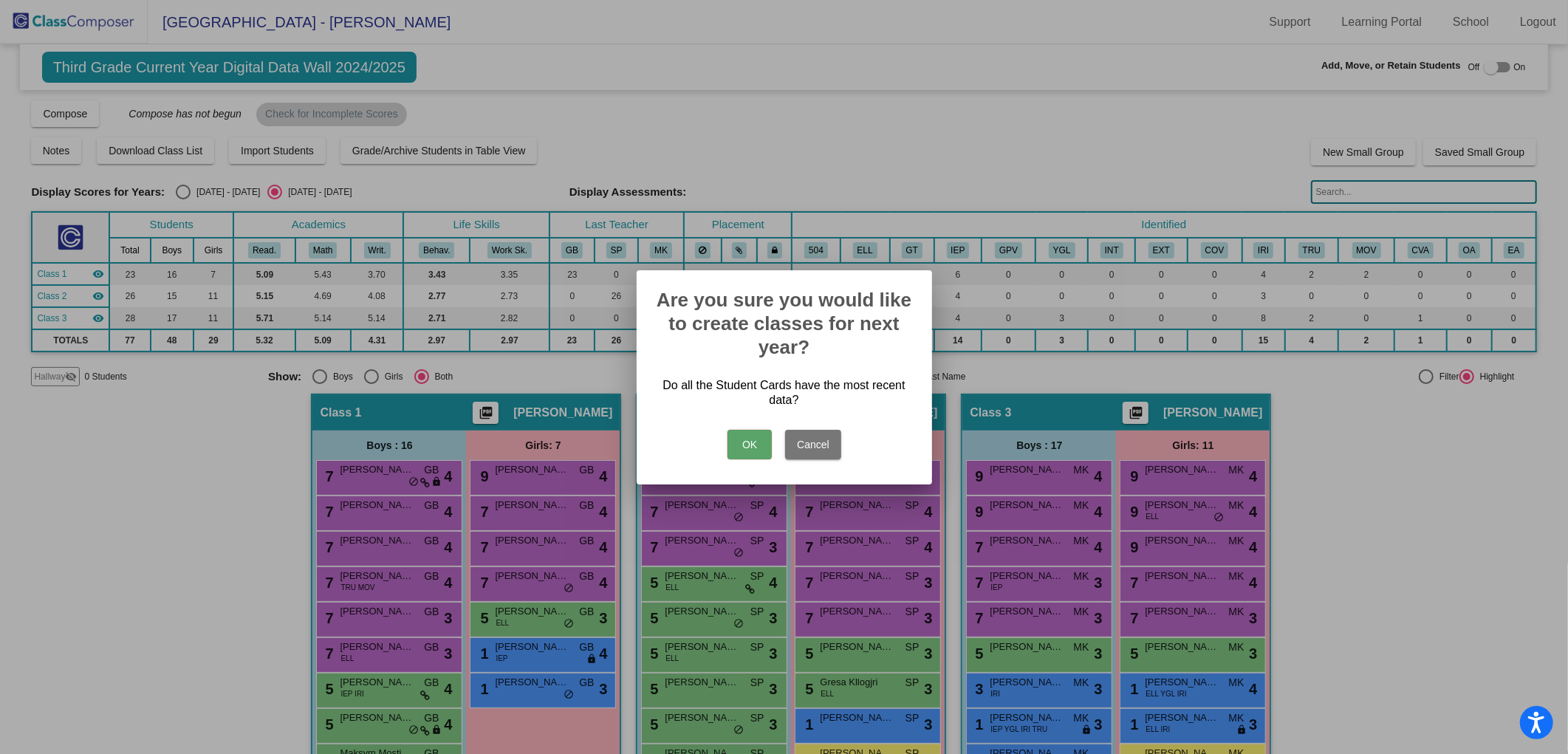
click at [763, 453] on button "OK" at bounding box center [750, 444] width 45 height 30
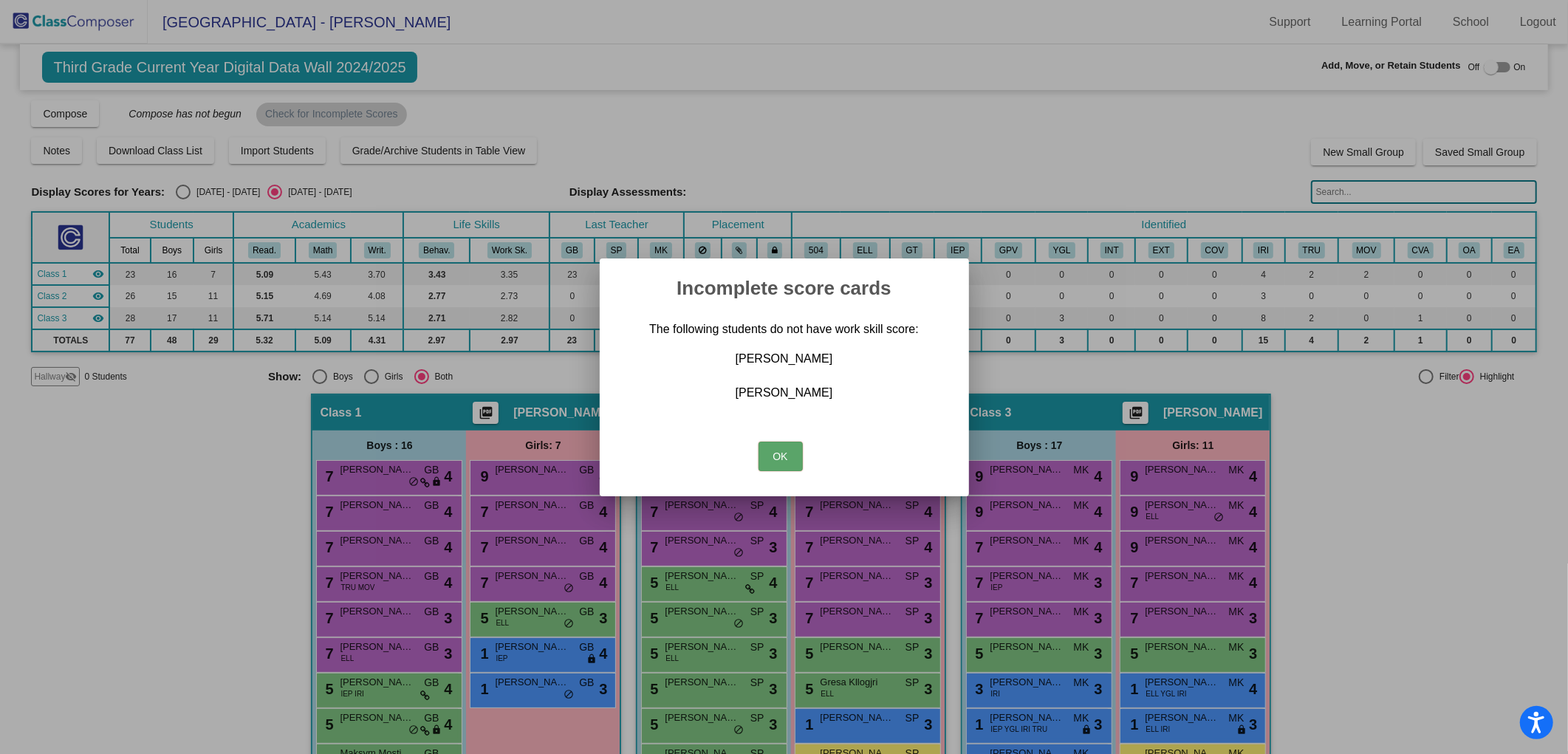
click at [784, 450] on button "OK" at bounding box center [781, 456] width 45 height 30
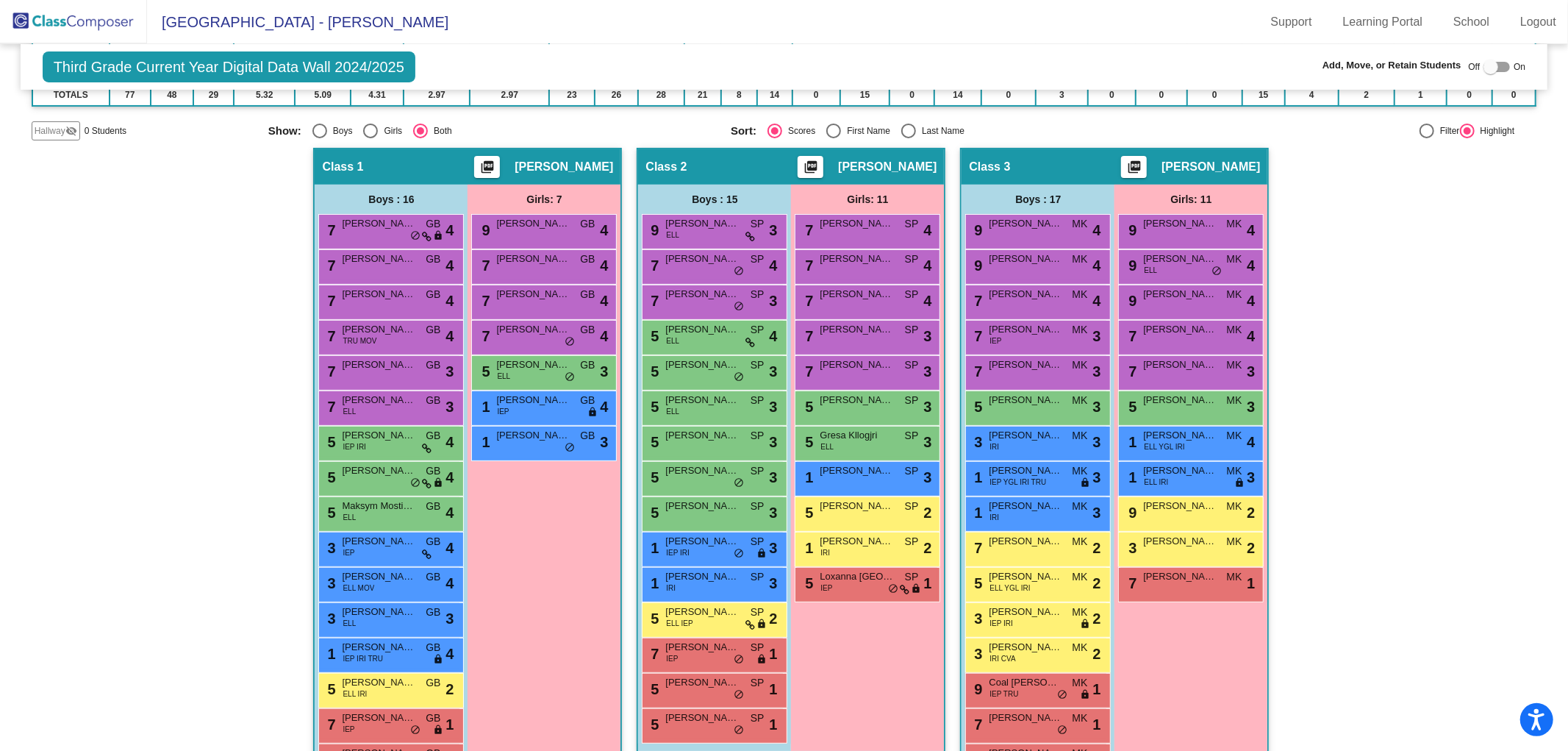
scroll to position [245, 0]
click at [1018, 400] on span "[PERSON_NAME]" at bounding box center [1025, 399] width 73 height 14
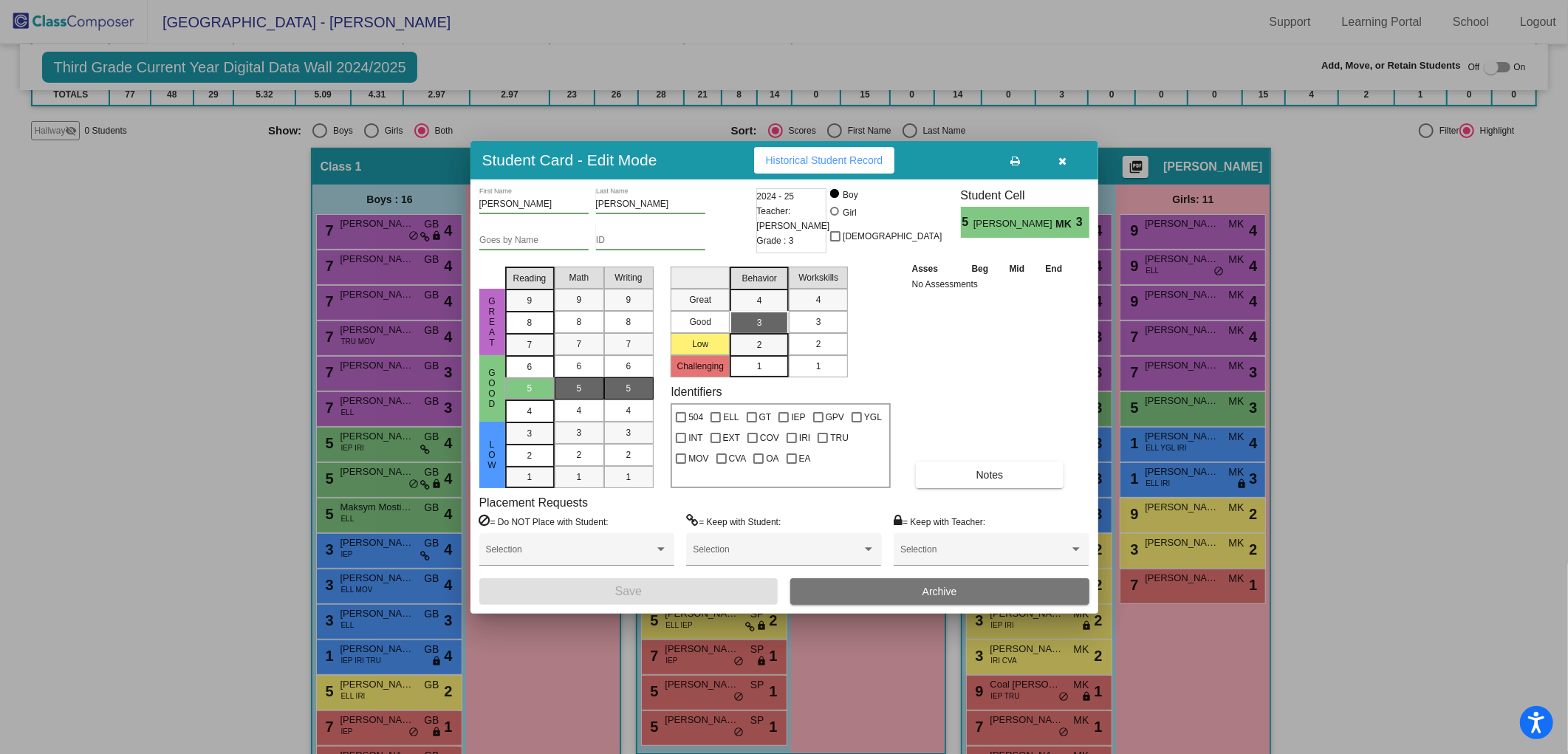
click at [816, 349] on span "2" at bounding box center [818, 345] width 5 height 14
click at [696, 595] on button "Save" at bounding box center [629, 590] width 299 height 26
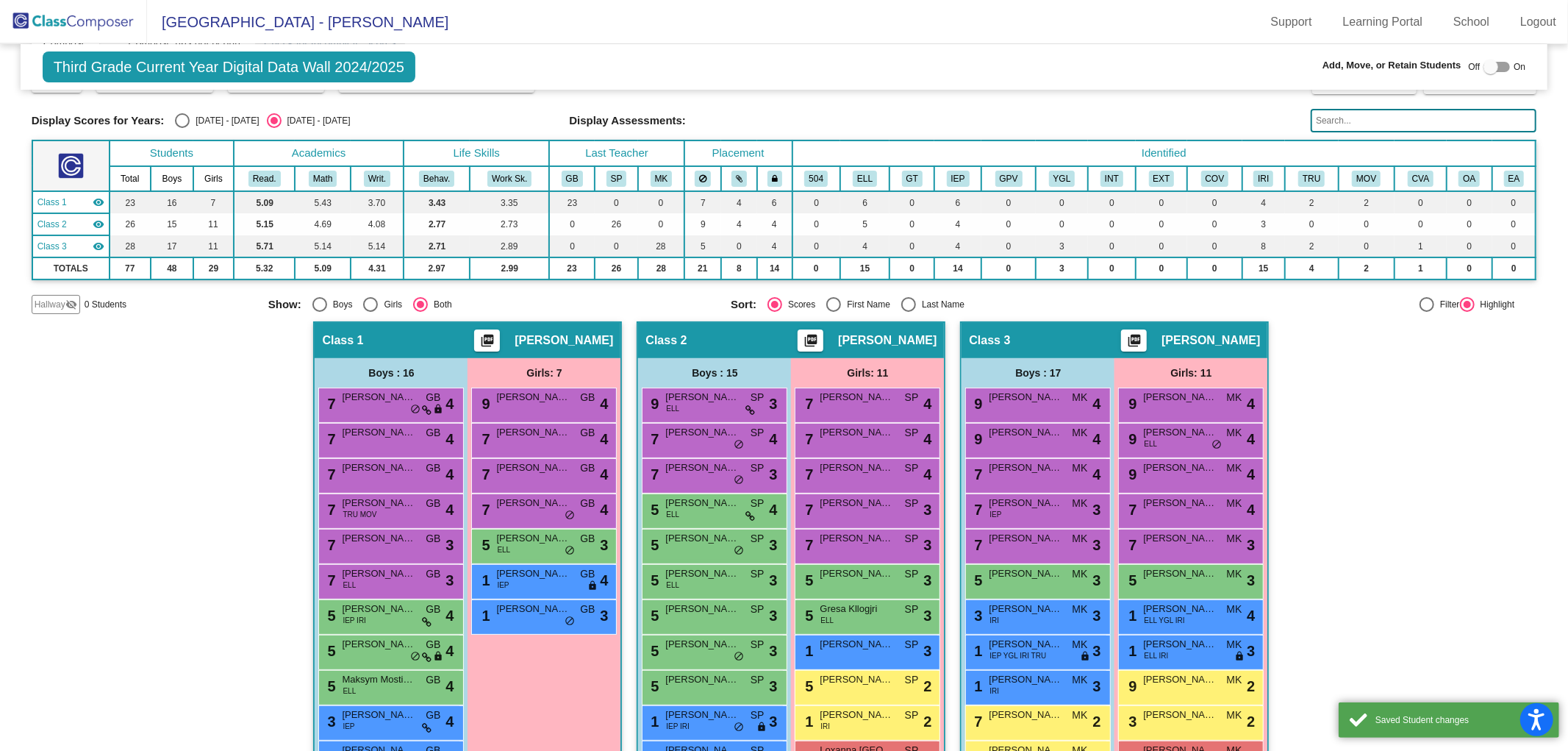
scroll to position [0, 0]
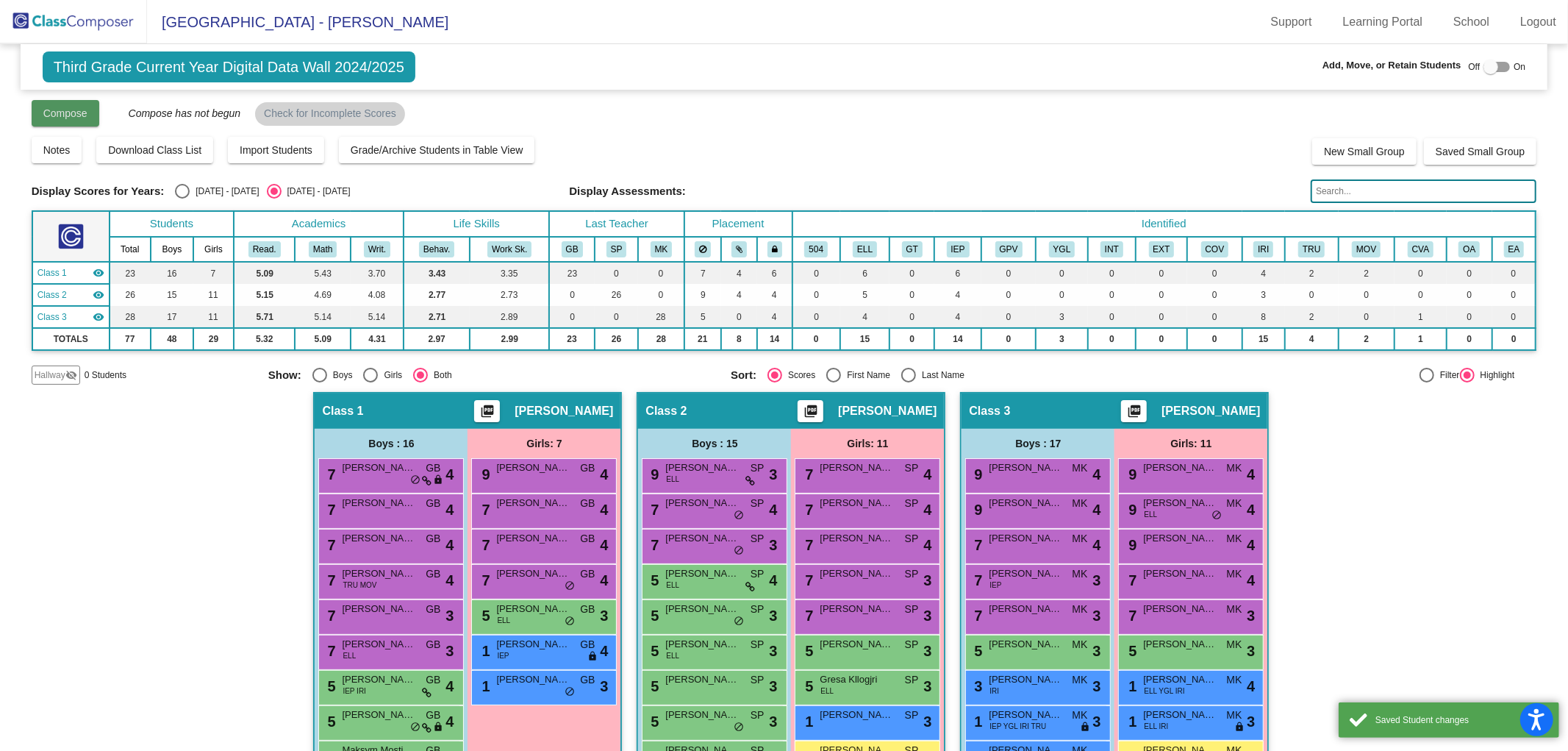
click at [75, 115] on span "Compose" at bounding box center [66, 113] width 44 height 12
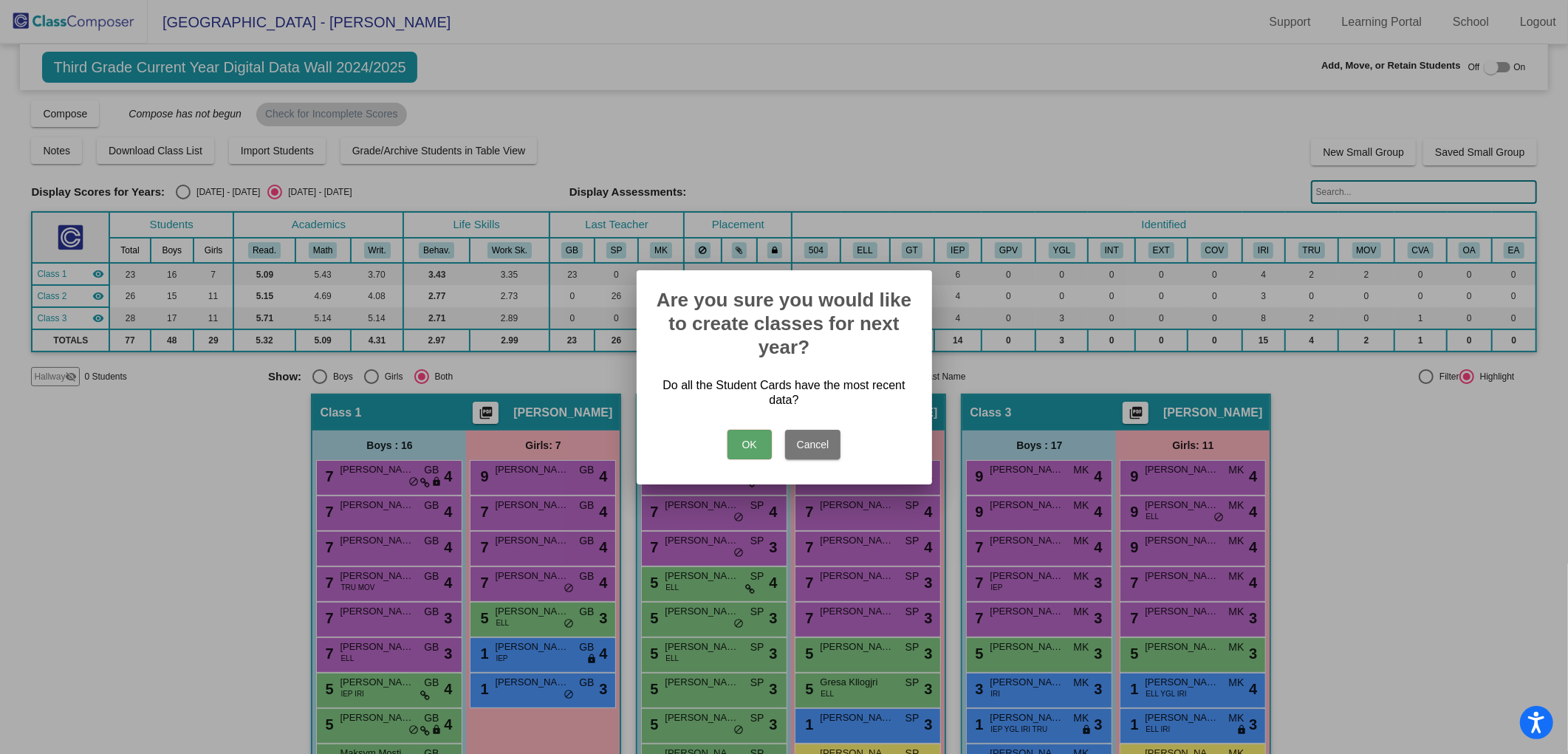
click at [748, 445] on button "OK" at bounding box center [750, 444] width 45 height 30
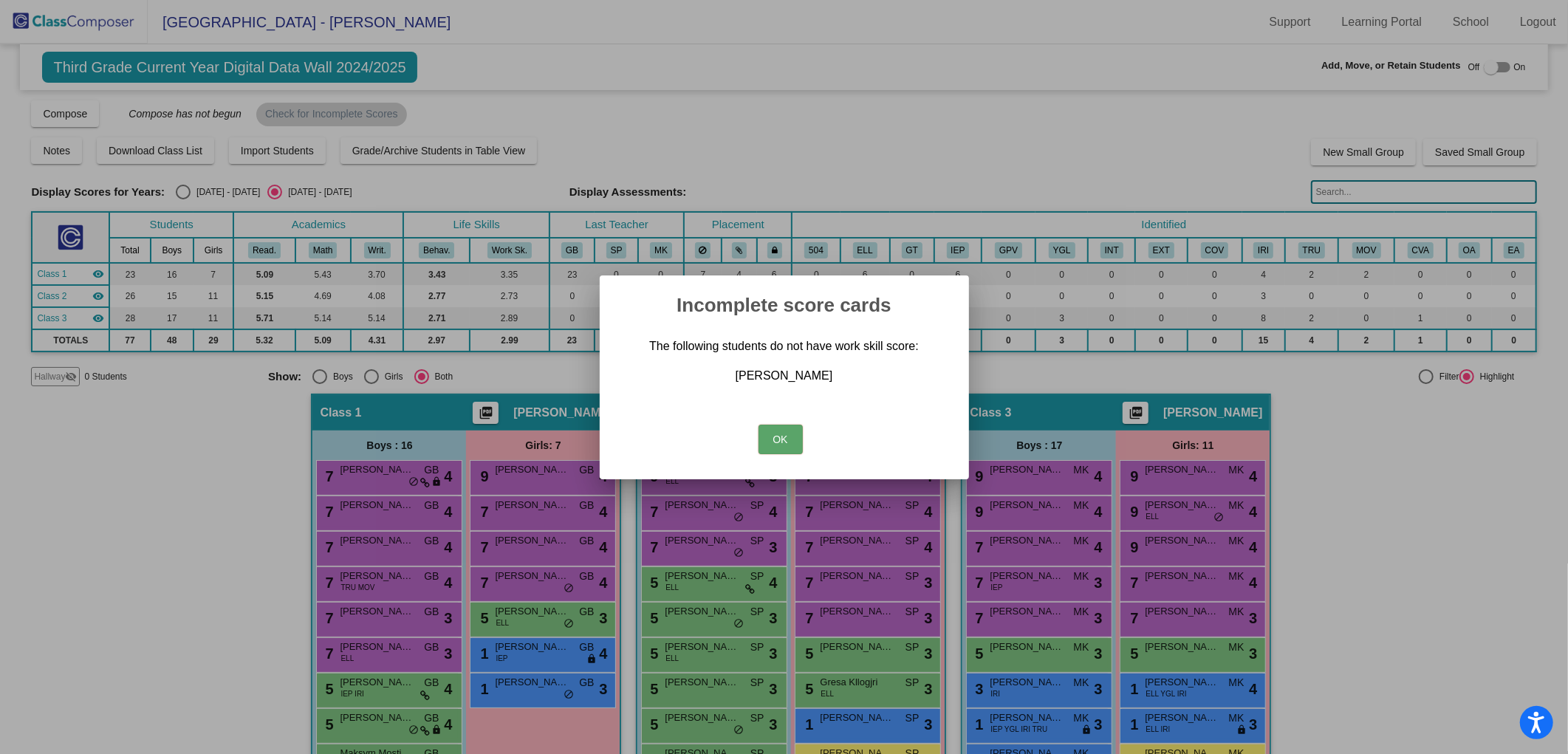
click at [798, 441] on button "OK" at bounding box center [781, 439] width 45 height 30
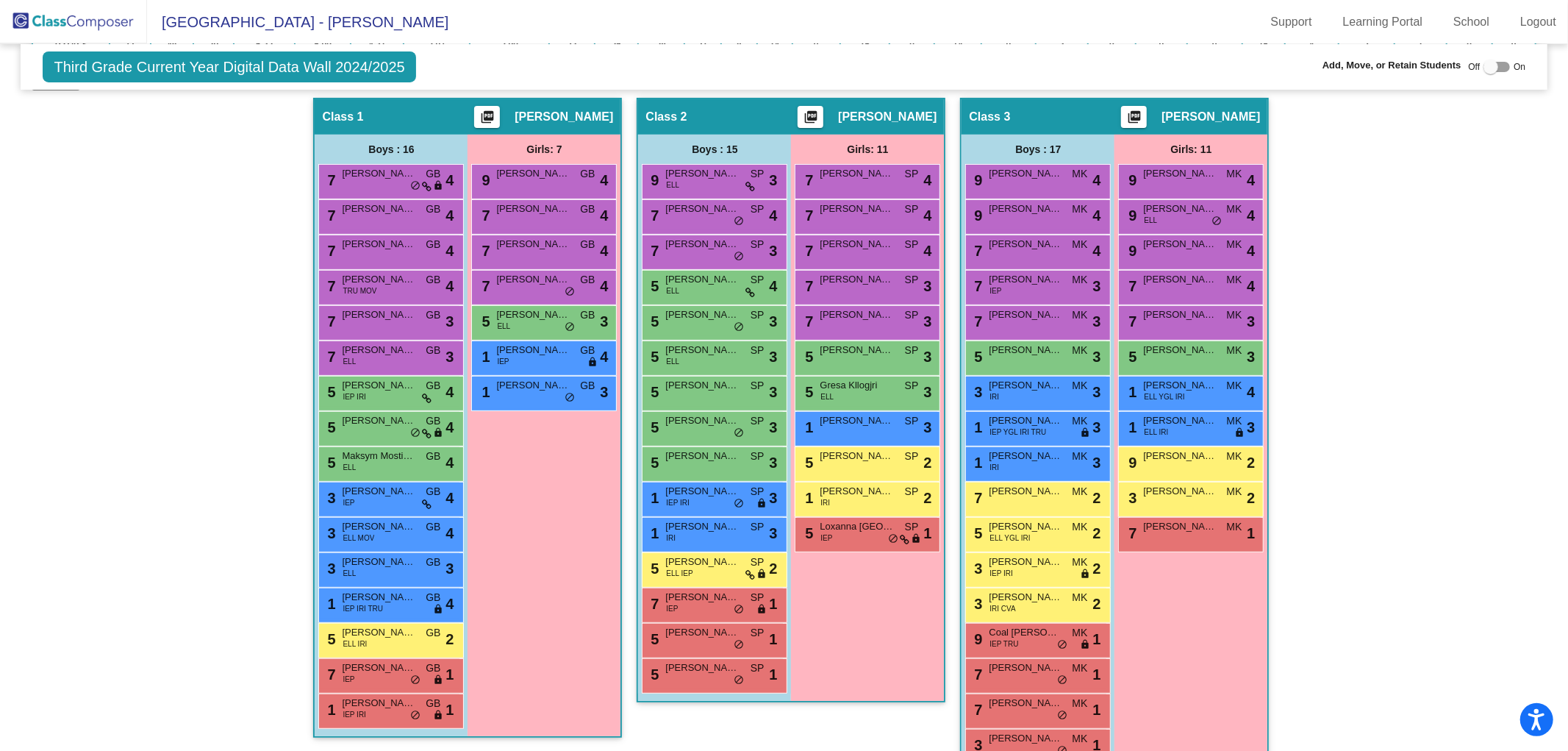
scroll to position [326, 0]
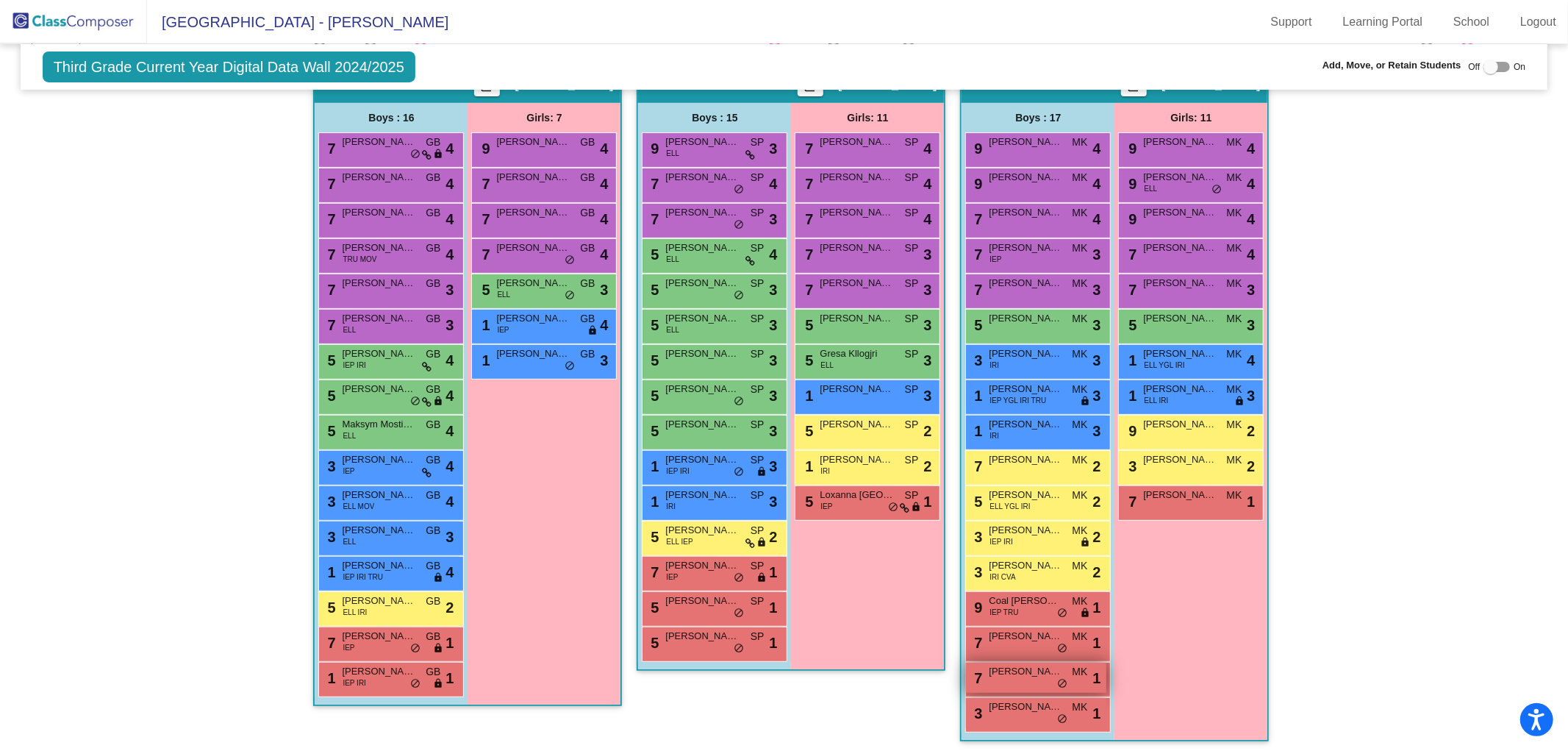
click at [1018, 677] on div "7 [PERSON_NAME] MK lock do_not_disturb_alt 1" at bounding box center [1036, 677] width 141 height 30
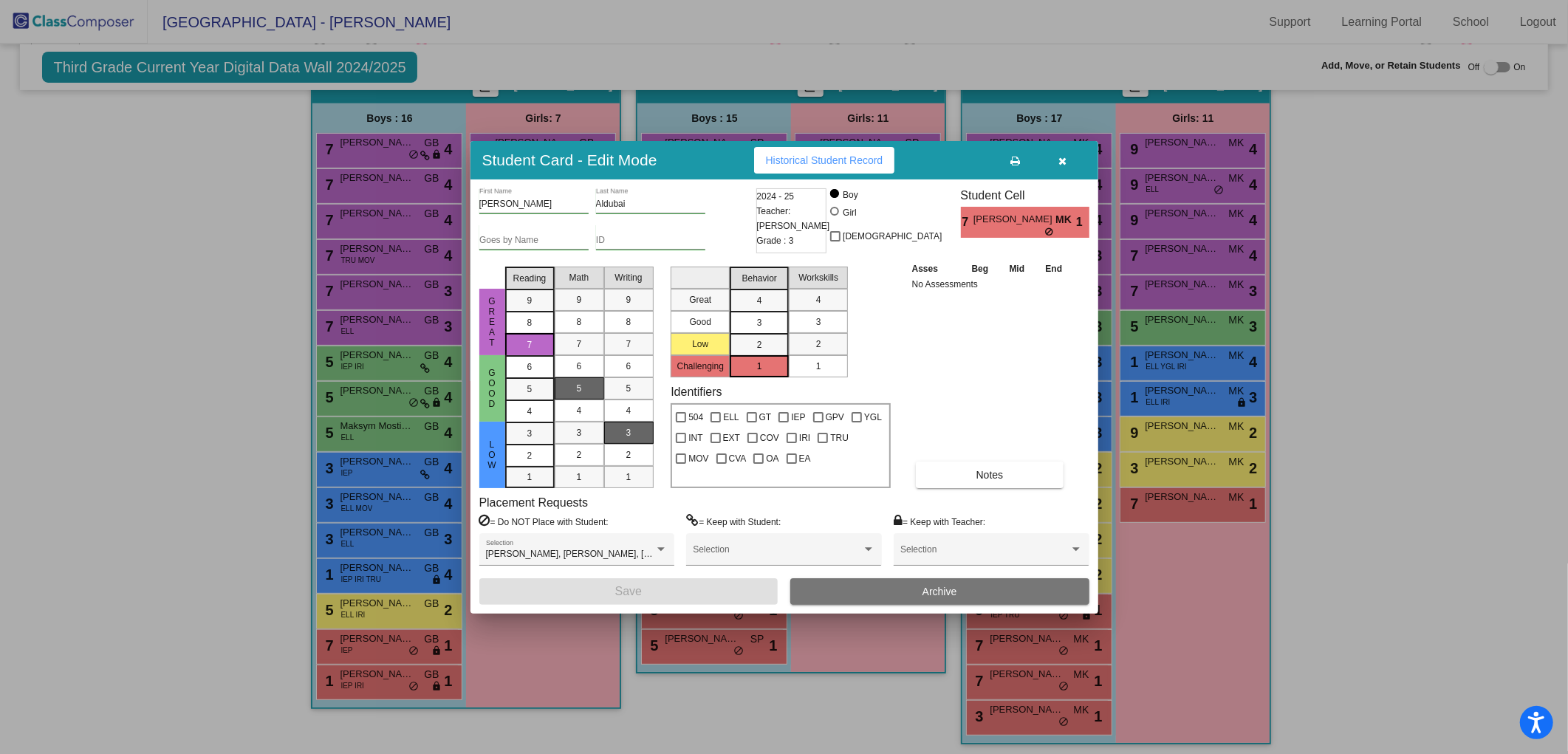
click at [803, 364] on mat-list-option "1" at bounding box center [818, 366] width 59 height 22
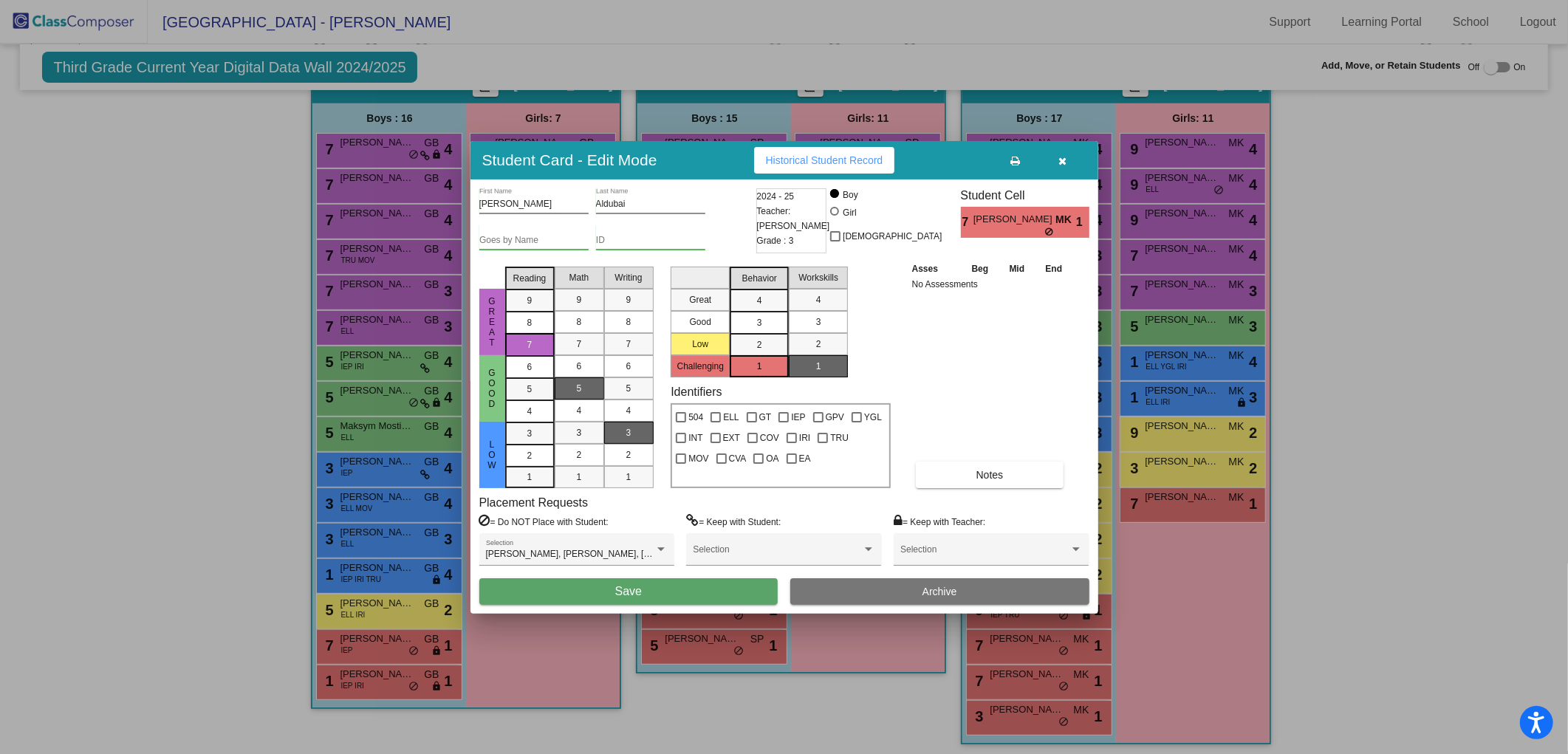
click at [692, 589] on button "Save" at bounding box center [629, 590] width 299 height 26
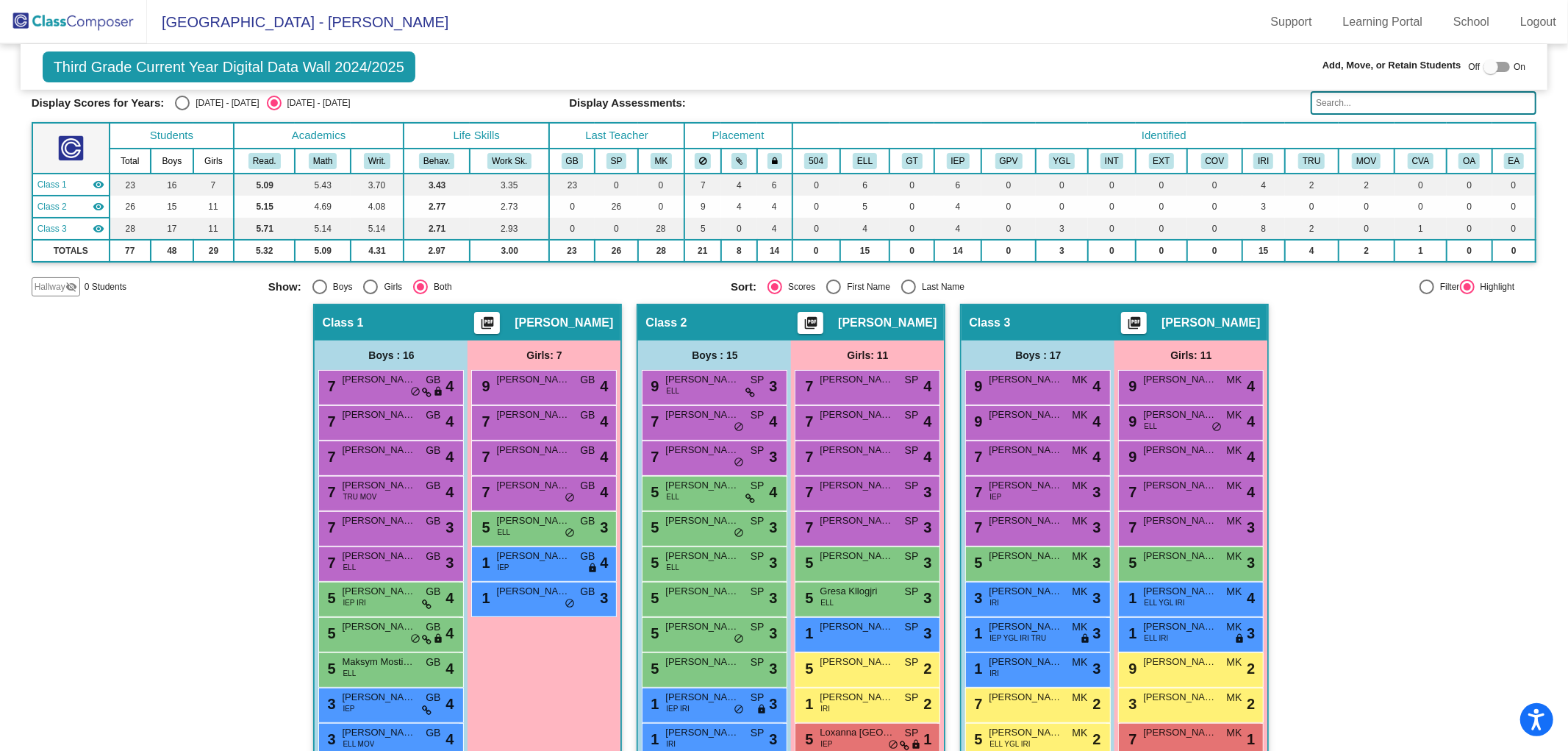
scroll to position [0, 0]
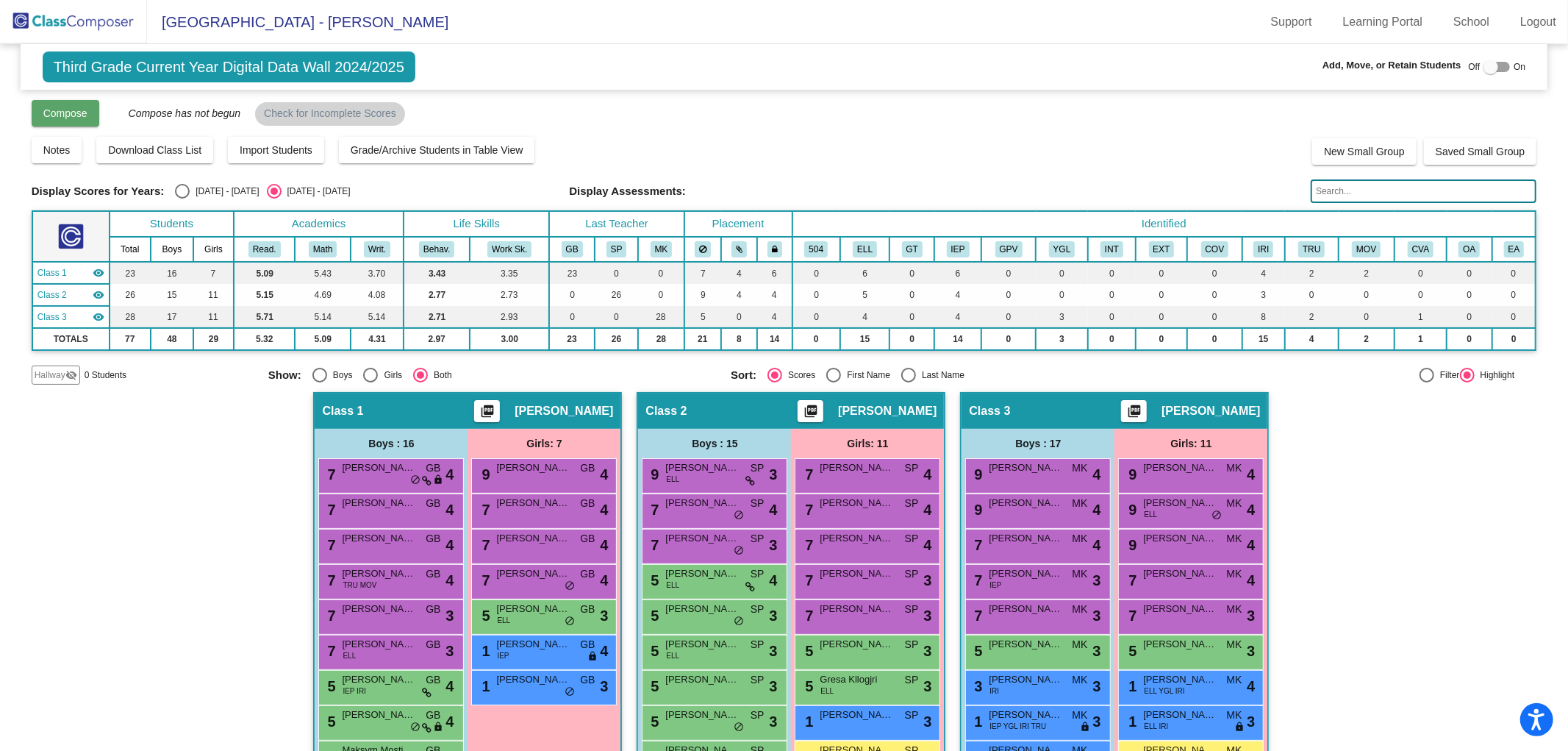
click at [70, 118] on span "Compose" at bounding box center [66, 113] width 44 height 12
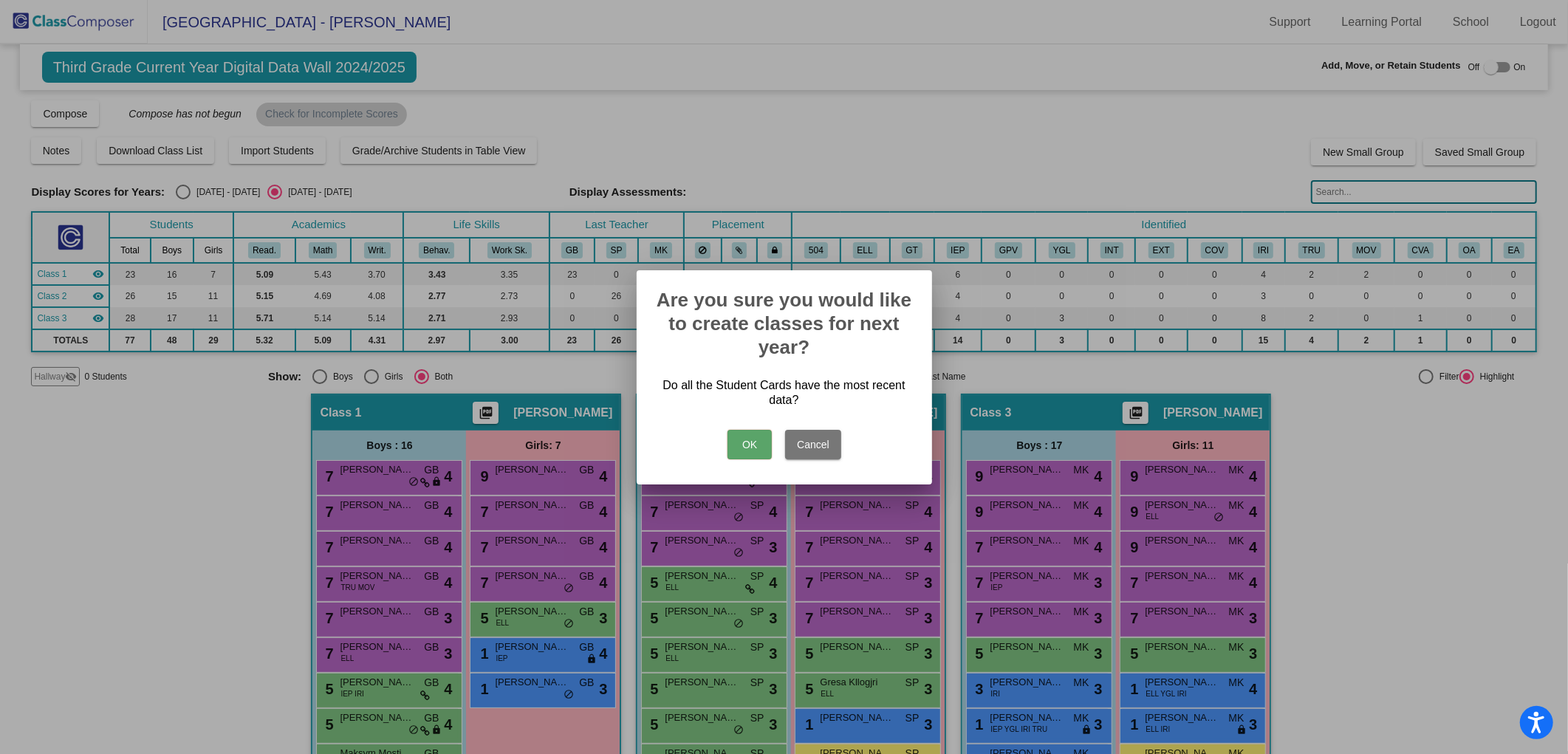
click at [753, 446] on button "OK" at bounding box center [750, 444] width 45 height 30
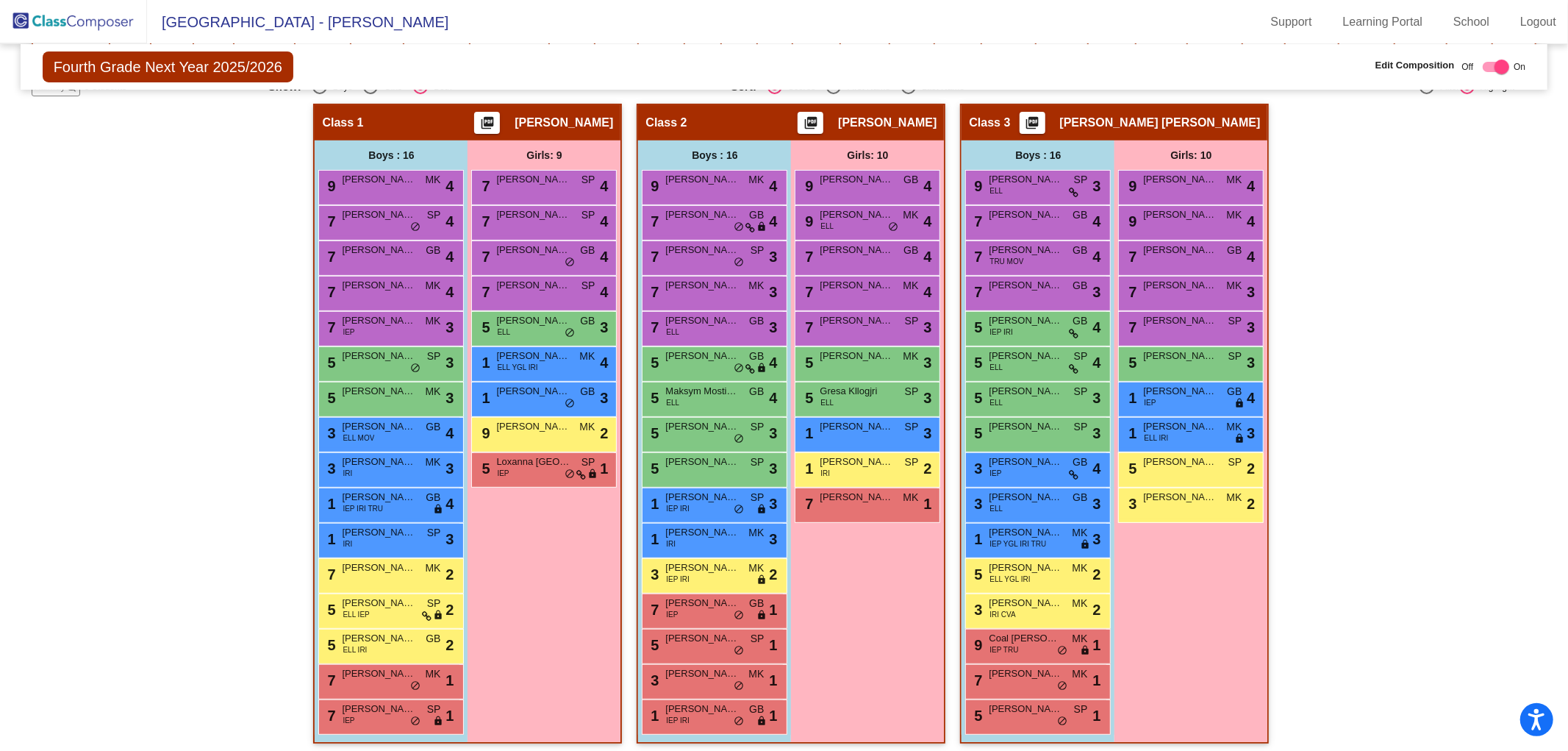
scroll to position [288, 0]
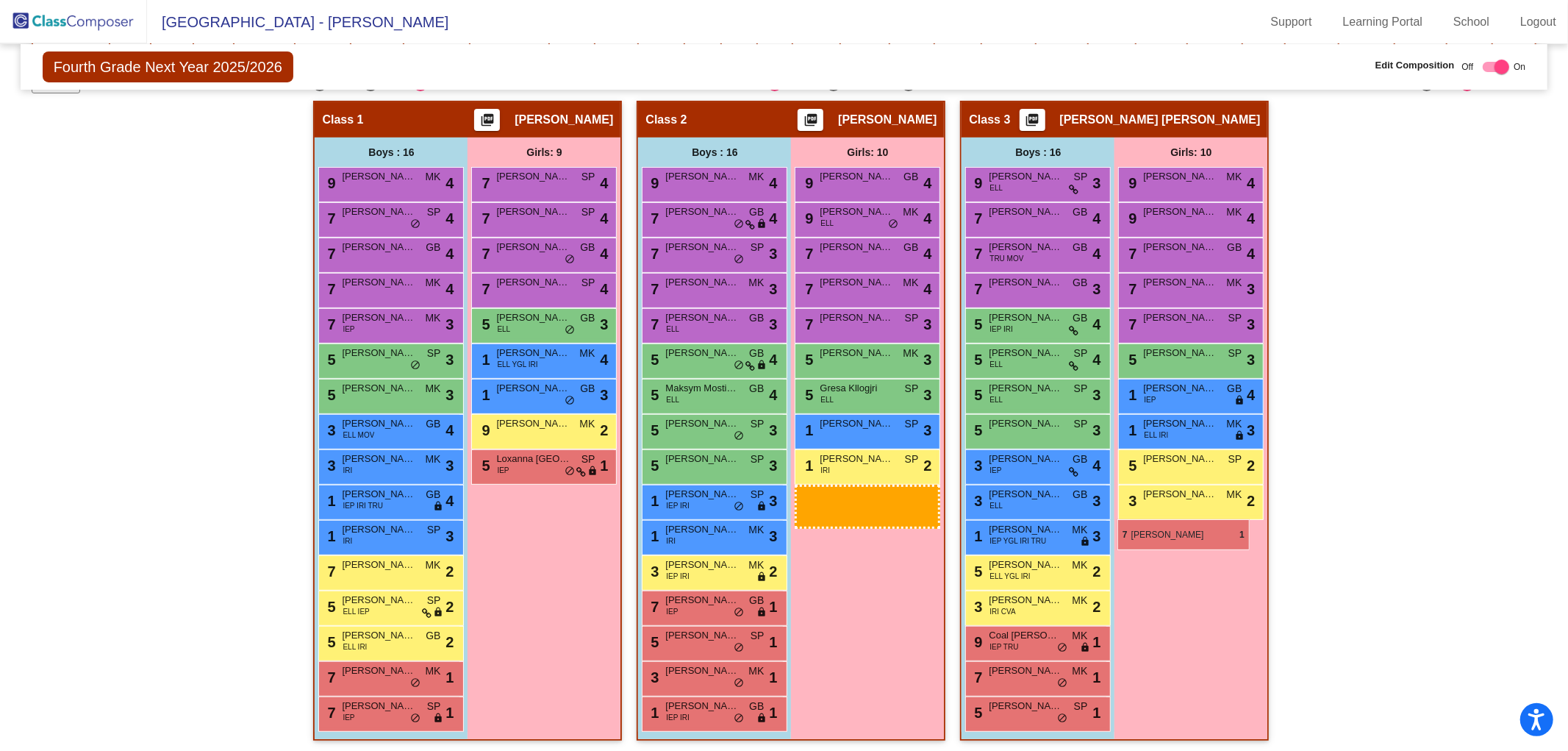
drag, startPoint x: 819, startPoint y: 503, endPoint x: 1117, endPoint y: 519, distance: 298.4
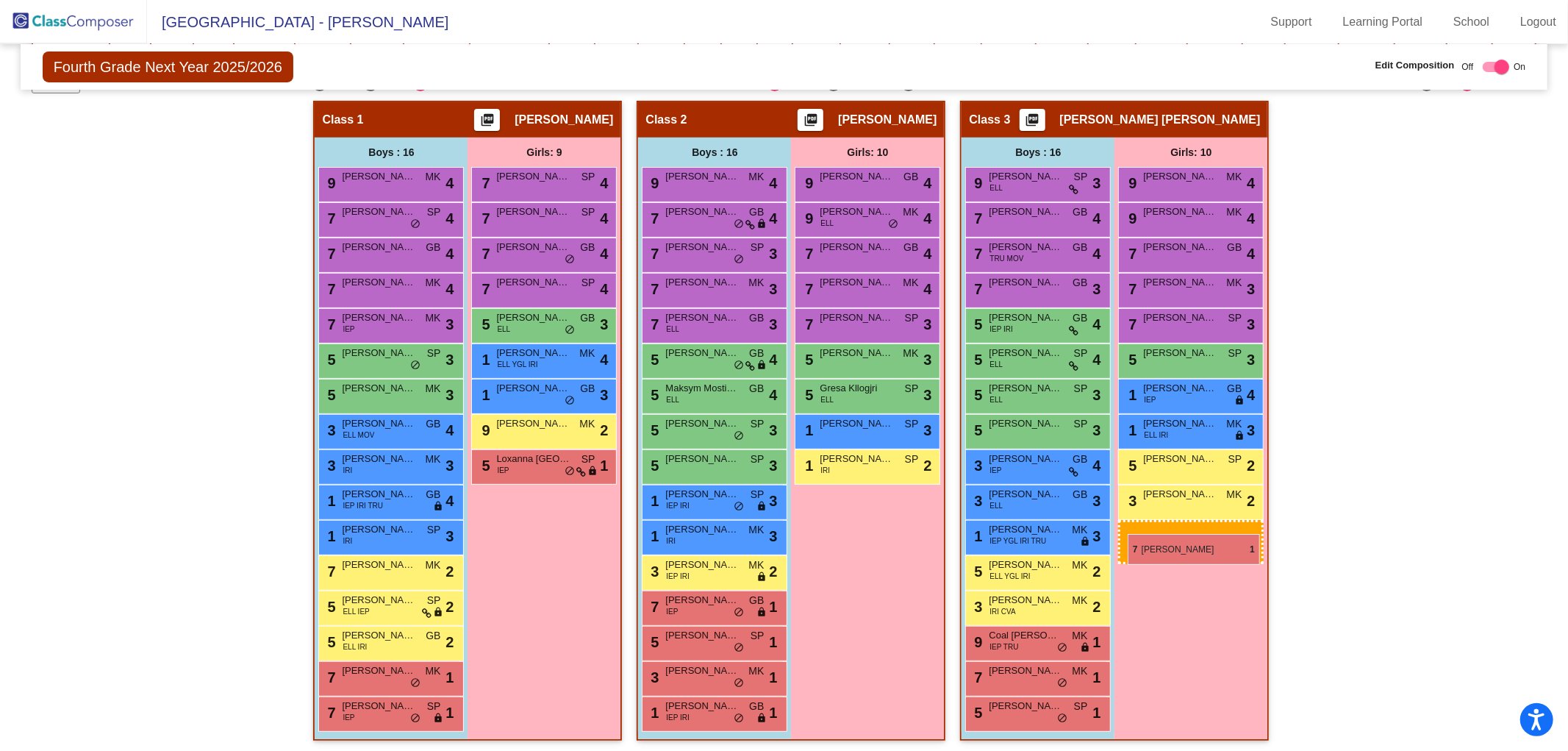
drag, startPoint x: 856, startPoint y: 490, endPoint x: 1128, endPoint y: 534, distance: 275.5
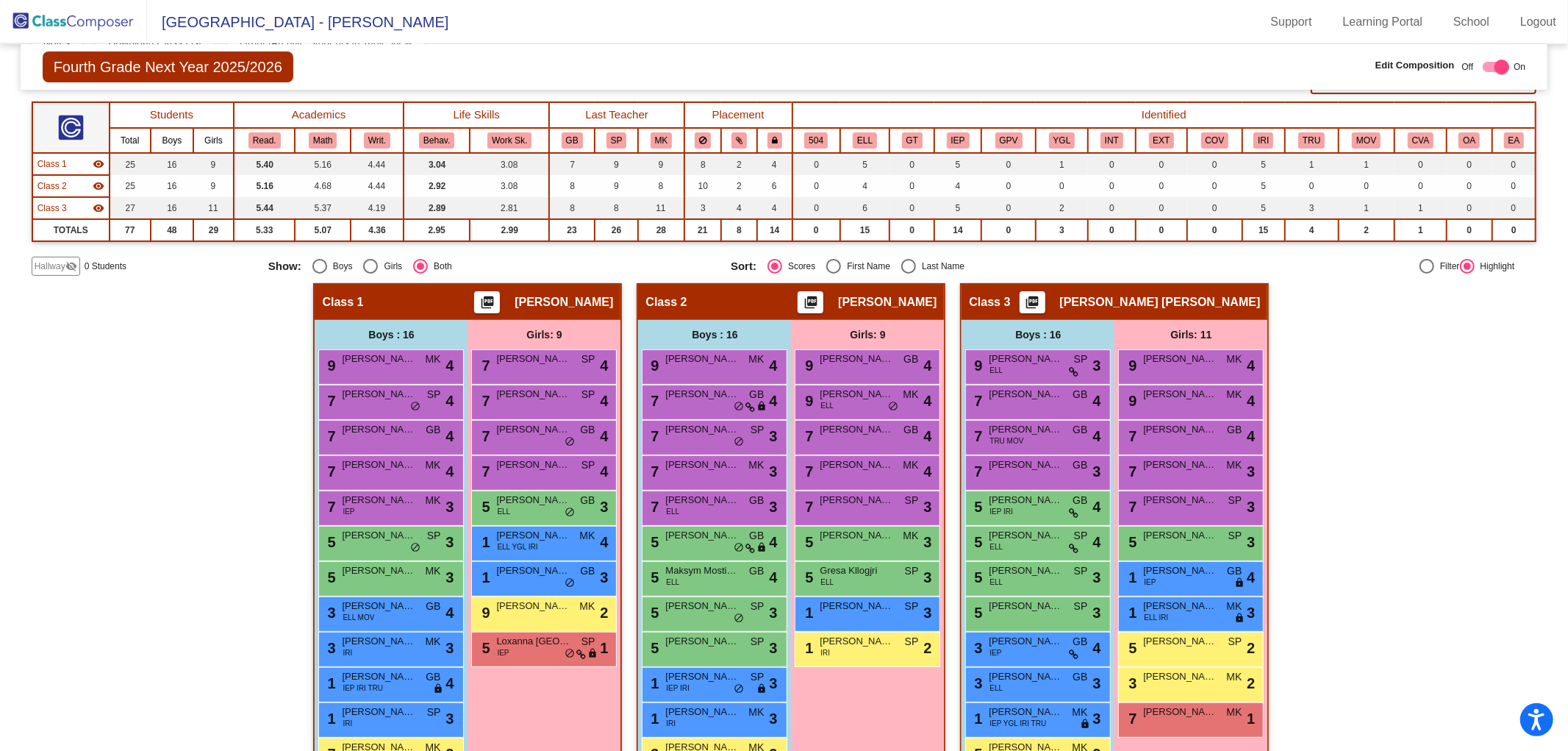
scroll to position [0, 0]
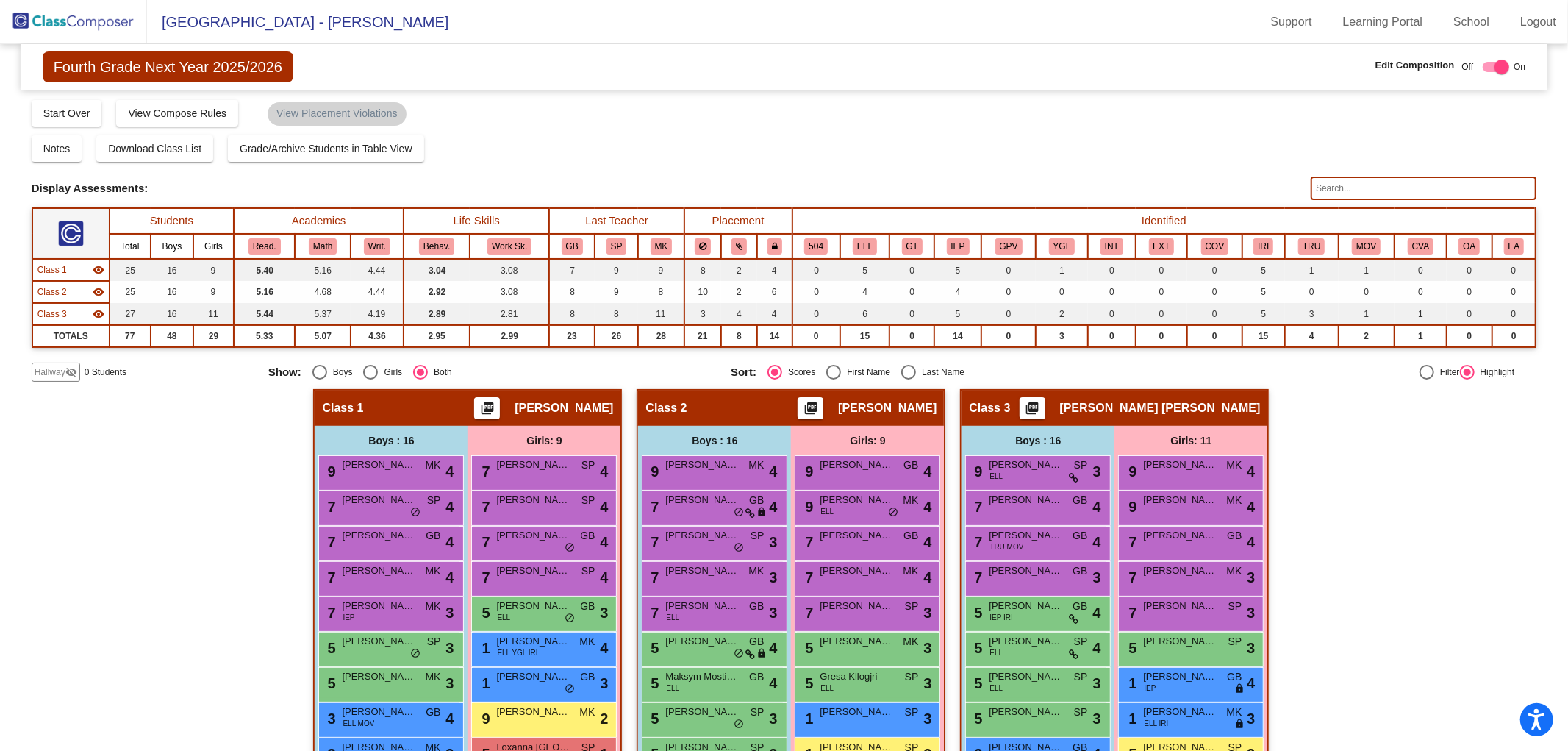
click at [48, 370] on span "Hallway" at bounding box center [50, 372] width 31 height 13
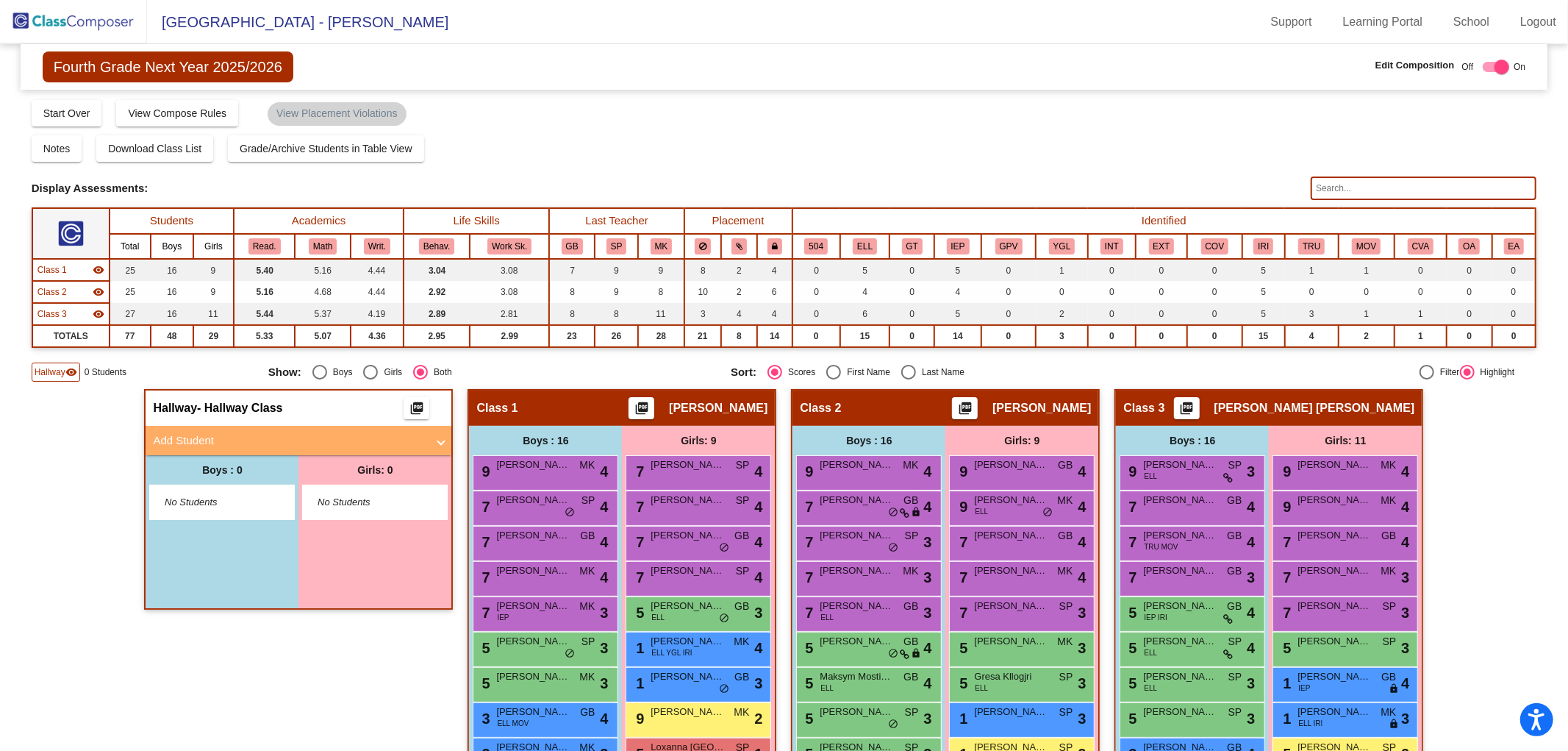
click at [211, 496] on span "No Students" at bounding box center [210, 501] width 92 height 14
click at [182, 442] on mat-panel-title "Add Student" at bounding box center [290, 441] width 274 height 17
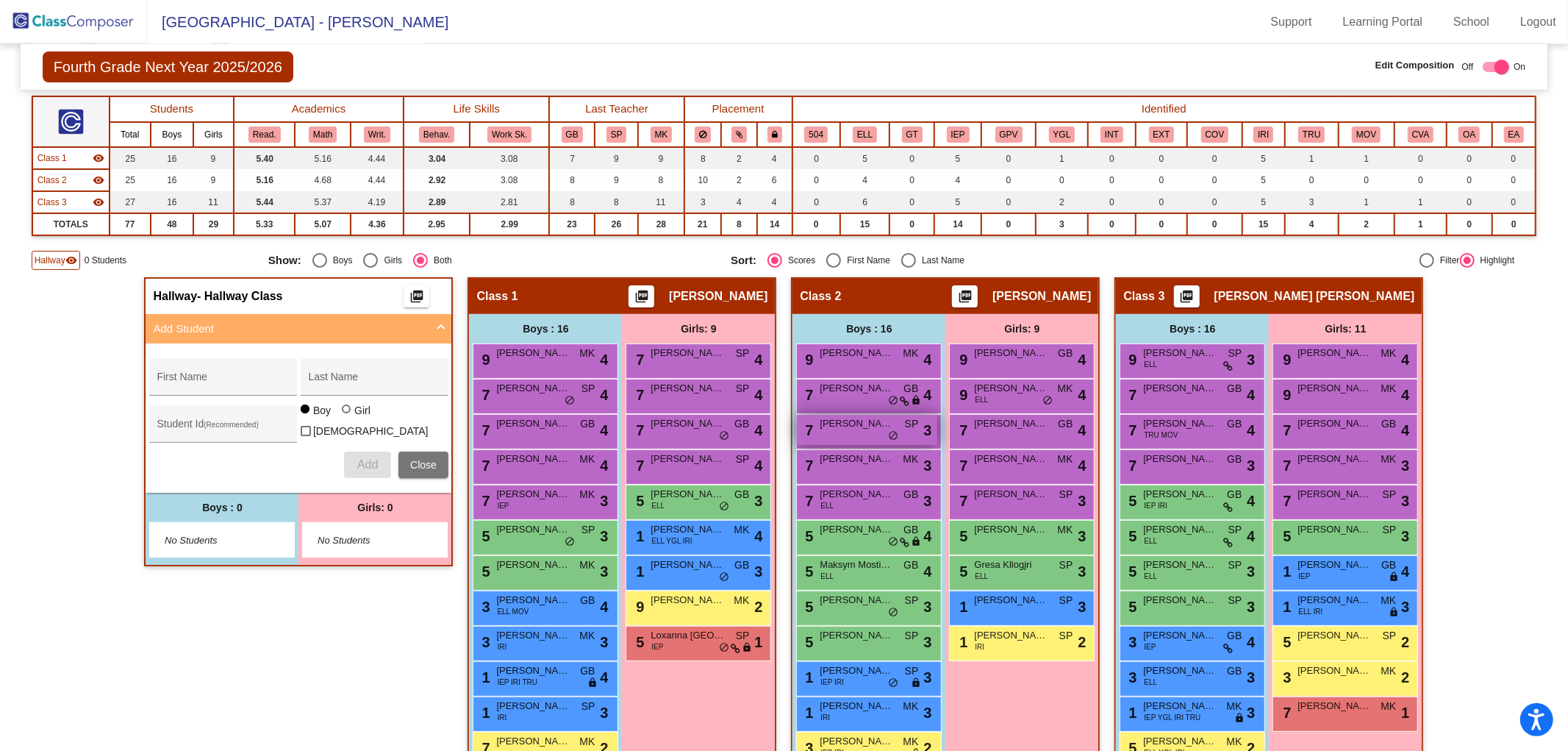
scroll to position [288, 0]
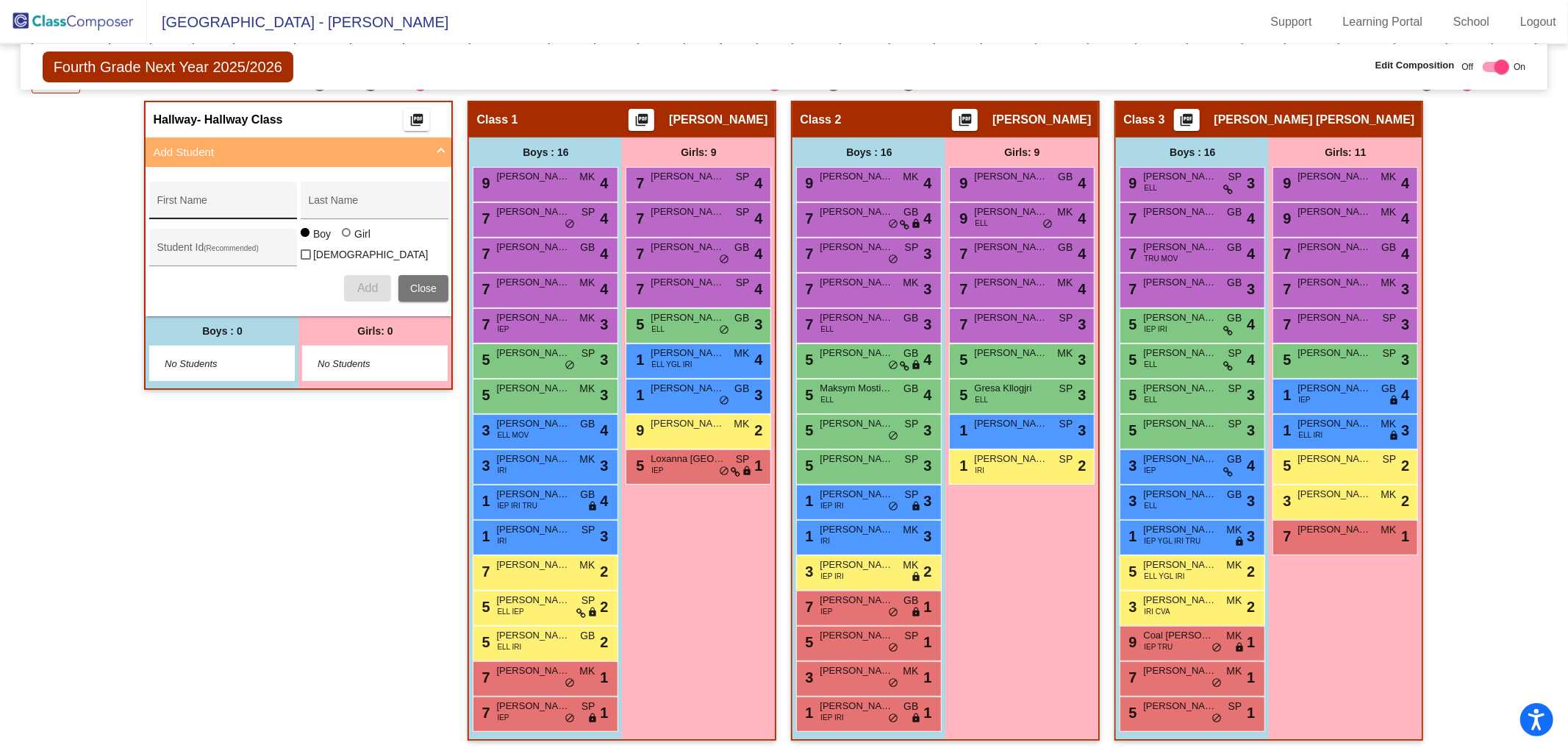
click at [187, 200] on input "First Name" at bounding box center [222, 205] width 132 height 12
type input "Nazar"
type input "[PERSON_NAME]"
click at [372, 282] on span "Add" at bounding box center [367, 287] width 20 height 13
click at [214, 211] on div "First Name" at bounding box center [222, 204] width 132 height 30
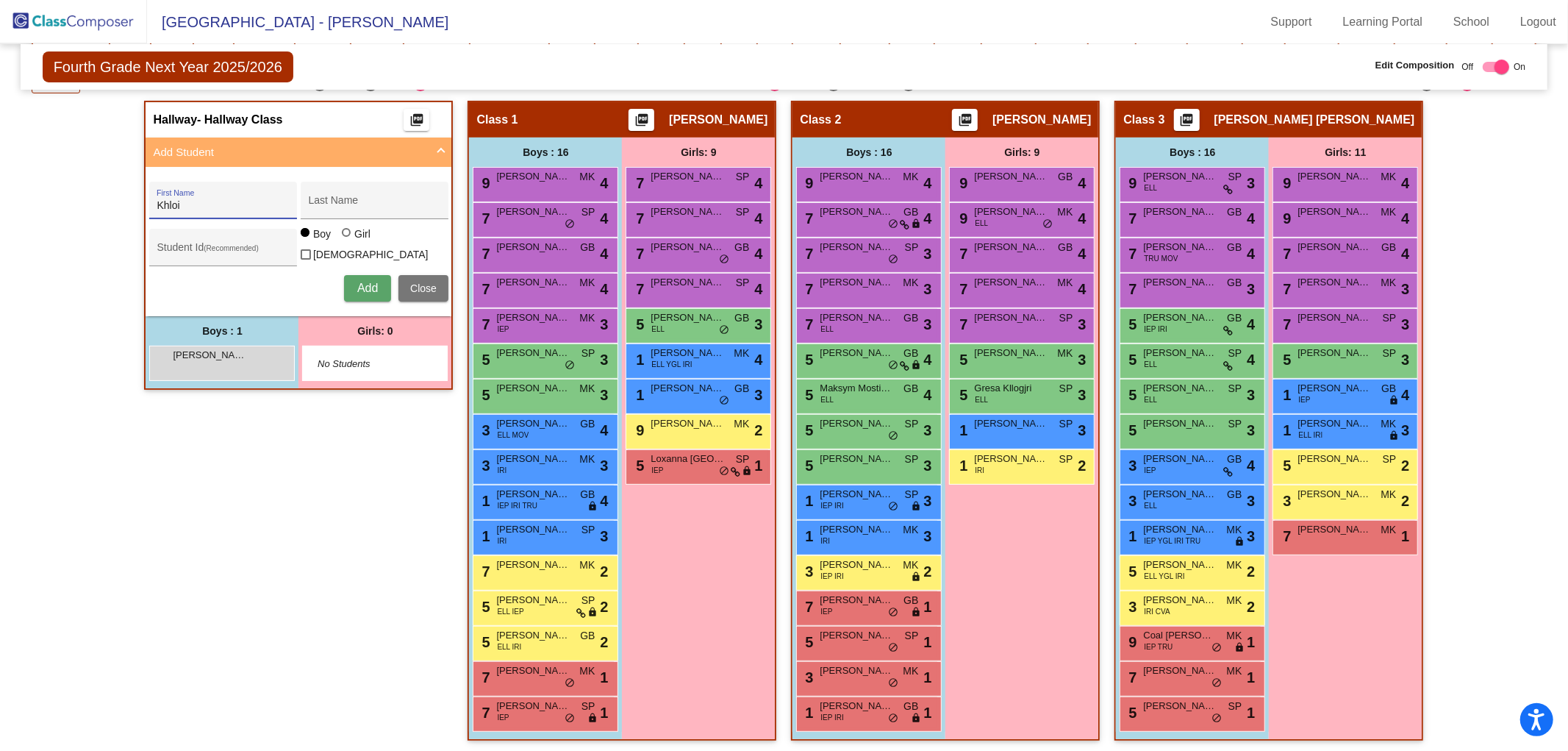
type input "Khloi"
type input "[PERSON_NAME]"
click at [347, 237] on div at bounding box center [348, 233] width 12 height 12
click at [347, 240] on input "Girl" at bounding box center [347, 240] width 1 height 1
radio input "true"
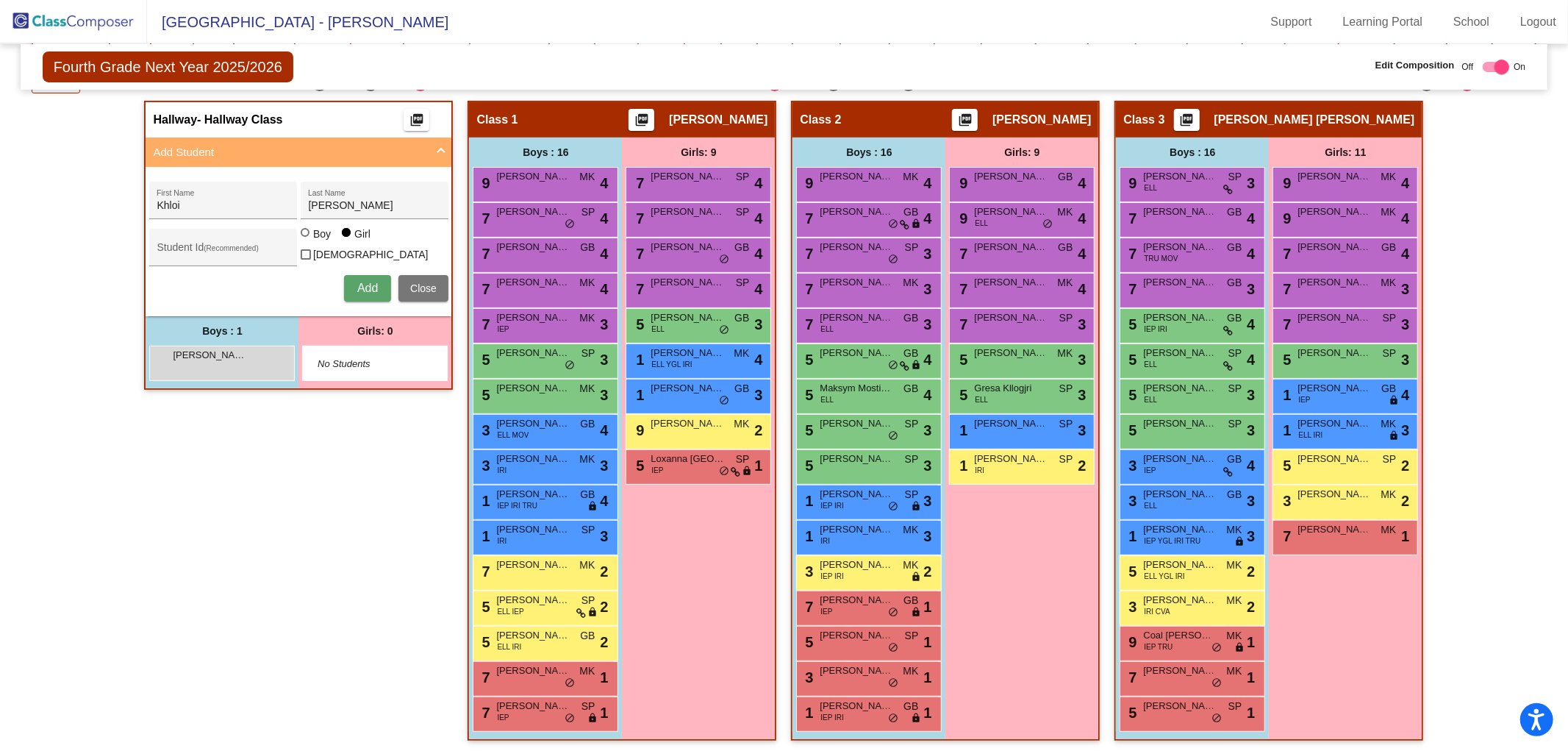
click at [364, 282] on span "Add" at bounding box center [367, 287] width 20 height 13
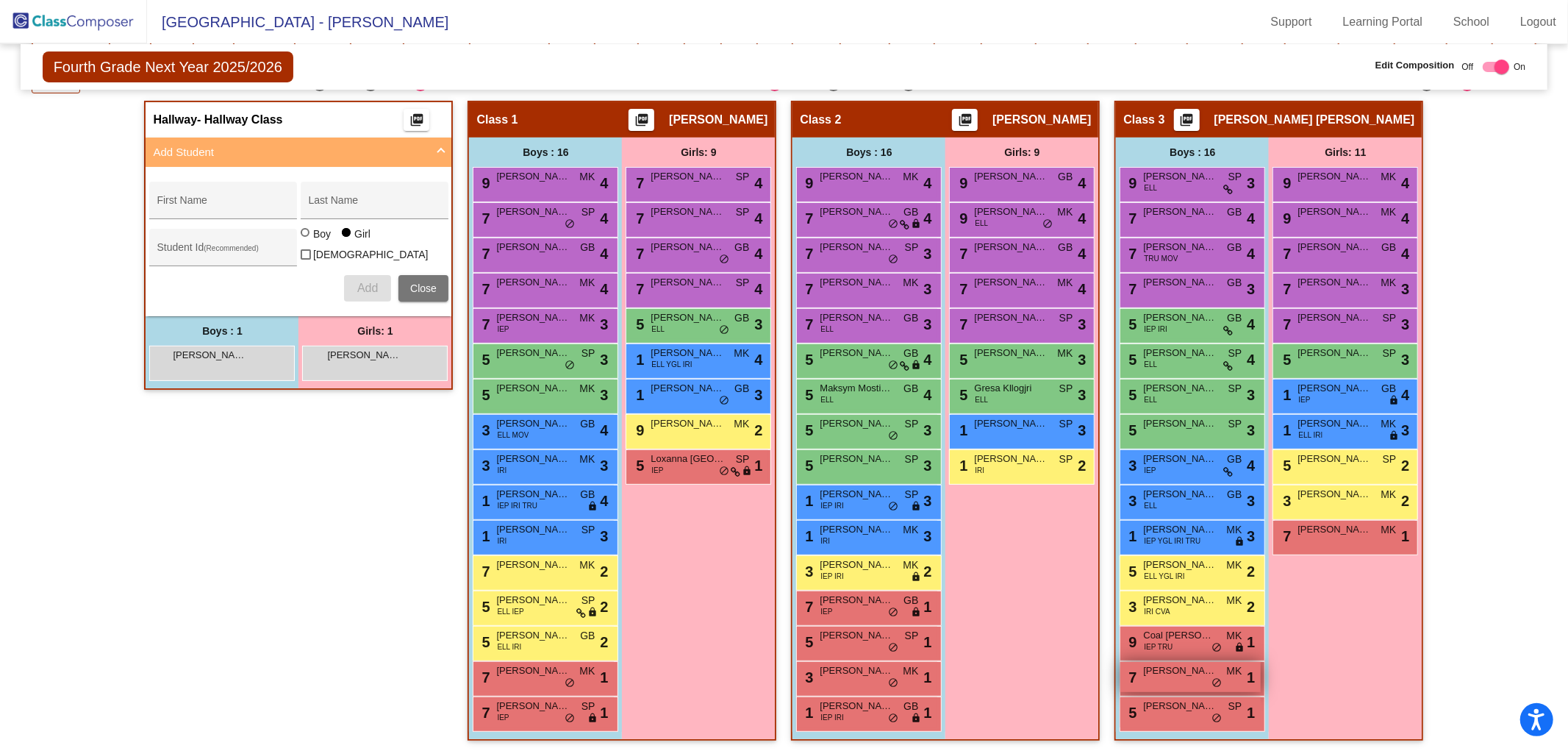
click at [1173, 671] on span "[PERSON_NAME]" at bounding box center [1180, 670] width 73 height 14
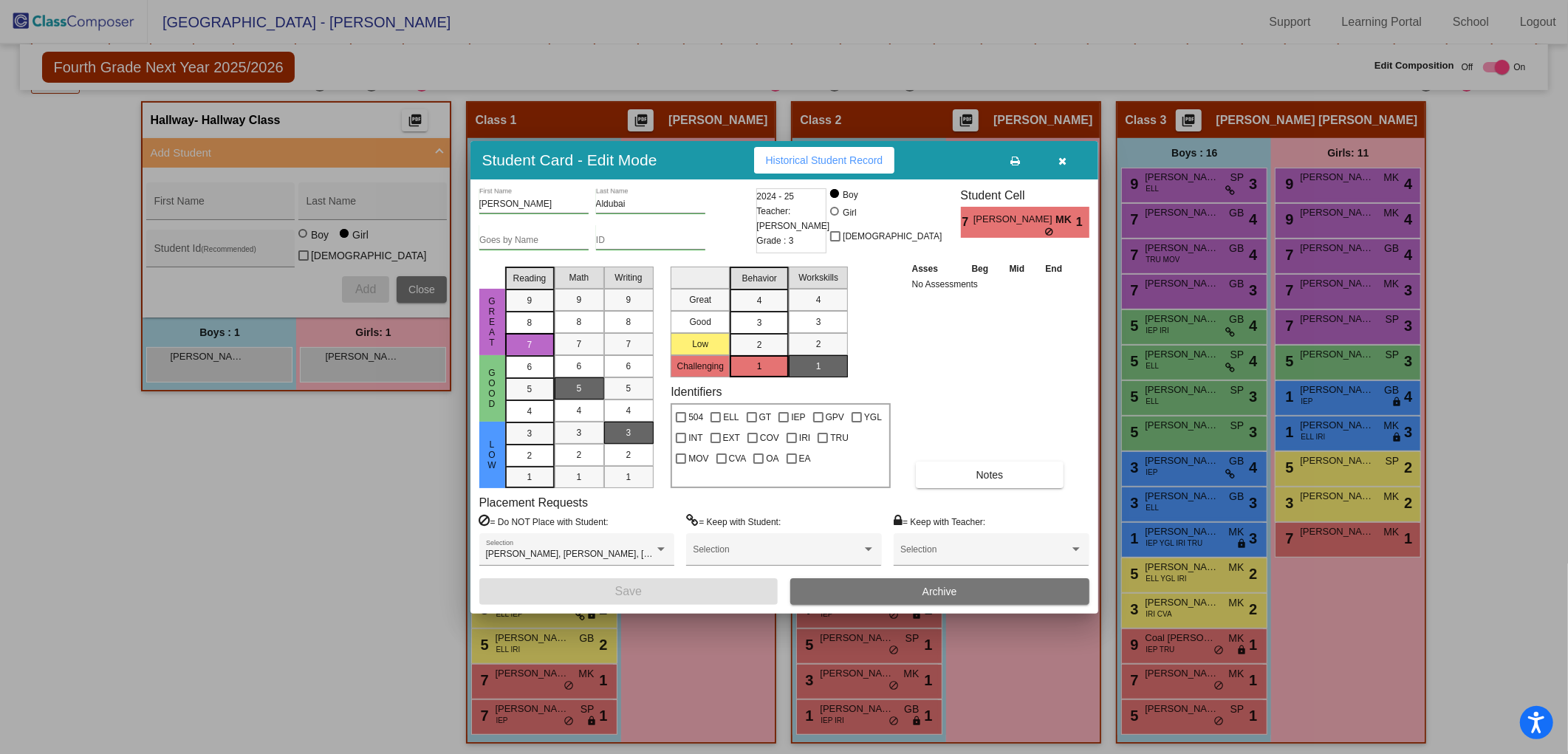
click at [966, 594] on button "Archive" at bounding box center [939, 590] width 299 height 26
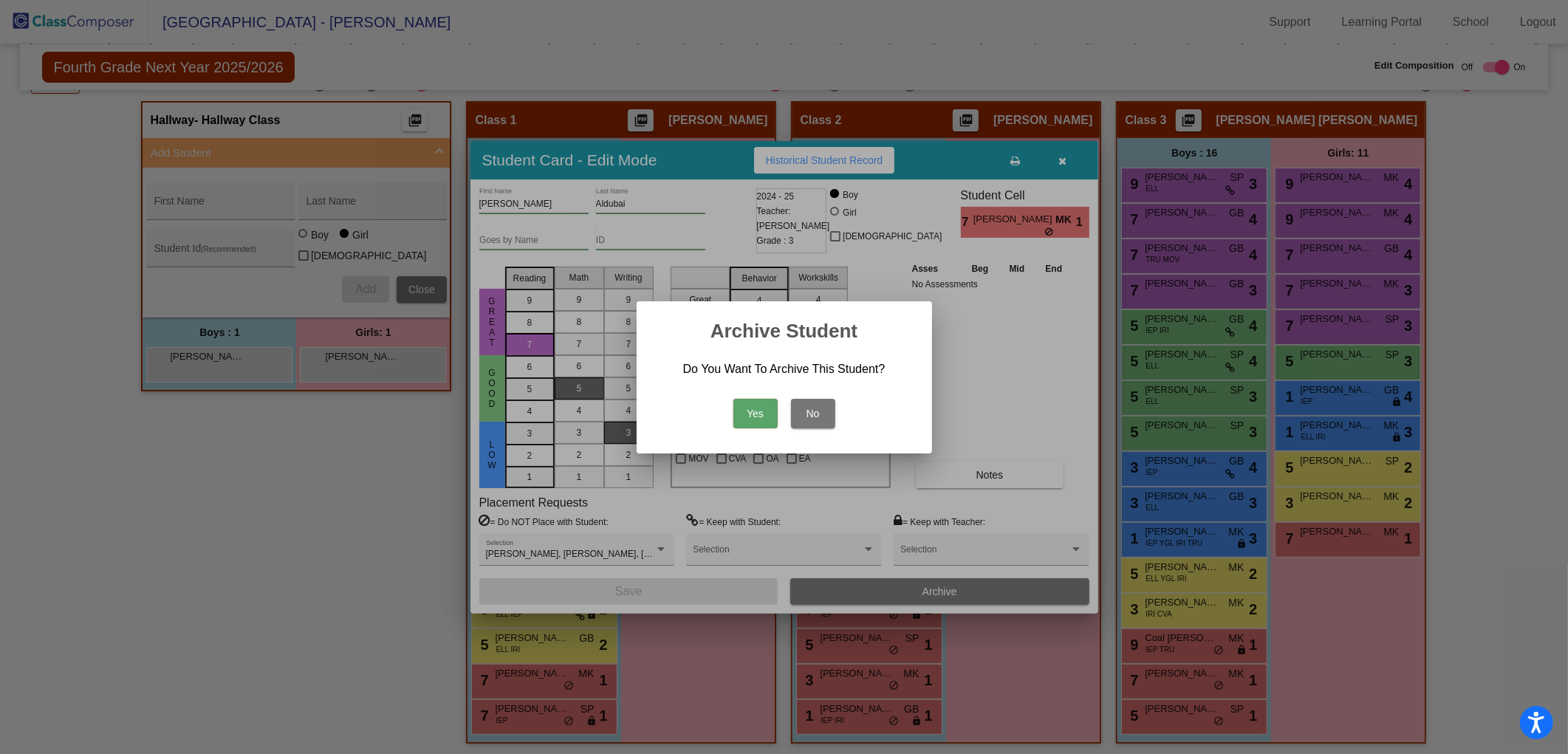
click at [739, 407] on button "Yes" at bounding box center [755, 413] width 45 height 30
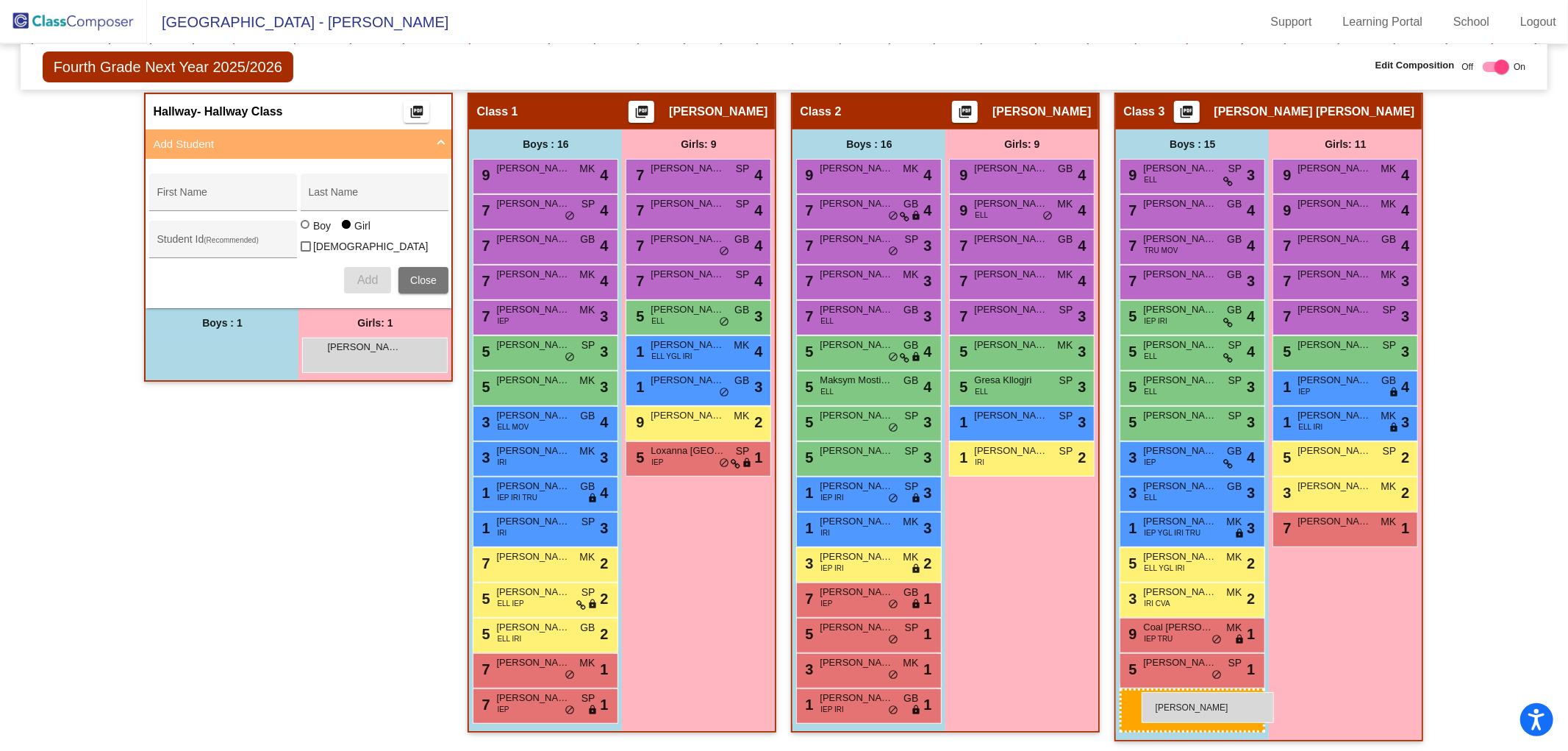
drag, startPoint x: 206, startPoint y: 364, endPoint x: 1142, endPoint y: 692, distance: 991.8
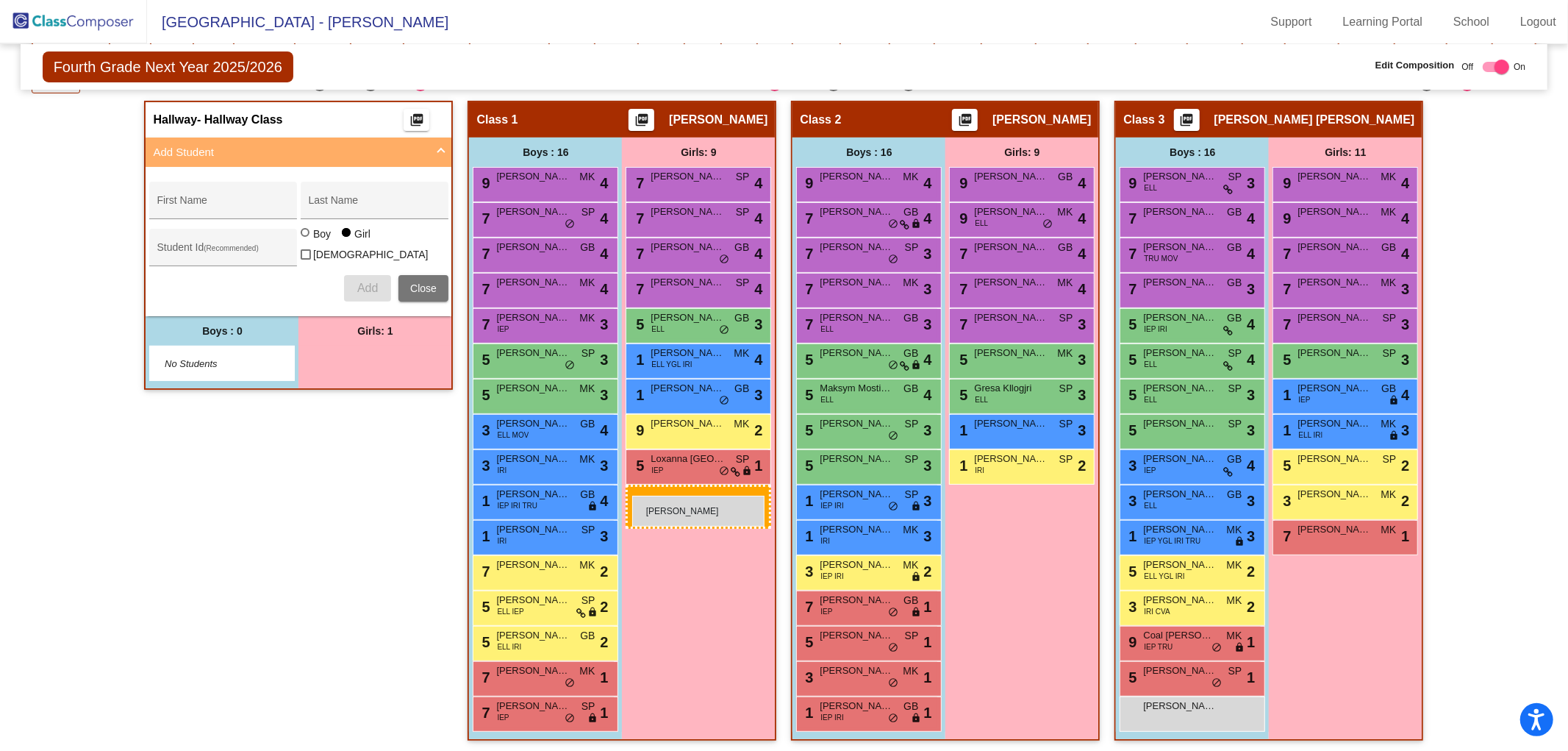
drag, startPoint x: 336, startPoint y: 358, endPoint x: 630, endPoint y: 495, distance: 324.4
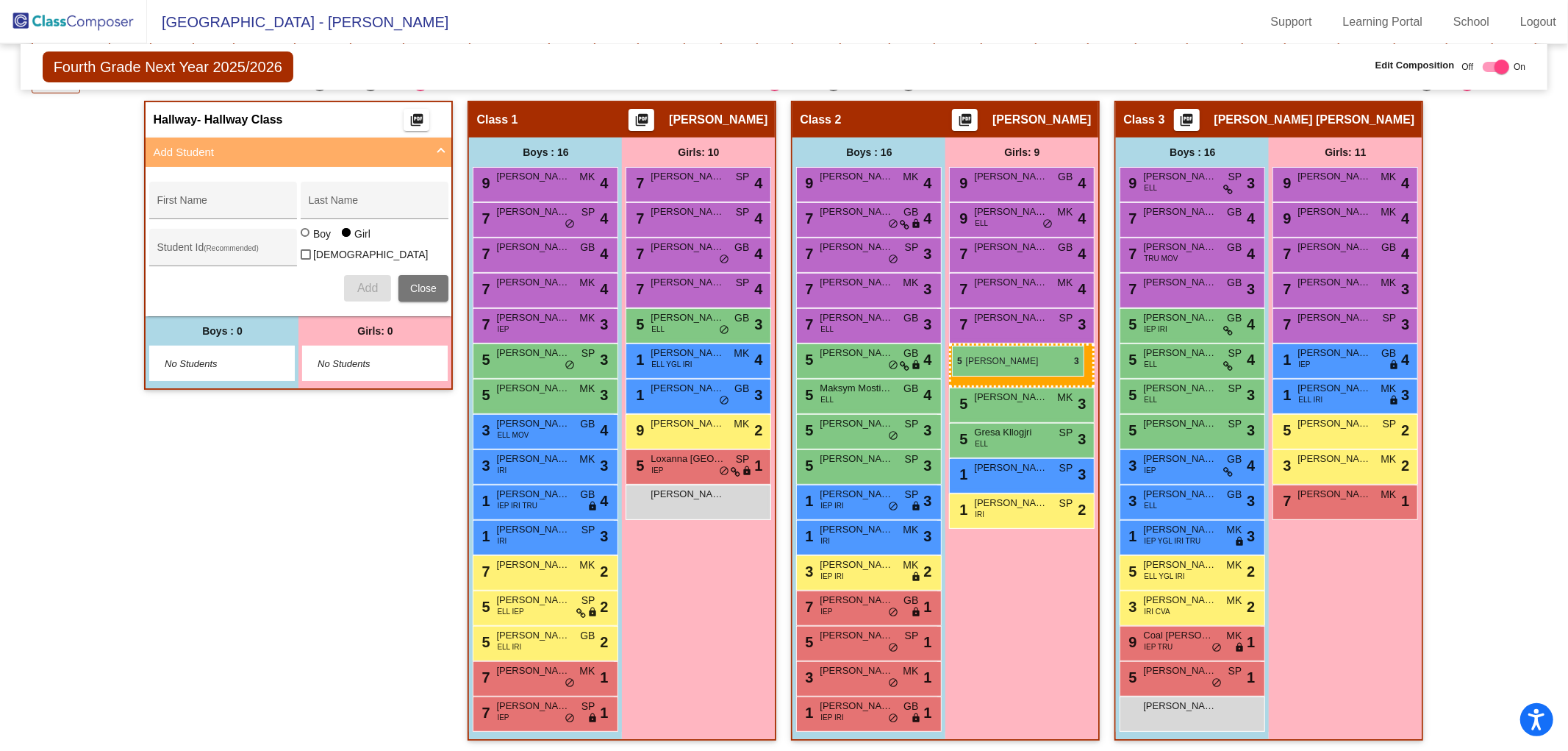
drag, startPoint x: 1346, startPoint y: 350, endPoint x: 952, endPoint y: 345, distance: 394.0
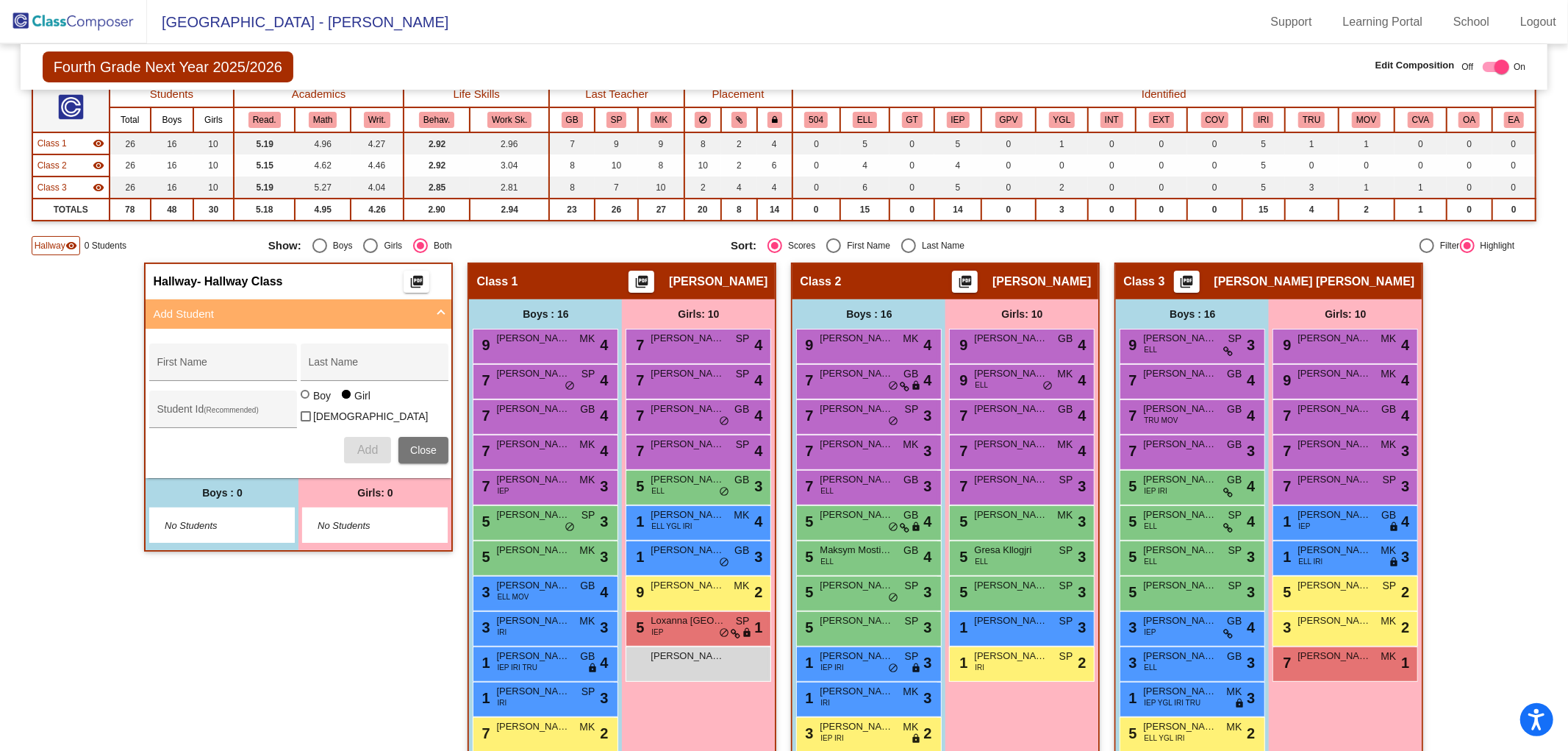
scroll to position [125, 0]
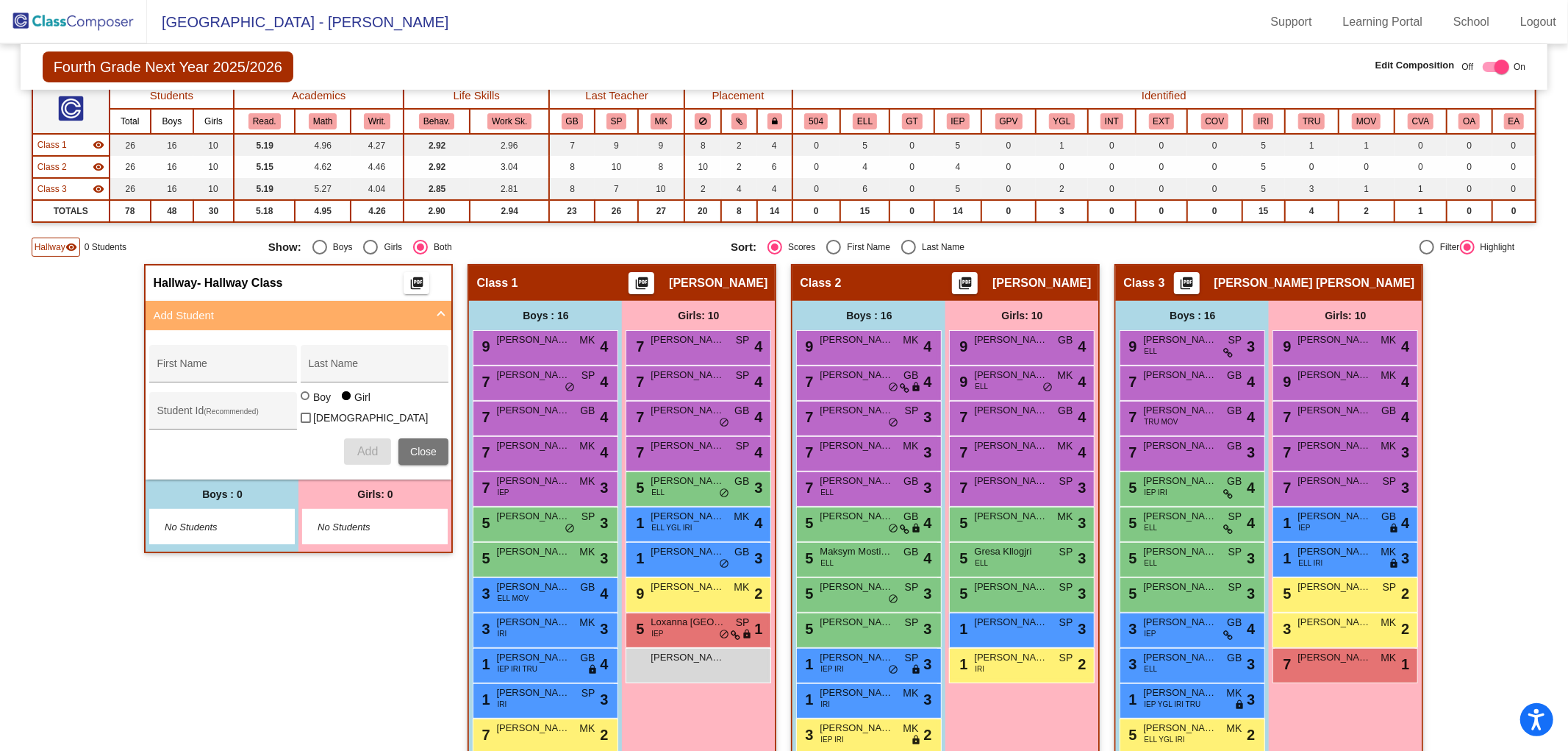
click at [48, 16] on img at bounding box center [73, 21] width 147 height 43
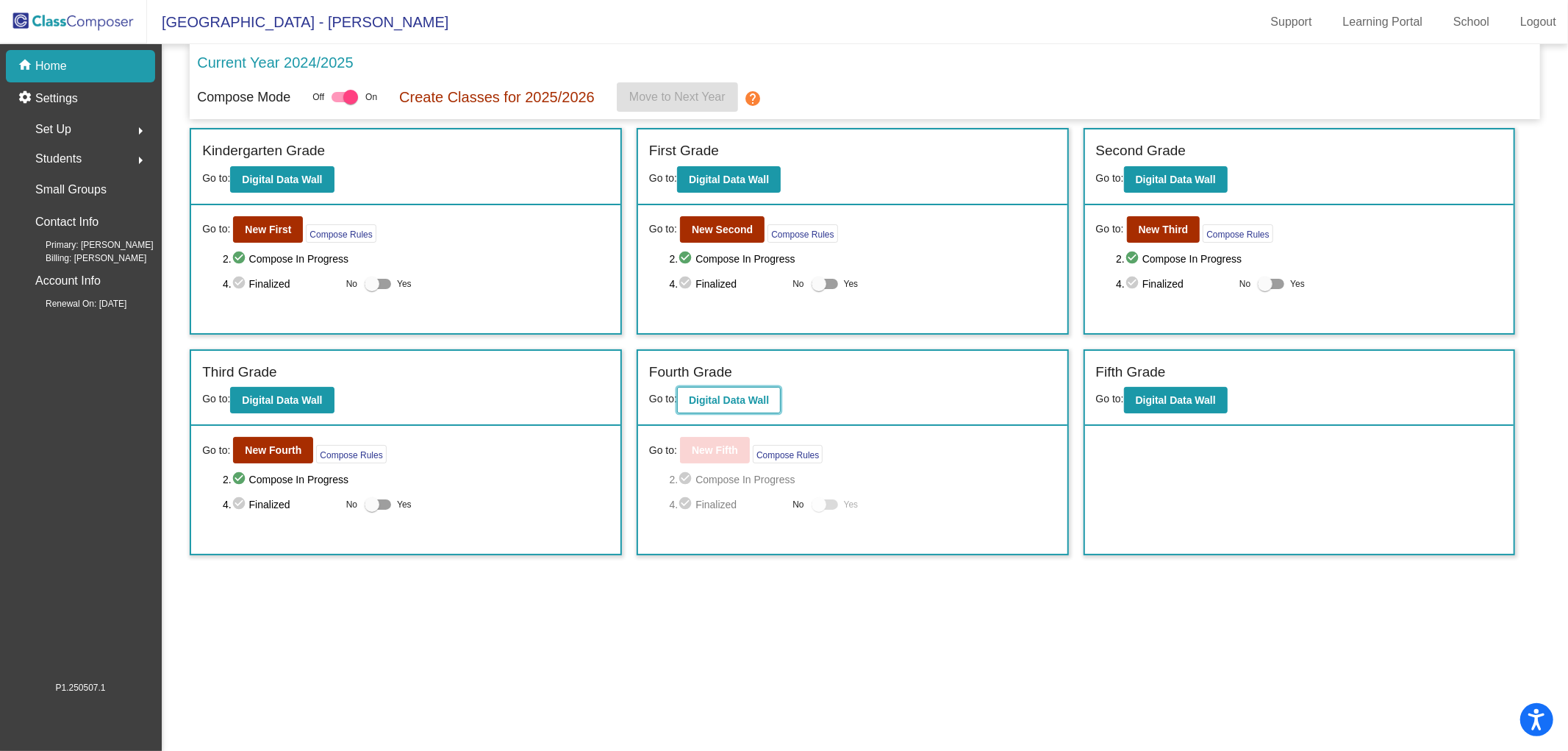
click at [743, 401] on b "Digital Data Wall" at bounding box center [729, 400] width 80 height 12
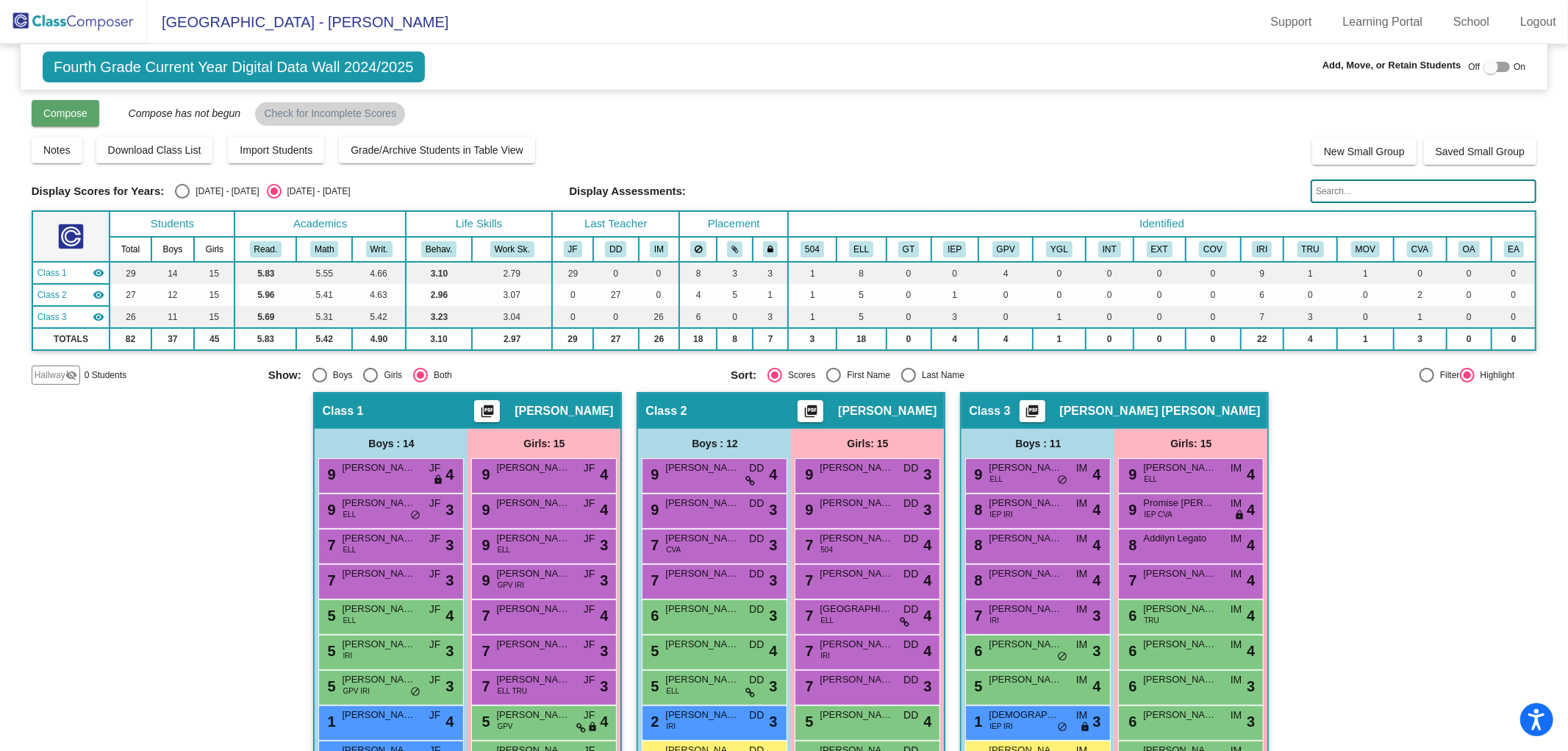
click at [62, 115] on span "Compose" at bounding box center [66, 113] width 44 height 12
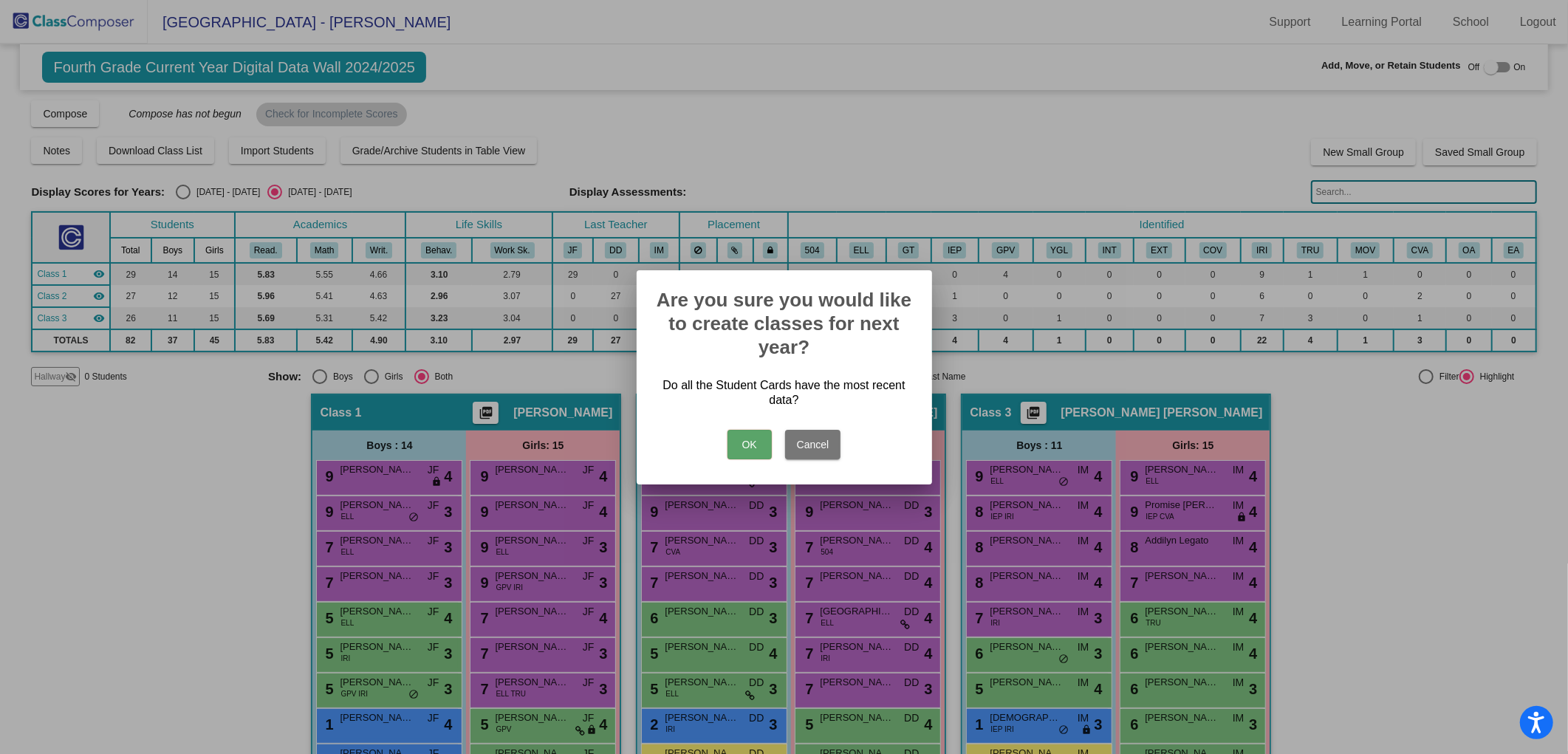
click at [752, 443] on button "OK" at bounding box center [750, 444] width 45 height 30
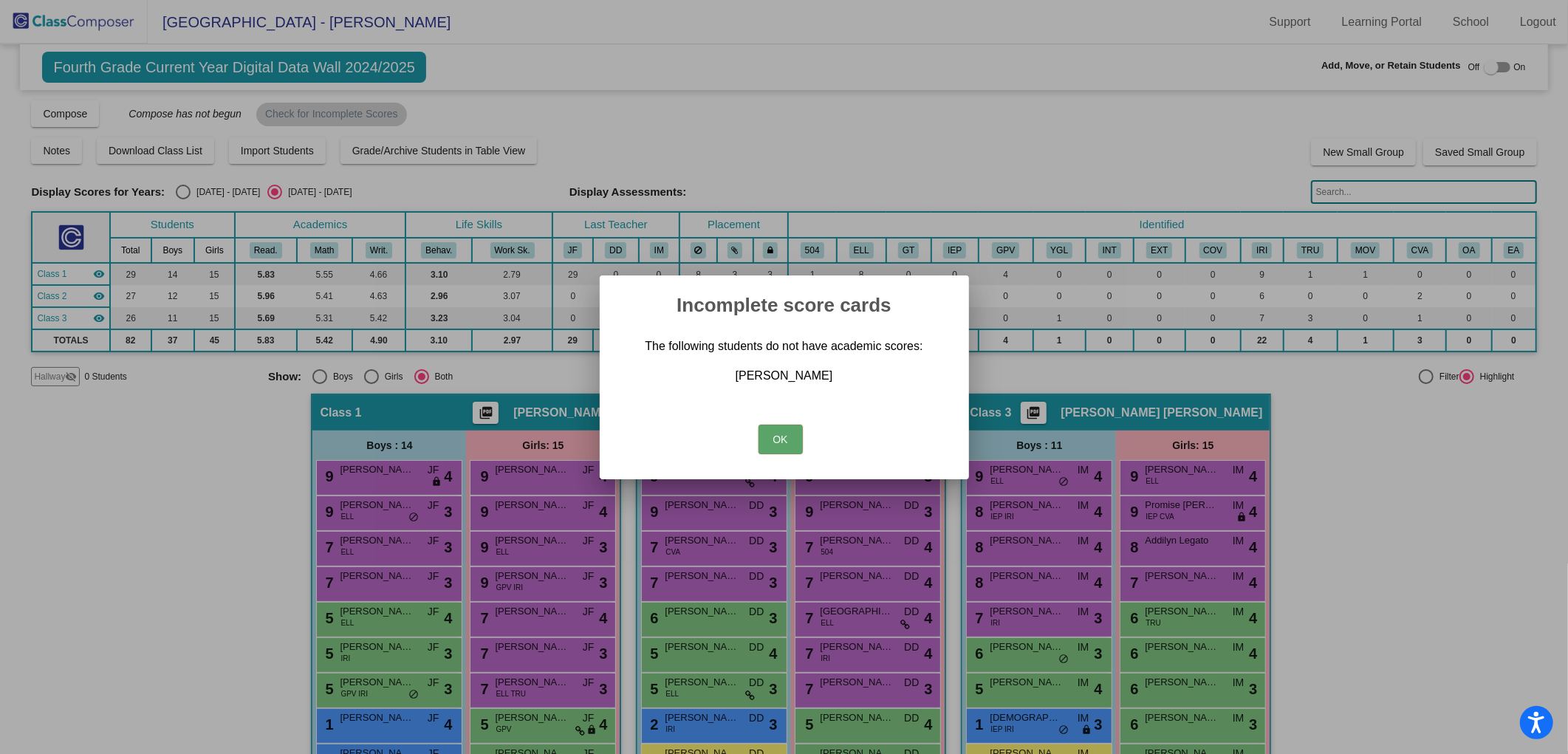
click at [780, 441] on button "OK" at bounding box center [781, 439] width 45 height 30
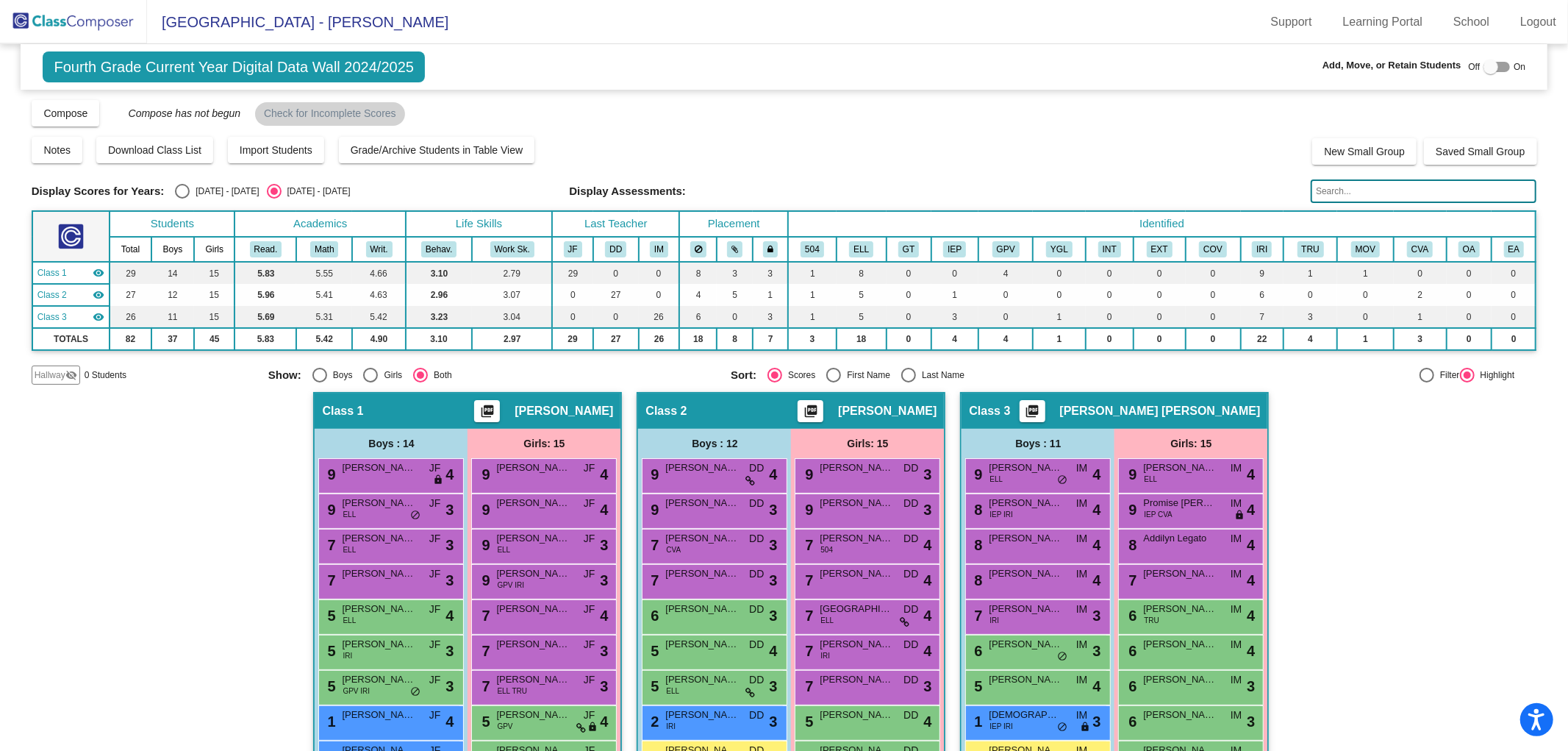
scroll to position [255, 0]
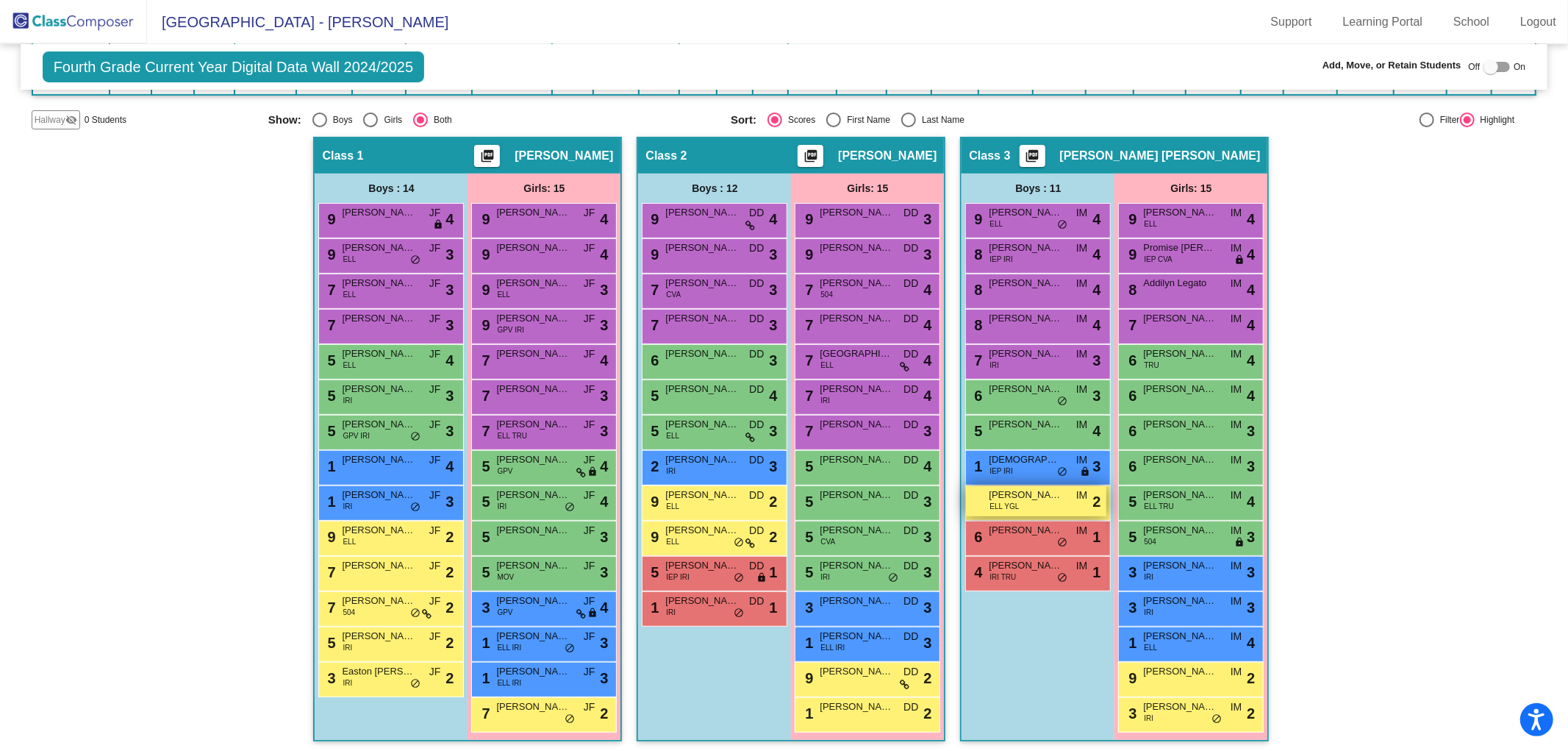
click at [1030, 501] on div "[PERSON_NAME] ELL YGL IM lock do_not_disturb_alt 2" at bounding box center [1036, 500] width 141 height 30
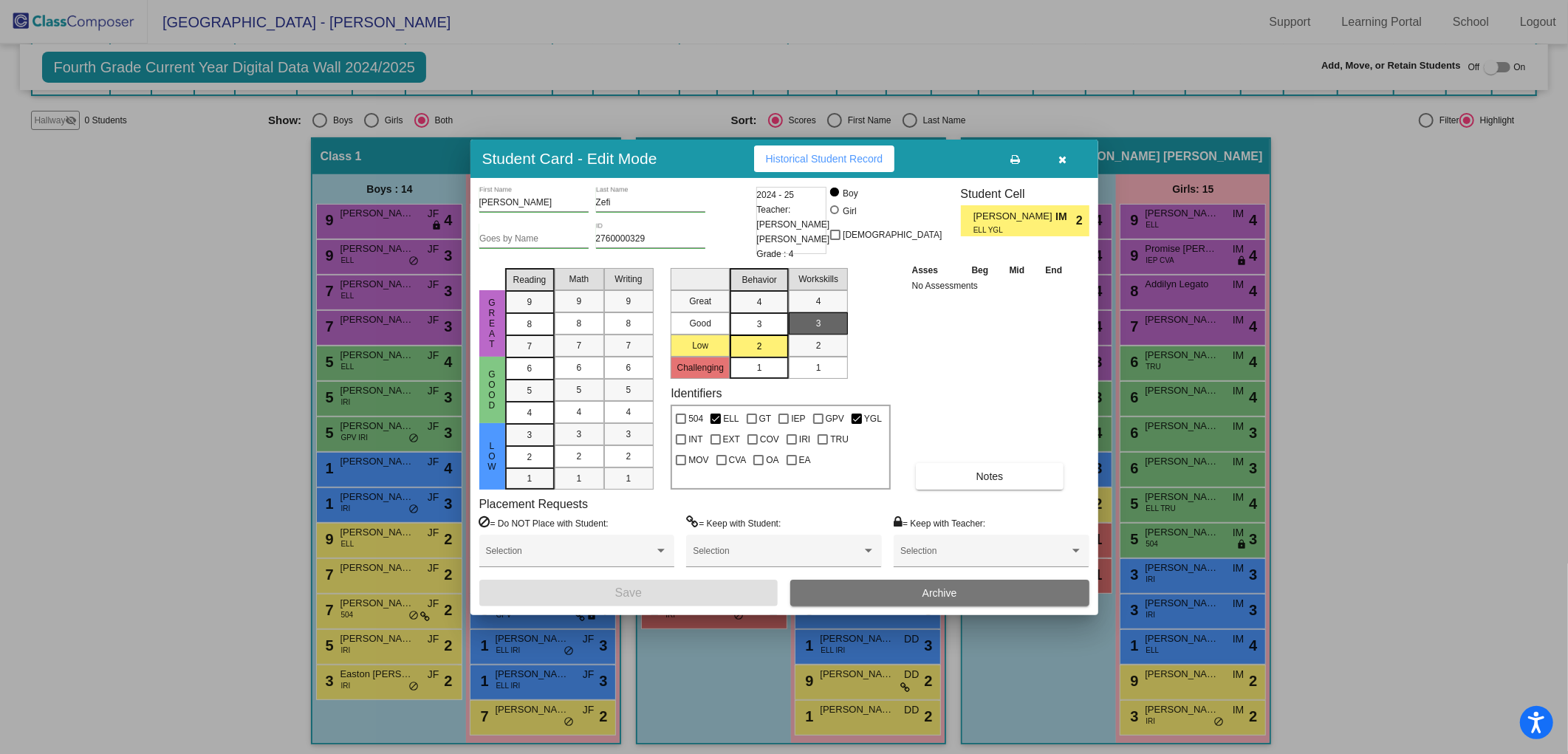
click at [1068, 163] on button "button" at bounding box center [1062, 158] width 47 height 26
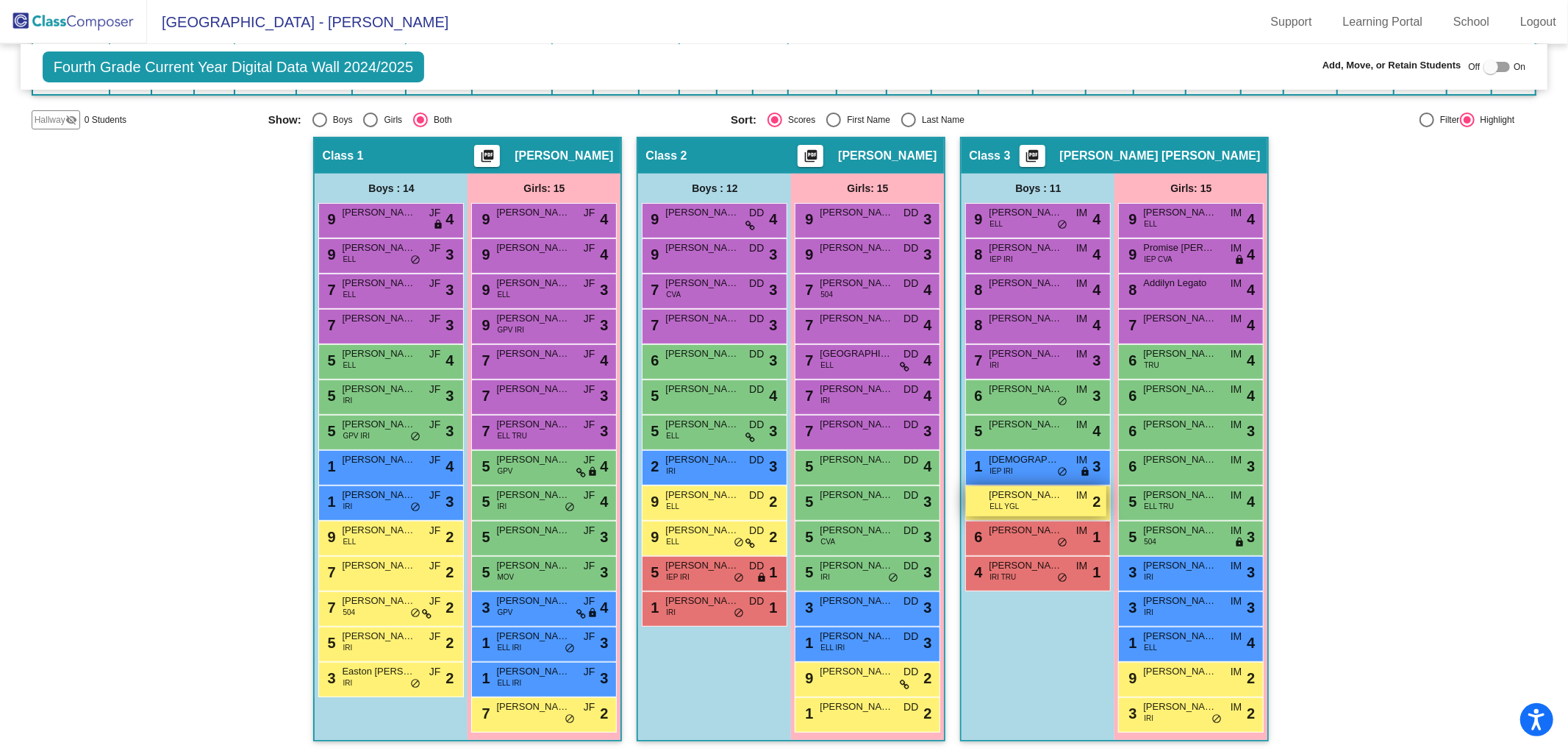
click at [1019, 493] on span "[PERSON_NAME]" at bounding box center [1025, 495] width 73 height 14
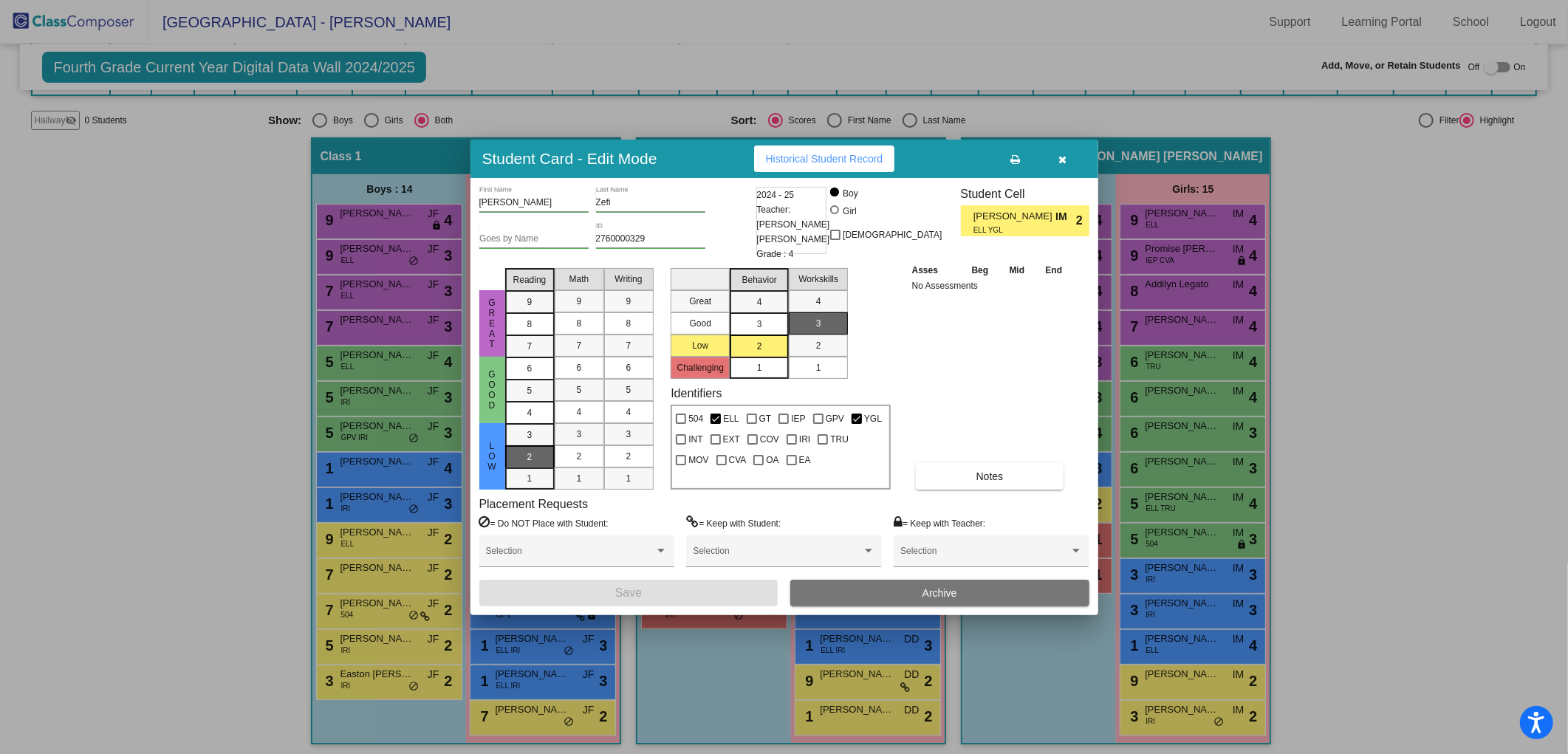
click at [536, 446] on div "2" at bounding box center [530, 435] width 29 height 22
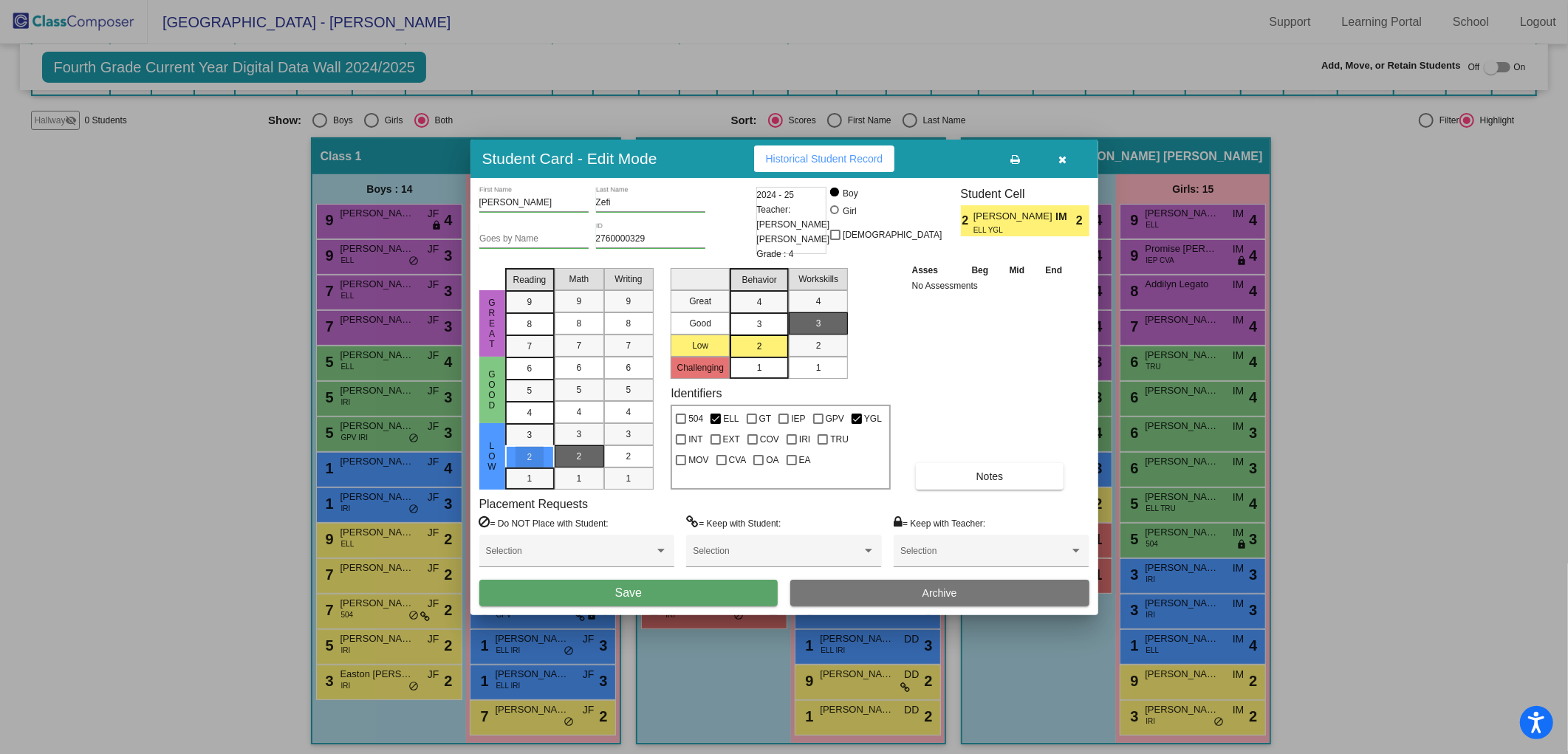
click at [593, 456] on div "2" at bounding box center [579, 456] width 29 height 22
click at [622, 456] on div "2" at bounding box center [630, 456] width 29 height 22
click at [702, 592] on button "Save" at bounding box center [629, 592] width 299 height 26
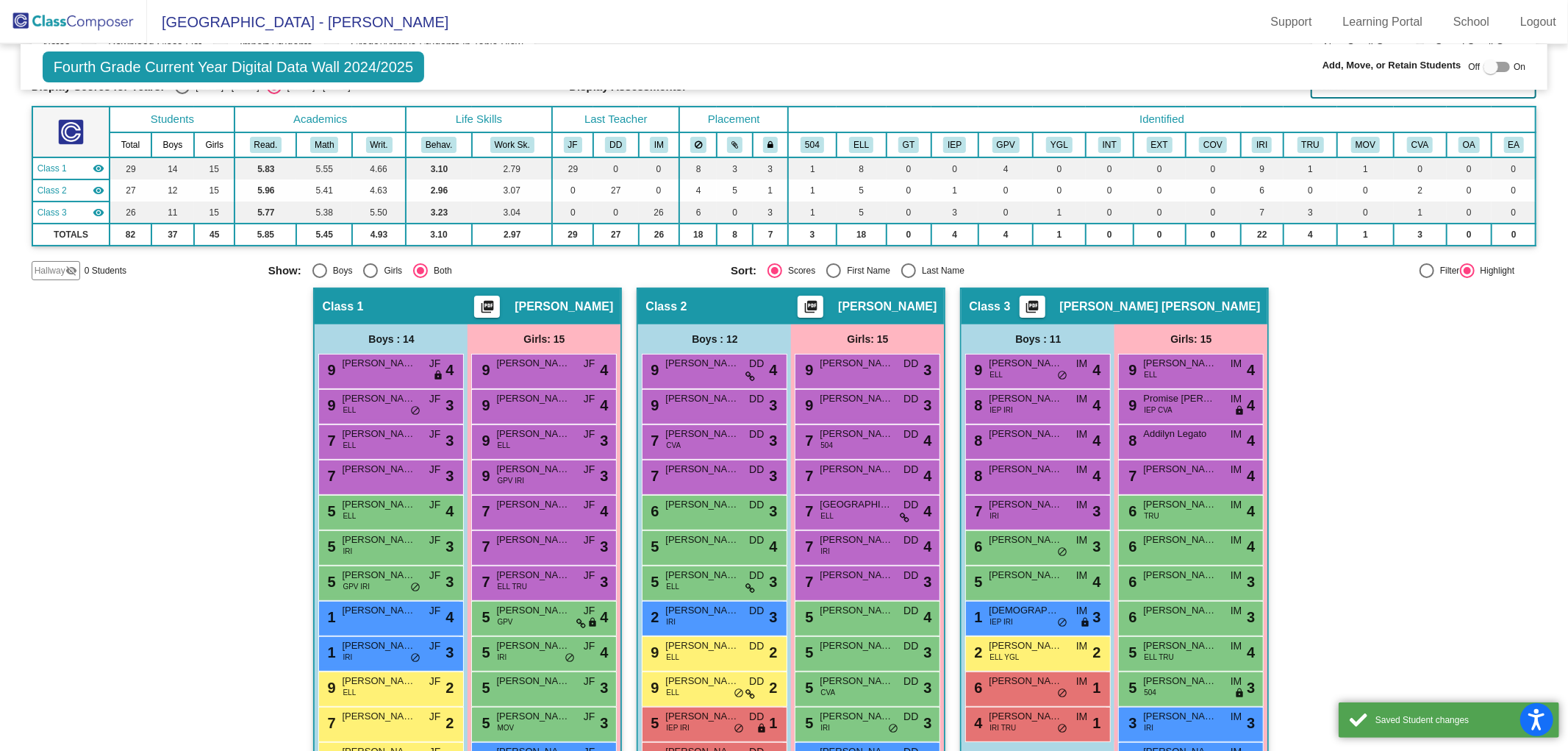
scroll to position [0, 0]
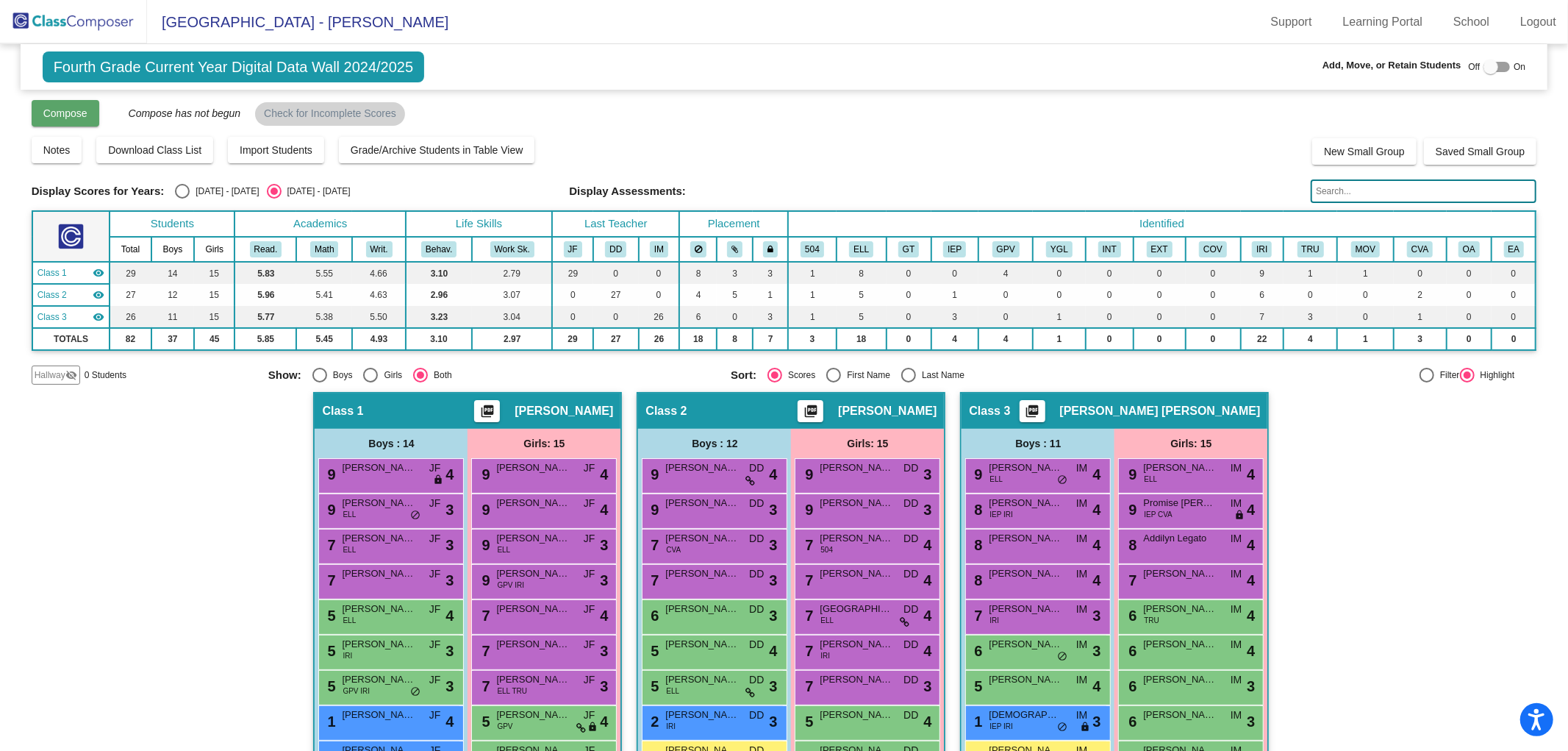
click at [65, 107] on span "Compose" at bounding box center [66, 113] width 44 height 12
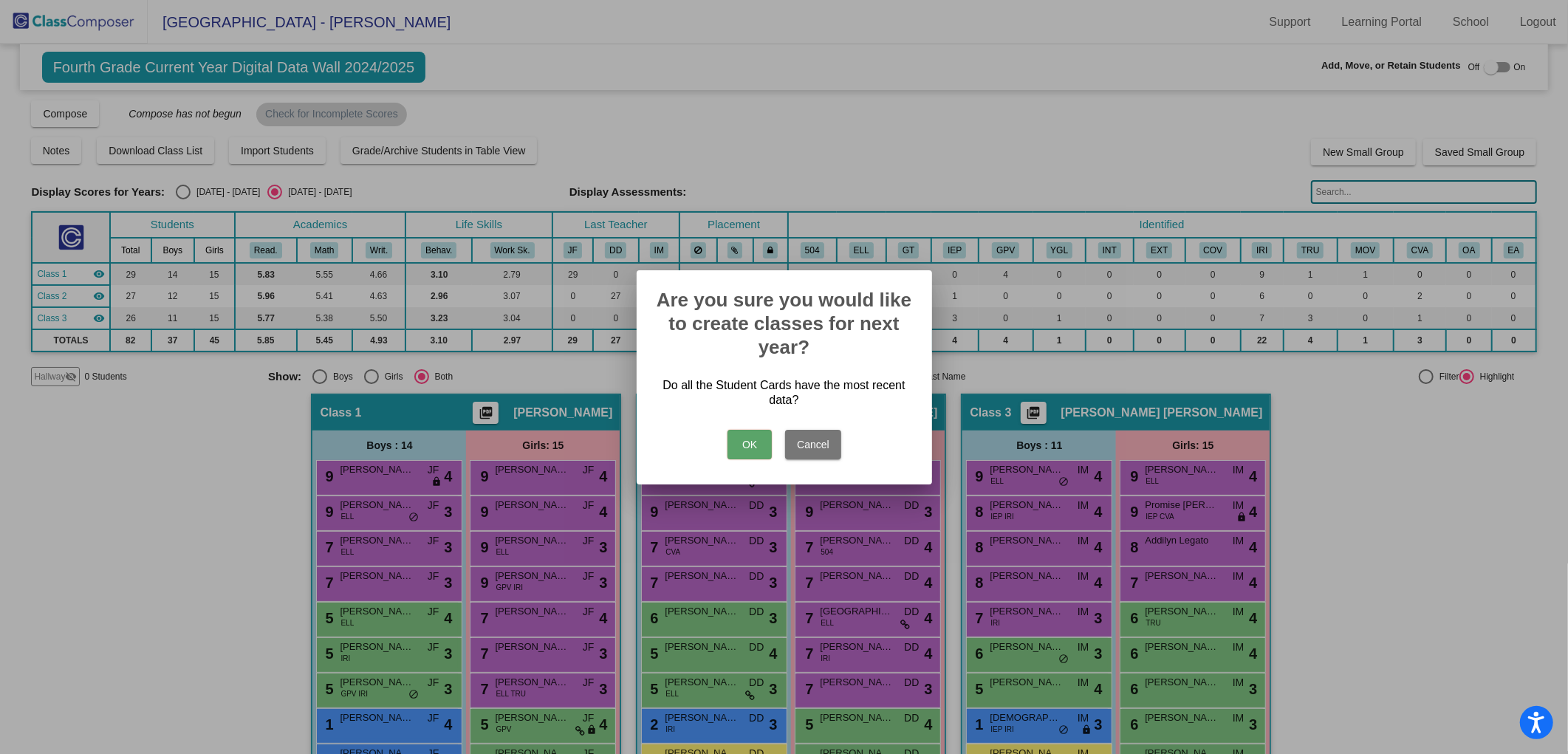
click at [740, 453] on button "OK" at bounding box center [750, 444] width 45 height 30
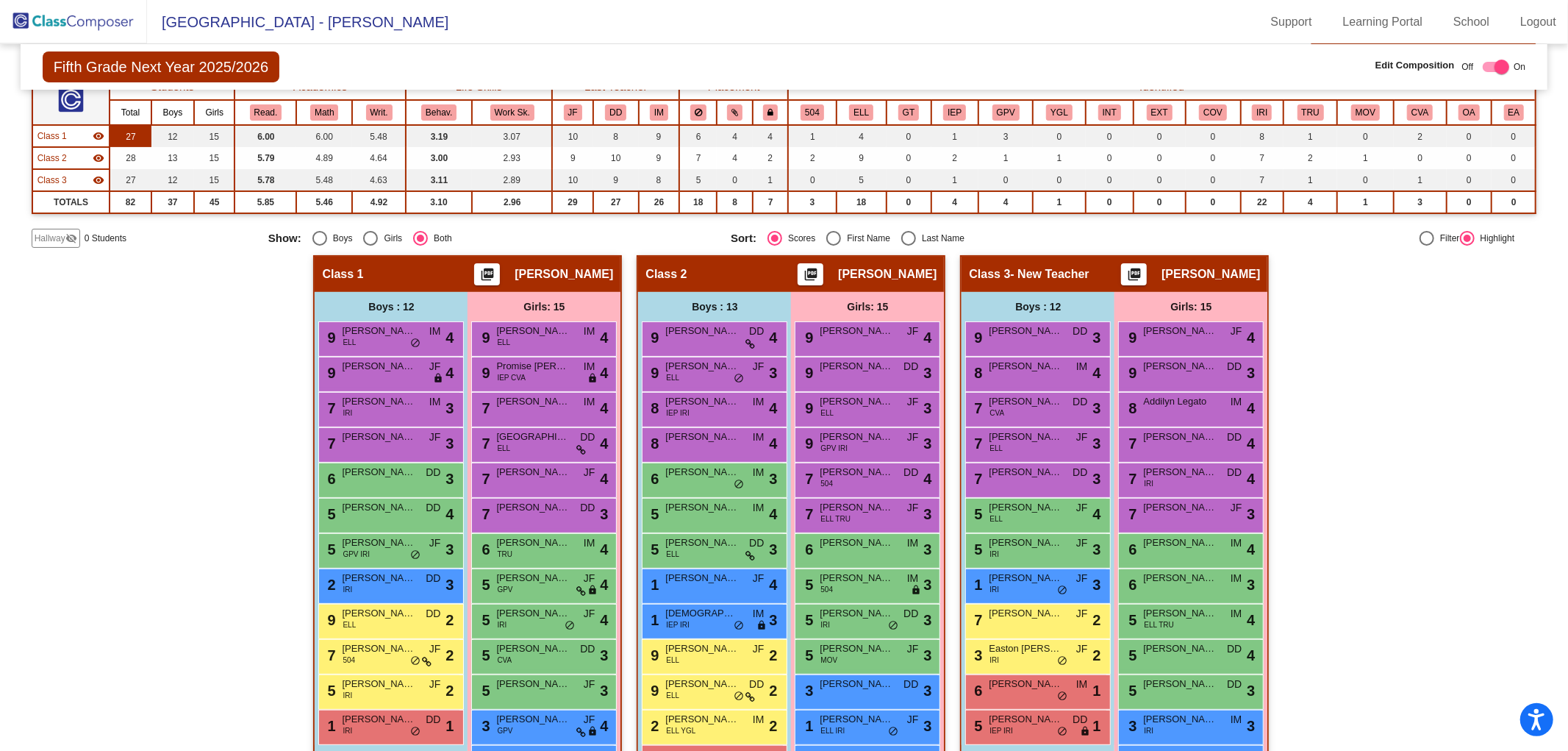
scroll to position [8, 0]
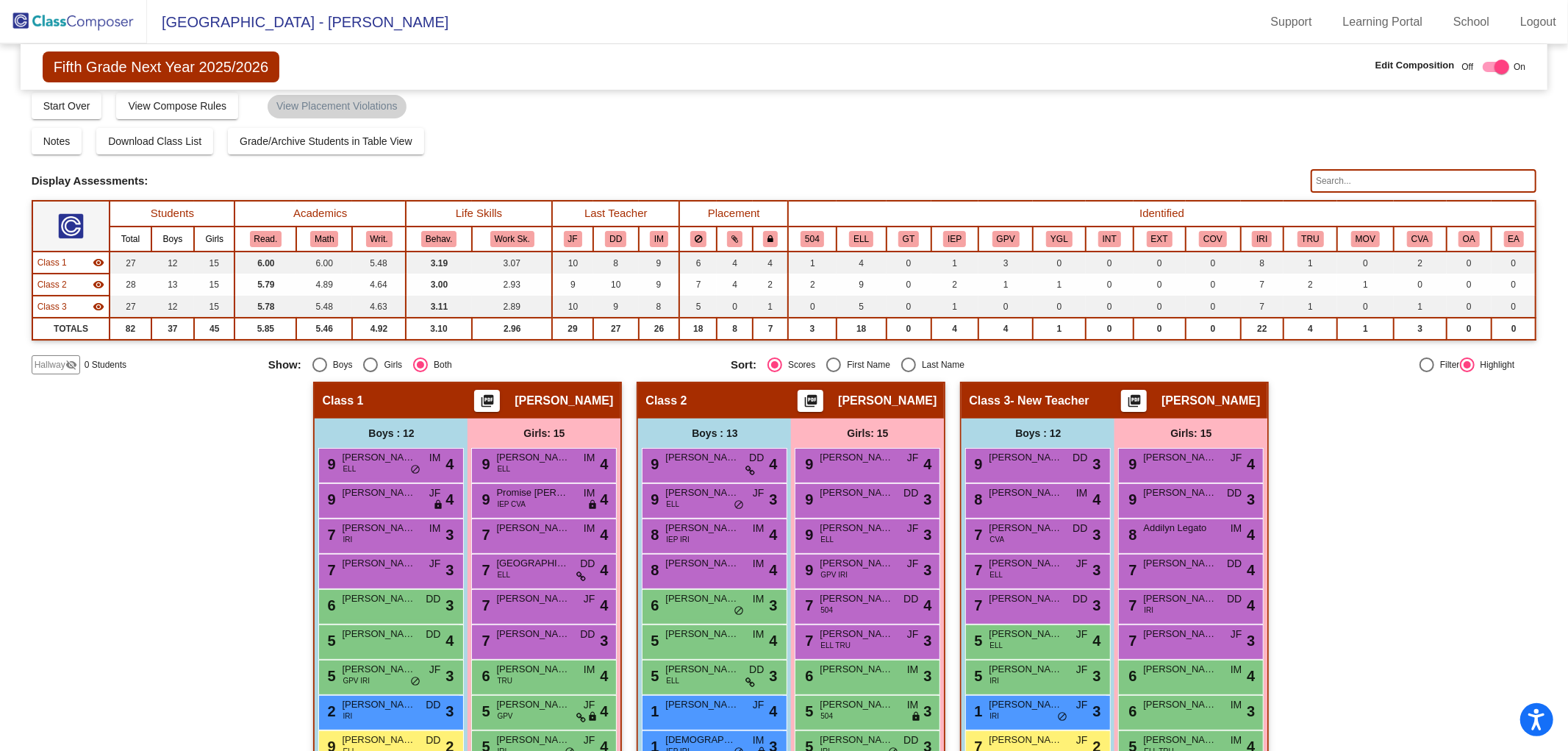
click at [47, 366] on span "Hallway" at bounding box center [50, 364] width 31 height 13
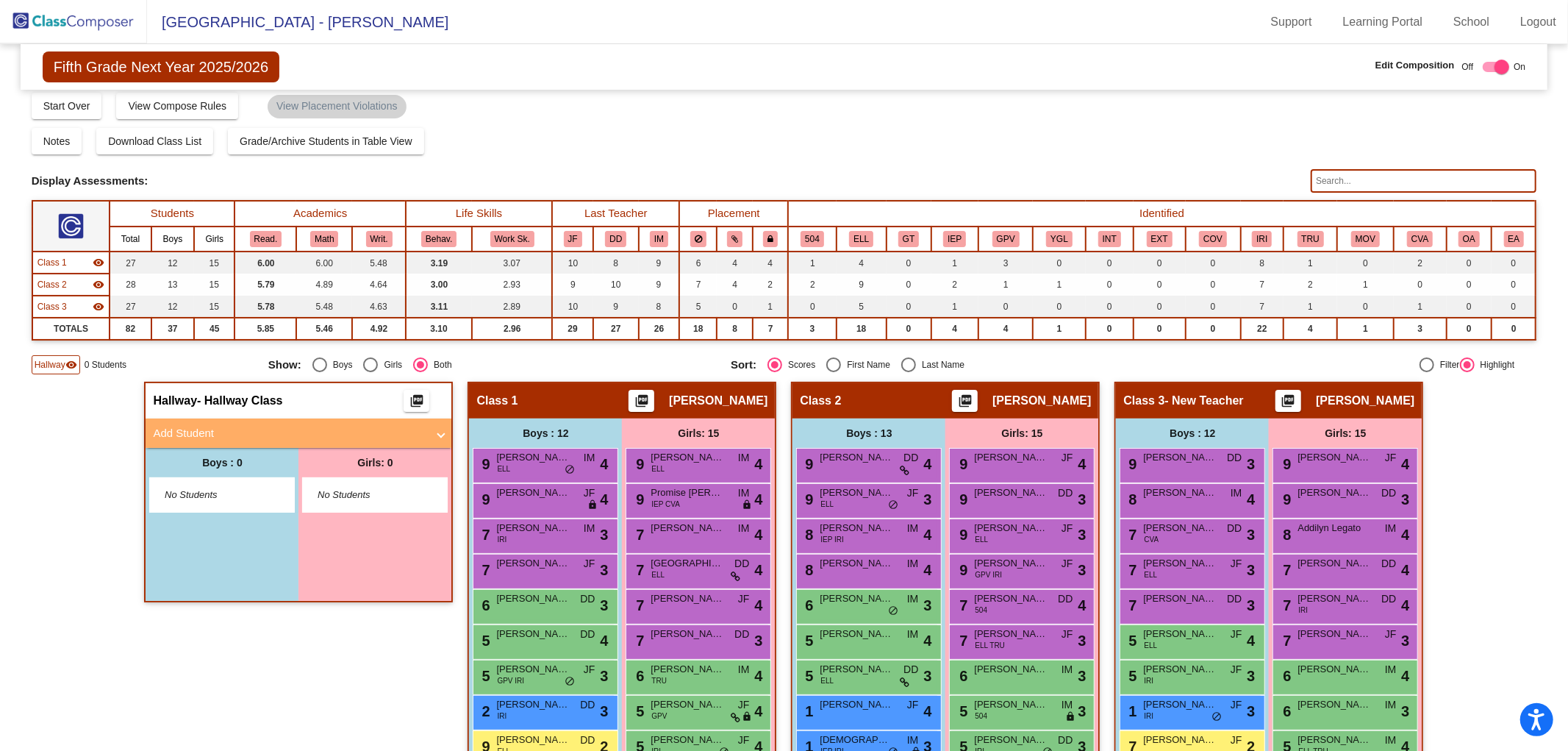
click at [195, 432] on mat-panel-title "Add Student" at bounding box center [290, 434] width 274 height 17
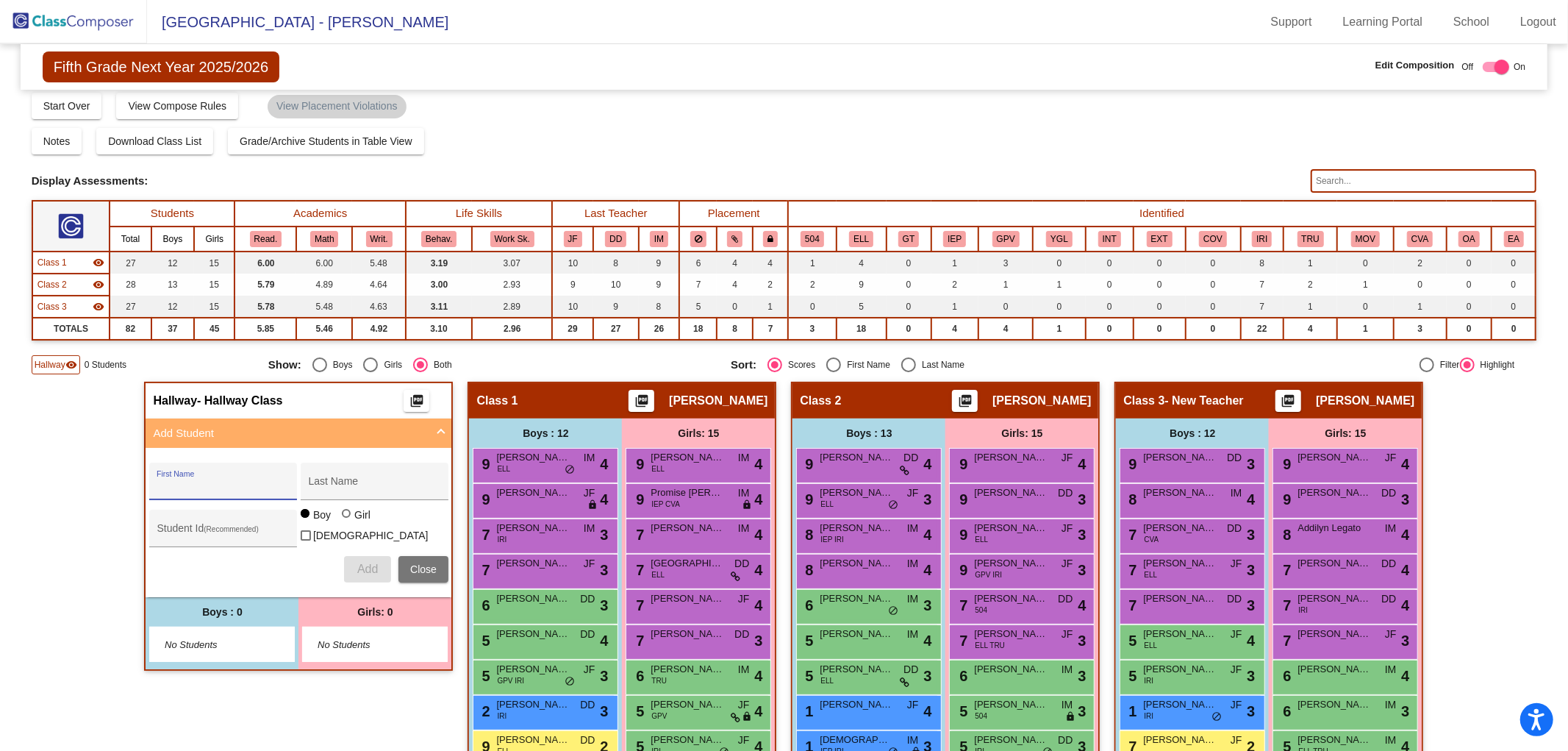
click at [194, 483] on input "First Name" at bounding box center [222, 487] width 132 height 12
type input "atheNa"
type input "Agid"
click at [345, 516] on div at bounding box center [346, 513] width 9 height 9
click at [347, 521] on input "Girl" at bounding box center [347, 521] width 1 height 1
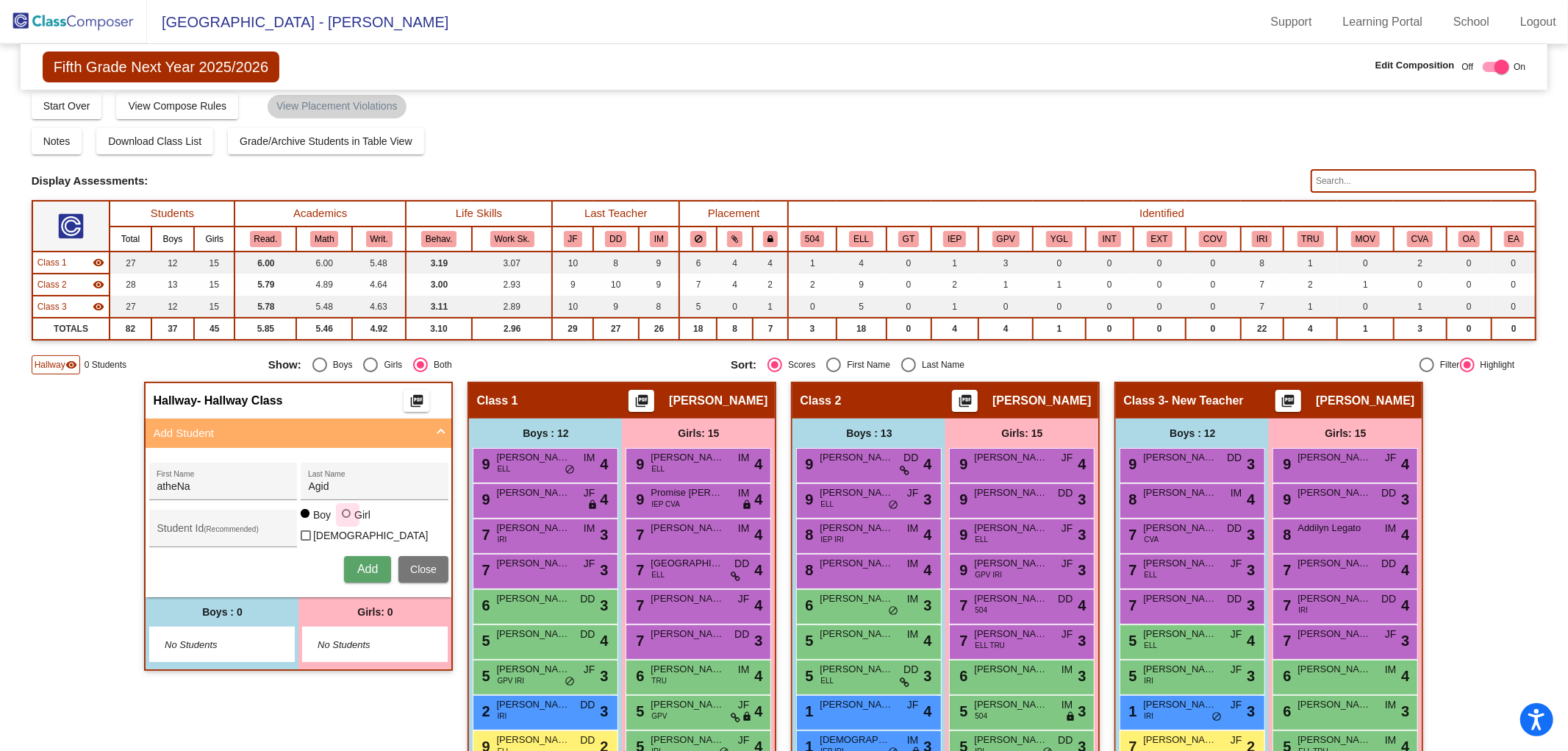
radio input "true"
click at [156, 483] on input "atheNa" at bounding box center [222, 487] width 132 height 12
type input "AtheNa"
click at [351, 562] on button "Add" at bounding box center [367, 569] width 47 height 26
type input "[PERSON_NAME]"
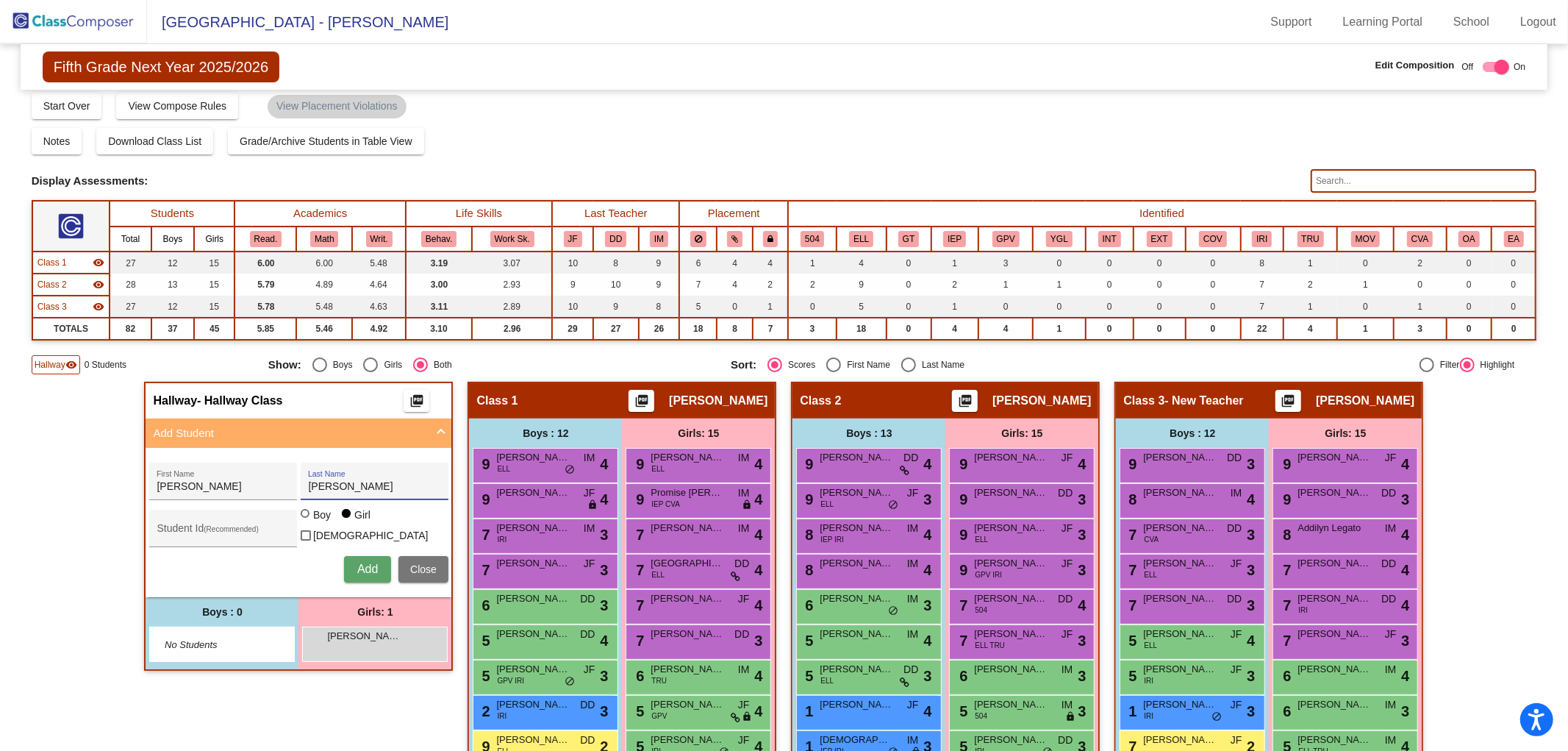
type input "[PERSON_NAME]"
click at [359, 565] on span "Add" at bounding box center [367, 568] width 20 height 13
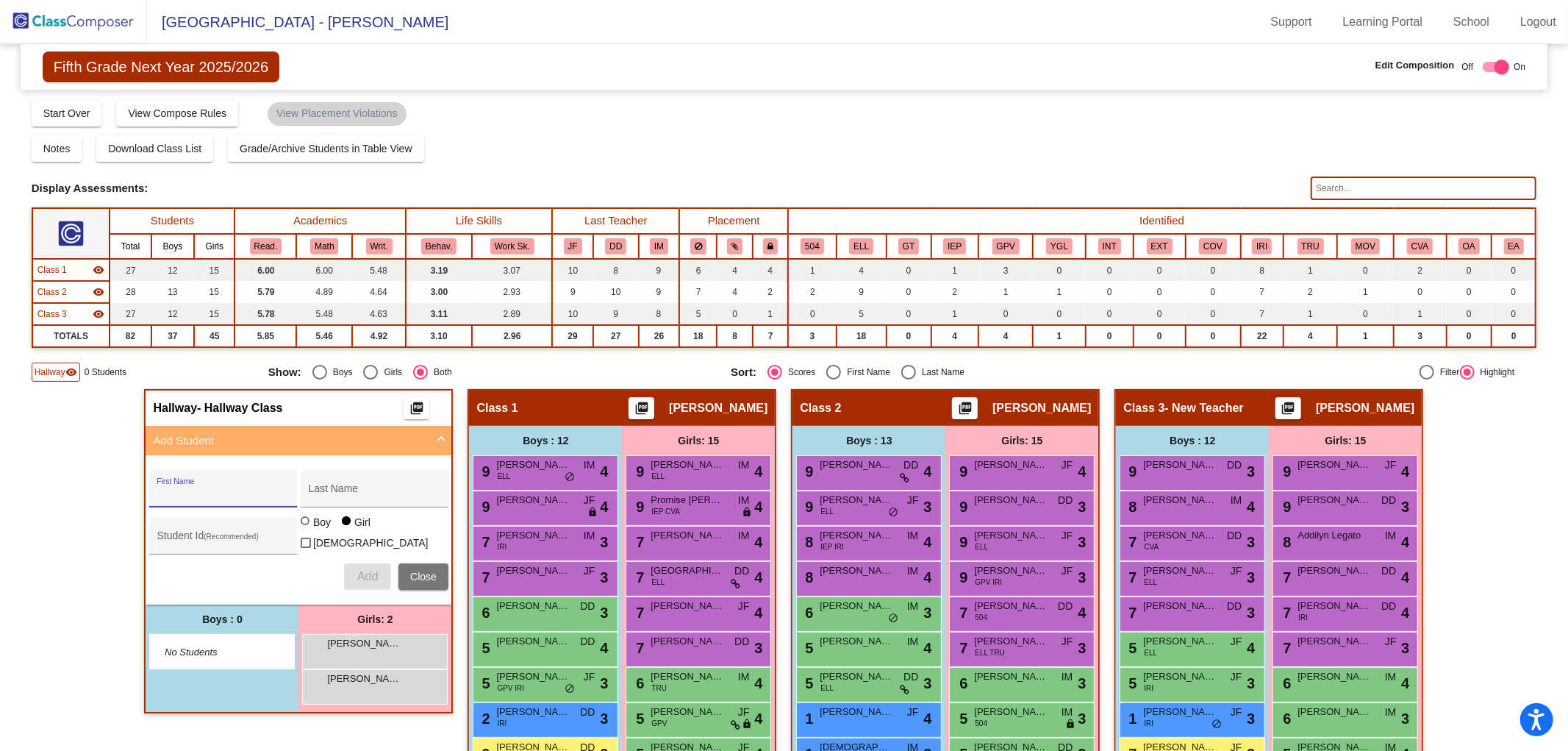
scroll to position [253, 0]
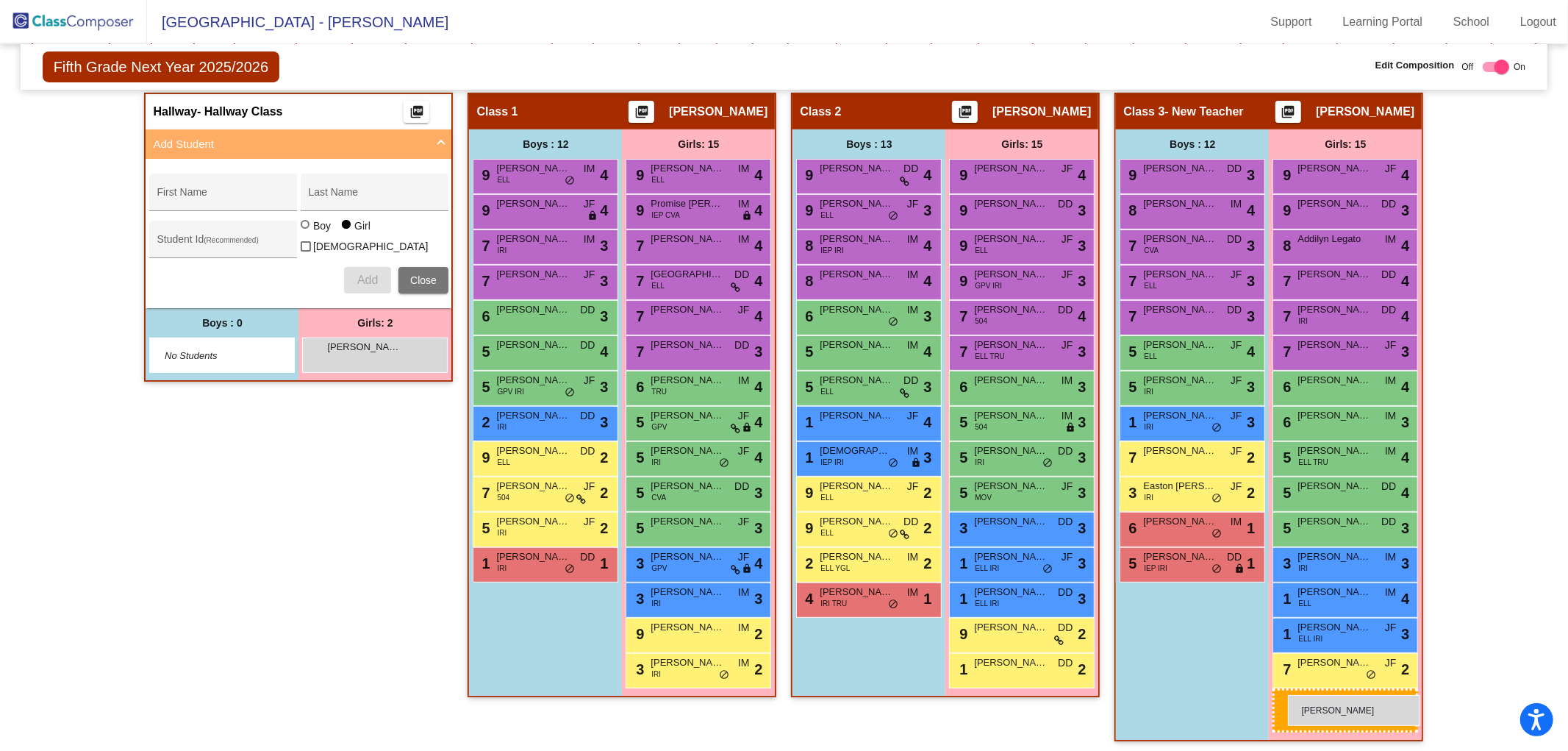
drag, startPoint x: 368, startPoint y: 391, endPoint x: 1288, endPoint y: 695, distance: 968.9
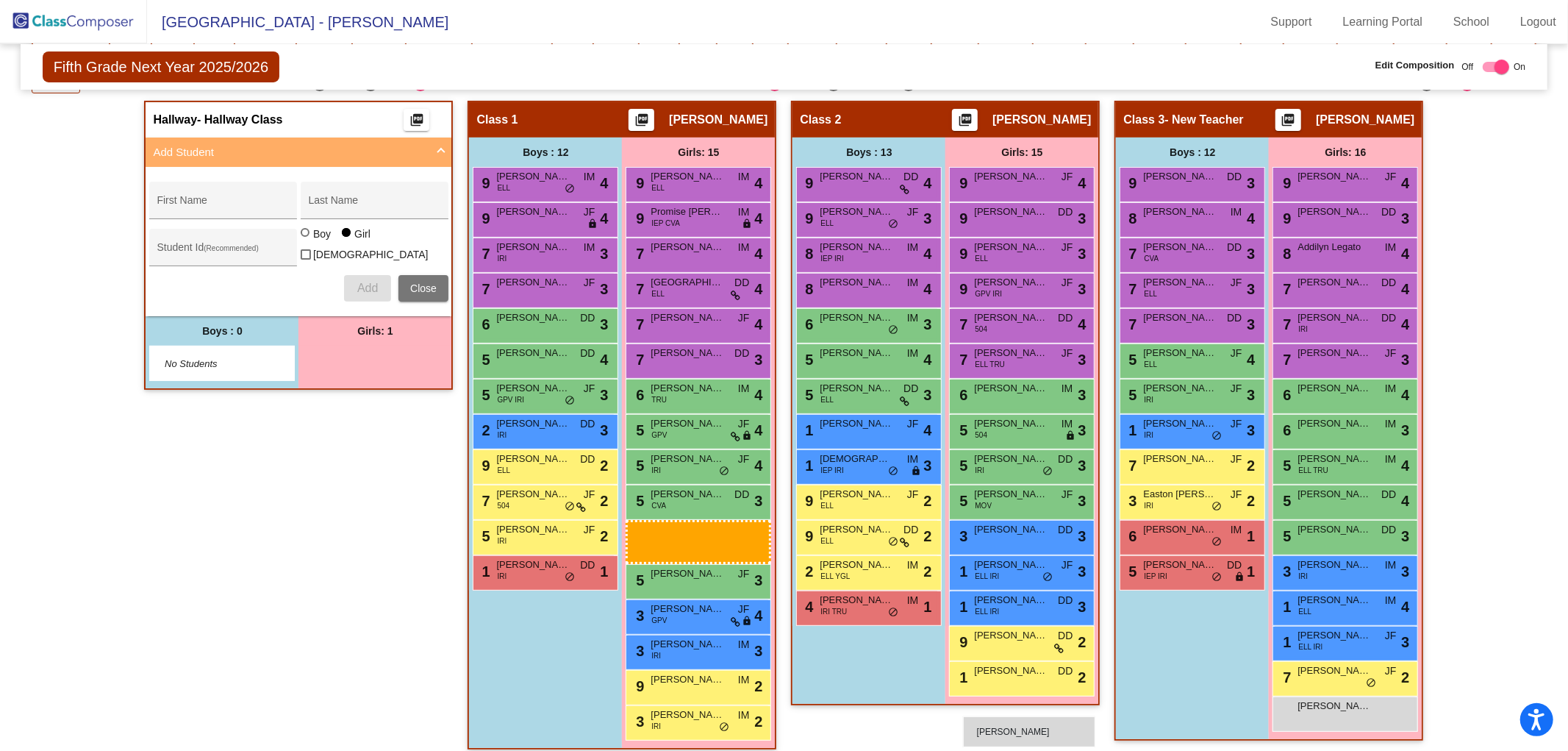
scroll to position [296, 0]
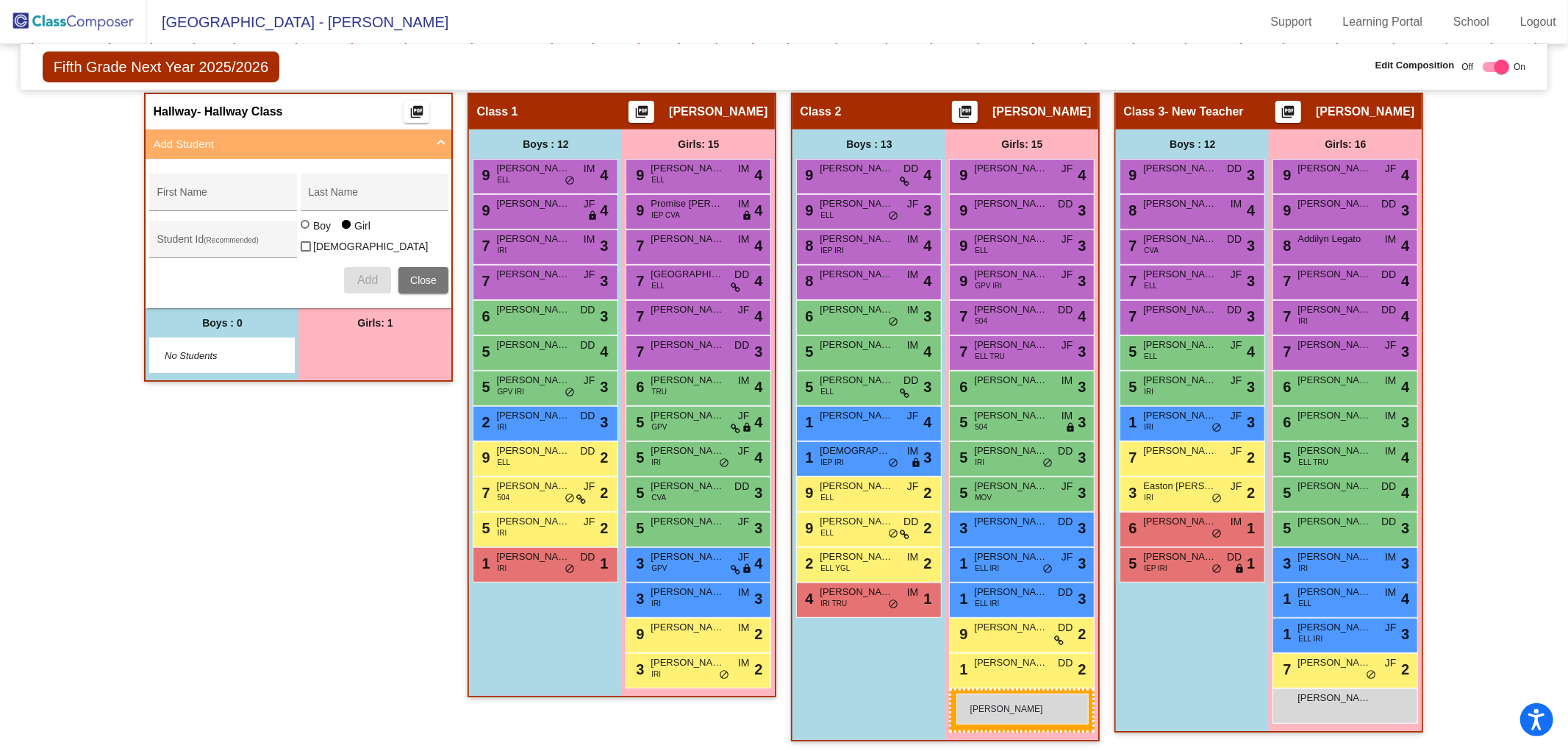
drag, startPoint x: 343, startPoint y: 358, endPoint x: 956, endPoint y: 688, distance: 696.2
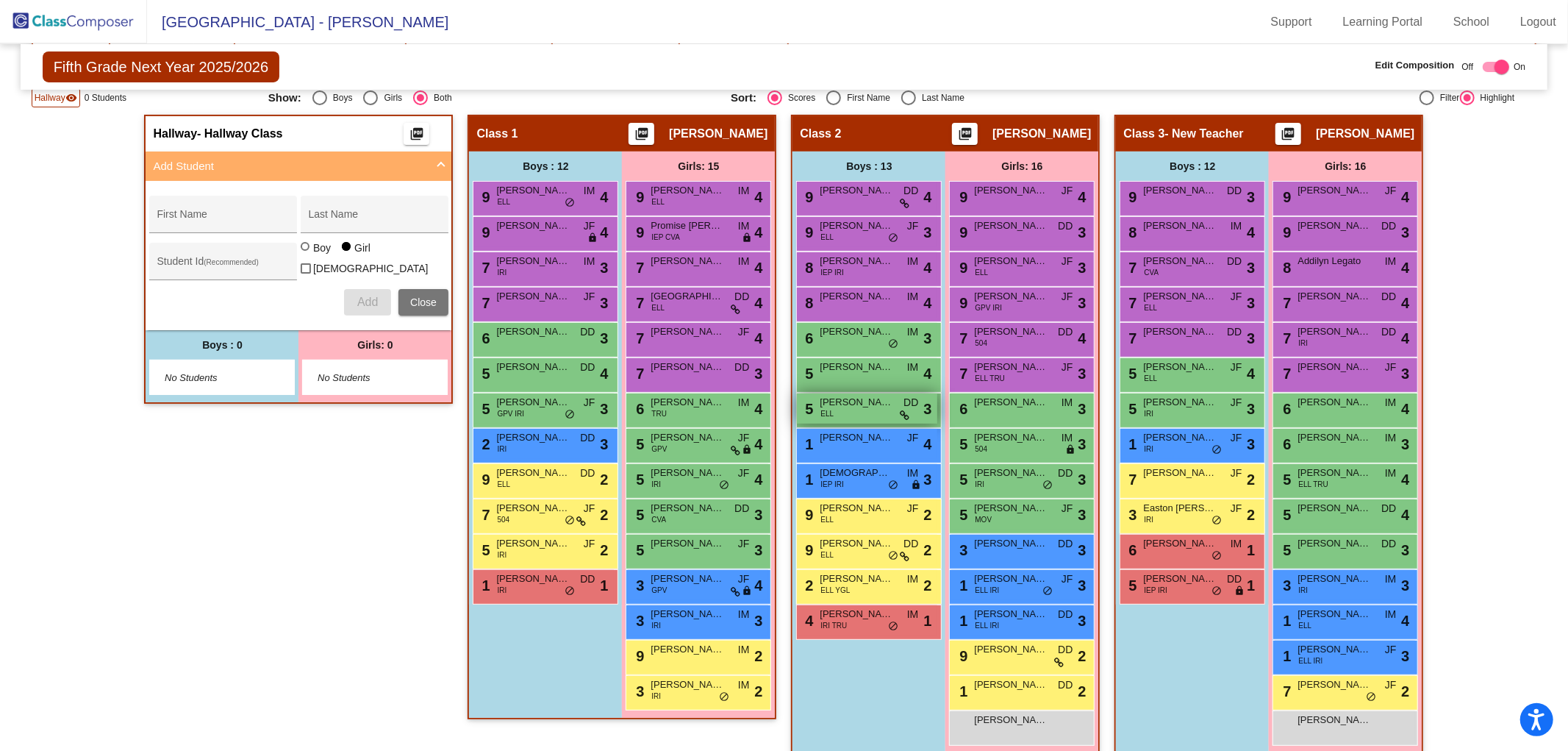
scroll to position [288, 0]
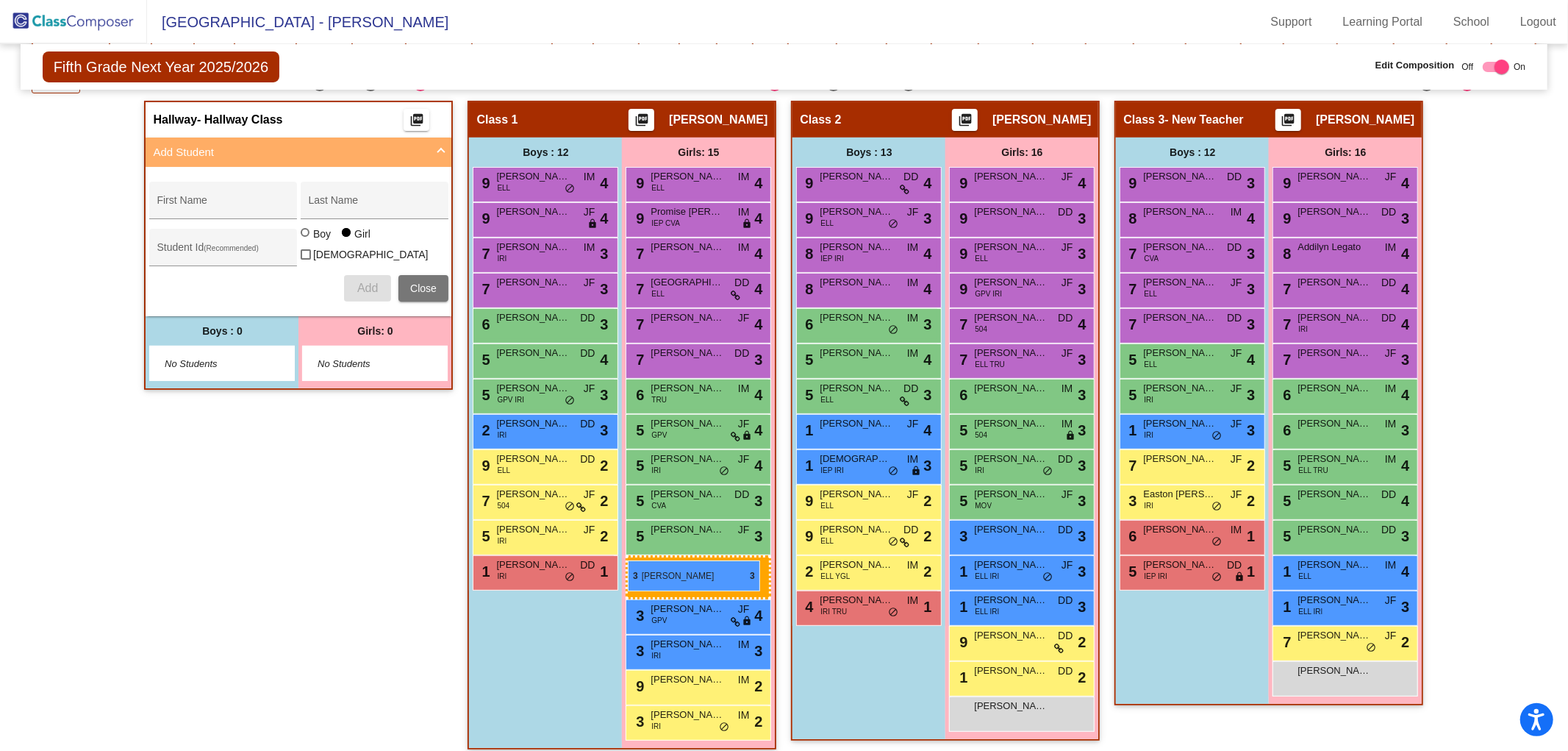
drag, startPoint x: 1334, startPoint y: 562, endPoint x: 627, endPoint y: 560, distance: 707.0
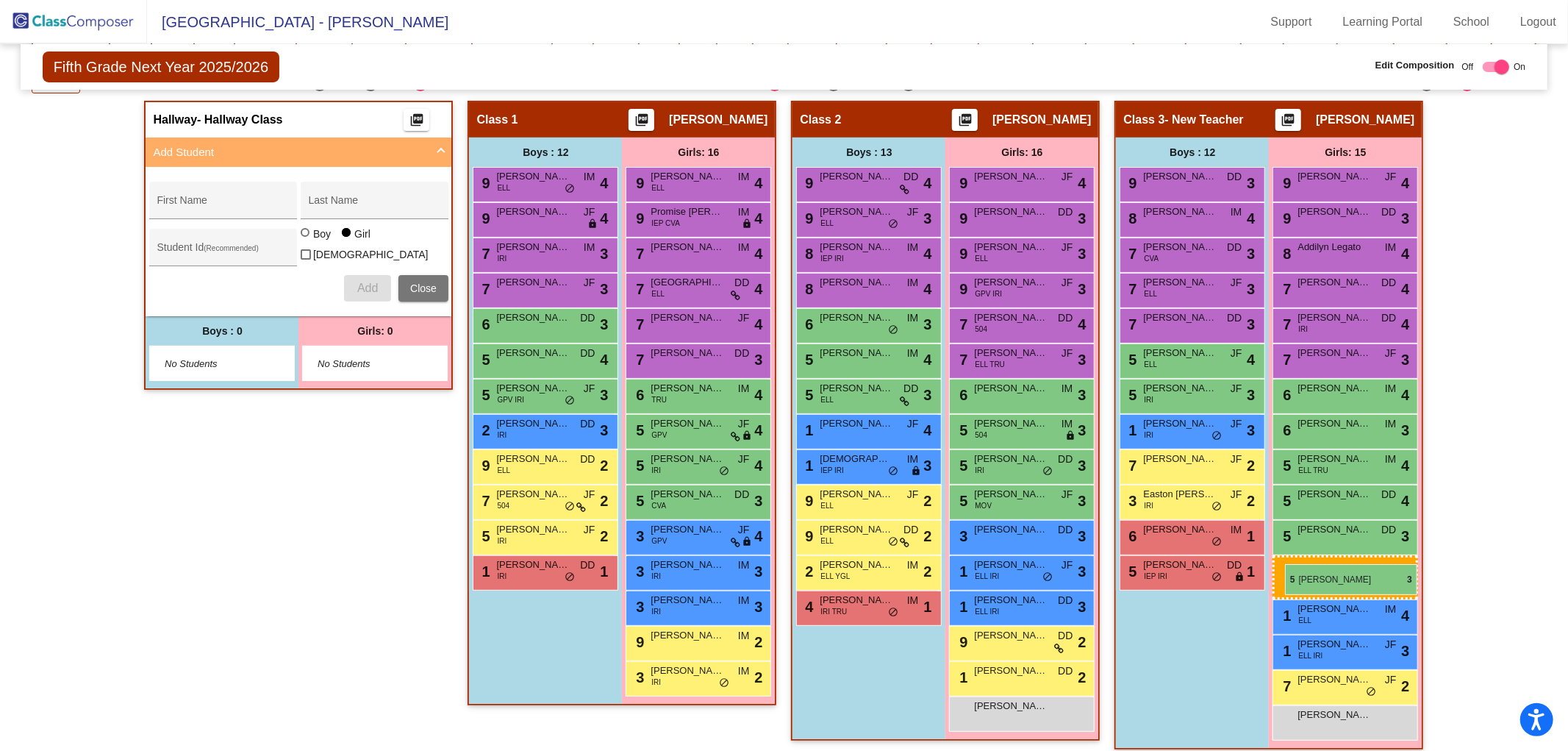
drag, startPoint x: 687, startPoint y: 533, endPoint x: 1284, endPoint y: 562, distance: 597.7
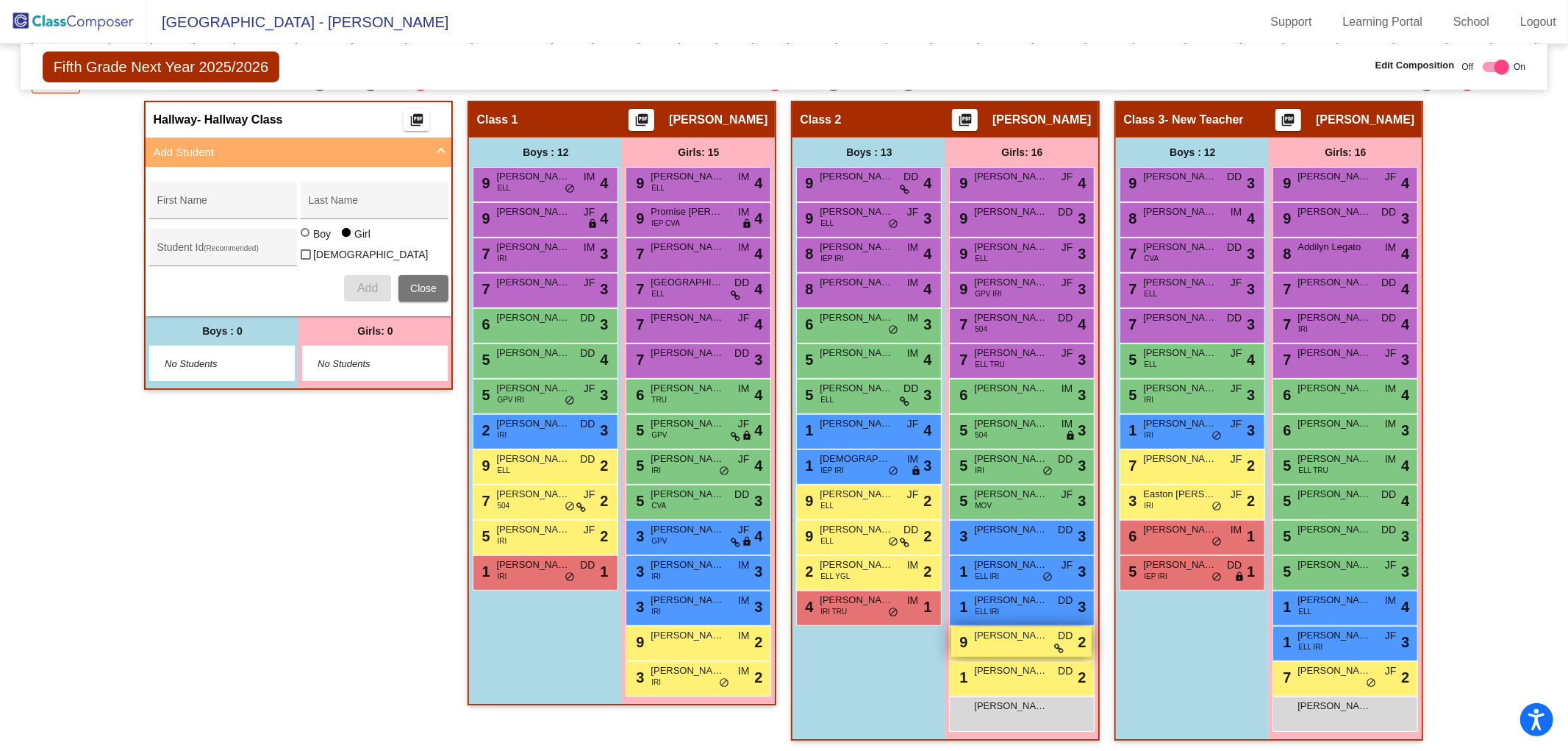
click at [1009, 645] on div "9 [PERSON_NAME] DD lock do_not_disturb_alt 2" at bounding box center [1022, 641] width 141 height 30
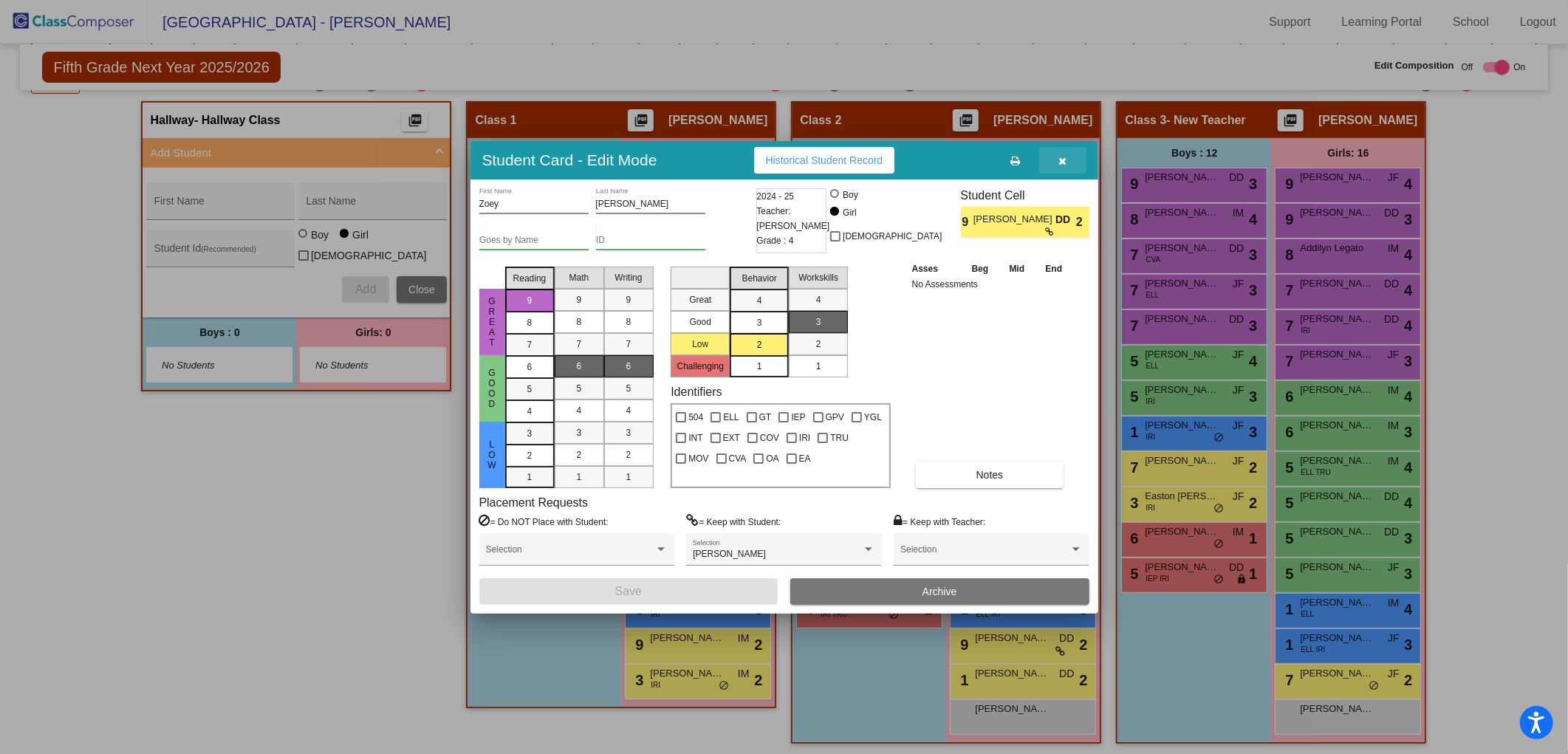
click at [1062, 159] on icon "button" at bounding box center [1062, 161] width 8 height 11
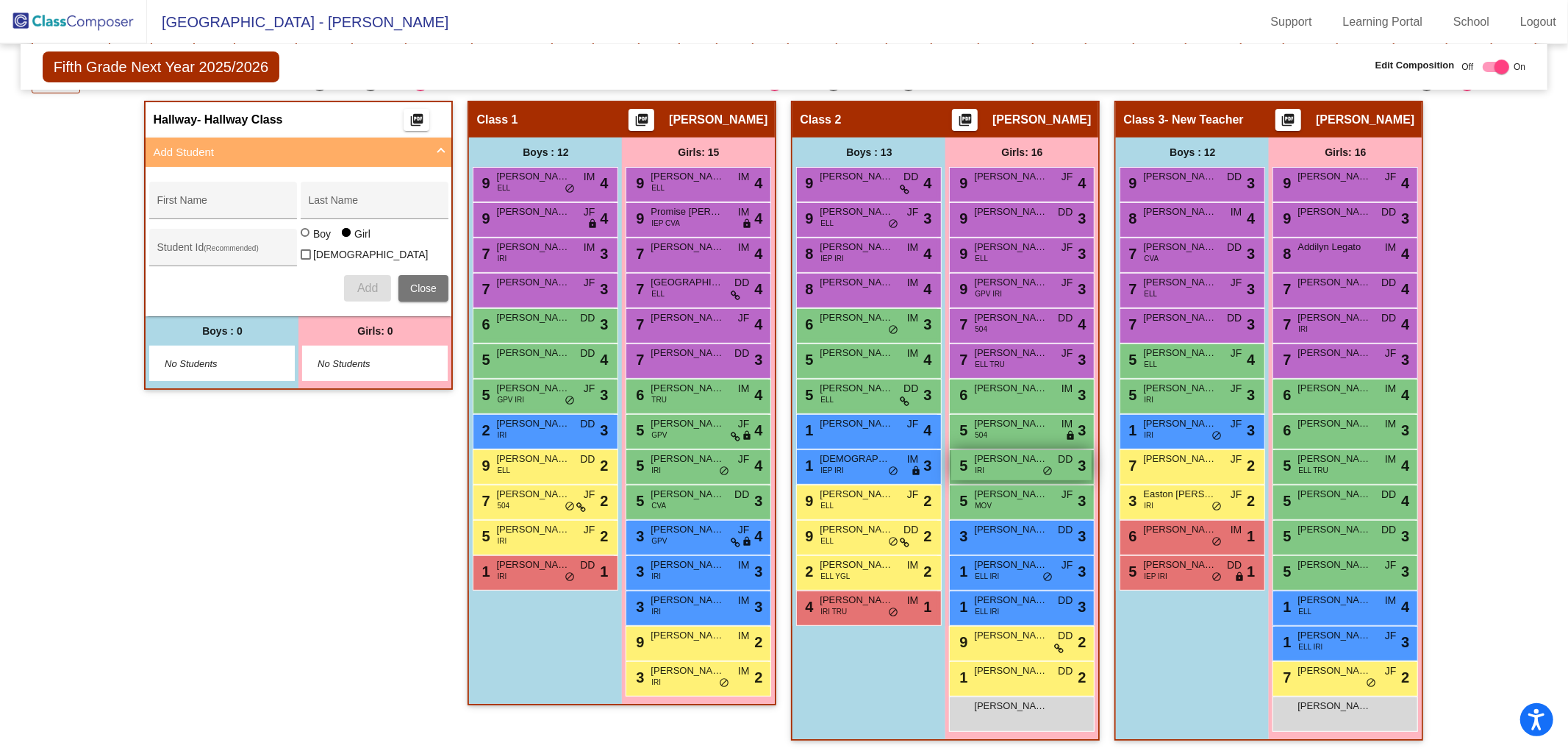
click at [1013, 457] on span "[PERSON_NAME]" at bounding box center [1011, 458] width 73 height 14
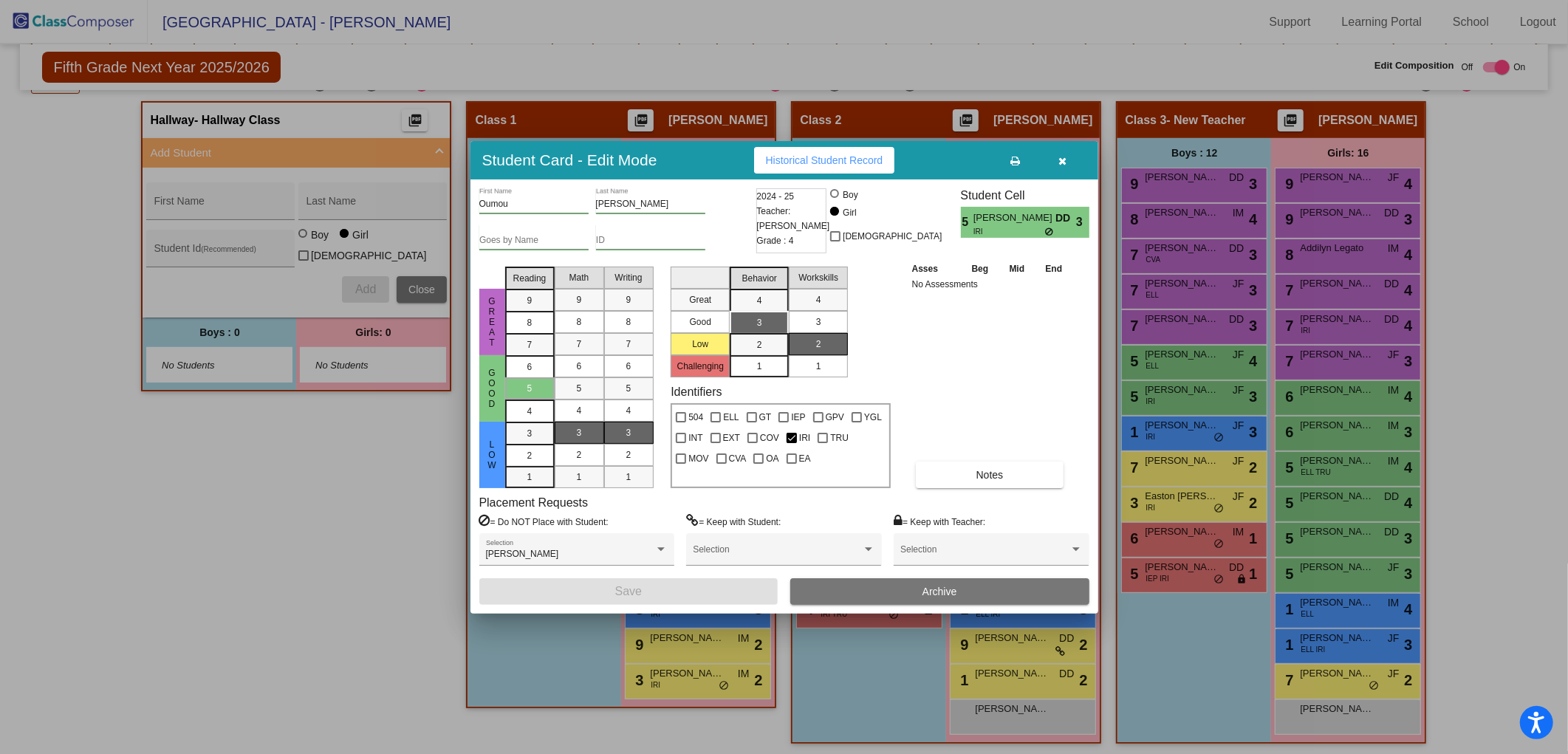
click at [1061, 161] on icon "button" at bounding box center [1062, 161] width 8 height 11
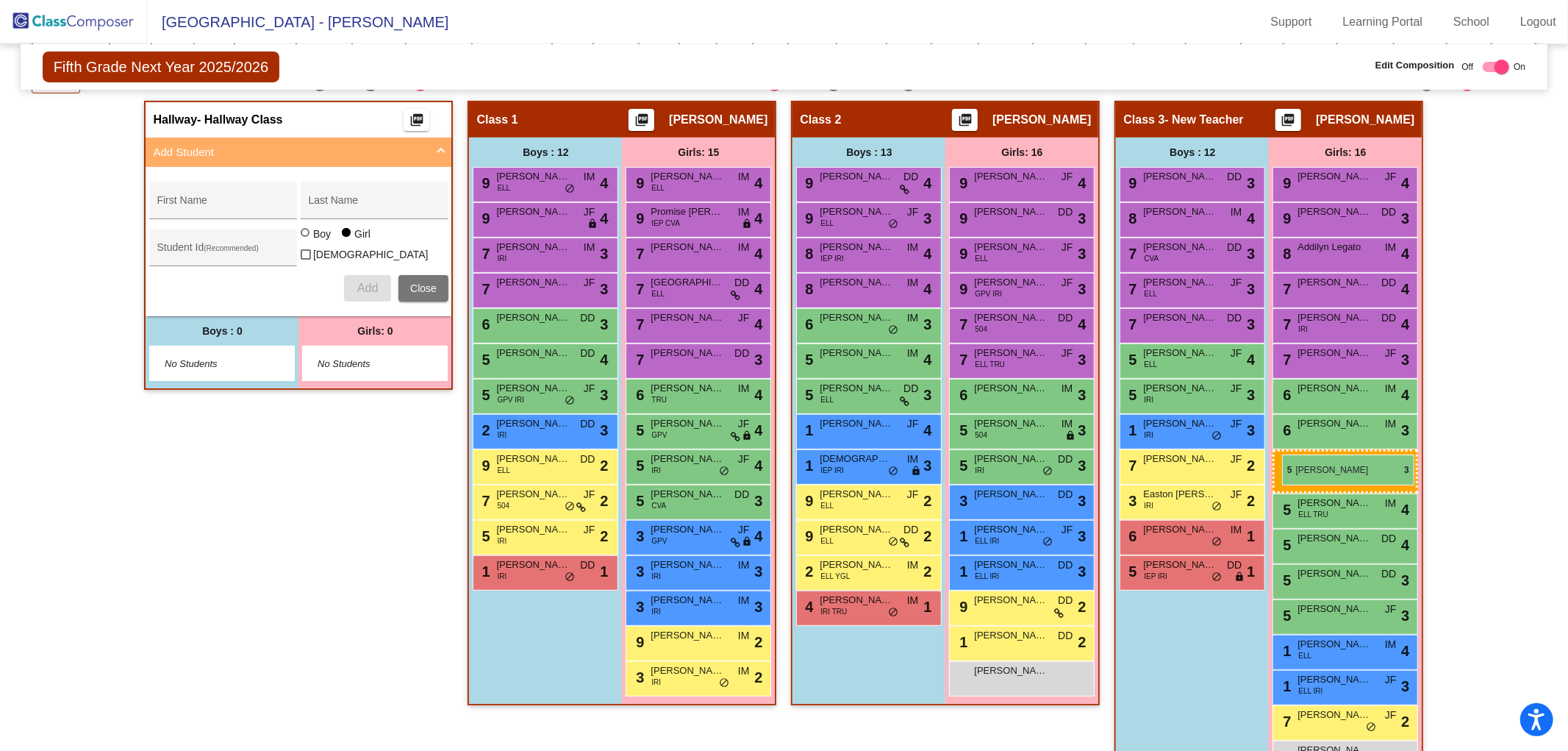
drag, startPoint x: 997, startPoint y: 497, endPoint x: 1282, endPoint y: 454, distance: 288.2
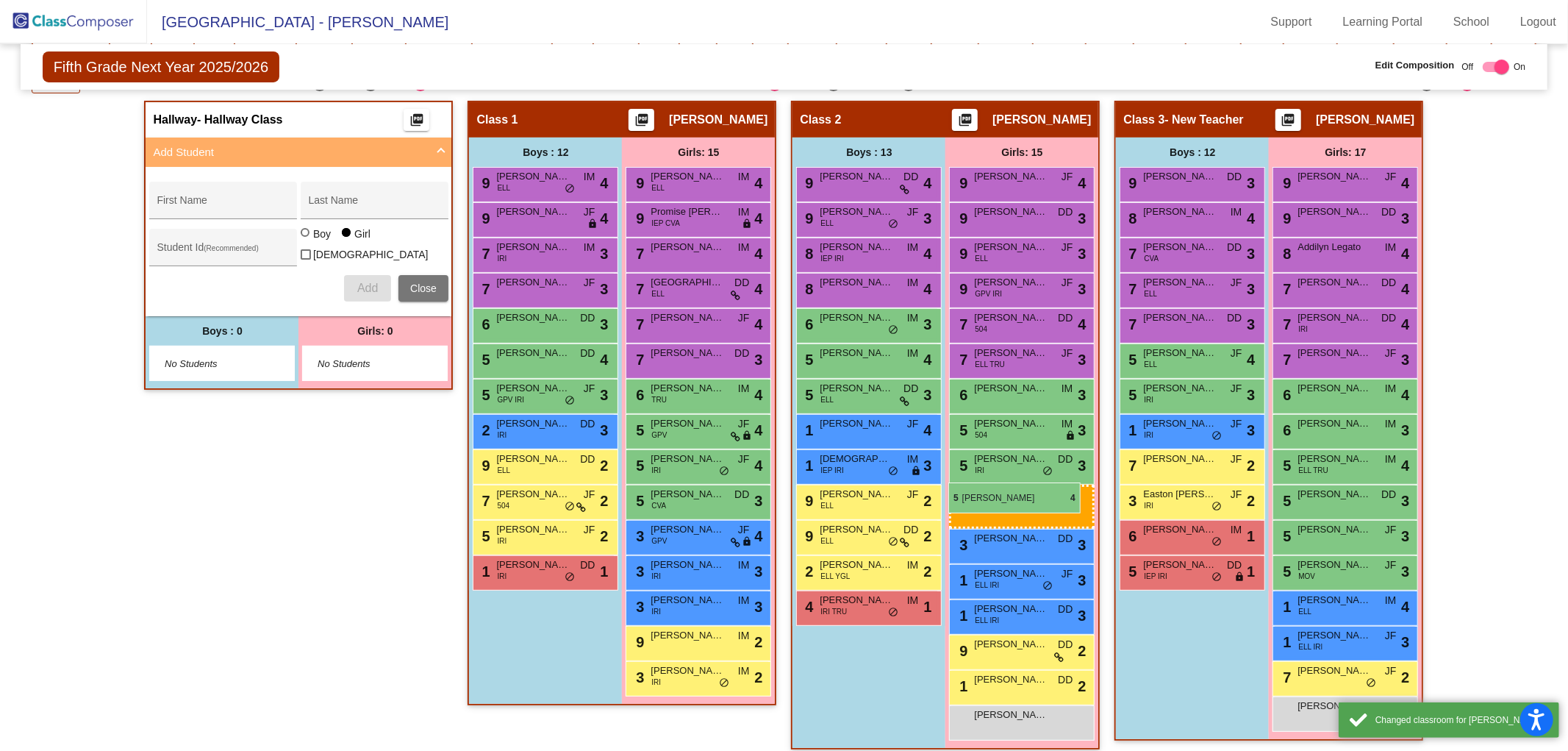
drag, startPoint x: 1327, startPoint y: 496, endPoint x: 948, endPoint y: 482, distance: 379.3
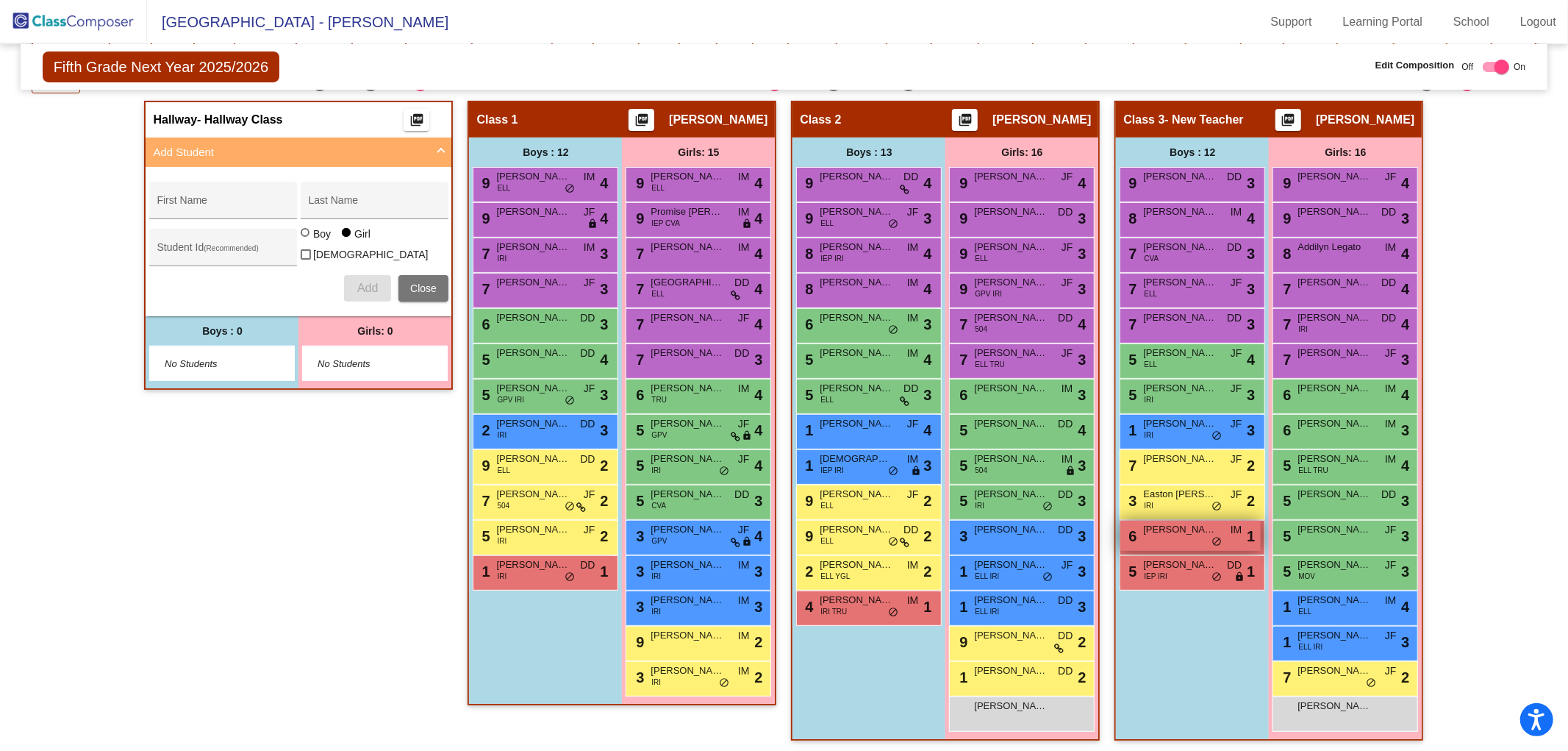
click at [1201, 531] on span "[PERSON_NAME]" at bounding box center [1180, 529] width 73 height 14
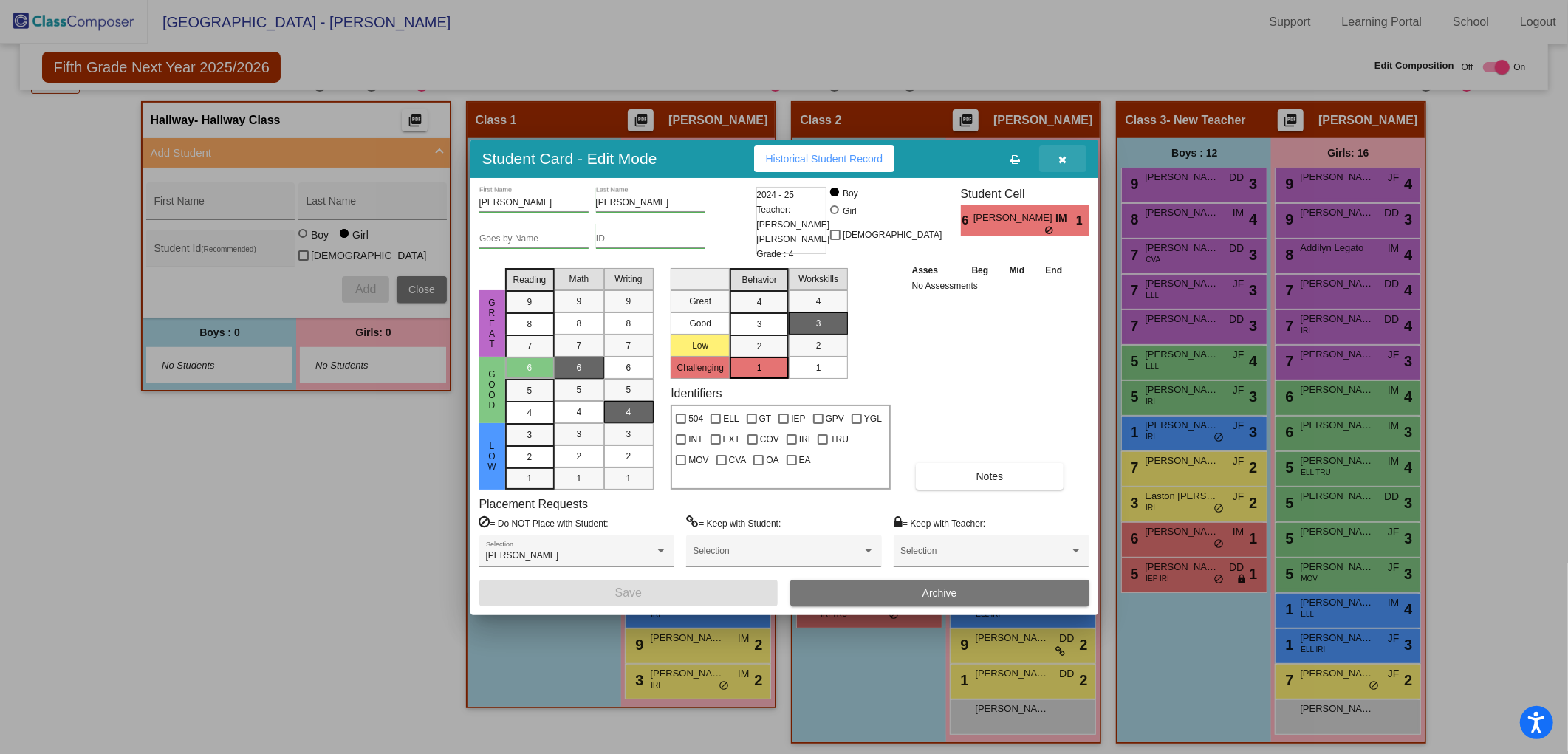
click at [1066, 161] on icon "button" at bounding box center [1062, 159] width 8 height 11
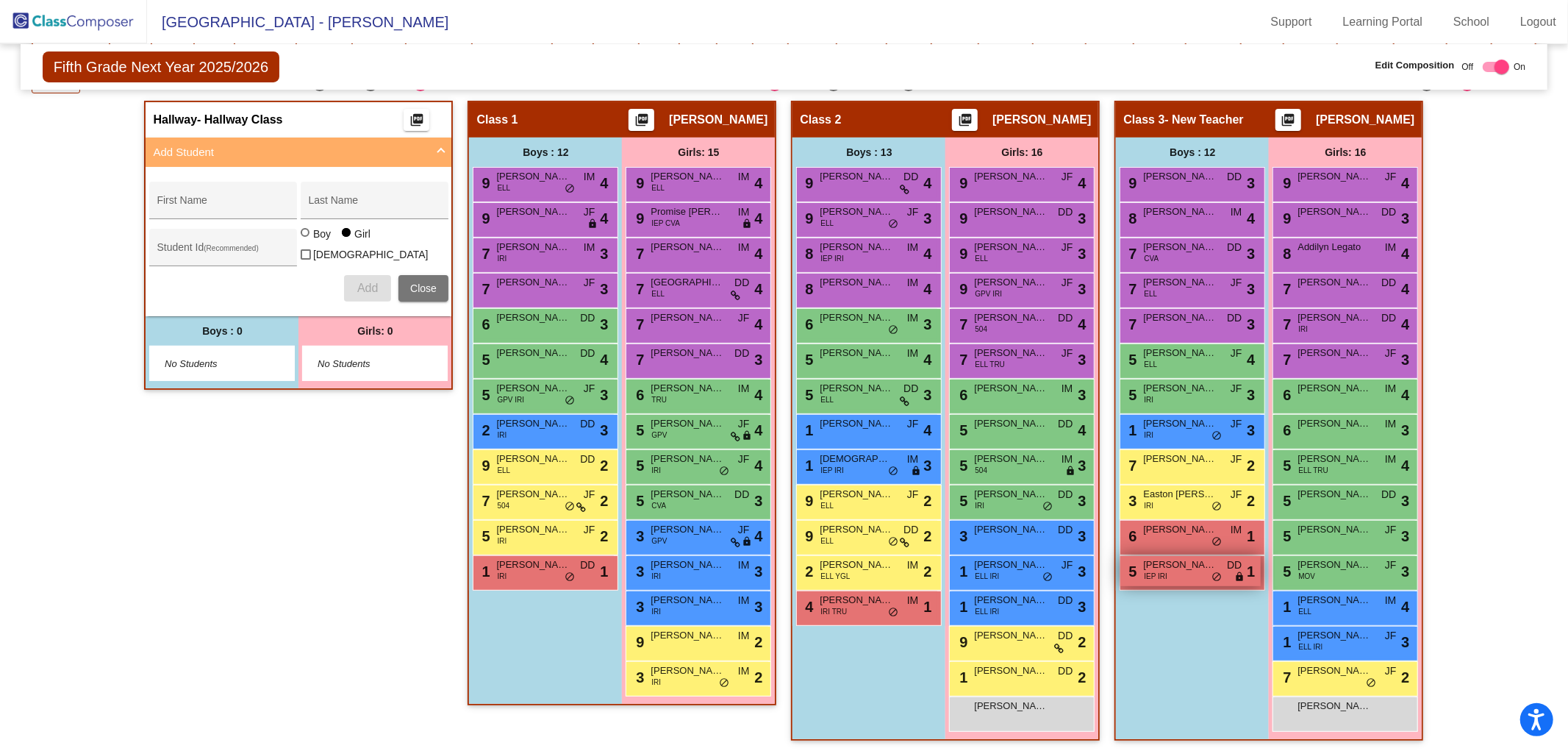
click at [1206, 569] on div "5 [PERSON_NAME] IEP IRI DD lock do_not_disturb_alt 1" at bounding box center [1190, 571] width 141 height 30
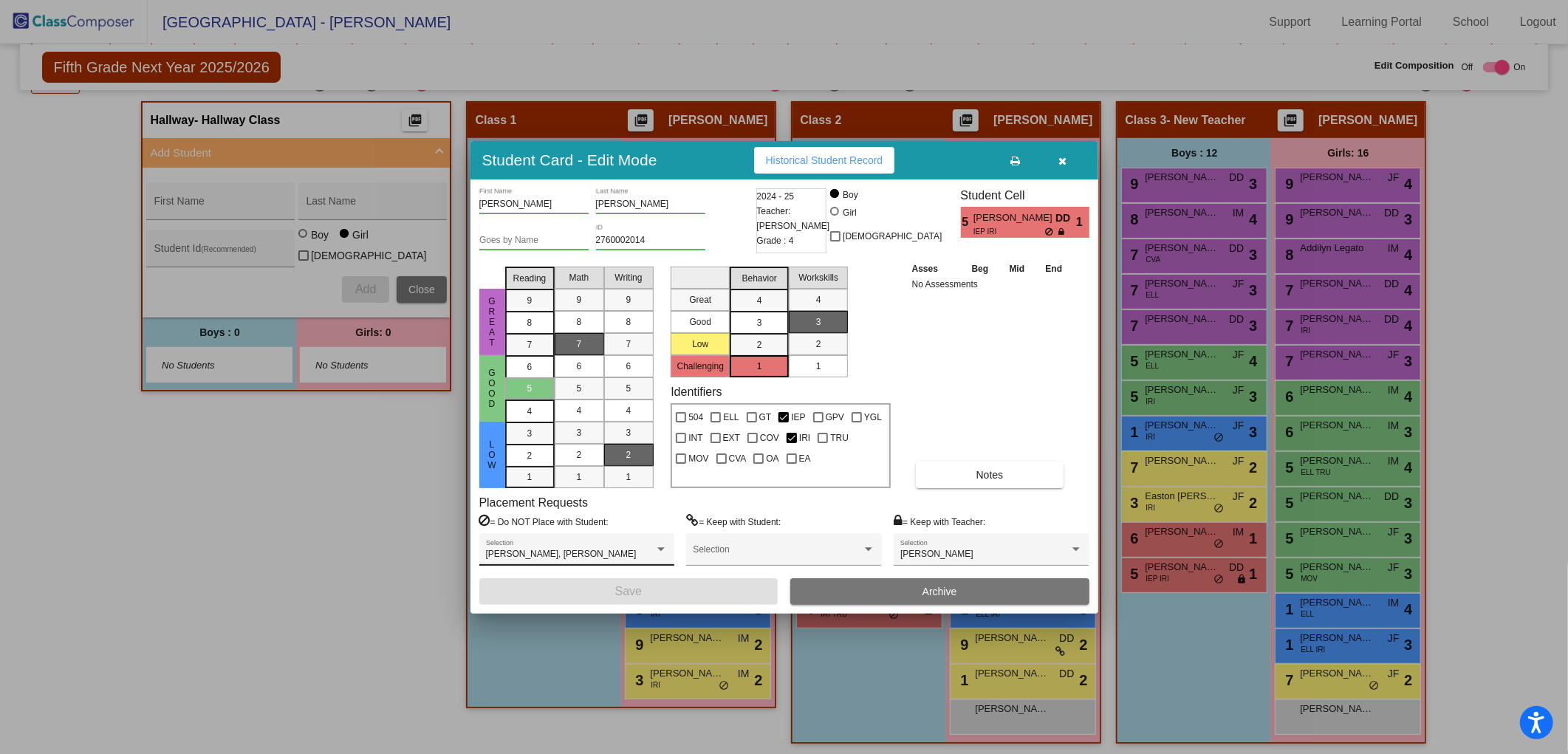
click at [563, 559] on div "[PERSON_NAME], [PERSON_NAME] Selection" at bounding box center [577, 553] width 182 height 26
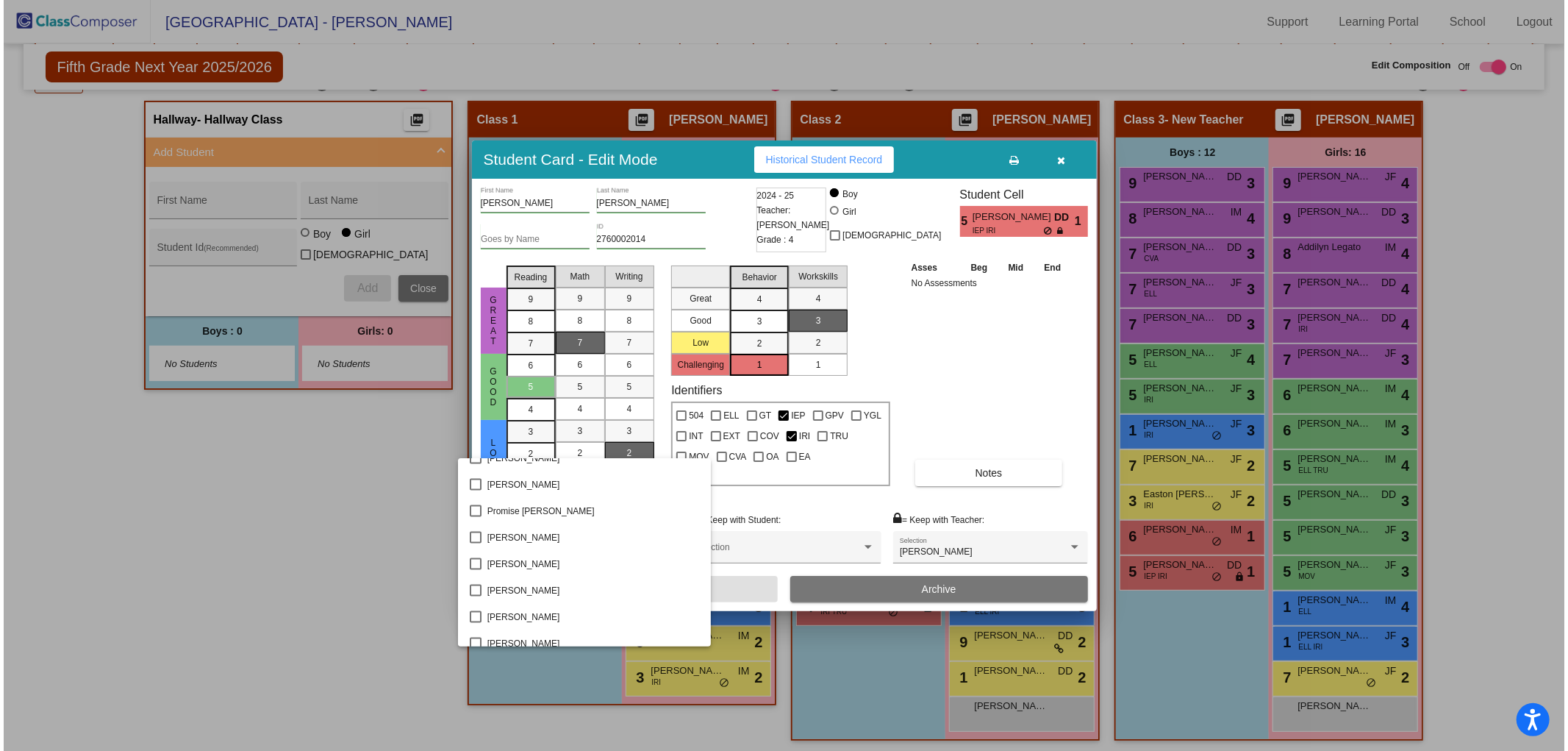
scroll to position [2008, 0]
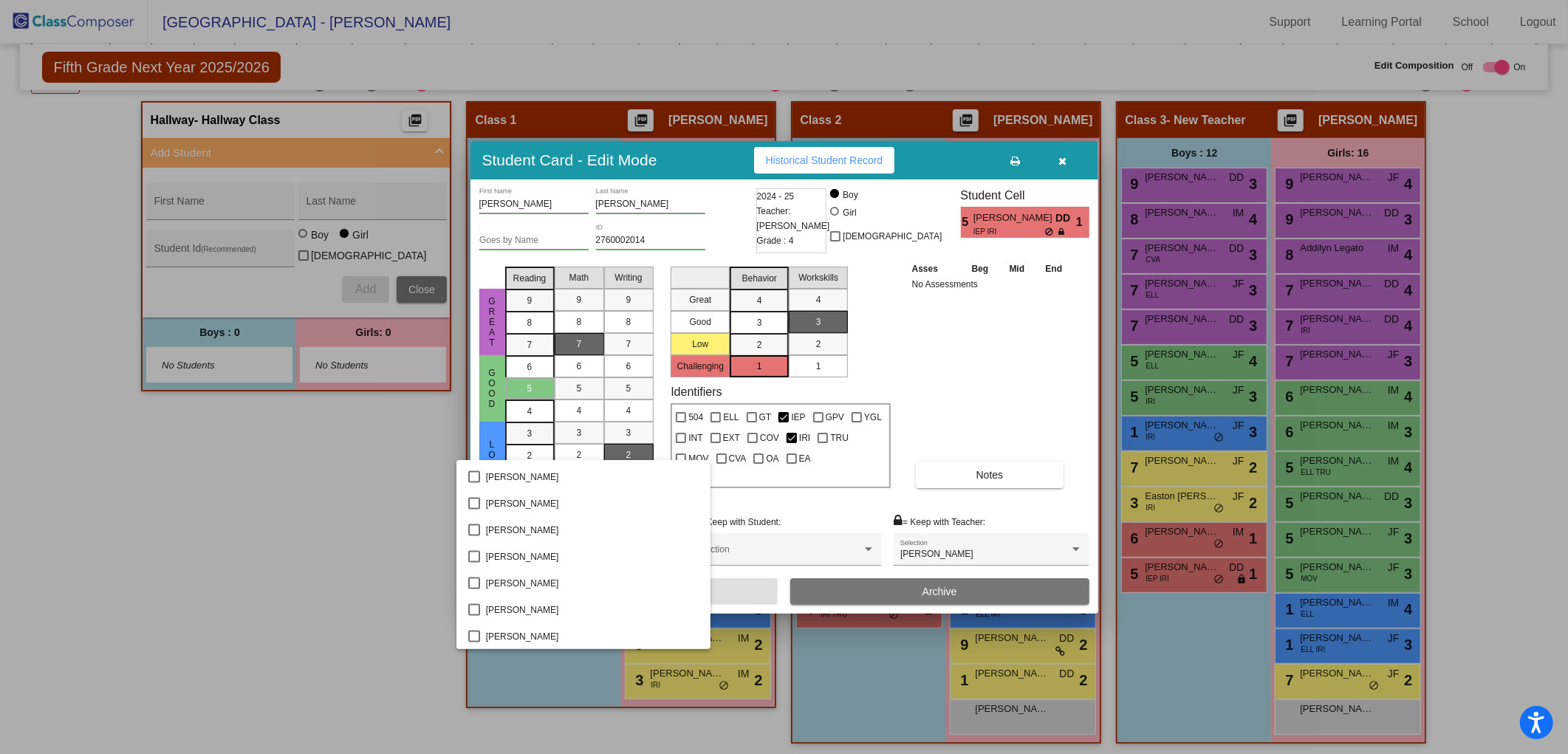
click at [1061, 155] on div at bounding box center [784, 377] width 1568 height 754
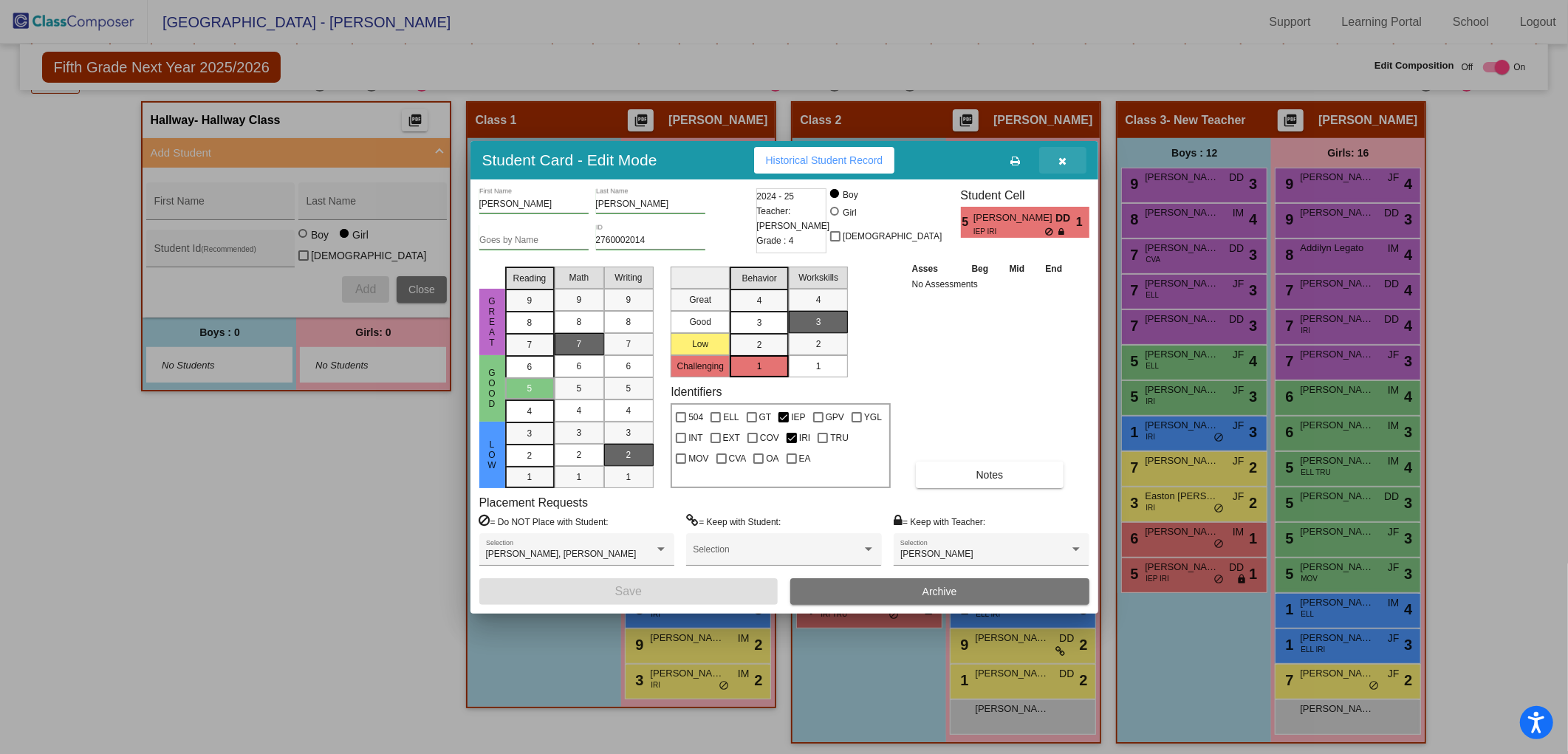
click at [1061, 161] on icon "button" at bounding box center [1062, 161] width 8 height 11
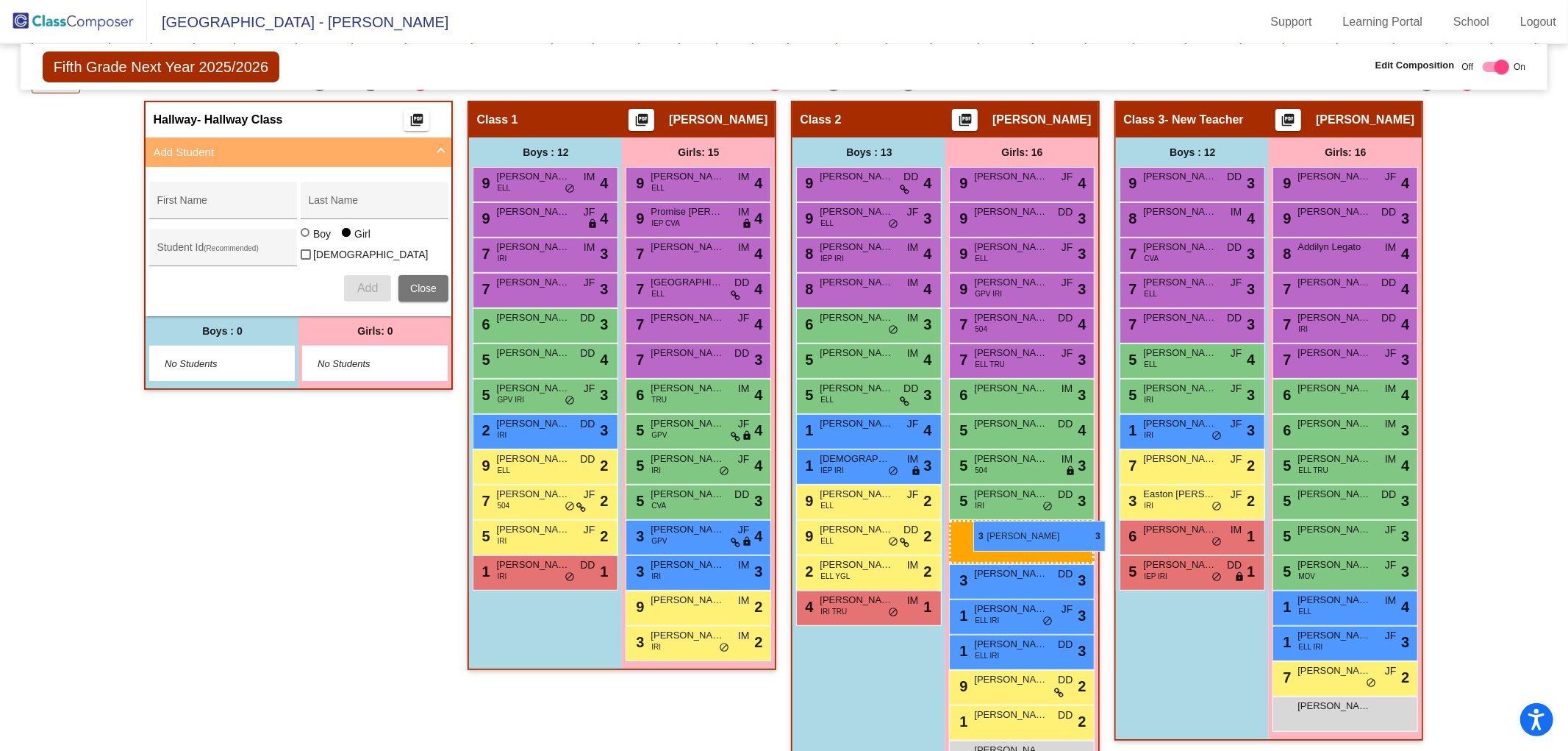
drag, startPoint x: 695, startPoint y: 567, endPoint x: 973, endPoint y: 521, distance: 281.8
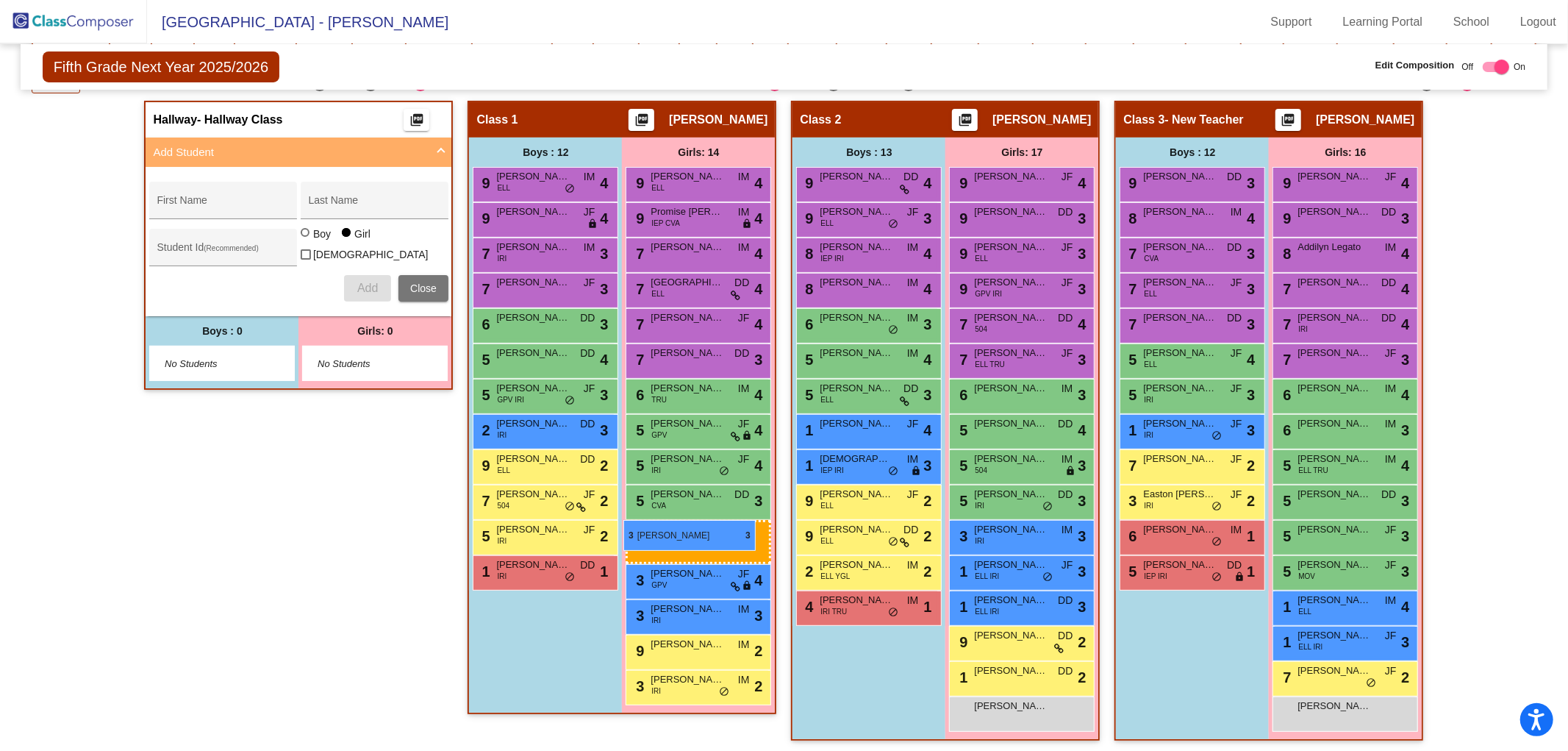
drag, startPoint x: 1013, startPoint y: 531, endPoint x: 625, endPoint y: 520, distance: 388.2
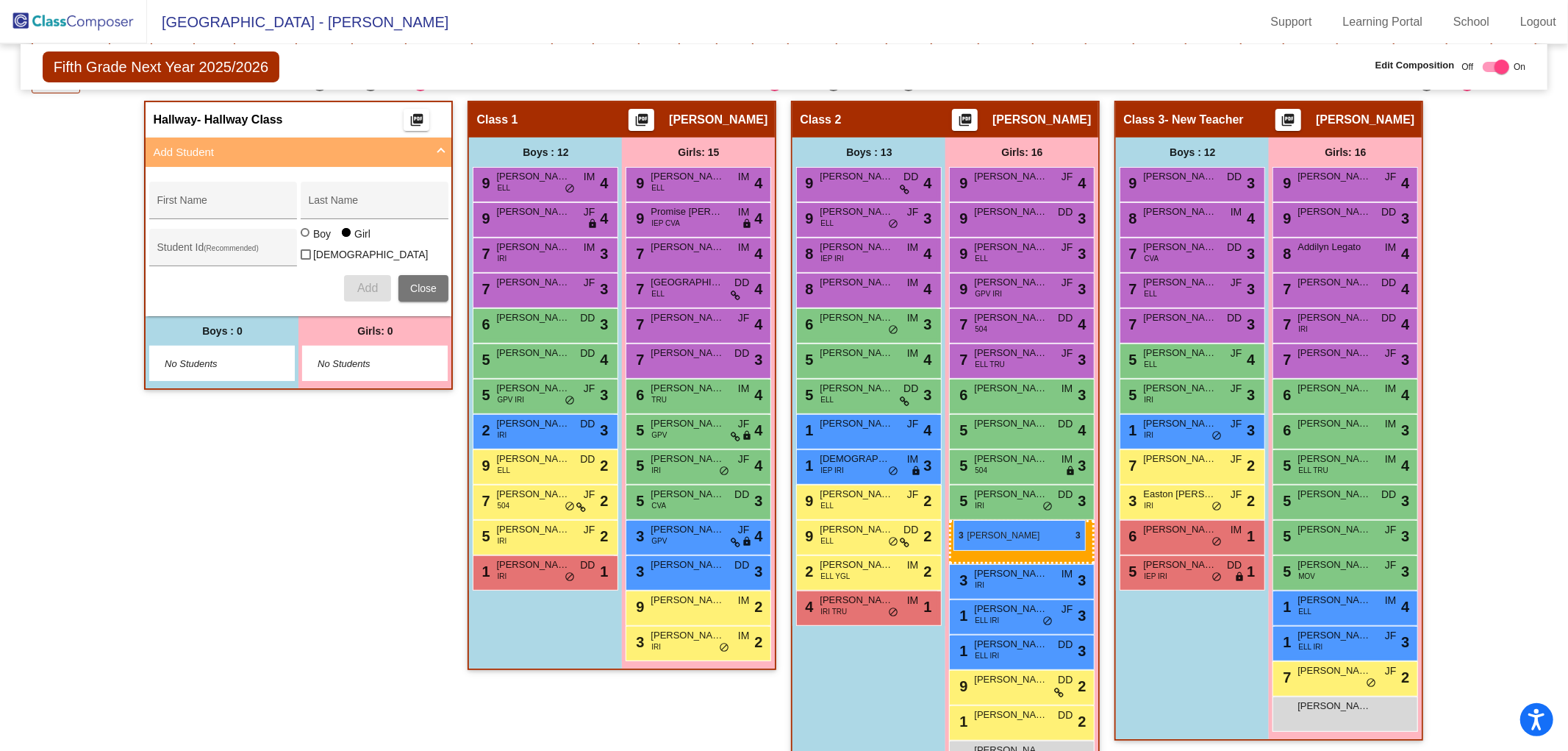
drag, startPoint x: 699, startPoint y: 563, endPoint x: 953, endPoint y: 520, distance: 257.6
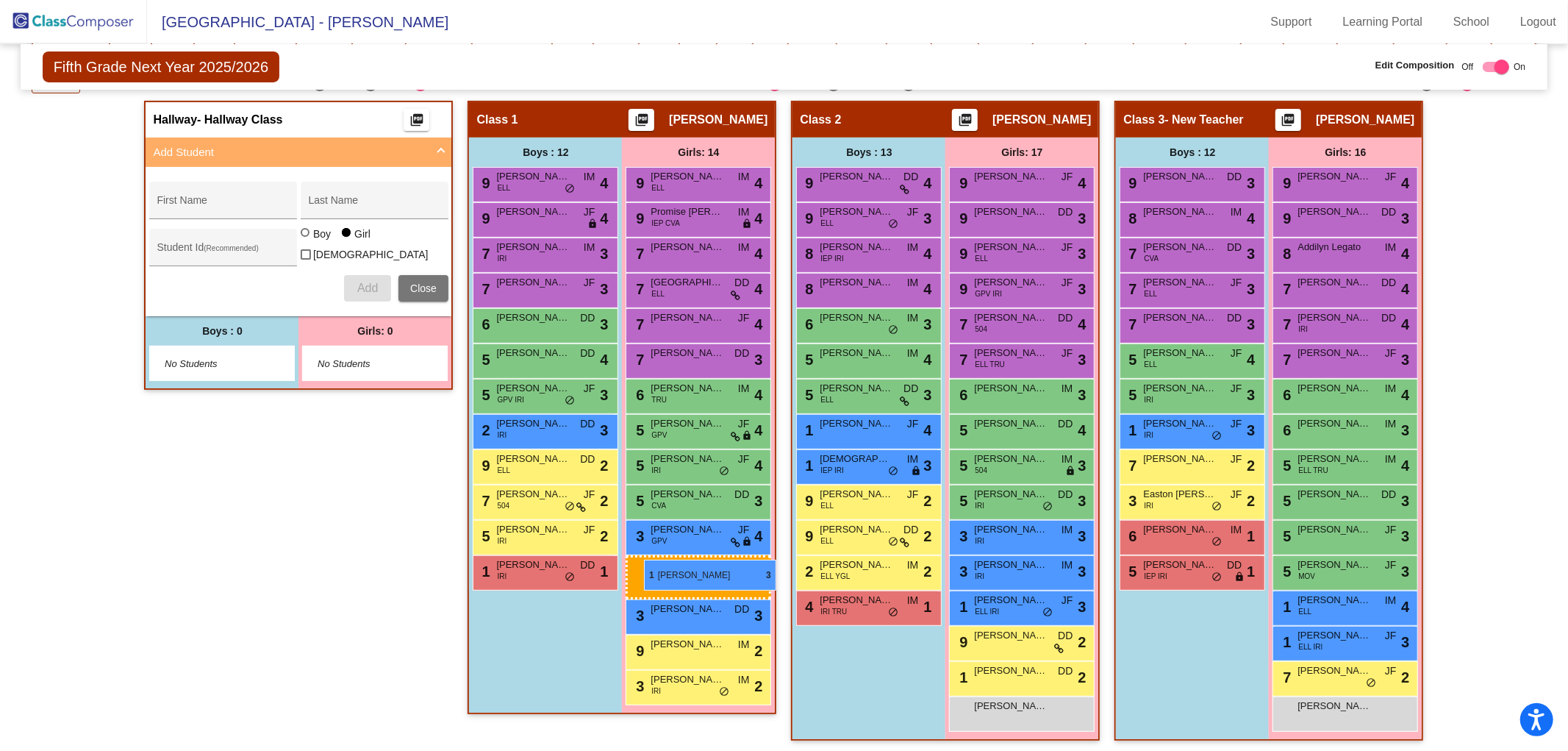
drag, startPoint x: 1027, startPoint y: 637, endPoint x: 644, endPoint y: 559, distance: 390.9
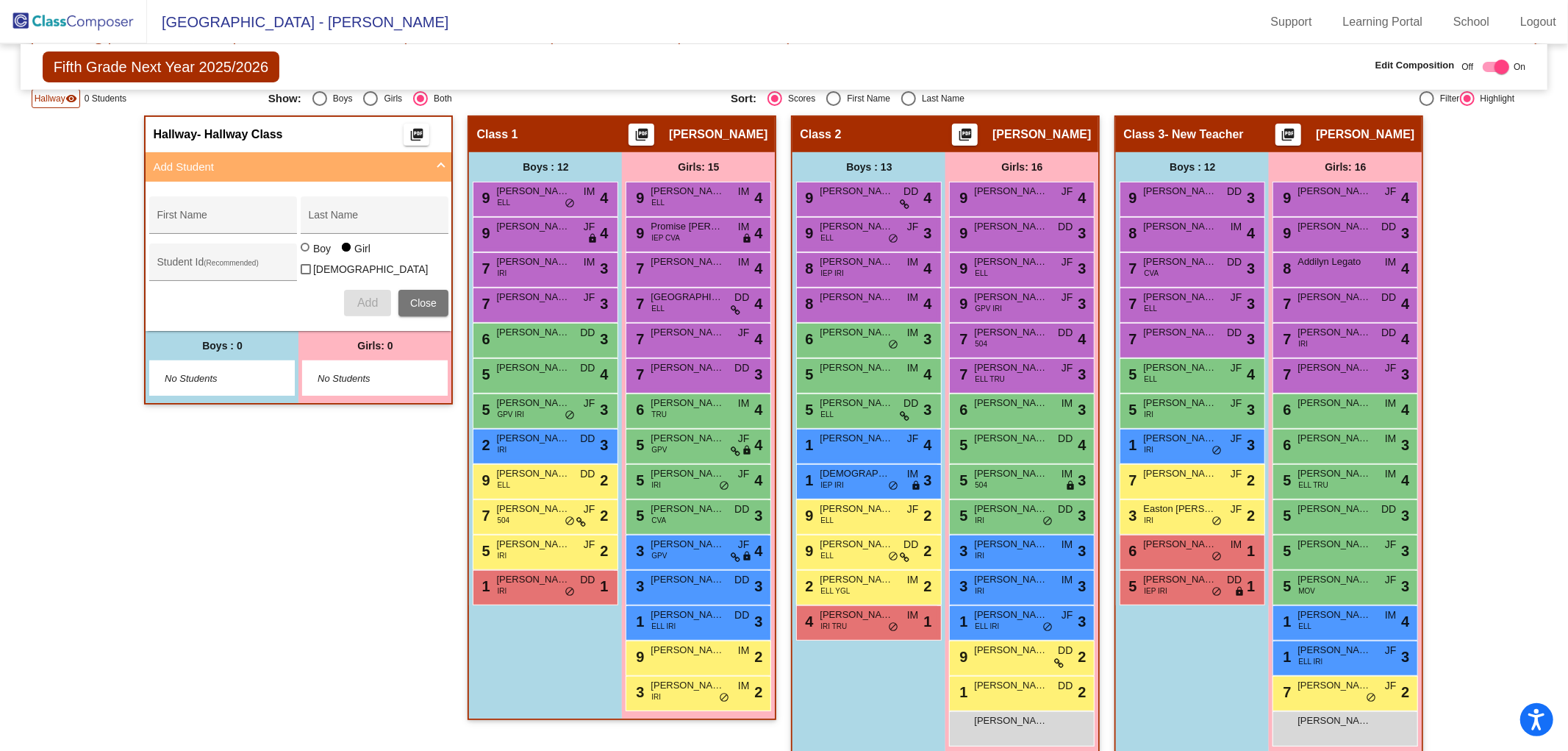
scroll to position [288, 0]
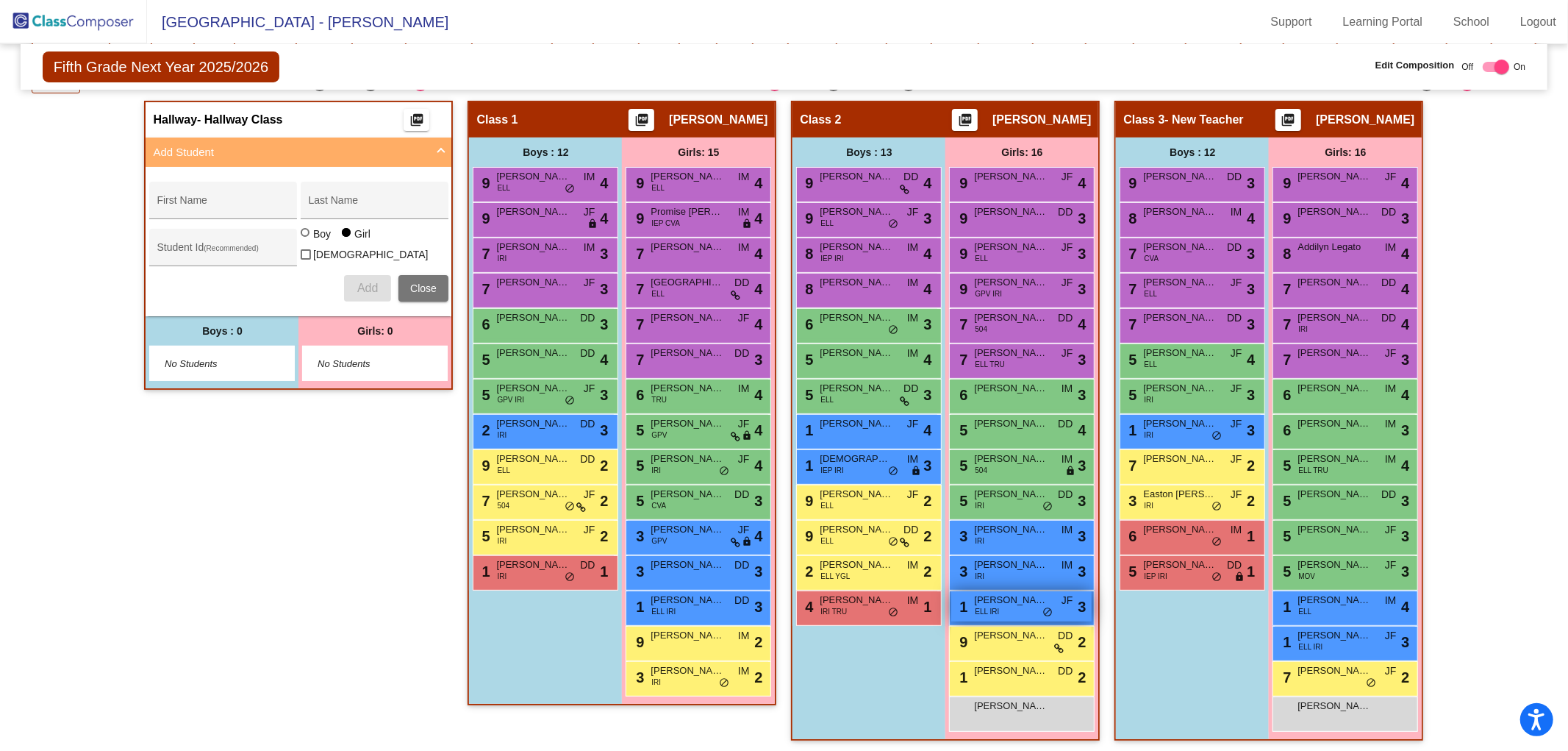
click at [1023, 600] on span "[PERSON_NAME]" at bounding box center [1011, 600] width 73 height 14
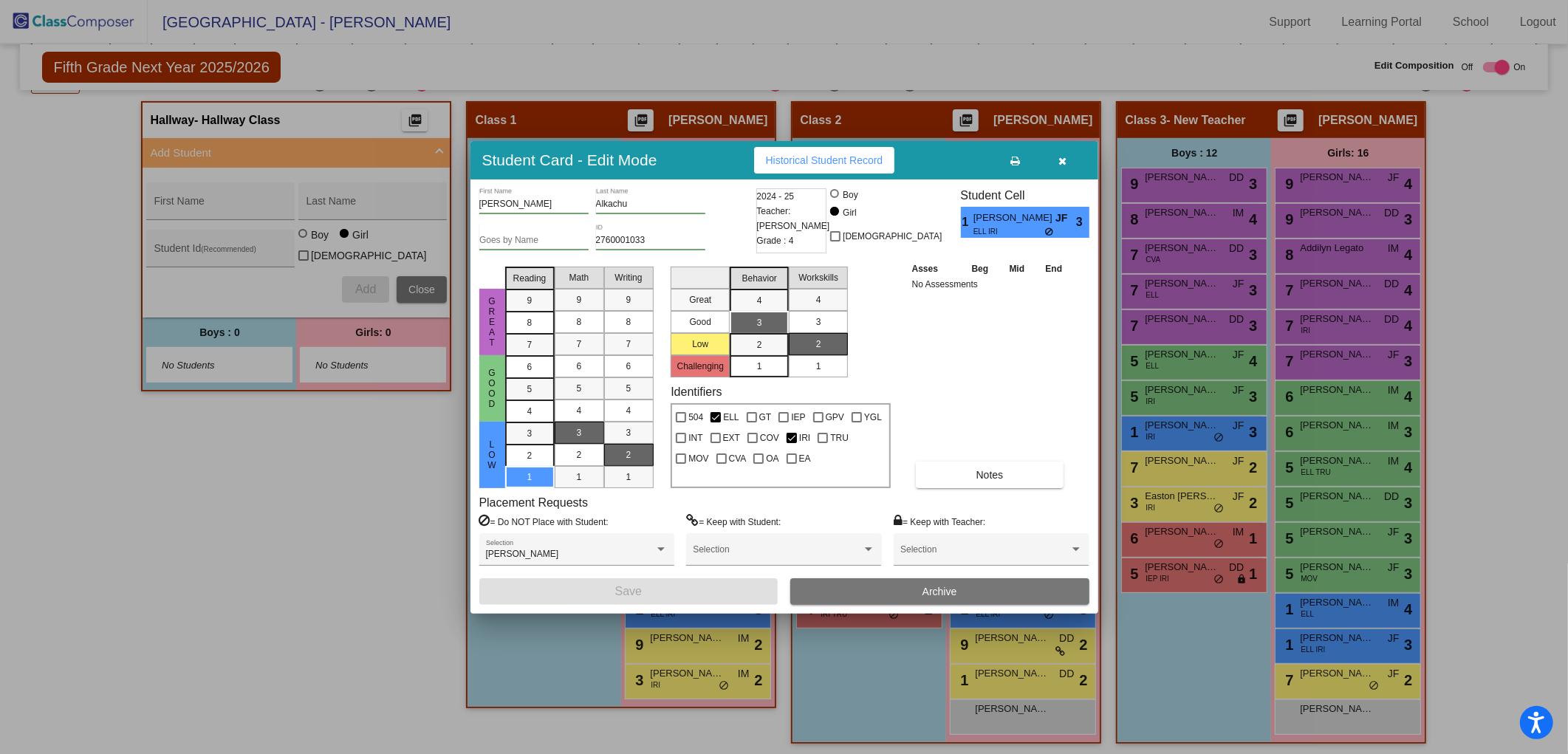
click at [1059, 165] on icon "button" at bounding box center [1062, 161] width 8 height 11
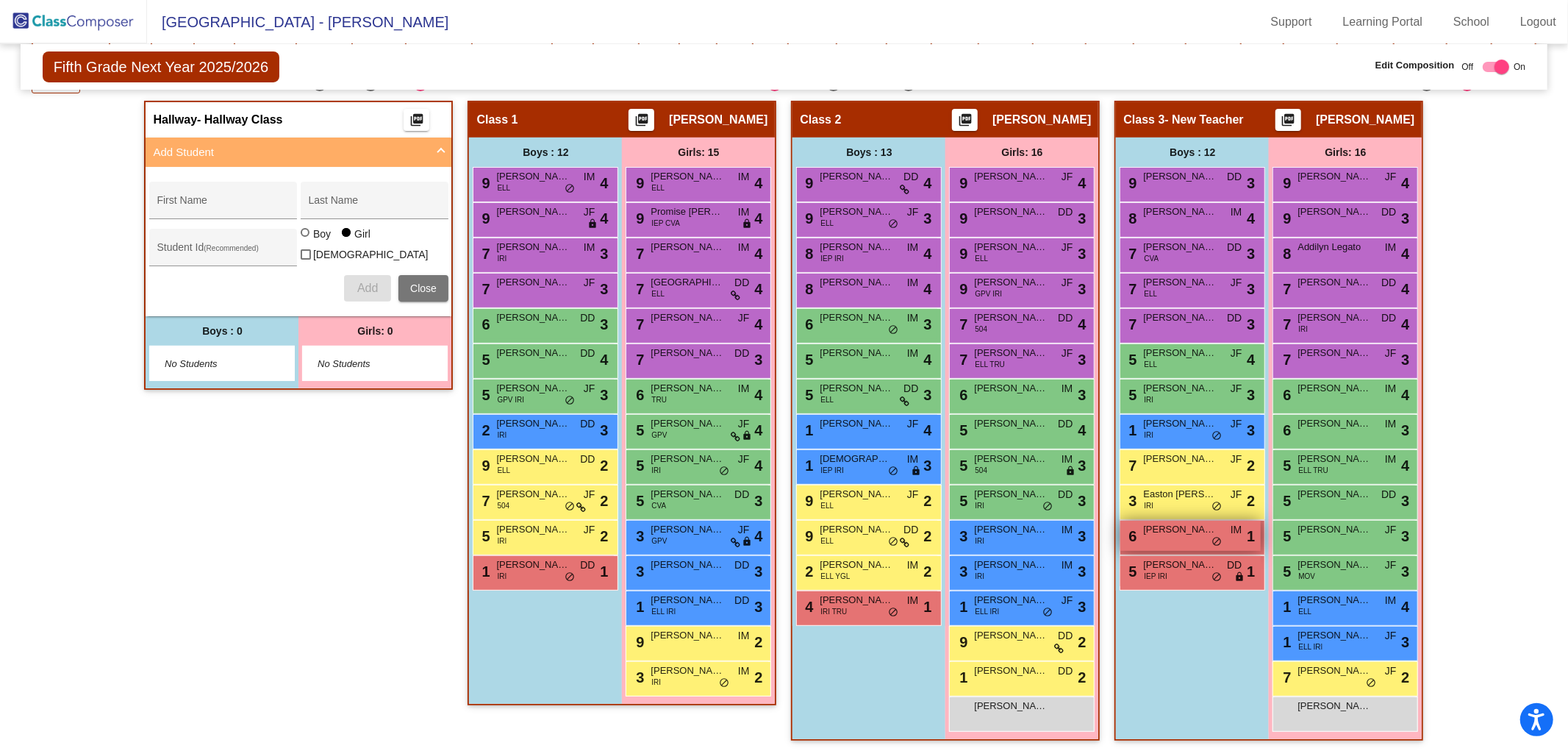
click at [1201, 528] on span "[PERSON_NAME]" at bounding box center [1180, 529] width 73 height 14
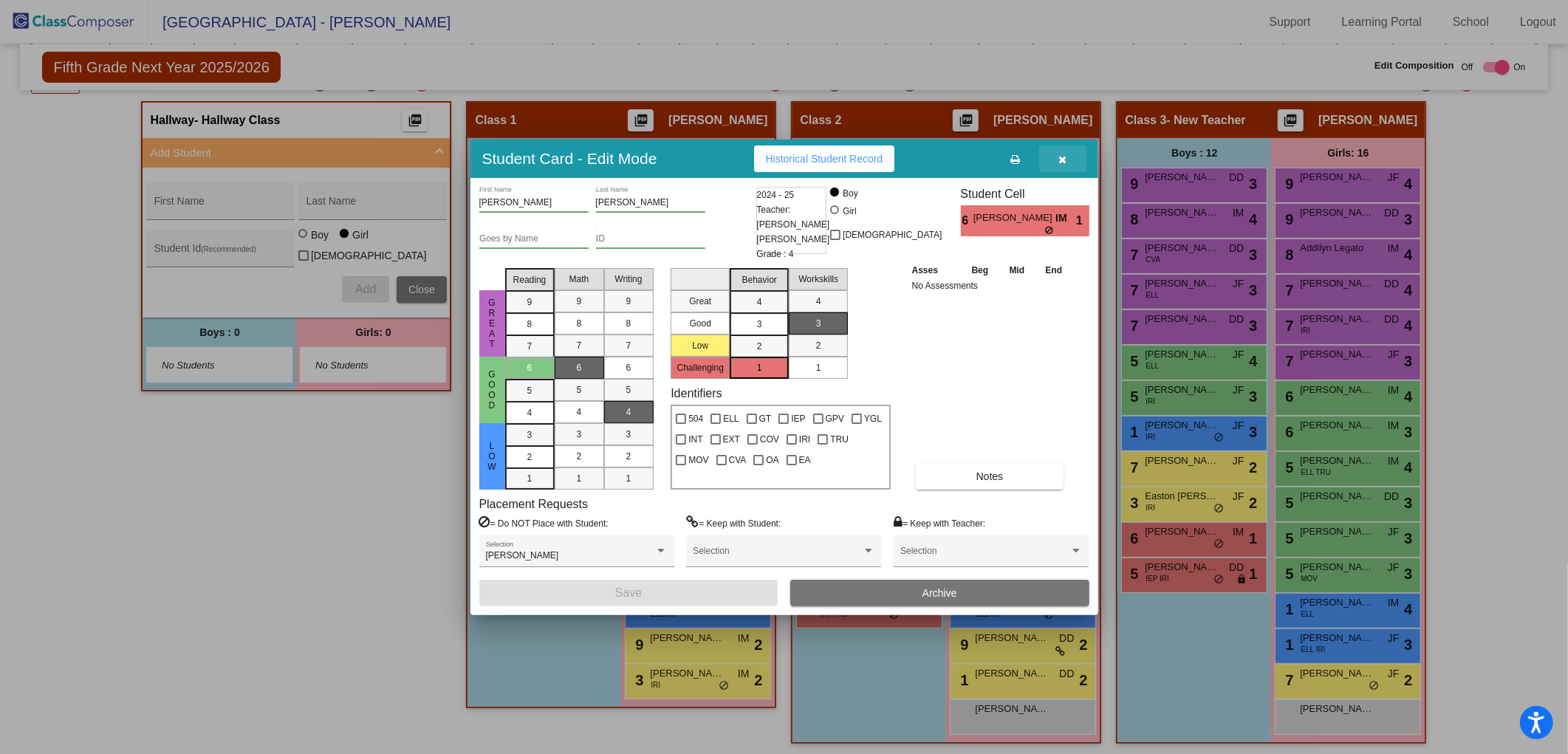
click at [1061, 152] on button "button" at bounding box center [1062, 158] width 47 height 26
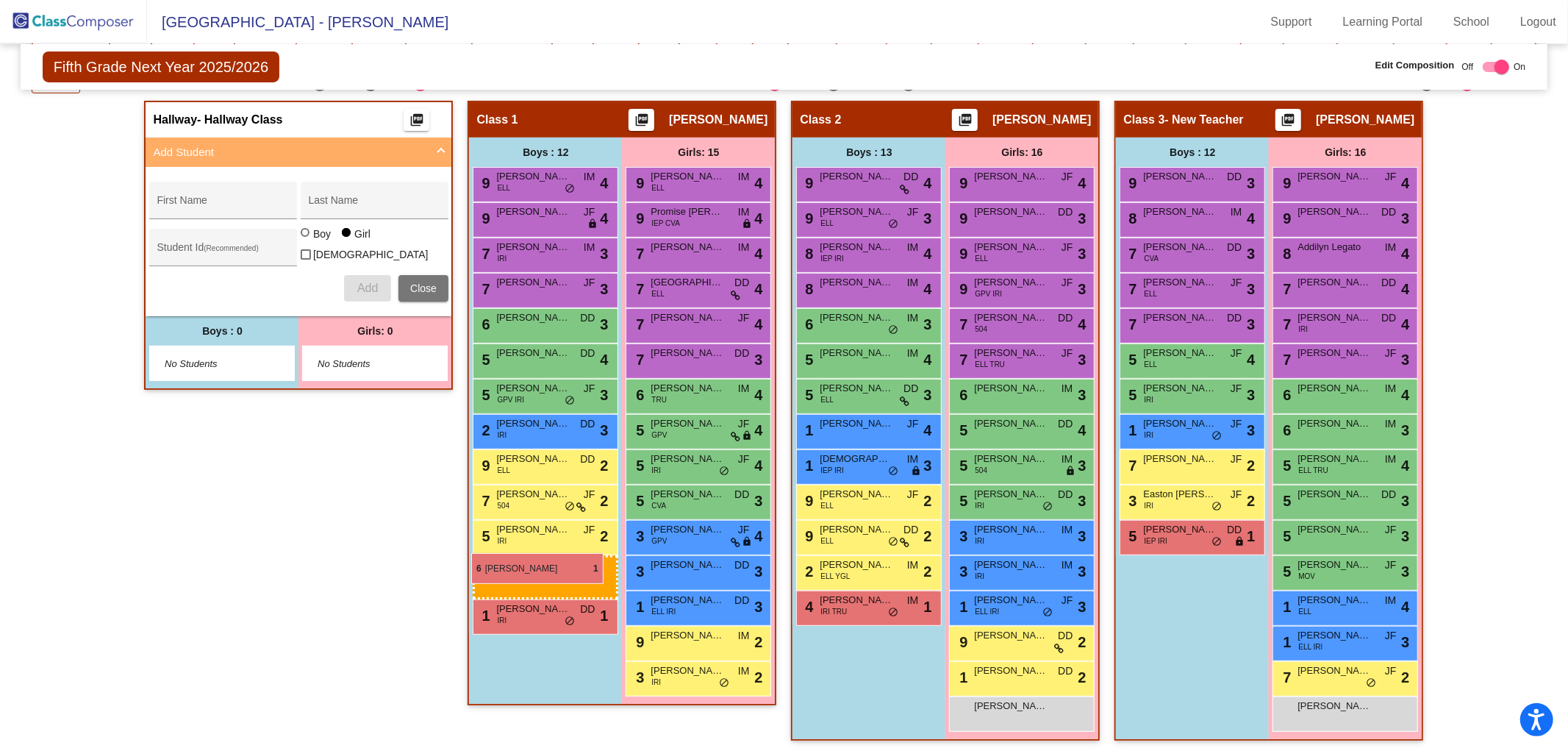
drag, startPoint x: 1191, startPoint y: 521, endPoint x: 471, endPoint y: 552, distance: 720.7
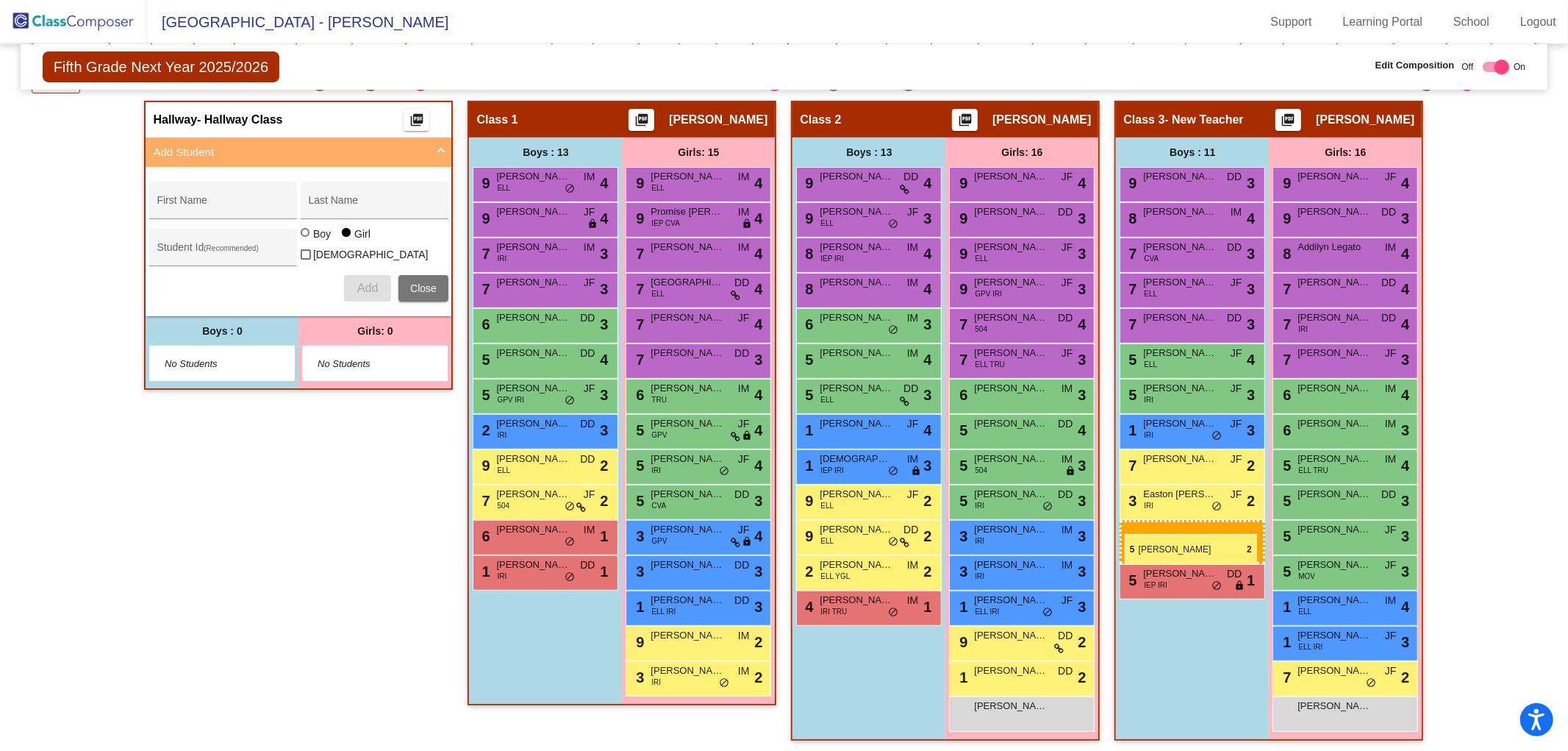
drag, startPoint x: 507, startPoint y: 525, endPoint x: 1120, endPoint y: 523, distance: 613.0
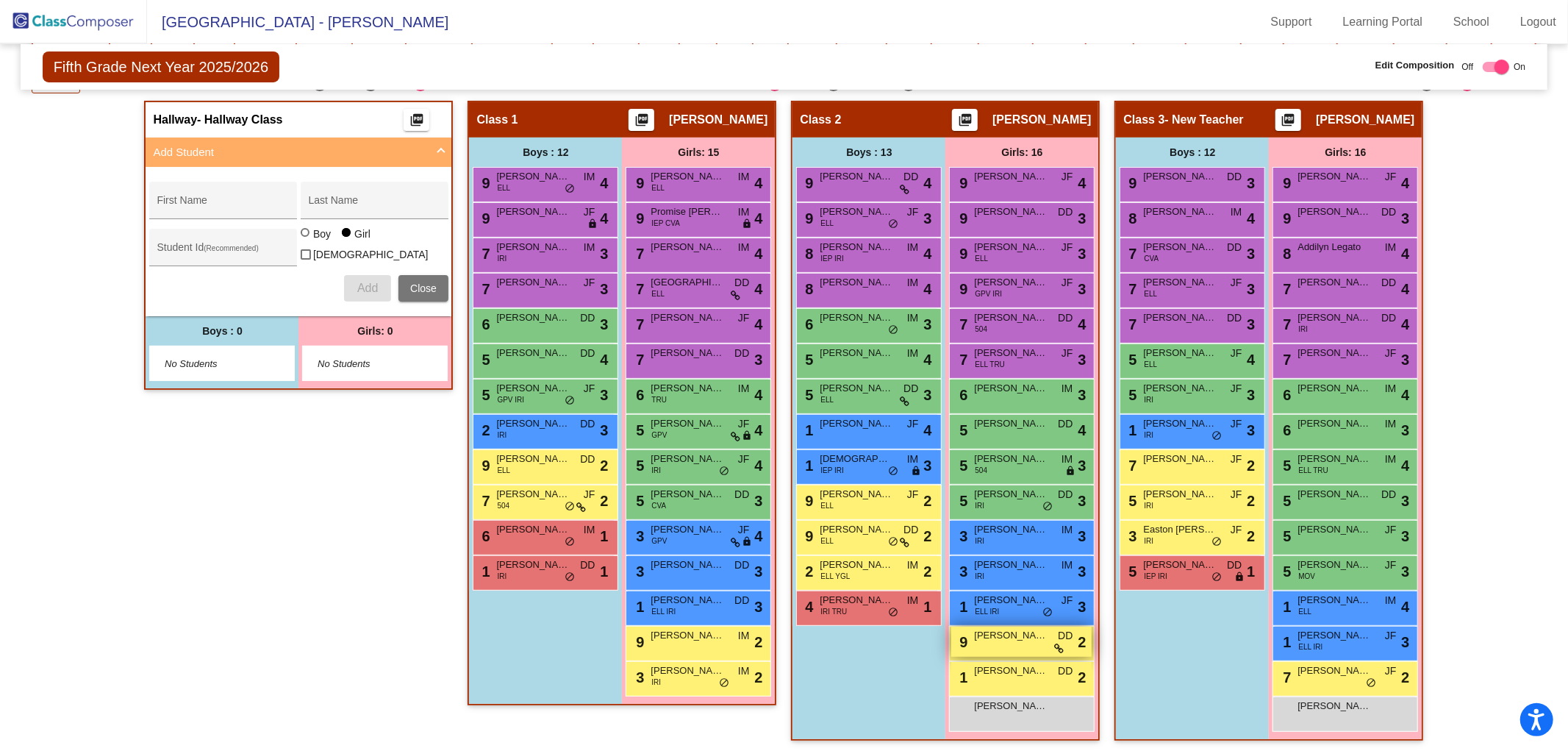
click at [1003, 635] on span "[PERSON_NAME]" at bounding box center [1011, 634] width 73 height 14
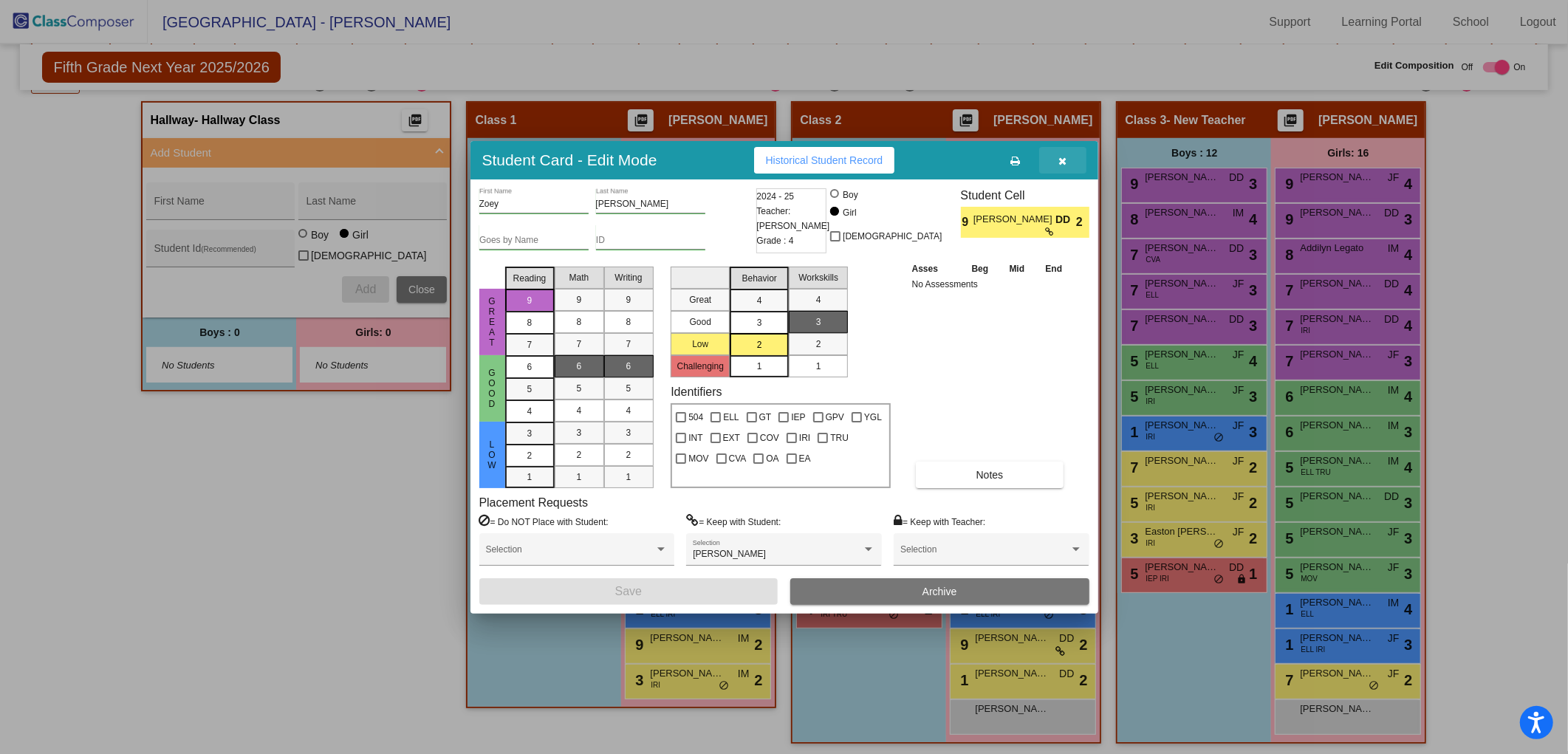
click at [1064, 164] on icon "button" at bounding box center [1062, 161] width 8 height 11
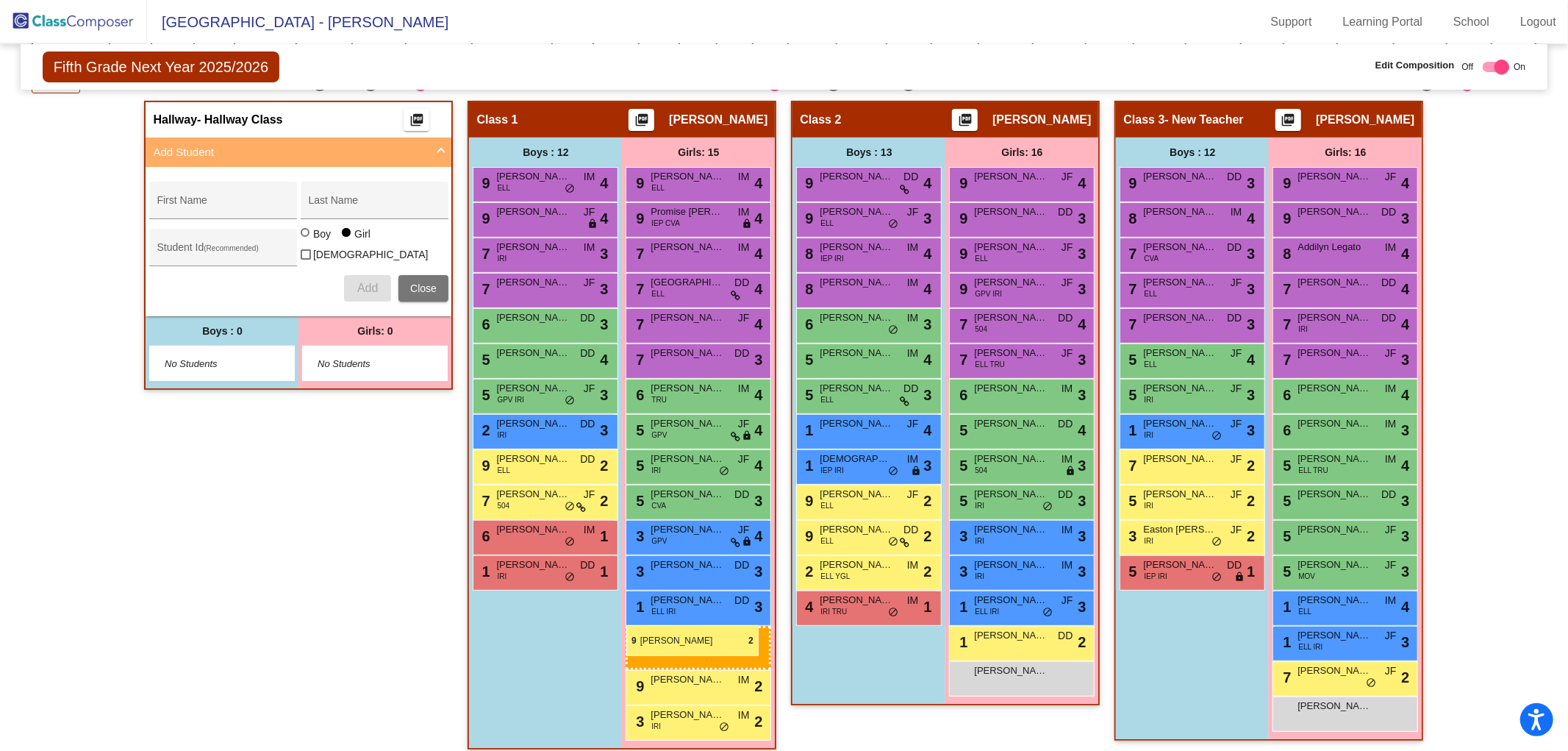
drag, startPoint x: 1008, startPoint y: 637, endPoint x: 626, endPoint y: 625, distance: 382.2
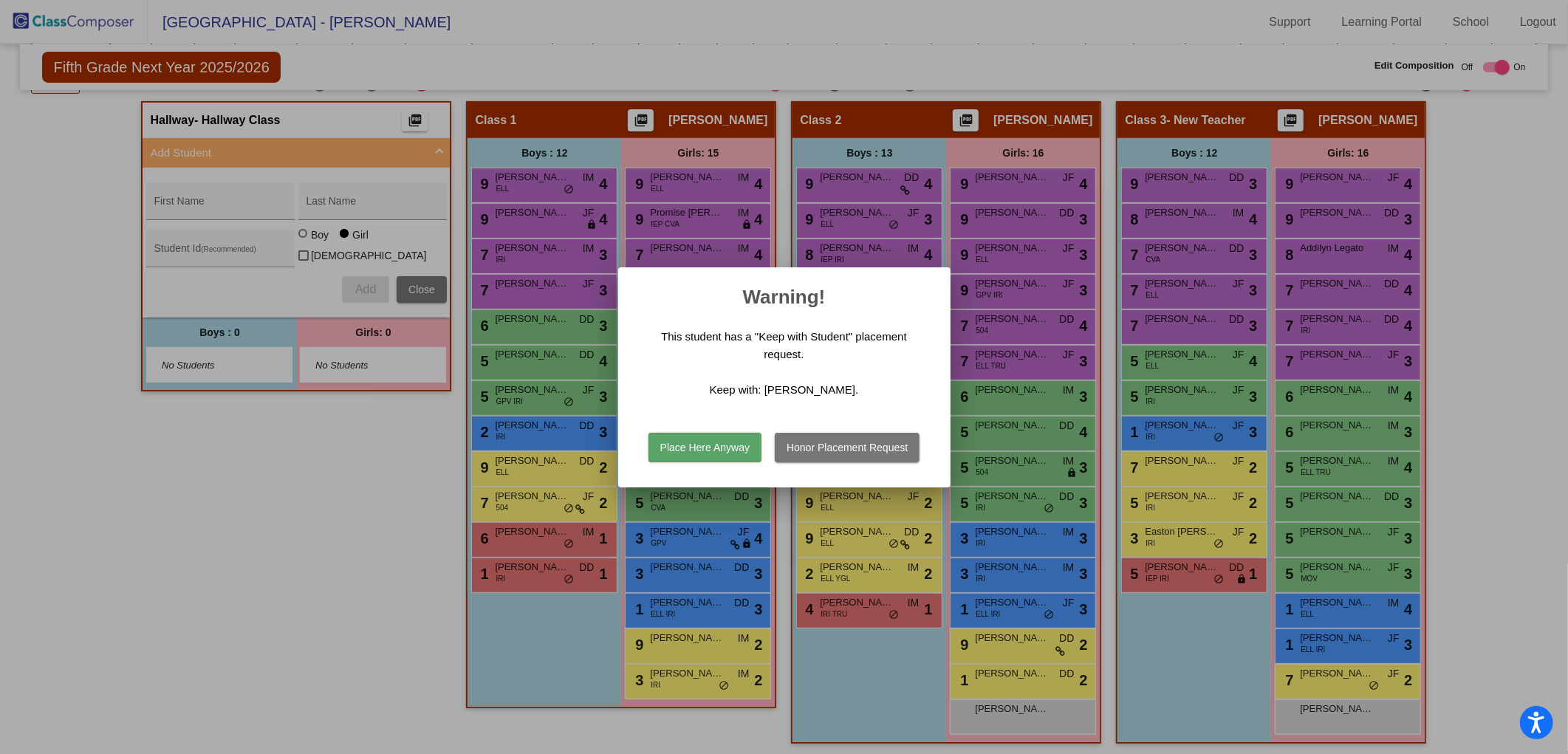
click at [735, 447] on button "Place Here Anyway" at bounding box center [705, 447] width 113 height 30
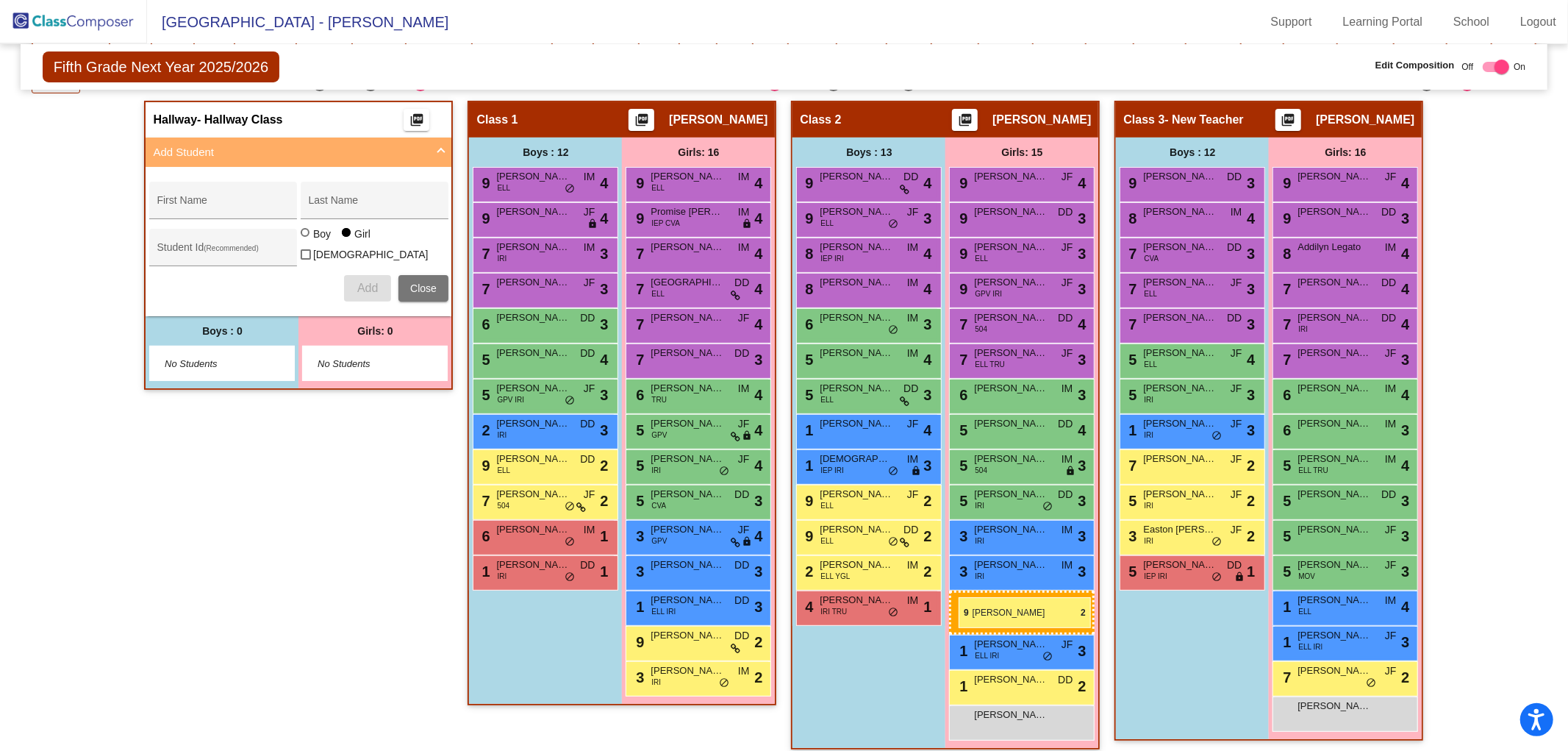
drag, startPoint x: 682, startPoint y: 640, endPoint x: 959, endPoint y: 597, distance: 280.3
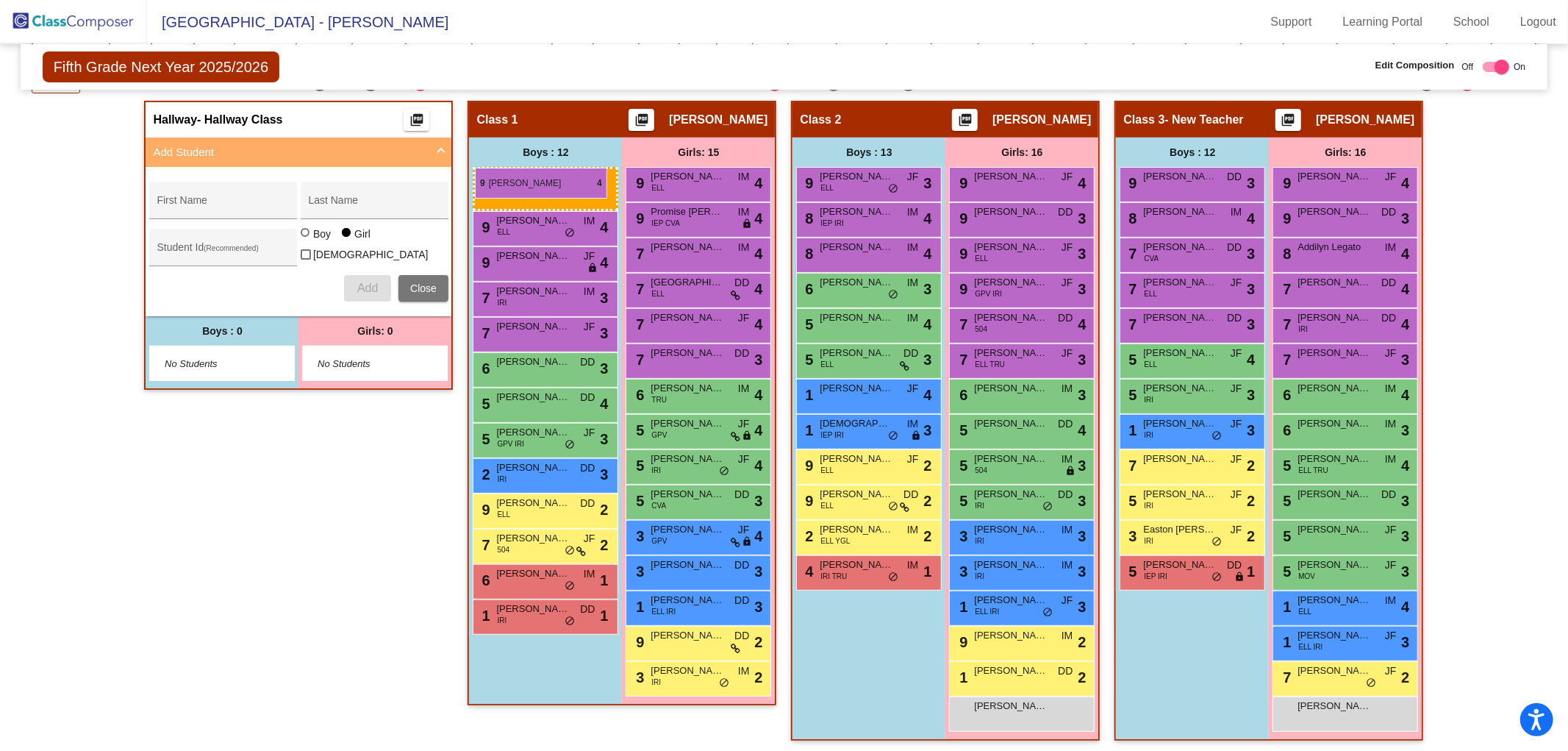
drag, startPoint x: 865, startPoint y: 177, endPoint x: 475, endPoint y: 168, distance: 390.1
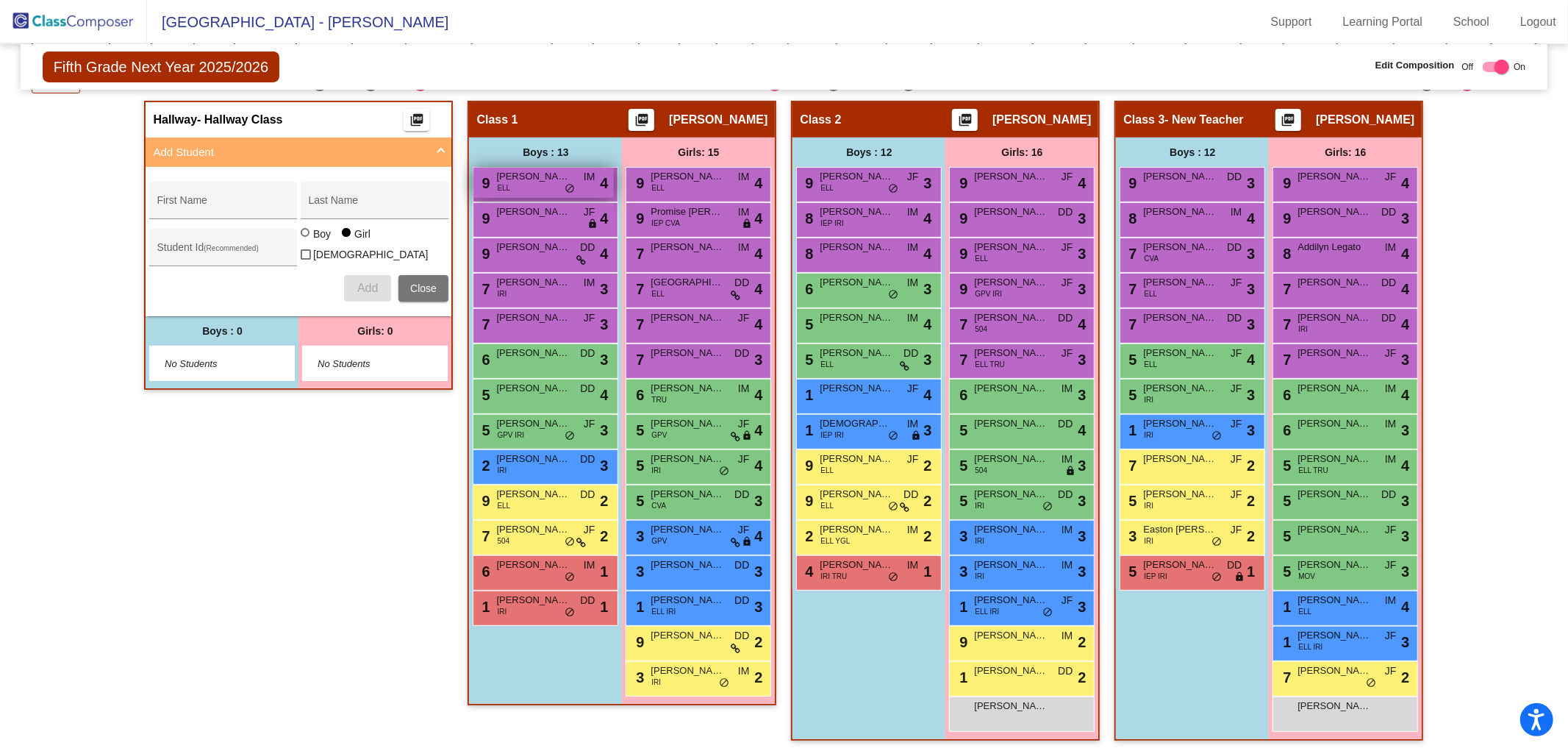
click at [518, 178] on span "[PERSON_NAME]" at bounding box center [533, 175] width 73 height 14
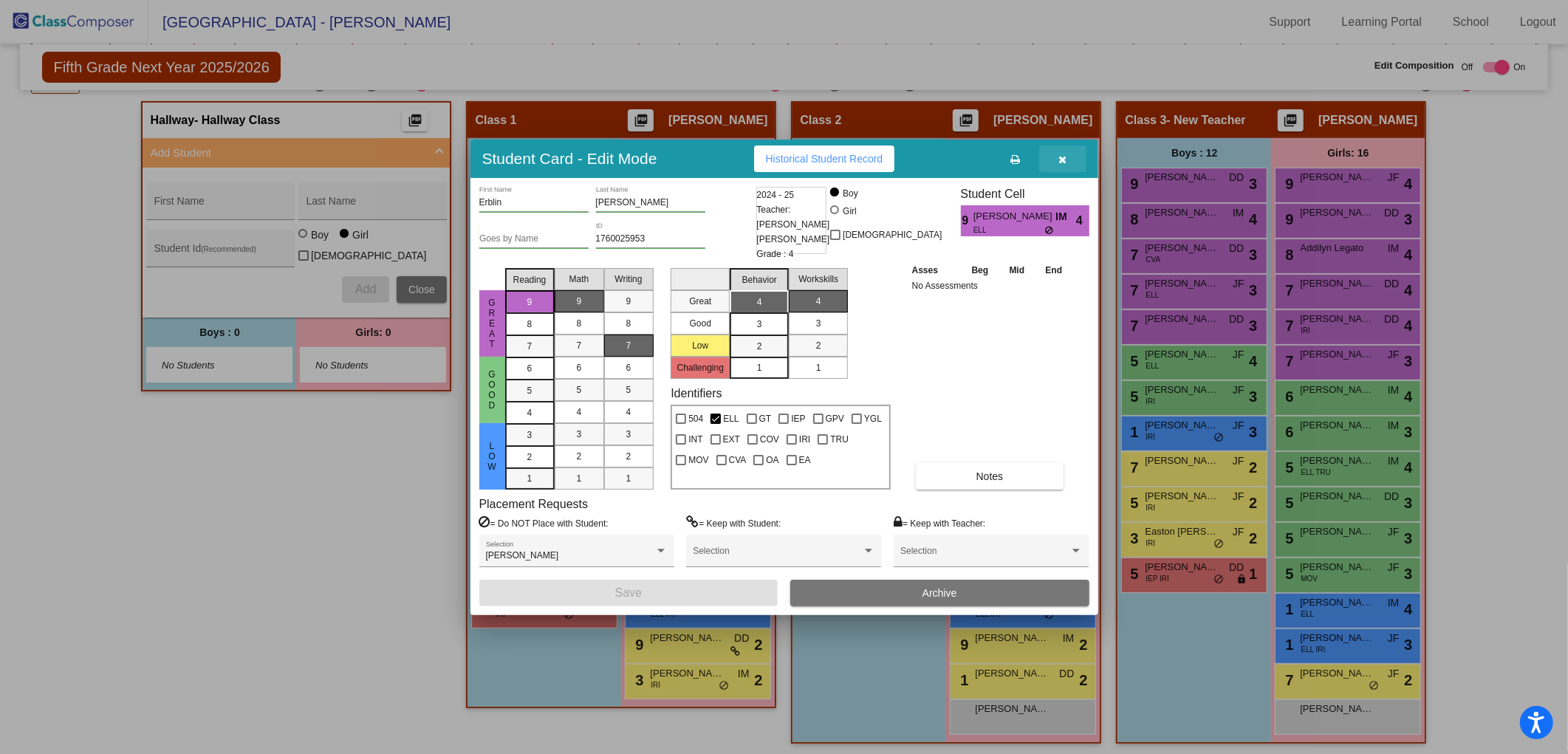
click at [1066, 157] on icon "button" at bounding box center [1062, 159] width 8 height 11
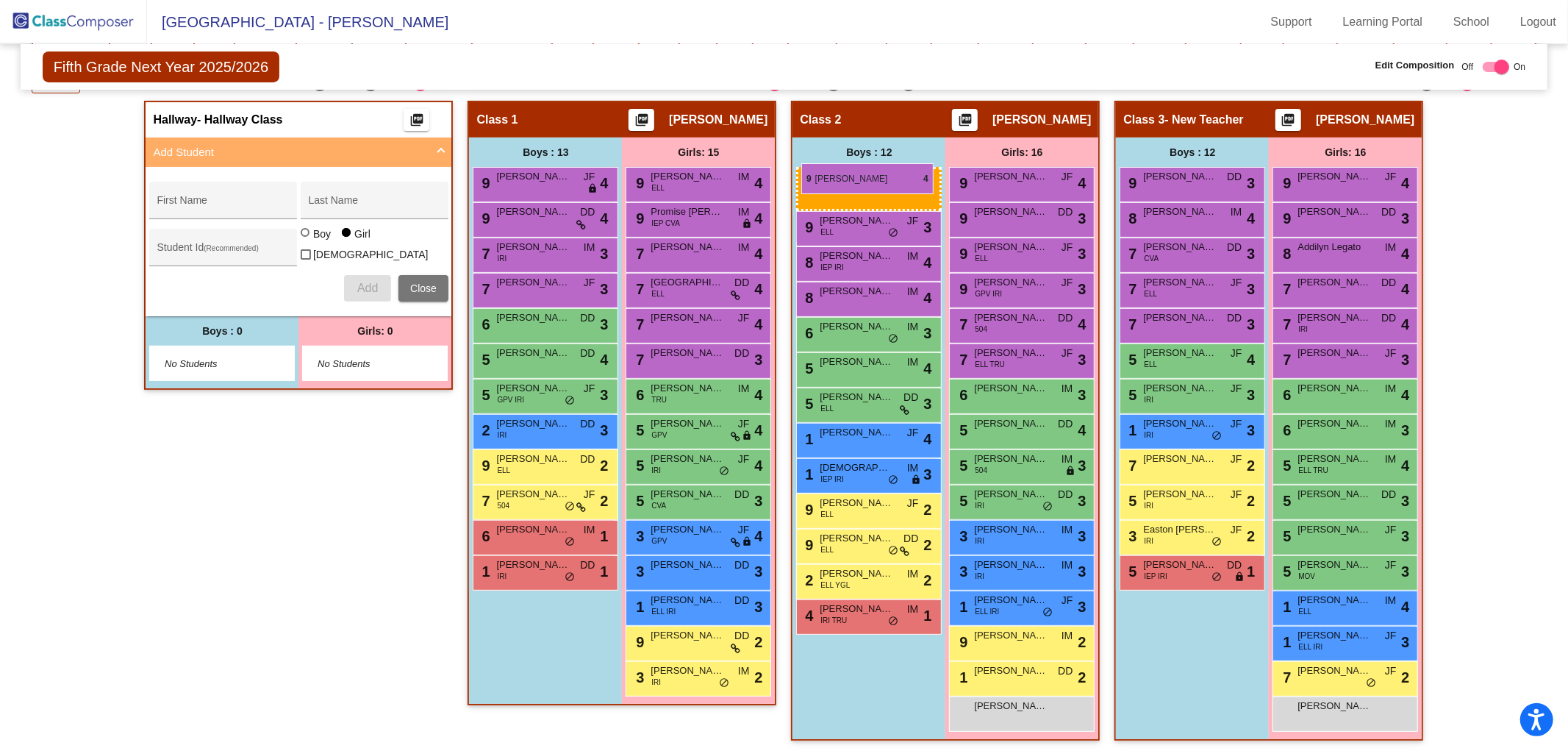
drag, startPoint x: 518, startPoint y: 171, endPoint x: 801, endPoint y: 163, distance: 283.1
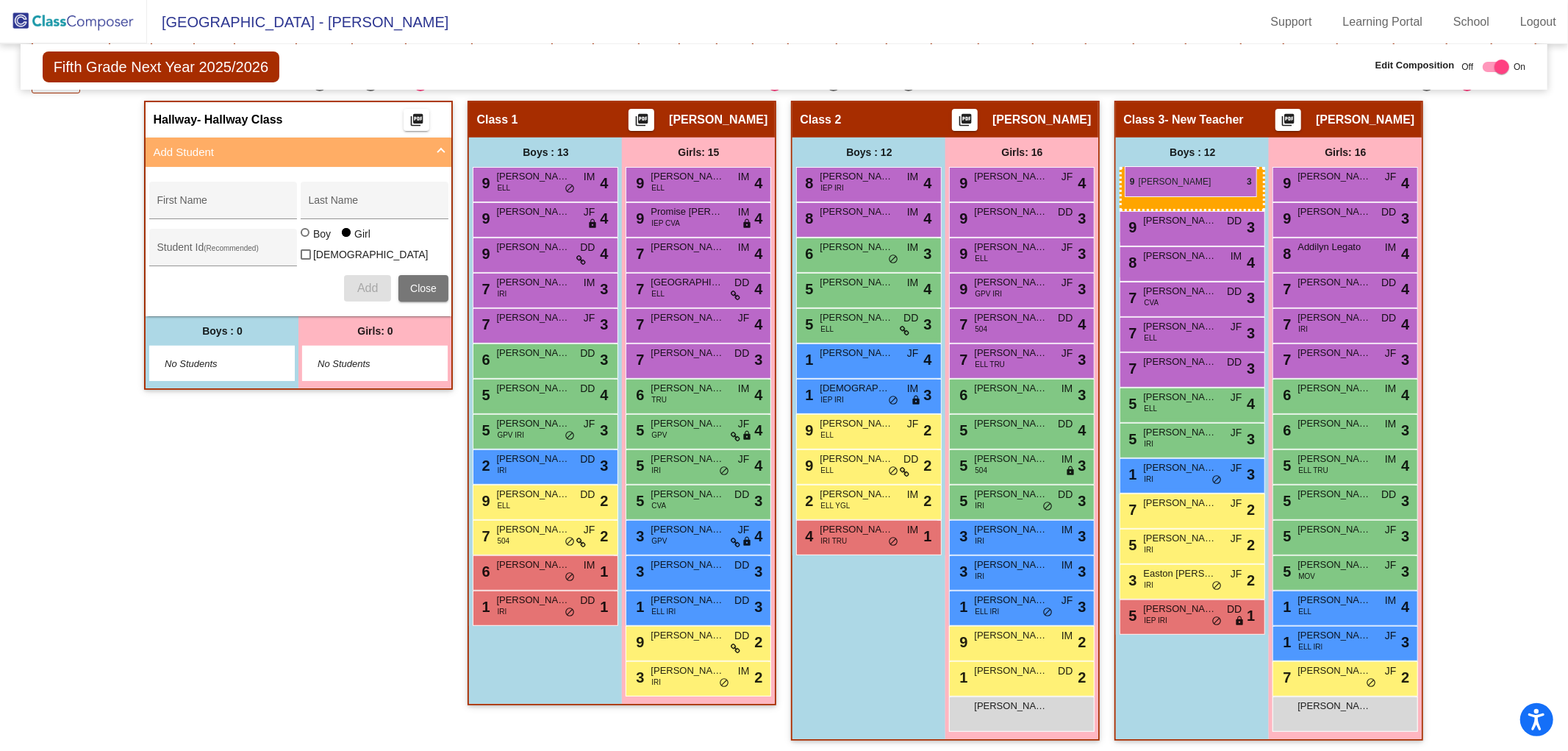
drag, startPoint x: 859, startPoint y: 174, endPoint x: 1125, endPoint y: 166, distance: 266.1
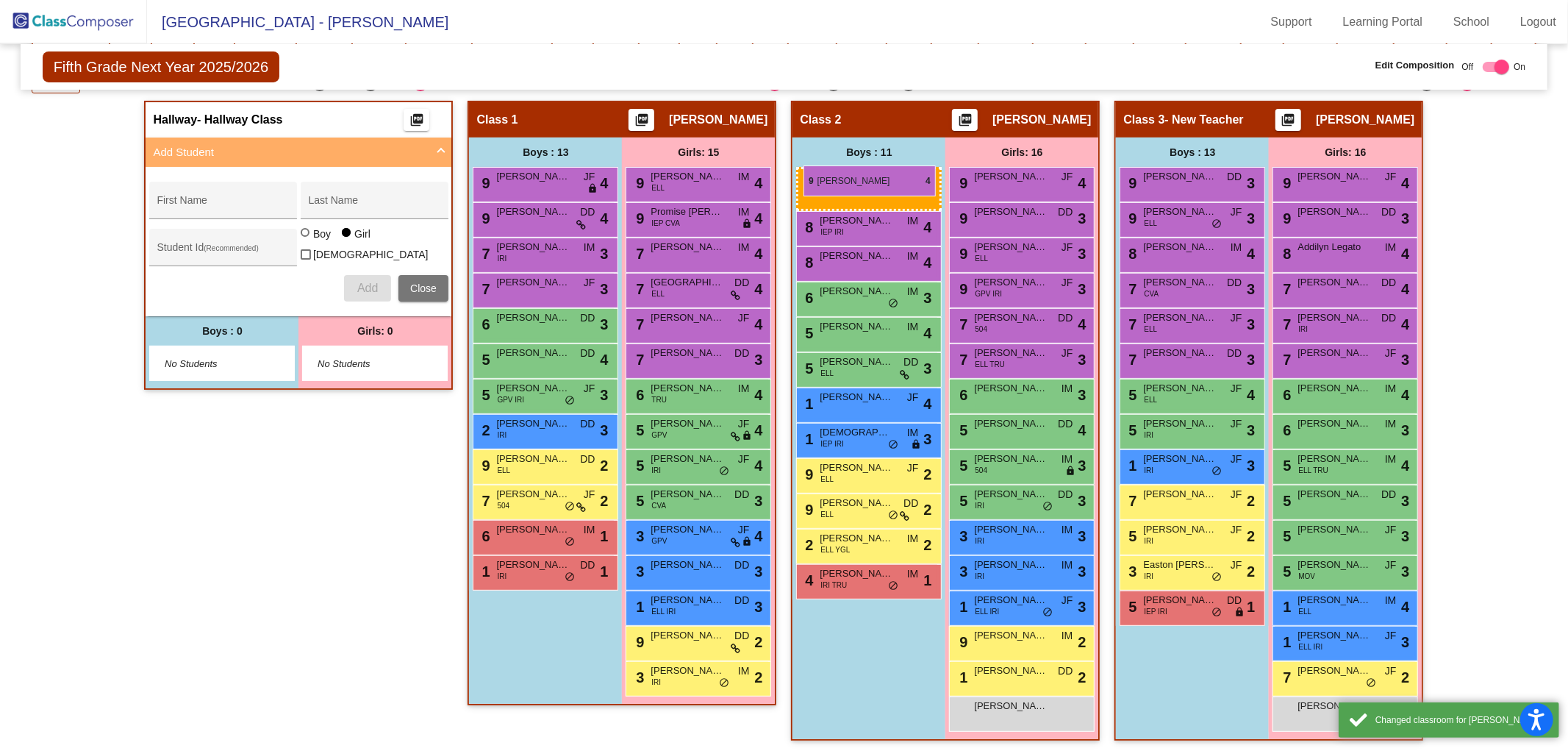
drag, startPoint x: 522, startPoint y: 176, endPoint x: 804, endPoint y: 166, distance: 282.2
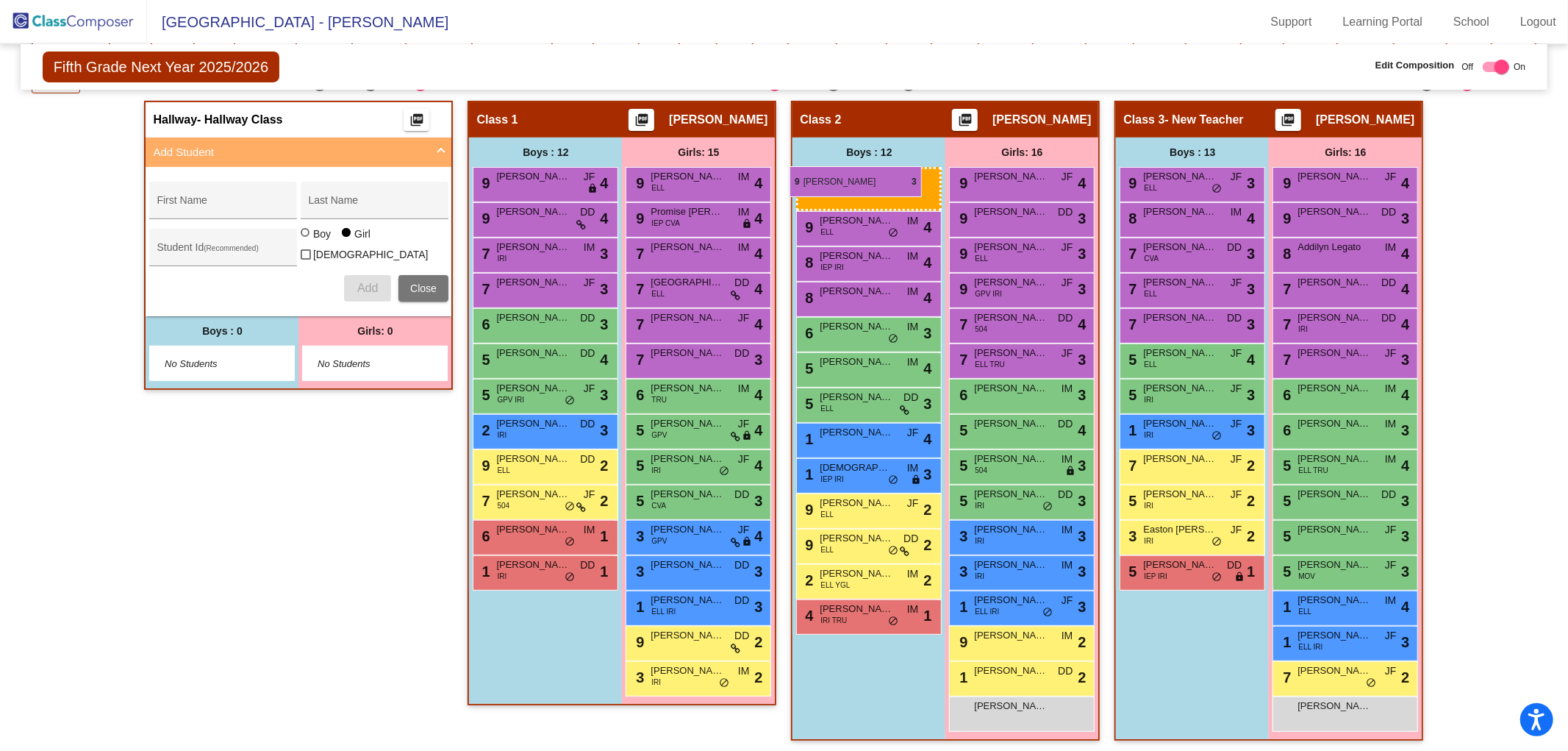
drag, startPoint x: 1187, startPoint y: 175, endPoint x: 789, endPoint y: 166, distance: 398.1
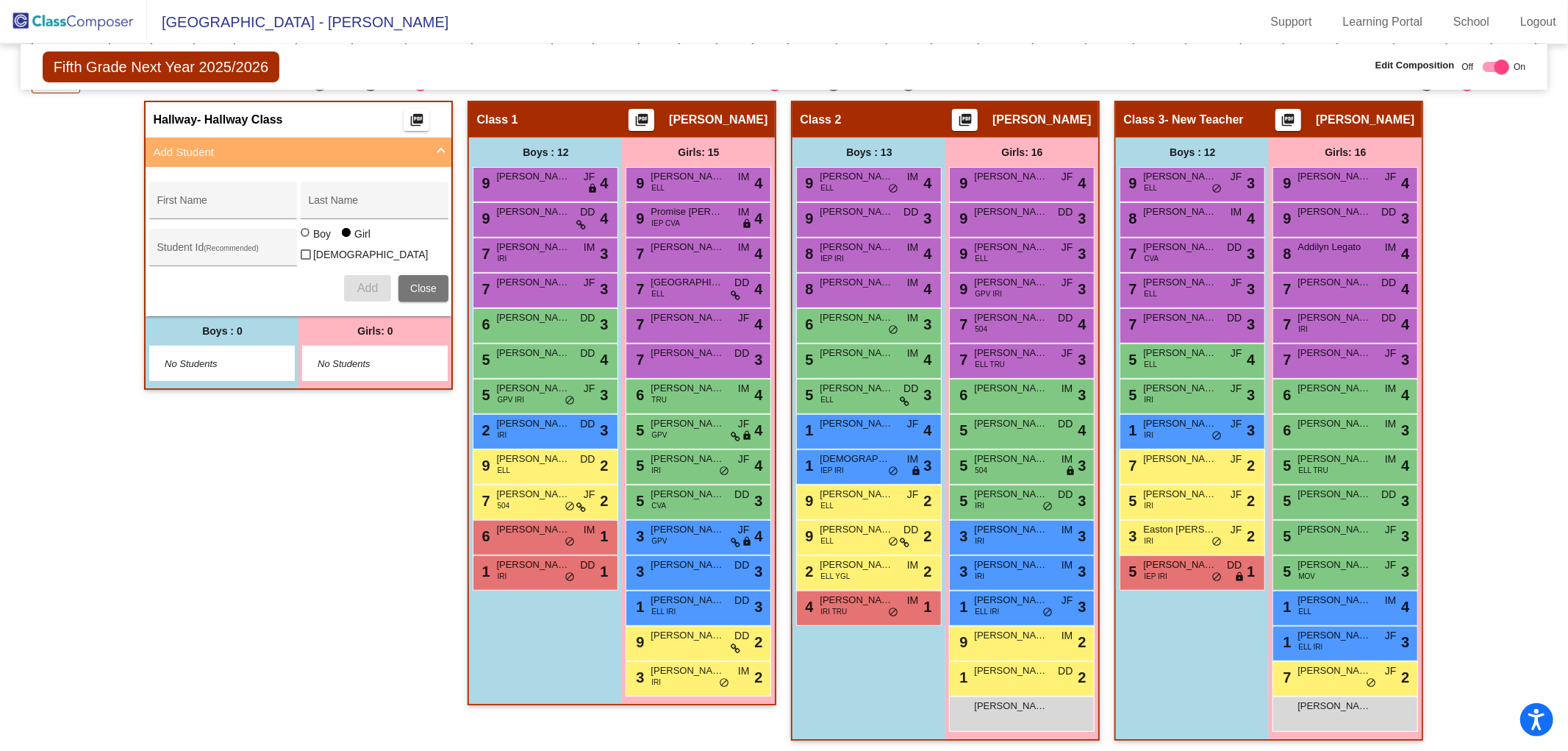
click at [93, 27] on img at bounding box center [73, 21] width 147 height 43
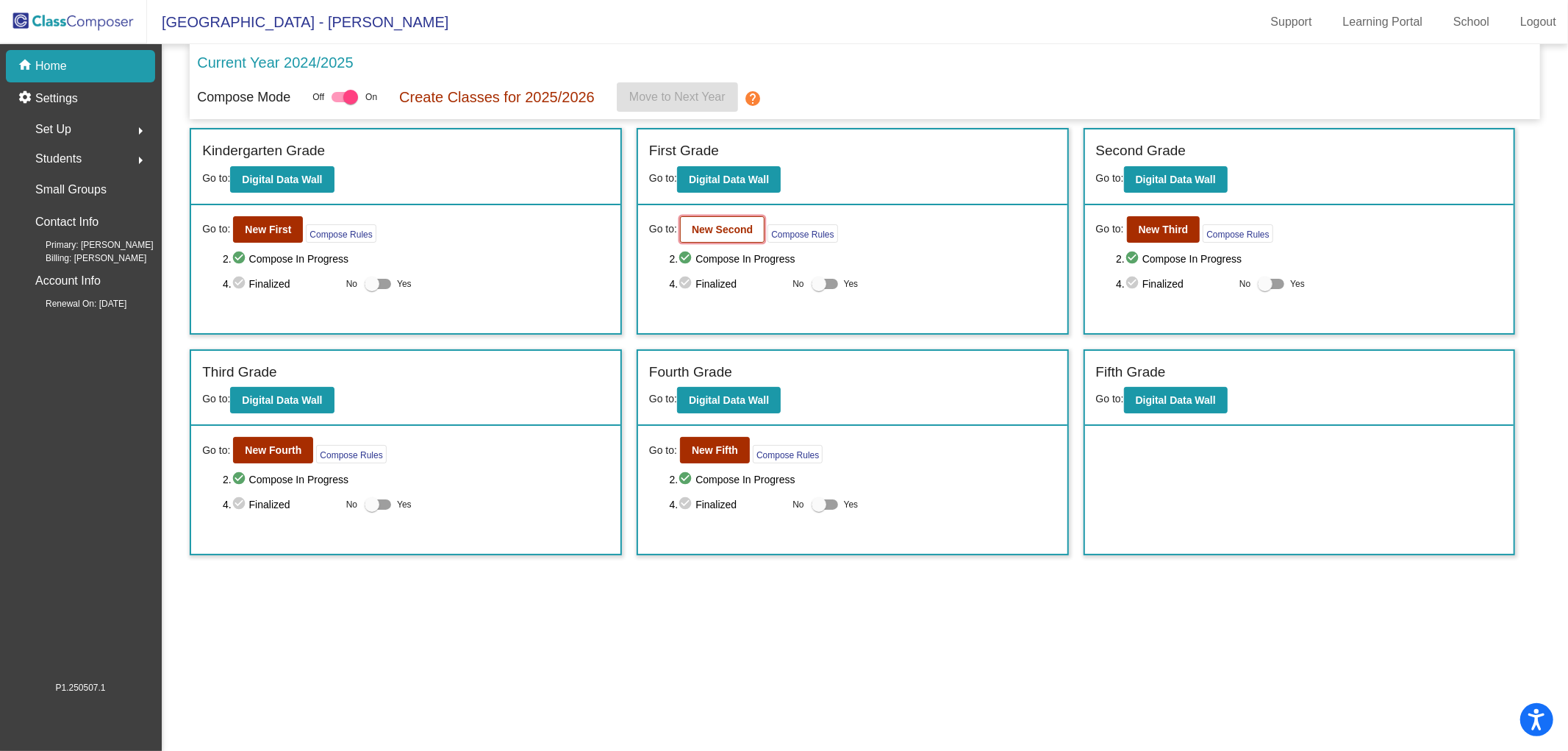
click at [696, 225] on b "New Second" at bounding box center [722, 229] width 61 height 12
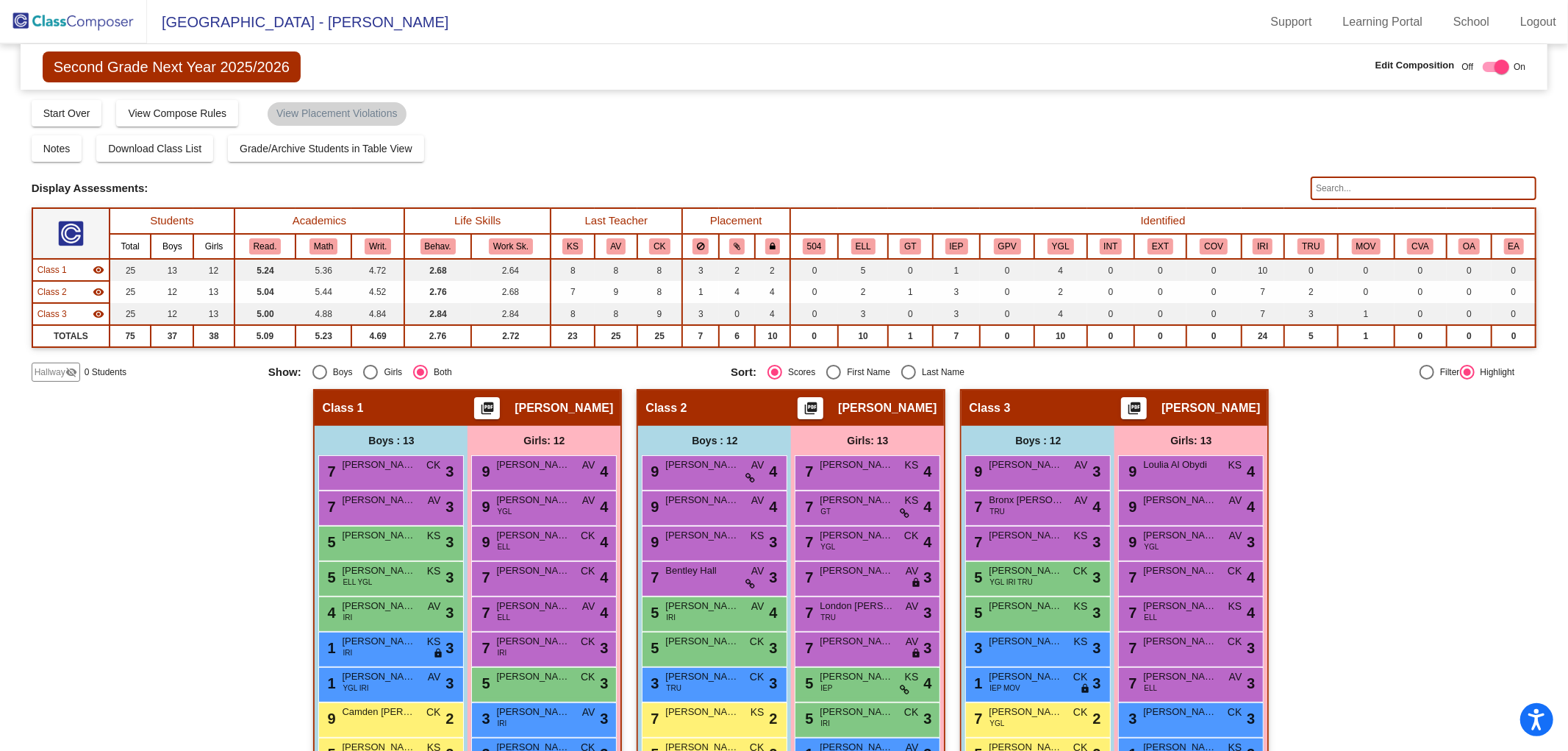
click at [71, 369] on mat-icon "visibility_off" at bounding box center [71, 372] width 12 height 12
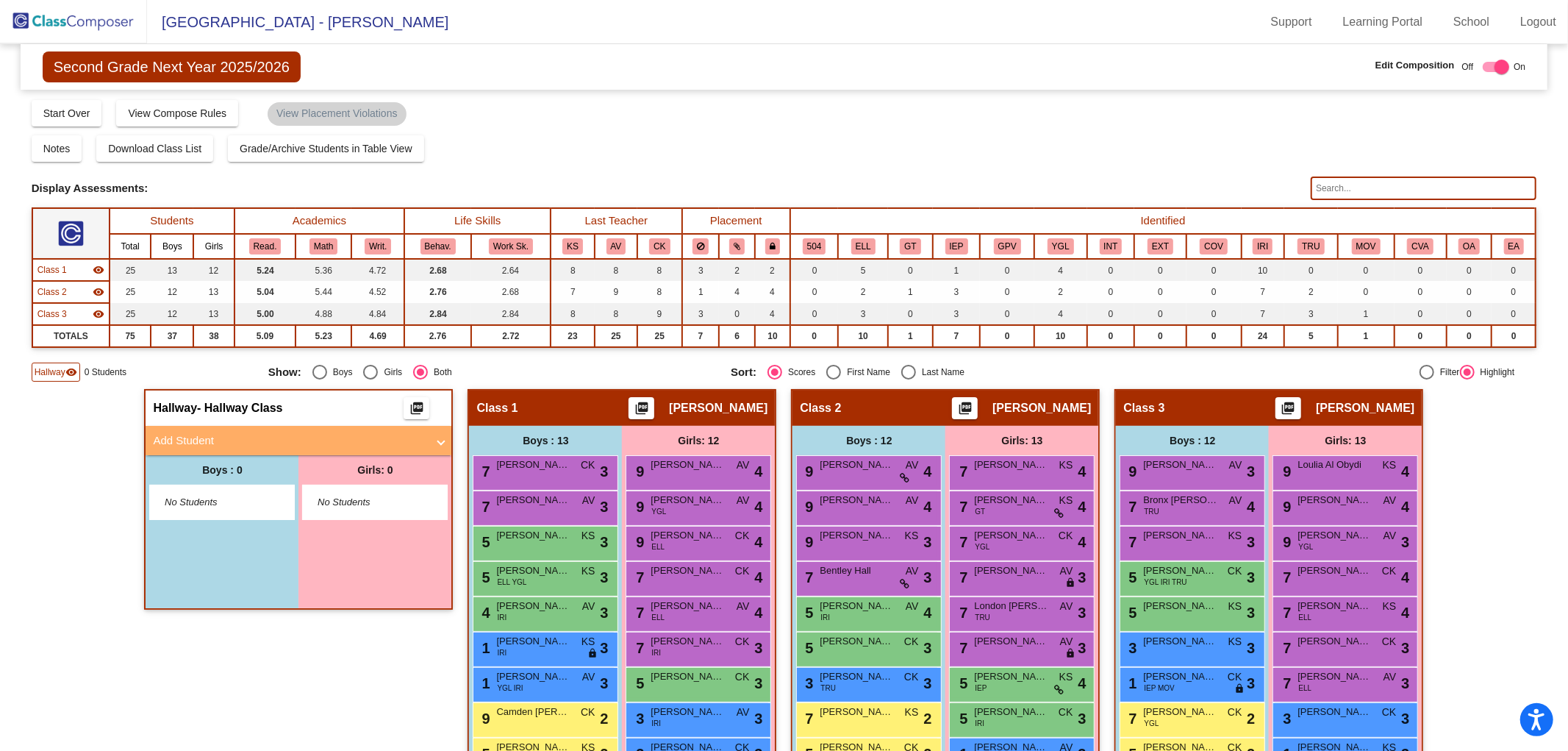
click at [216, 500] on span "No Students" at bounding box center [210, 501] width 92 height 14
click at [192, 436] on mat-panel-title "Add Student" at bounding box center [290, 441] width 274 height 17
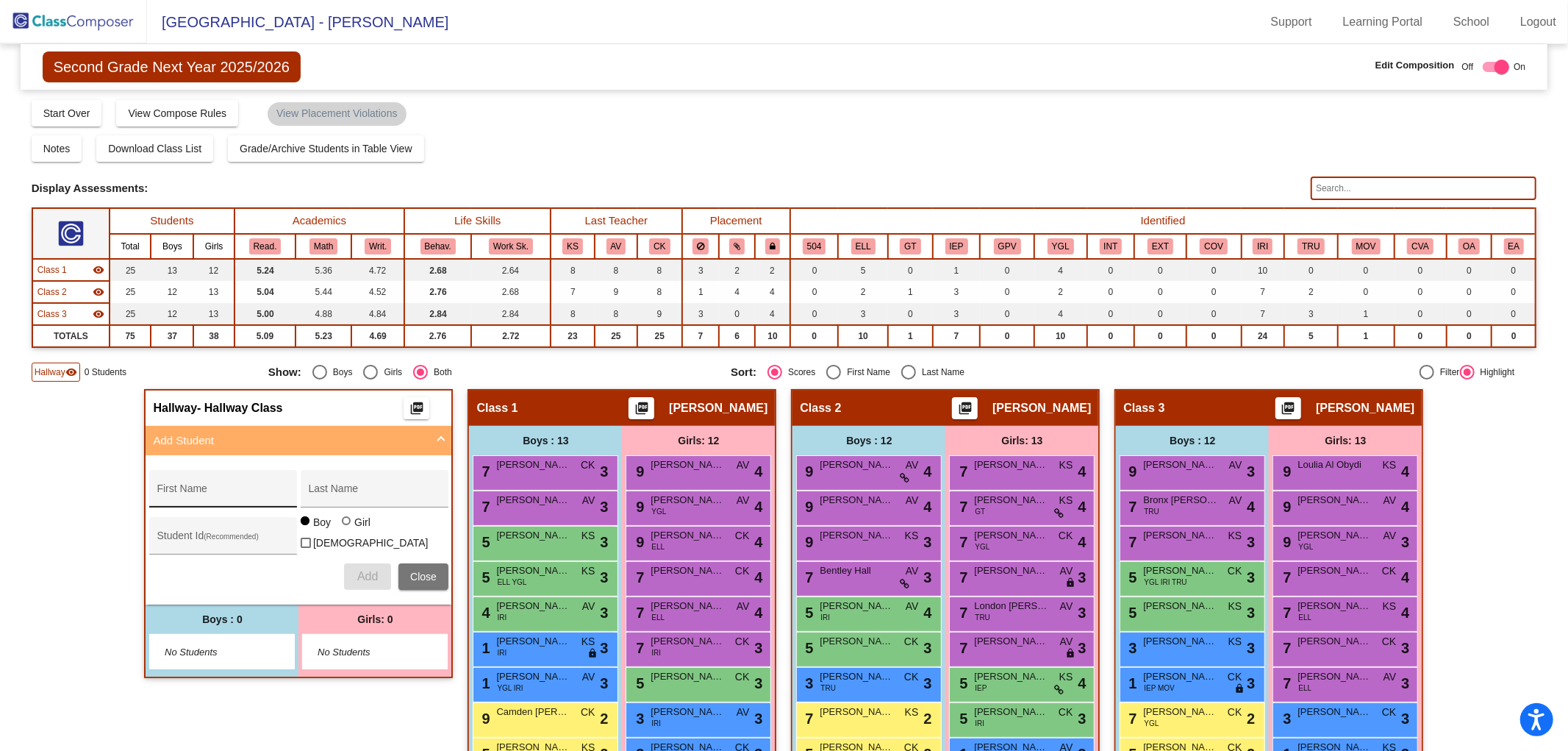
click at [186, 489] on input "First Name" at bounding box center [222, 494] width 132 height 12
type input "[PERSON_NAME]"
type input "Ford"
click at [361, 574] on span "Add" at bounding box center [367, 576] width 20 height 13
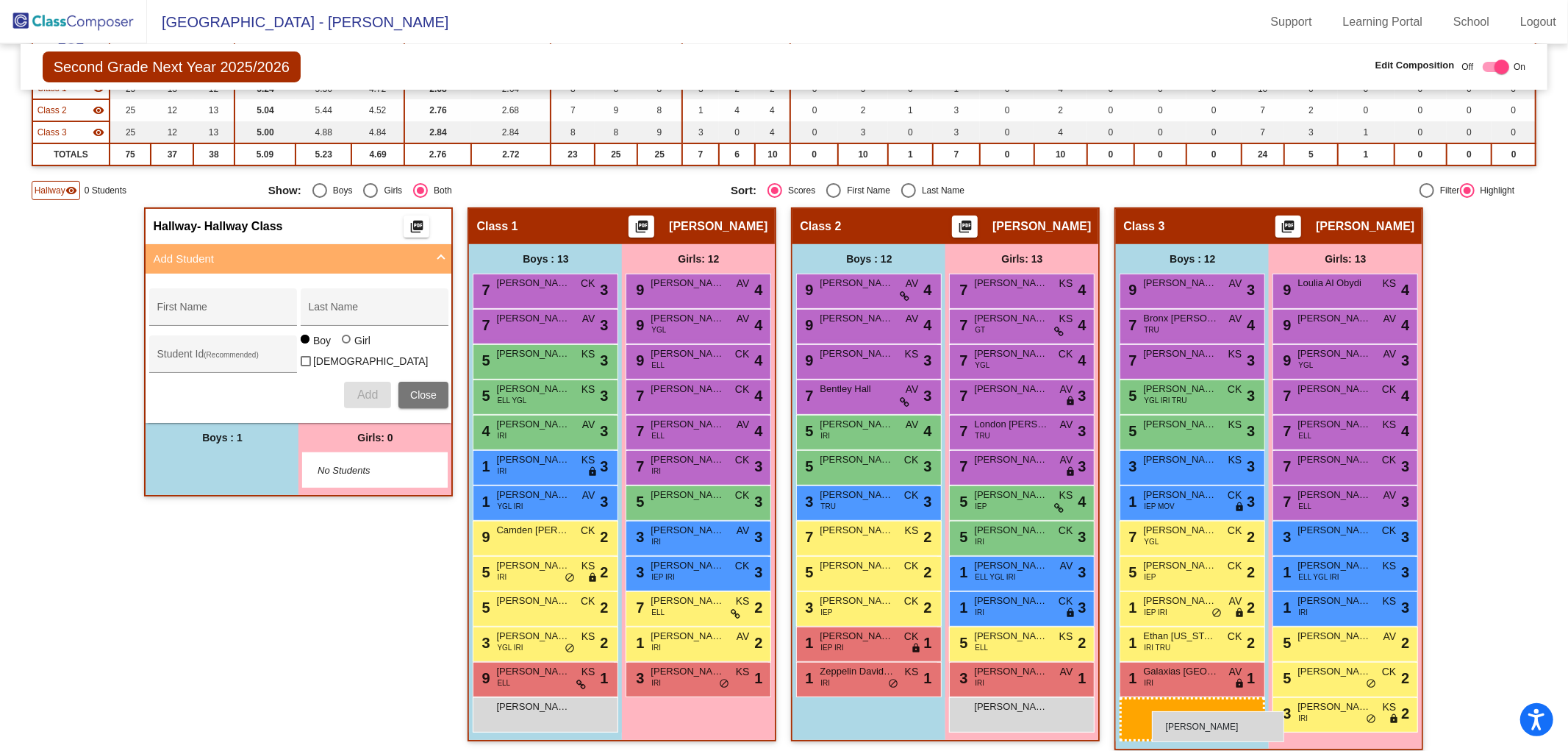
scroll to position [191, 0]
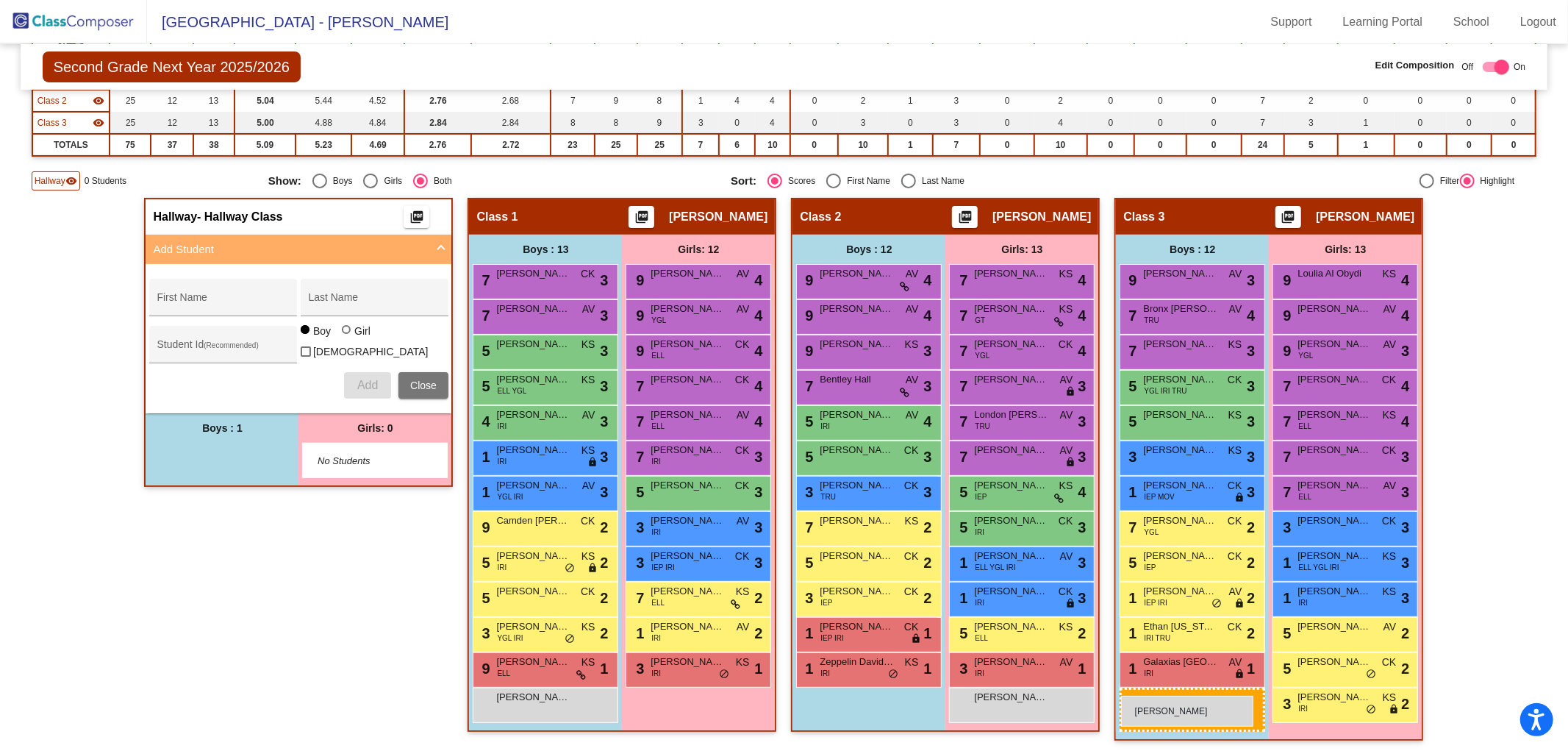
drag, startPoint x: 227, startPoint y: 464, endPoint x: 1121, endPoint y: 696, distance: 923.6
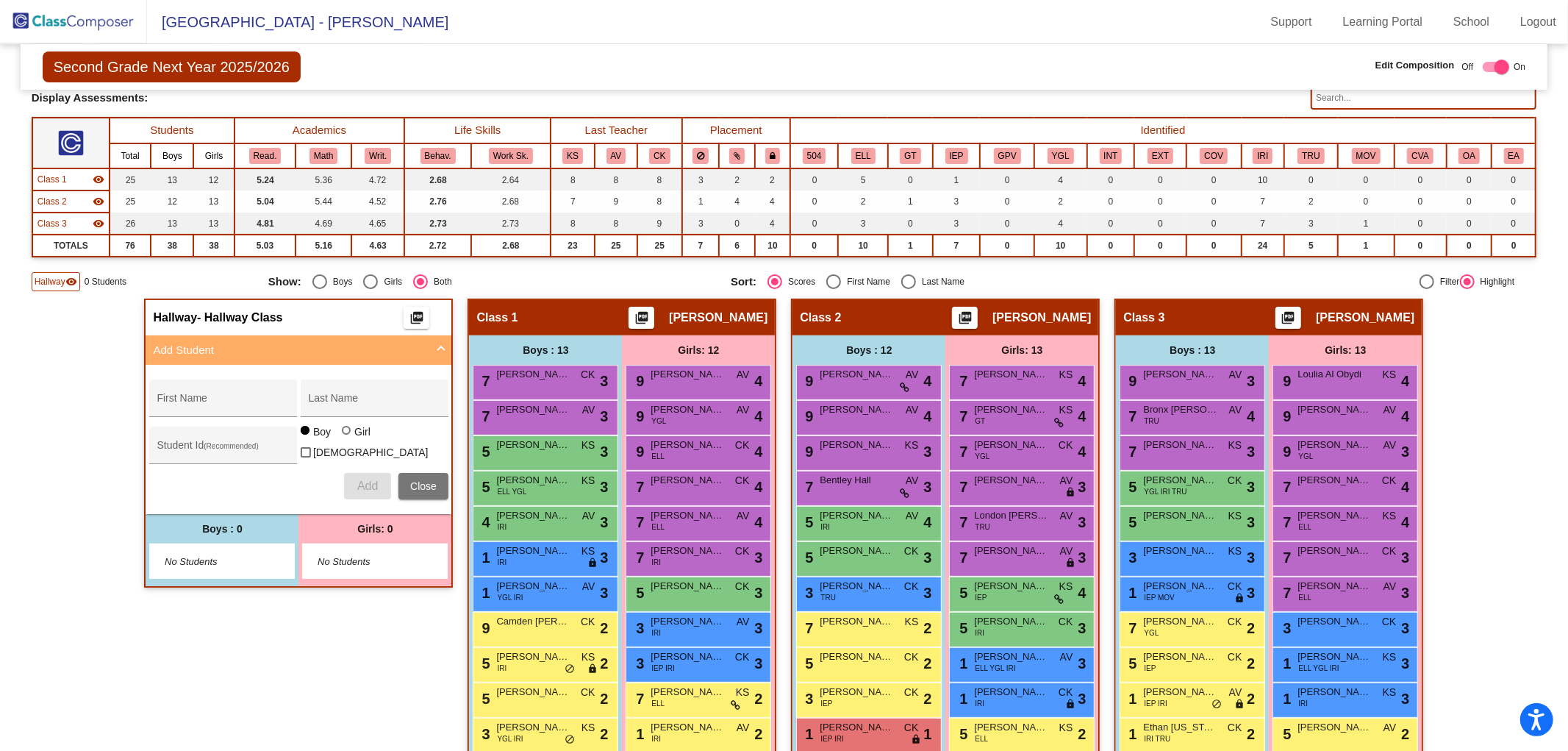
scroll to position [0, 0]
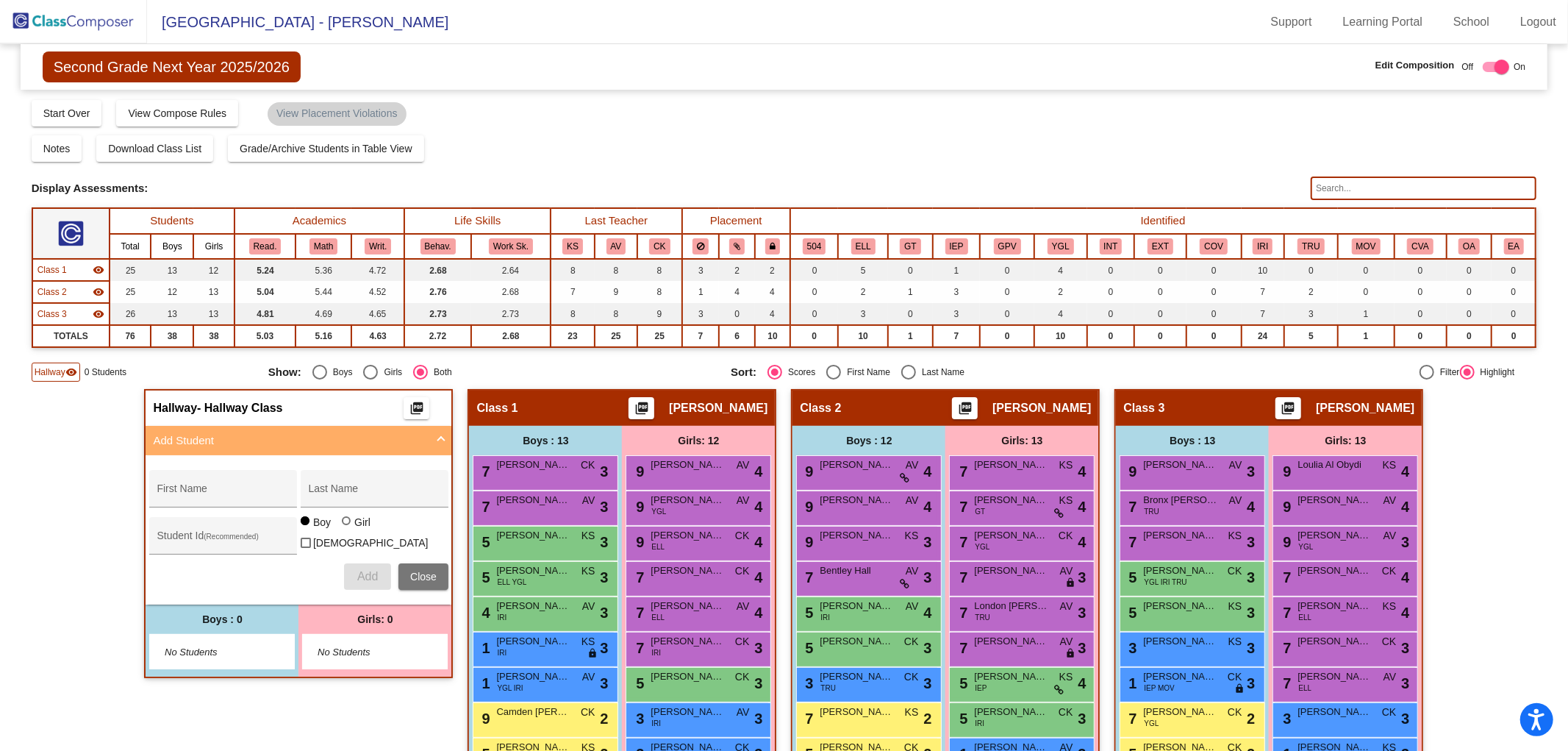
click at [92, 23] on img at bounding box center [73, 21] width 147 height 43
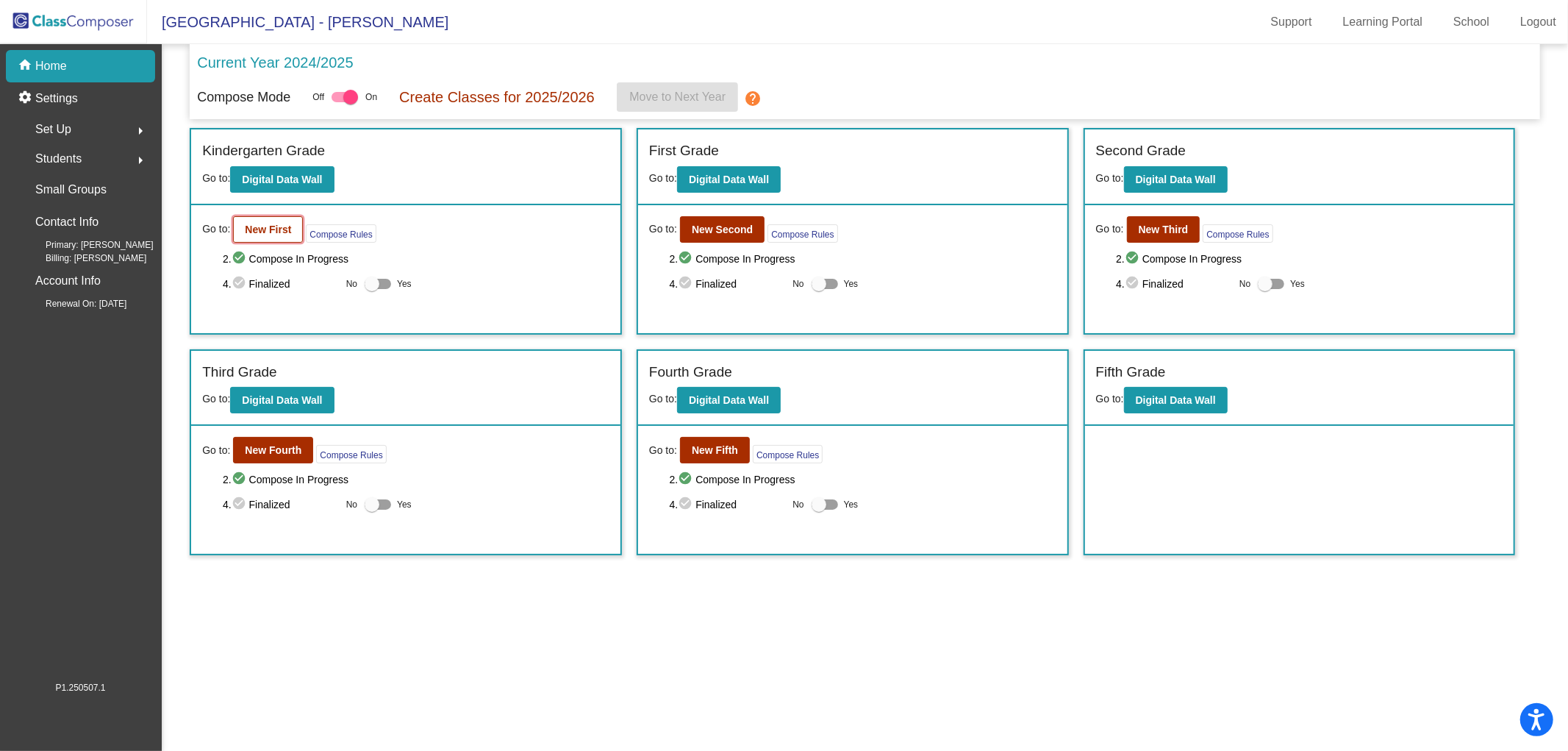
click at [265, 231] on b "New First" at bounding box center [268, 229] width 46 height 12
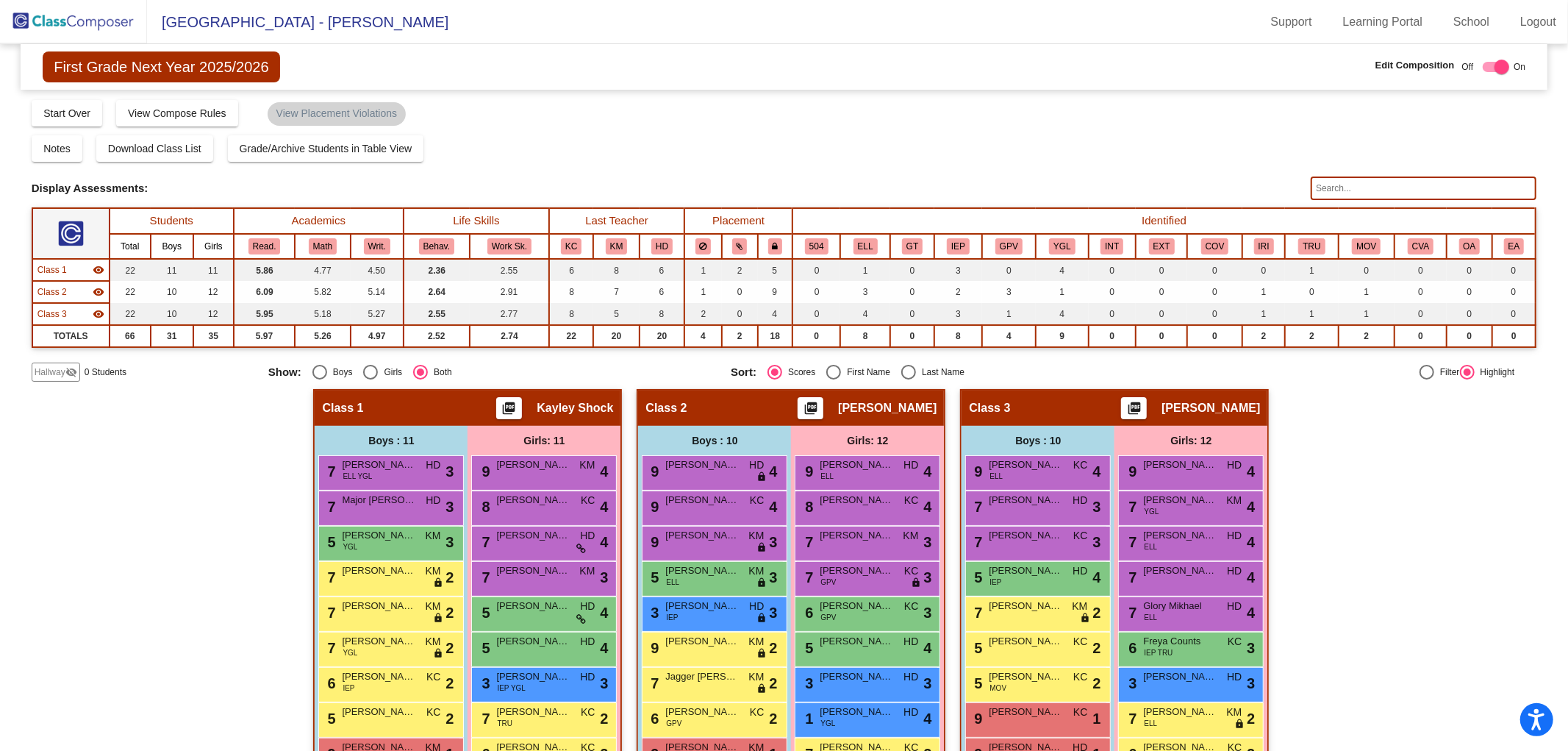
scroll to position [148, 0]
